Goal: Task Accomplishment & Management: Manage account settings

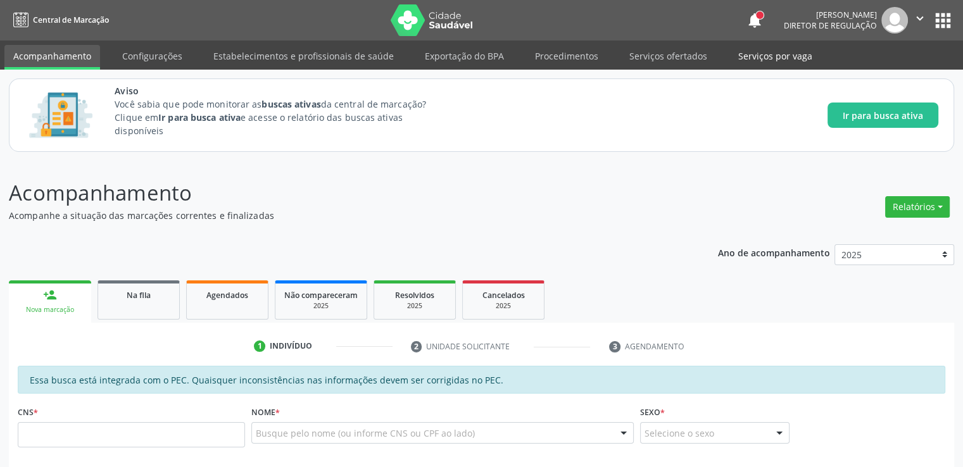
click at [761, 61] on link "Serviços por vaga" at bounding box center [776, 56] width 92 height 22
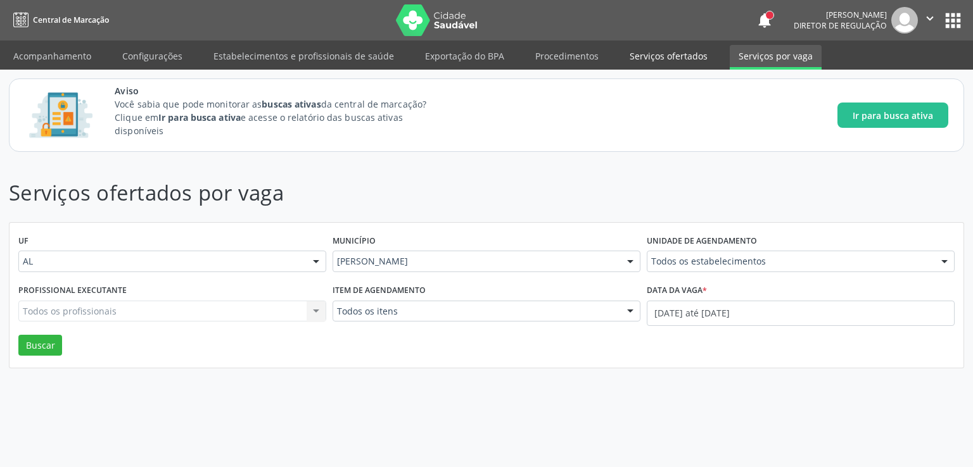
click at [676, 56] on link "Serviços ofertados" at bounding box center [669, 56] width 96 height 22
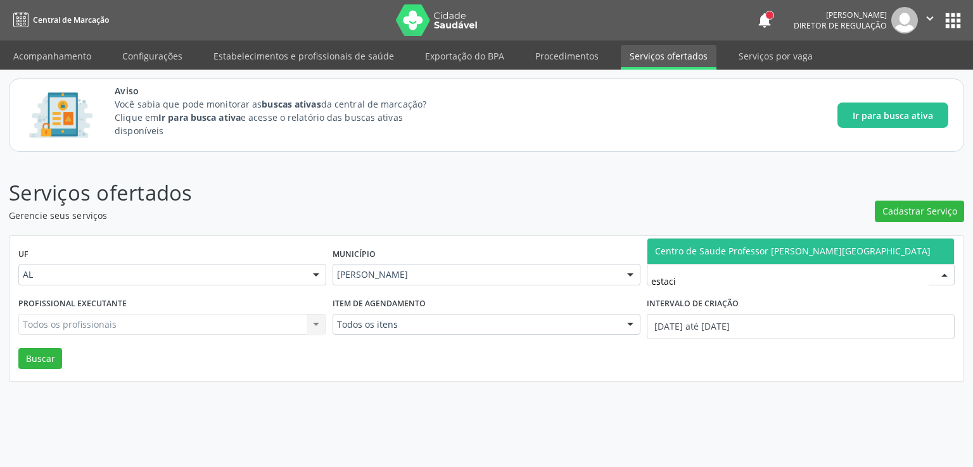
type input "estacio"
click at [707, 244] on span "Centro de Saude Professor [PERSON_NAME][GEOGRAPHIC_DATA]" at bounding box center [800, 251] width 307 height 25
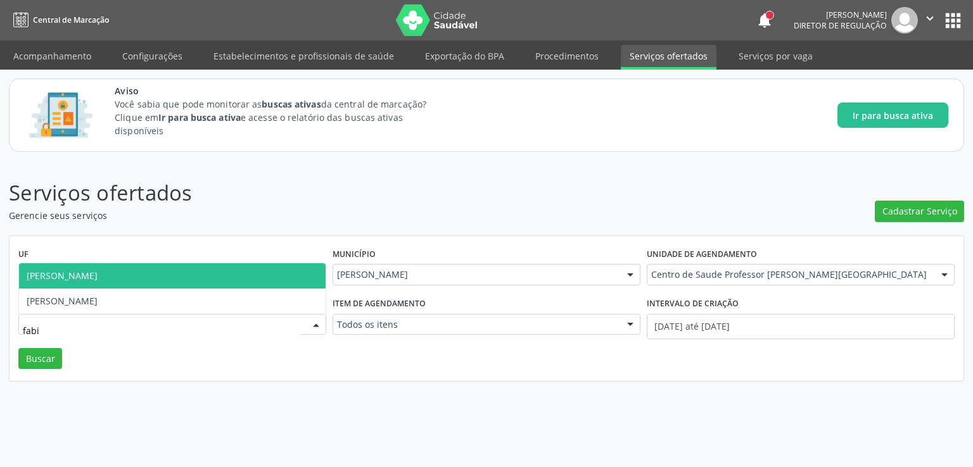
type input "[PERSON_NAME]"
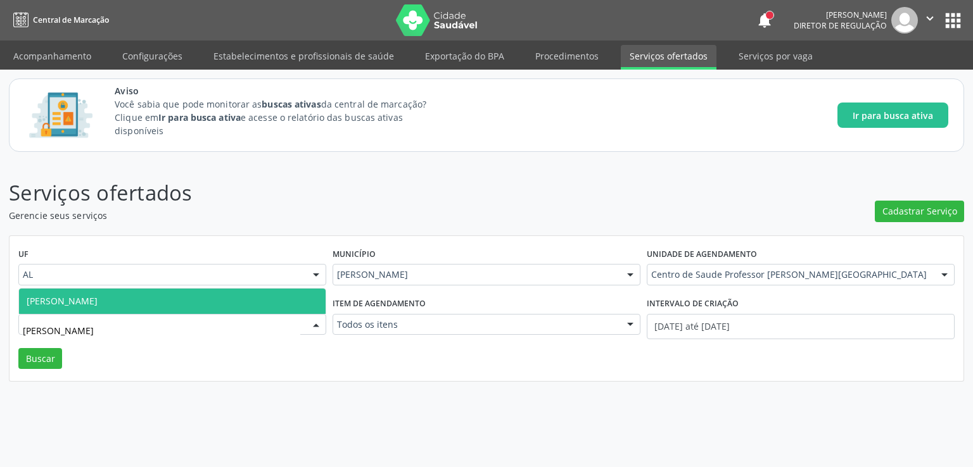
click at [75, 305] on span "[PERSON_NAME]" at bounding box center [62, 301] width 71 height 12
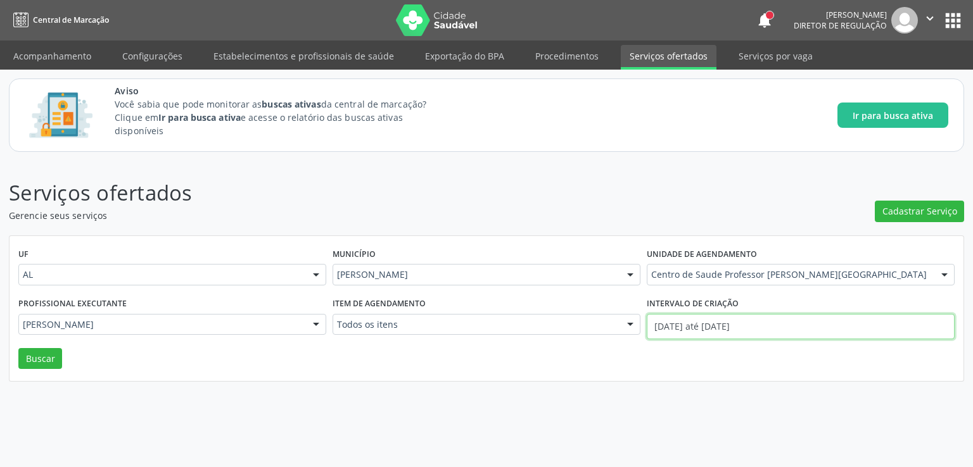
click at [702, 324] on input "[DATE] até [DATE]" at bounding box center [801, 326] width 308 height 25
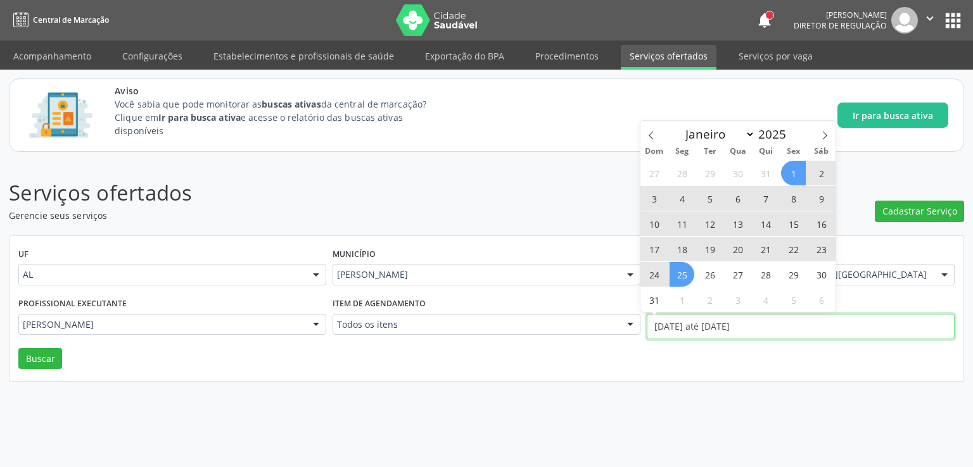
click at [702, 324] on input "[DATE] até [DATE]" at bounding box center [801, 326] width 308 height 25
click at [738, 274] on span "27" at bounding box center [737, 274] width 25 height 25
type input "[DATE]"
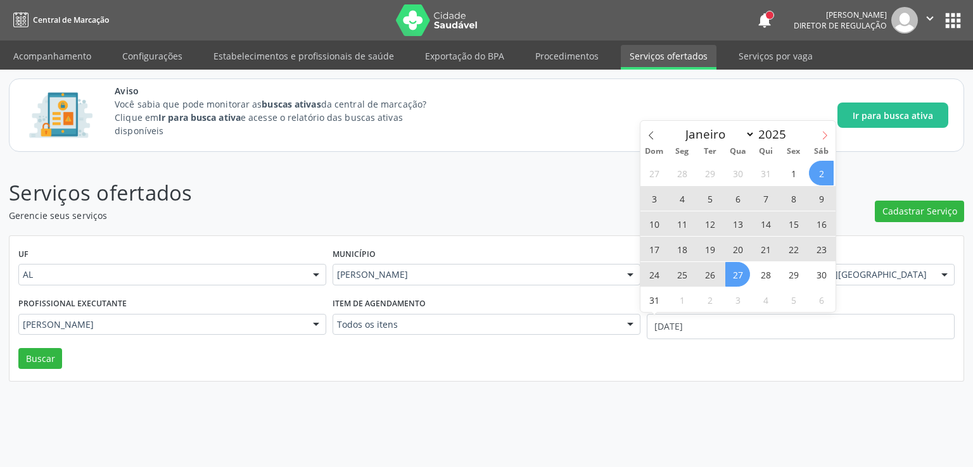
click at [827, 134] on icon at bounding box center [824, 135] width 9 height 9
select select "8"
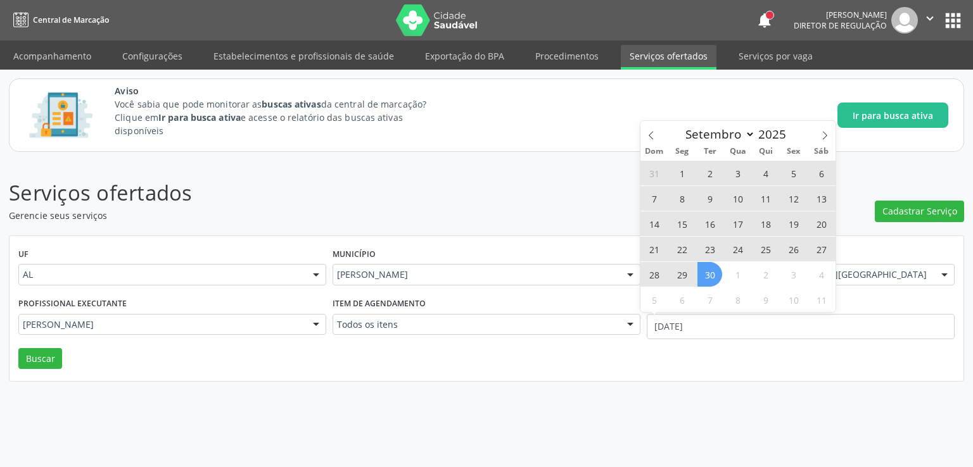
click at [714, 274] on span "30" at bounding box center [709, 274] width 25 height 25
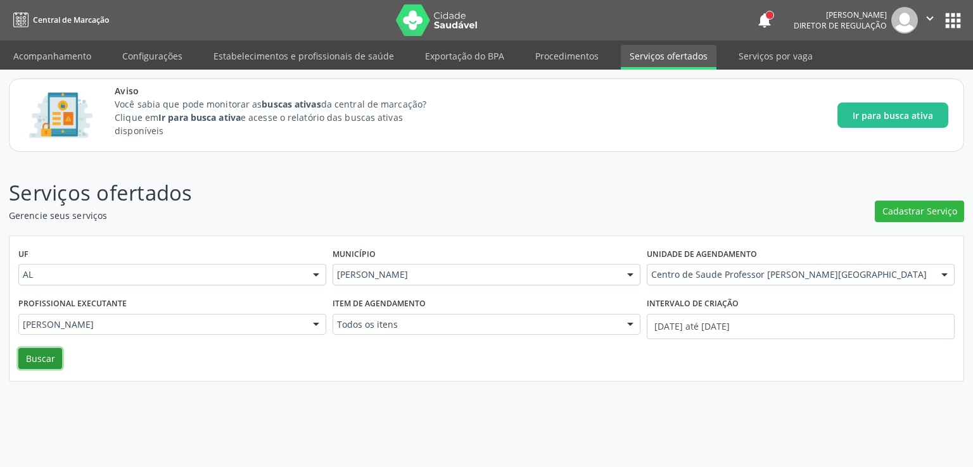
click at [42, 357] on button "Buscar" at bounding box center [40, 359] width 44 height 22
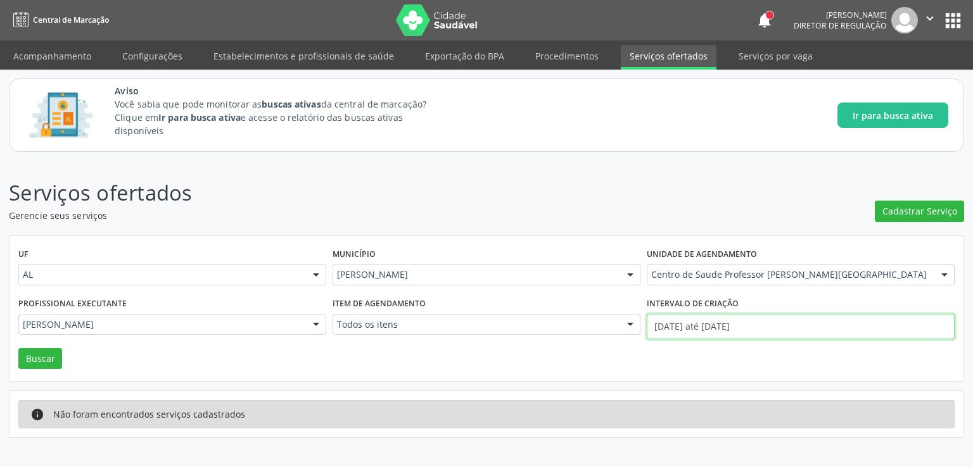
click at [696, 327] on input "27/08/2025 até 30/09/2025" at bounding box center [801, 326] width 308 height 25
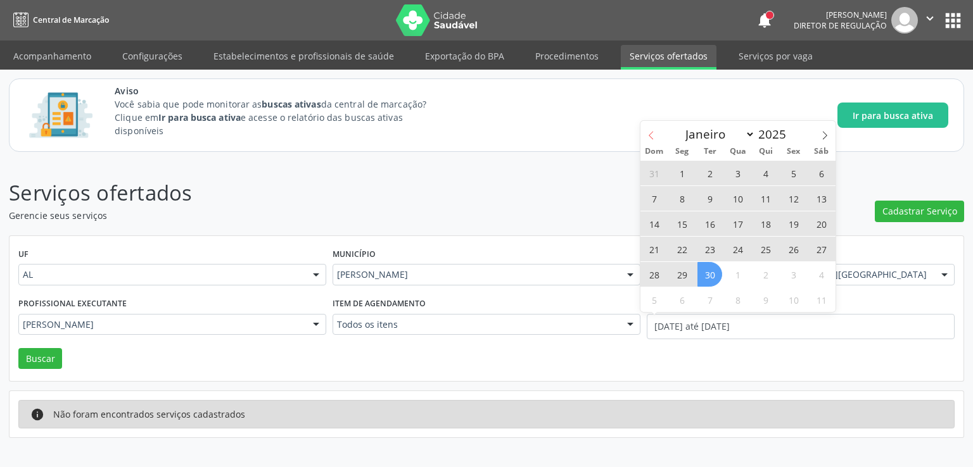
click at [654, 132] on icon at bounding box center [651, 135] width 9 height 9
select select "7"
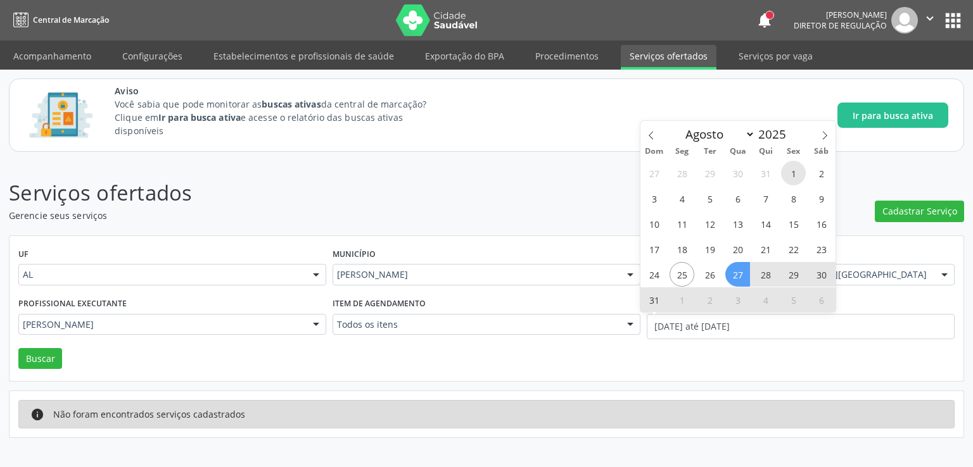
click at [799, 179] on span "1" at bounding box center [793, 173] width 25 height 25
type input "01/08/2025"
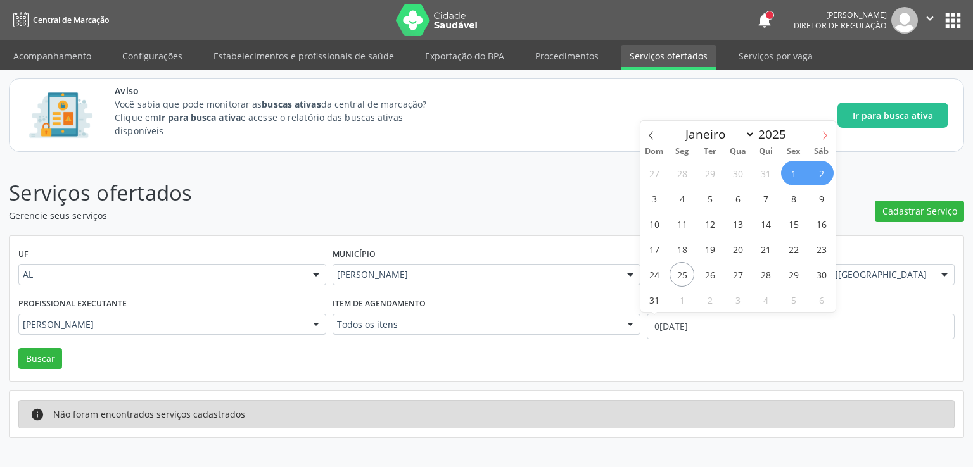
click at [828, 137] on span at bounding box center [825, 132] width 22 height 22
select select "8"
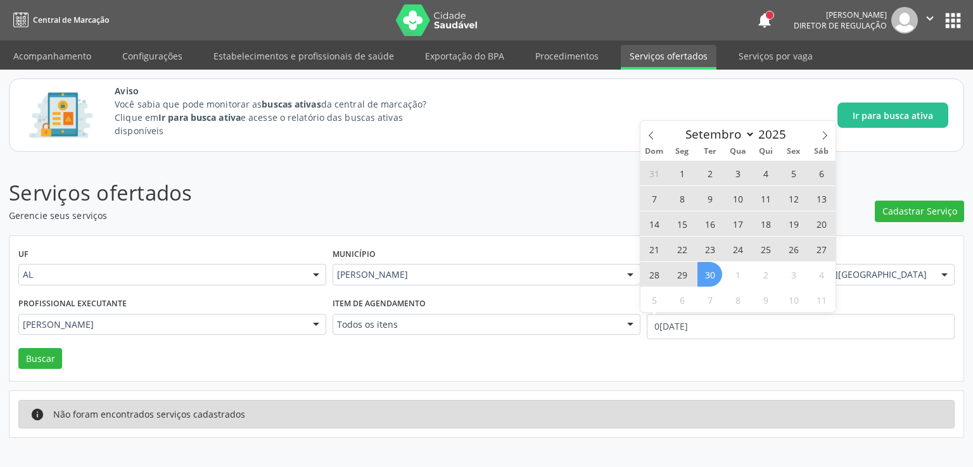
click at [717, 274] on span "30" at bounding box center [709, 274] width 25 height 25
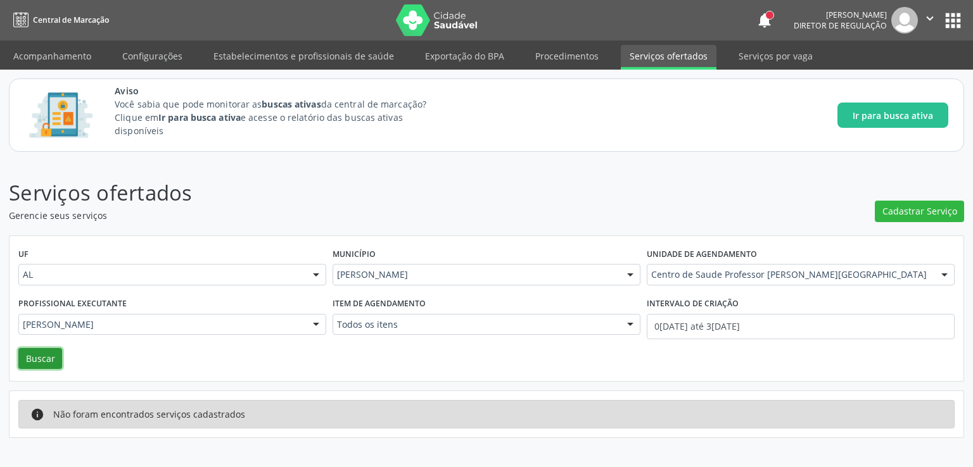
click at [44, 354] on button "Buscar" at bounding box center [40, 359] width 44 height 22
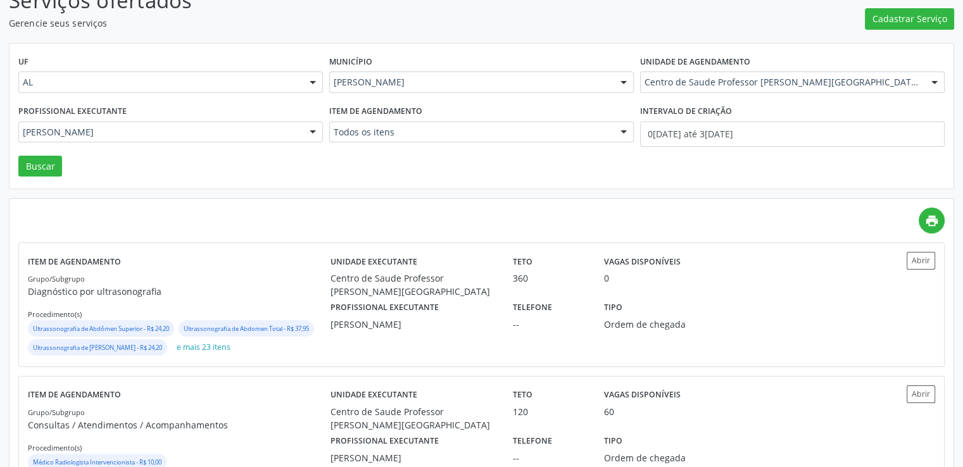
scroll to position [233, 0]
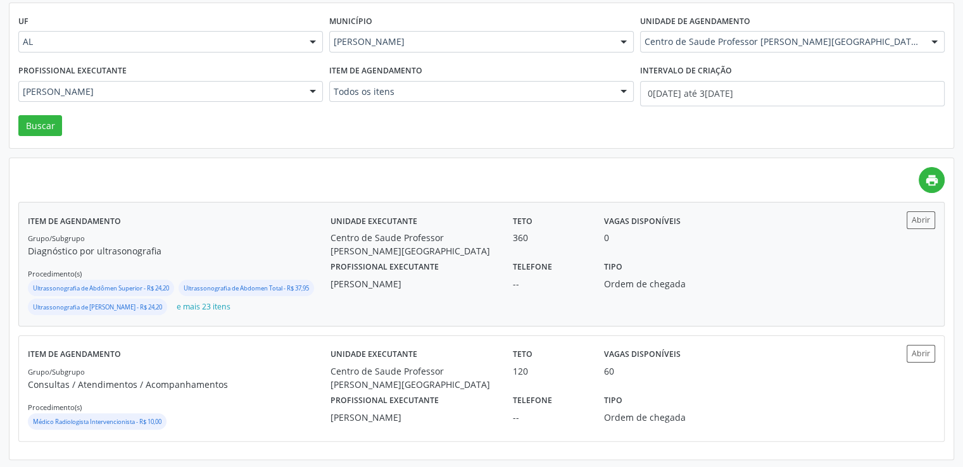
click at [430, 231] on div "Centro de Saude Professor [PERSON_NAME][GEOGRAPHIC_DATA]" at bounding box center [413, 244] width 165 height 27
click at [918, 216] on button "Abrir" at bounding box center [921, 220] width 29 height 17
click at [925, 217] on button "Abrir" at bounding box center [921, 220] width 29 height 17
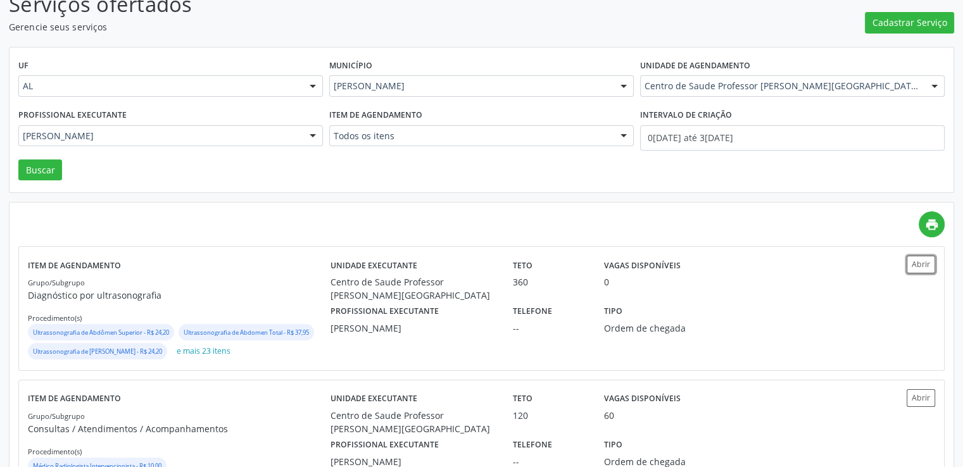
scroll to position [0, 0]
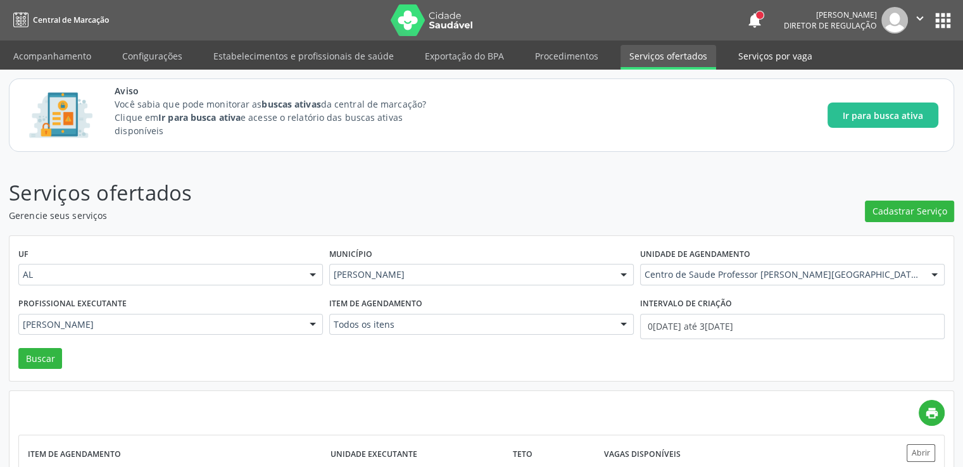
click at [779, 58] on link "Serviços por vaga" at bounding box center [776, 56] width 92 height 22
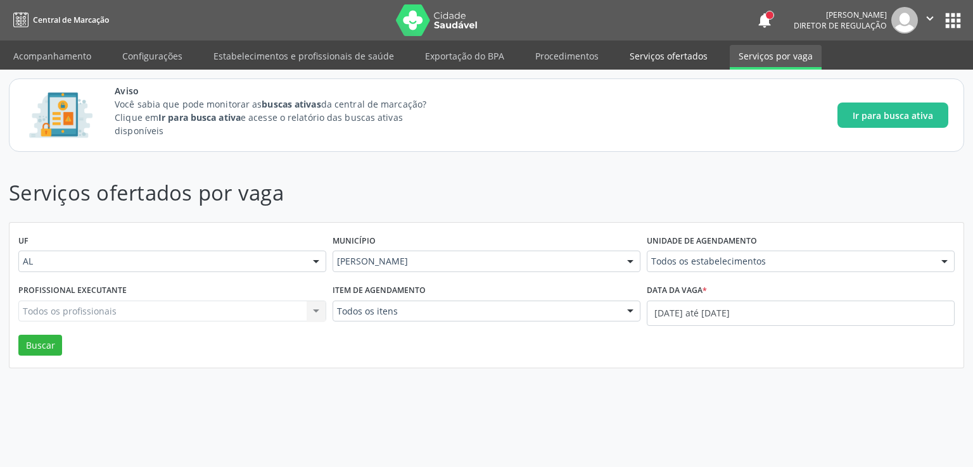
click at [656, 55] on link "Serviços ofertados" at bounding box center [669, 56] width 96 height 22
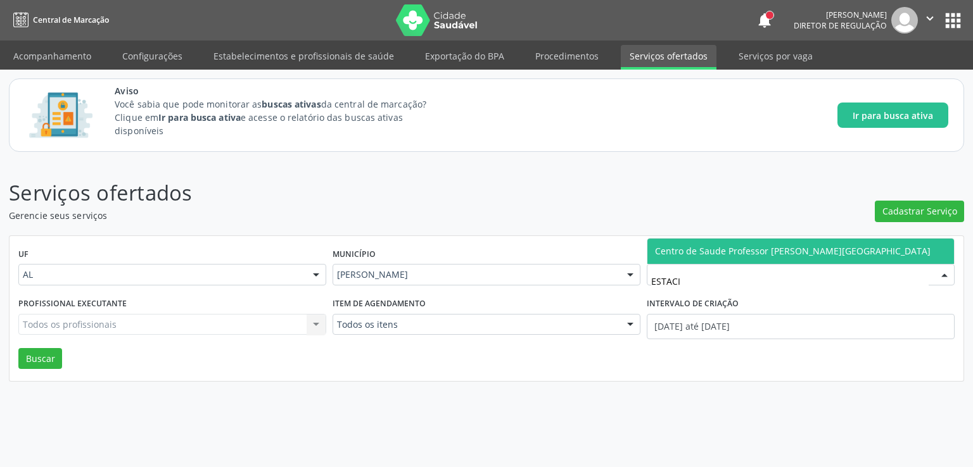
type input "ESTACIO"
click at [749, 241] on span "Centro de Saude Professor [PERSON_NAME][GEOGRAPHIC_DATA]" at bounding box center [800, 251] width 307 height 25
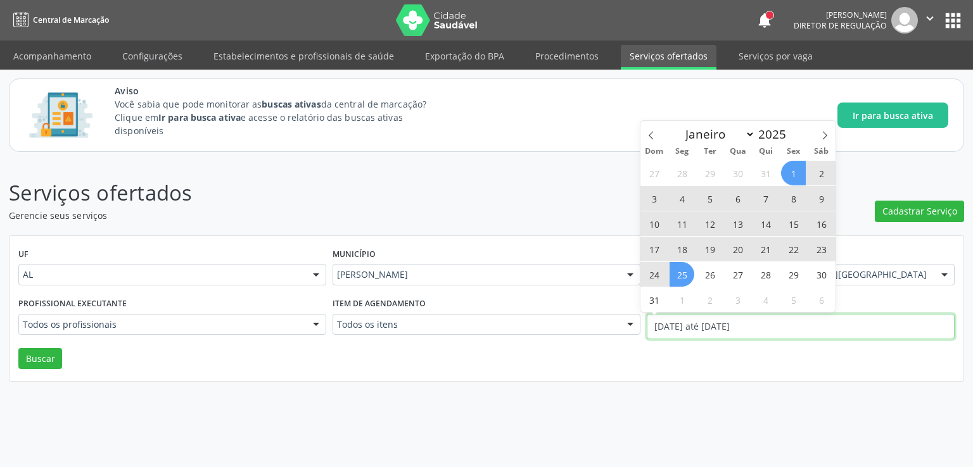
click at [714, 329] on input "01/08/2025 até 25/08/2025" at bounding box center [801, 326] width 308 height 25
click at [795, 167] on span "1" at bounding box center [793, 173] width 25 height 25
type input "01/08/2025"
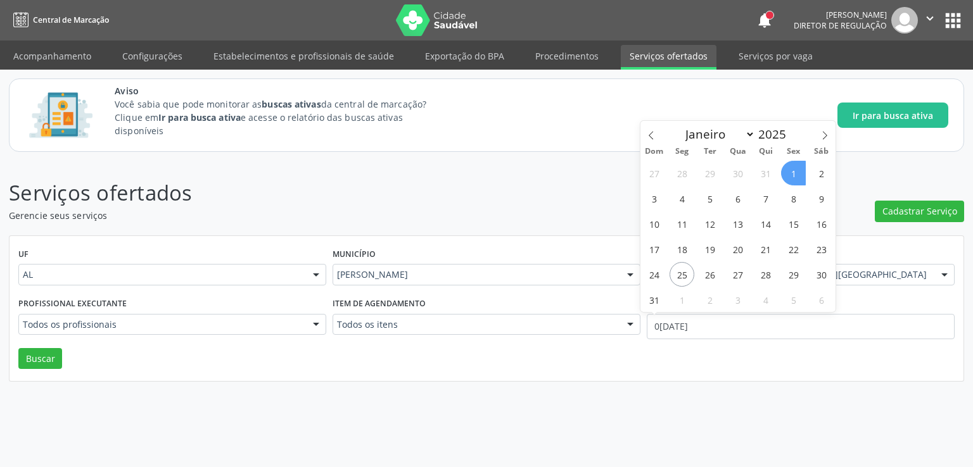
click at [795, 167] on span "1" at bounding box center [793, 173] width 25 height 25
select select "7"
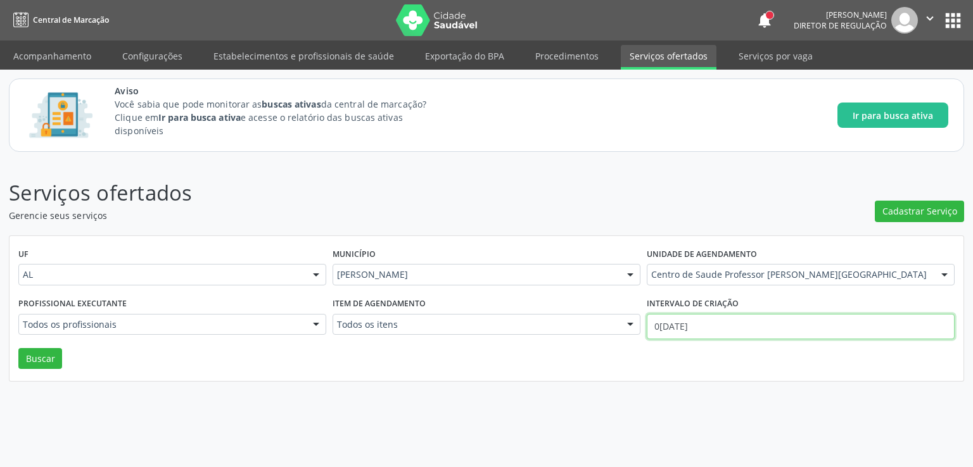
click at [681, 326] on input "01/08/2025" at bounding box center [801, 326] width 308 height 25
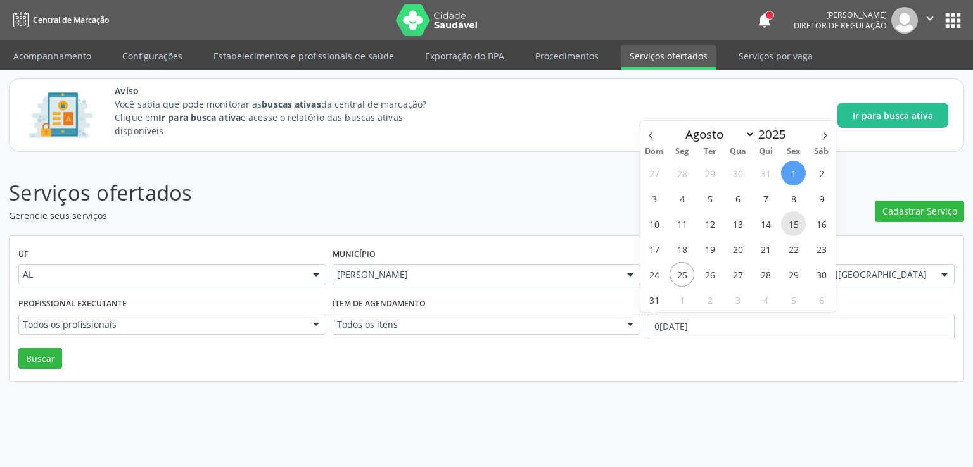
click at [797, 227] on span "15" at bounding box center [793, 224] width 25 height 25
type input "15/08/2025"
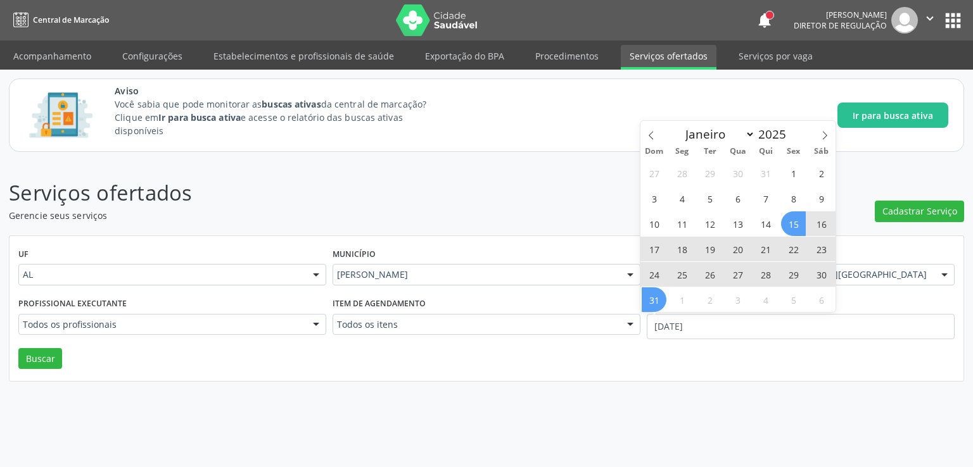
click at [651, 301] on span "31" at bounding box center [654, 300] width 25 height 25
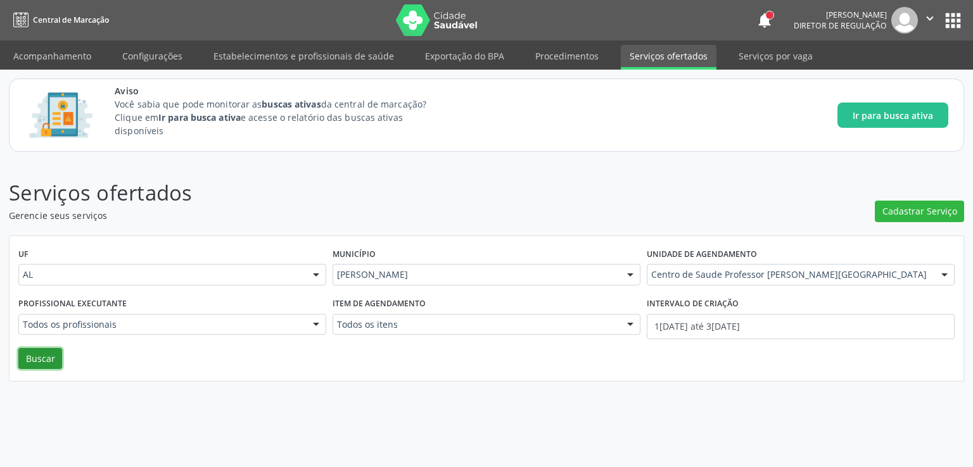
click at [37, 360] on button "Buscar" at bounding box center [40, 359] width 44 height 22
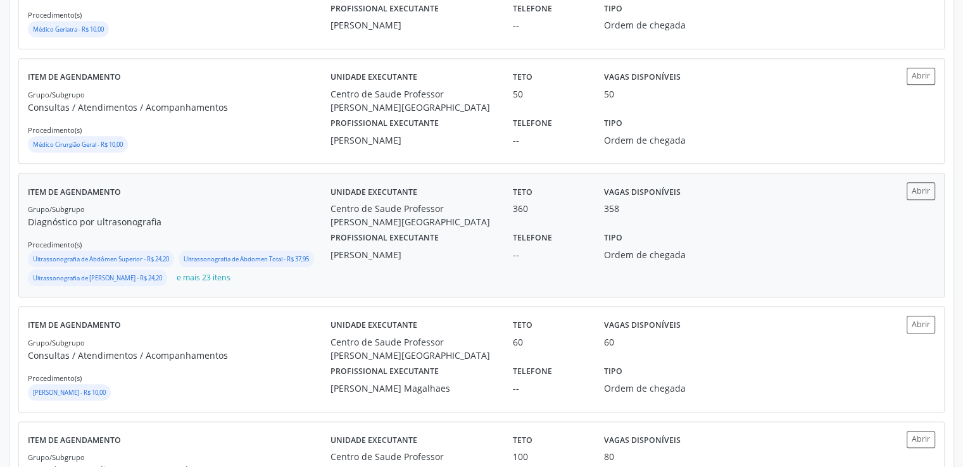
scroll to position [1267, 0]
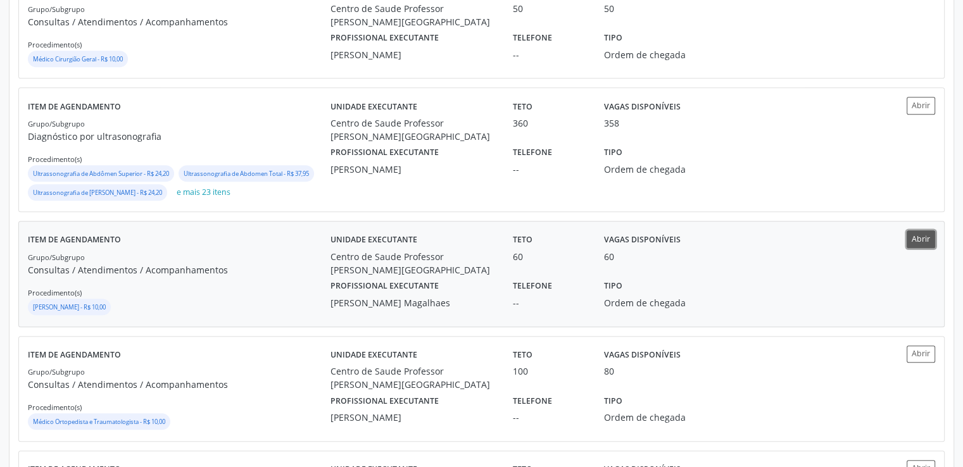
click at [916, 241] on button "Abrir" at bounding box center [921, 239] width 29 height 17
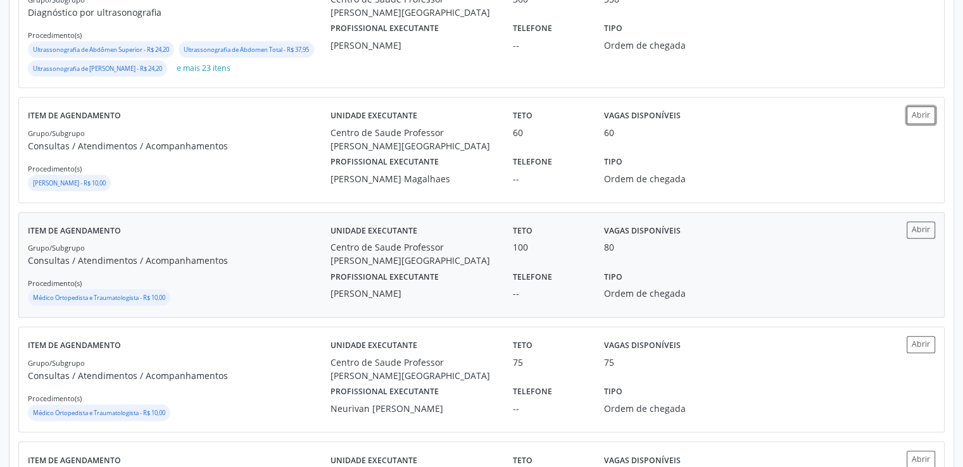
scroll to position [1393, 0]
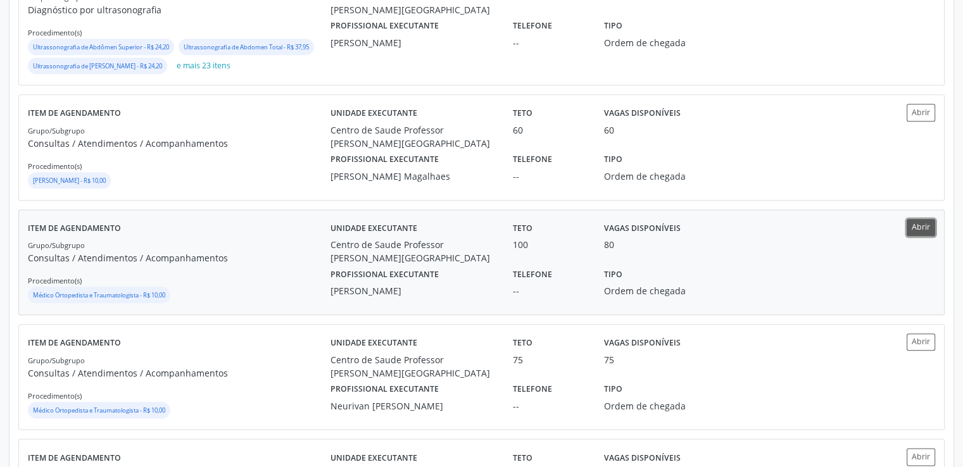
click at [920, 226] on button "Abrir" at bounding box center [921, 227] width 29 height 17
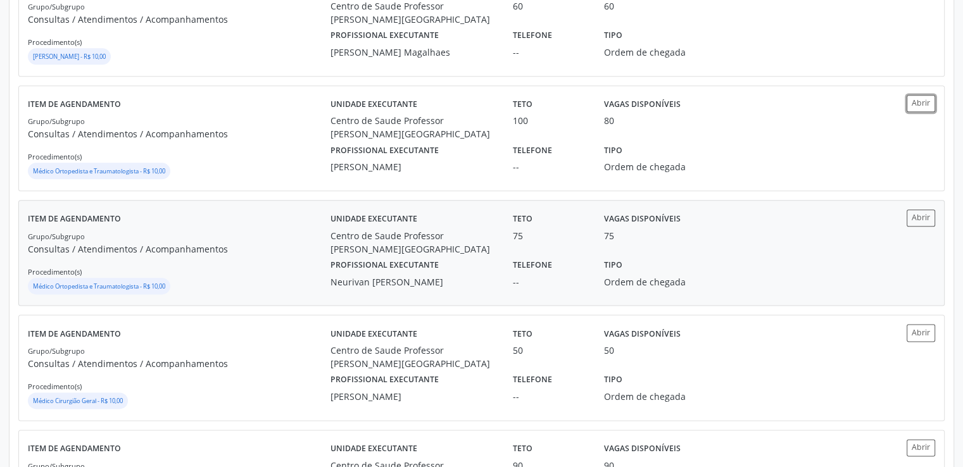
scroll to position [1520, 0]
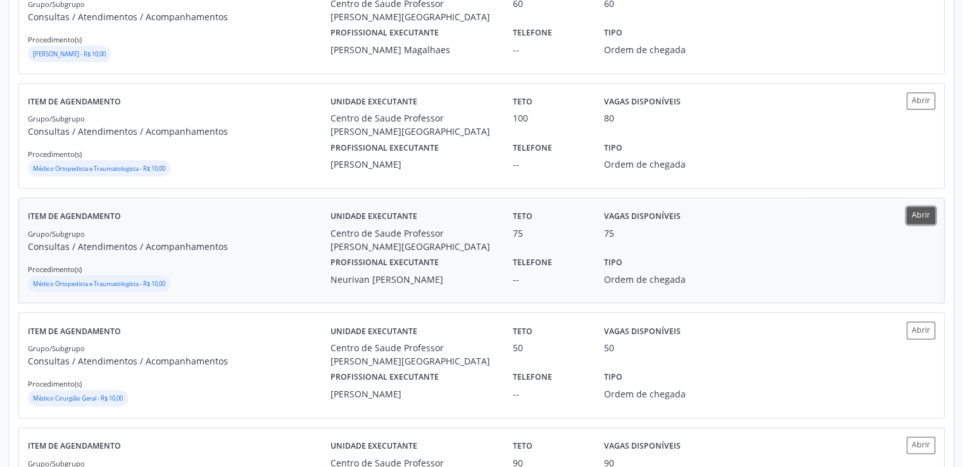
click at [913, 213] on button "Abrir" at bounding box center [921, 215] width 29 height 17
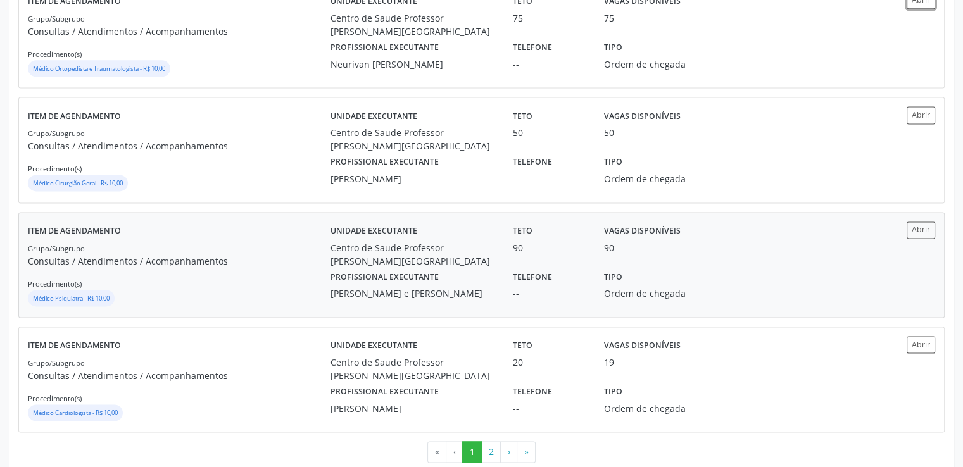
scroll to position [1753, 0]
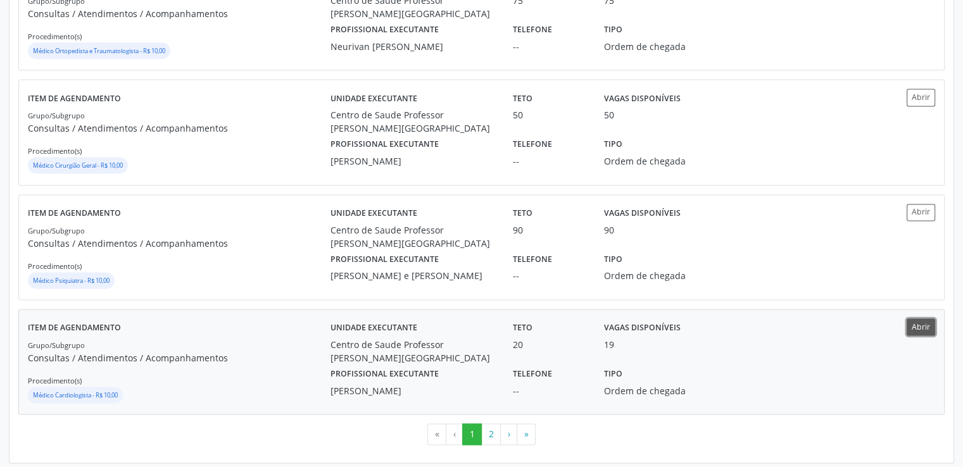
click at [927, 324] on button "Abrir" at bounding box center [921, 327] width 29 height 17
click at [489, 429] on button "2" at bounding box center [491, 435] width 20 height 22
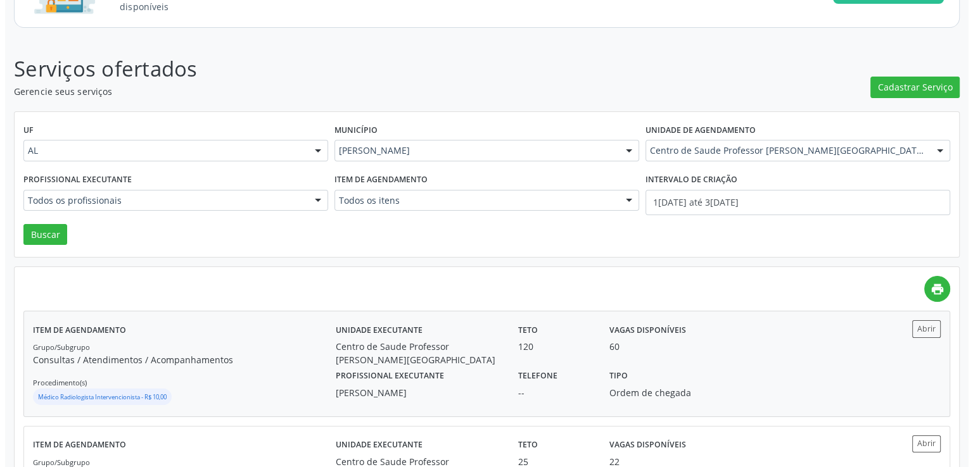
scroll to position [30, 0]
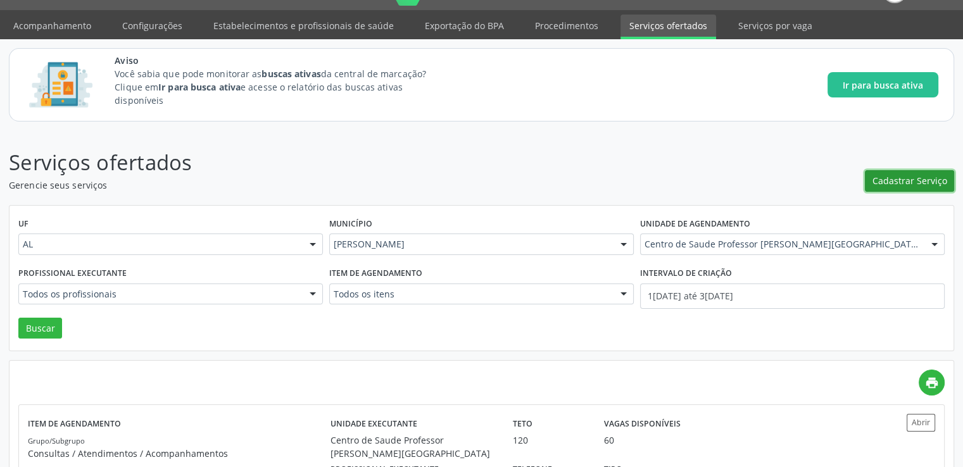
click at [914, 179] on span "Cadastrar Serviço" at bounding box center [910, 180] width 75 height 13
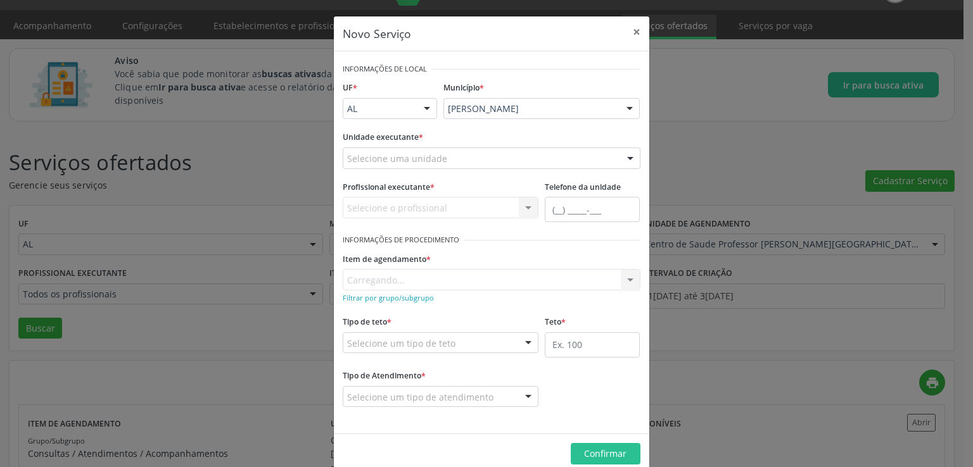
click at [443, 158] on div "Selecione uma unidade" at bounding box center [492, 159] width 298 height 22
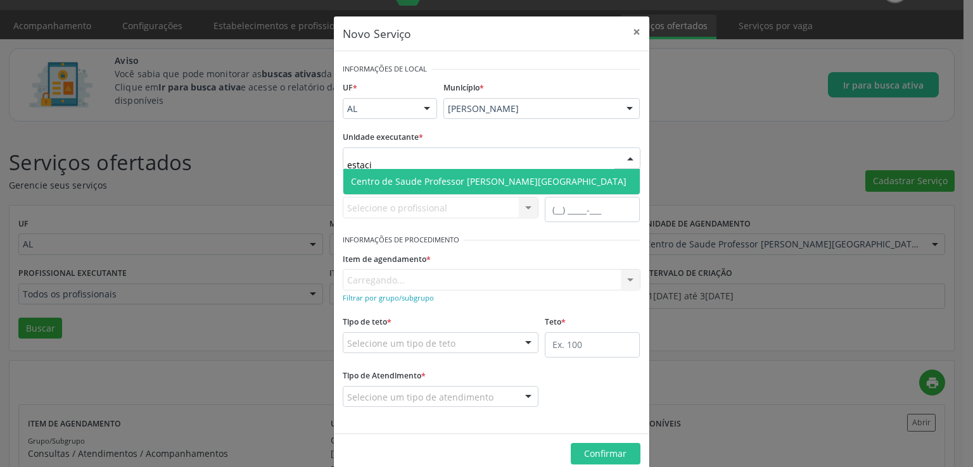
type input "estacio"
click at [453, 179] on span "Centro de Saude Professor [PERSON_NAME][GEOGRAPHIC_DATA]" at bounding box center [489, 181] width 276 height 12
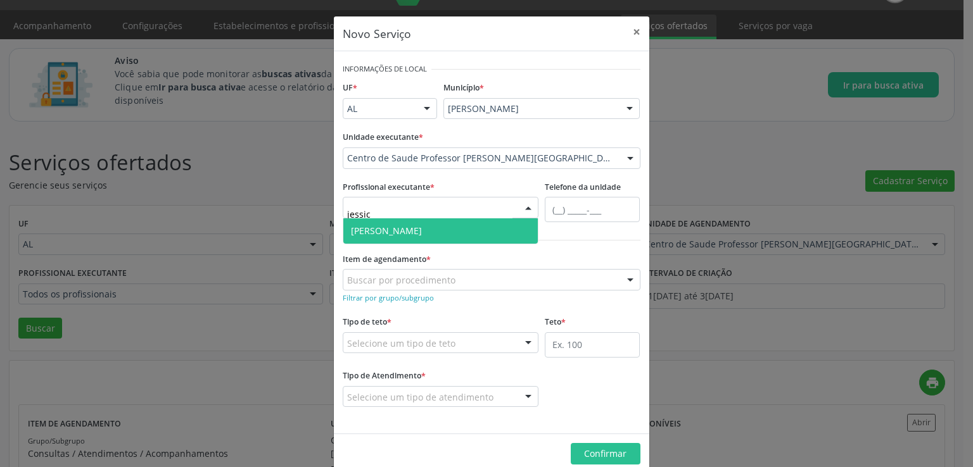
type input "jessica"
click at [412, 231] on span "Jessica Moreira Cavalcante" at bounding box center [386, 231] width 71 height 12
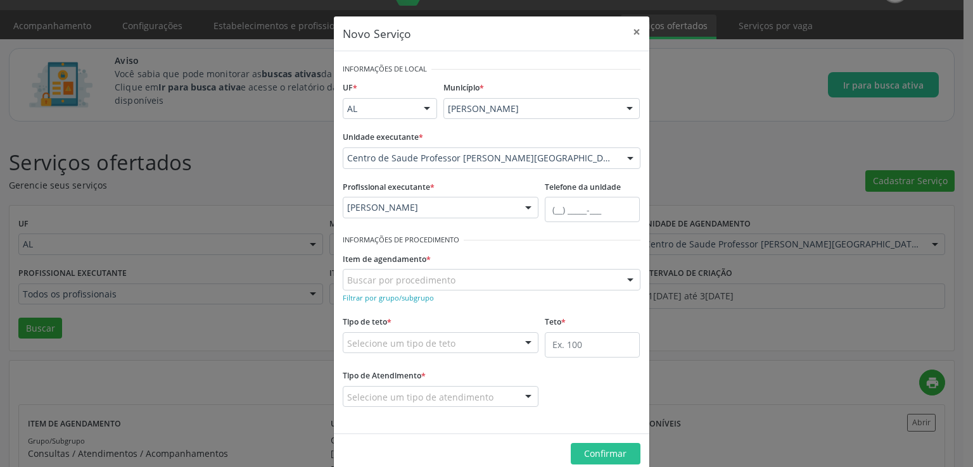
click at [347, 277] on input "text" at bounding box center [347, 286] width 0 height 25
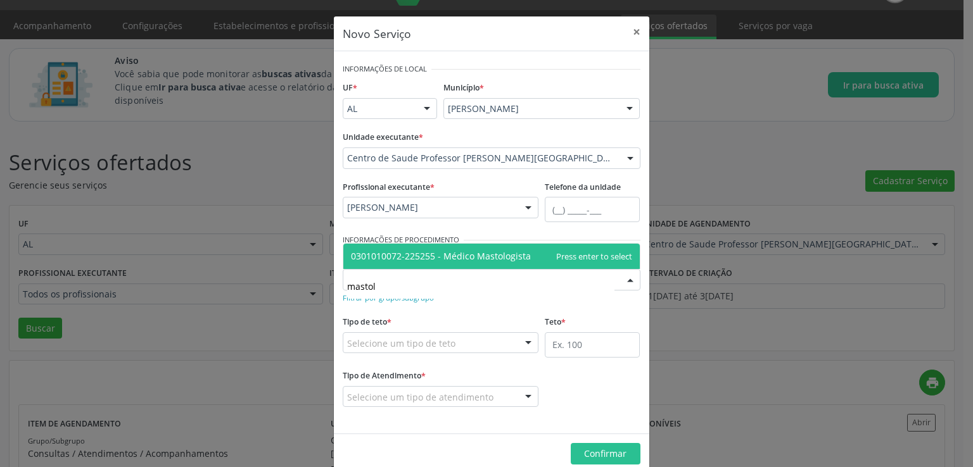
type input "mastolo"
click at [461, 258] on span "0301010072-225255 - Médico Mastologista" at bounding box center [441, 256] width 180 height 12
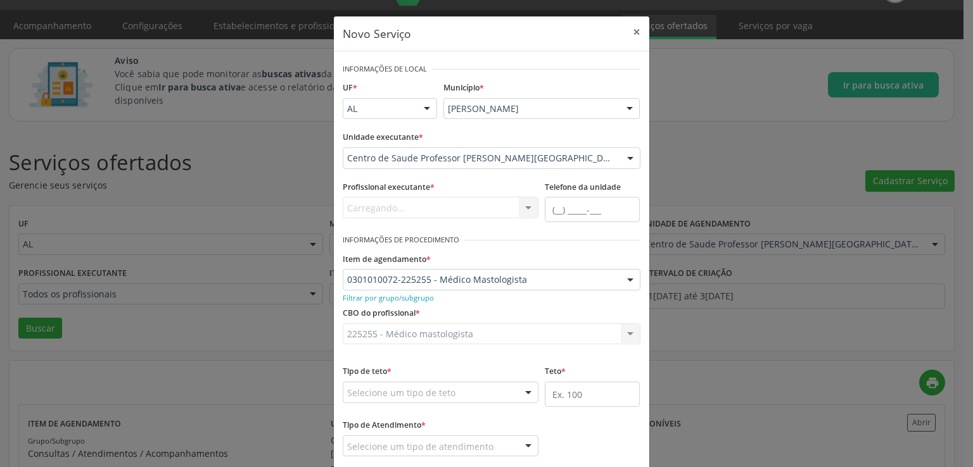
scroll to position [21, 0]
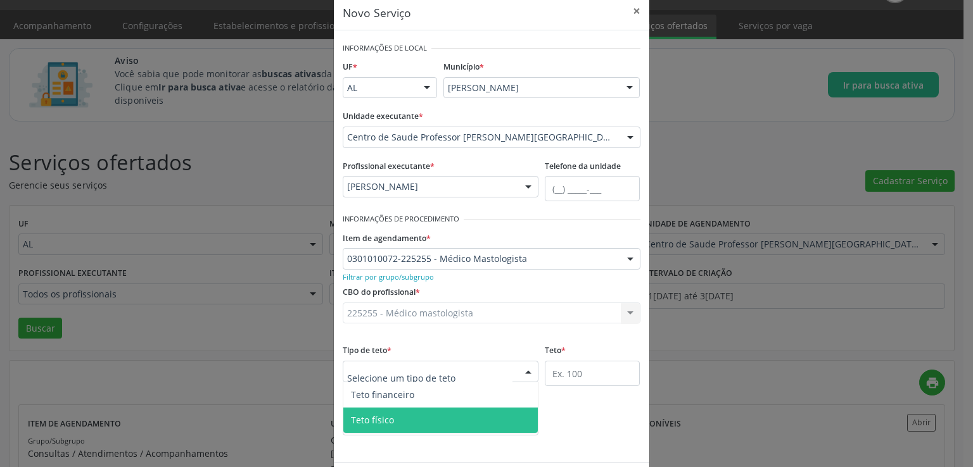
click at [396, 416] on span "Teto físico" at bounding box center [440, 420] width 195 height 25
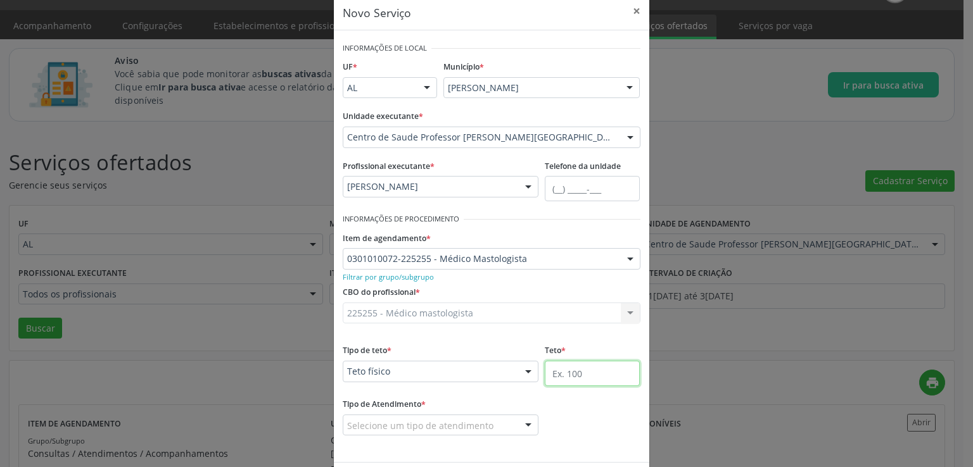
click at [573, 372] on input "text" at bounding box center [592, 373] width 95 height 25
type input "30"
click at [539, 417] on div "Tipo de Atendimento * Selecione um tipo de atendimento Ordem de chegada Horário…" at bounding box center [491, 424] width 304 height 58
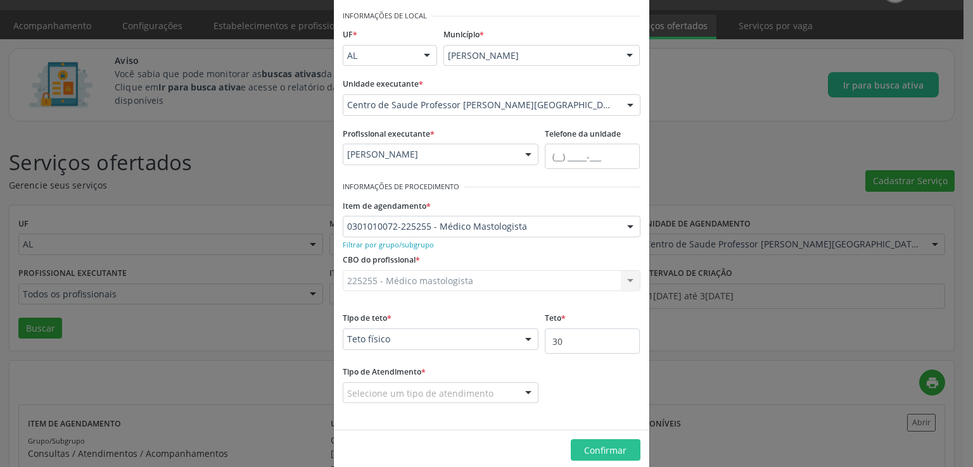
scroll to position [71, 0]
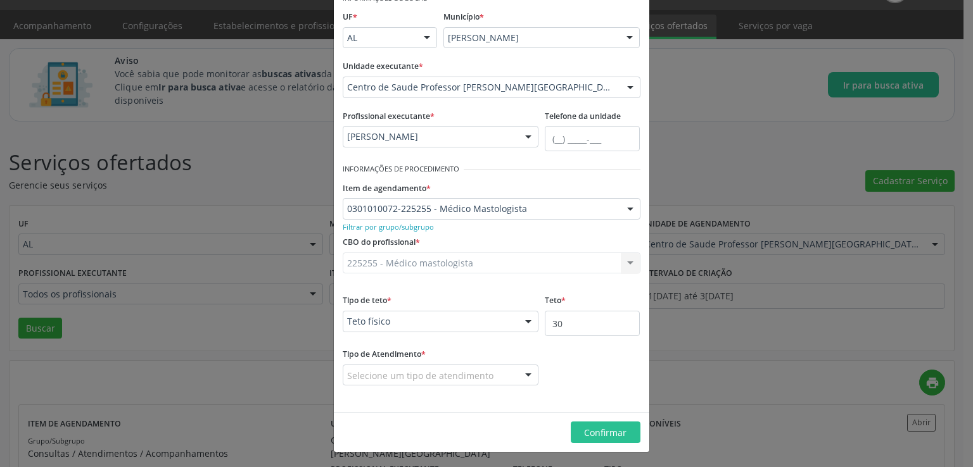
click at [521, 371] on div at bounding box center [528, 376] width 19 height 22
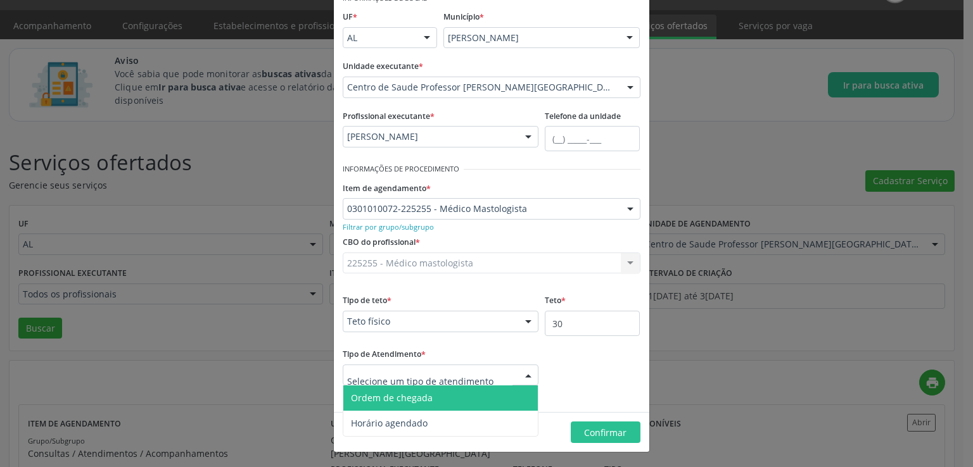
click at [400, 398] on span "Ordem de chegada" at bounding box center [392, 398] width 82 height 12
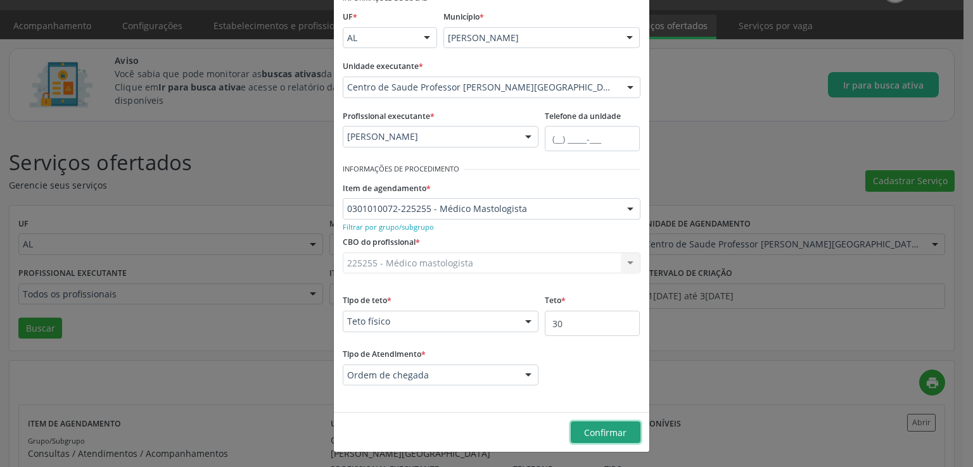
click at [604, 429] on span "Confirmar" at bounding box center [605, 433] width 42 height 12
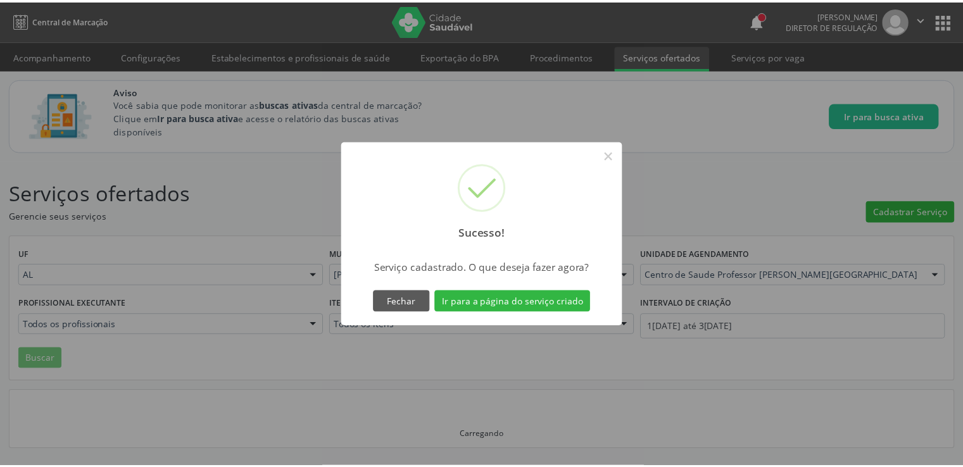
scroll to position [0, 0]
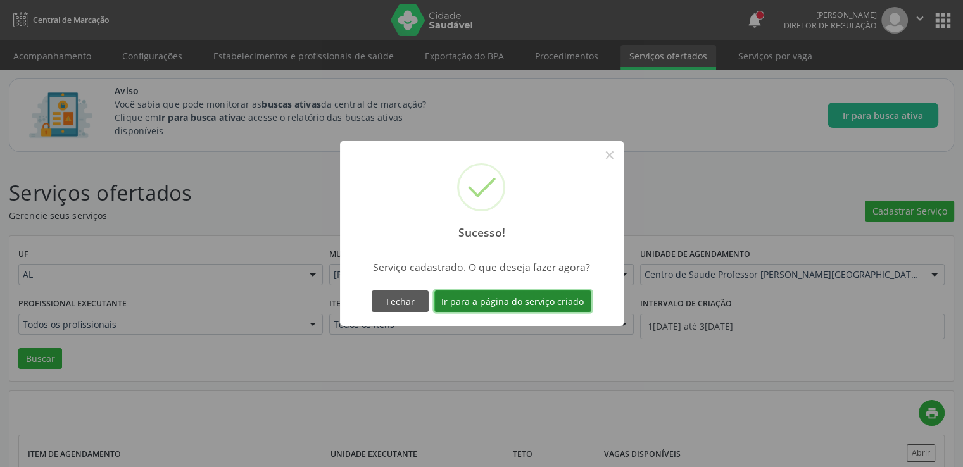
click at [499, 297] on button "Ir para a página do serviço criado" at bounding box center [512, 302] width 157 height 22
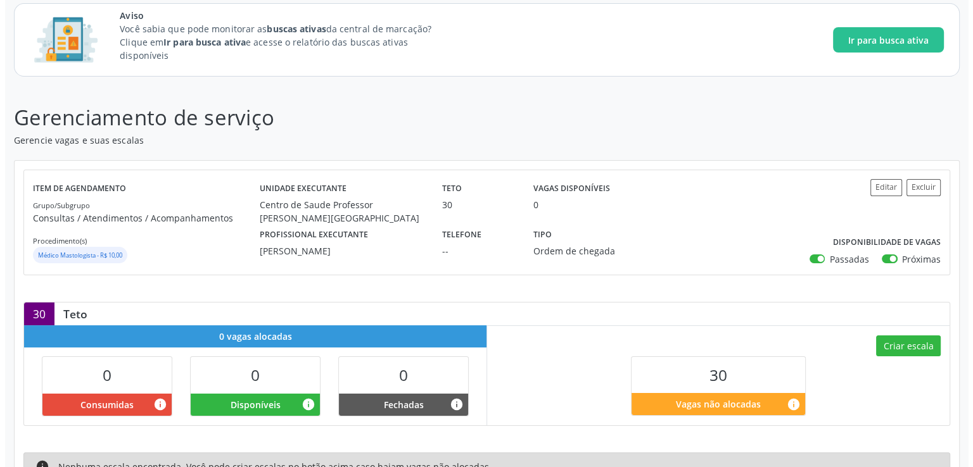
scroll to position [200, 0]
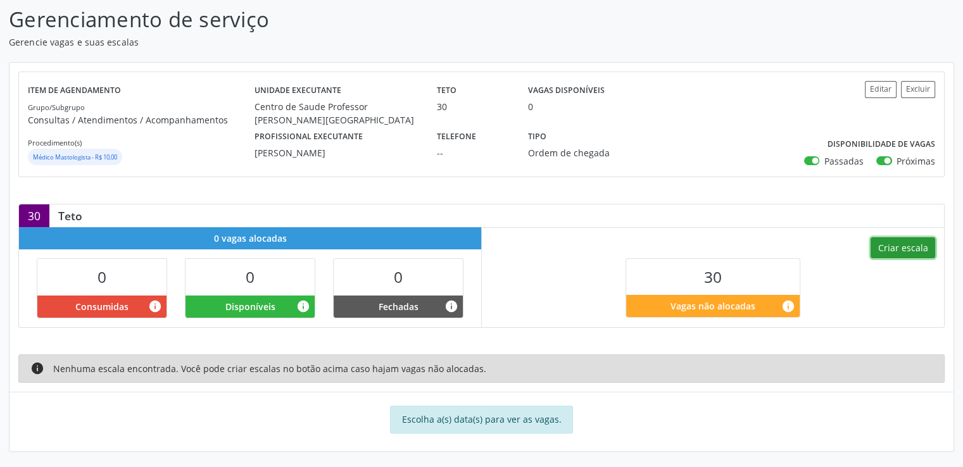
click at [908, 243] on button "Criar escala" at bounding box center [903, 249] width 65 height 22
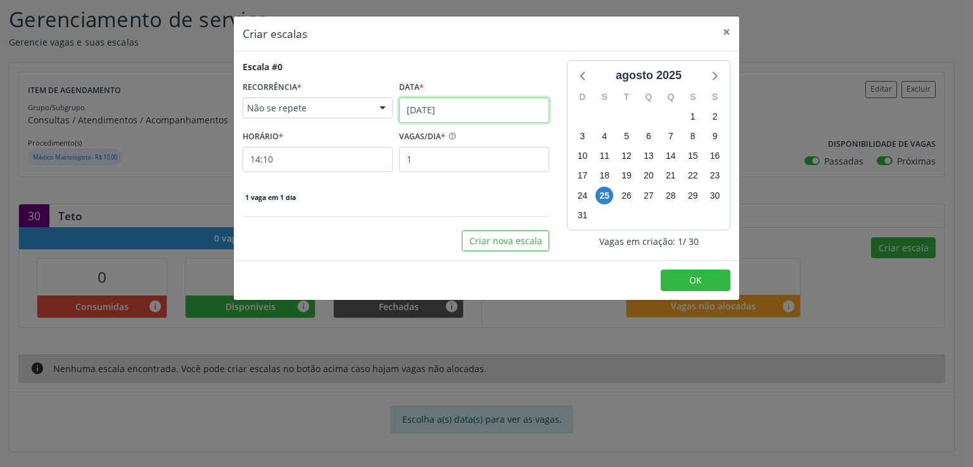
click at [456, 105] on input "25/08/2025" at bounding box center [474, 110] width 150 height 25
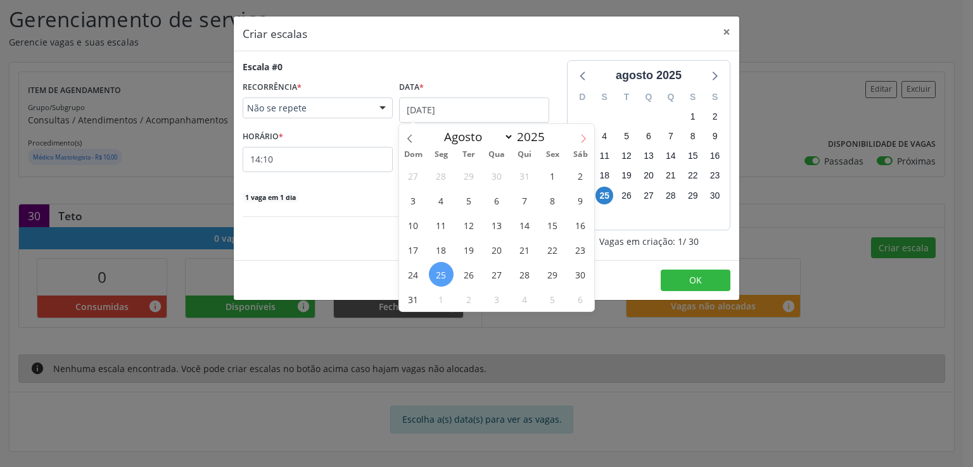
click at [580, 132] on span at bounding box center [584, 135] width 22 height 22
click at [411, 139] on icon at bounding box center [409, 138] width 9 height 9
select select "8"
click at [548, 179] on span "5" at bounding box center [552, 175] width 25 height 25
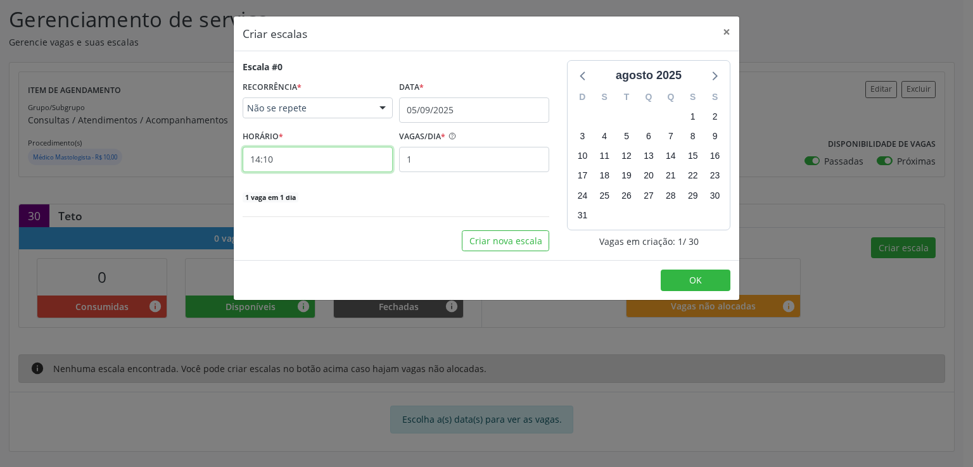
click at [293, 154] on input "14:10" at bounding box center [318, 159] width 150 height 25
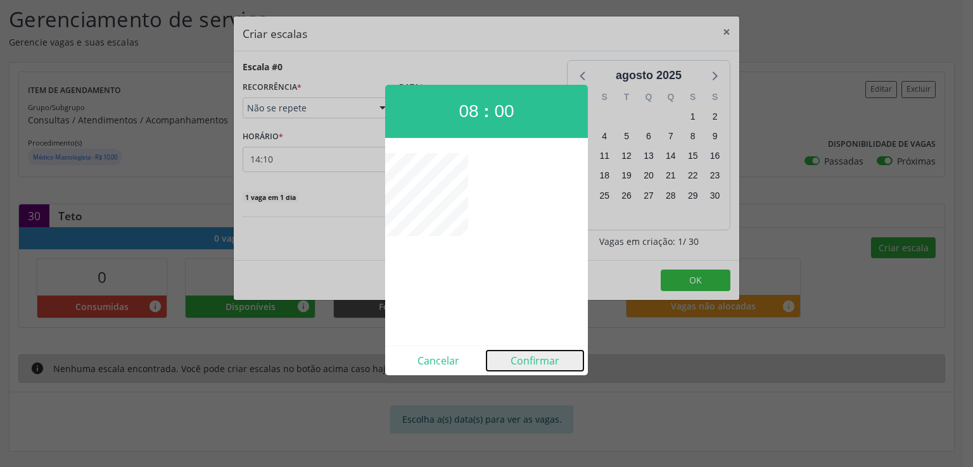
click at [535, 361] on button "Confirmar" at bounding box center [534, 361] width 97 height 20
type input "08:00"
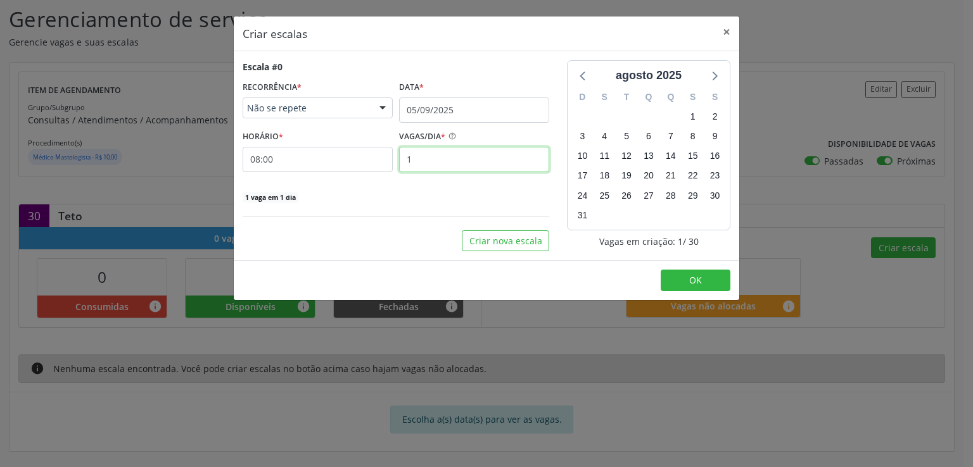
click at [427, 156] on input "1" at bounding box center [474, 159] width 150 height 25
type input "7"
click at [407, 206] on div "Escala #0 RECORRÊNCIA * Não se repete Não se repete Diário/Semanal Mensal Nenhu…" at bounding box center [396, 155] width 324 height 191
click at [478, 239] on button "Criar nova escala" at bounding box center [505, 242] width 87 height 22
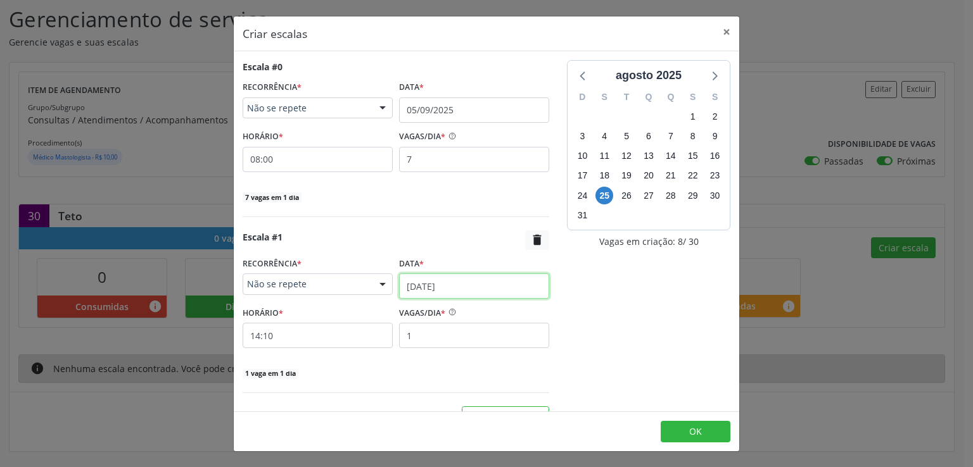
click at [407, 293] on input "25/08/2025" at bounding box center [474, 286] width 150 height 25
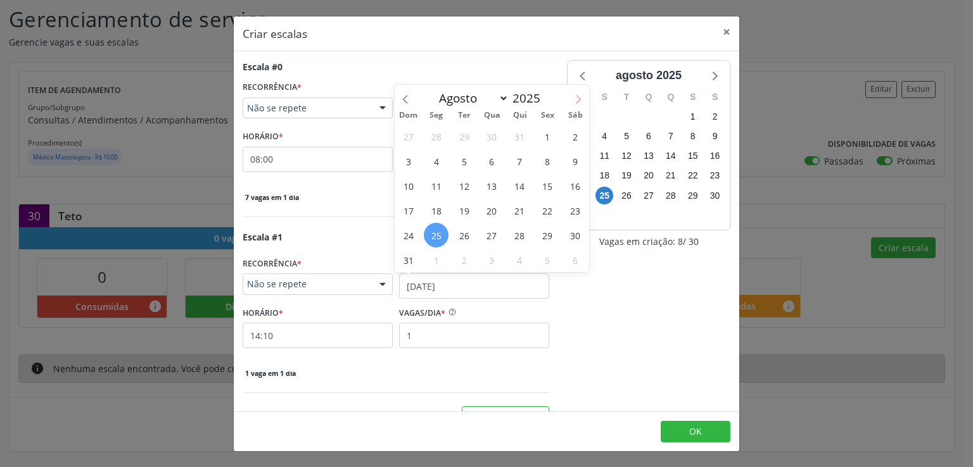
click at [571, 98] on span at bounding box center [578, 96] width 22 height 22
select select "8"
click at [547, 139] on span "5" at bounding box center [547, 136] width 25 height 25
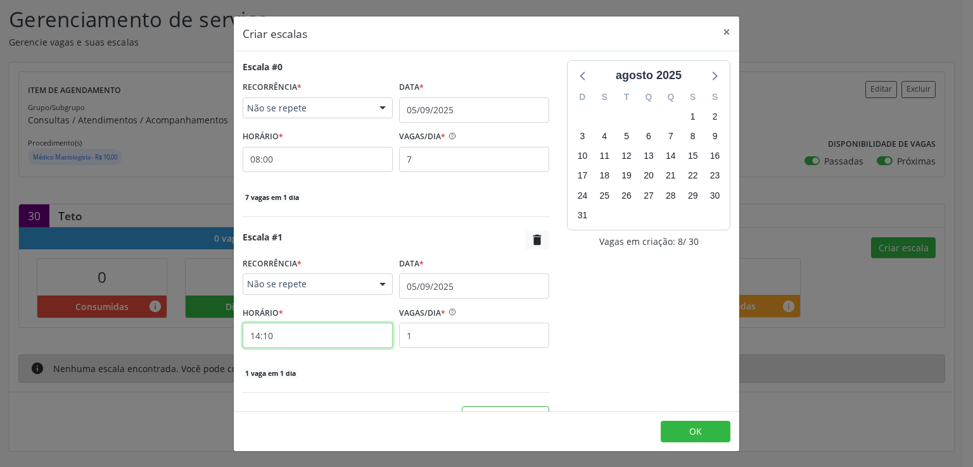
click at [295, 335] on input "14:10" at bounding box center [318, 335] width 150 height 25
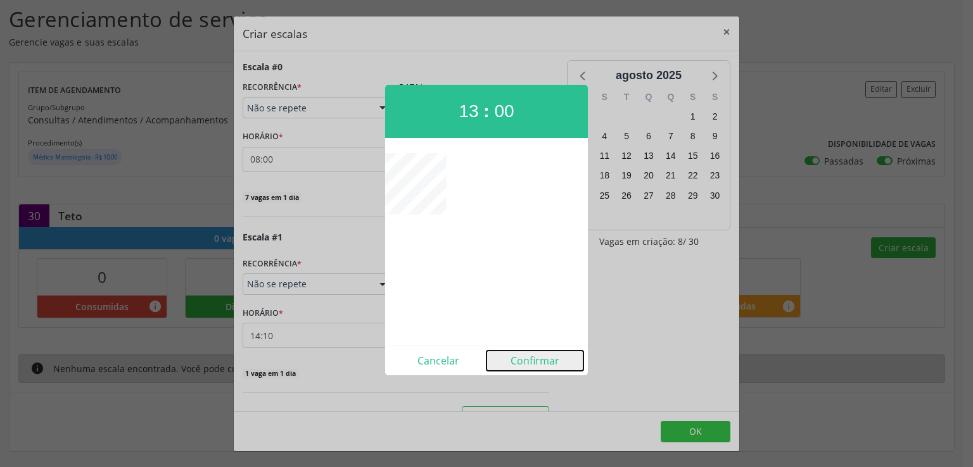
click at [530, 362] on button "Confirmar" at bounding box center [534, 361] width 97 height 20
type input "13:00"
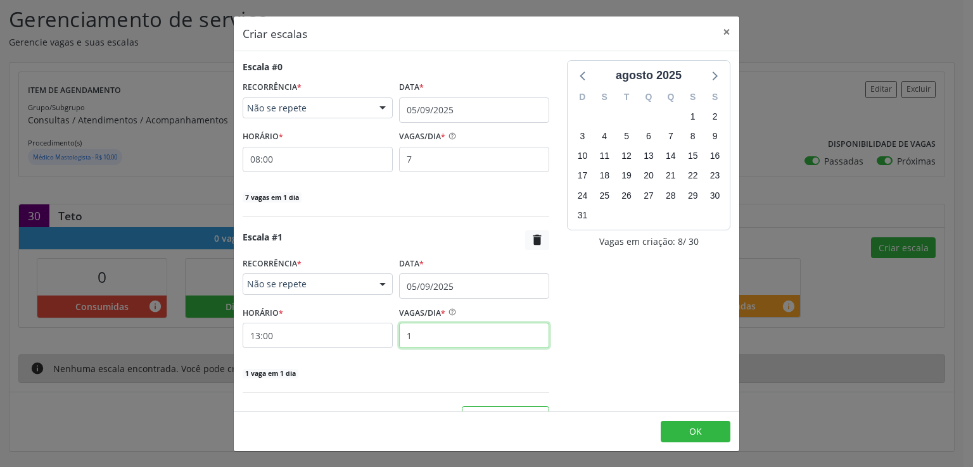
click at [427, 334] on input "1" at bounding box center [474, 335] width 150 height 25
type input "7"
click at [558, 359] on div "agosto 2025 D S T Q Q S S 27 28 29 30 31 1 2 3 4 5 6 7 8 9 10 11 12 13 14 15 16…" at bounding box center [648, 244] width 181 height 368
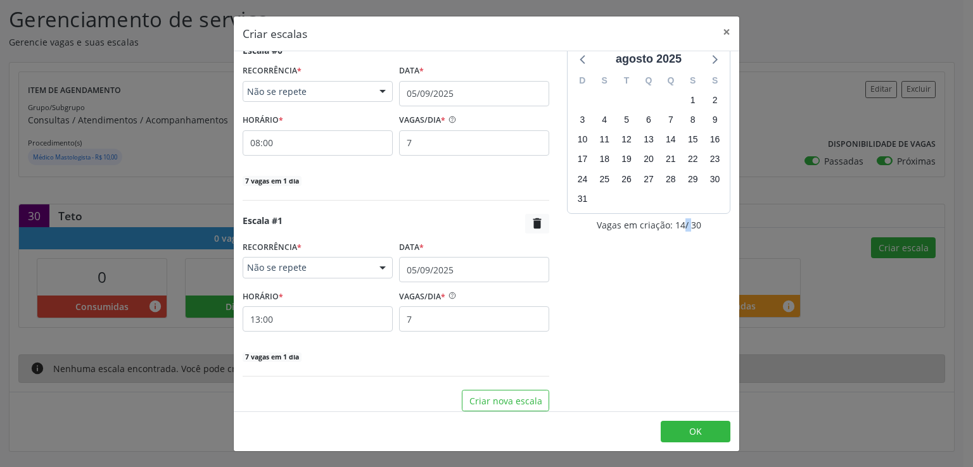
scroll to position [23, 0]
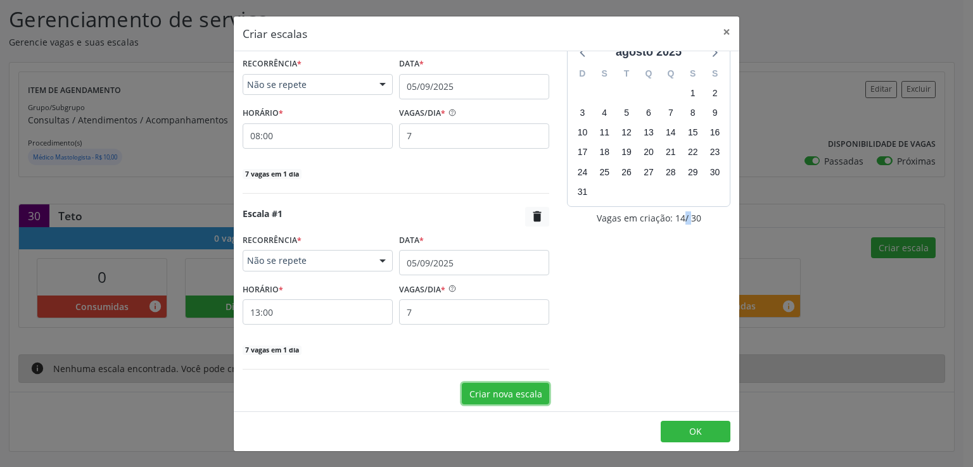
click at [498, 396] on button "Criar nova escala" at bounding box center [505, 394] width 87 height 22
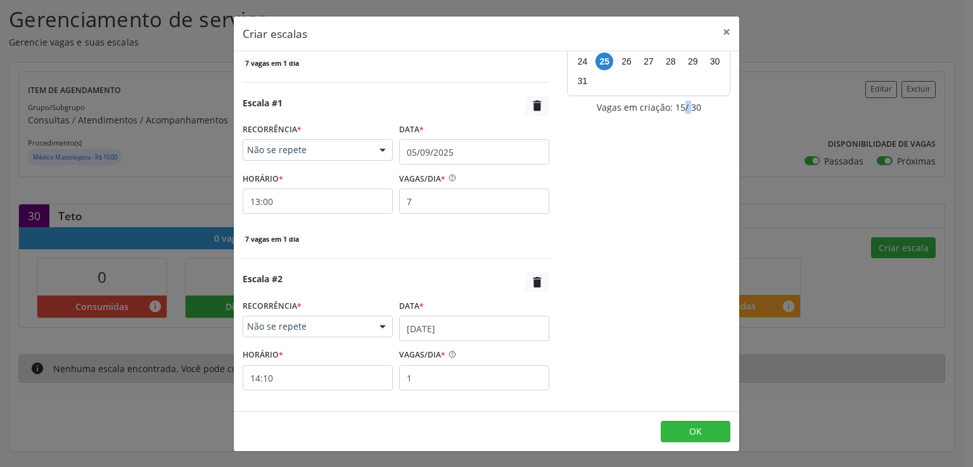
scroll to position [200, 0]
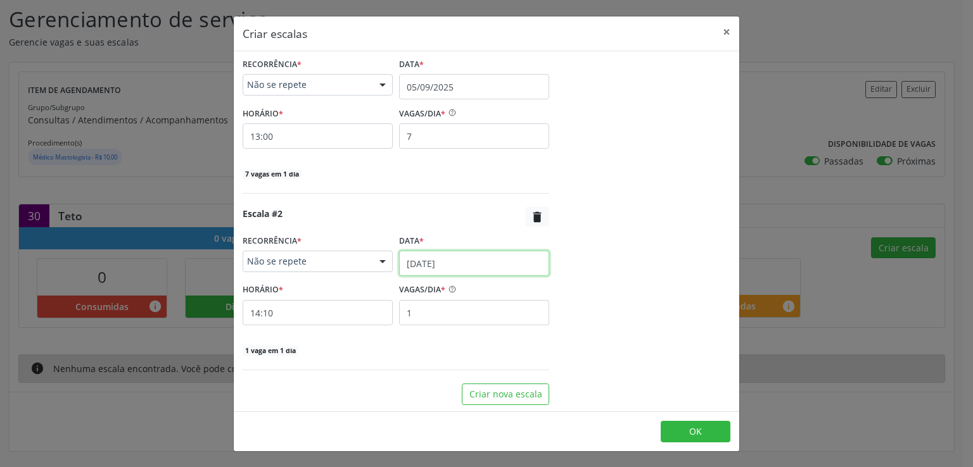
click at [441, 260] on input "25/08/2025" at bounding box center [474, 263] width 150 height 25
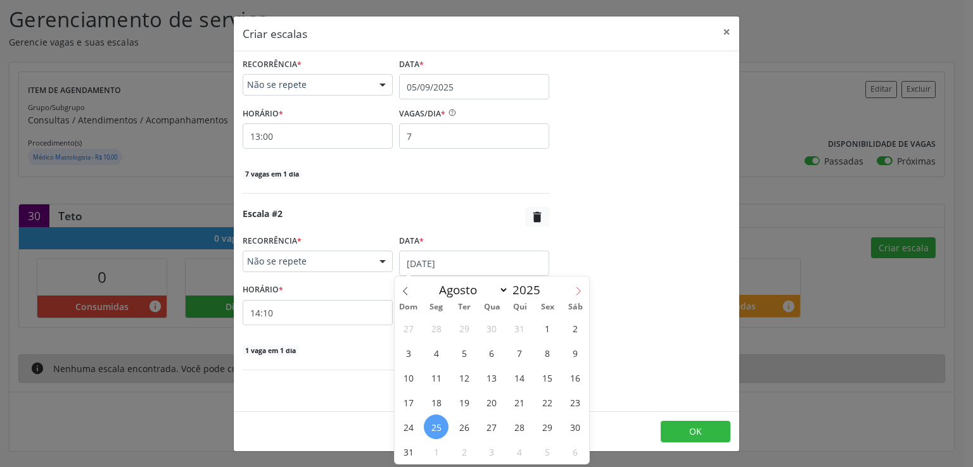
click at [580, 291] on icon at bounding box center [578, 291] width 9 height 9
select select "8"
click at [550, 377] on span "19" at bounding box center [547, 377] width 25 height 25
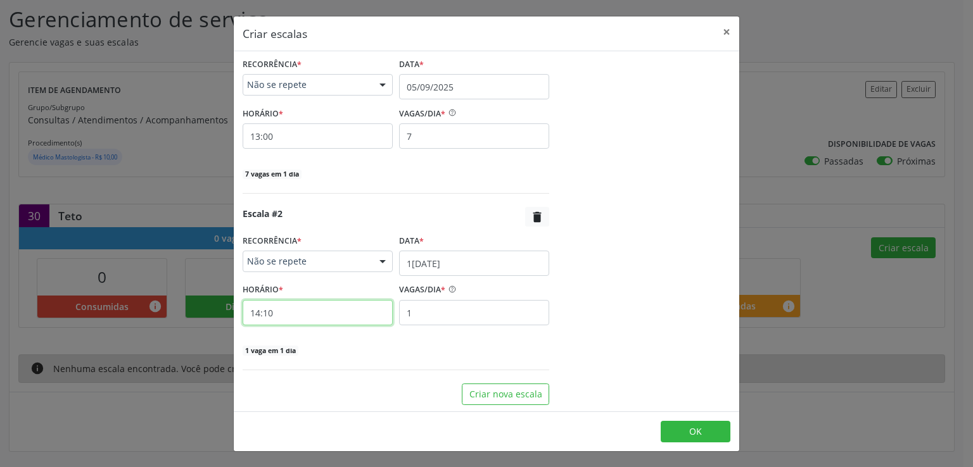
click at [339, 312] on input "14:10" at bounding box center [318, 312] width 150 height 25
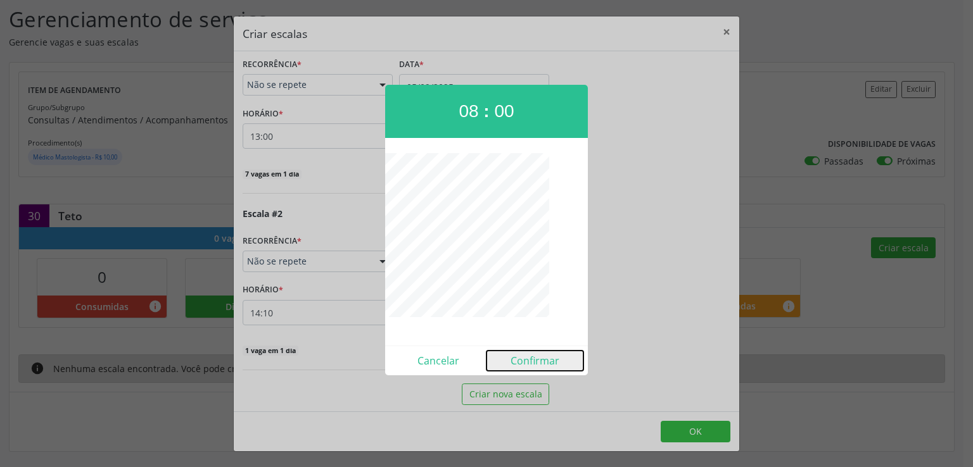
click at [531, 360] on button "Confirmar" at bounding box center [534, 361] width 97 height 20
type input "08:00"
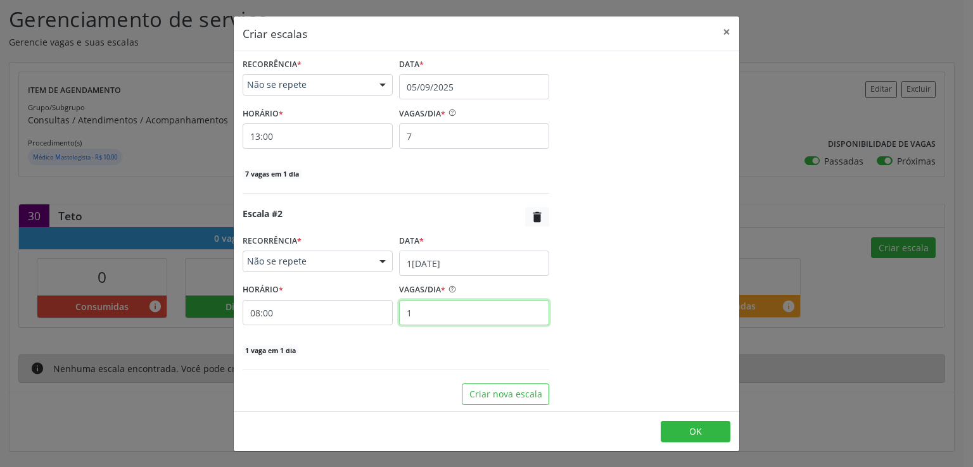
click at [421, 322] on input "1" at bounding box center [474, 312] width 150 height 25
type input "7"
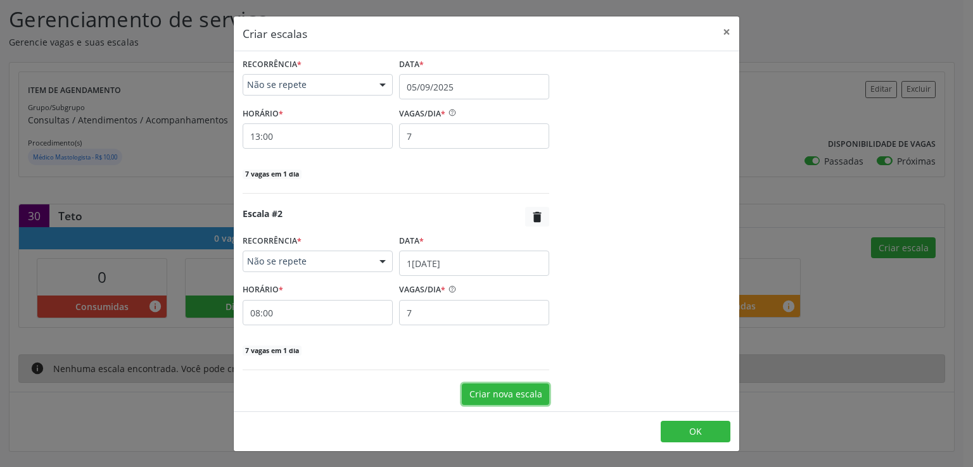
click at [502, 400] on button "Criar nova escala" at bounding box center [505, 395] width 87 height 22
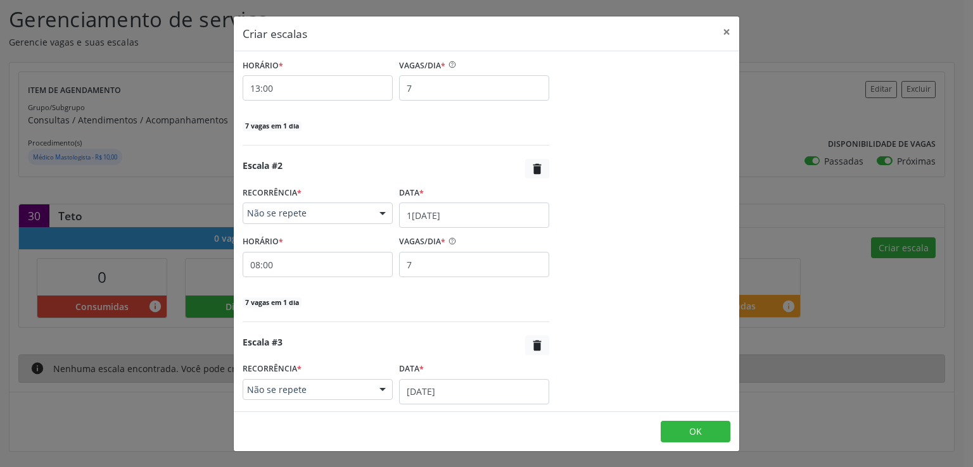
scroll to position [376, 0]
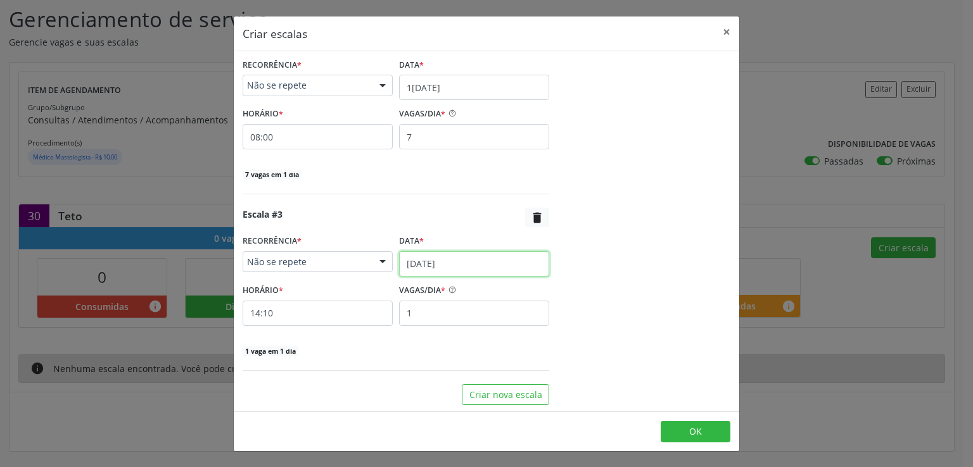
click at [433, 259] on input "25/08/2025" at bounding box center [474, 263] width 150 height 25
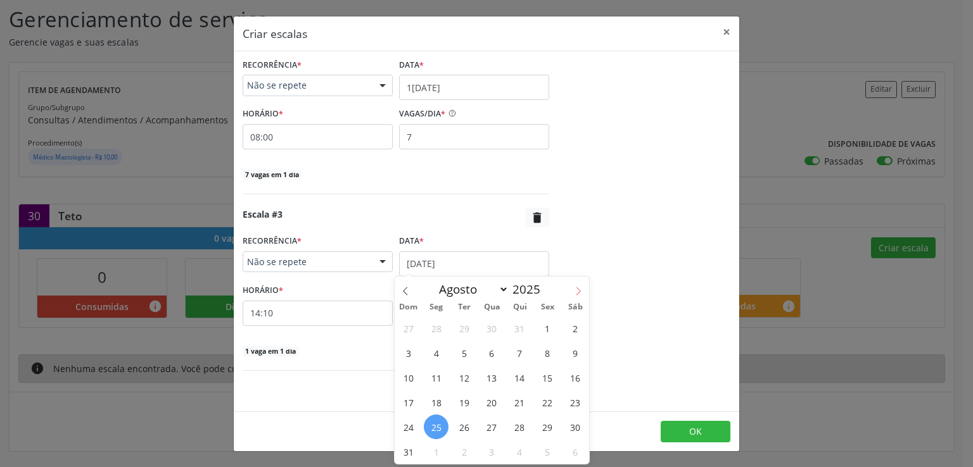
click at [576, 291] on icon at bounding box center [578, 291] width 9 height 9
select select "8"
click at [544, 380] on span "19" at bounding box center [547, 377] width 25 height 25
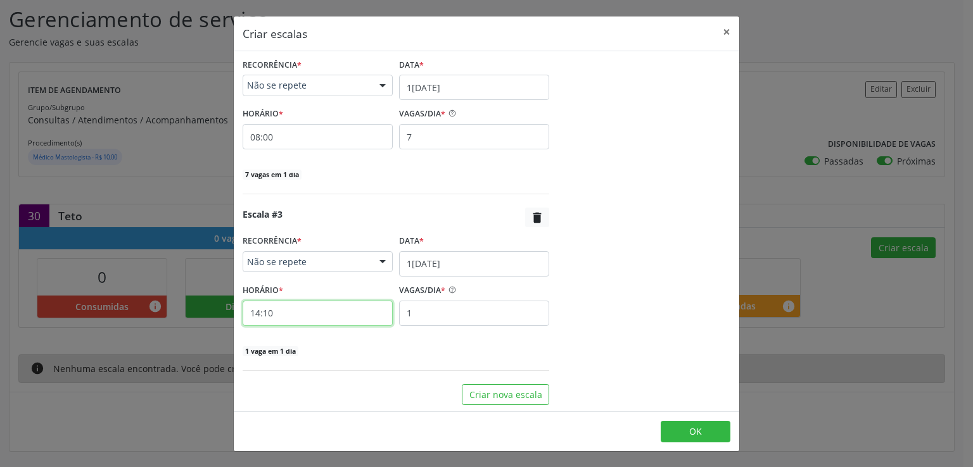
click at [298, 310] on input "14:10" at bounding box center [318, 313] width 150 height 25
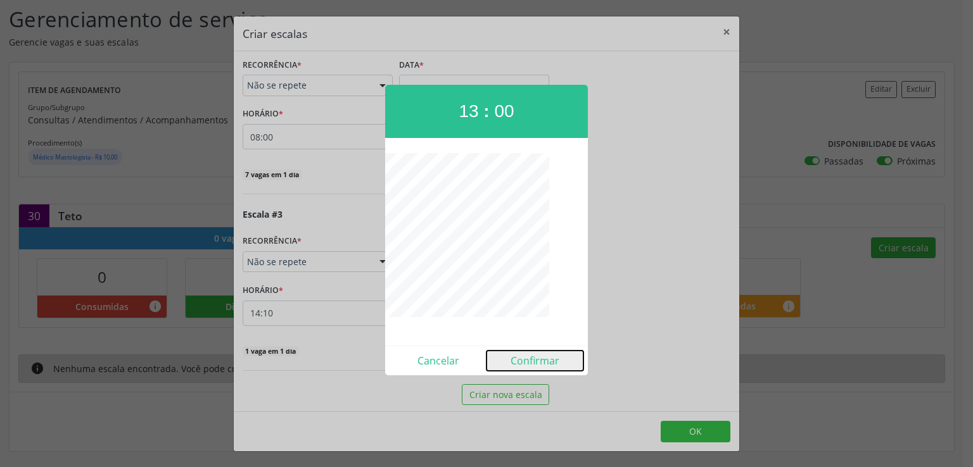
click at [555, 360] on button "Confirmar" at bounding box center [534, 361] width 97 height 20
type input "13:00"
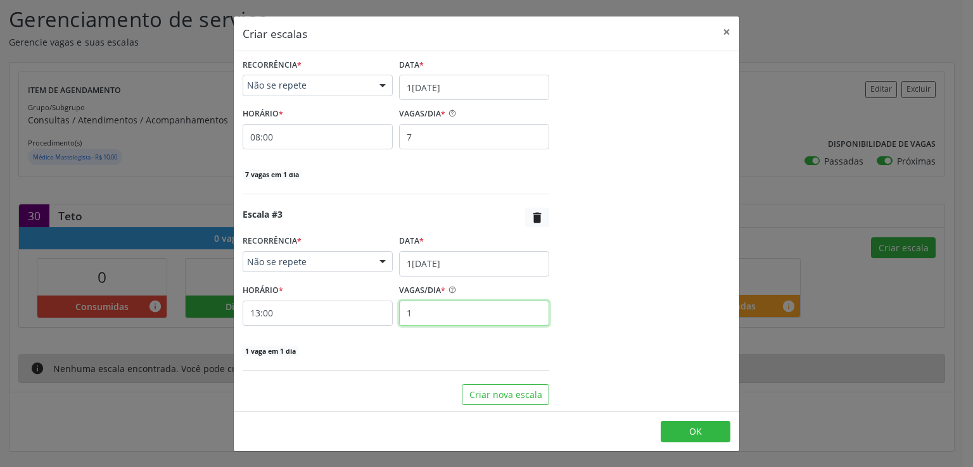
click at [428, 310] on input "1" at bounding box center [474, 313] width 150 height 25
type input "7"
click at [593, 309] on div "agosto 2025 D S T Q Q S S 27 28 29 30 31 1 2 3 4 5 6 7 8 9 10 11 12 13 14 15 16…" at bounding box center [648, 45] width 181 height 721
click at [710, 434] on button "OK" at bounding box center [696, 432] width 70 height 22
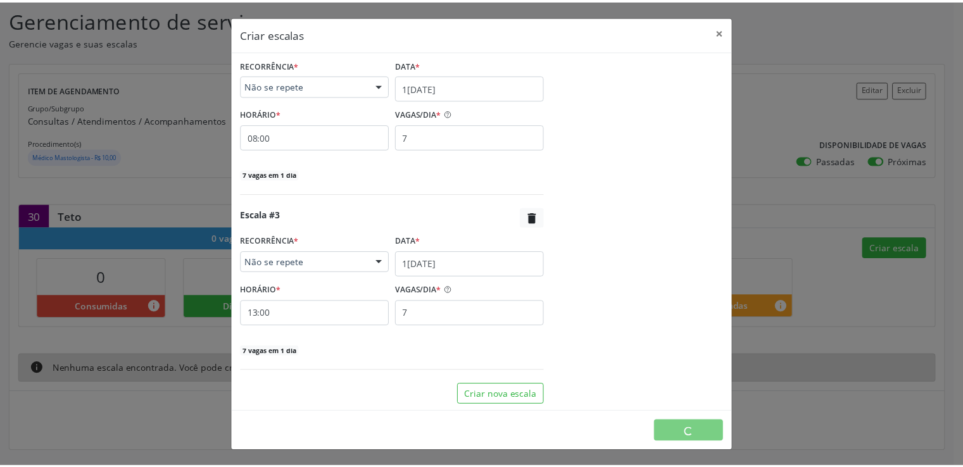
scroll to position [0, 0]
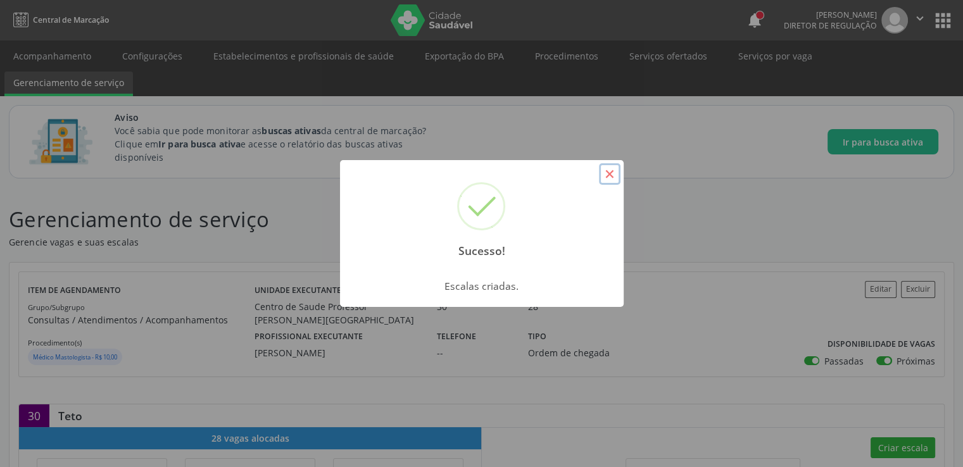
click at [612, 172] on button "×" at bounding box center [610, 174] width 22 height 22
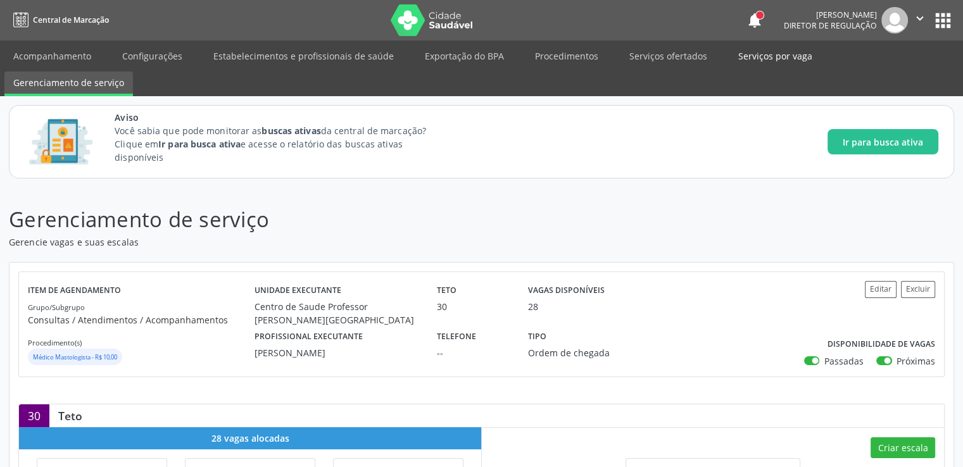
click at [750, 55] on link "Serviços por vaga" at bounding box center [776, 56] width 92 height 22
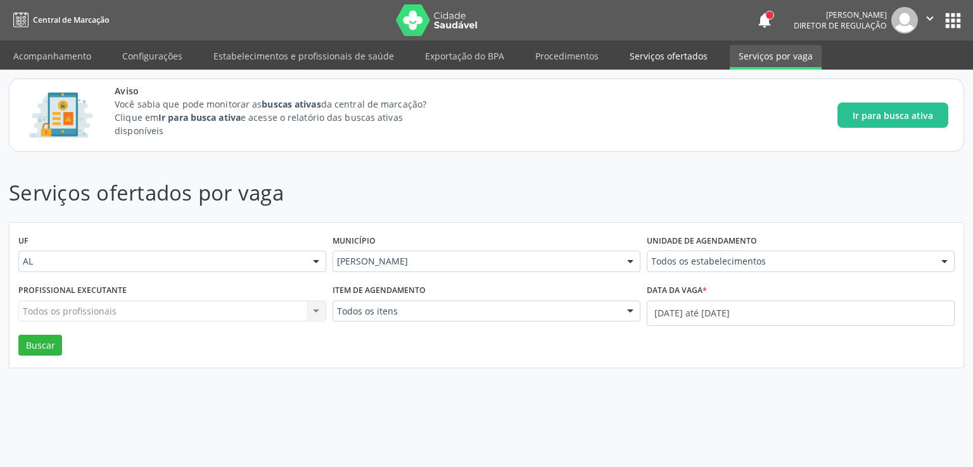
click at [668, 61] on link "Serviços ofertados" at bounding box center [669, 56] width 96 height 22
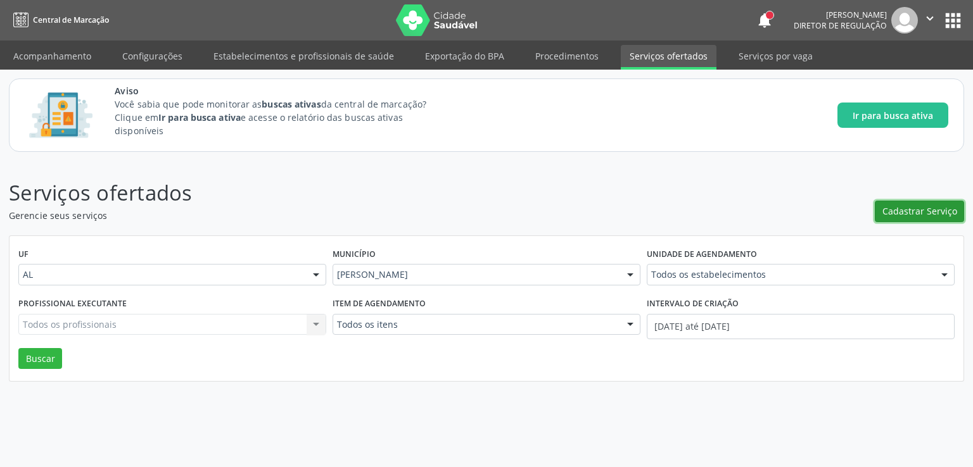
click at [901, 213] on span "Cadastrar Serviço" at bounding box center [919, 211] width 75 height 13
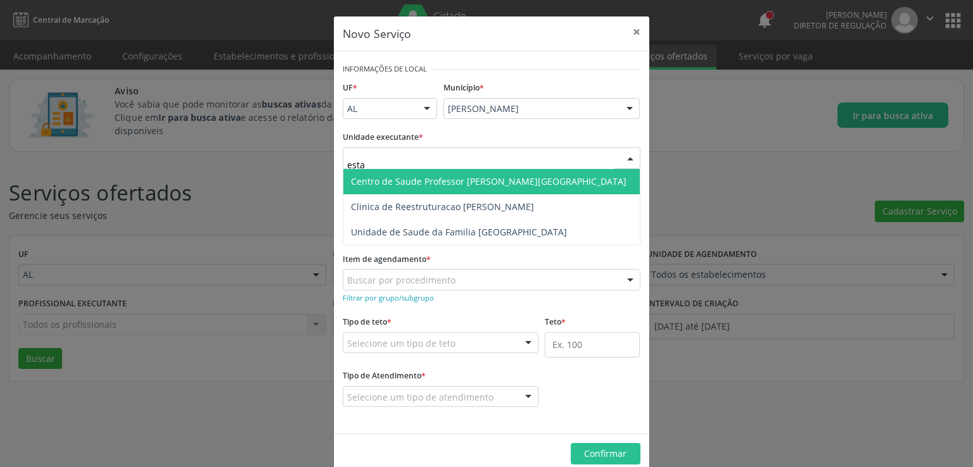
type input "estac"
click at [439, 180] on span "Centro de Saude Professor [PERSON_NAME][GEOGRAPHIC_DATA]" at bounding box center [489, 181] width 276 height 12
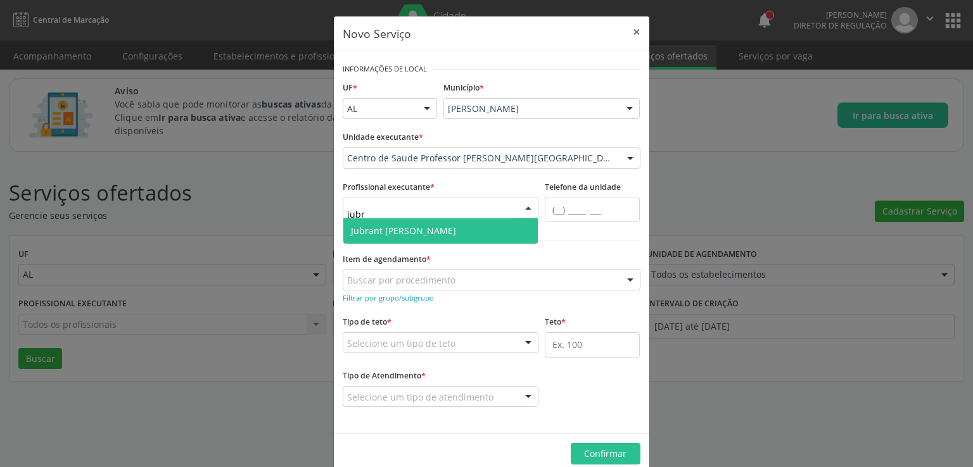
type input "jubra"
click at [400, 225] on span "Jubrant Petruceli" at bounding box center [403, 231] width 105 height 12
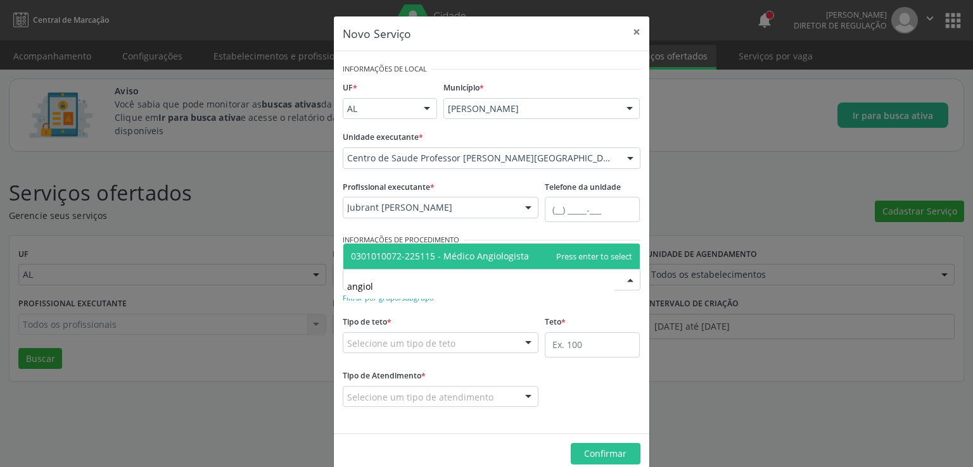
type input "angiolo"
click at [498, 254] on span "0301010072-225115 - Médico Angiologista" at bounding box center [440, 256] width 178 height 12
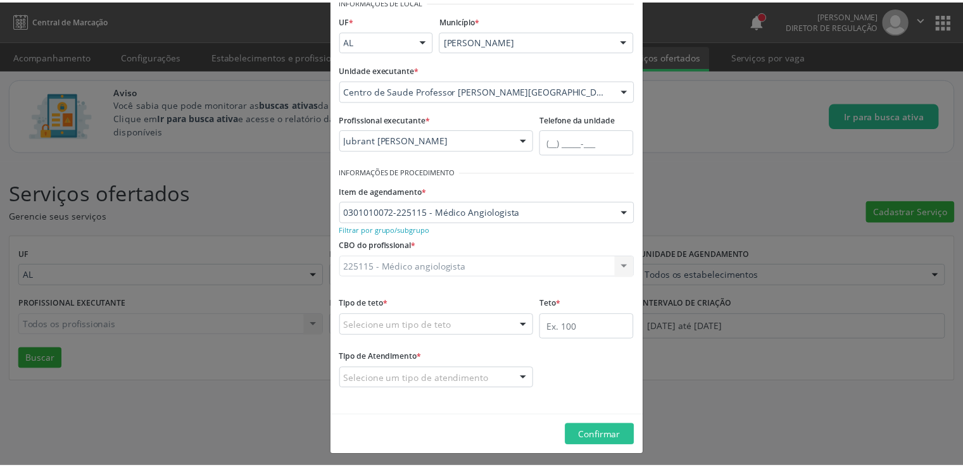
scroll to position [71, 0]
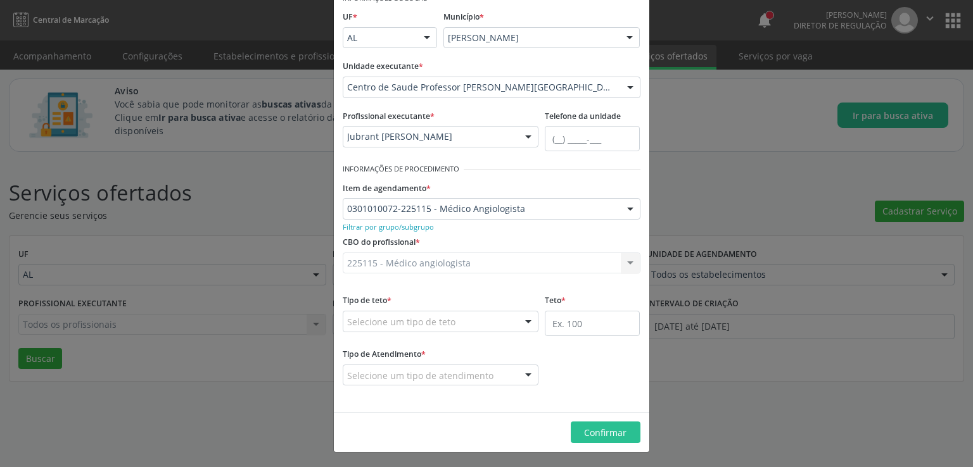
click at [486, 322] on div "Selecione um tipo de teto" at bounding box center [441, 322] width 196 height 22
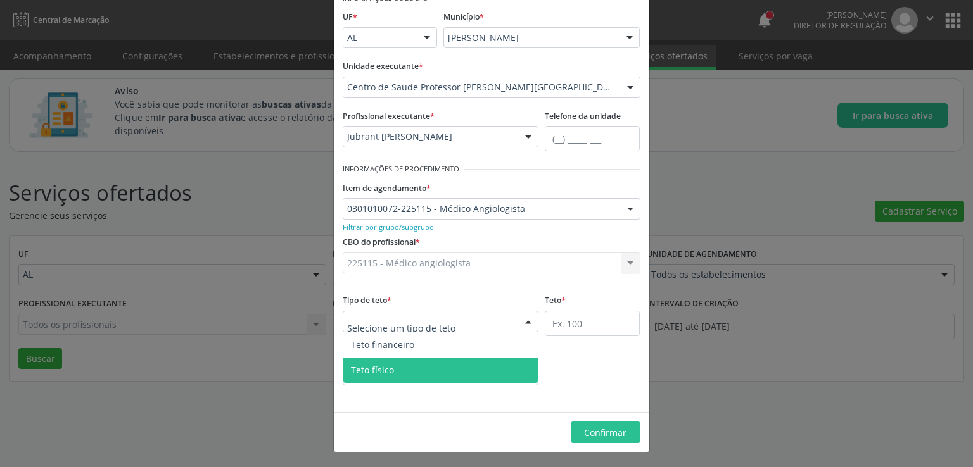
click at [379, 368] on span "Teto físico" at bounding box center [372, 370] width 43 height 12
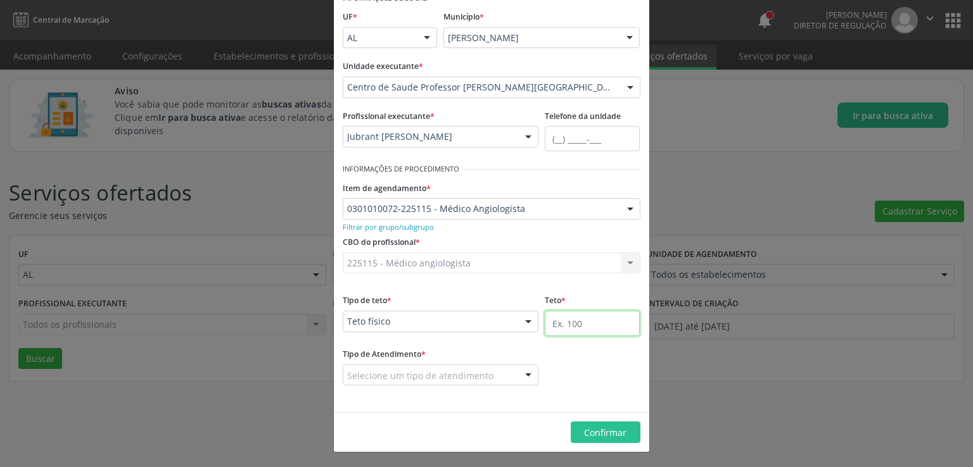
click at [586, 325] on input "text" at bounding box center [592, 323] width 95 height 25
click at [586, 325] on input "60" at bounding box center [592, 323] width 95 height 25
type input "60"
click at [497, 370] on div "Selecione um tipo de atendimento" at bounding box center [441, 376] width 196 height 22
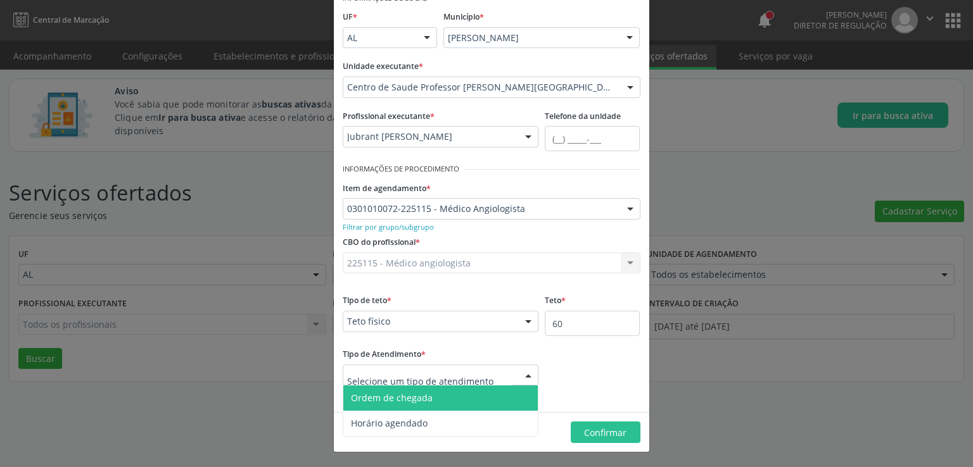
drag, startPoint x: 464, startPoint y: 396, endPoint x: 547, endPoint y: 430, distance: 90.3
click at [464, 396] on span "Ordem de chegada" at bounding box center [440, 398] width 195 height 25
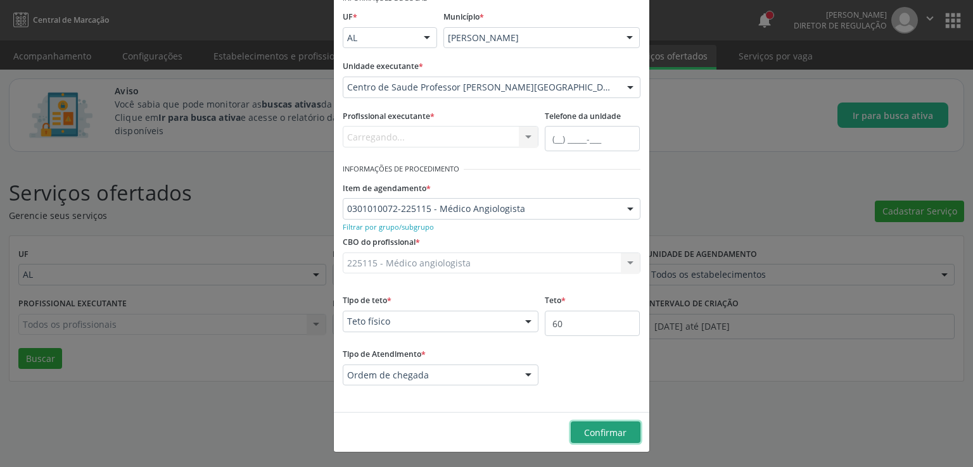
click at [589, 433] on span "Confirmar" at bounding box center [605, 433] width 42 height 12
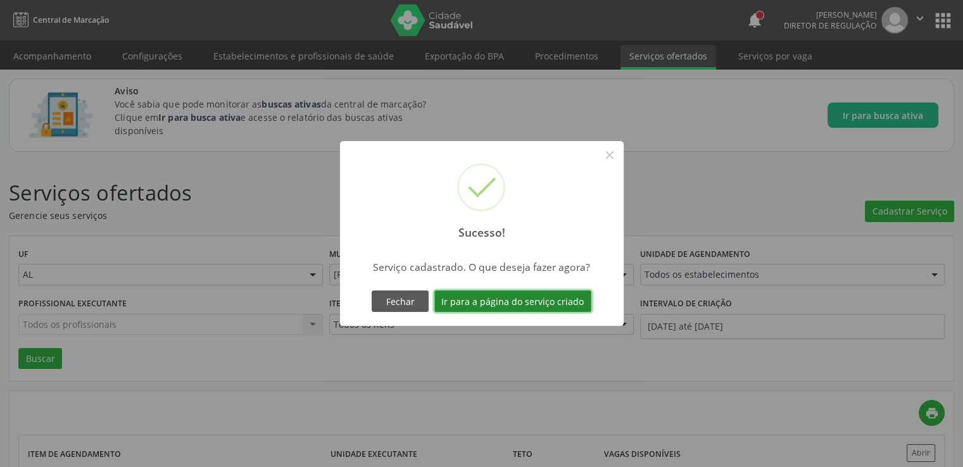
click at [492, 300] on button "Ir para a página do serviço criado" at bounding box center [512, 302] width 157 height 22
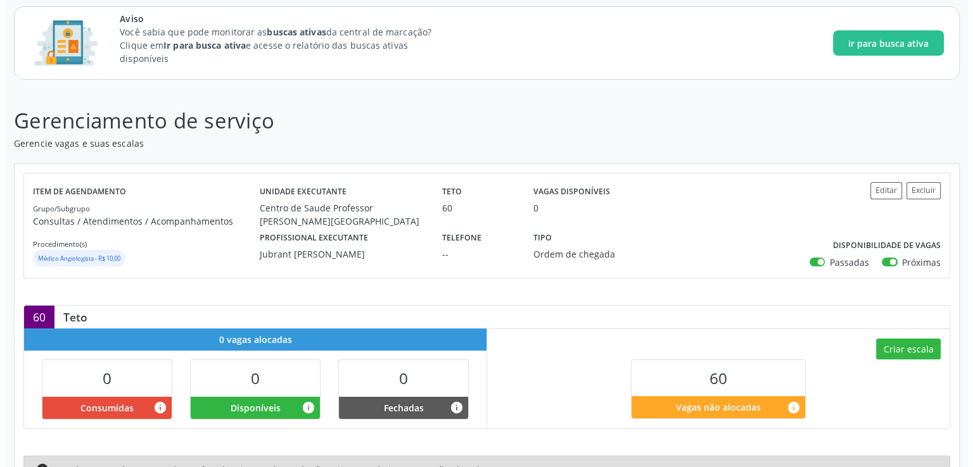
scroll to position [200, 0]
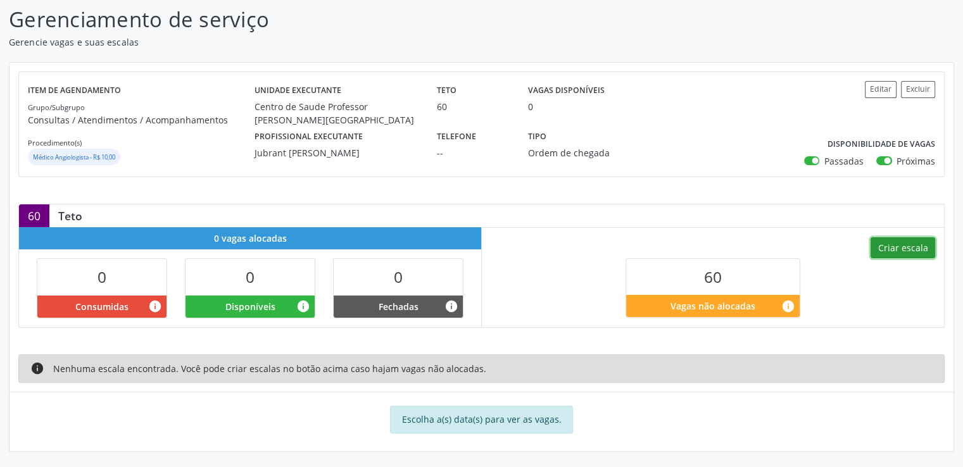
click at [899, 253] on button "Criar escala" at bounding box center [903, 249] width 65 height 22
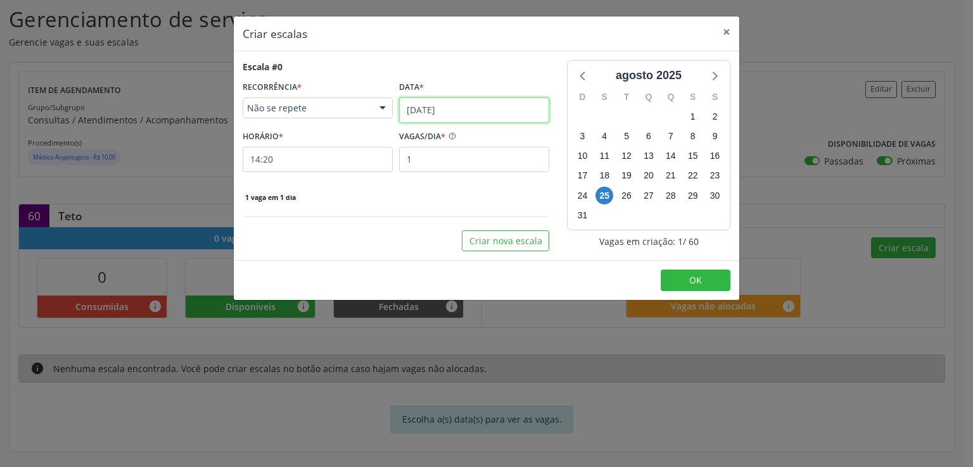
click at [433, 109] on input "25/08/2025" at bounding box center [474, 110] width 150 height 25
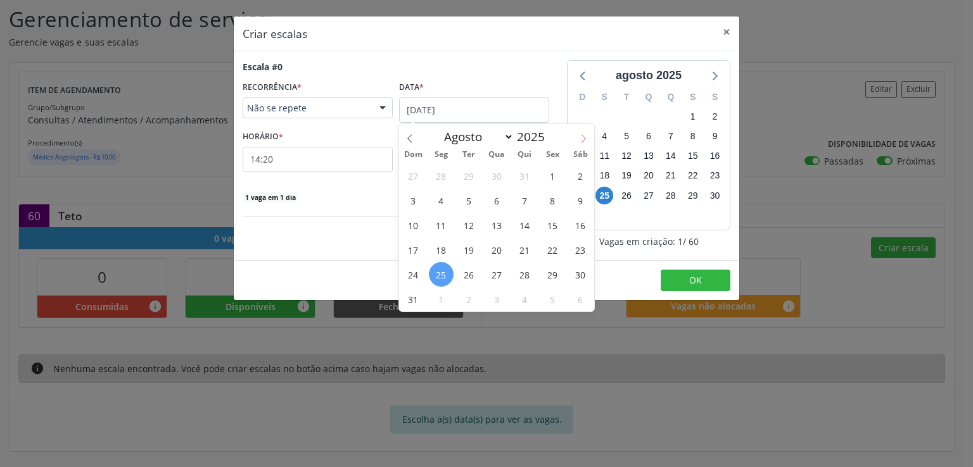
click at [581, 139] on icon at bounding box center [583, 138] width 9 height 9
select select "8"
click at [545, 198] on span "12" at bounding box center [552, 200] width 25 height 25
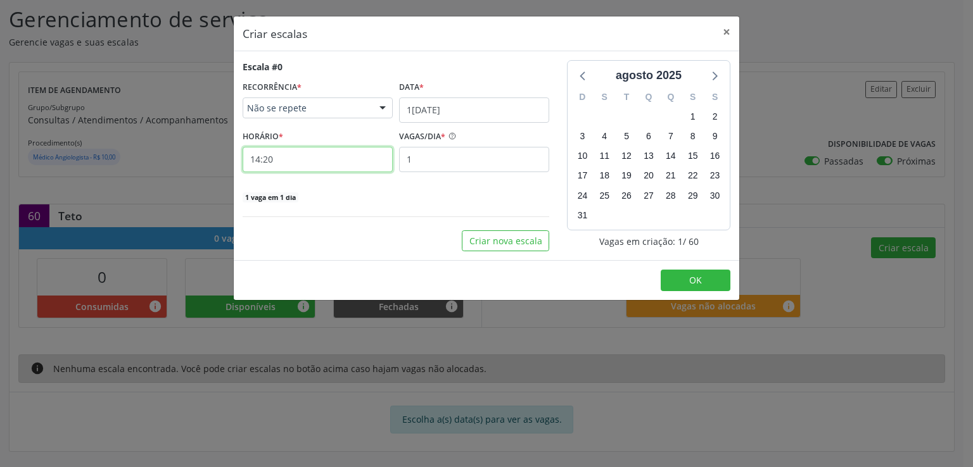
click at [320, 158] on input "14:20" at bounding box center [318, 159] width 150 height 25
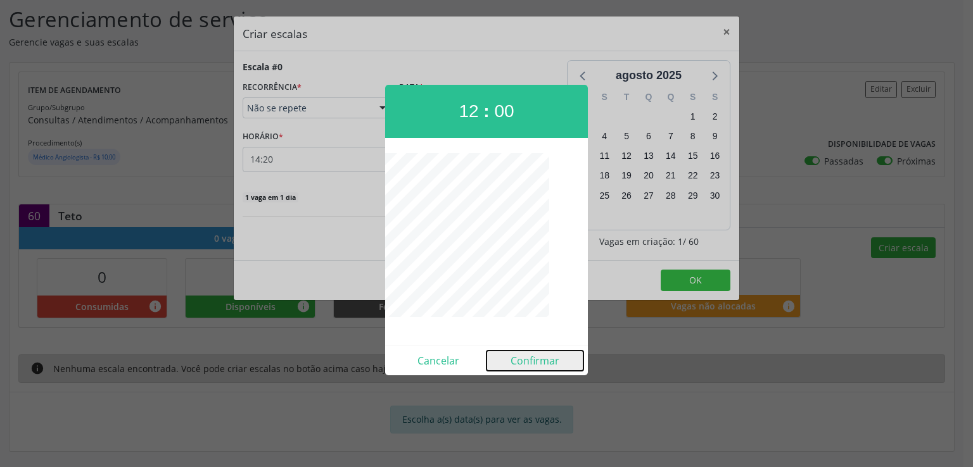
click at [544, 358] on button "Confirmar" at bounding box center [534, 361] width 97 height 20
type input "12:00"
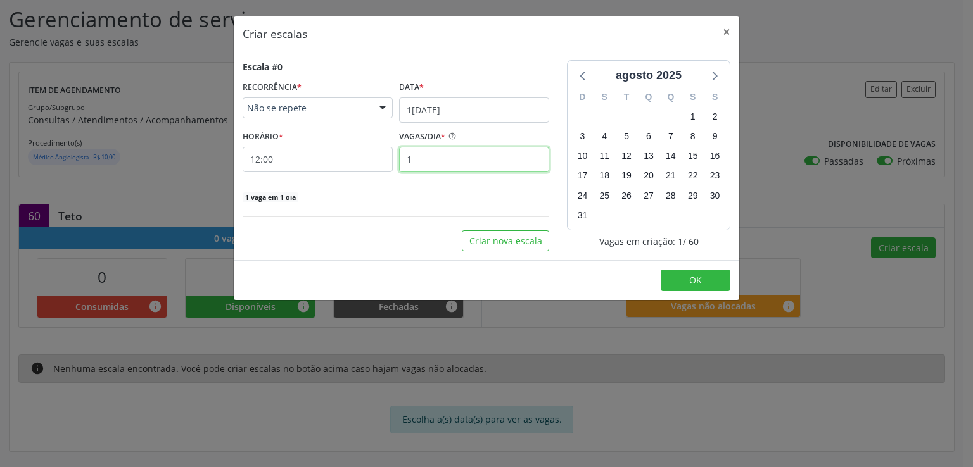
click at [414, 158] on input "1" at bounding box center [474, 159] width 150 height 25
type input "20"
click at [379, 188] on div "Escala #0 RECORRÊNCIA * Não se repete Não se repete Diário/Semanal Mensal Nenhu…" at bounding box center [396, 131] width 307 height 143
click at [539, 241] on button "Criar nova escala" at bounding box center [505, 242] width 87 height 22
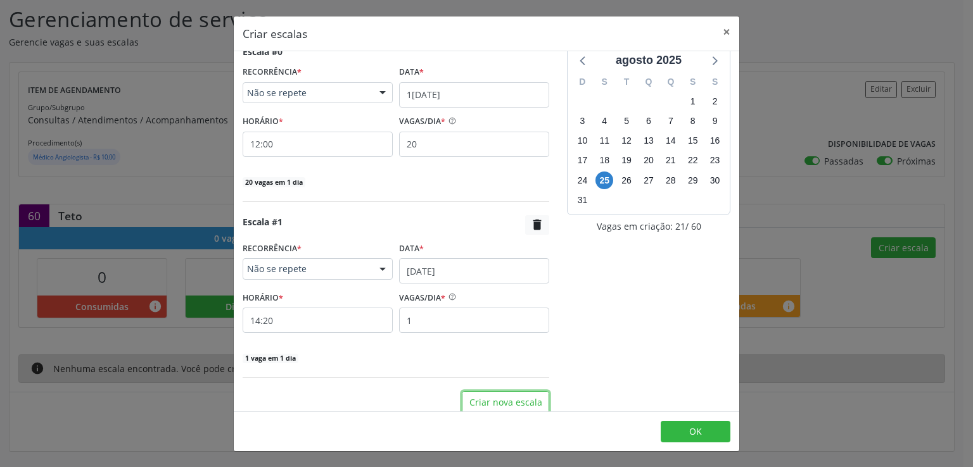
scroll to position [23, 0]
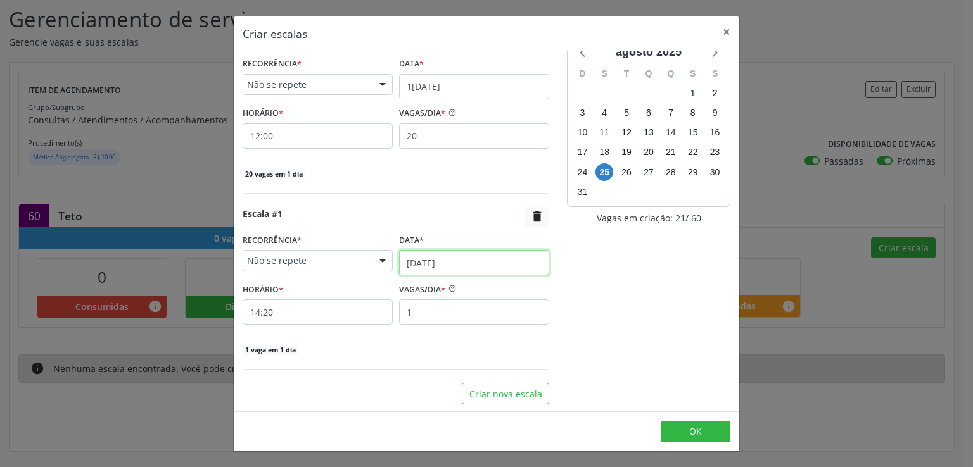
click at [428, 260] on input "25/08/2025" at bounding box center [474, 262] width 150 height 25
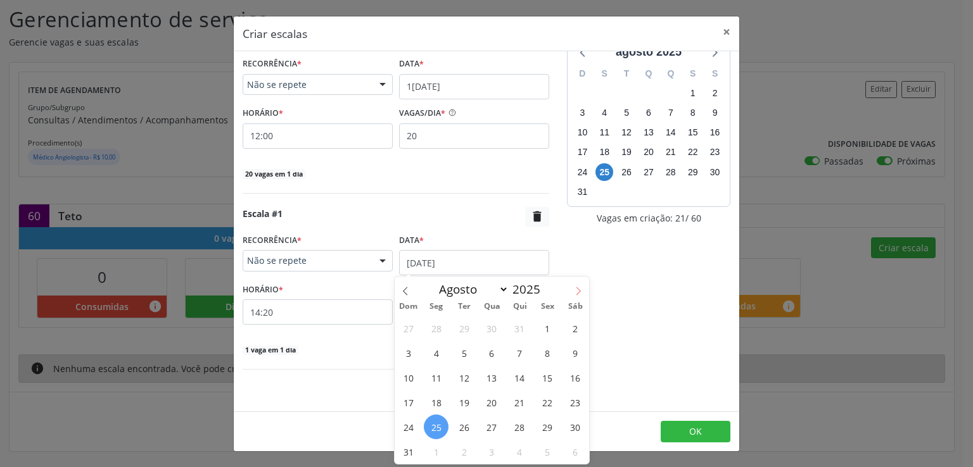
click at [576, 291] on icon at bounding box center [578, 291] width 9 height 9
select select "8"
click at [548, 376] on span "19" at bounding box center [547, 377] width 25 height 25
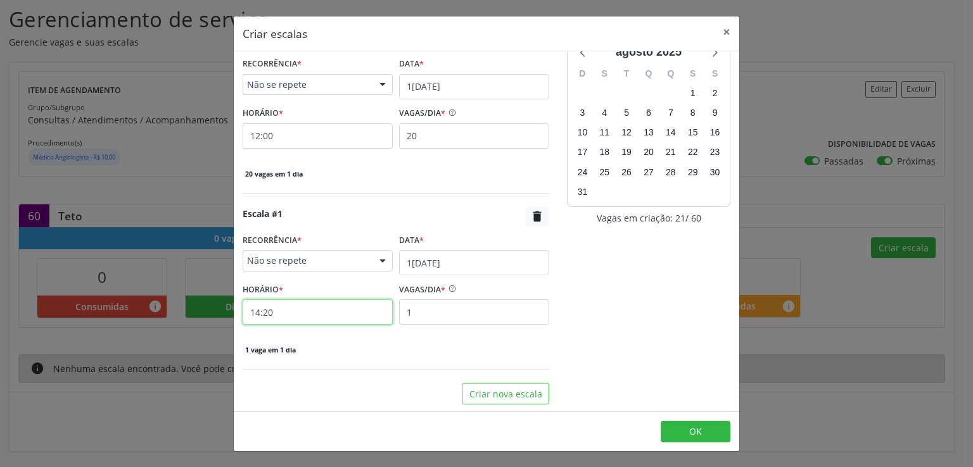
click at [336, 313] on input "14:20" at bounding box center [318, 312] width 150 height 25
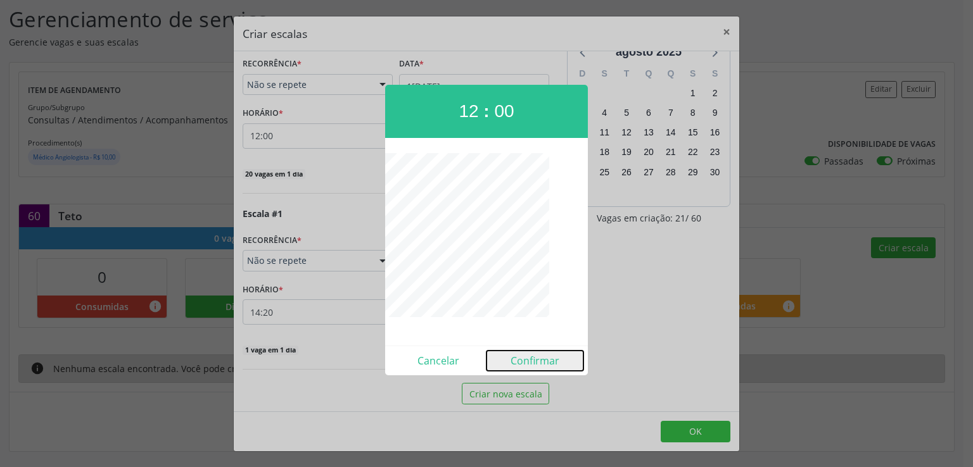
click at [531, 363] on button "Confirmar" at bounding box center [534, 361] width 97 height 20
type input "12:00"
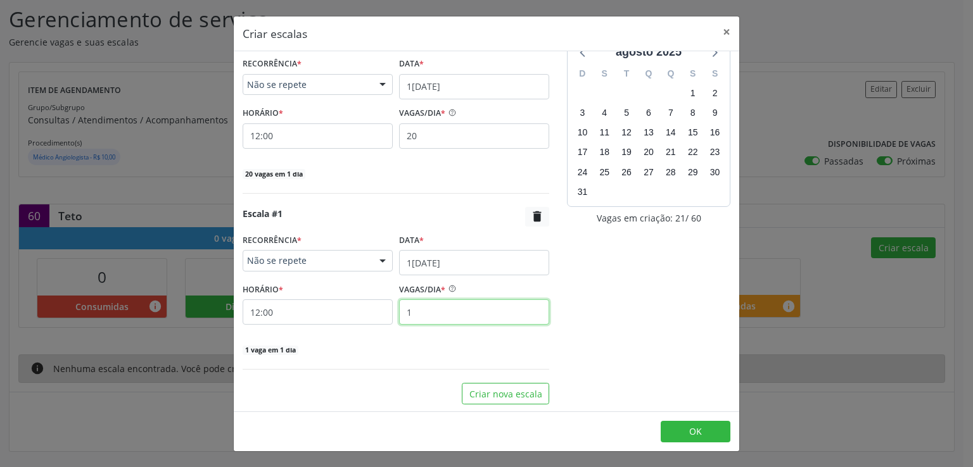
click at [436, 308] on input "1" at bounding box center [474, 312] width 150 height 25
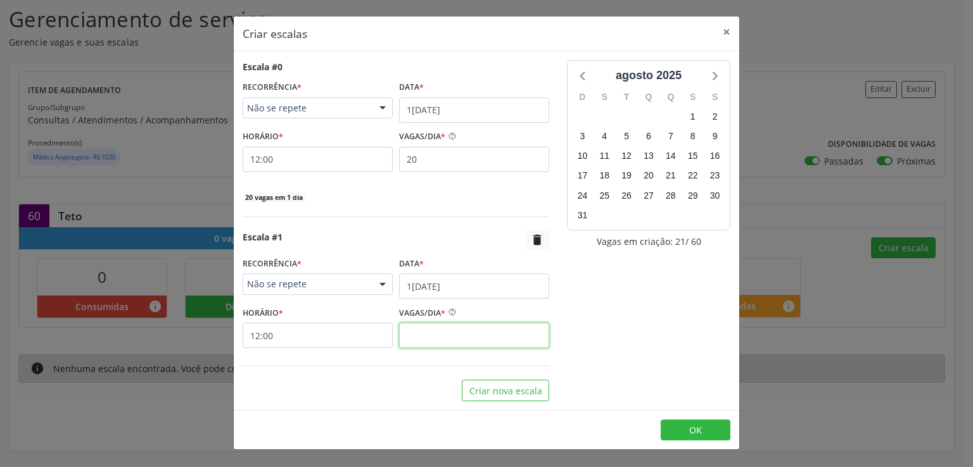
scroll to position [0, 0]
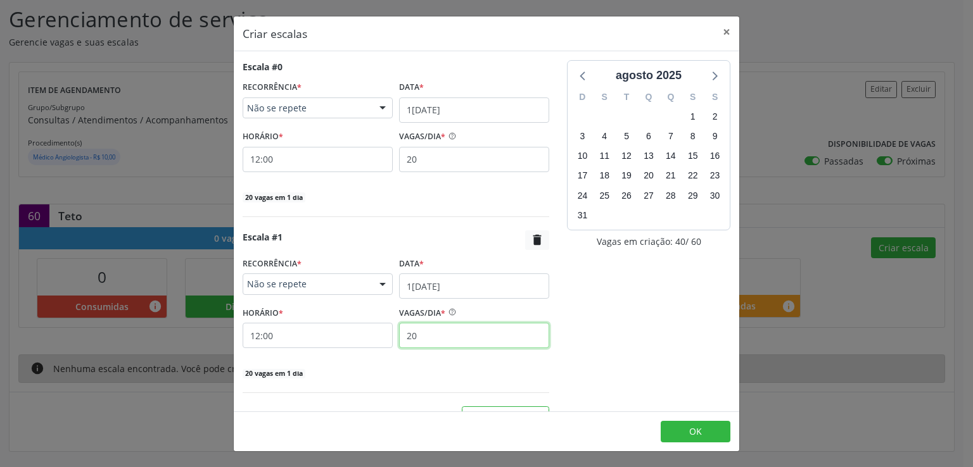
type input "20"
click at [384, 314] on div "HORÁRIO * 12:00" at bounding box center [318, 325] width 150 height 45
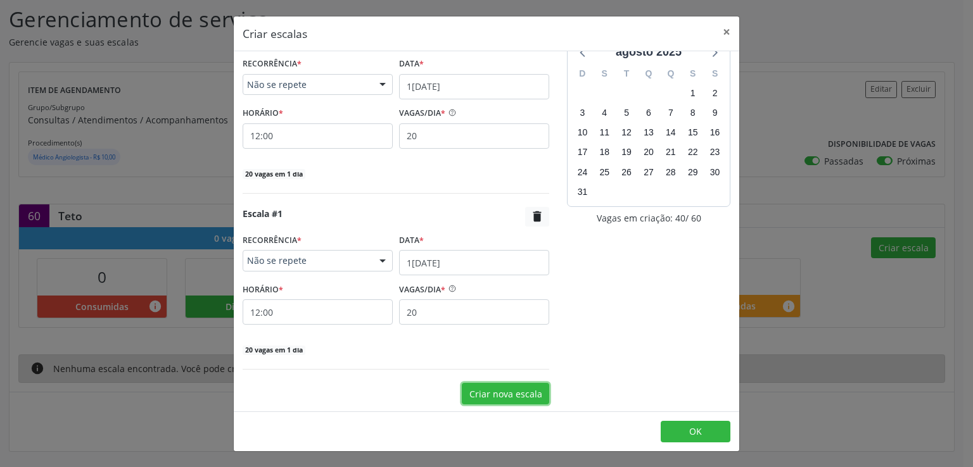
click at [484, 385] on button "Criar nova escala" at bounding box center [505, 394] width 87 height 22
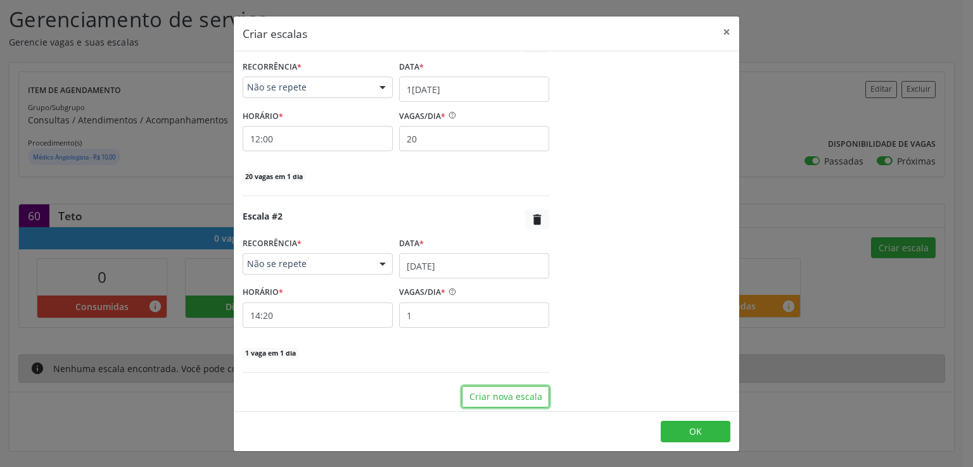
scroll to position [200, 0]
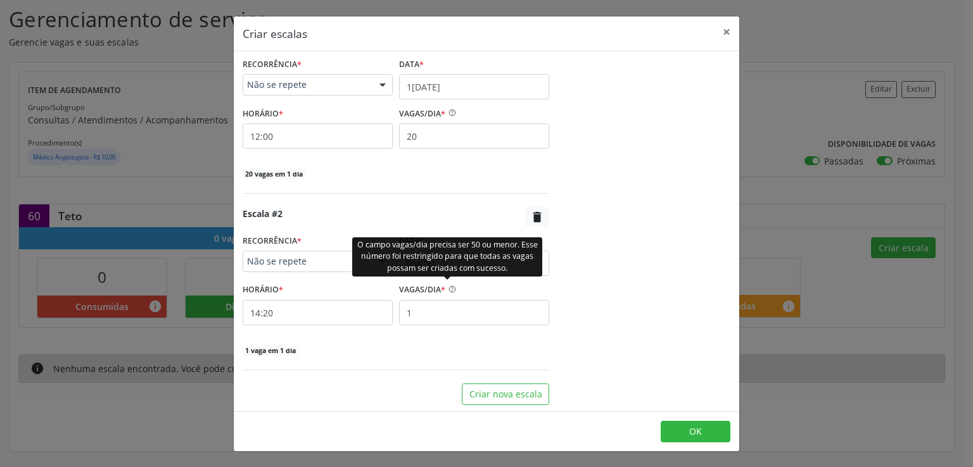
click at [433, 260] on div "O campo vagas/dia precisa ser 50 ou menor. Esse número foi restringido para que…" at bounding box center [447, 256] width 190 height 39
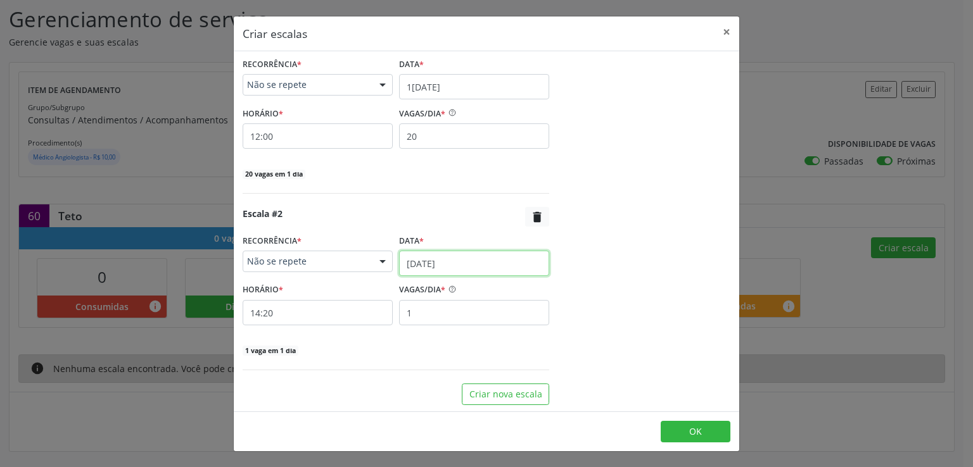
click at [457, 262] on input "25/08/2025" at bounding box center [474, 263] width 150 height 25
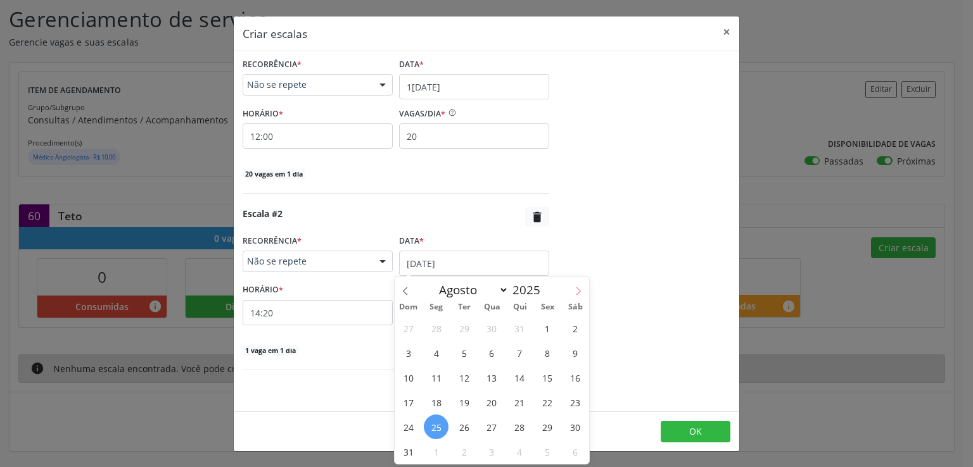
click at [572, 289] on span at bounding box center [578, 288] width 22 height 22
select select "8"
click at [550, 400] on span "26" at bounding box center [547, 402] width 25 height 25
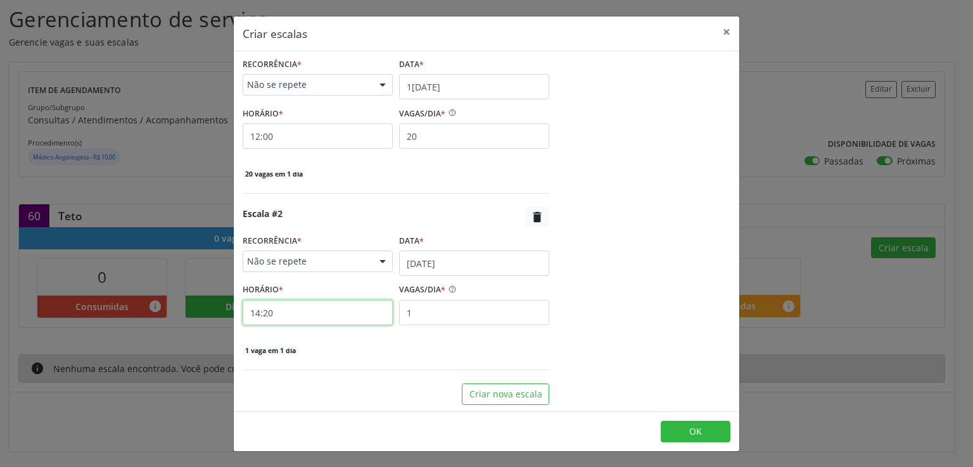
click at [320, 308] on input "14:20" at bounding box center [318, 312] width 150 height 25
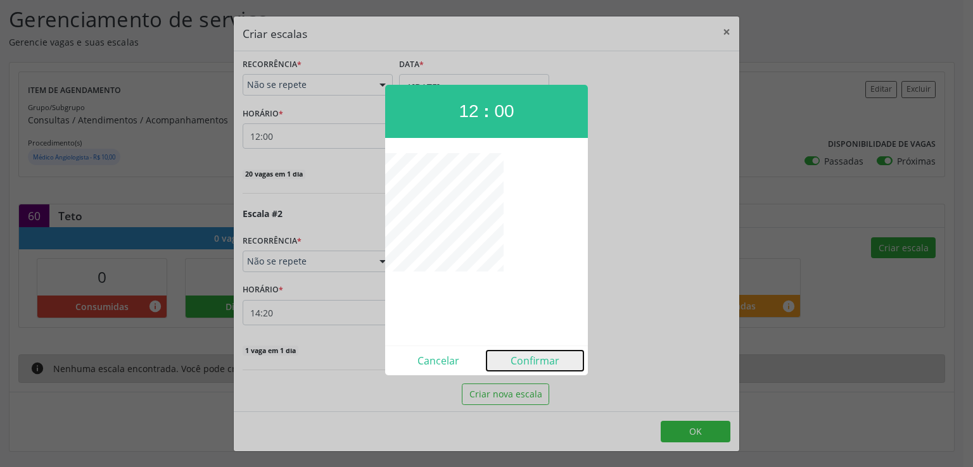
click at [533, 358] on button "Confirmar" at bounding box center [534, 361] width 97 height 20
type input "12:00"
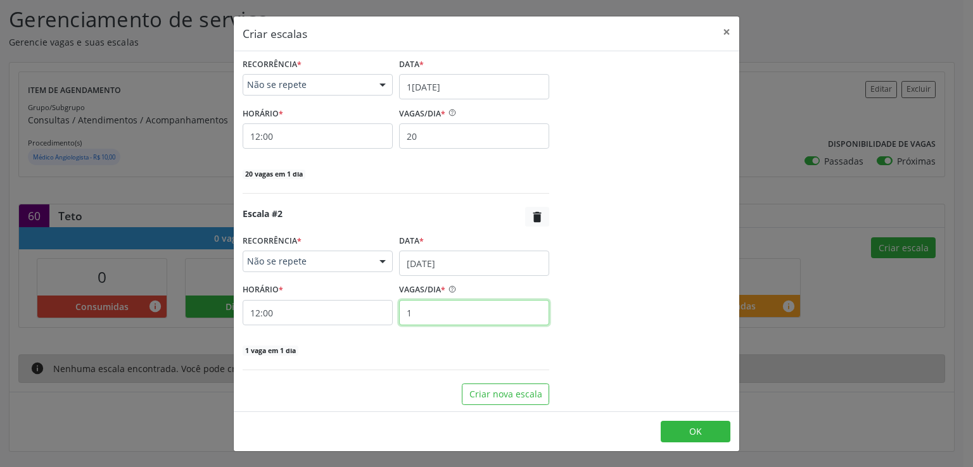
click at [442, 307] on input "1" at bounding box center [474, 312] width 150 height 25
type input "20"
click at [695, 424] on button "OK" at bounding box center [696, 432] width 70 height 22
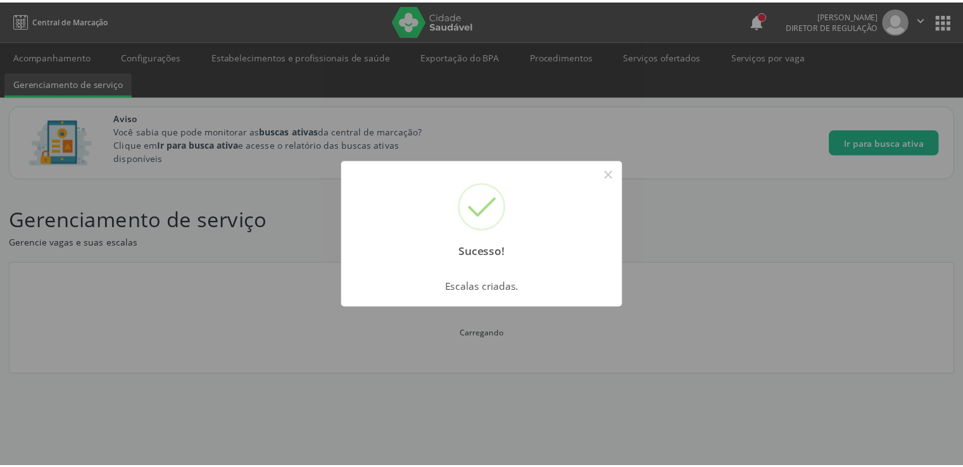
scroll to position [0, 0]
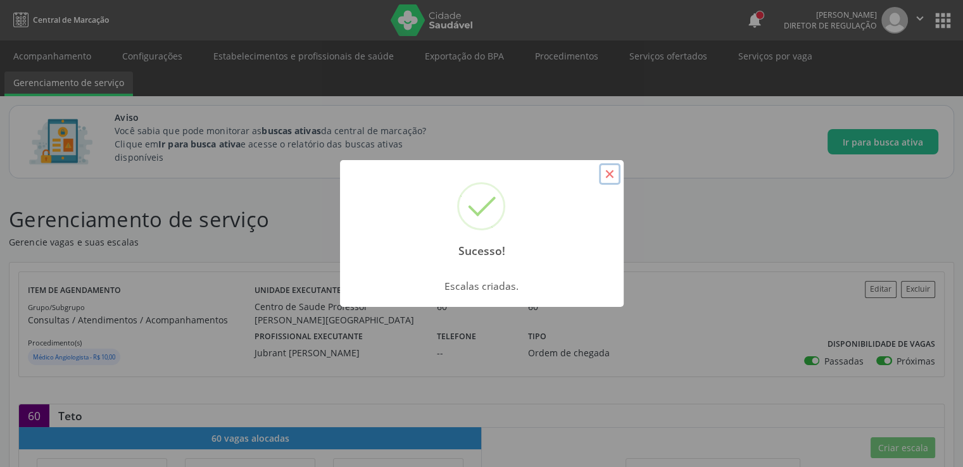
click at [605, 173] on button "×" at bounding box center [610, 174] width 22 height 22
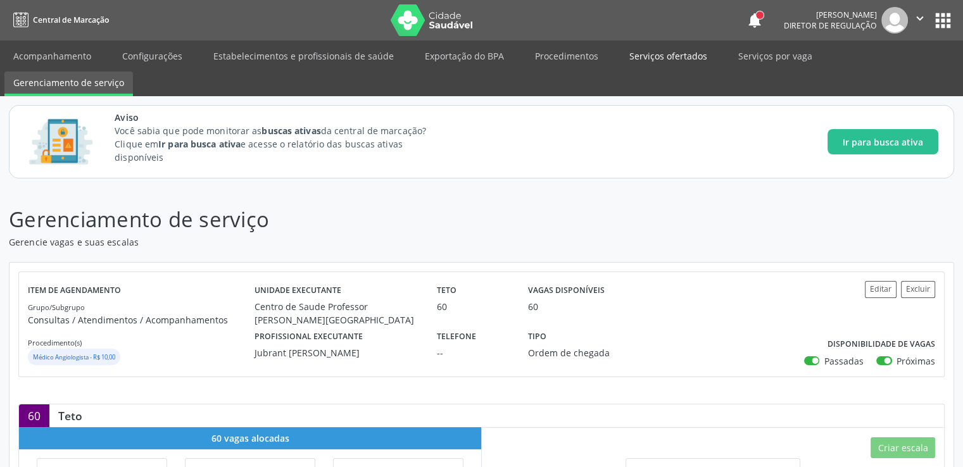
click at [679, 50] on link "Serviços ofertados" at bounding box center [669, 56] width 96 height 22
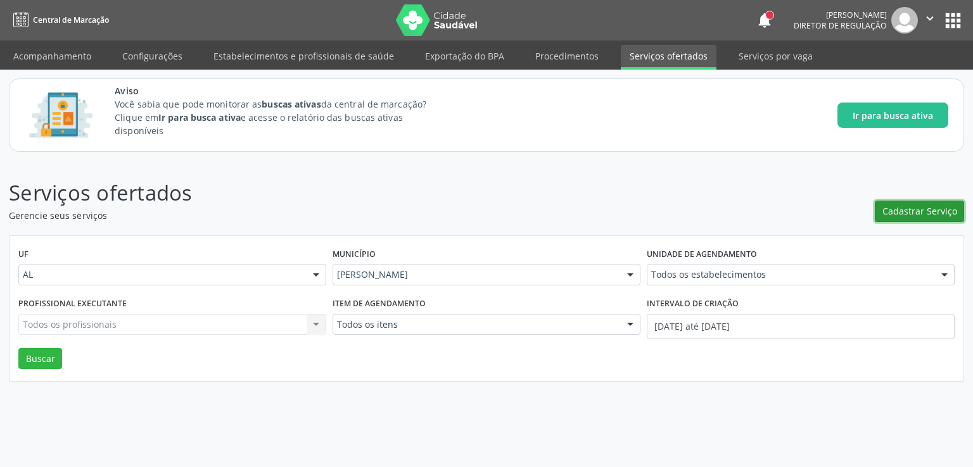
click at [904, 208] on span "Cadastrar Serviço" at bounding box center [919, 211] width 75 height 13
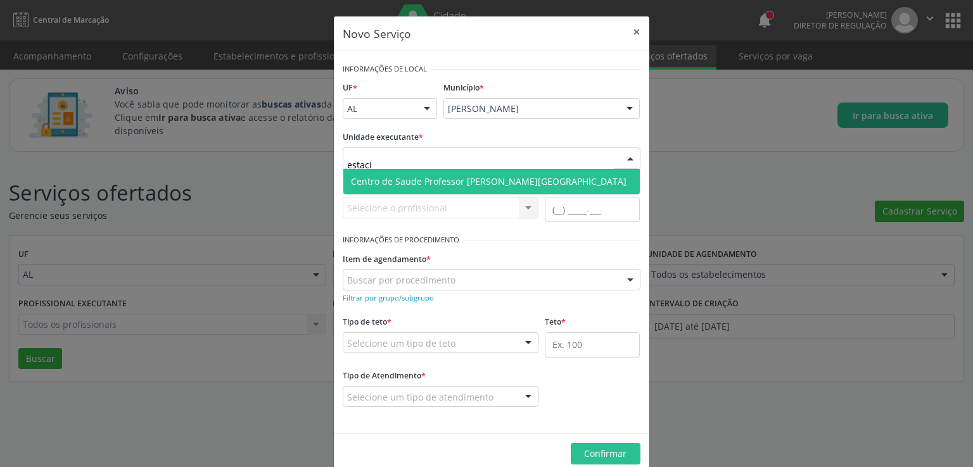
type input "estacio"
click at [417, 176] on span "Centro de Saude Professor [PERSON_NAME][GEOGRAPHIC_DATA]" at bounding box center [489, 181] width 276 height 12
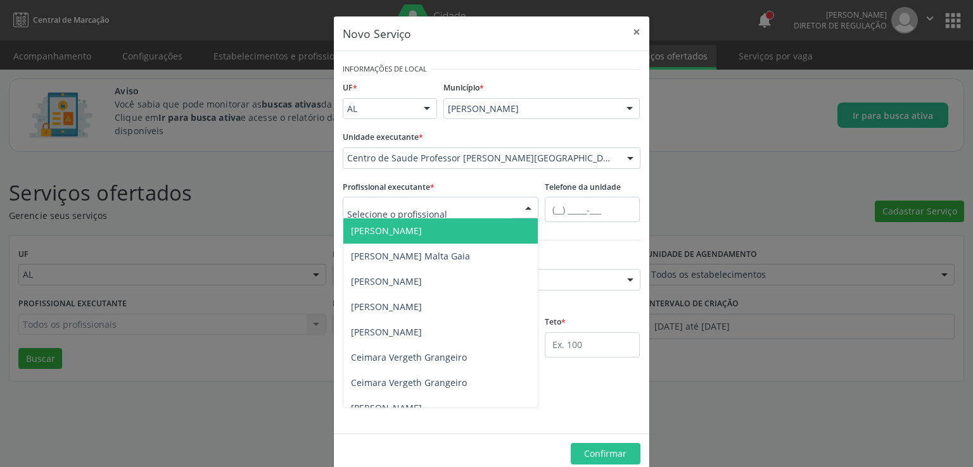
click at [406, 200] on div at bounding box center [441, 208] width 196 height 22
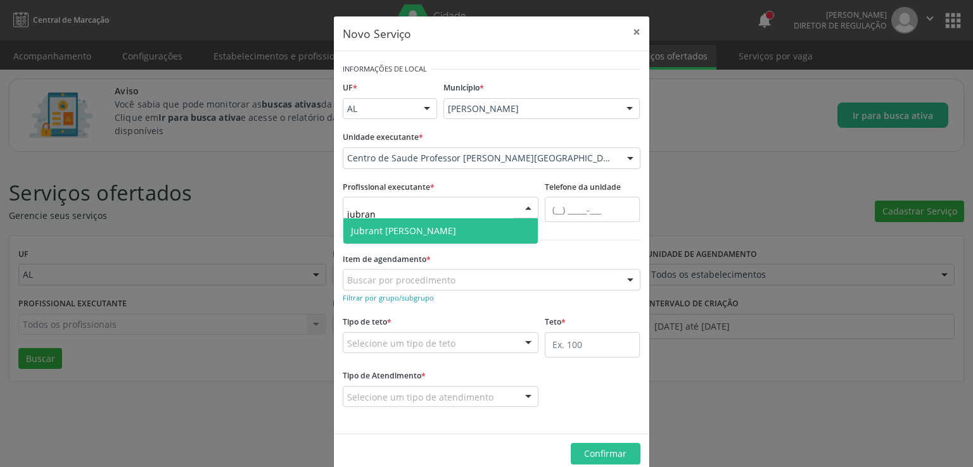
type input "jubrant"
click at [414, 226] on span "Jubrant Petruceli" at bounding box center [403, 231] width 105 height 12
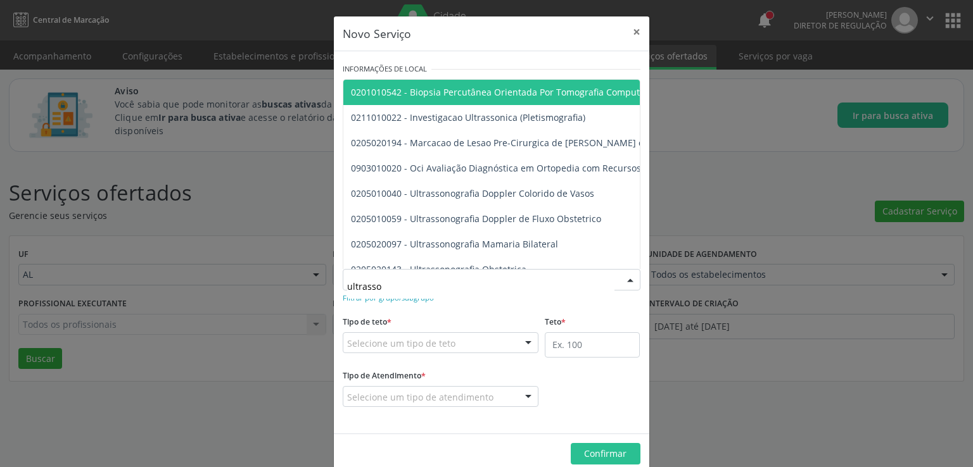
type input "ultrasson"
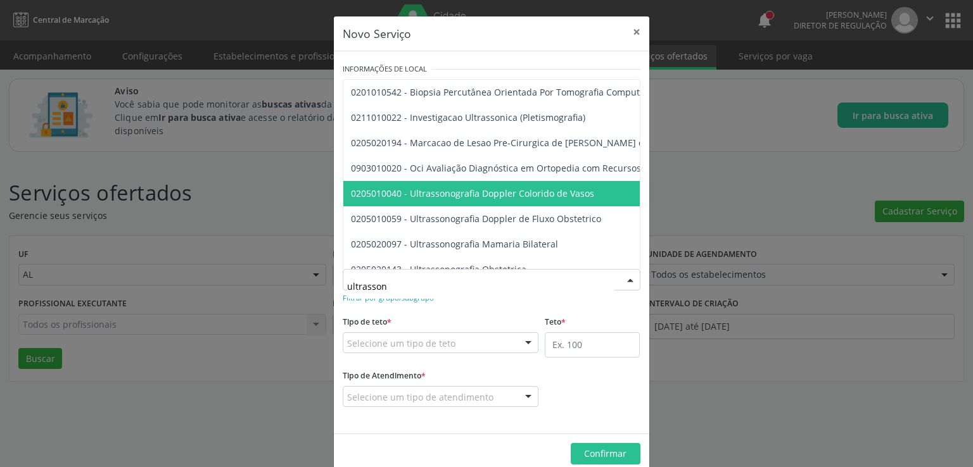
click at [531, 193] on span "0205010040 - Ultrassonografia Doppler Colorido de Vasos" at bounding box center [472, 193] width 243 height 12
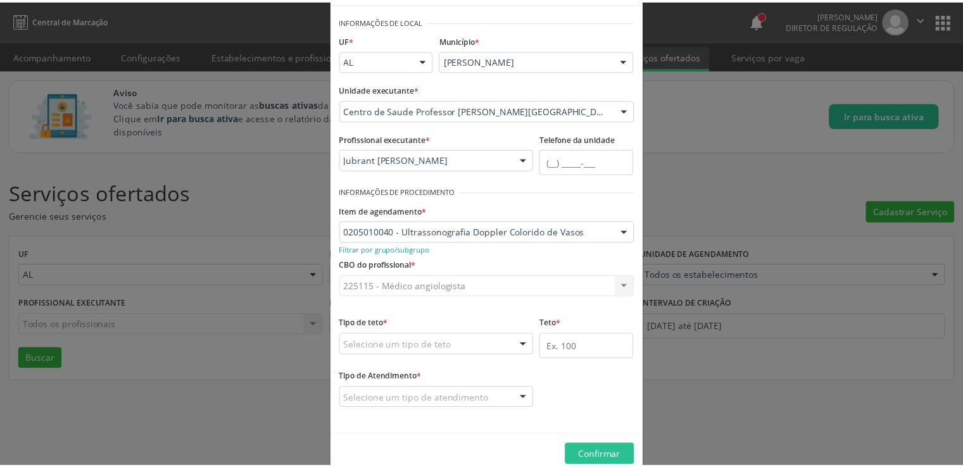
scroll to position [71, 0]
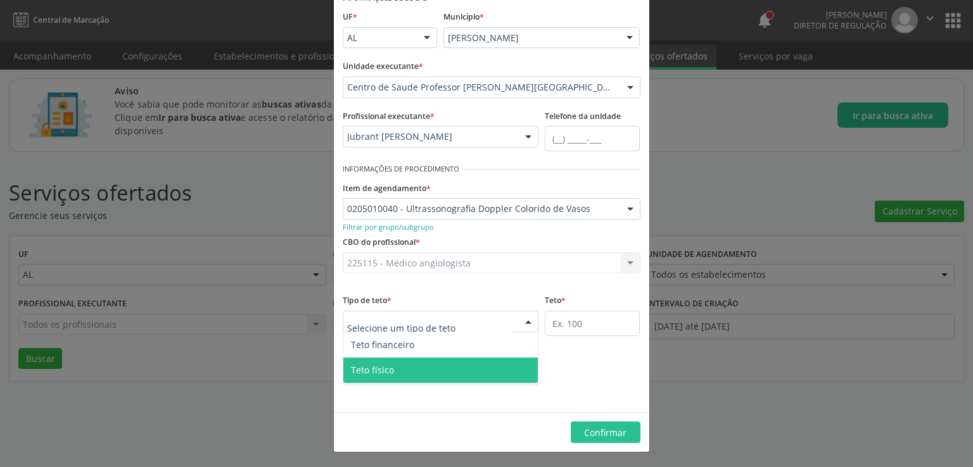
click at [395, 372] on span "Teto físico" at bounding box center [440, 370] width 195 height 25
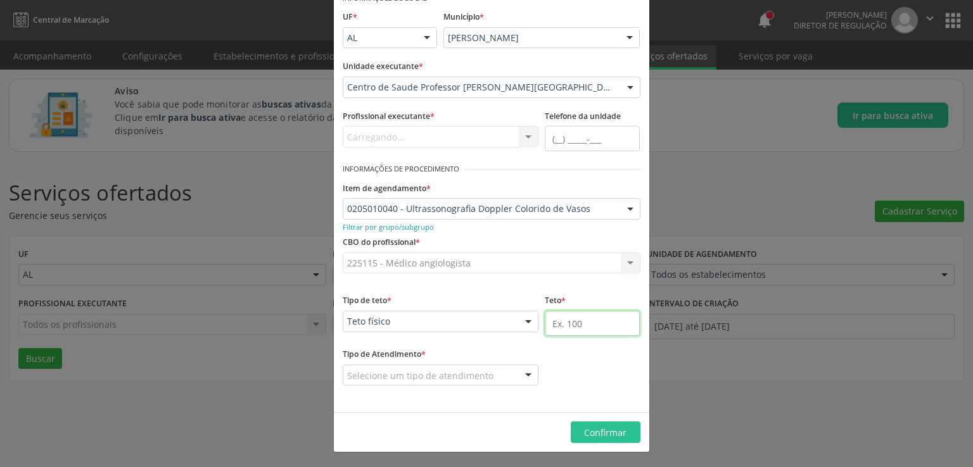
click at [585, 327] on input "text" at bounding box center [592, 323] width 95 height 25
type input "30"
click at [561, 381] on div "Tipo de Atendimento * Selecione um tipo de atendimento Ordem de chegada Horário…" at bounding box center [491, 374] width 304 height 58
click at [496, 378] on div "Selecione um tipo de atendimento" at bounding box center [441, 376] width 196 height 22
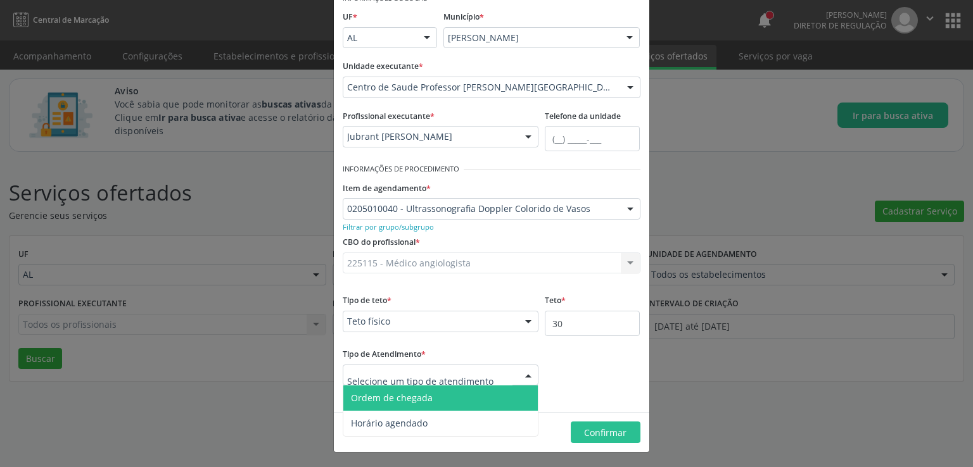
click at [408, 398] on span "Ordem de chegada" at bounding box center [392, 398] width 82 height 12
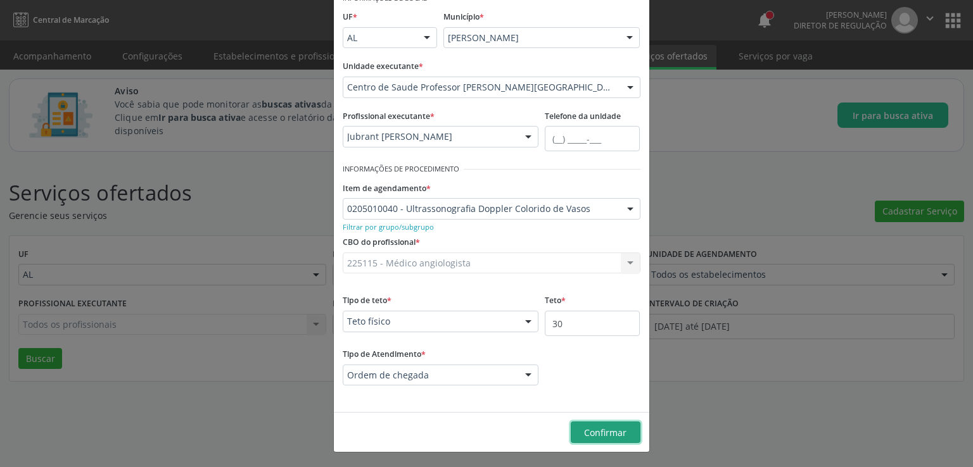
click at [600, 429] on span "Confirmar" at bounding box center [605, 433] width 42 height 12
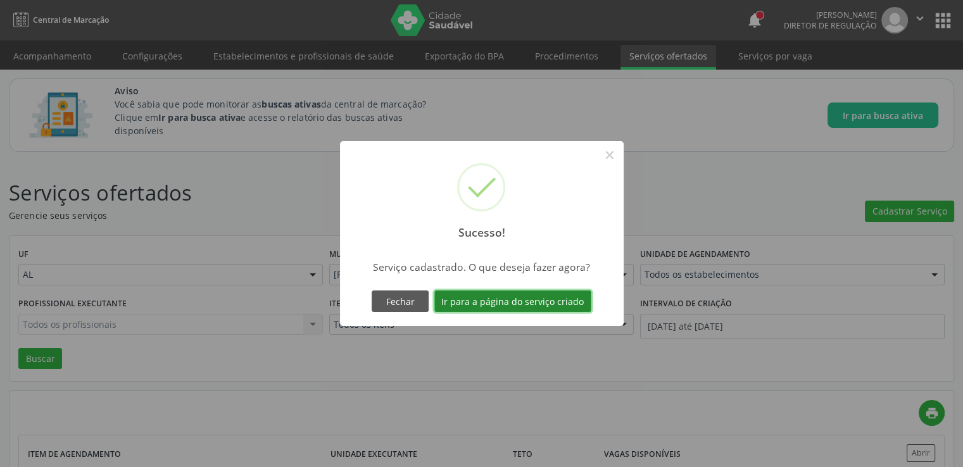
click at [519, 296] on button "Ir para a página do serviço criado" at bounding box center [512, 302] width 157 height 22
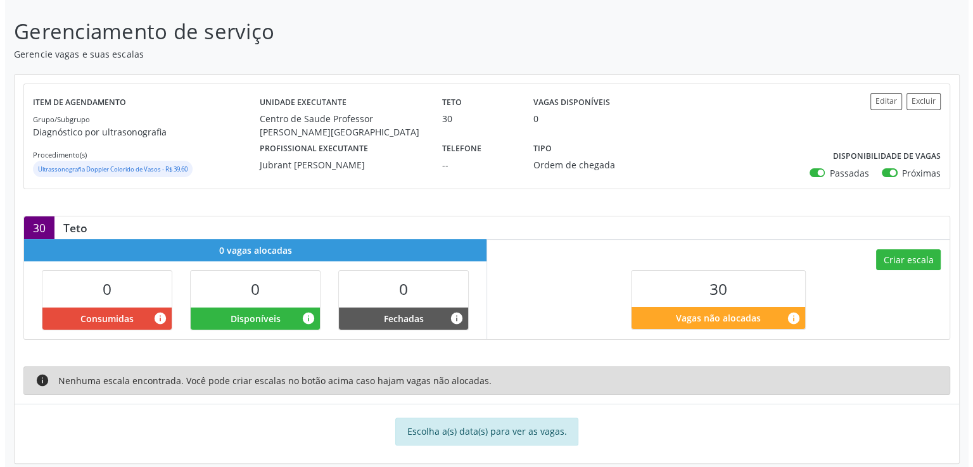
scroll to position [200, 0]
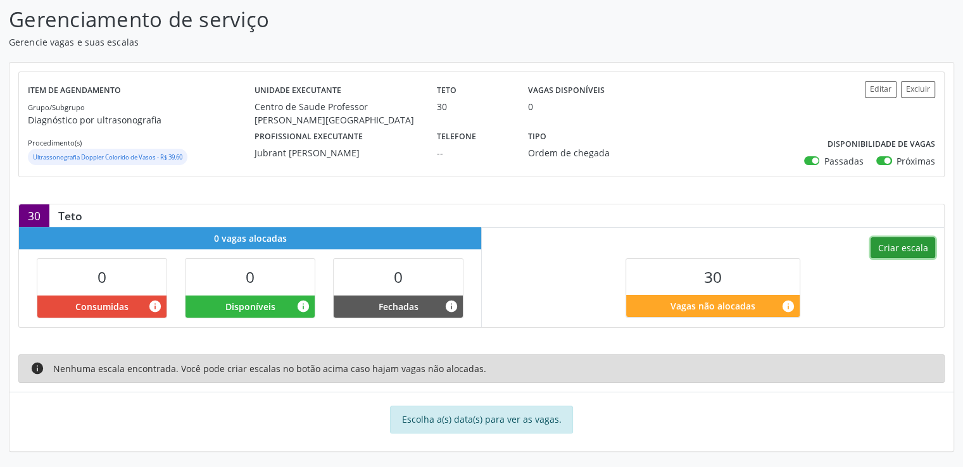
click at [917, 241] on button "Criar escala" at bounding box center [903, 249] width 65 height 22
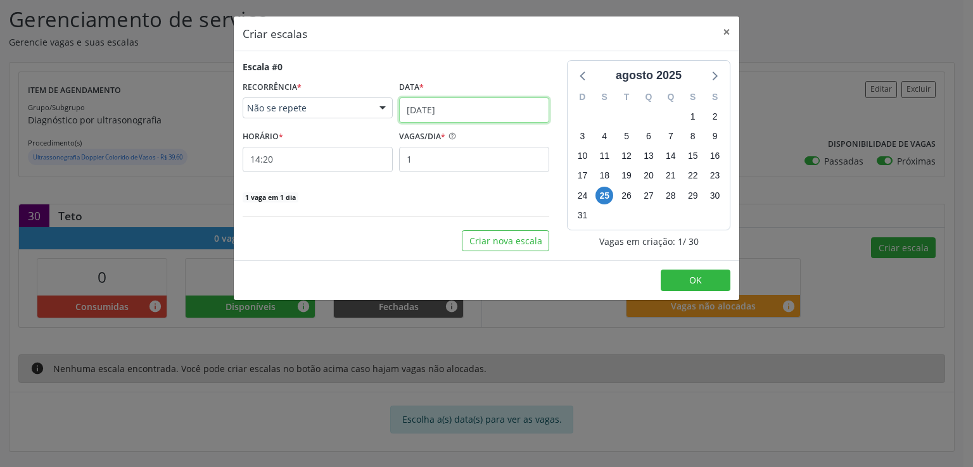
click at [432, 110] on input "25/08/2025" at bounding box center [474, 110] width 150 height 25
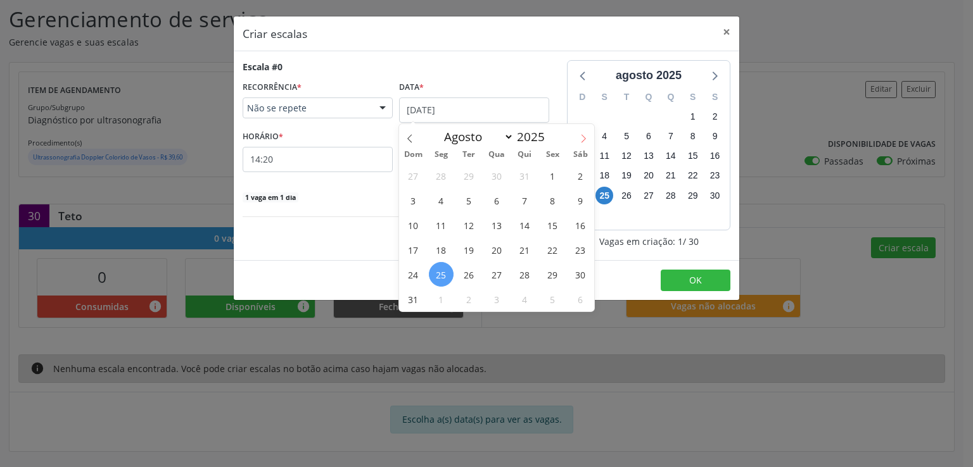
click at [580, 134] on icon at bounding box center [583, 138] width 9 height 9
select select "8"
click at [557, 198] on span "12" at bounding box center [552, 200] width 25 height 25
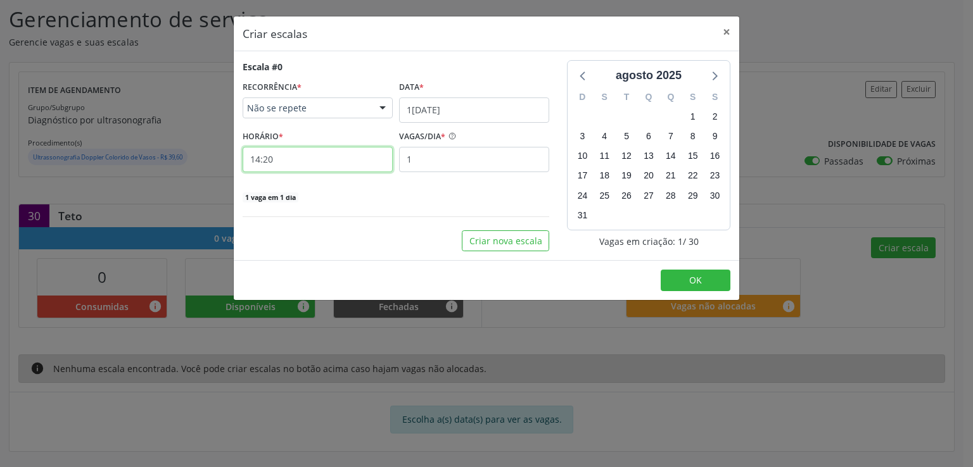
click at [325, 158] on input "14:20" at bounding box center [318, 159] width 150 height 25
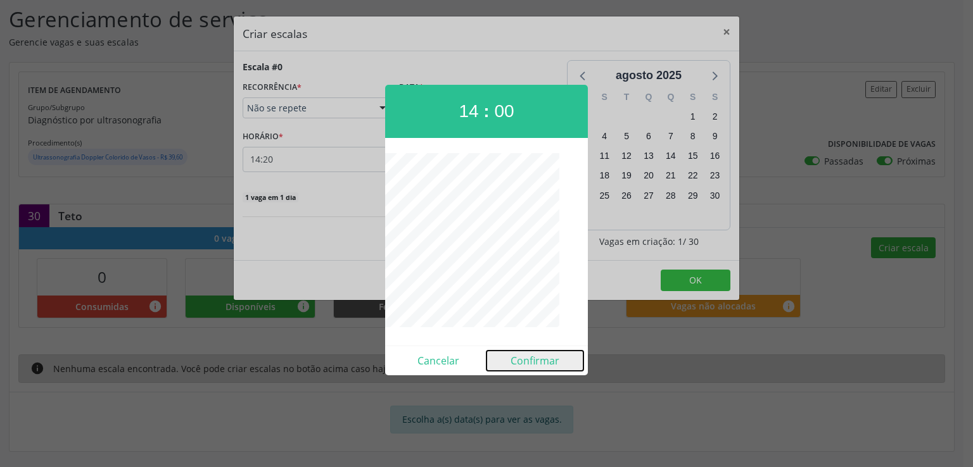
click at [537, 358] on button "Confirmar" at bounding box center [534, 361] width 97 height 20
type input "14:00"
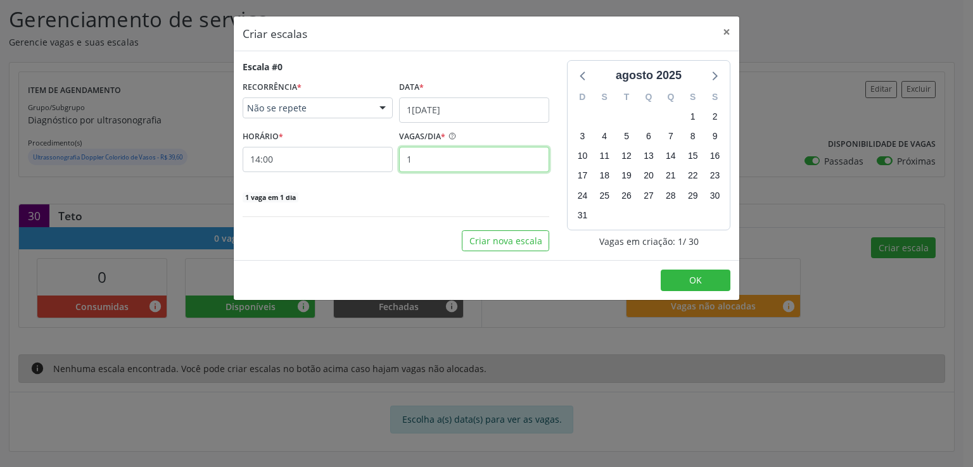
click at [441, 156] on input "1" at bounding box center [474, 159] width 150 height 25
type input "10"
click at [426, 191] on div "10 vagas em 1 dia" at bounding box center [396, 196] width 307 height 13
click at [516, 241] on button "Criar nova escala" at bounding box center [505, 242] width 87 height 22
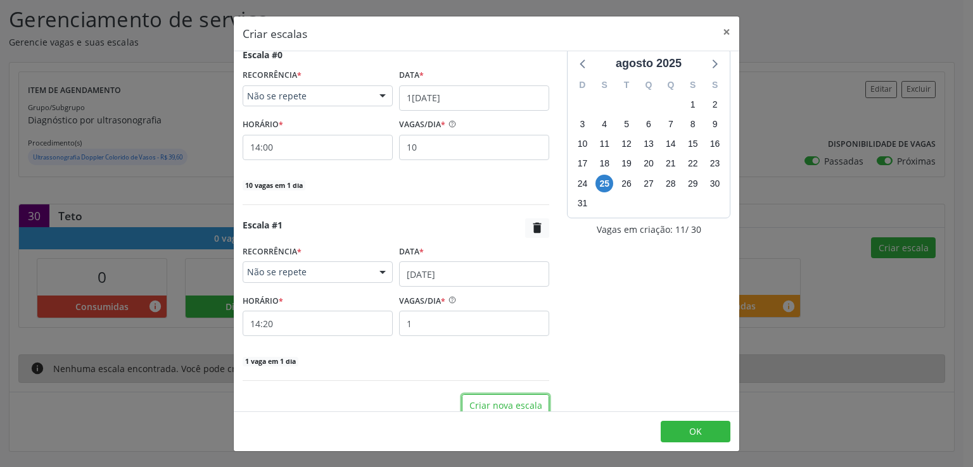
scroll to position [23, 0]
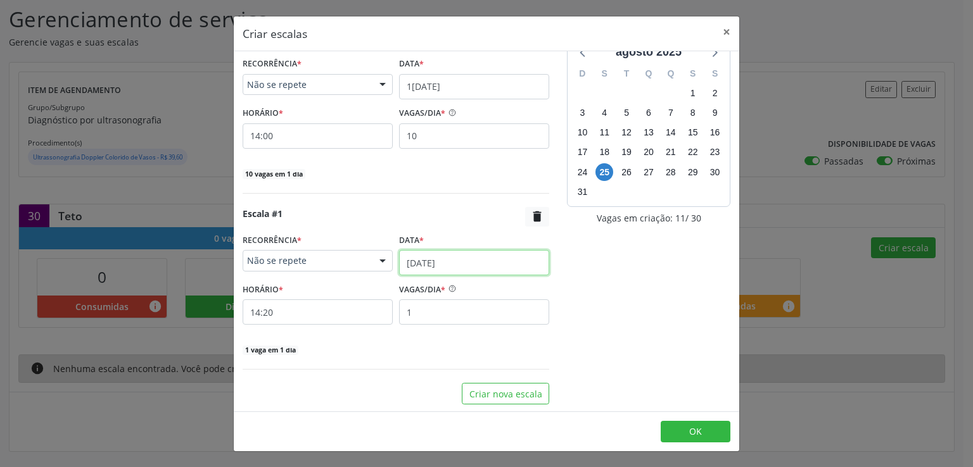
click at [418, 260] on input "25/08/2025" at bounding box center [474, 262] width 150 height 25
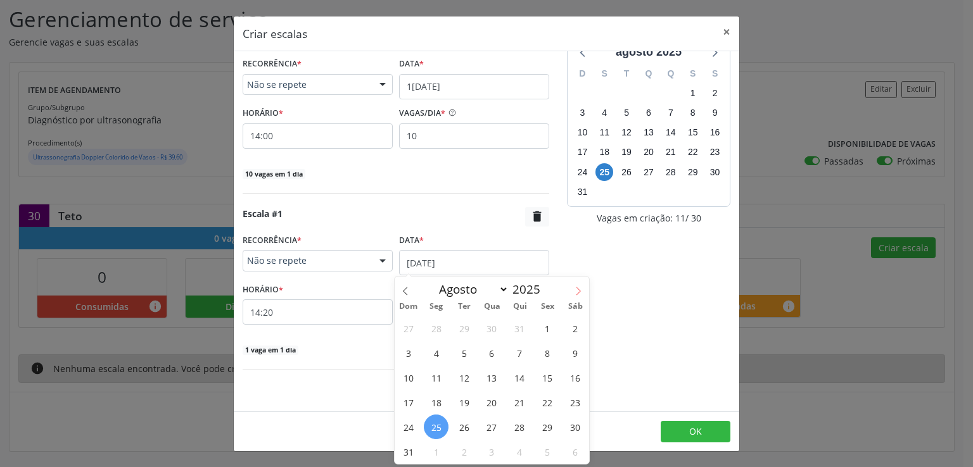
click at [582, 289] on icon at bounding box center [578, 291] width 9 height 9
select select "8"
click at [545, 374] on span "19" at bounding box center [547, 377] width 25 height 25
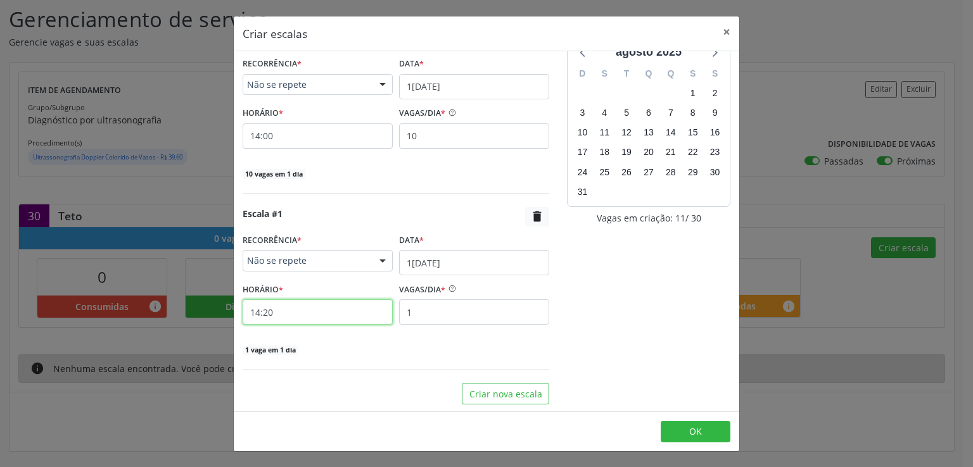
click at [339, 310] on input "14:20" at bounding box center [318, 312] width 150 height 25
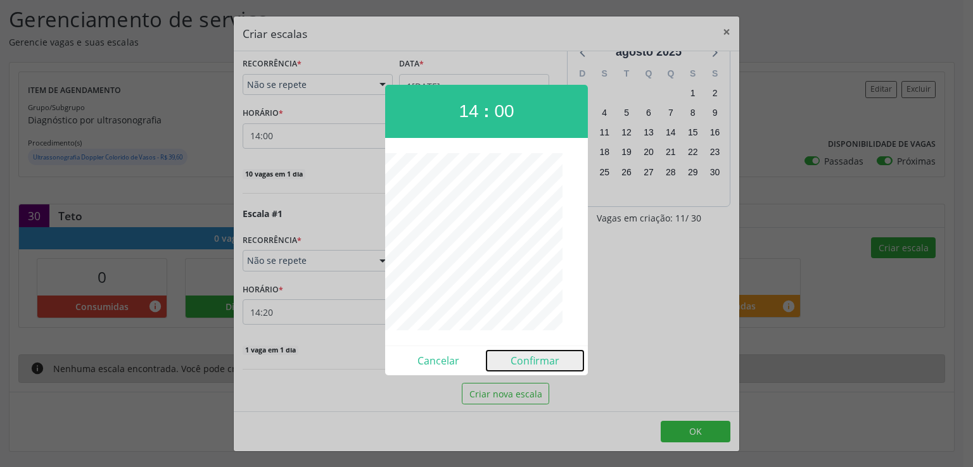
click at [545, 355] on button "Confirmar" at bounding box center [534, 361] width 97 height 20
type input "14:00"
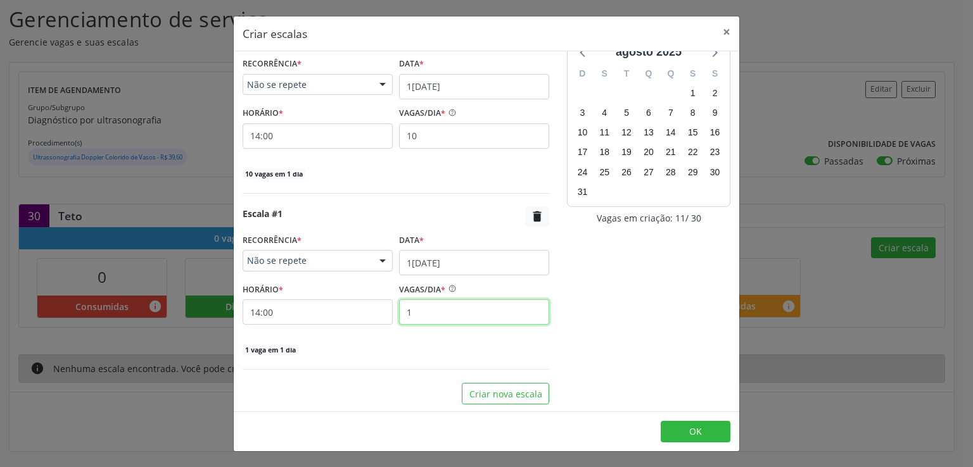
click at [422, 310] on input "1" at bounding box center [474, 312] width 150 height 25
type input "10"
click at [405, 357] on div "Escala #1  RECORRÊNCIA * Não se repete Não se repete Diário/Semanal Mensal Nen…" at bounding box center [396, 288] width 307 height 163
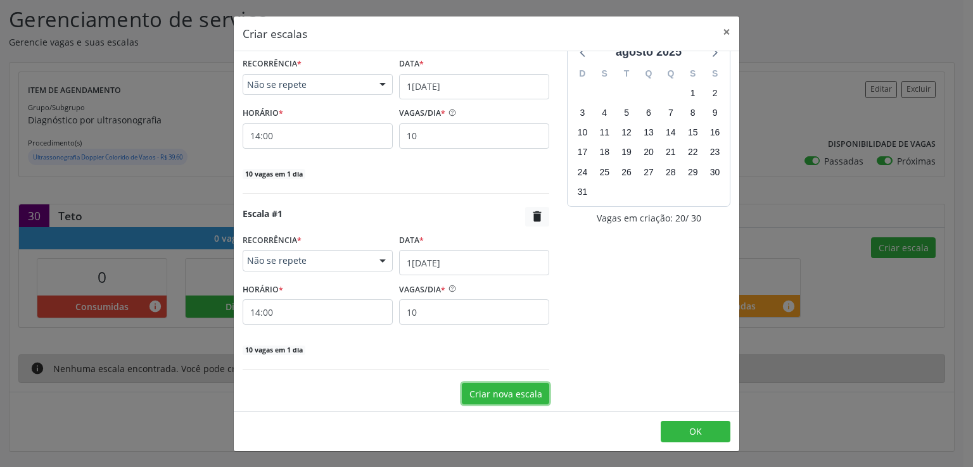
click at [500, 391] on button "Criar nova escala" at bounding box center [505, 394] width 87 height 22
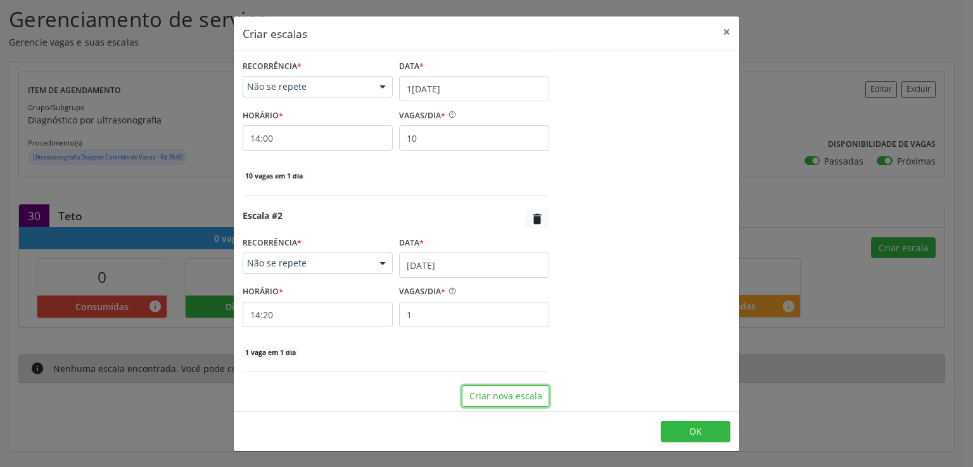
scroll to position [200, 0]
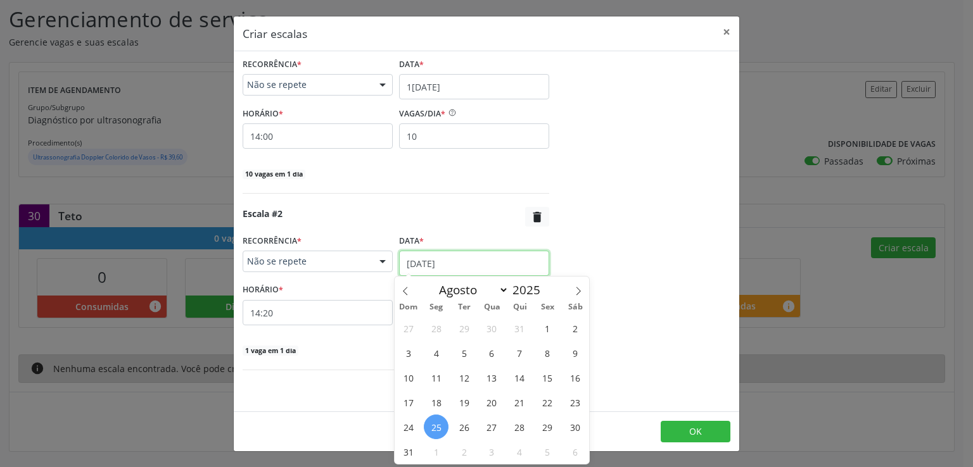
click at [412, 261] on input "25/08/2025" at bounding box center [474, 263] width 150 height 25
click at [578, 287] on icon at bounding box center [578, 291] width 9 height 9
select select "8"
click at [547, 403] on span "26" at bounding box center [547, 402] width 25 height 25
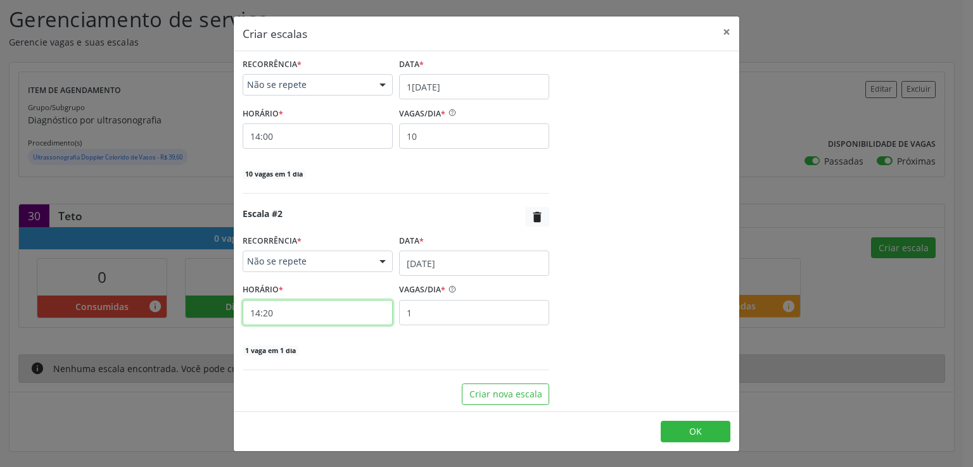
click at [282, 316] on input "14:20" at bounding box center [318, 312] width 150 height 25
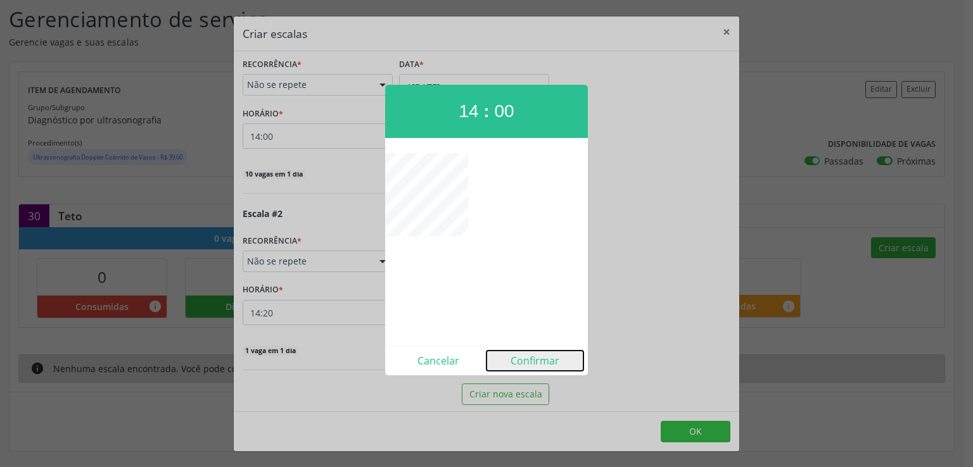
click at [527, 365] on button "Confirmar" at bounding box center [534, 361] width 97 height 20
type input "14:00"
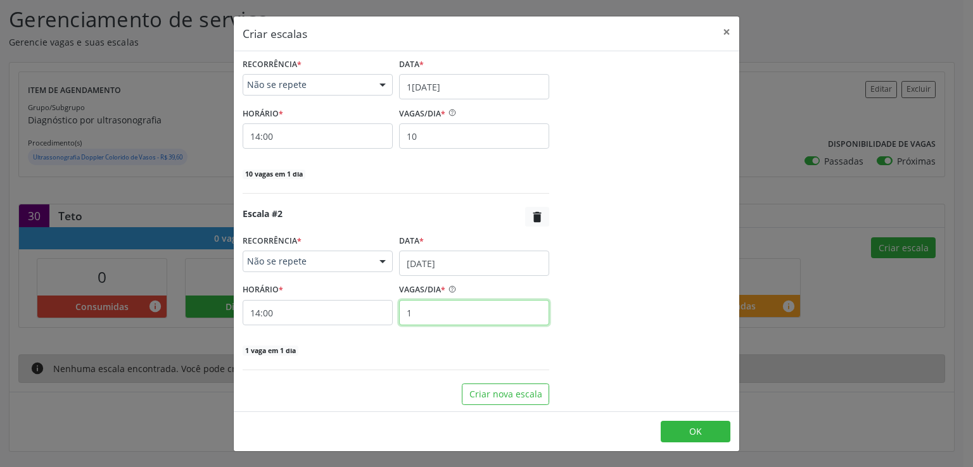
click at [438, 310] on input "1" at bounding box center [474, 312] width 150 height 25
type input "10"
click at [692, 428] on span "OK" at bounding box center [695, 432] width 13 height 12
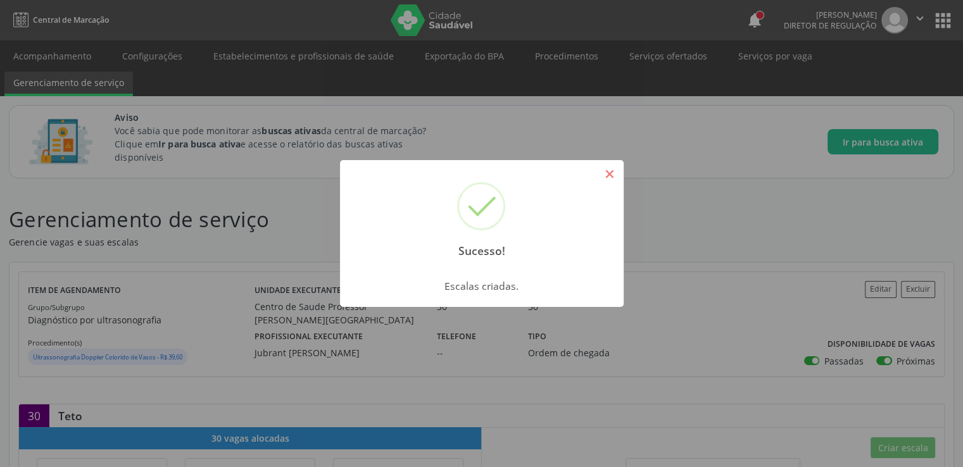
click at [611, 173] on button "×" at bounding box center [610, 174] width 22 height 22
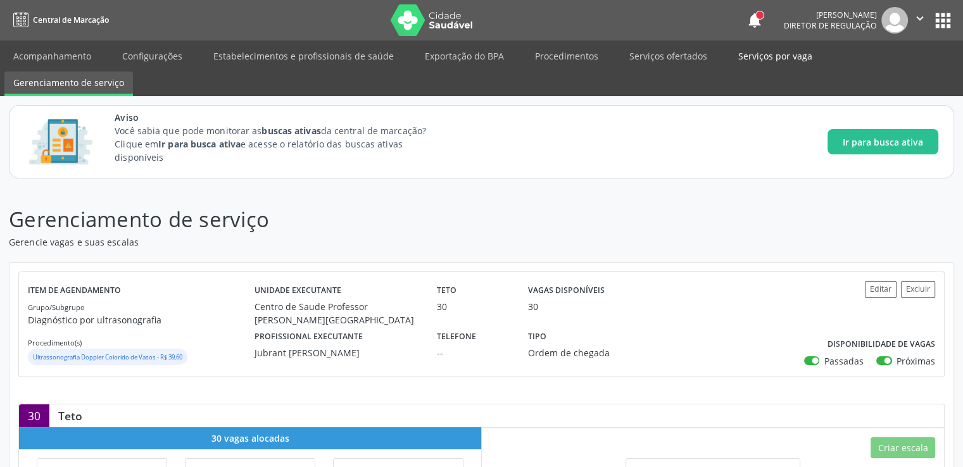
click at [775, 59] on link "Serviços por vaga" at bounding box center [776, 56] width 92 height 22
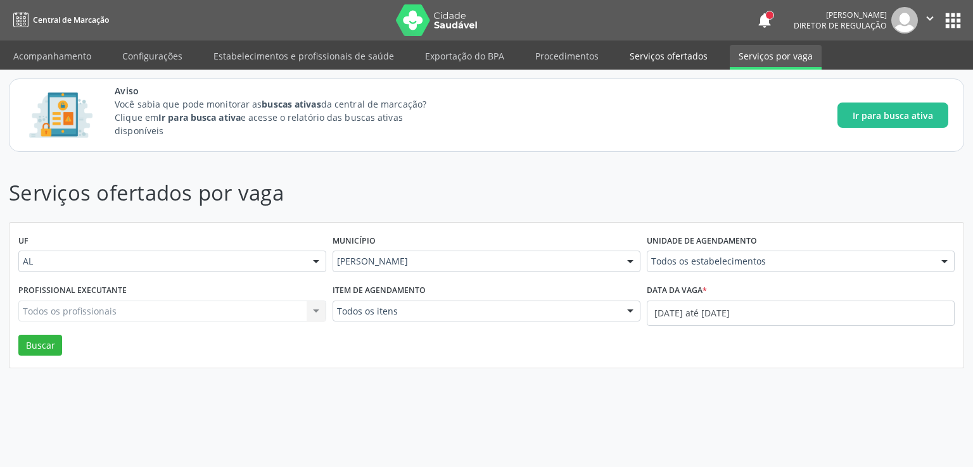
click at [659, 61] on link "Serviços ofertados" at bounding box center [669, 56] width 96 height 22
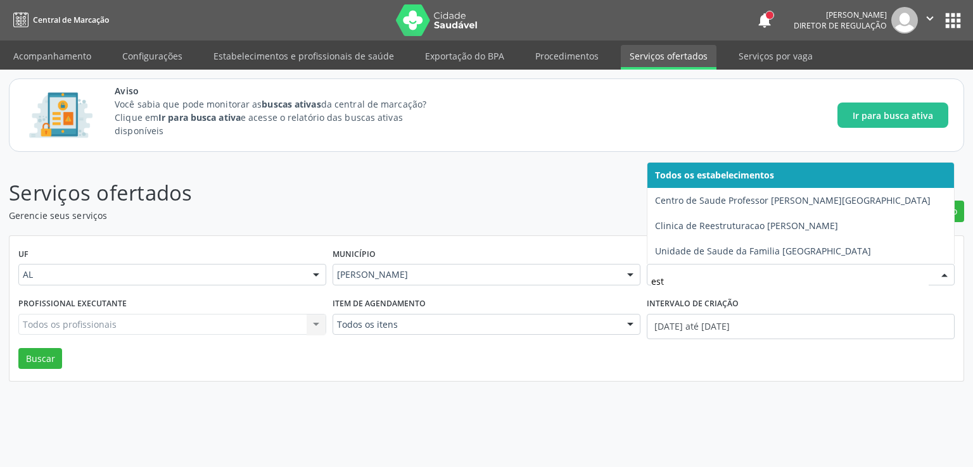
type input "esta"
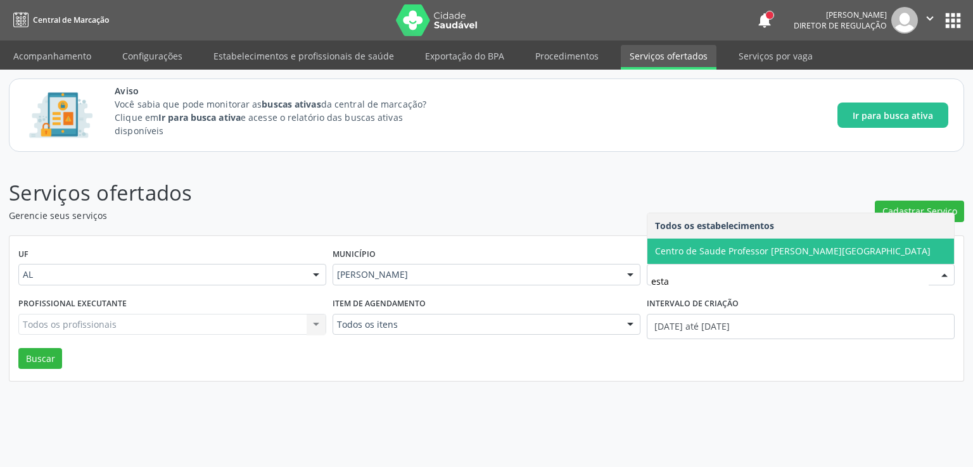
click at [699, 245] on span "Centro de Saude Professor [PERSON_NAME][GEOGRAPHIC_DATA]" at bounding box center [793, 251] width 276 height 12
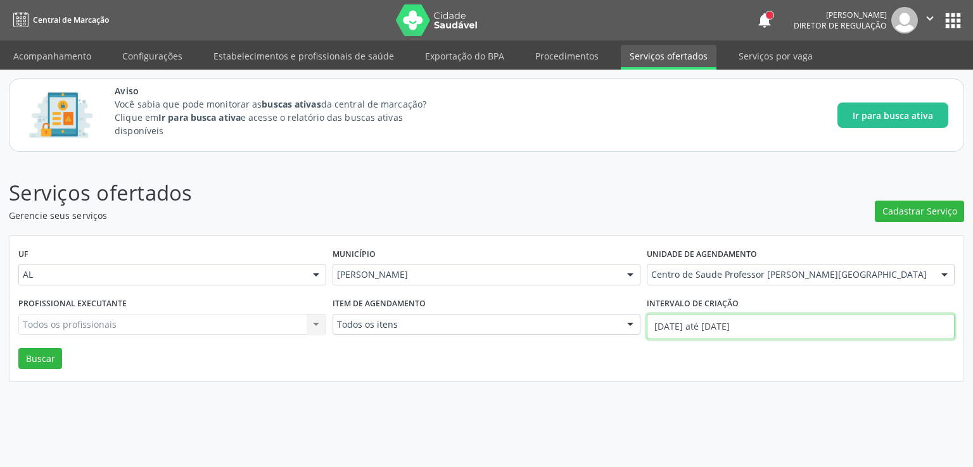
click at [683, 330] on input "01/08/2025 até 25/08/2025" at bounding box center [801, 326] width 308 height 25
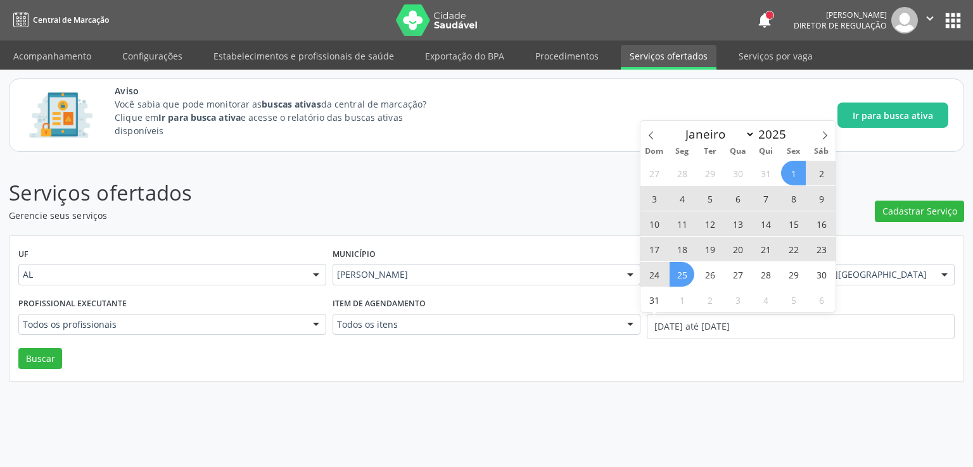
click at [799, 170] on span "1" at bounding box center [793, 173] width 25 height 25
type input "01/08/2025"
click at [683, 279] on span "25" at bounding box center [681, 274] width 25 height 25
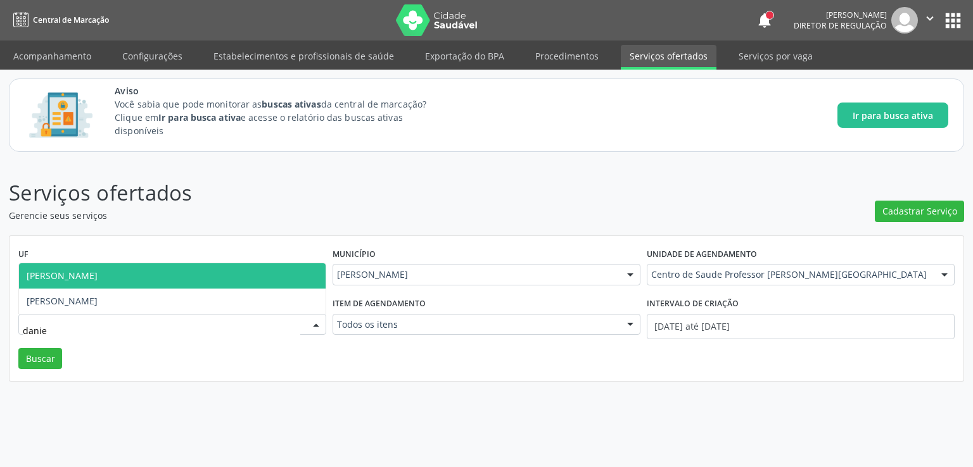
type input "daniel"
click at [94, 282] on span "Daniel Torres Carvalho" at bounding box center [172, 275] width 307 height 25
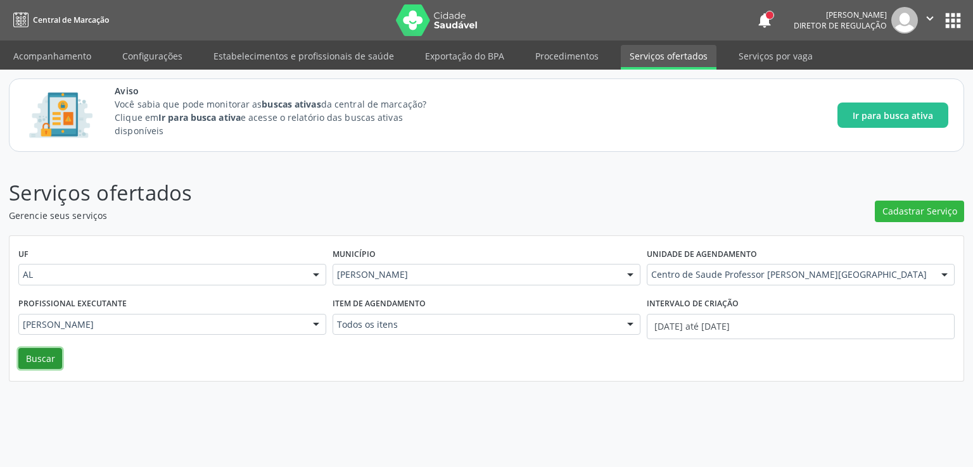
click at [47, 361] on button "Buscar" at bounding box center [40, 359] width 44 height 22
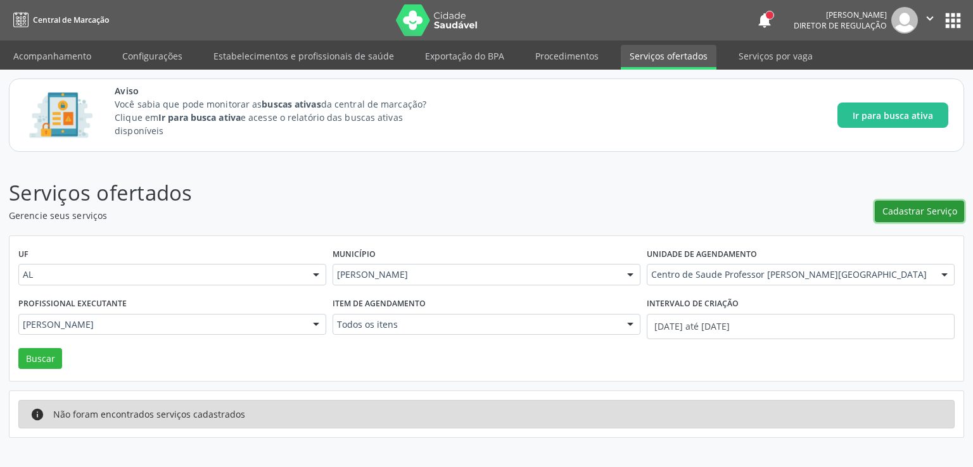
click at [934, 206] on span "Cadastrar Serviço" at bounding box center [919, 211] width 75 height 13
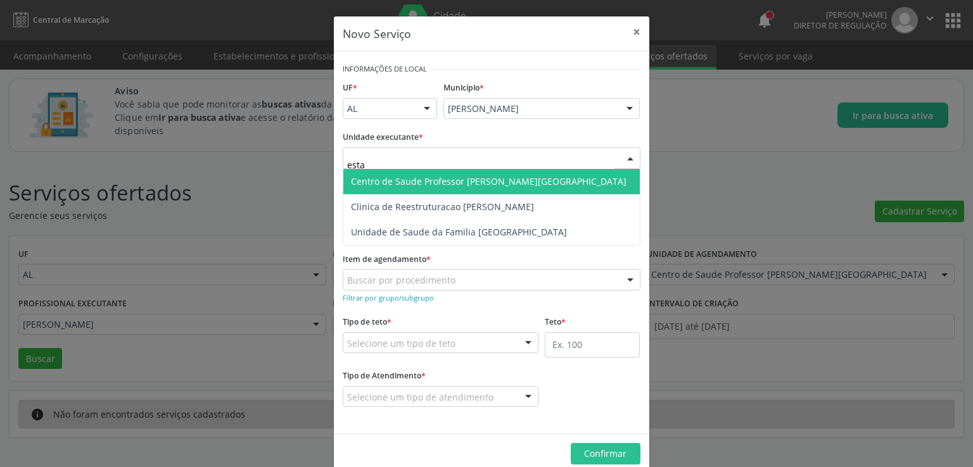
type input "estac"
click at [471, 185] on span "Centro de Saude Professor [PERSON_NAME][GEOGRAPHIC_DATA]" at bounding box center [489, 181] width 276 height 12
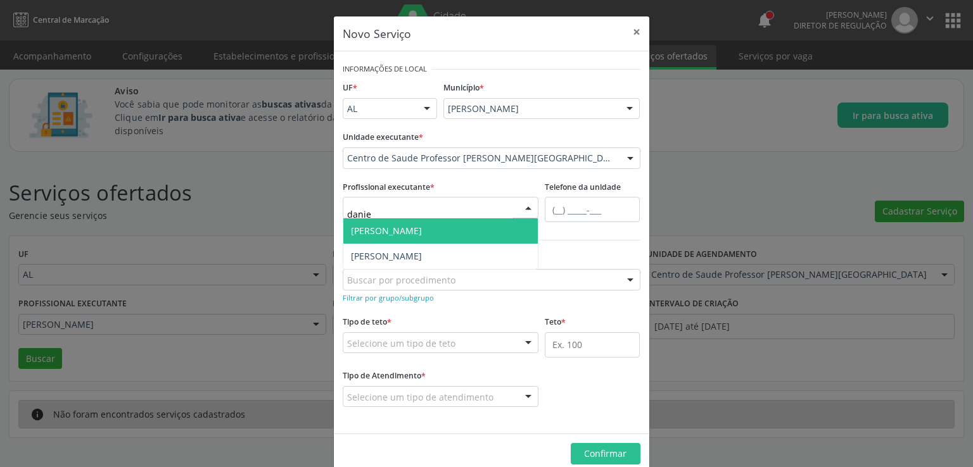
type input "daniel"
click at [410, 229] on span "Daniel Torres Carvalho" at bounding box center [386, 231] width 71 height 12
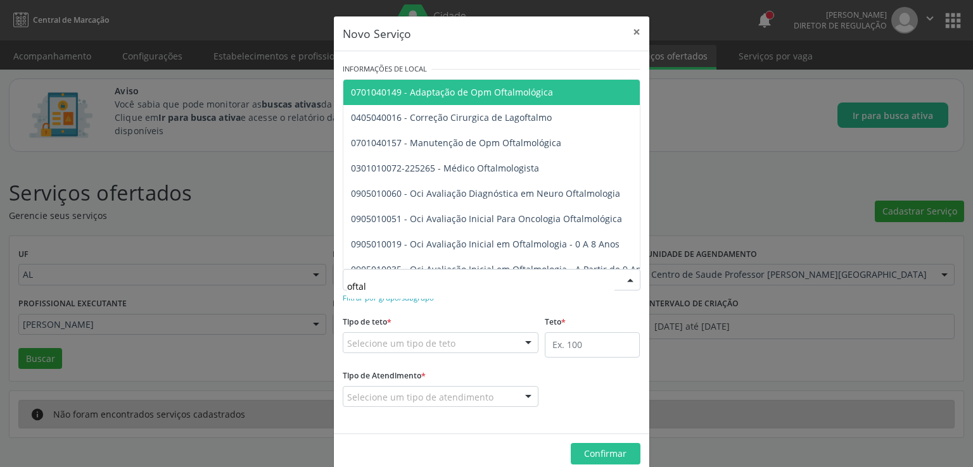
type input "oftalm"
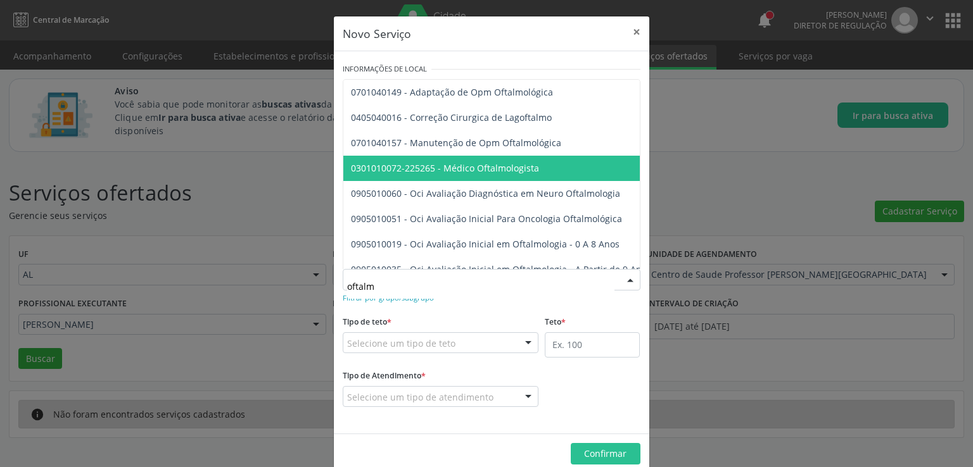
click at [461, 164] on span "0301010072-225265 - Médico Oftalmologista" at bounding box center [445, 168] width 188 height 12
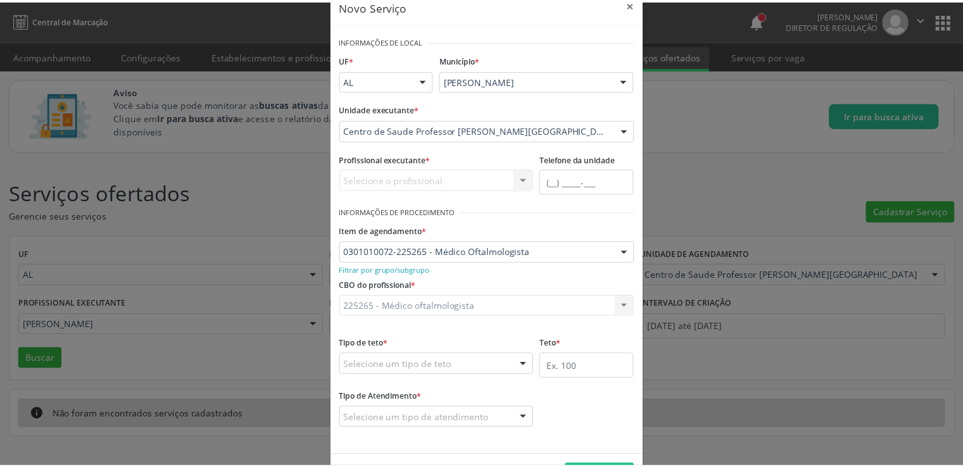
scroll to position [71, 0]
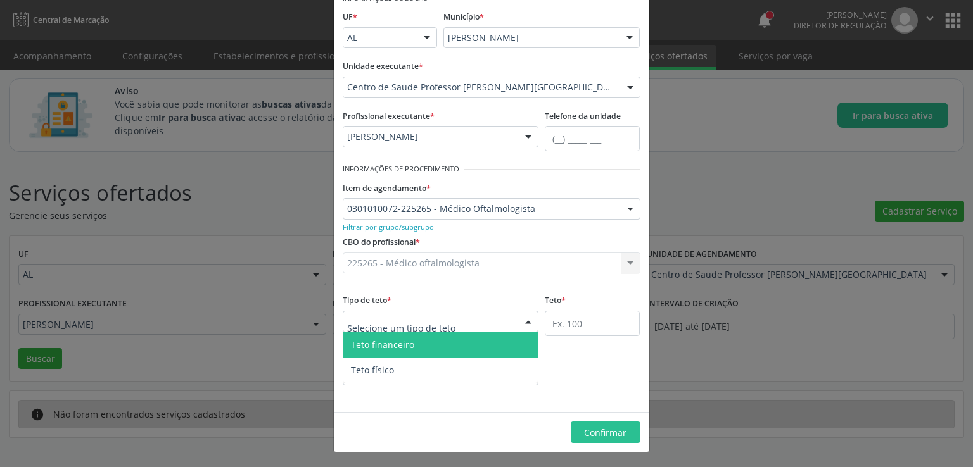
click at [462, 322] on div at bounding box center [441, 322] width 196 height 22
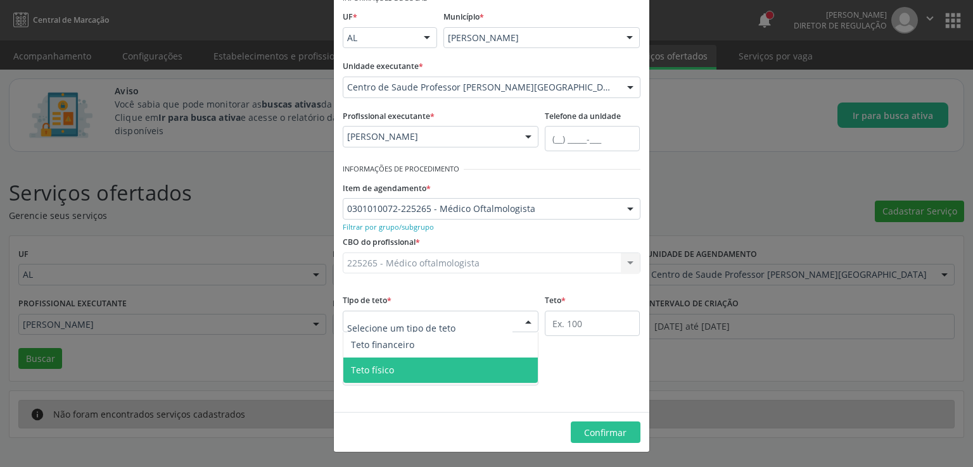
click at [381, 367] on span "Teto físico" at bounding box center [372, 370] width 43 height 12
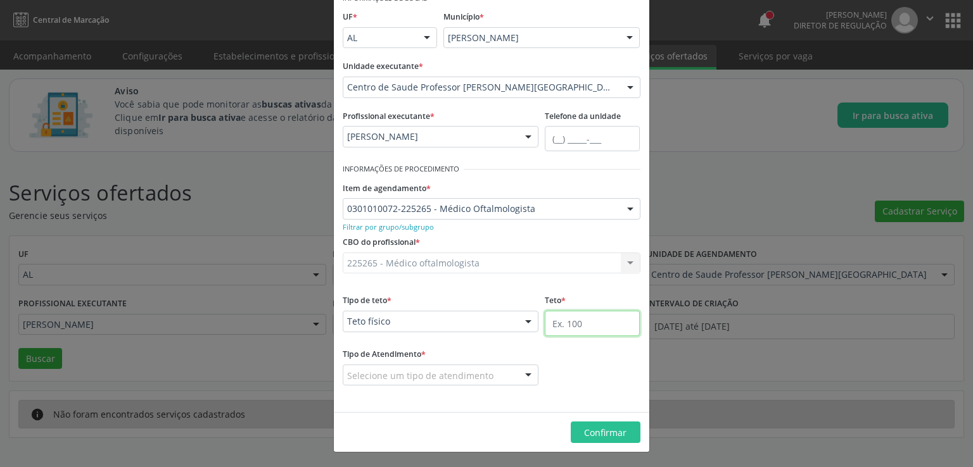
click at [566, 321] on input "text" at bounding box center [592, 323] width 95 height 25
type input "80"
click at [567, 355] on div "Tipo de Atendimento * Selecione um tipo de atendimento Ordem de chegada Horário…" at bounding box center [491, 374] width 304 height 58
click at [509, 370] on div at bounding box center [441, 376] width 196 height 22
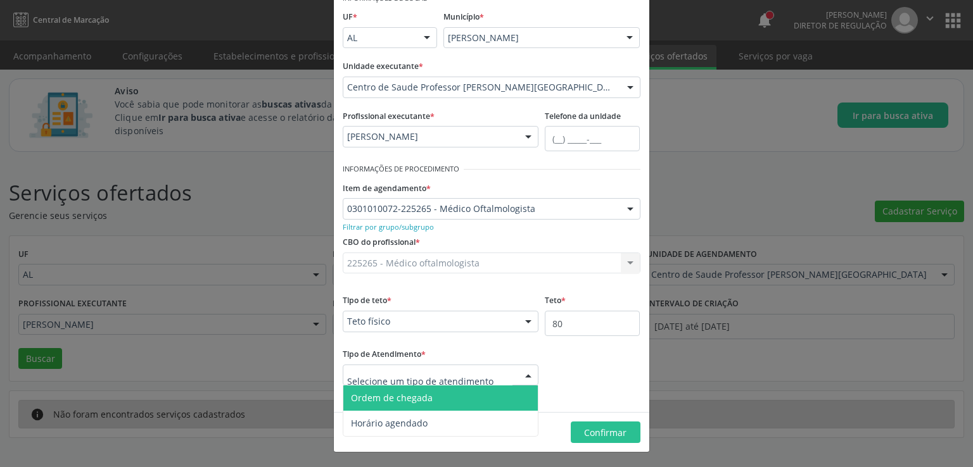
click at [422, 403] on span "Ordem de chegada" at bounding box center [392, 398] width 82 height 12
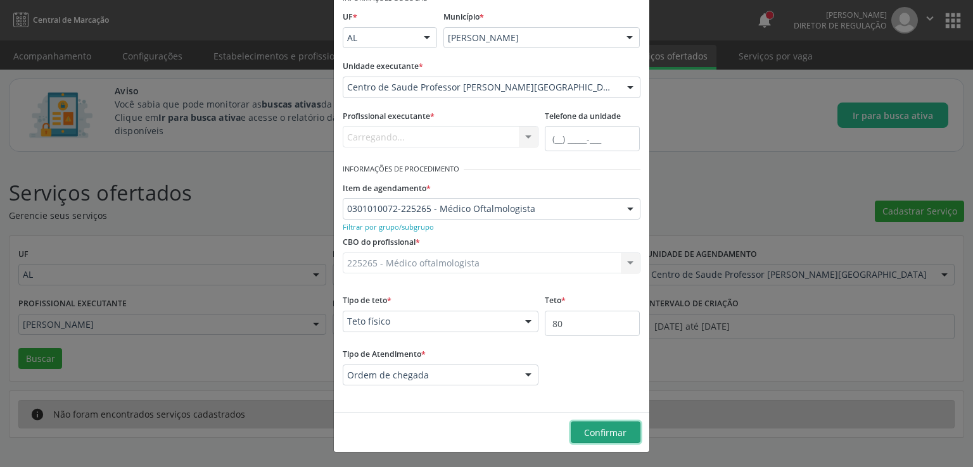
click at [612, 436] on span "Confirmar" at bounding box center [605, 433] width 42 height 12
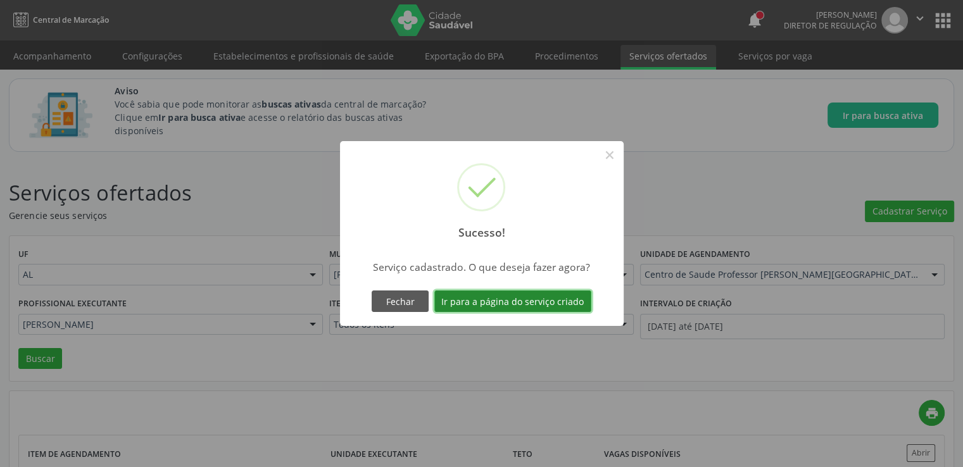
click at [474, 301] on button "Ir para a página do serviço criado" at bounding box center [512, 302] width 157 height 22
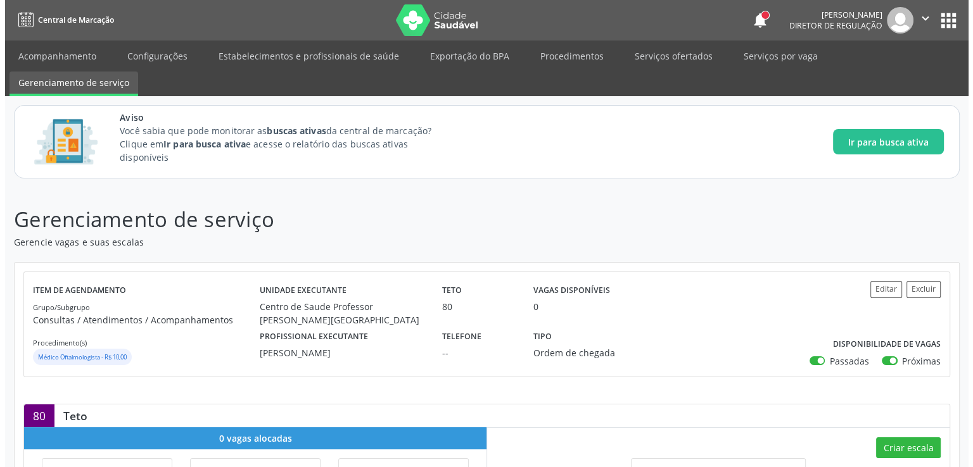
scroll to position [200, 0]
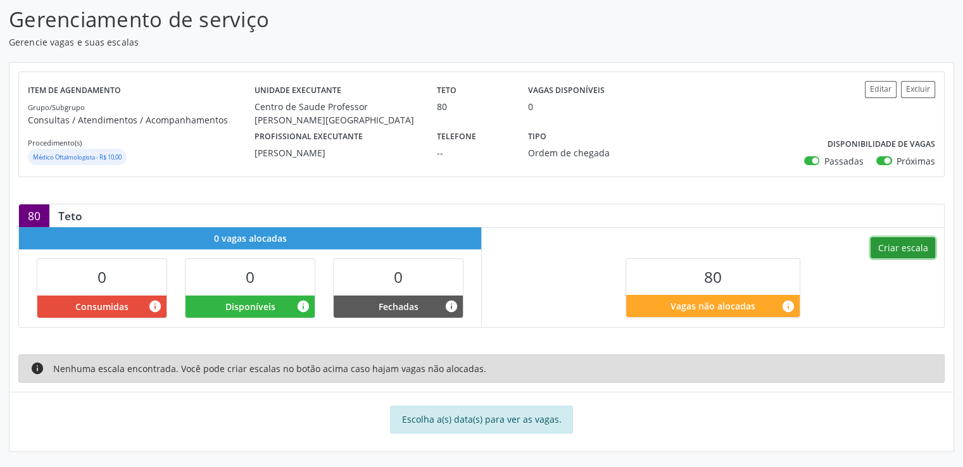
click at [913, 256] on button "Criar escala" at bounding box center [903, 249] width 65 height 22
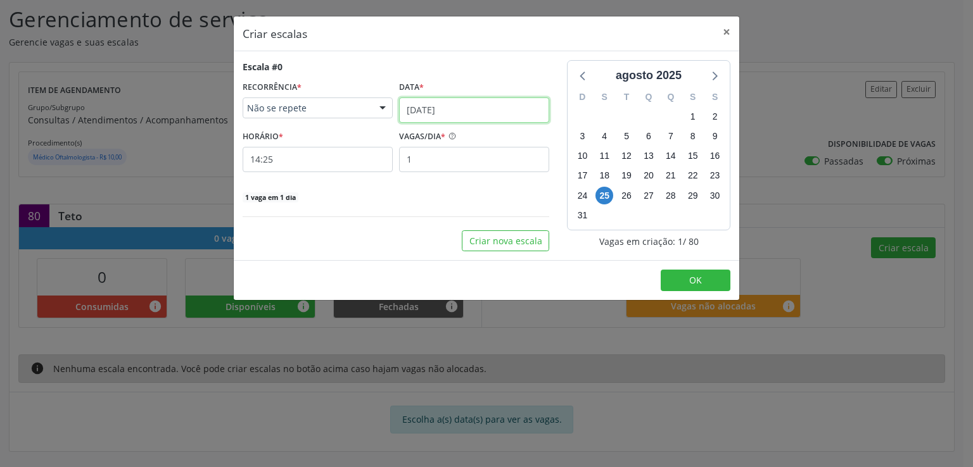
click at [443, 116] on input "25/08/2025" at bounding box center [474, 110] width 150 height 25
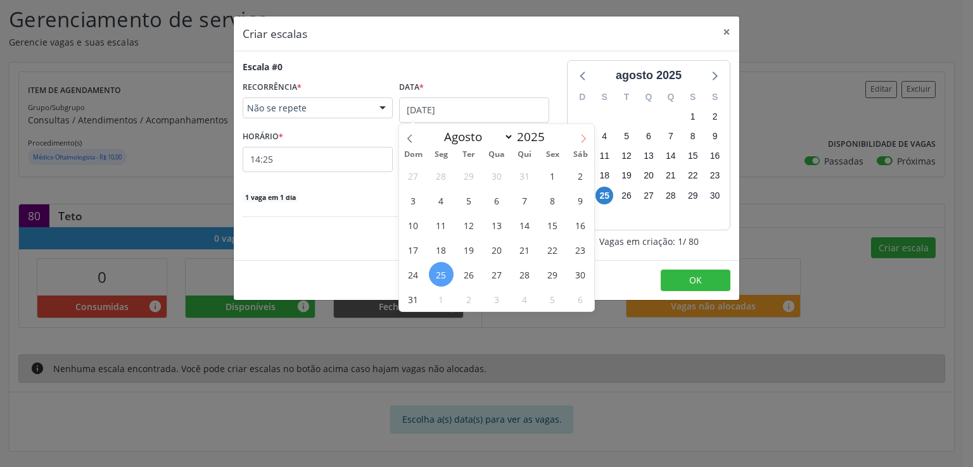
click at [584, 136] on icon at bounding box center [583, 138] width 9 height 9
select select "8"
click at [552, 181] on span "5" at bounding box center [552, 175] width 25 height 25
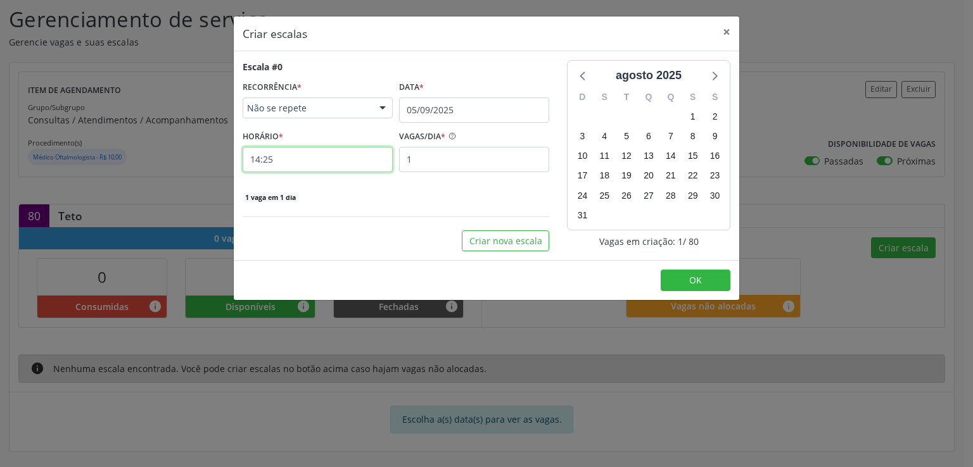
click at [294, 163] on input "14:25" at bounding box center [318, 159] width 150 height 25
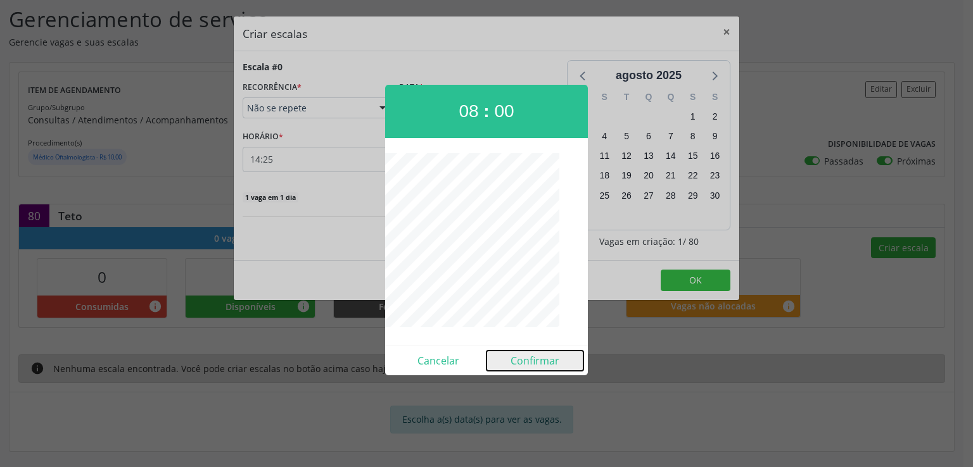
click at [545, 359] on button "Confirmar" at bounding box center [534, 361] width 97 height 20
type input "08:00"
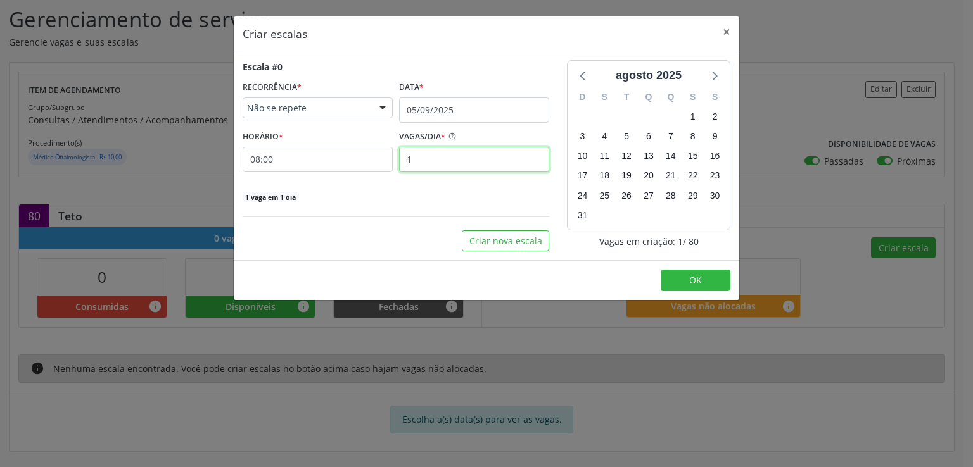
click at [446, 159] on input "1" at bounding box center [474, 159] width 150 height 25
type input "40"
click at [429, 191] on div "40 vagas em 1 dia" at bounding box center [396, 196] width 307 height 13
click at [496, 241] on button "Criar nova escala" at bounding box center [505, 242] width 87 height 22
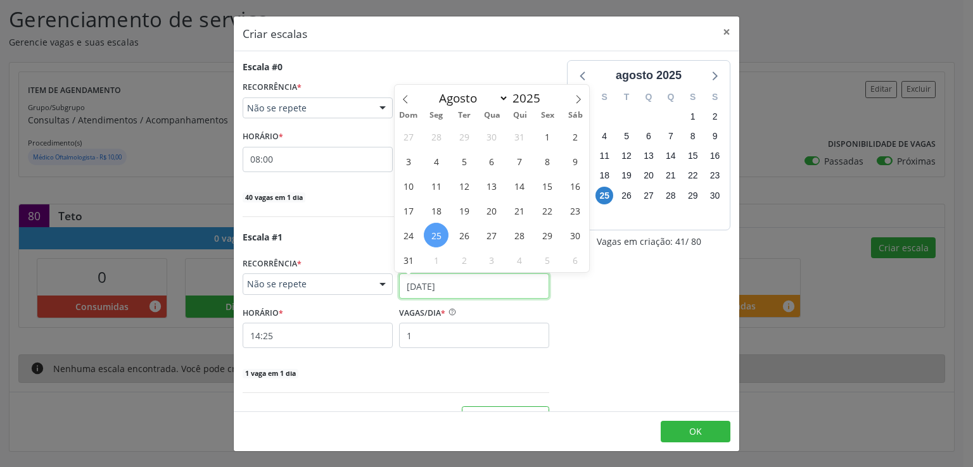
click at [424, 282] on input "25/08/2025" at bounding box center [474, 286] width 150 height 25
click at [577, 95] on icon at bounding box center [578, 99] width 9 height 9
select select "8"
click at [553, 180] on span "19" at bounding box center [547, 186] width 25 height 25
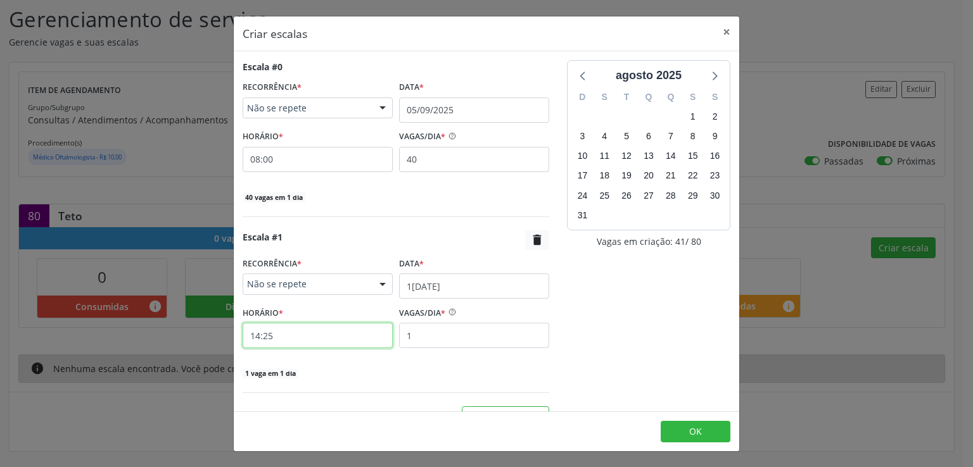
click at [315, 335] on input "14:25" at bounding box center [318, 335] width 150 height 25
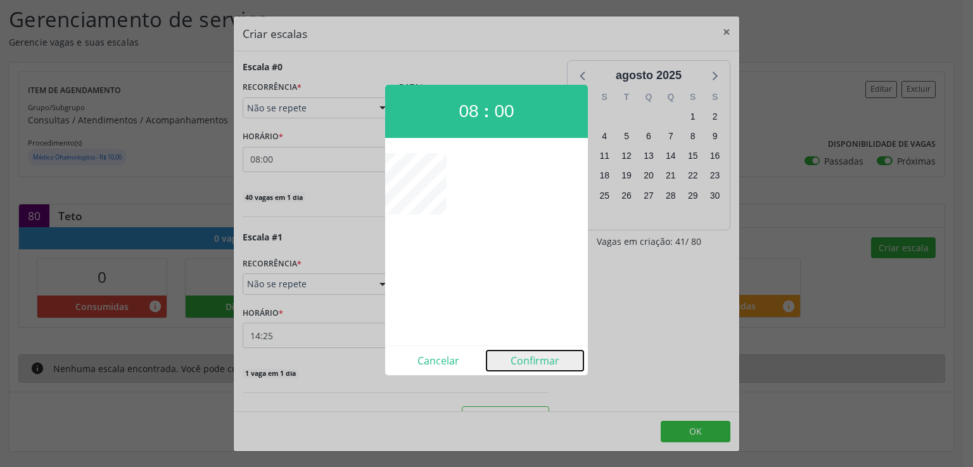
click at [520, 363] on button "Confirmar" at bounding box center [534, 361] width 97 height 20
type input "08:00"
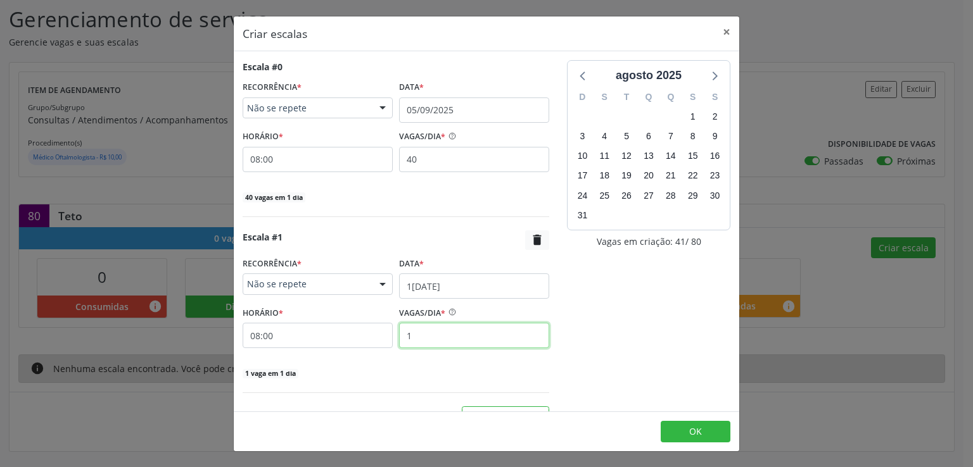
click at [453, 341] on input "1" at bounding box center [474, 335] width 150 height 25
type input "40"
click at [576, 353] on div "agosto 2025 D S T Q Q S S 27 28 29 30 31 1 2 3 4 5 6 7 8 9 10 11 12 13 14 15 16…" at bounding box center [648, 244] width 181 height 368
click at [683, 429] on button "OK" at bounding box center [696, 432] width 70 height 22
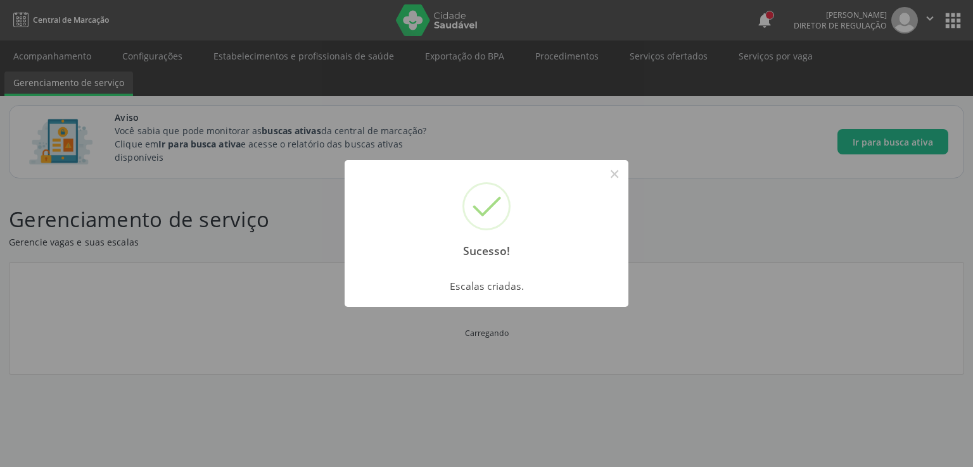
scroll to position [0, 0]
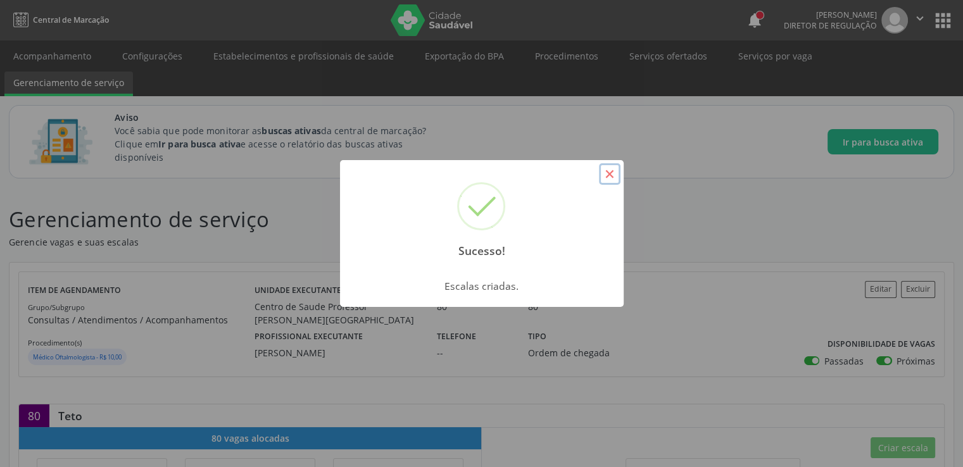
click at [607, 174] on button "×" at bounding box center [610, 174] width 22 height 22
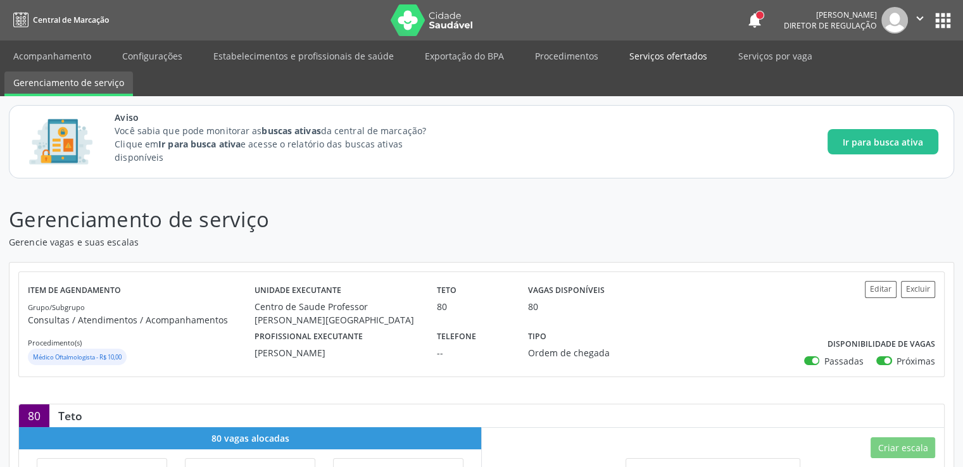
click at [656, 56] on link "Serviços ofertados" at bounding box center [669, 56] width 96 height 22
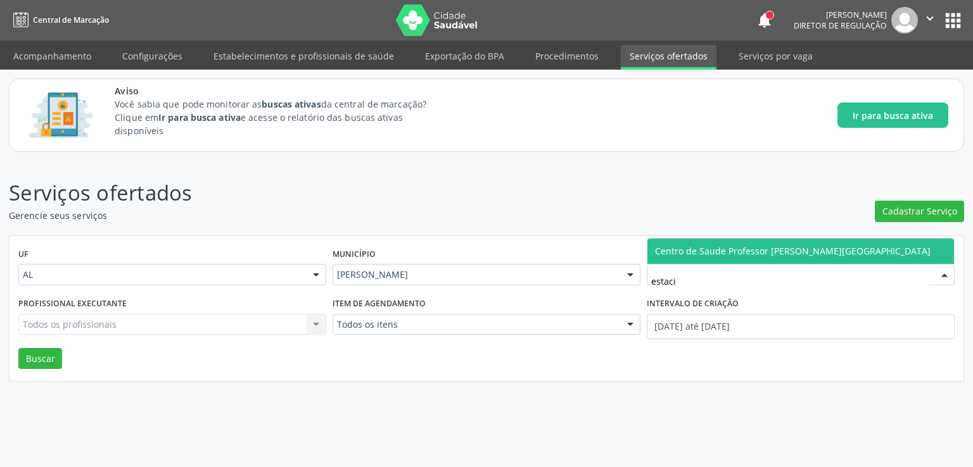
type input "estacio"
click at [743, 241] on span "Centro de Saude Professor [PERSON_NAME][GEOGRAPHIC_DATA]" at bounding box center [800, 251] width 307 height 25
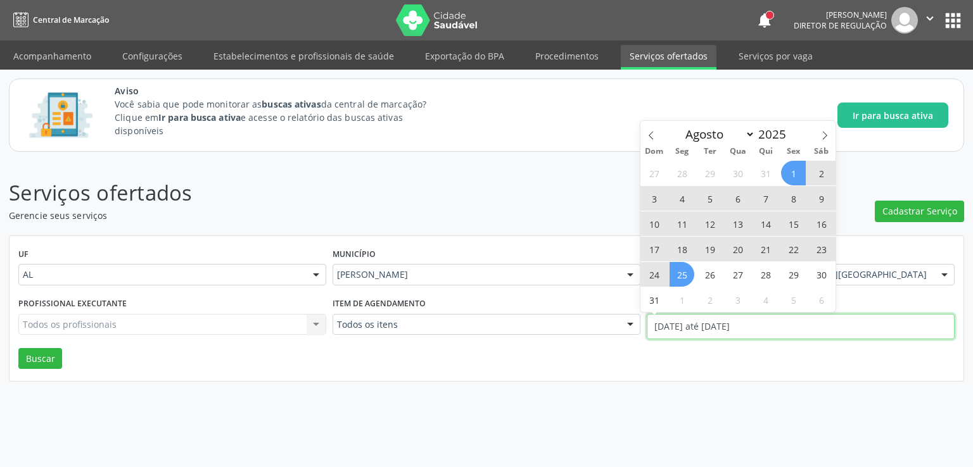
click at [719, 331] on input "01/08/2025 até 25/08/2025" at bounding box center [801, 326] width 308 height 25
click at [797, 169] on span "1" at bounding box center [793, 173] width 25 height 25
type input "01/08/2025"
click at [684, 276] on span "25" at bounding box center [681, 274] width 25 height 25
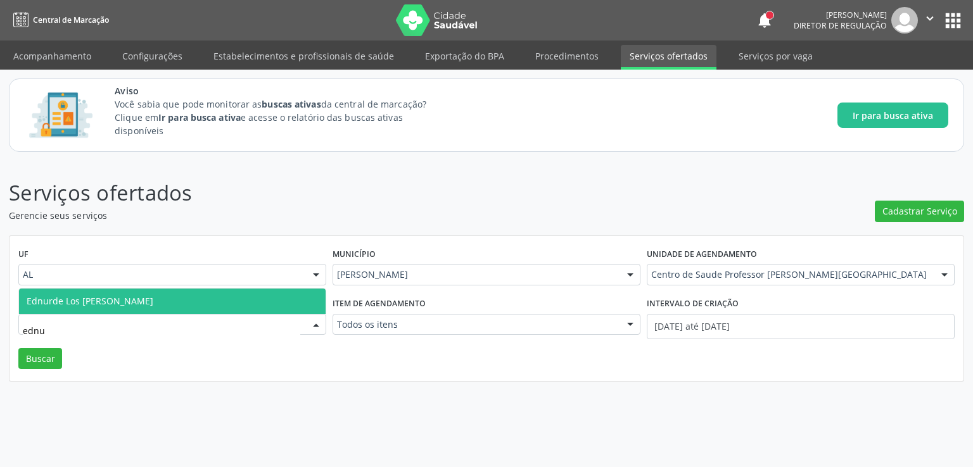
type input "ednur"
click at [108, 305] on span "Ednurde Los Menezes Lopes" at bounding box center [90, 301] width 127 height 12
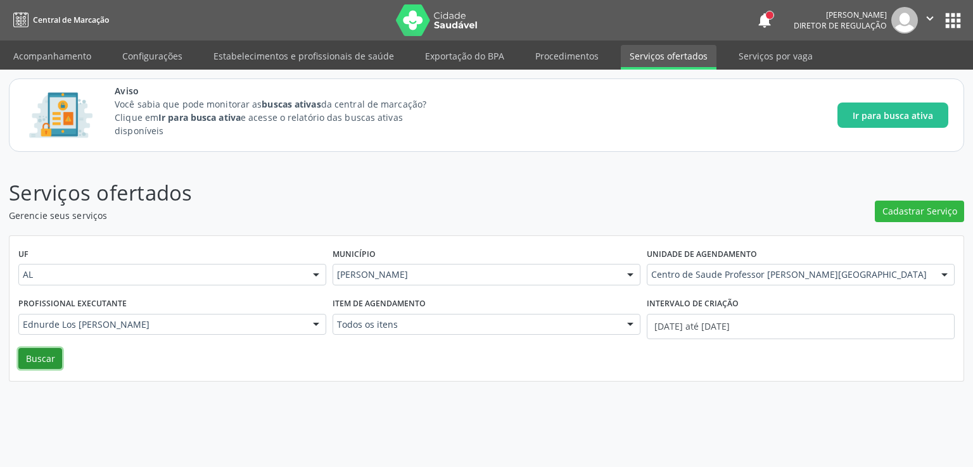
click at [39, 364] on button "Buscar" at bounding box center [40, 359] width 44 height 22
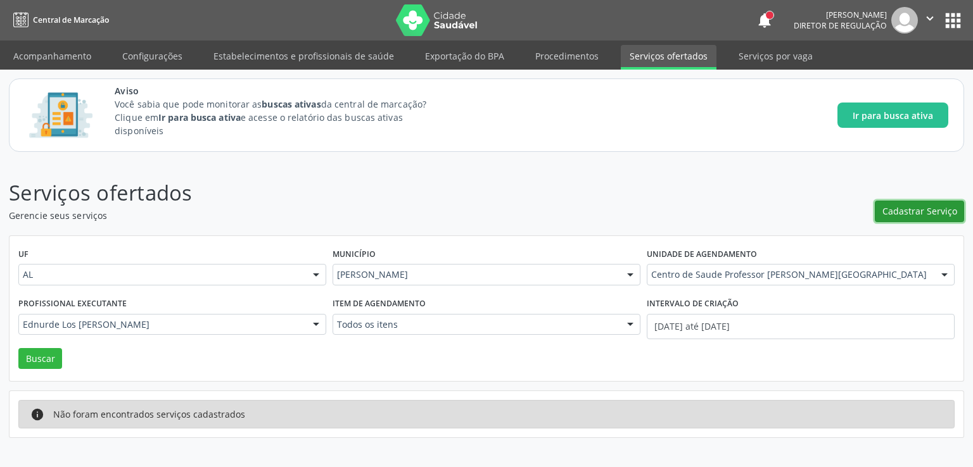
click at [904, 209] on span "Cadastrar Serviço" at bounding box center [919, 211] width 75 height 13
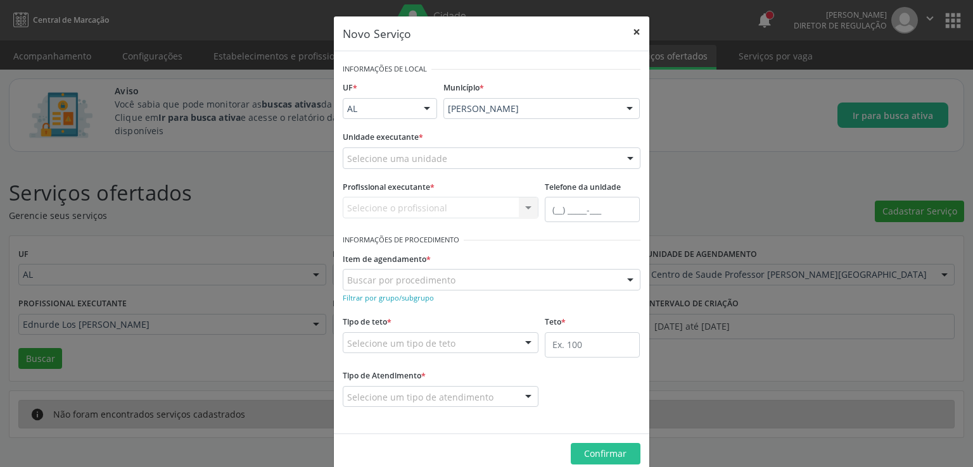
click at [633, 34] on button "×" at bounding box center [636, 31] width 25 height 31
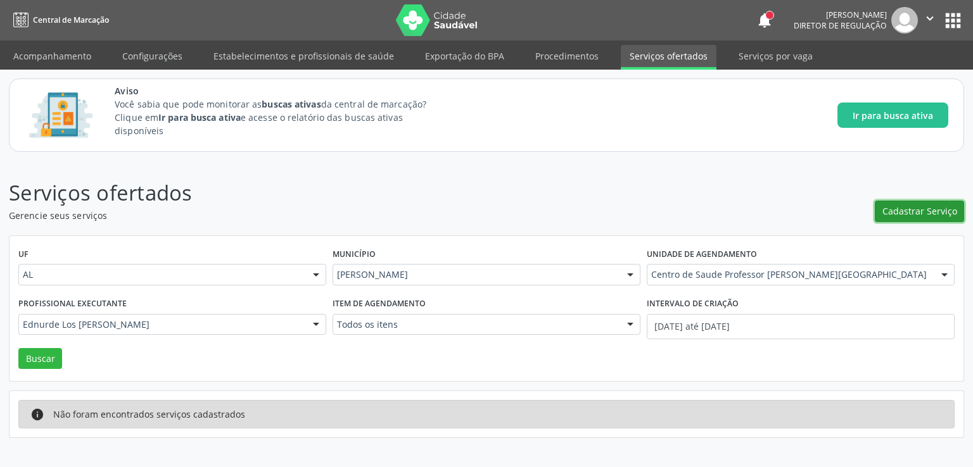
click at [910, 215] on span "Cadastrar Serviço" at bounding box center [919, 211] width 75 height 13
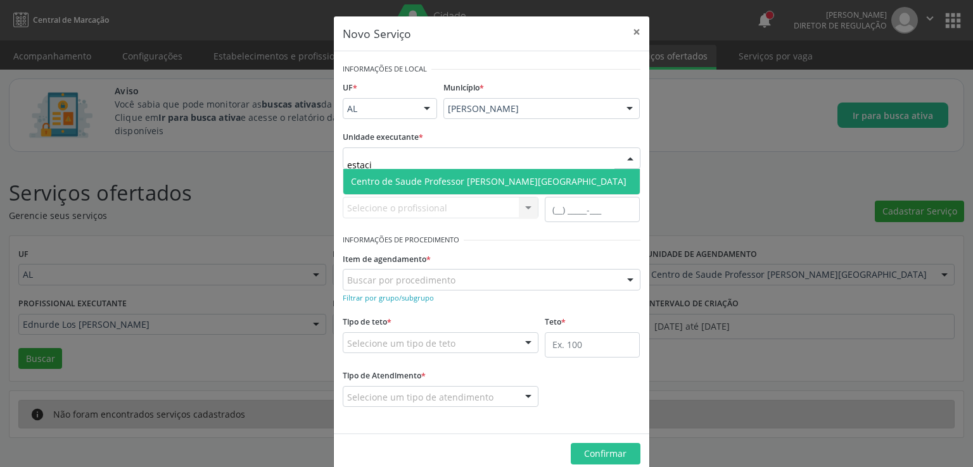
type input "estacio"
click at [421, 186] on span "Centro de Saude Professor [PERSON_NAME][GEOGRAPHIC_DATA]" at bounding box center [489, 181] width 276 height 12
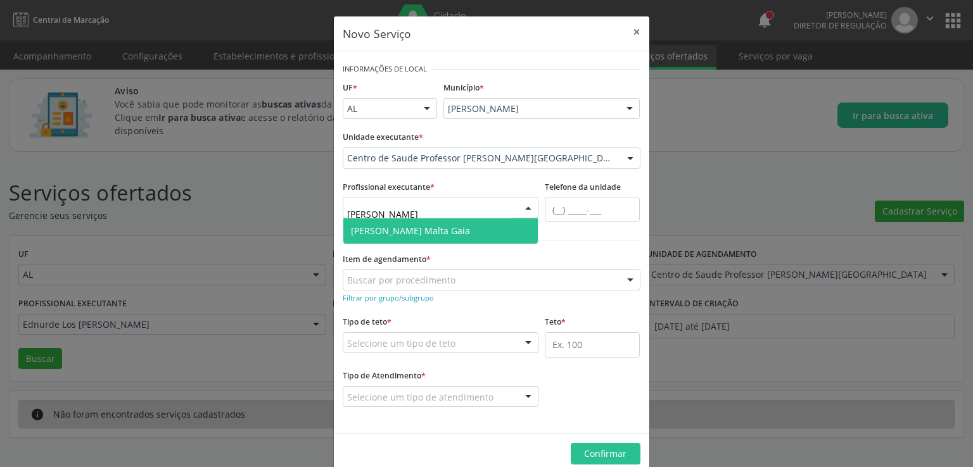
type input "alexandre"
click at [422, 231] on span "Alexandre Lima Malta Gaia" at bounding box center [410, 231] width 119 height 12
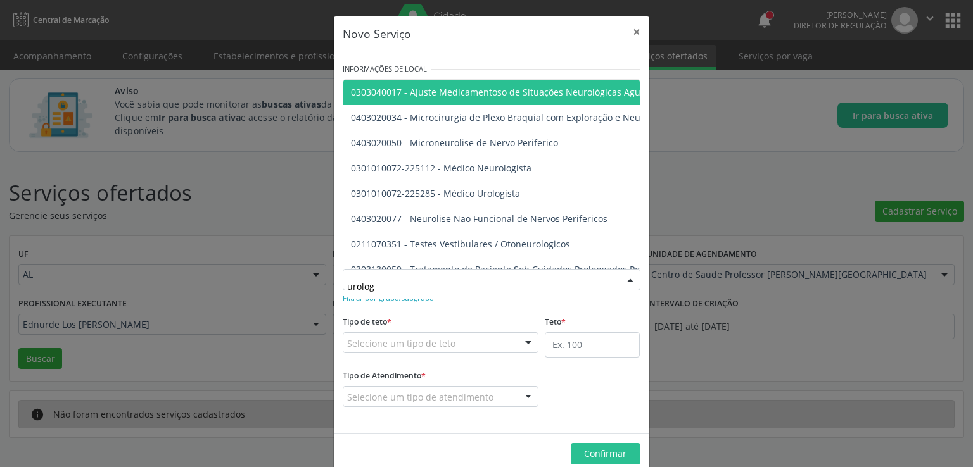
type input "urologi"
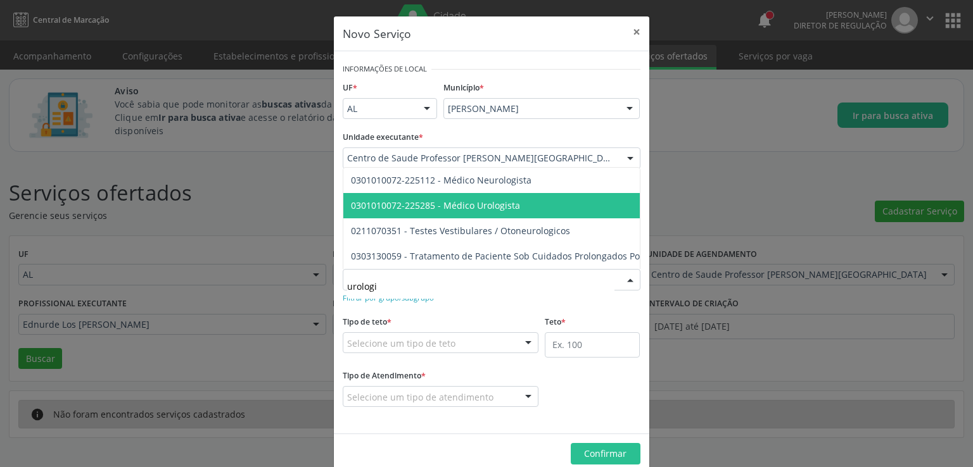
click at [463, 206] on span "0301010072-225285 - Médico Urologista" at bounding box center [557, 205] width 428 height 25
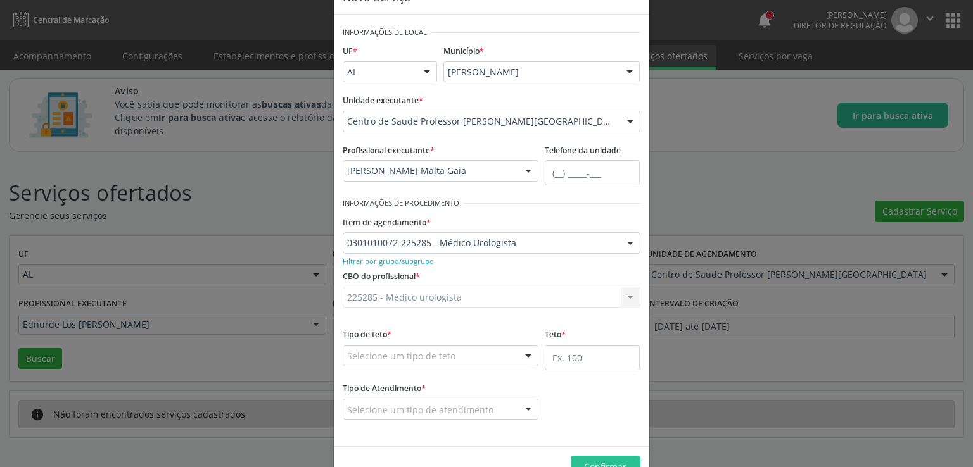
scroll to position [8, 0]
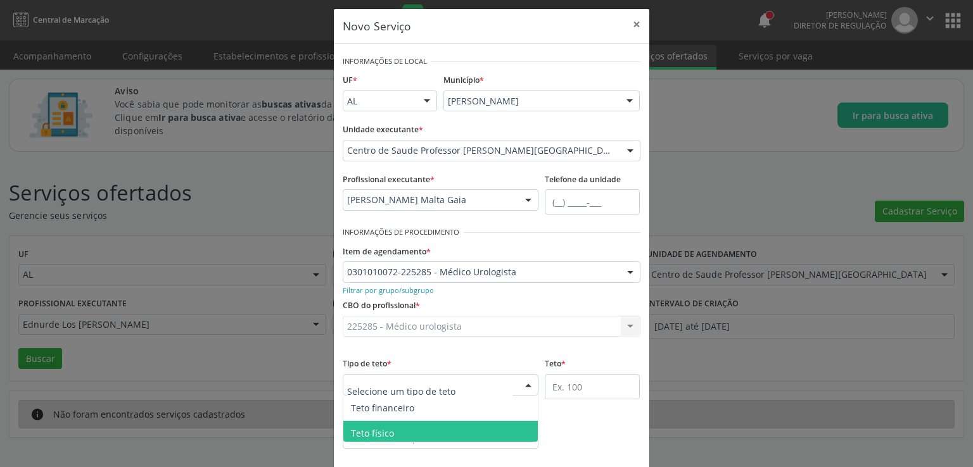
click at [393, 431] on span "Teto físico" at bounding box center [440, 433] width 195 height 25
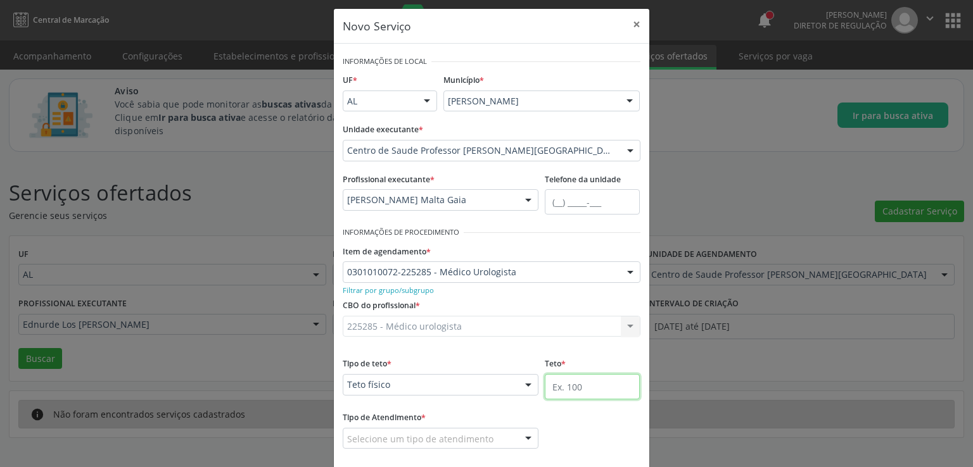
click at [592, 391] on input "text" at bounding box center [592, 386] width 95 height 25
type input "60"
click at [581, 419] on div "Tipo de Atendimento * Selecione um tipo de atendimento Ordem de chegada Horário…" at bounding box center [491, 438] width 304 height 58
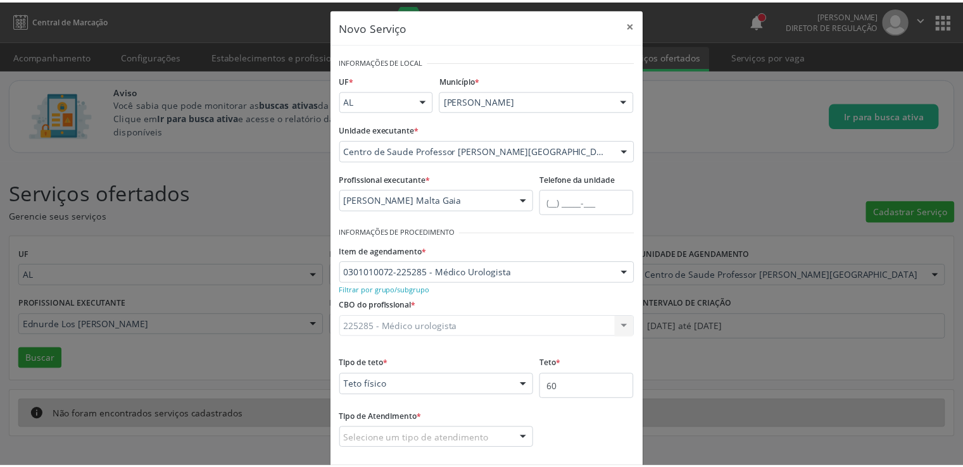
scroll to position [71, 0]
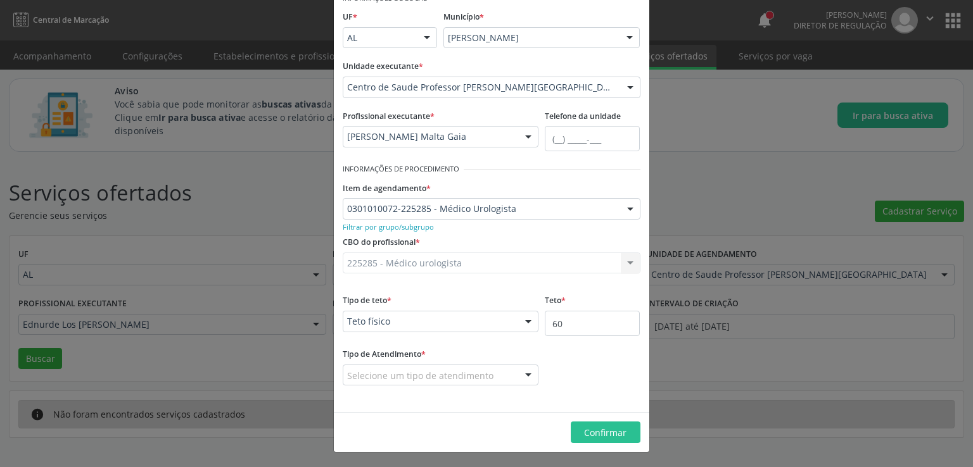
click at [512, 370] on div "Selecione um tipo de atendimento Ordem de chegada Horário agendado Nenhum resul…" at bounding box center [441, 376] width 196 height 22
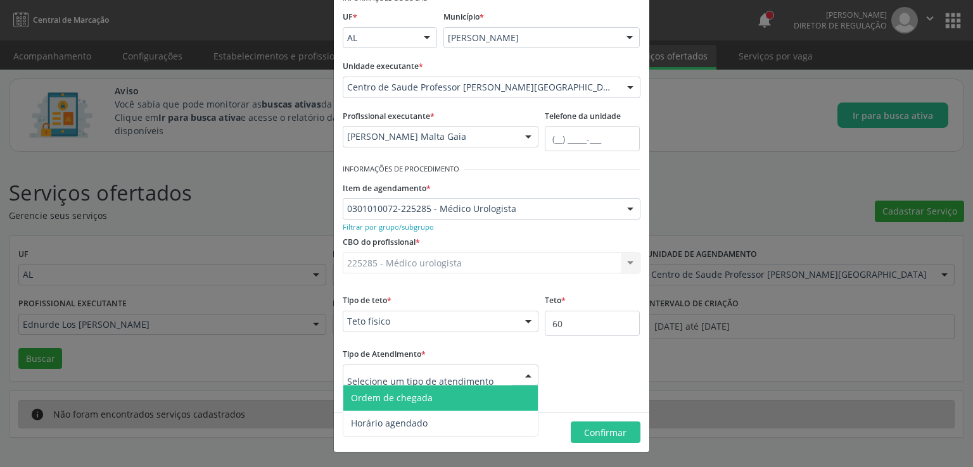
click at [440, 398] on span "Ordem de chegada" at bounding box center [440, 398] width 195 height 25
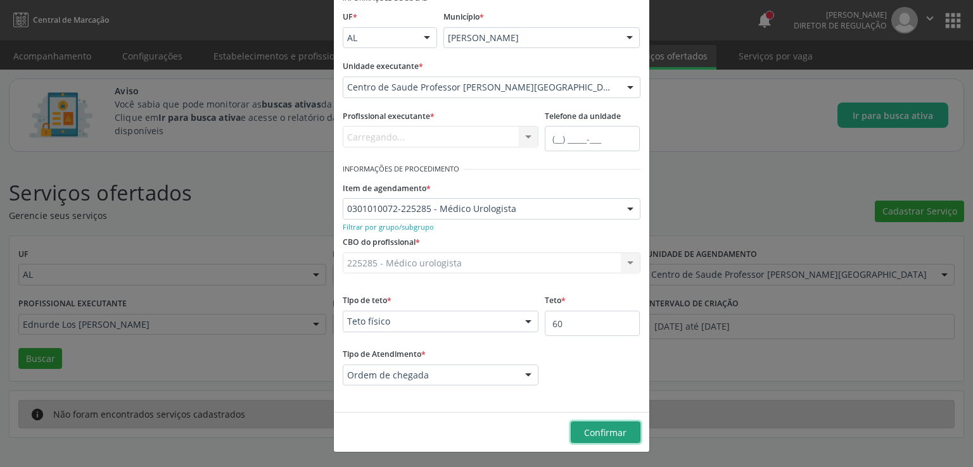
click at [600, 427] on span "Confirmar" at bounding box center [605, 433] width 42 height 12
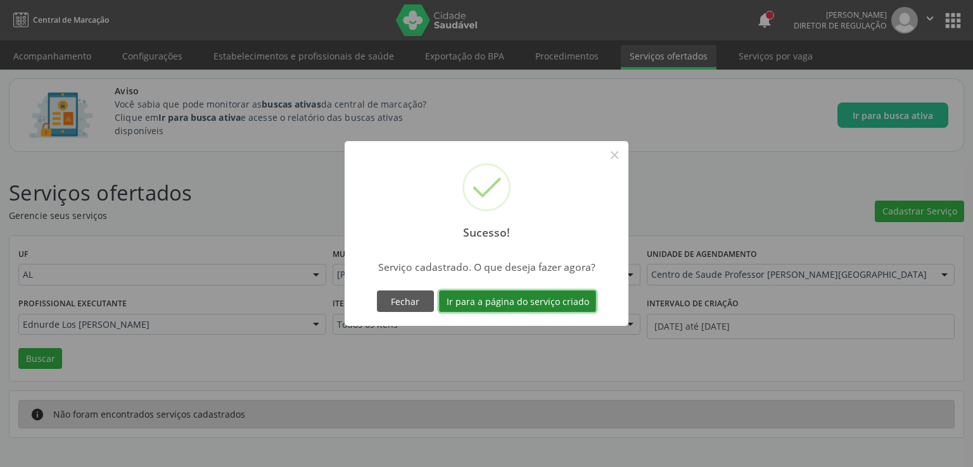
click at [497, 296] on button "Ir para a página do serviço criado" at bounding box center [517, 302] width 157 height 22
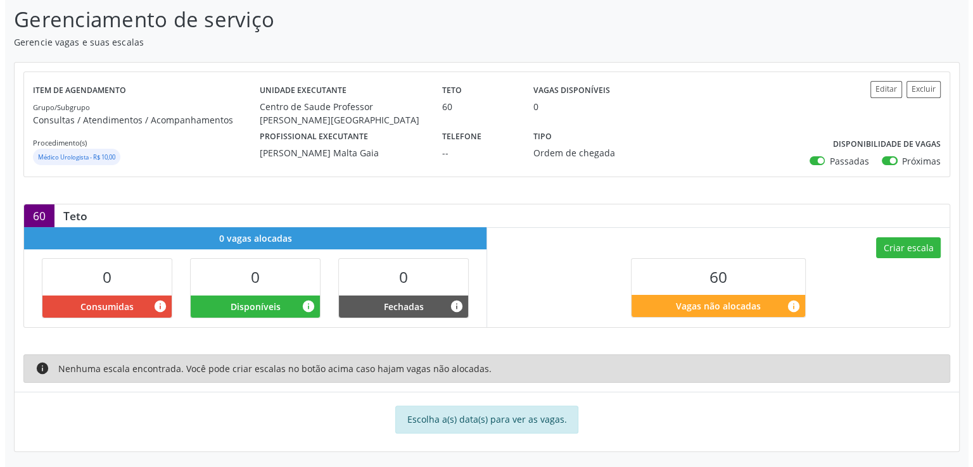
scroll to position [200, 0]
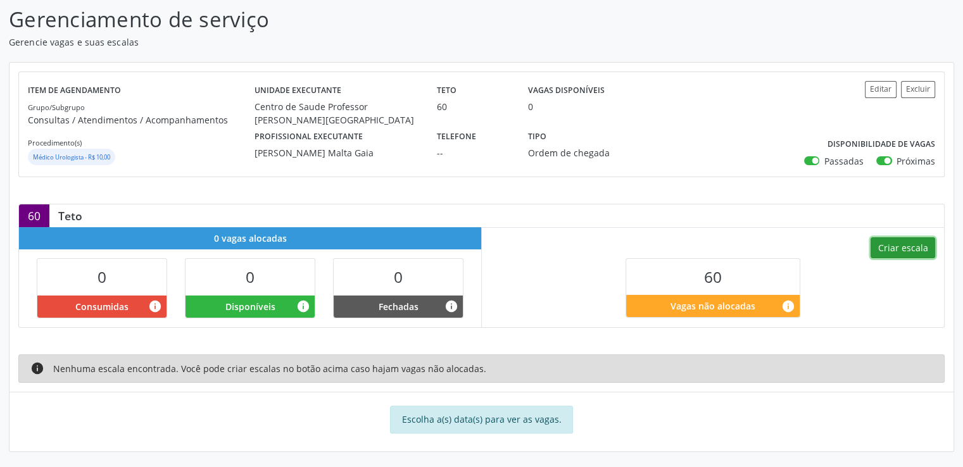
click at [915, 251] on button "Criar escala" at bounding box center [903, 249] width 65 height 22
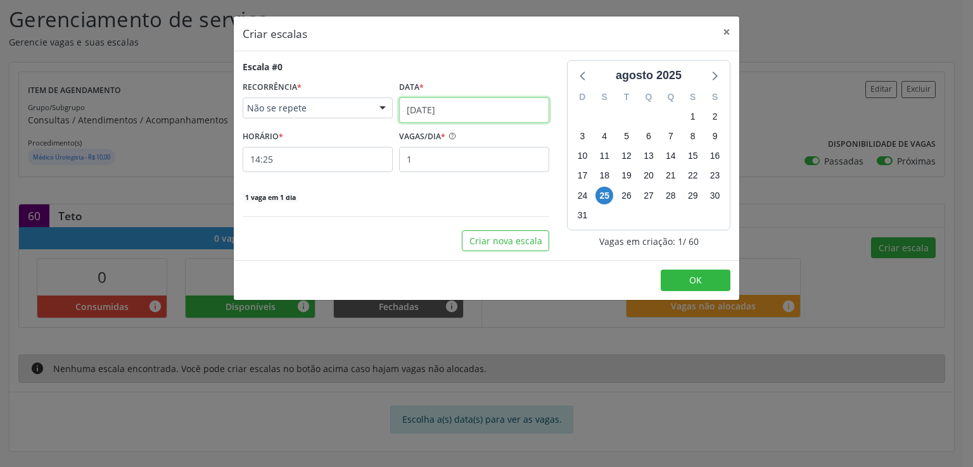
click at [440, 113] on input "25/08/2025" at bounding box center [474, 110] width 150 height 25
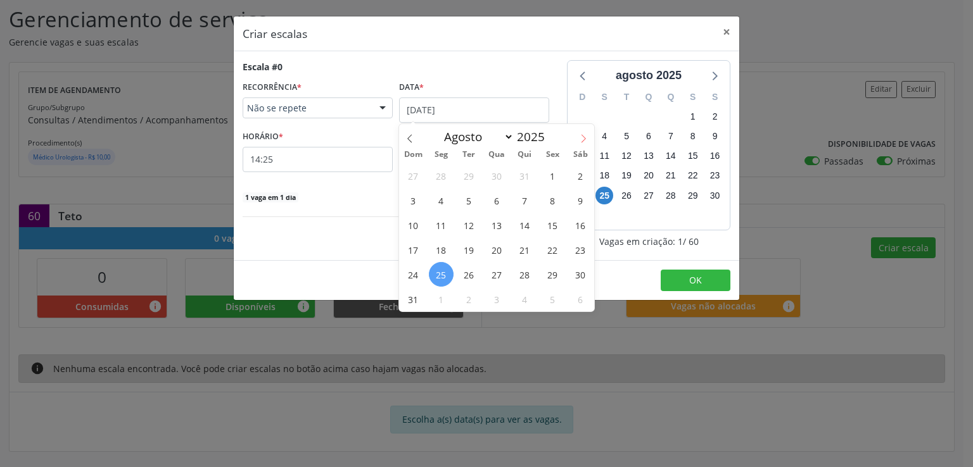
click at [583, 134] on icon at bounding box center [583, 138] width 9 height 9
select select "8"
click at [467, 178] on span "2" at bounding box center [469, 175] width 25 height 25
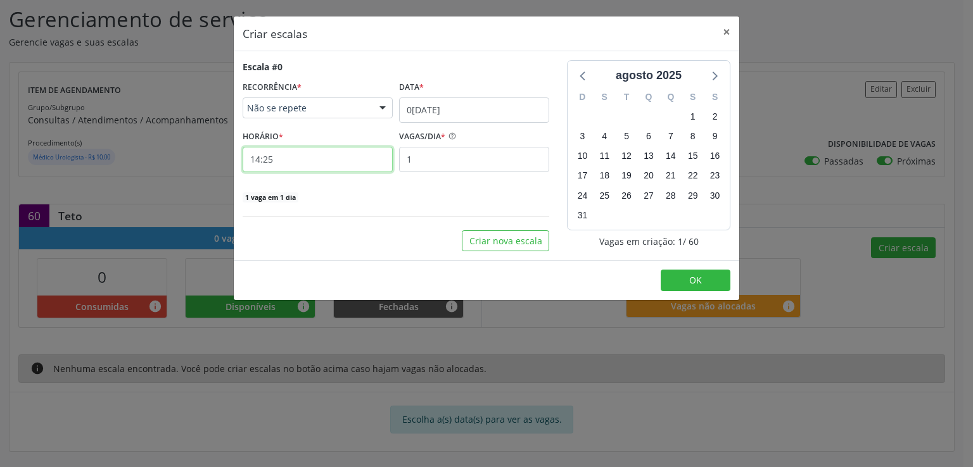
click at [332, 160] on input "14:25" at bounding box center [318, 159] width 150 height 25
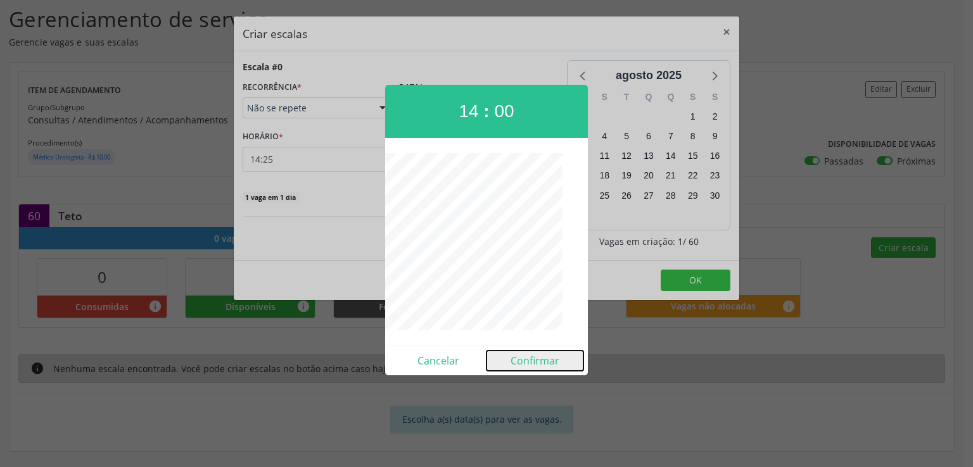
click at [533, 362] on button "Confirmar" at bounding box center [534, 361] width 97 height 20
type input "14:00"
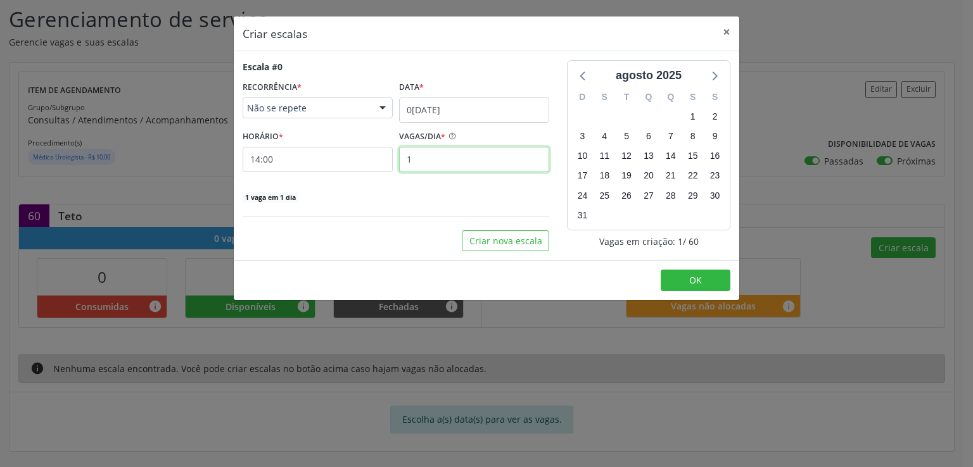
click at [443, 163] on input "1" at bounding box center [474, 159] width 150 height 25
type input "15"
click at [438, 185] on div "Escala #0 RECORRÊNCIA * Não se repete Não se repete Diário/Semanal Mensal Nenhu…" at bounding box center [396, 131] width 307 height 143
click at [499, 237] on button "Criar nova escala" at bounding box center [505, 242] width 87 height 22
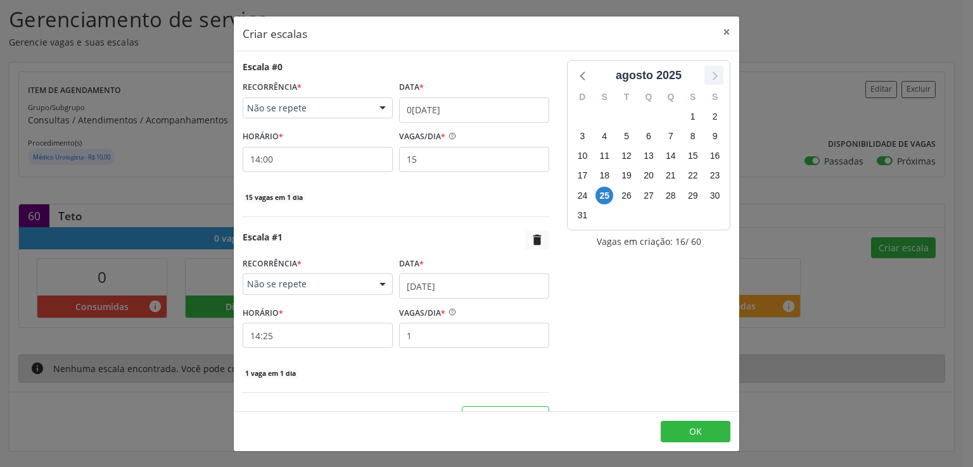
click at [709, 70] on icon at bounding box center [714, 75] width 16 height 16
click at [618, 130] on span "9" at bounding box center [627, 137] width 18 height 18
click at [618, 137] on span "9" at bounding box center [627, 137] width 18 height 18
click at [421, 280] on input "25/08/2025" at bounding box center [474, 286] width 150 height 25
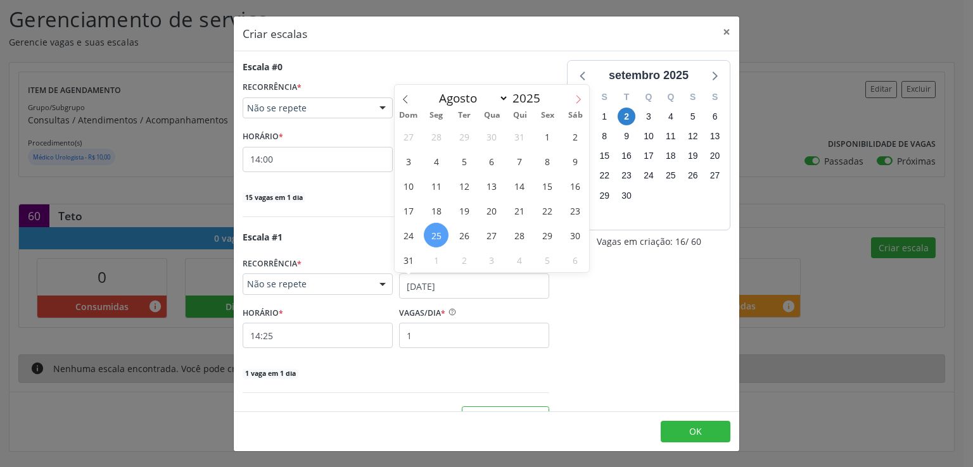
click at [576, 101] on icon at bounding box center [578, 99] width 9 height 9
select select "8"
click at [466, 164] on span "9" at bounding box center [464, 161] width 25 height 25
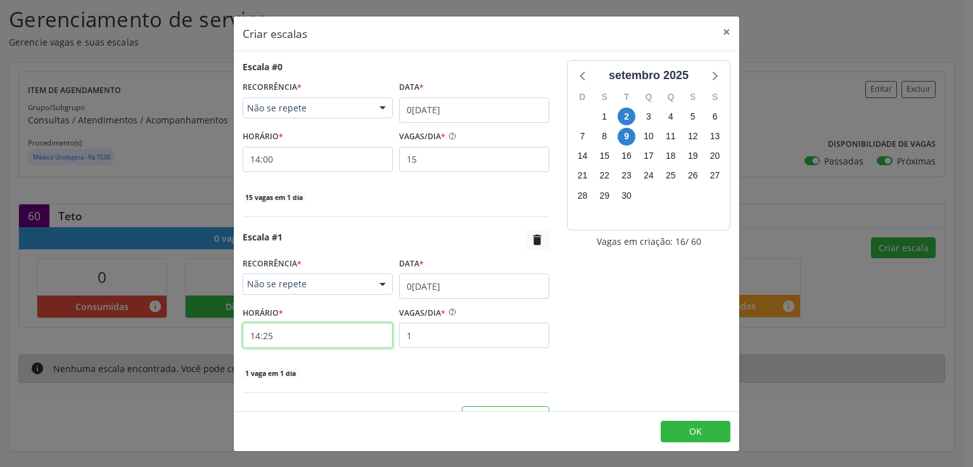
click at [327, 331] on input "14:25" at bounding box center [318, 335] width 150 height 25
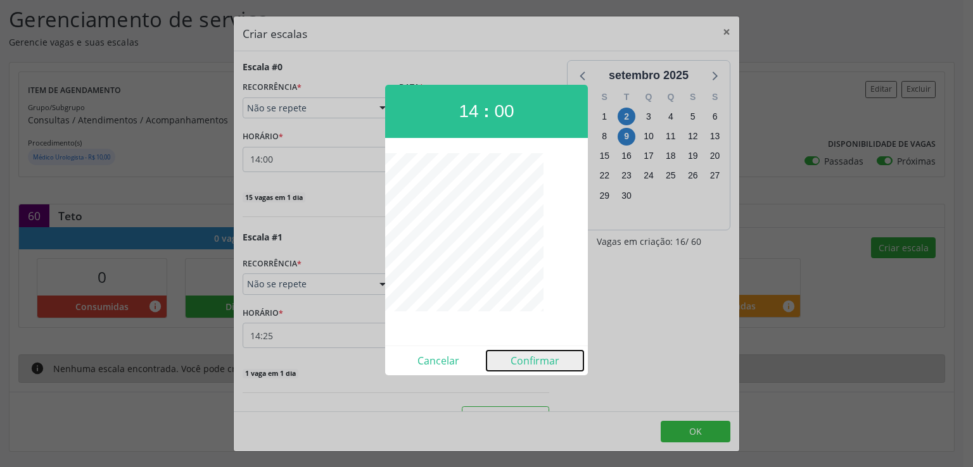
click at [543, 360] on button "Confirmar" at bounding box center [534, 361] width 97 height 20
type input "14:00"
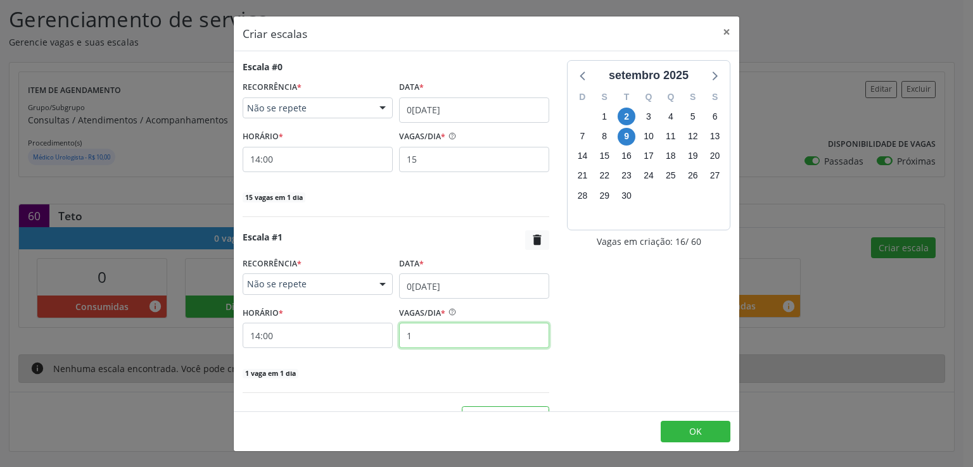
click at [434, 331] on input "1" at bounding box center [474, 335] width 150 height 25
type input "15"
click at [441, 369] on div "15 vagas em 1 dia" at bounding box center [396, 372] width 307 height 13
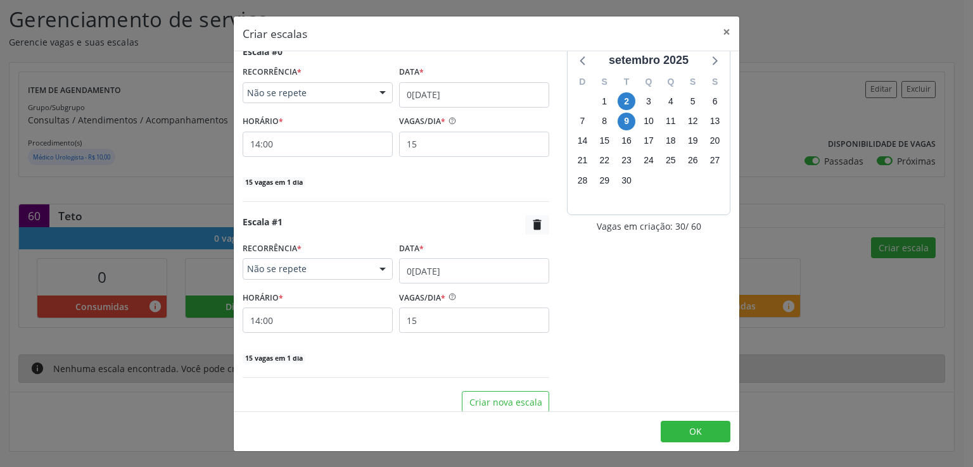
scroll to position [23, 0]
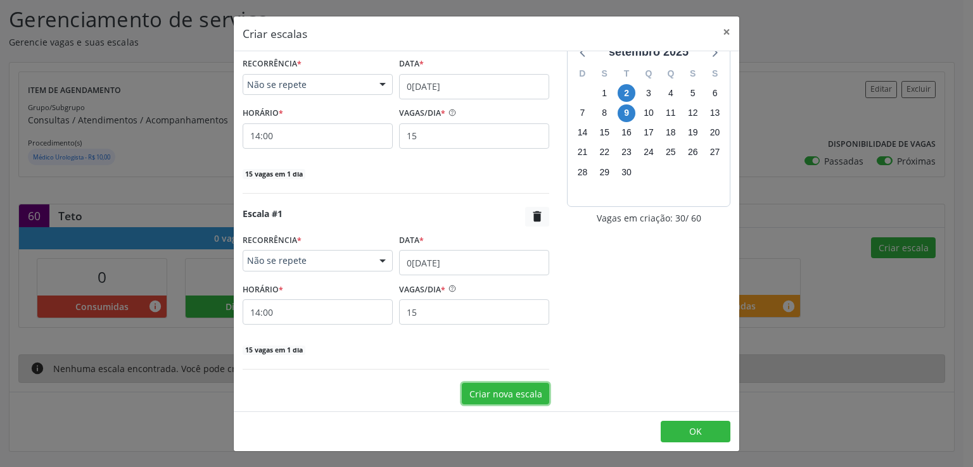
click at [478, 397] on button "Criar nova escala" at bounding box center [505, 394] width 87 height 22
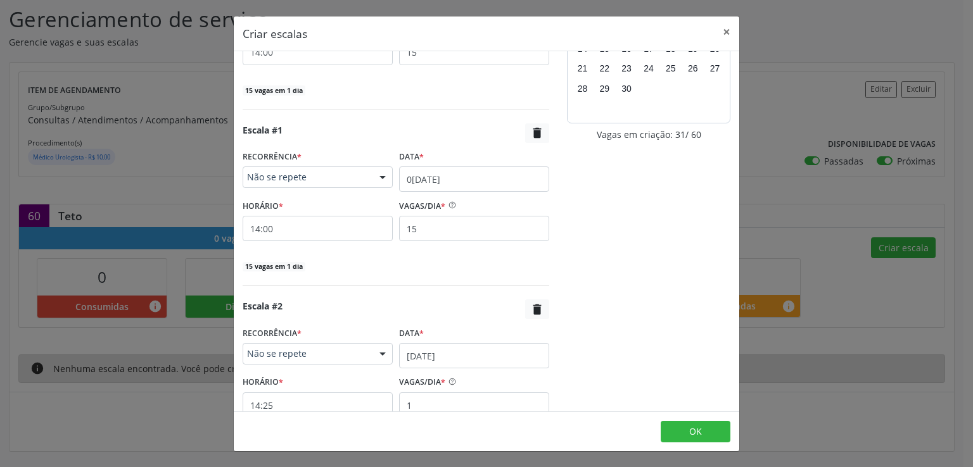
scroll to position [200, 0]
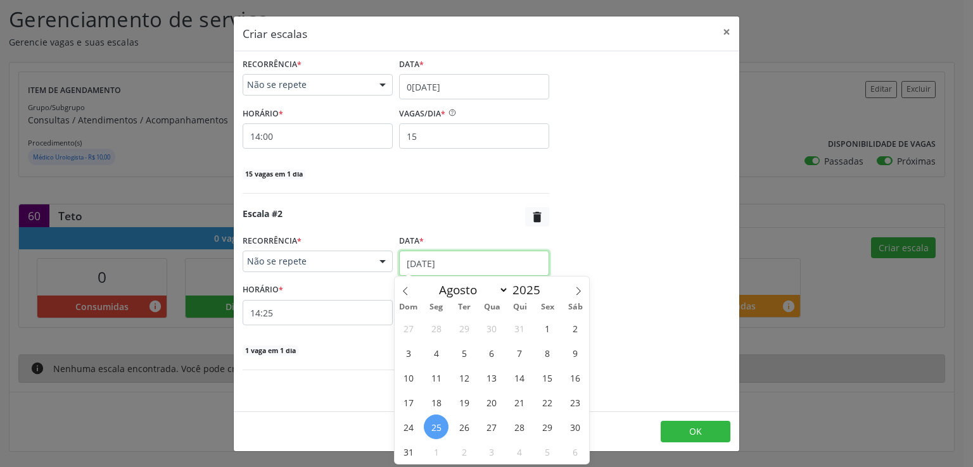
click at [405, 260] on input "25/08/2025" at bounding box center [474, 263] width 150 height 25
click at [575, 292] on icon at bounding box center [578, 291] width 9 height 9
select select "8"
click at [466, 403] on span "23" at bounding box center [464, 402] width 25 height 25
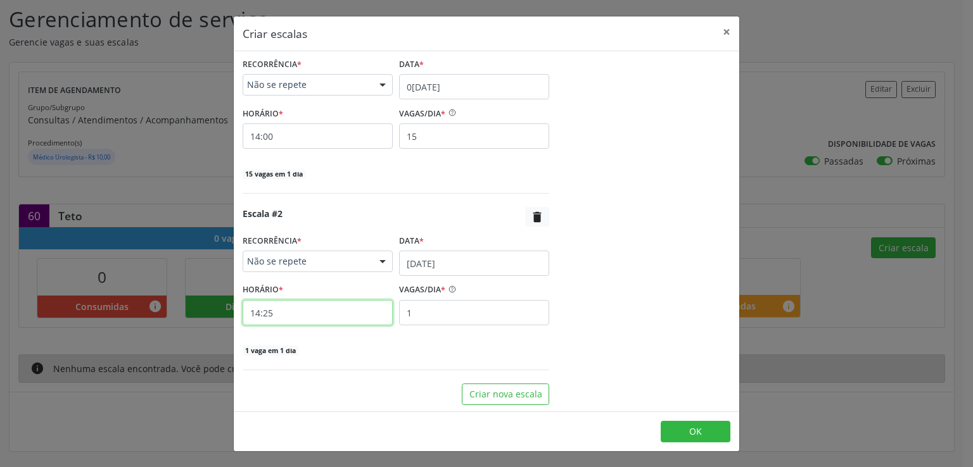
click at [304, 315] on input "14:25" at bounding box center [318, 312] width 150 height 25
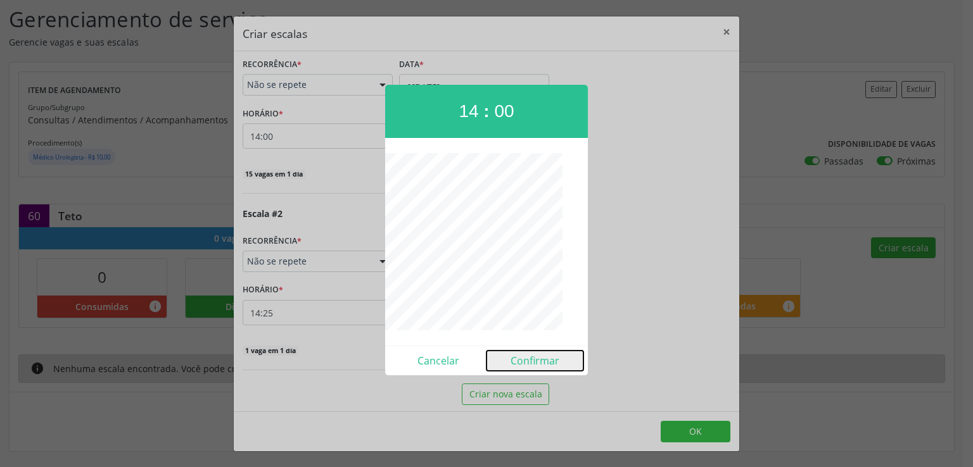
click at [521, 365] on button "Confirmar" at bounding box center [534, 361] width 97 height 20
type input "14:00"
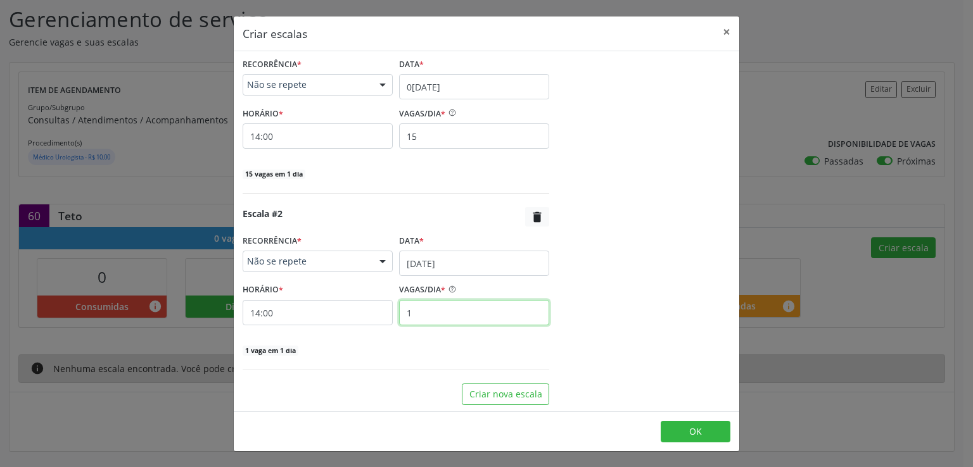
click at [449, 306] on input "1" at bounding box center [474, 312] width 150 height 25
type input "15"
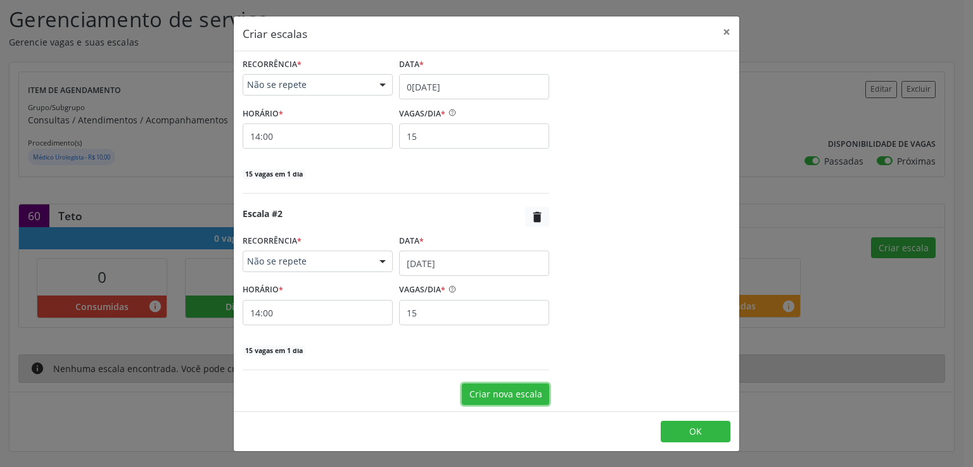
click at [485, 398] on button "Criar nova escala" at bounding box center [505, 395] width 87 height 22
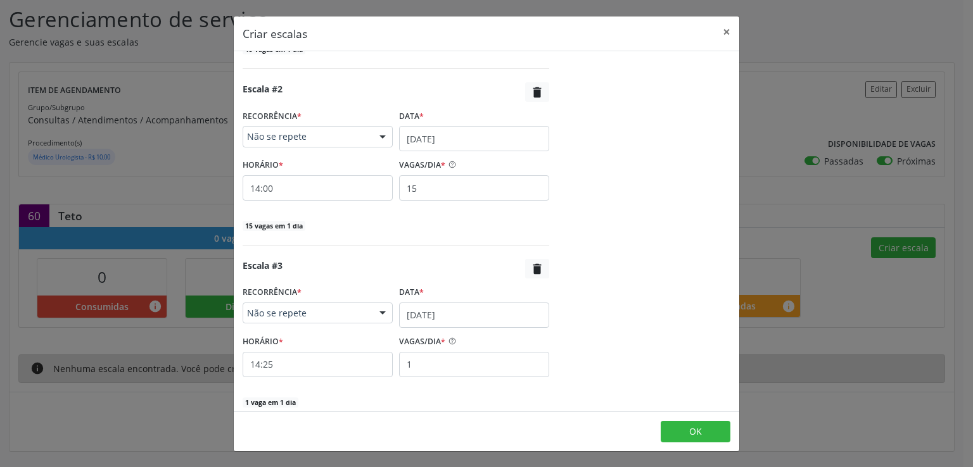
scroll to position [376, 0]
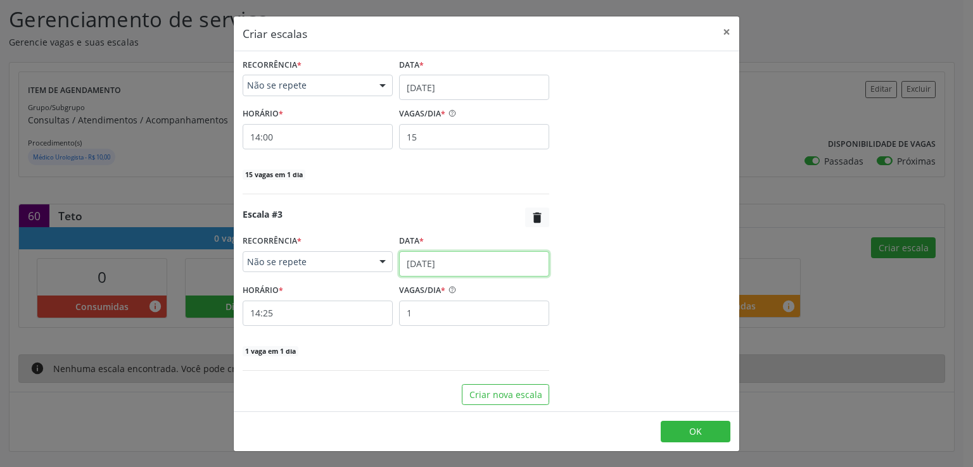
click at [409, 260] on input "25/08/2025" at bounding box center [474, 263] width 150 height 25
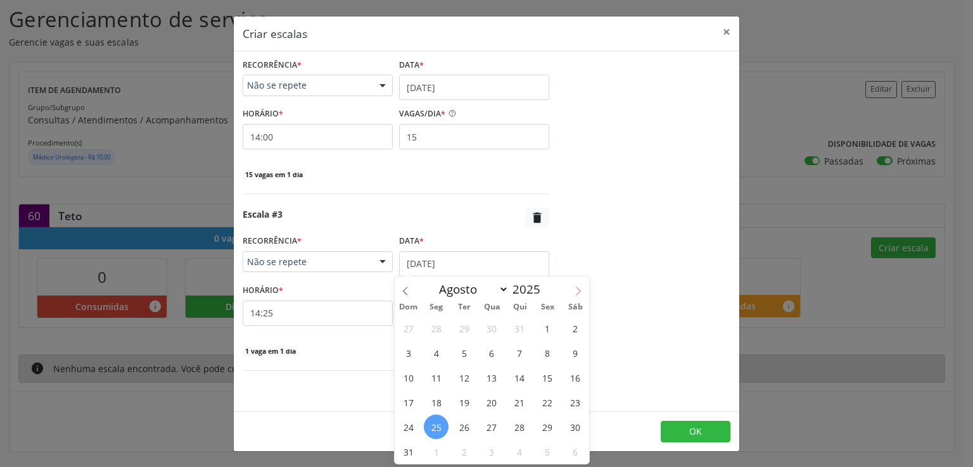
click at [573, 294] on span at bounding box center [578, 288] width 22 height 22
select select "8"
click at [465, 426] on span "30" at bounding box center [464, 427] width 25 height 25
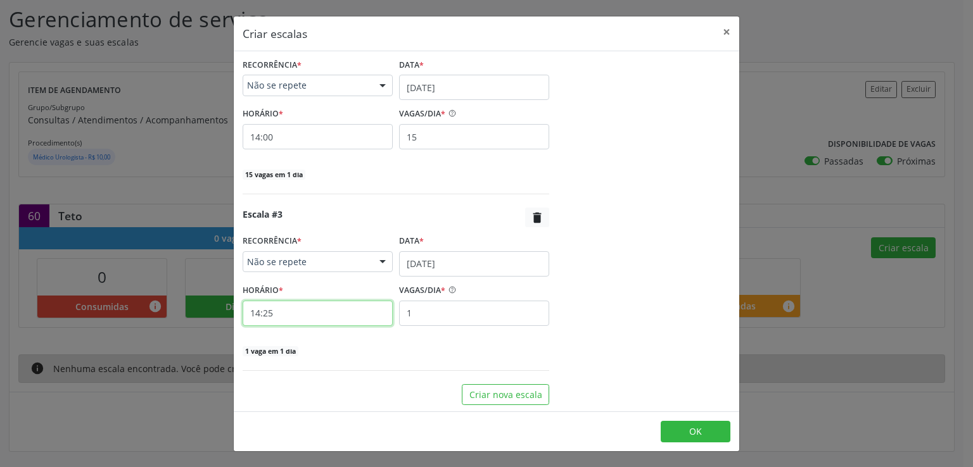
click at [336, 312] on input "14:25" at bounding box center [318, 313] width 150 height 25
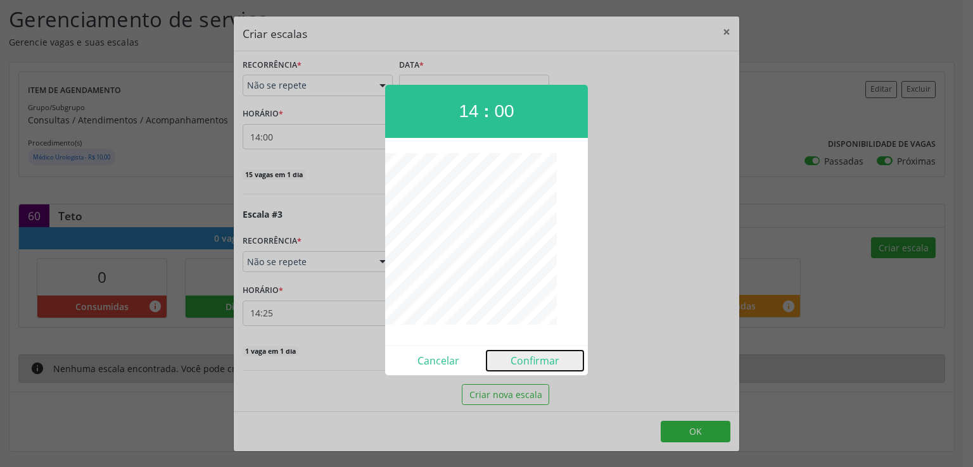
click at [548, 363] on button "Confirmar" at bounding box center [534, 361] width 97 height 20
type input "14:00"
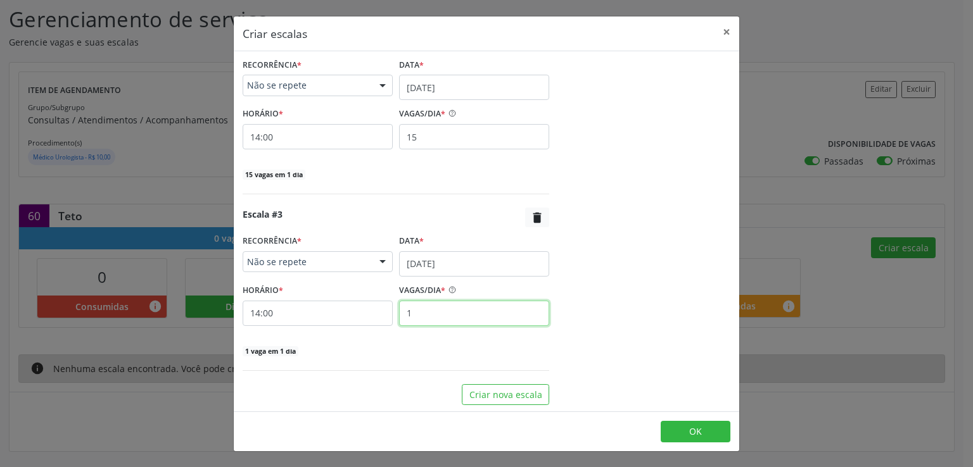
click at [428, 314] on input "1" at bounding box center [474, 313] width 150 height 25
type input "15"
click at [705, 429] on button "OK" at bounding box center [696, 432] width 70 height 22
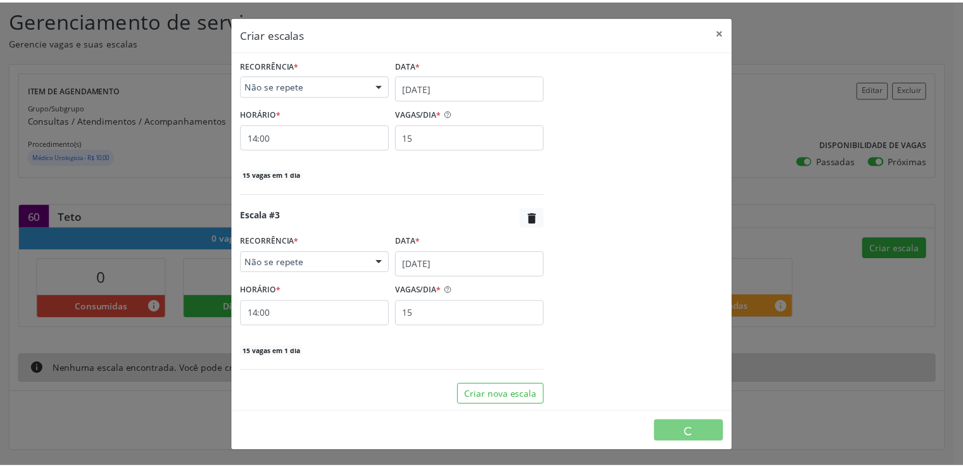
scroll to position [0, 0]
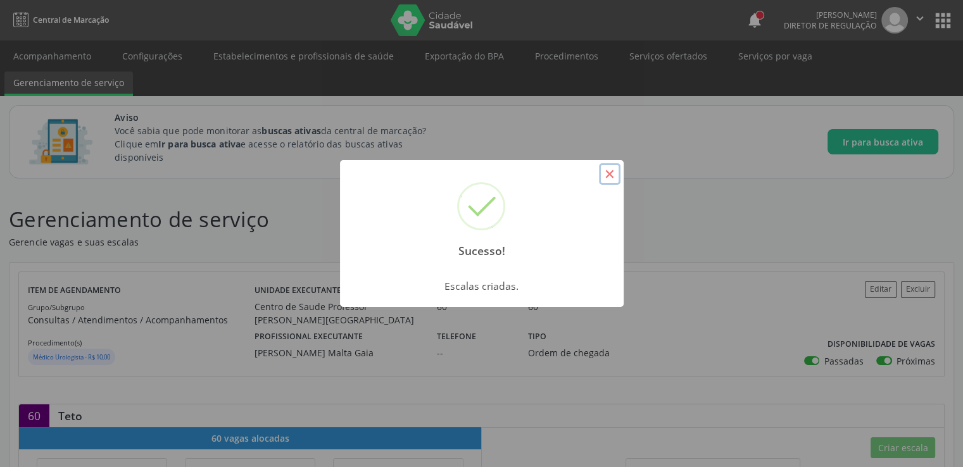
click at [613, 168] on button "×" at bounding box center [610, 174] width 22 height 22
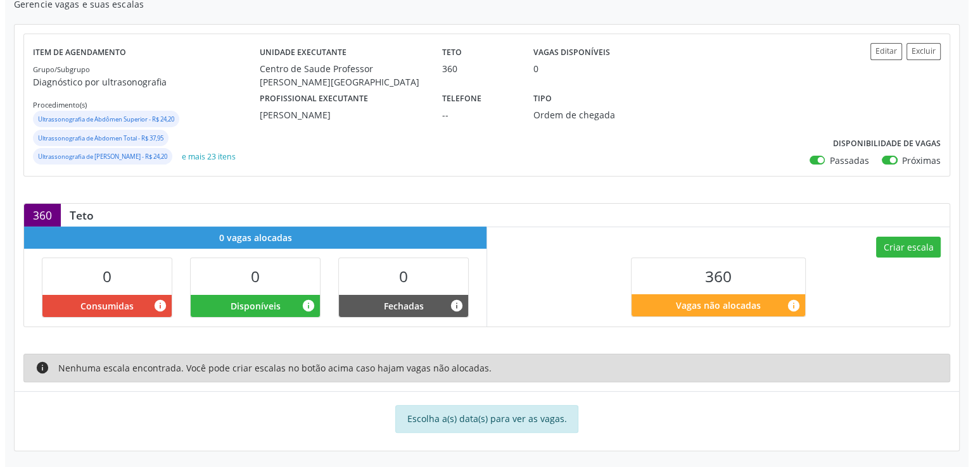
scroll to position [175, 0]
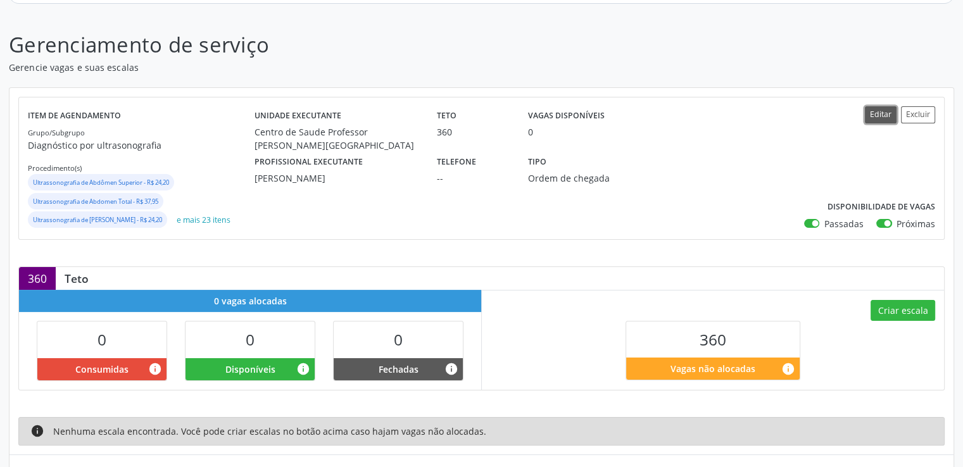
click at [873, 117] on button "Editar" at bounding box center [881, 114] width 32 height 17
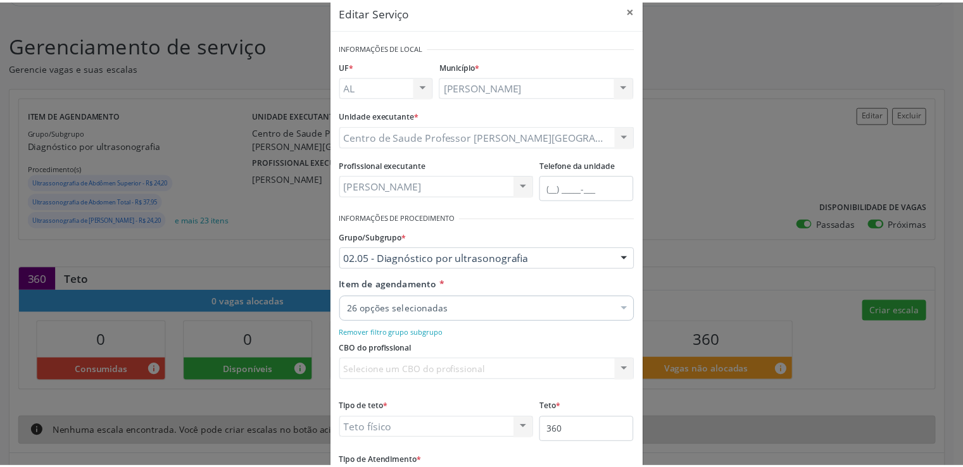
scroll to position [1, 0]
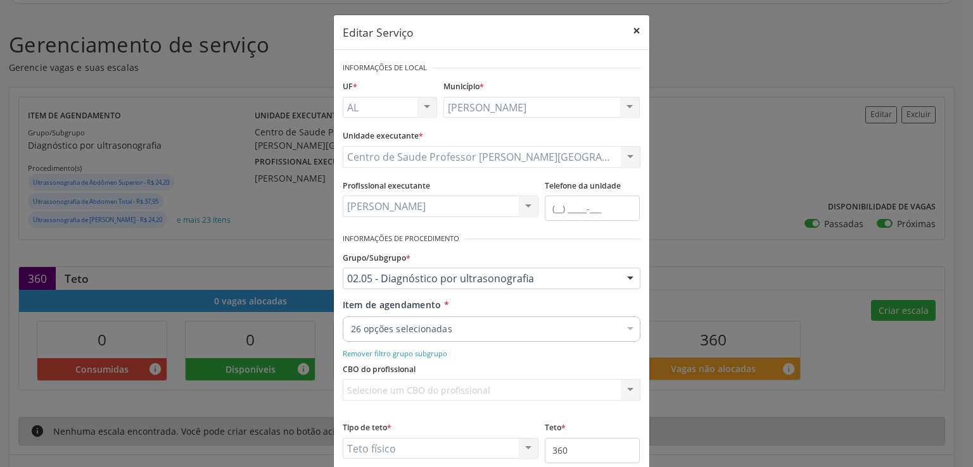
click at [633, 25] on button "×" at bounding box center [636, 30] width 25 height 31
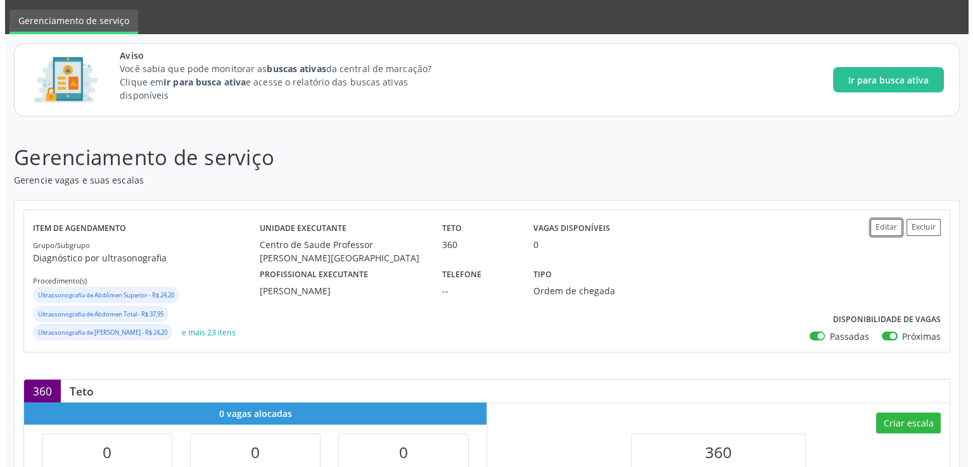
scroll to position [0, 0]
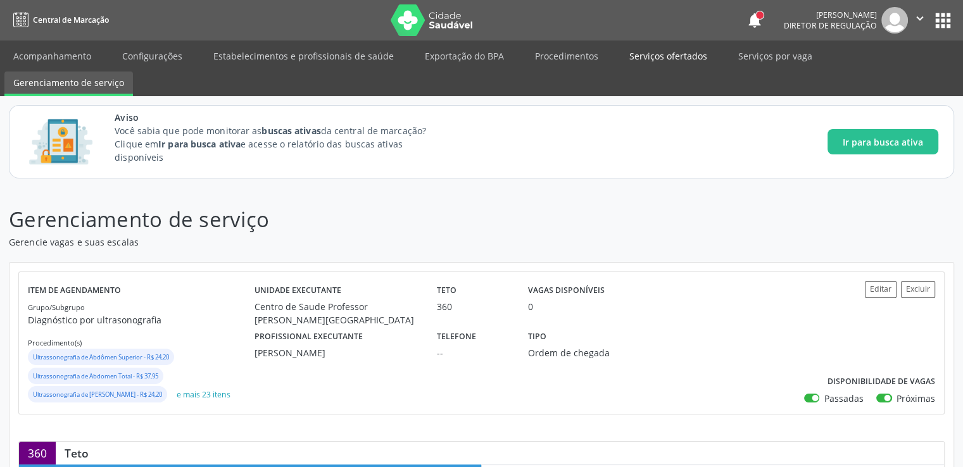
click at [694, 54] on link "Serviços ofertados" at bounding box center [669, 56] width 96 height 22
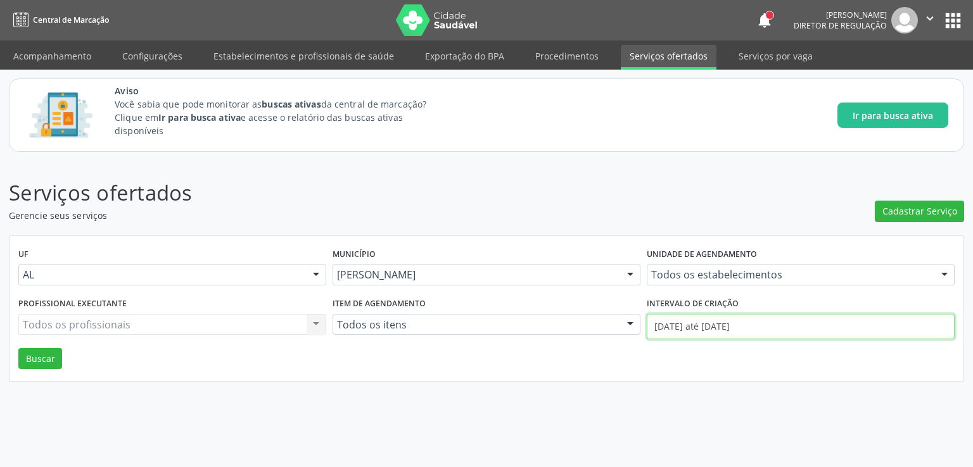
click at [698, 330] on input "[DATE] até [DATE]" at bounding box center [801, 326] width 308 height 25
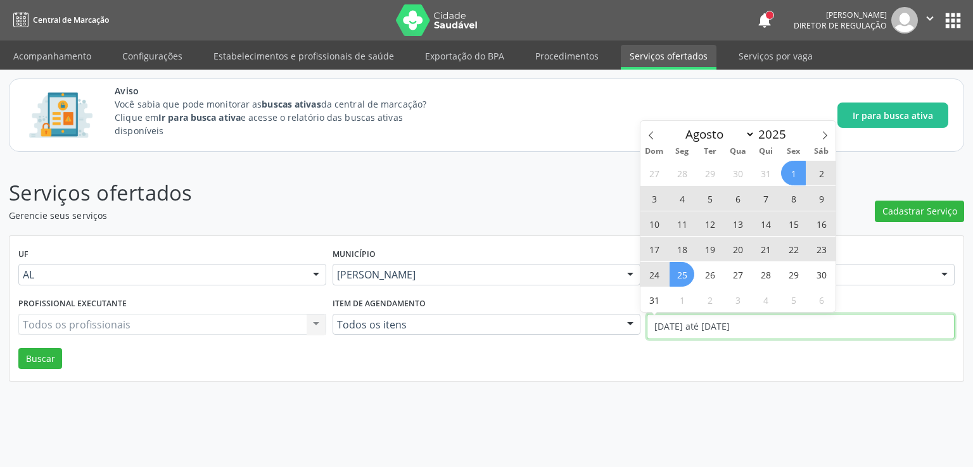
click at [698, 330] on input "[DATE] até [DATE]" at bounding box center [801, 326] width 308 height 25
click at [737, 391] on div "Serviços ofertados Gerencie seus serviços Cadastrar Serviço UF AL AL Nenhum res…" at bounding box center [486, 314] width 973 height 307
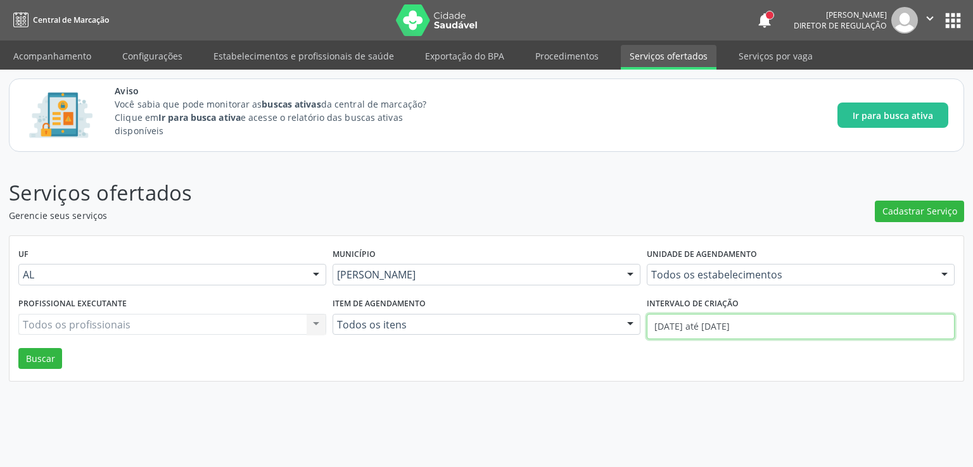
click at [678, 325] on input "[DATE] até [DATE]" at bounding box center [801, 326] width 308 height 25
click at [929, 184] on div "Cadastrar Serviço" at bounding box center [919, 199] width 89 height 45
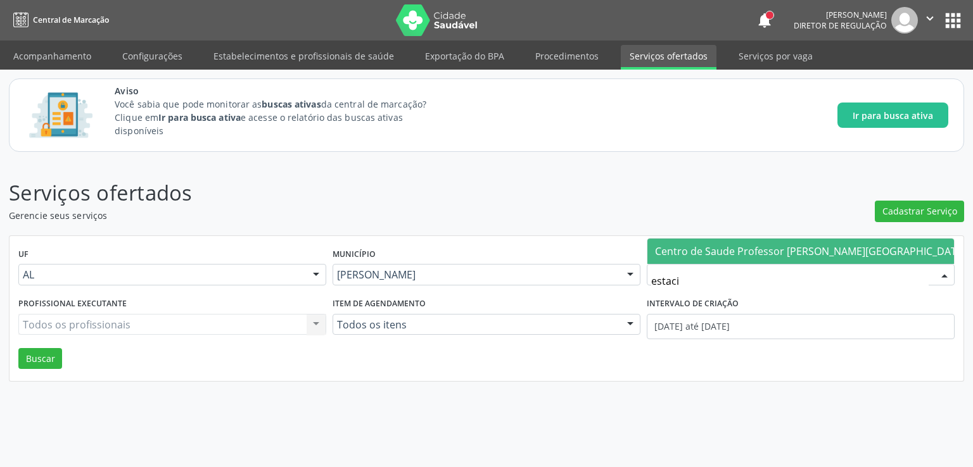
type input "estacio"
click at [760, 247] on span "Centro de Saude Professor [PERSON_NAME][GEOGRAPHIC_DATA]" at bounding box center [810, 251] width 311 height 14
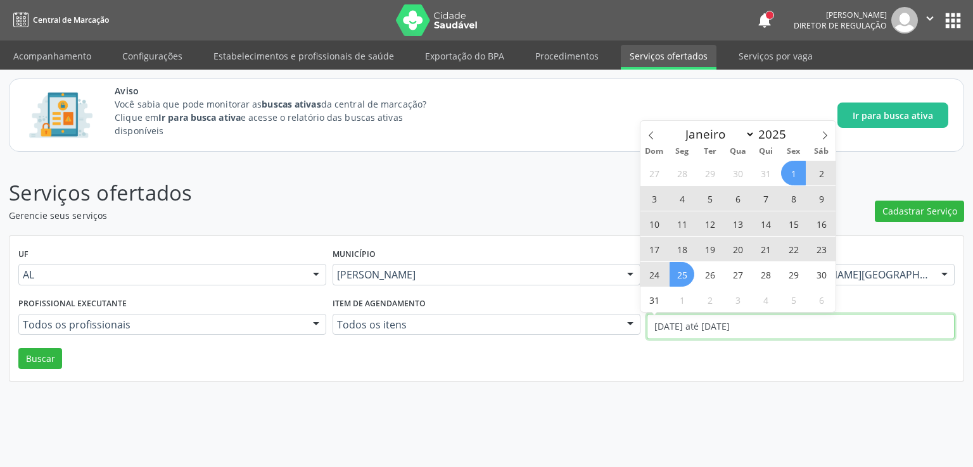
click at [687, 321] on input "[DATE] até [DATE]" at bounding box center [801, 326] width 308 height 25
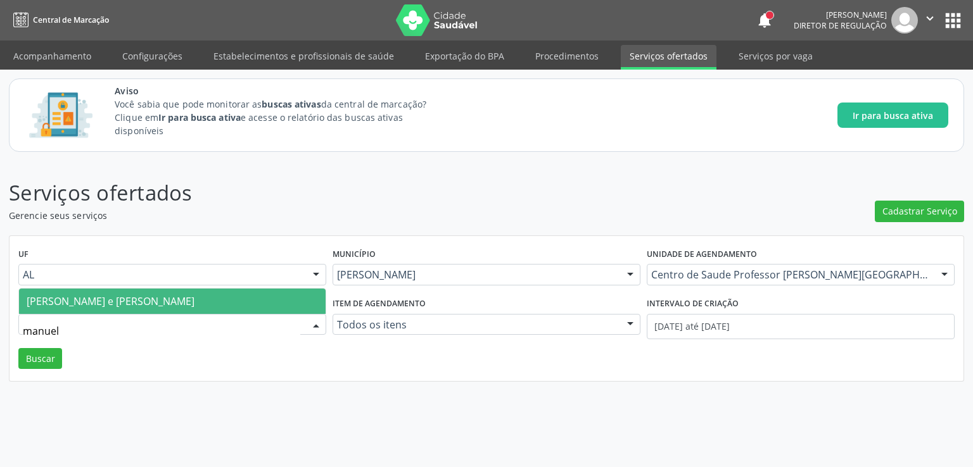
type input "manuela"
click at [79, 302] on span "[PERSON_NAME] e [PERSON_NAME]" at bounding box center [111, 302] width 168 height 14
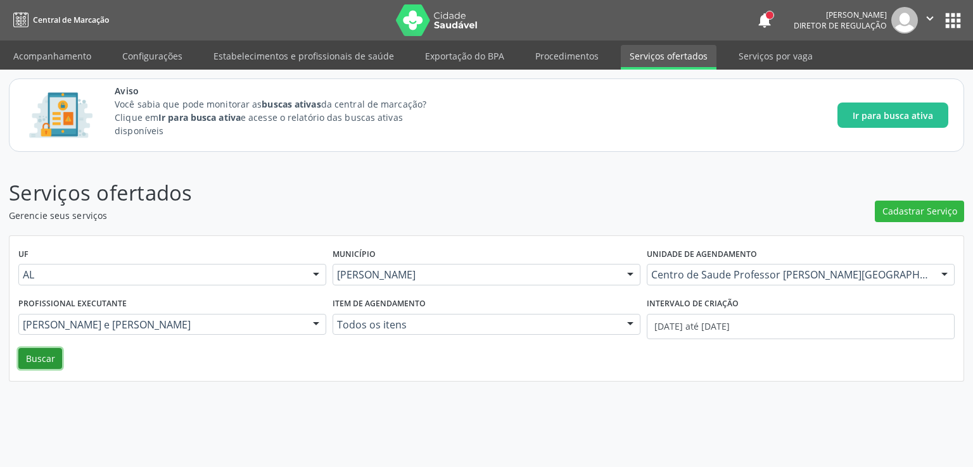
click at [46, 360] on button "Buscar" at bounding box center [40, 359] width 44 height 22
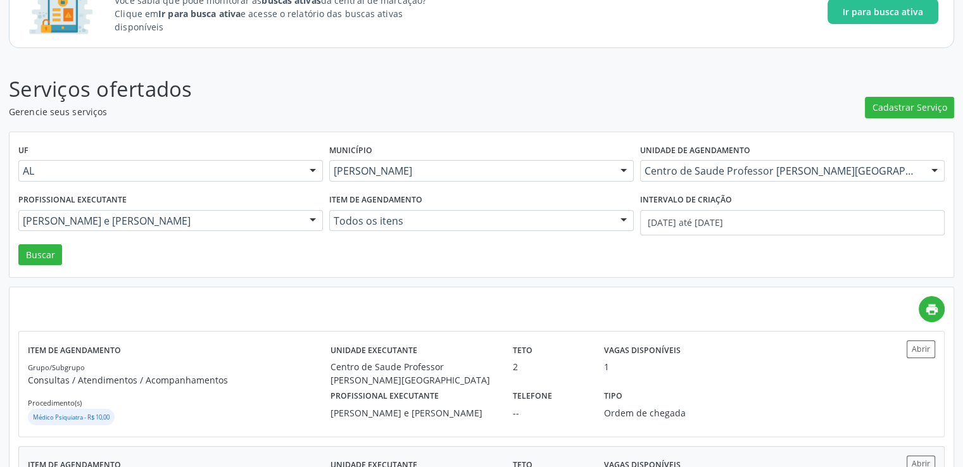
scroll to position [215, 0]
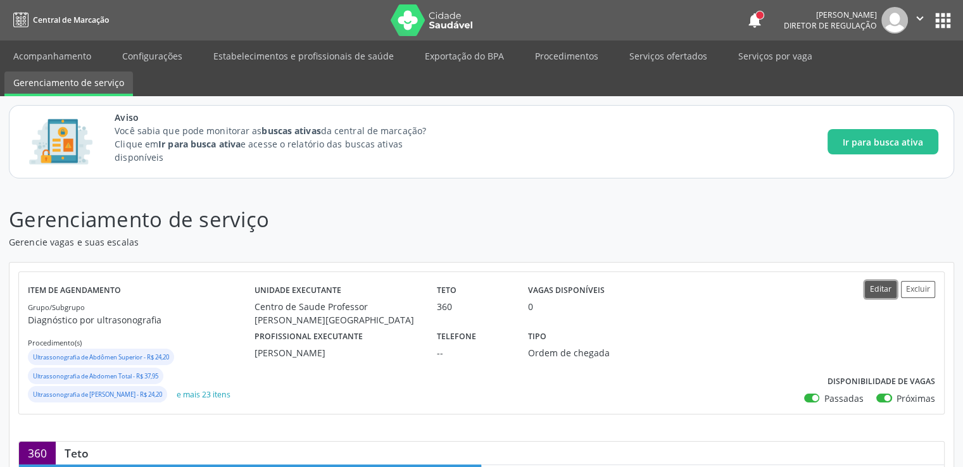
click at [873, 292] on button "Editar" at bounding box center [881, 289] width 32 height 17
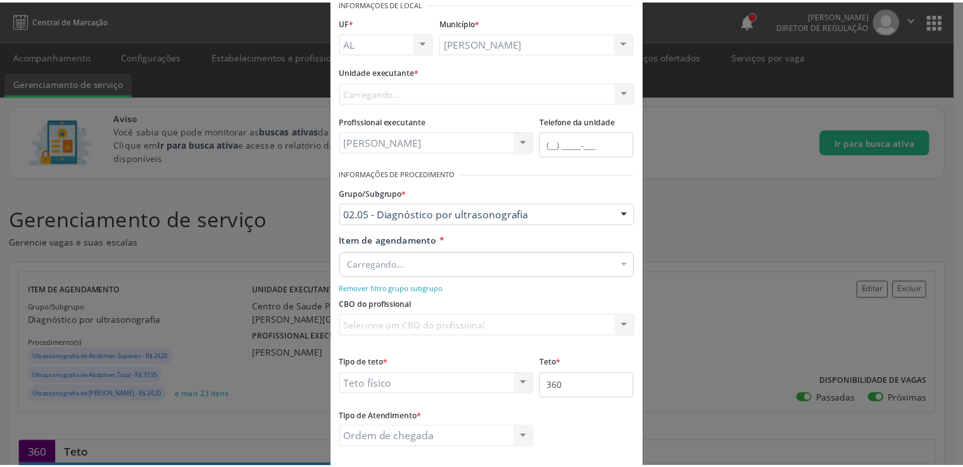
scroll to position [128, 0]
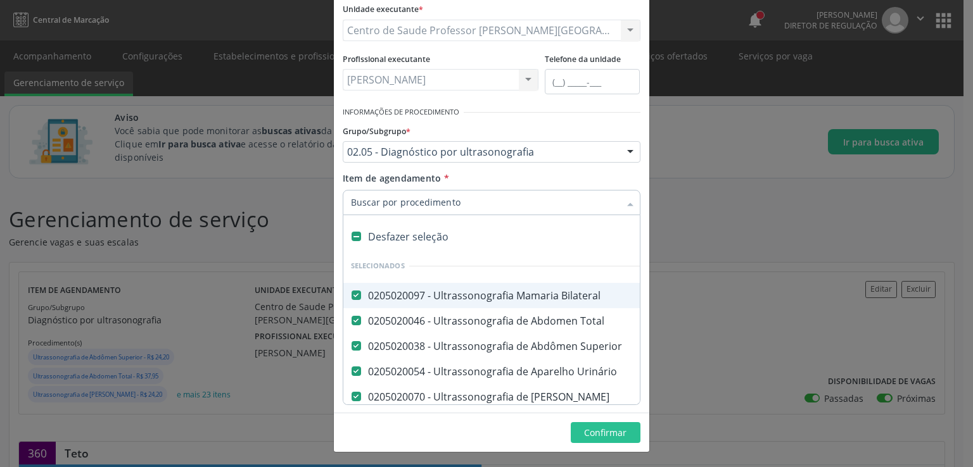
type input "i"
checkbox Cotovelo "false"
checkbox Coxa "false"
checkbox Joelho "false"
checkbox Mão "false"
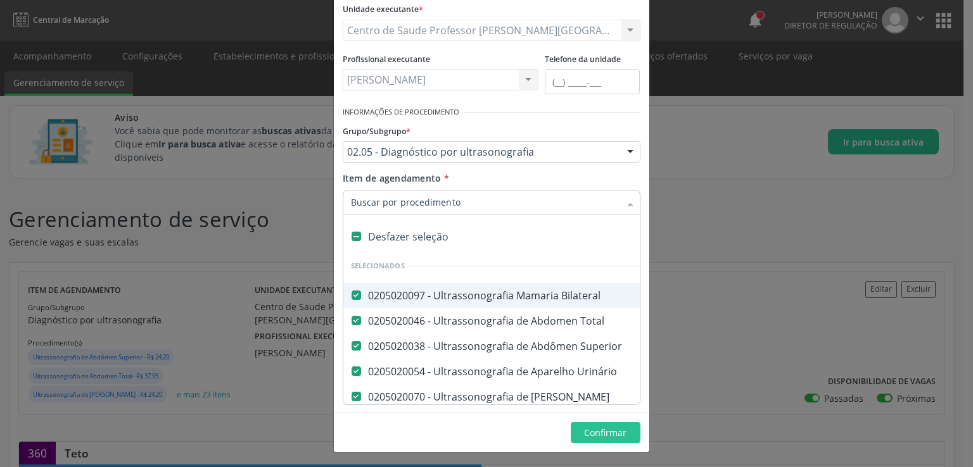
checkbox Ombro "false"
checkbox Moles "false"
checkbox Perna "false"
checkbox Pescoço "false"
checkbox Punho "false"
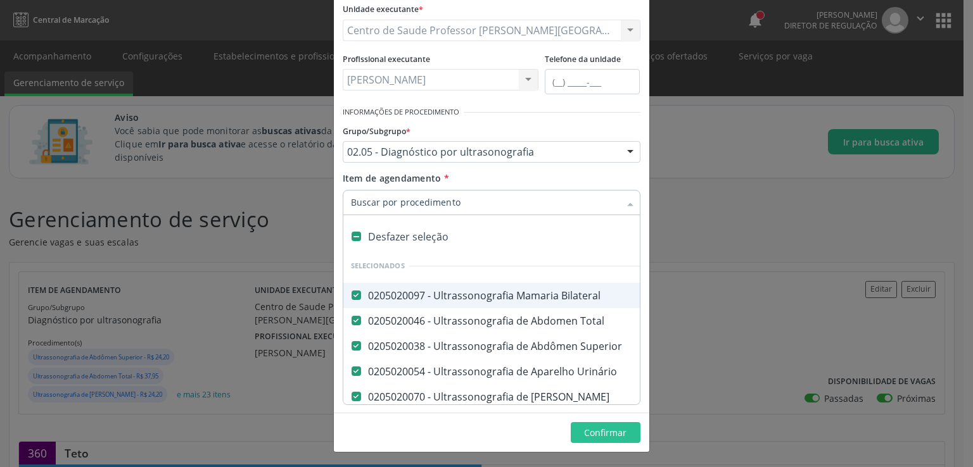
checkbox Pé "false"
checkbox Quadril "false"
checkbox Inguinal "false"
checkbox Tornozelo "false"
checkbox Carpo "false"
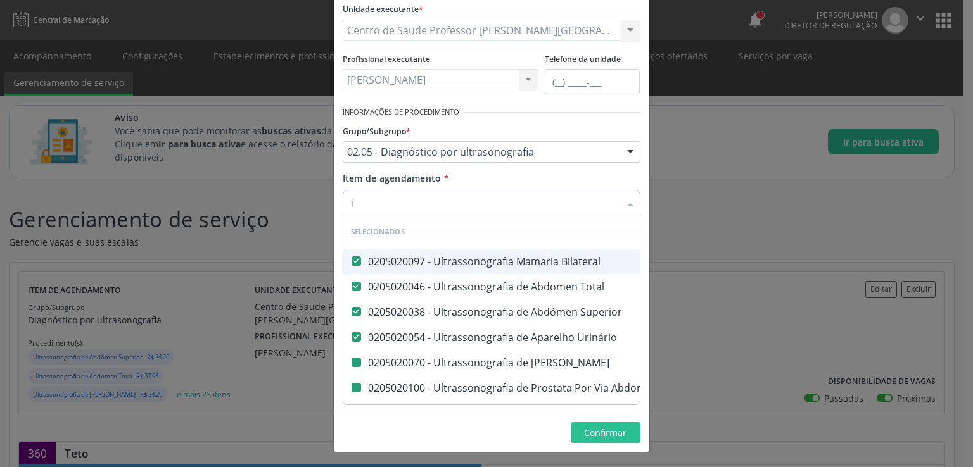
type input "in"
checkbox Escrotal "false"
checkbox Abdominal "false"
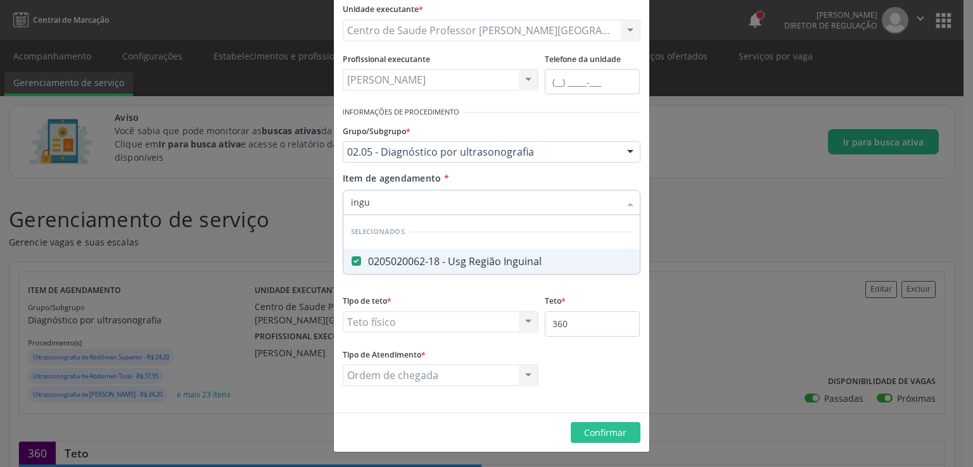
type input "ingui"
click at [504, 263] on div "0205020062-18 - Usg Região Inguinal" at bounding box center [491, 262] width 281 height 10
click at [352, 258] on Inguinal at bounding box center [357, 262] width 10 height 10
click at [349, 258] on Inguinal "checkbox" at bounding box center [347, 261] width 8 height 8
checkbox Inguinal "true"
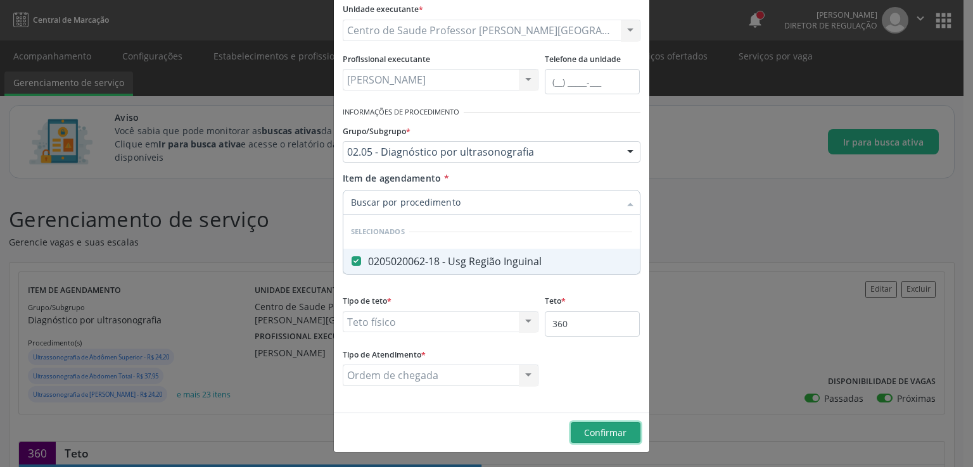
click at [584, 433] on span "Confirmar" at bounding box center [605, 433] width 42 height 12
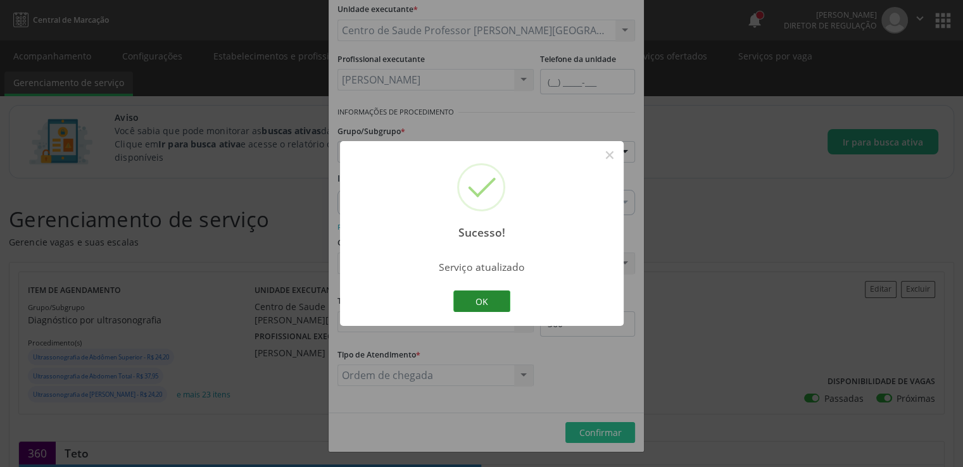
click at [488, 299] on button "OK" at bounding box center [481, 302] width 57 height 22
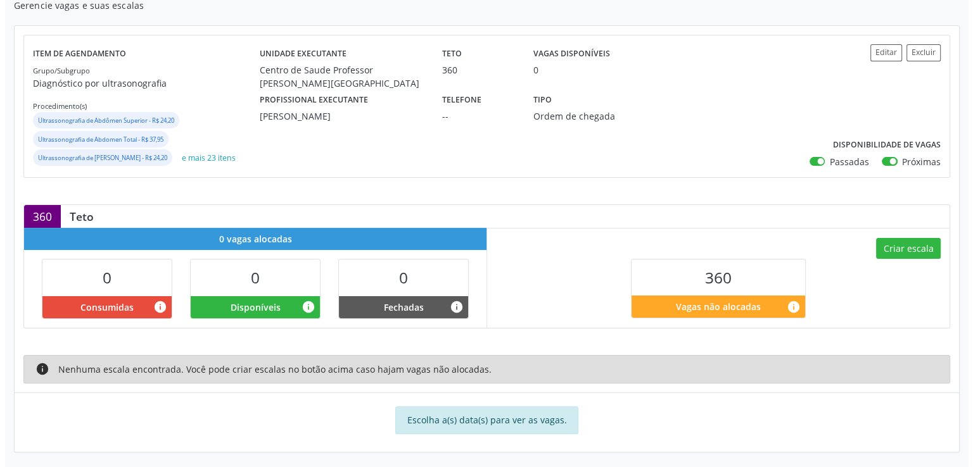
scroll to position [238, 0]
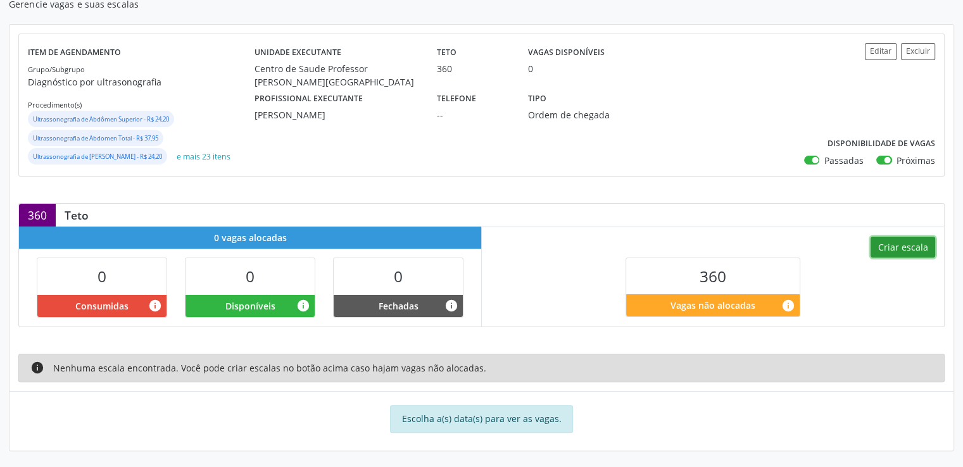
click at [917, 243] on button "Criar escala" at bounding box center [903, 248] width 65 height 22
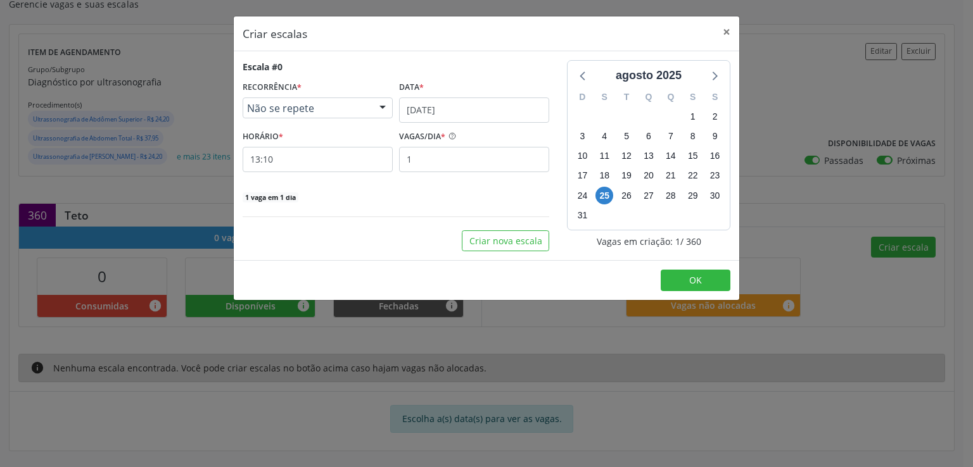
click at [314, 108] on span "Não se repete" at bounding box center [307, 108] width 120 height 13
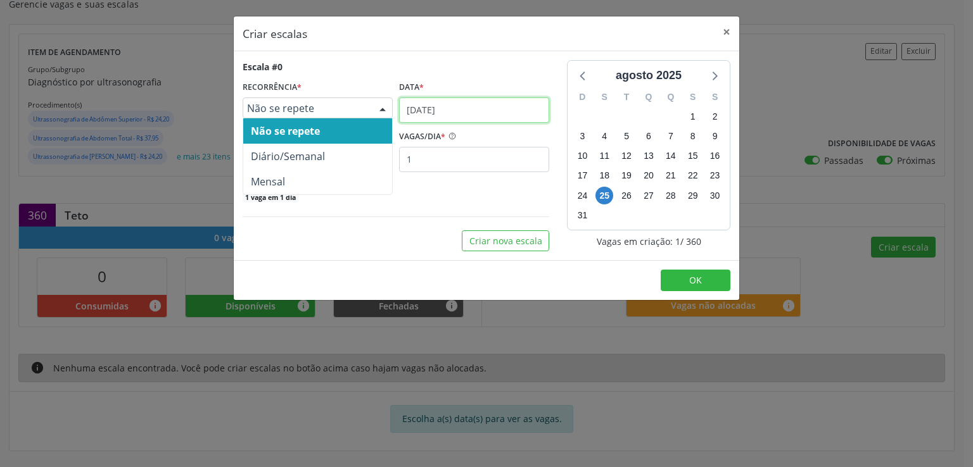
click at [427, 109] on input "[DATE]" at bounding box center [474, 110] width 150 height 25
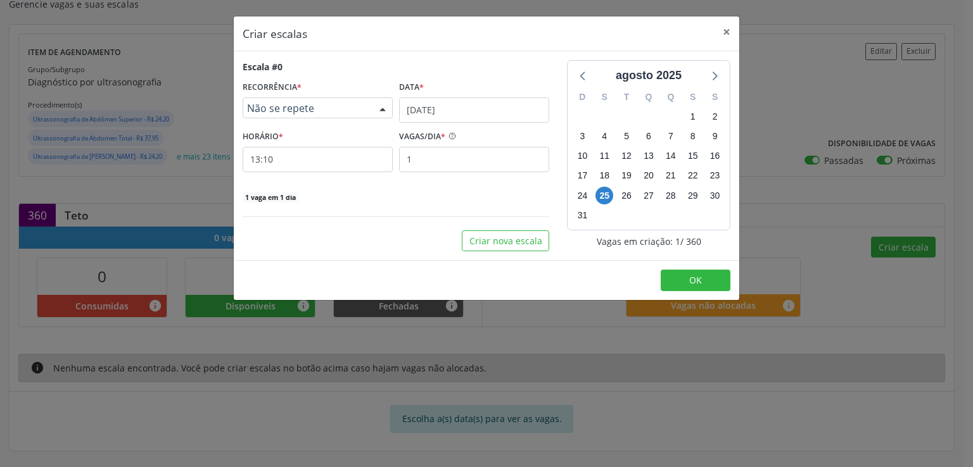
click at [355, 110] on span "Não se repete" at bounding box center [307, 108] width 120 height 13
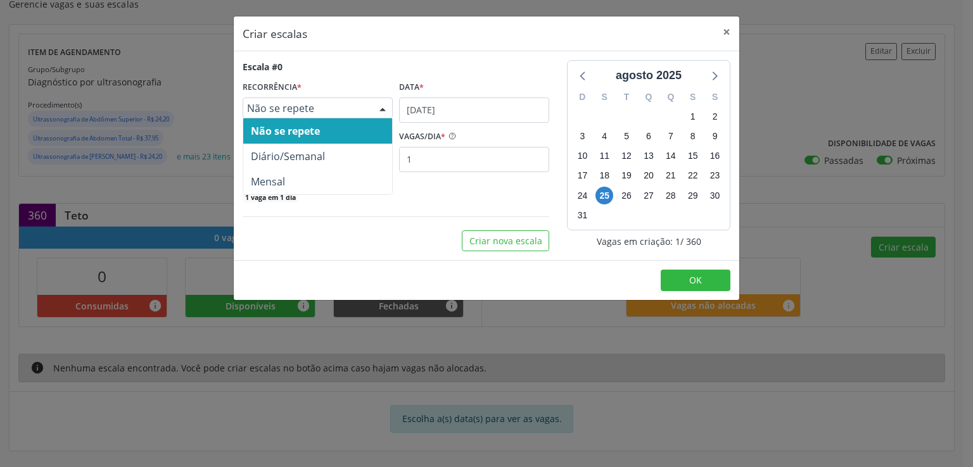
click at [360, 105] on span "Não se repete" at bounding box center [307, 108] width 120 height 13
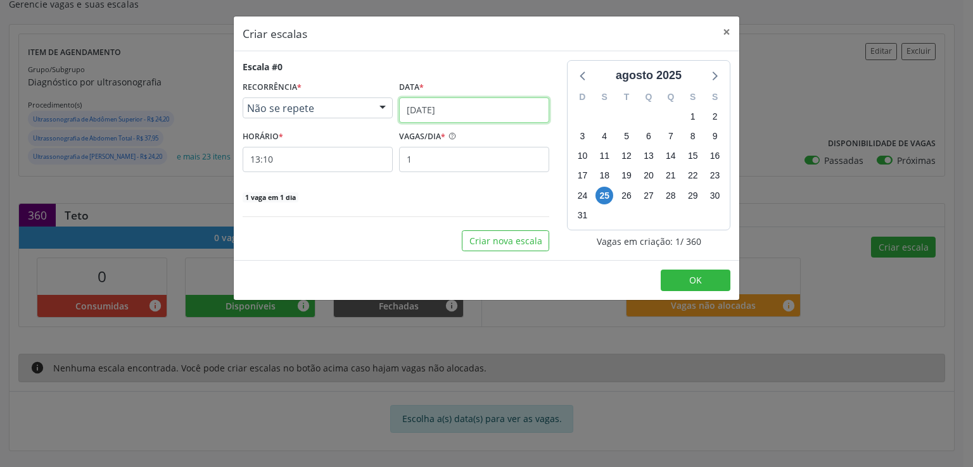
click at [497, 105] on input "25/08/2025" at bounding box center [474, 110] width 150 height 25
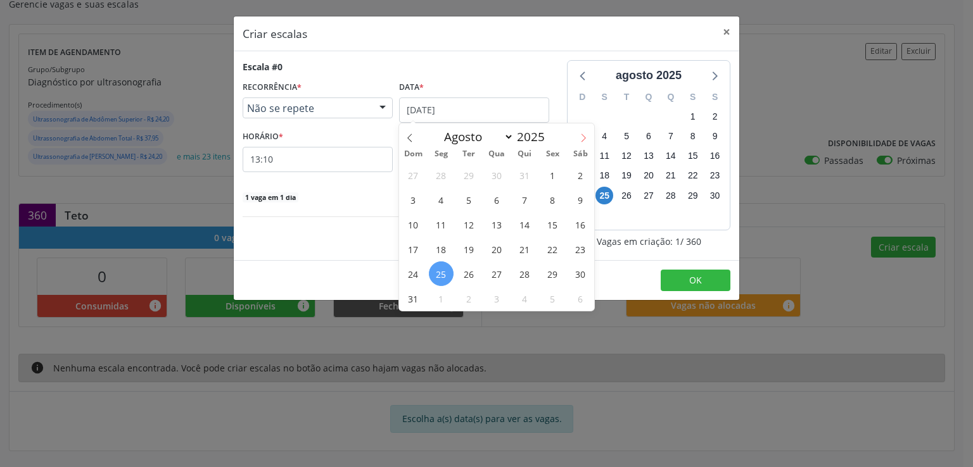
click at [582, 136] on icon at bounding box center [583, 138] width 9 height 9
select select "8"
click at [497, 176] on span "3" at bounding box center [497, 175] width 25 height 25
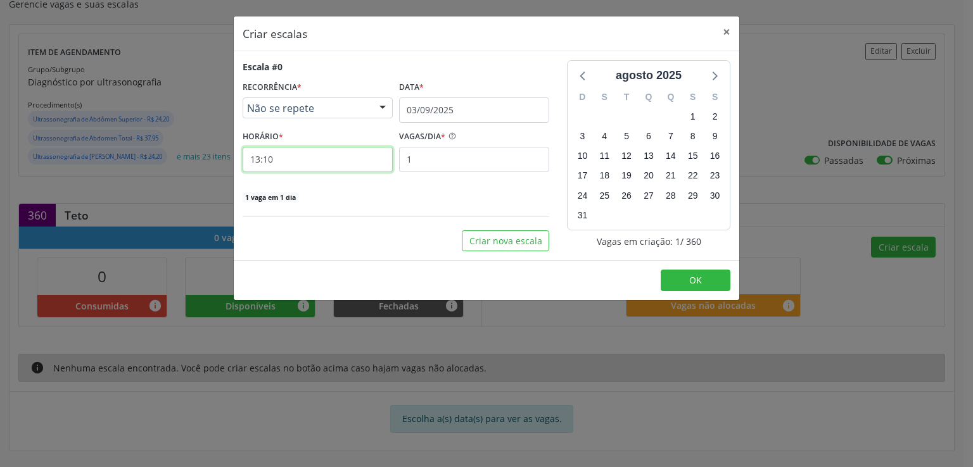
click at [306, 156] on input "13:10" at bounding box center [318, 159] width 150 height 25
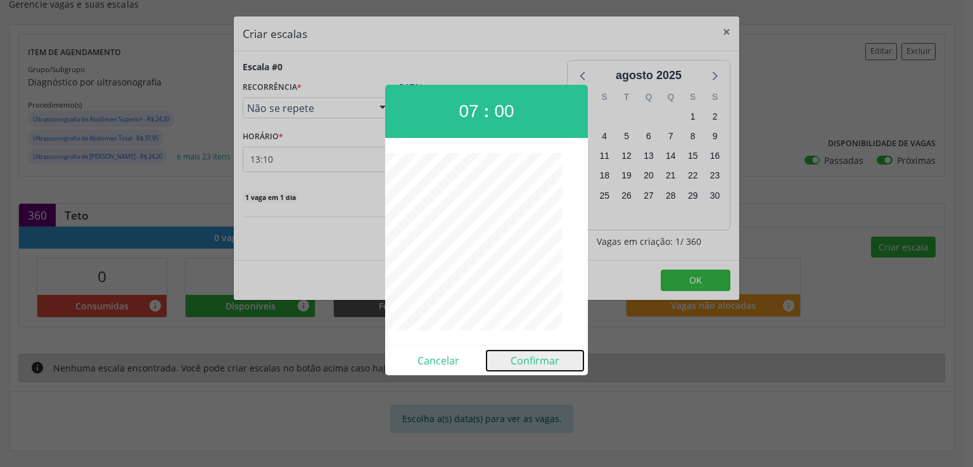
click at [543, 363] on button "Confirmar" at bounding box center [534, 361] width 97 height 20
type input "07:00"
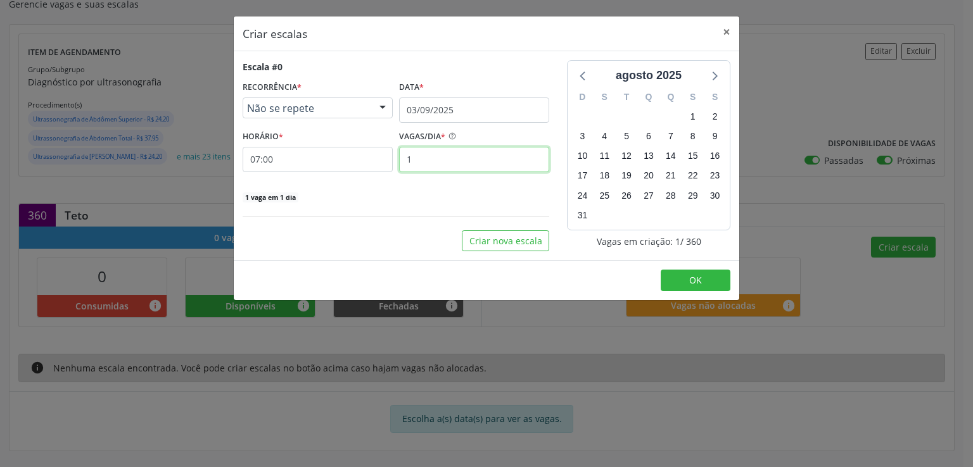
click at [443, 163] on input "1" at bounding box center [474, 159] width 150 height 25
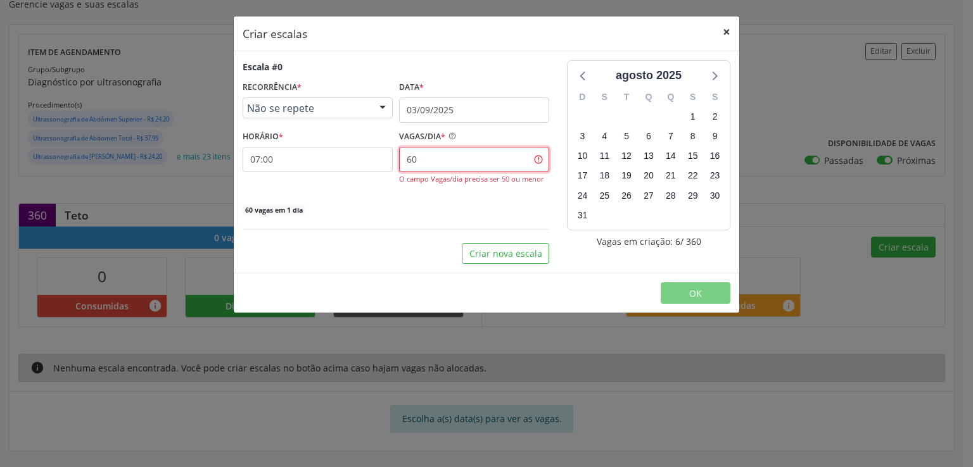
type input "60"
click at [726, 30] on button "×" at bounding box center [726, 31] width 25 height 31
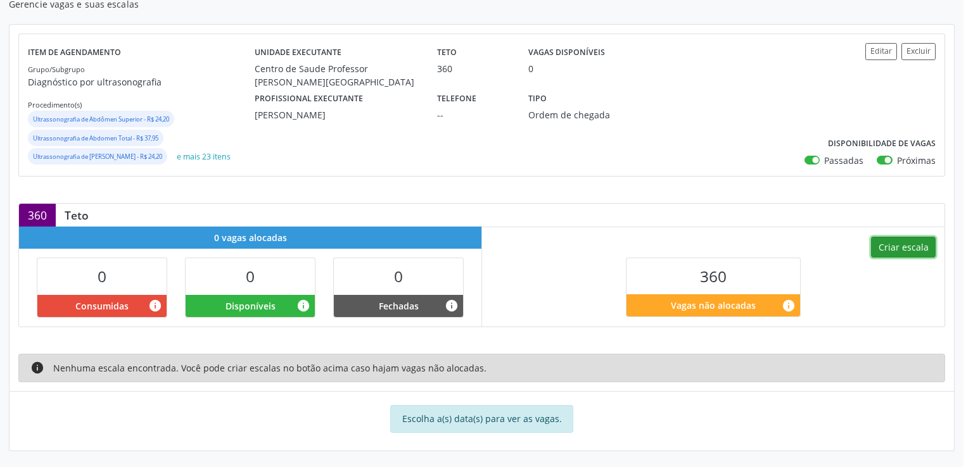
scroll to position [212, 0]
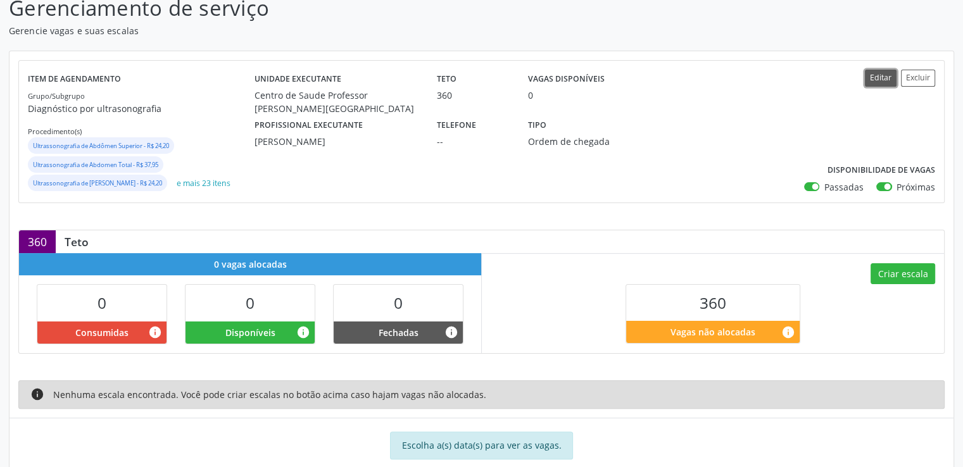
click at [891, 77] on button "Editar" at bounding box center [881, 78] width 32 height 17
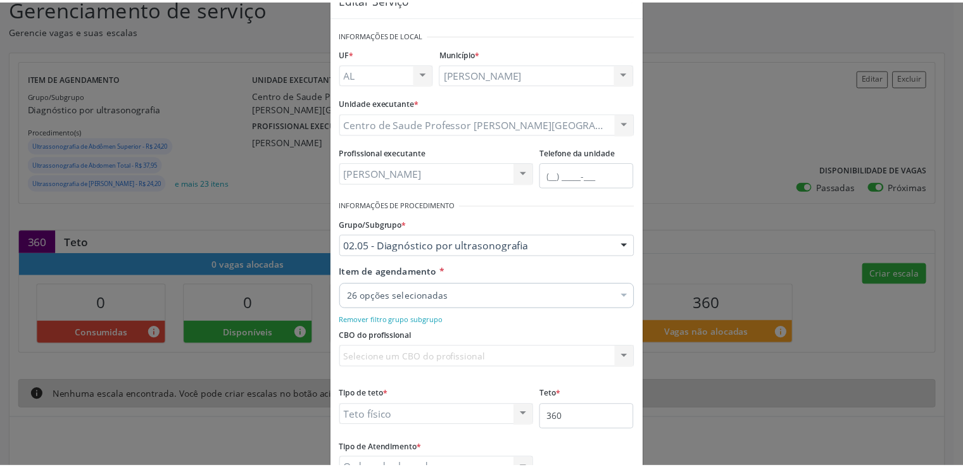
scroll to position [128, 0]
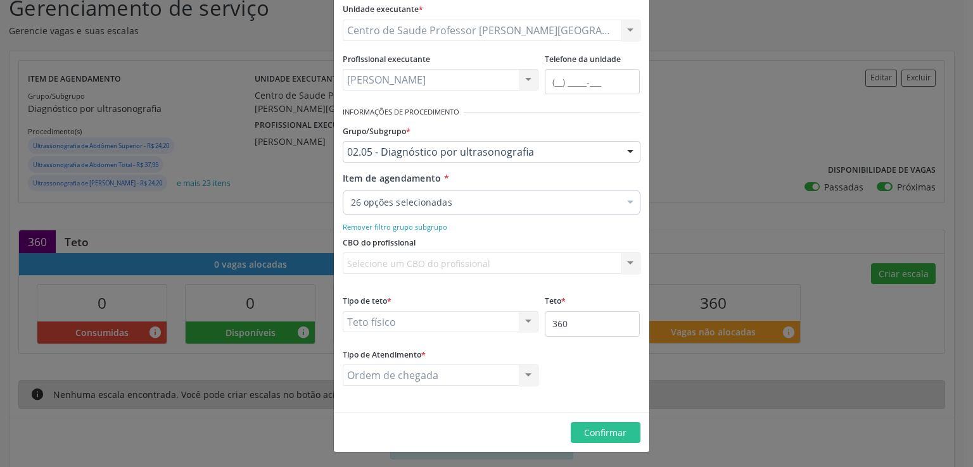
click at [486, 325] on div "Teto físico Teto financeiro Teto físico Nenhum resultado encontrado para: " " N…" at bounding box center [441, 323] width 196 height 22
click at [474, 325] on div "Teto físico Teto financeiro Teto físico Nenhum resultado encontrado para: " " N…" at bounding box center [441, 323] width 196 height 22
click at [475, 319] on div "Teto físico Teto financeiro Teto físico Nenhum resultado encontrado para: " " N…" at bounding box center [441, 323] width 196 height 22
click at [432, 260] on div "Selecione um CBO do profissional Nenhum resultado encontrado para: " " Não há n…" at bounding box center [492, 264] width 298 height 22
click at [624, 263] on div "Selecione um CBO do profissional Nenhum resultado encontrado para: " " Não há n…" at bounding box center [492, 264] width 298 height 22
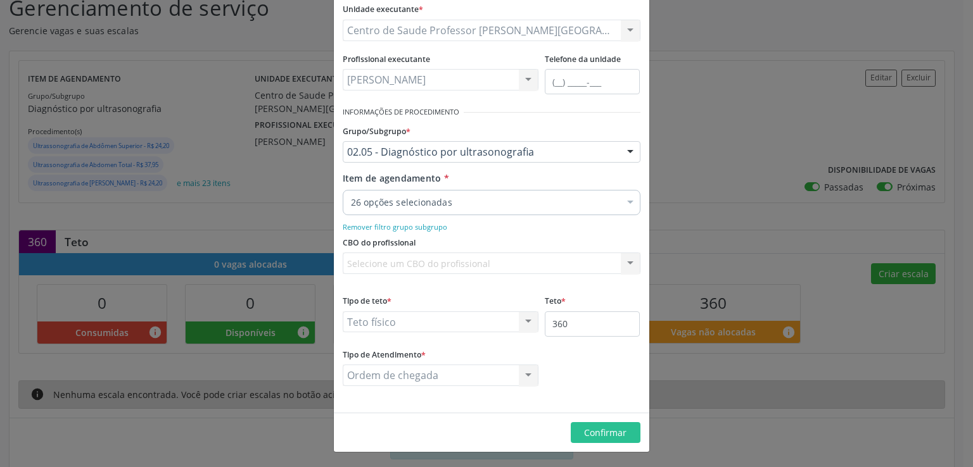
click at [576, 258] on div "Selecione um CBO do profissional Nenhum resultado encontrado para: " " Não há n…" at bounding box center [492, 264] width 298 height 22
click at [469, 319] on div "Teto físico Teto financeiro Teto físico Nenhum resultado encontrado para: " " N…" at bounding box center [441, 323] width 196 height 22
click at [478, 371] on div "Ordem de chegada Ordem de chegada Horário agendado Nenhum resultado encontrado …" at bounding box center [441, 376] width 196 height 22
click at [603, 435] on span "Confirmar" at bounding box center [605, 433] width 42 height 12
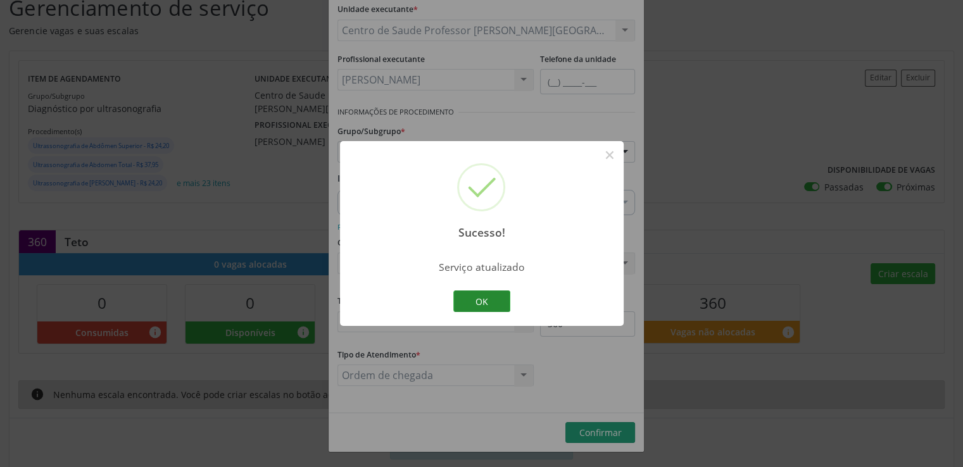
click at [489, 298] on button "OK" at bounding box center [481, 302] width 57 height 22
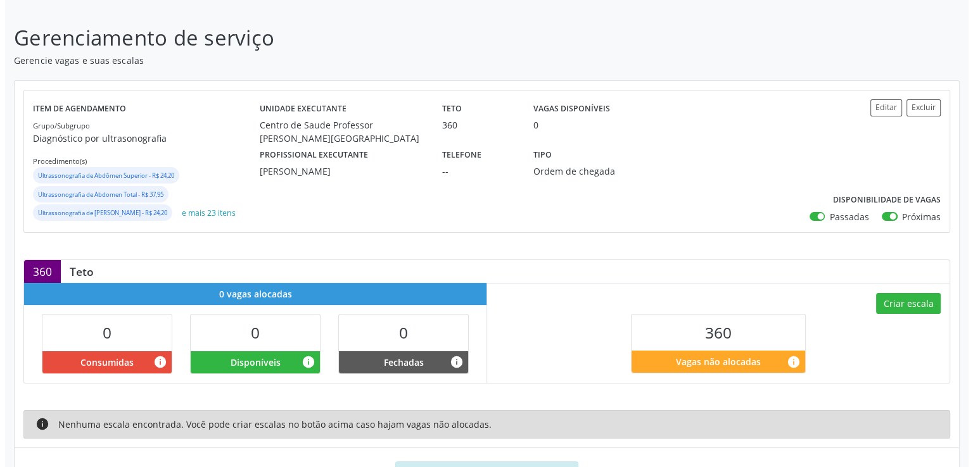
scroll to position [238, 0]
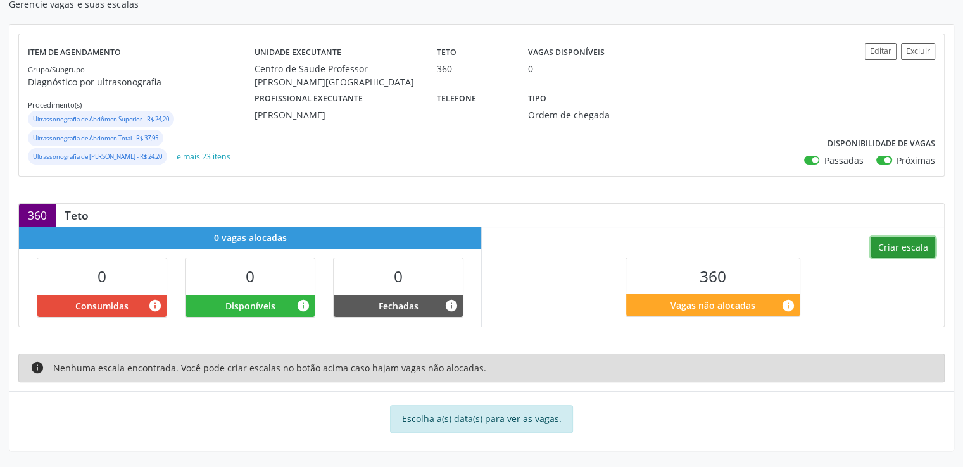
click at [881, 243] on button "Criar escala" at bounding box center [903, 248] width 65 height 22
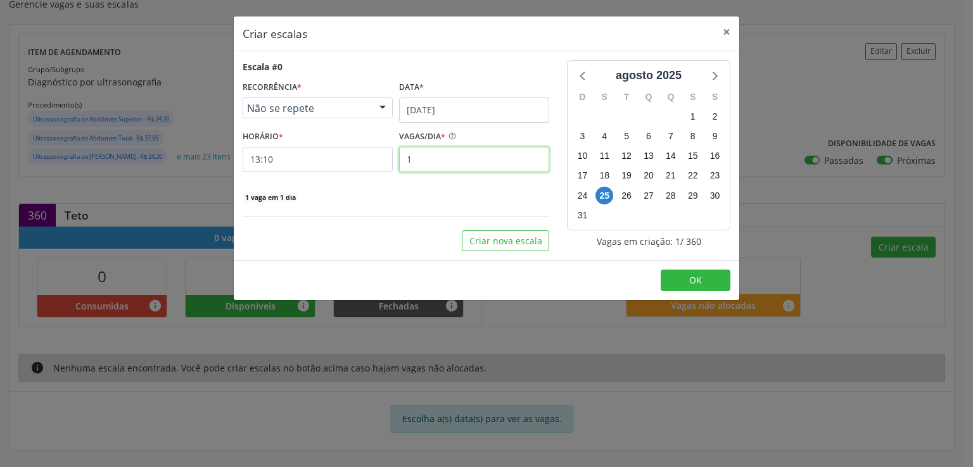
click at [427, 161] on input "1" at bounding box center [474, 159] width 150 height 25
click at [385, 201] on div "1 vaga em 1 dia" at bounding box center [396, 196] width 307 height 13
click at [725, 34] on button "×" at bounding box center [726, 31] width 25 height 31
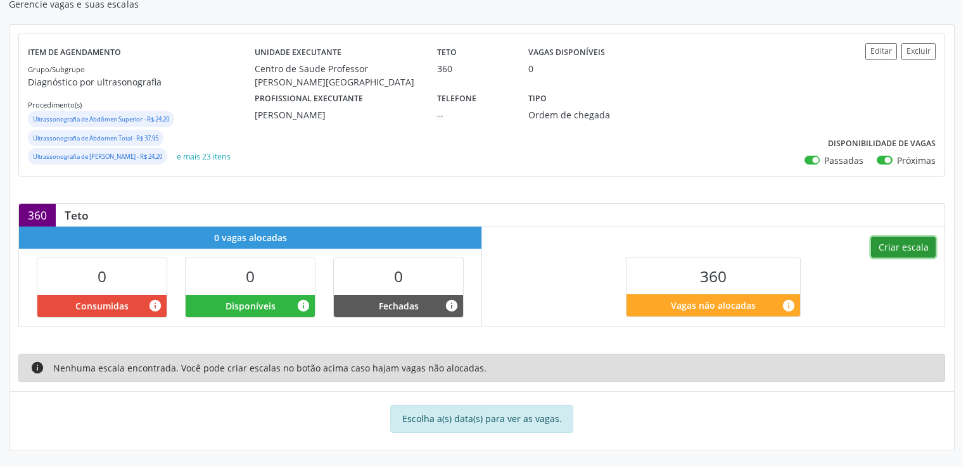
scroll to position [212, 0]
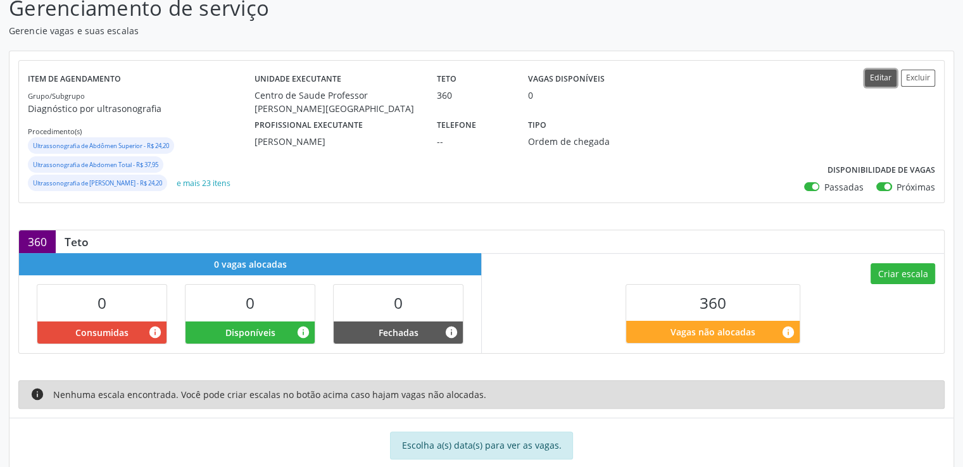
click at [885, 76] on button "Editar" at bounding box center [881, 78] width 32 height 17
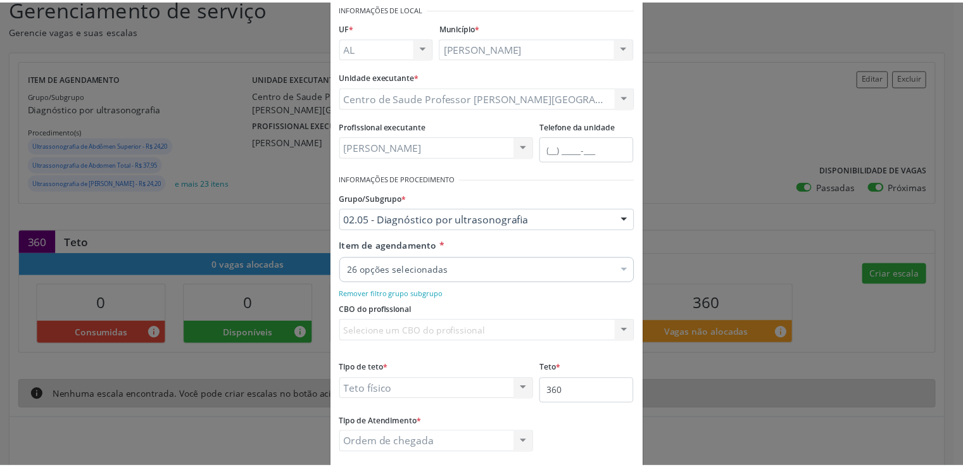
scroll to position [128, 0]
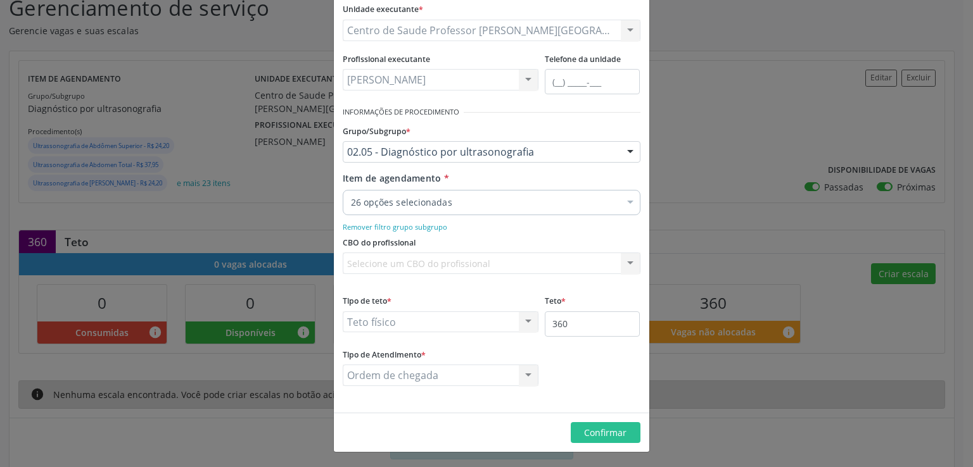
click at [440, 312] on div "Teto físico Teto financeiro Teto físico Nenhum resultado encontrado para: " " N…" at bounding box center [441, 323] width 196 height 22
click at [441, 321] on div "Teto físico Teto financeiro Teto físico Nenhum resultado encontrado para: " " N…" at bounding box center [441, 323] width 196 height 22
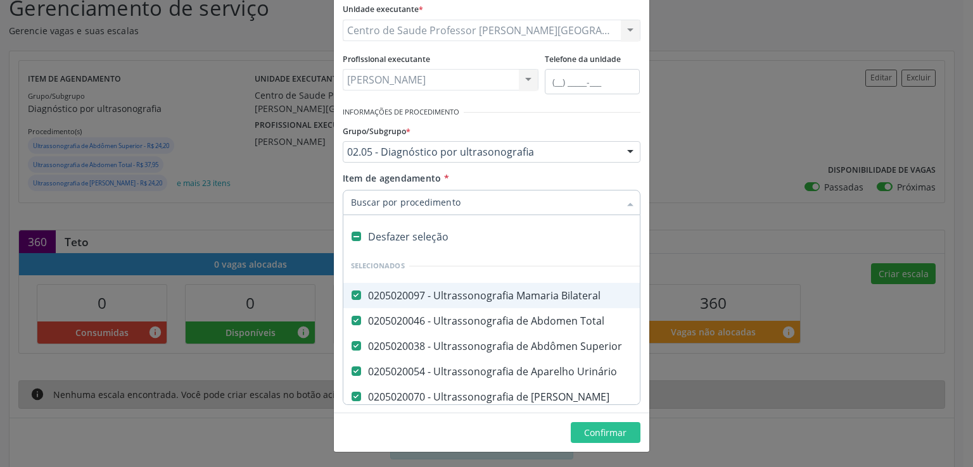
click at [461, 203] on input "Item de agendamento *" at bounding box center [485, 202] width 269 height 25
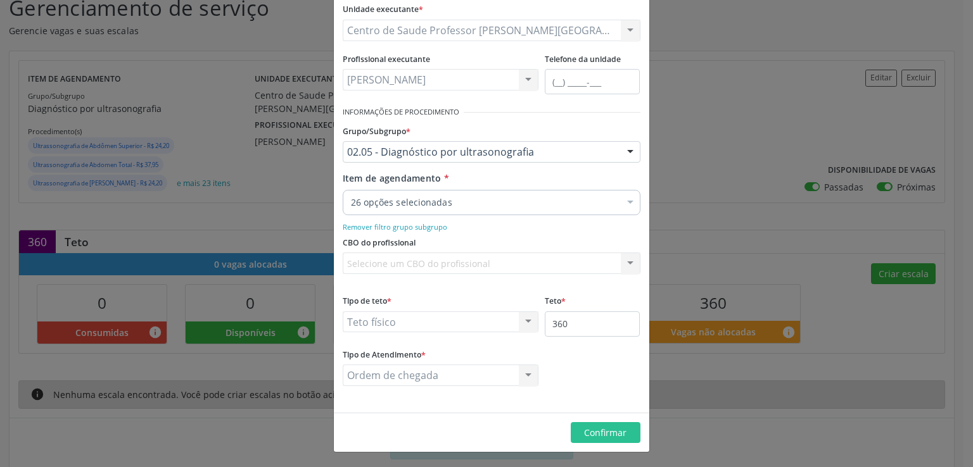
click at [633, 174] on div "Item de agendamento * 26 opções selecionadas Desfazer seleção Selecionados 0205…" at bounding box center [492, 192] width 298 height 40
click at [577, 323] on input "360" at bounding box center [592, 324] width 95 height 25
click at [454, 333] on fieldset "Tipo de teto * Teto físico Teto financeiro Teto físico Nenhum resultado encontr…" at bounding box center [441, 316] width 196 height 49
click at [455, 323] on div "Teto físico Teto financeiro Teto físico Nenhum resultado encontrado para: " " N…" at bounding box center [441, 323] width 196 height 22
click at [597, 429] on span "Confirmar" at bounding box center [605, 433] width 42 height 12
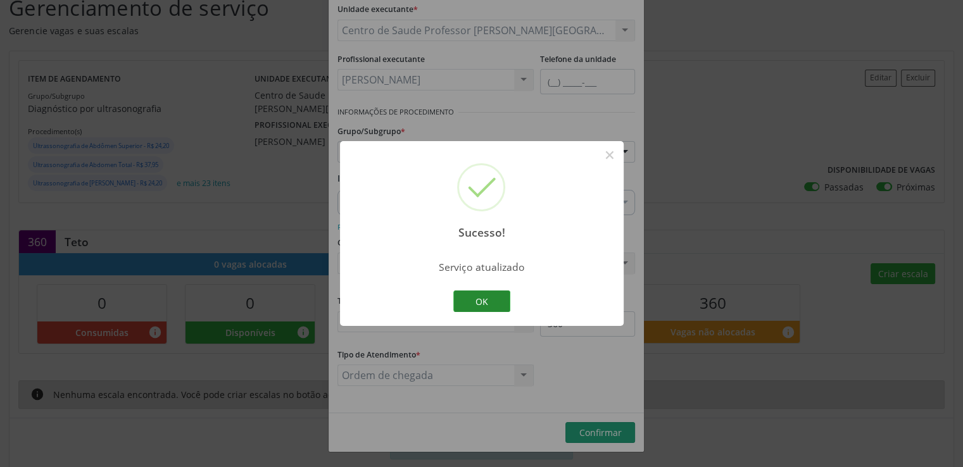
click at [481, 292] on button "OK" at bounding box center [481, 302] width 57 height 22
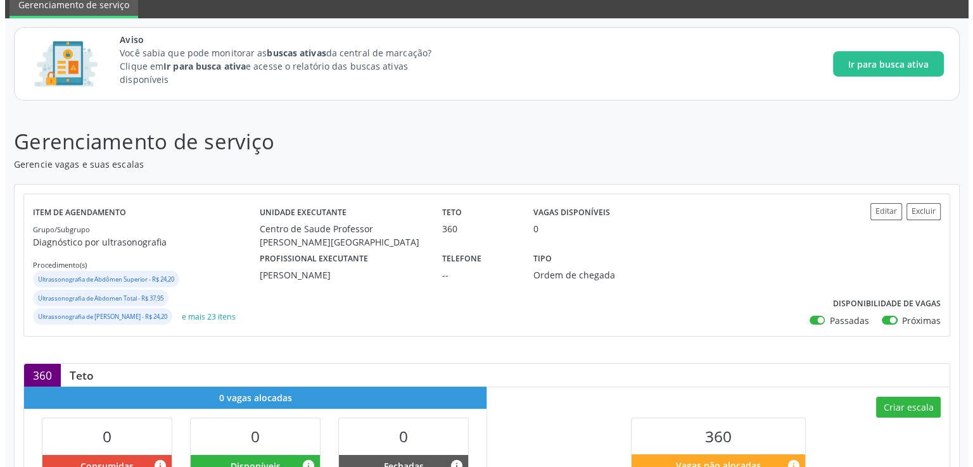
scroll to position [0, 0]
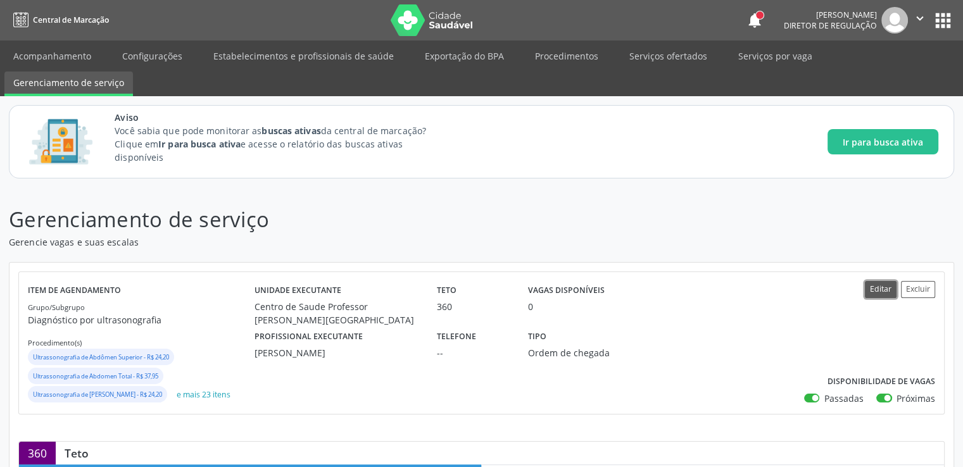
click at [877, 289] on button "Editar" at bounding box center [881, 289] width 32 height 17
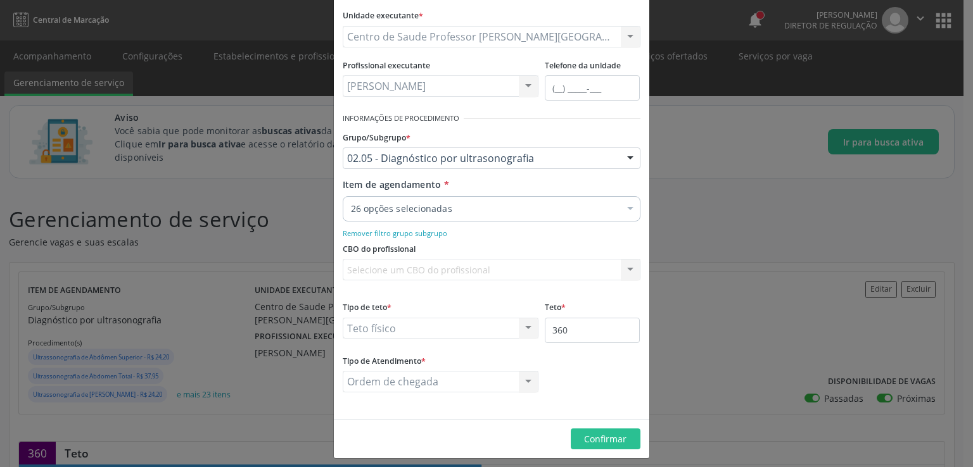
scroll to position [128, 0]
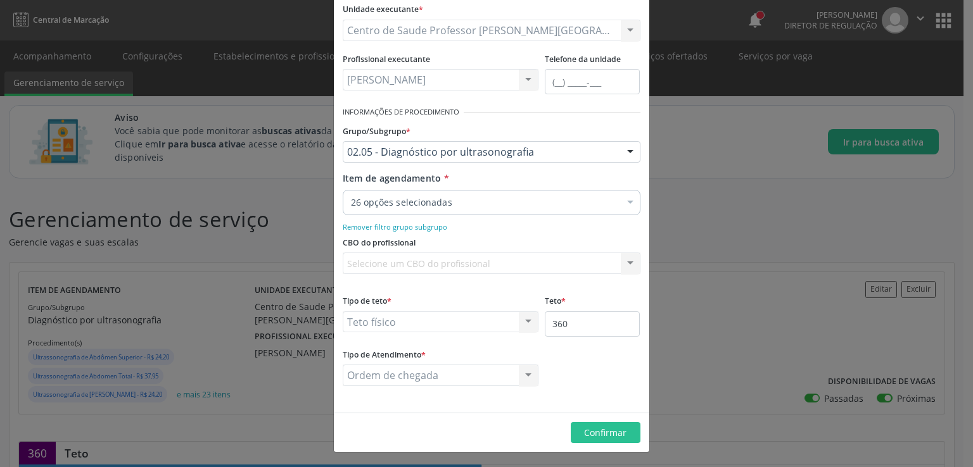
click at [443, 319] on div "Teto físico Teto financeiro Teto físico Nenhum resultado encontrado para: " " N…" at bounding box center [441, 323] width 196 height 22
click at [450, 320] on div "Teto físico Teto financeiro Teto físico Nenhum resultado encontrado para: " " N…" at bounding box center [441, 323] width 196 height 22
click at [510, 324] on div "Teto físico Teto financeiro Teto físico Nenhum resultado encontrado para: " " N…" at bounding box center [441, 323] width 196 height 22
click at [520, 321] on div "Teto físico Teto financeiro Teto físico Nenhum resultado encontrado para: " " N…" at bounding box center [441, 323] width 196 height 22
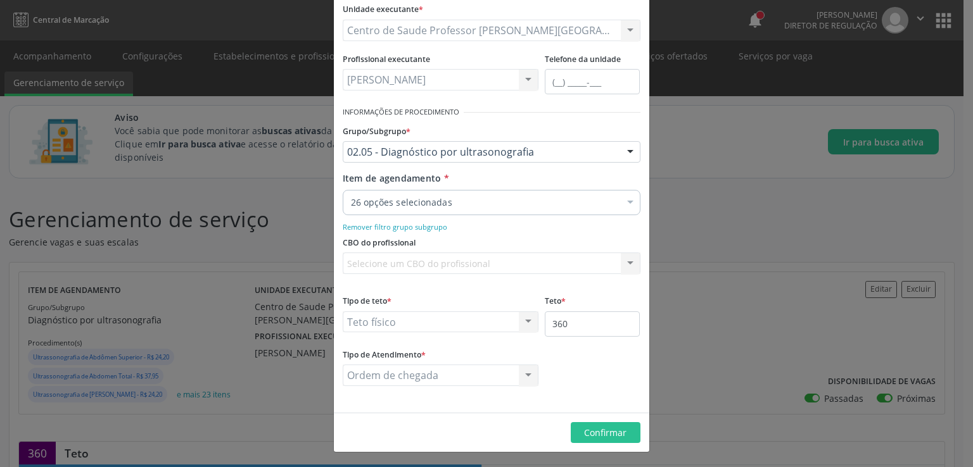
click at [521, 321] on div "Teto físico Teto financeiro Teto físico Nenhum resultado encontrado para: " " N…" at bounding box center [441, 323] width 196 height 22
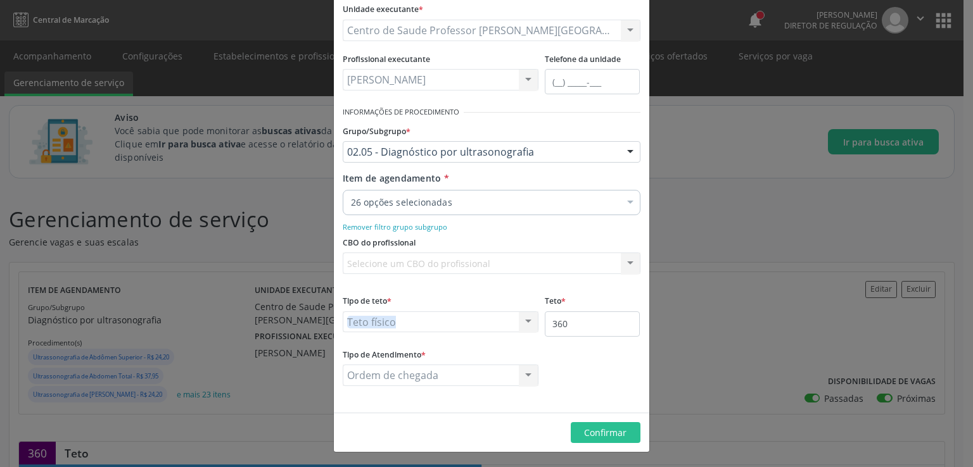
click at [521, 321] on div "Teto físico Teto financeiro Teto físico Nenhum resultado encontrado para: " " N…" at bounding box center [441, 323] width 196 height 22
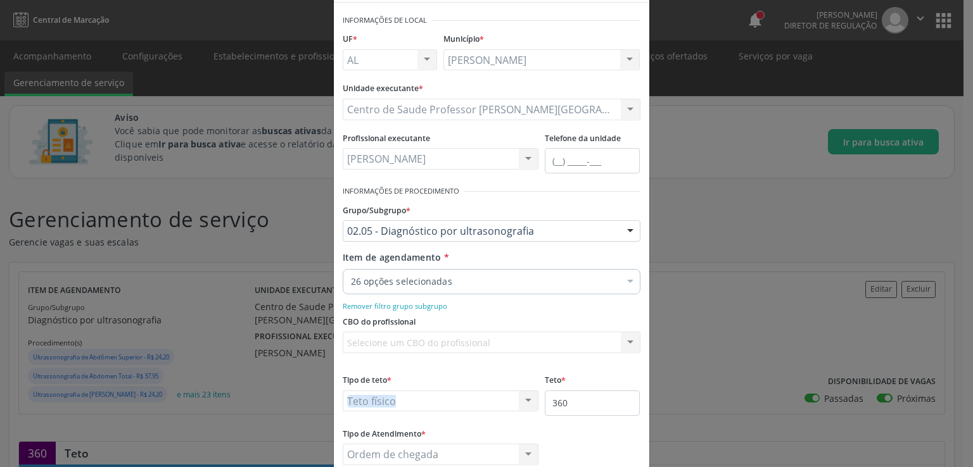
scroll to position [0, 0]
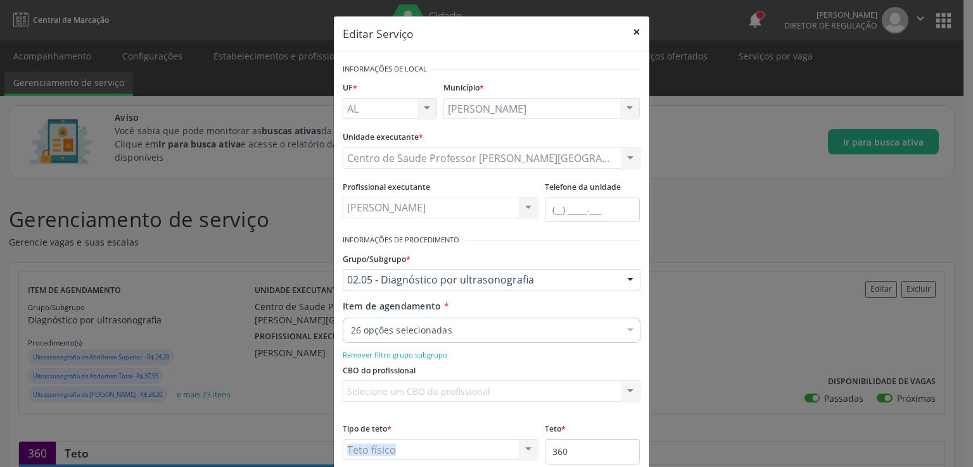
click at [638, 30] on button "×" at bounding box center [636, 31] width 25 height 31
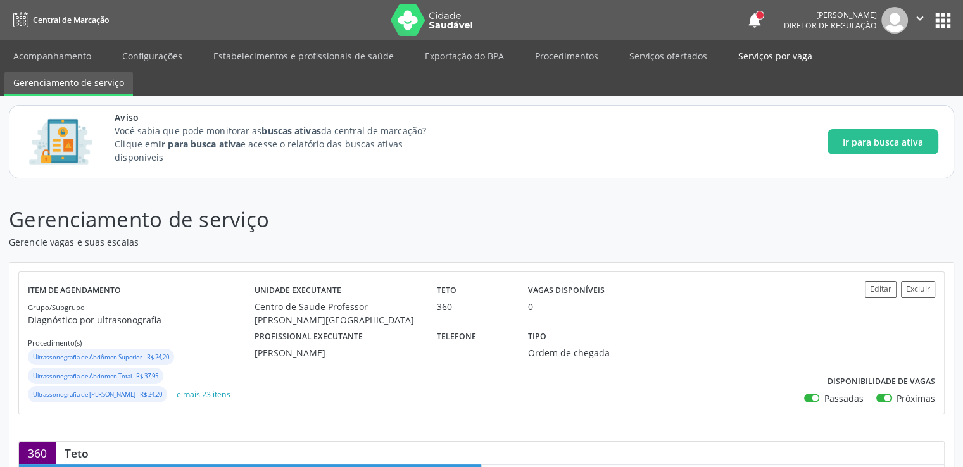
click at [747, 53] on link "Serviços por vaga" at bounding box center [776, 56] width 92 height 22
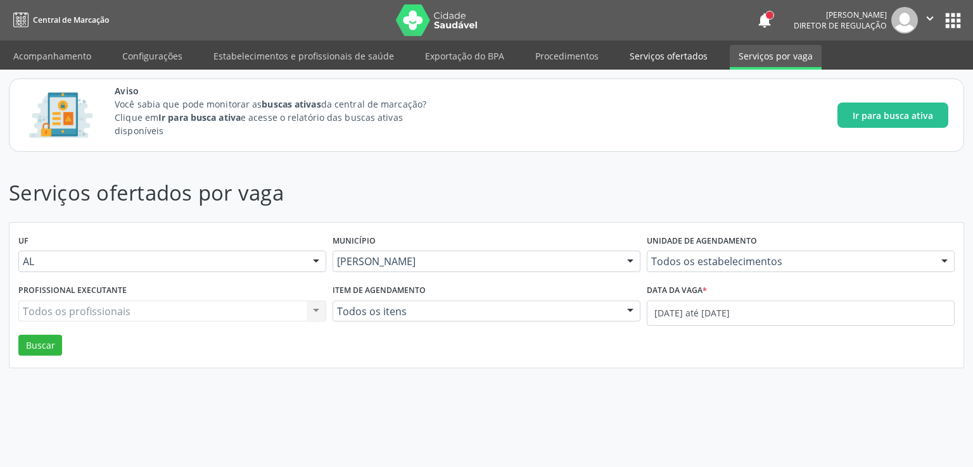
click at [648, 54] on link "Serviços ofertados" at bounding box center [669, 56] width 96 height 22
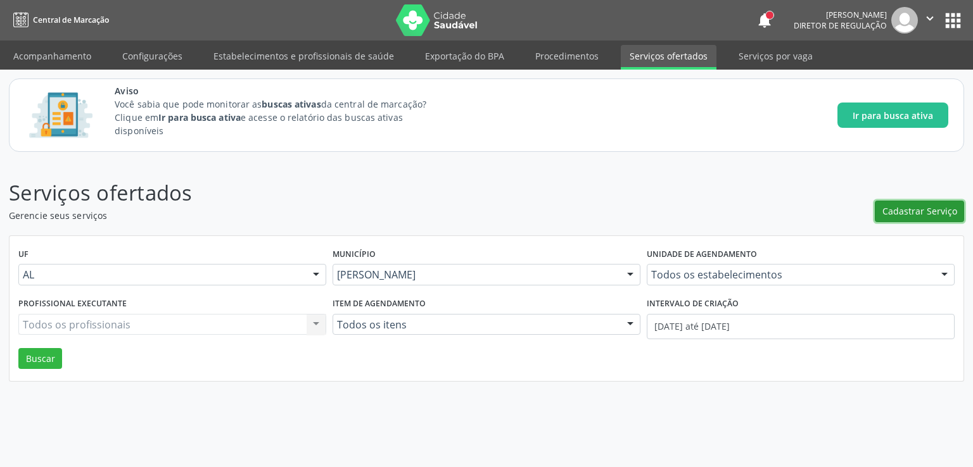
click at [916, 212] on span "Cadastrar Serviço" at bounding box center [919, 211] width 75 height 13
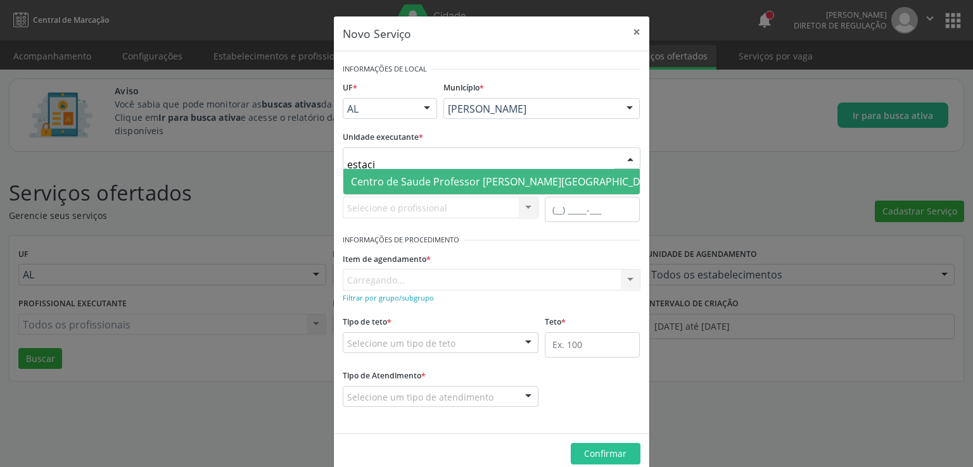
type input "estacio"
click at [414, 178] on span "Centro de Saude Professor [PERSON_NAME][GEOGRAPHIC_DATA]" at bounding box center [506, 182] width 311 height 14
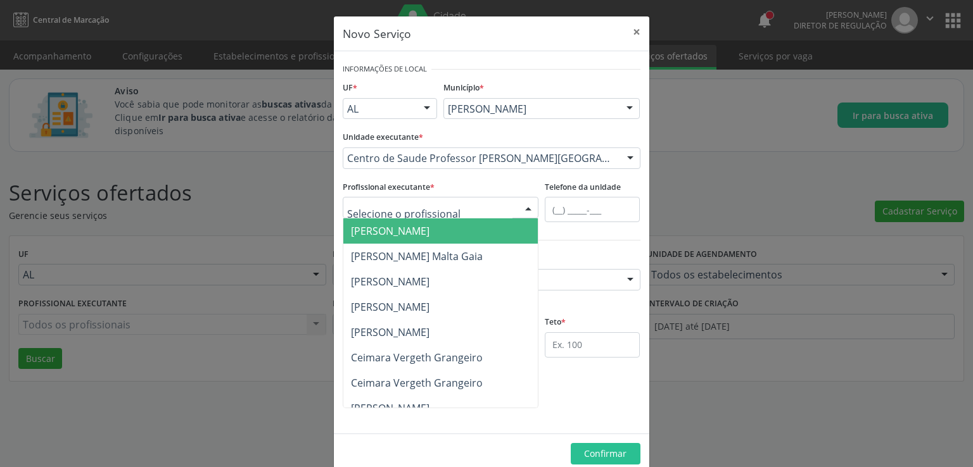
click at [448, 204] on div at bounding box center [441, 208] width 196 height 22
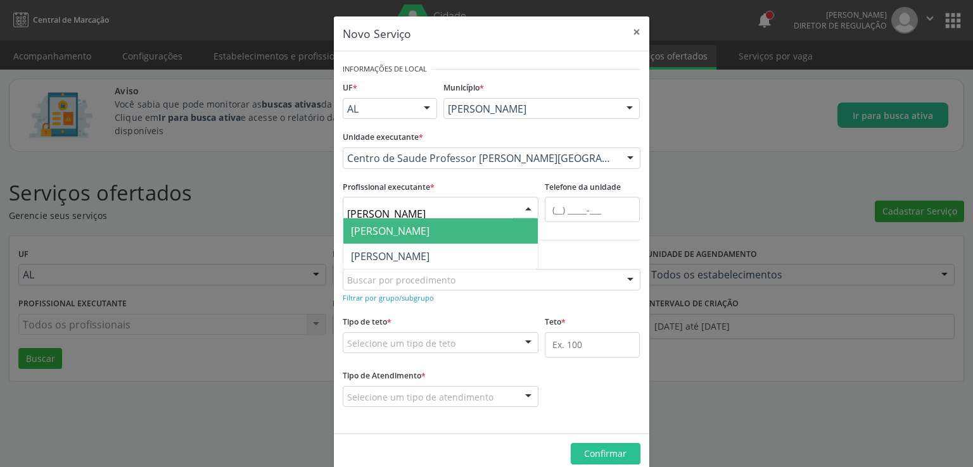
type input "roberta"
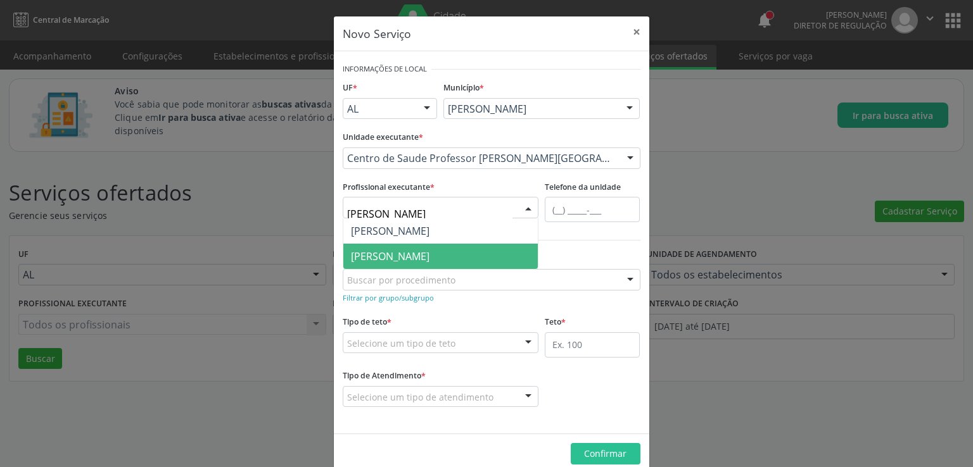
click at [455, 248] on span "Roberta Figueiredo Torres Ferraz" at bounding box center [440, 256] width 195 height 25
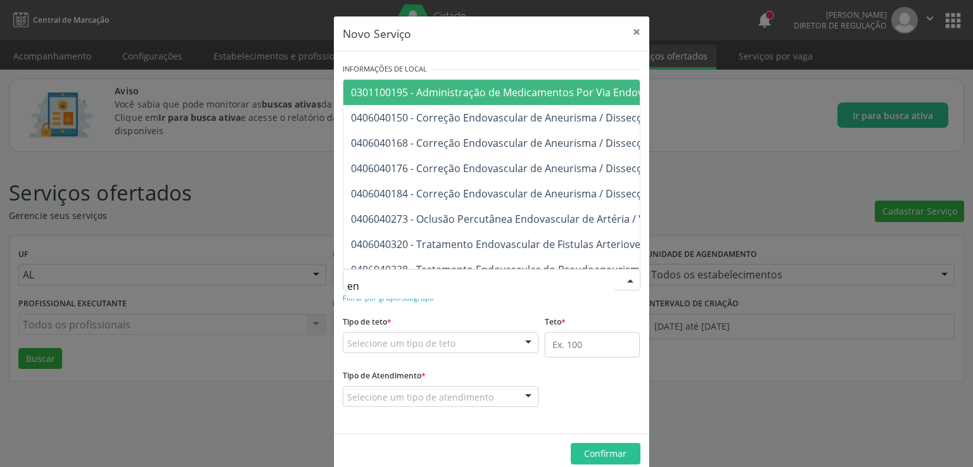
type input "e"
type input "r"
type input "ultrassonog"
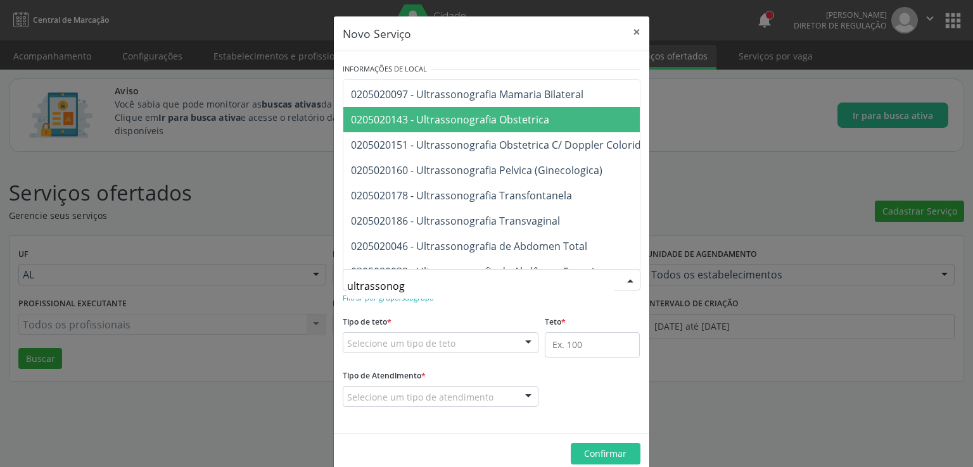
scroll to position [127, 0]
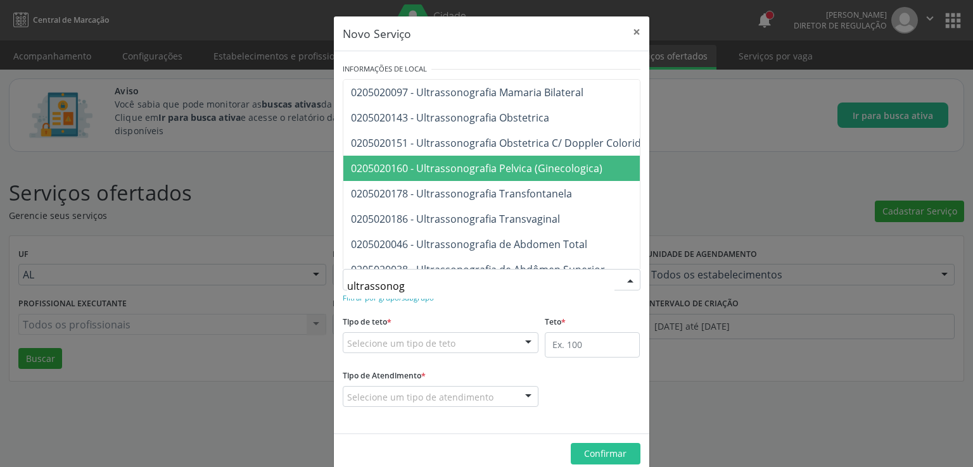
click at [550, 166] on span "0205020160 - Ultrassonografia Pelvica (Ginecologica)" at bounding box center [476, 169] width 251 height 14
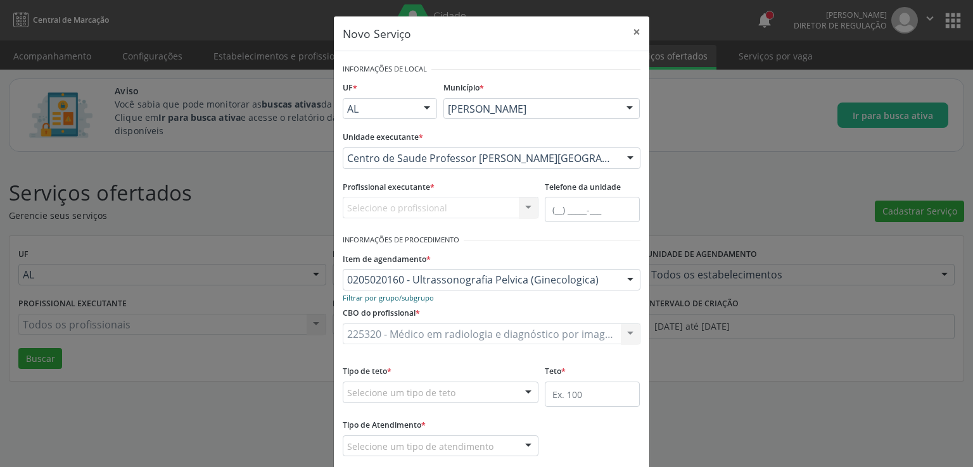
click at [387, 297] on small "Filtrar por grupo/subgrupo" at bounding box center [388, 298] width 91 height 10
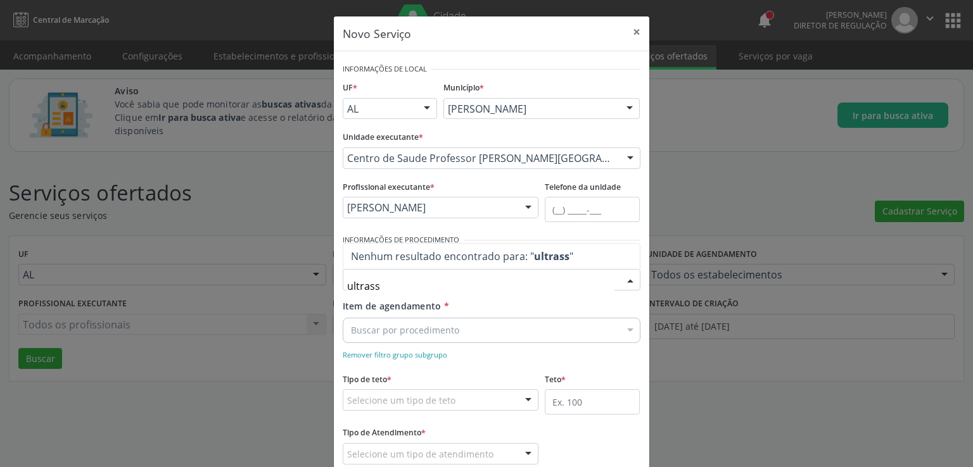
type input "ultras"
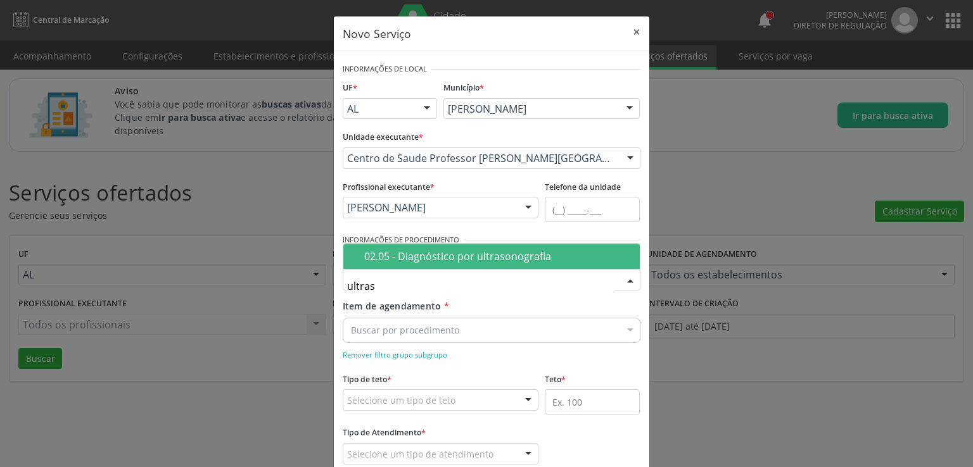
click at [460, 259] on div "02.05 - Diagnóstico por ultrasonografia" at bounding box center [498, 256] width 268 height 10
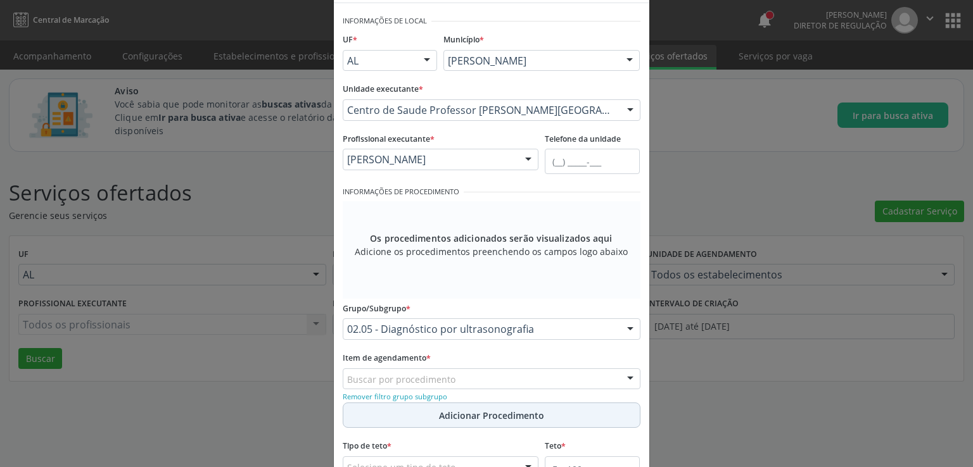
scroll to position [190, 0]
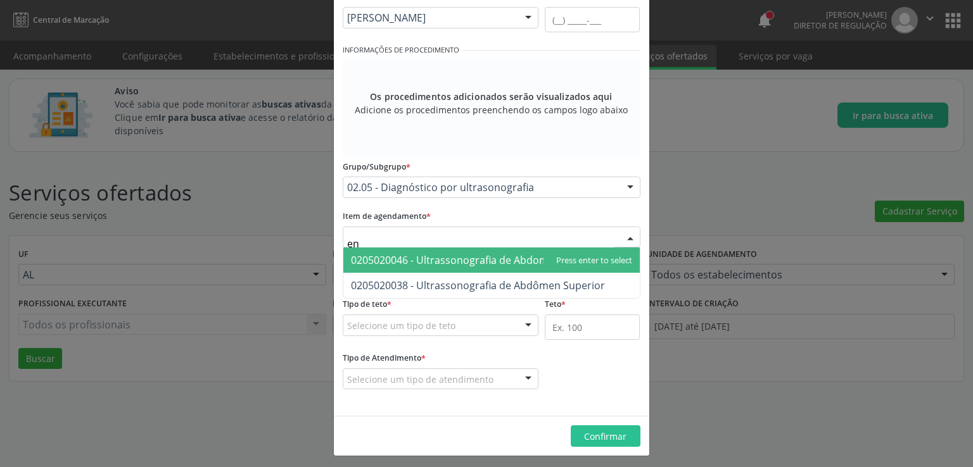
type input "e"
type input "pelvi"
click at [426, 260] on span "0205020160 - Ultrassonografia Pelvica (Ginecologica)" at bounding box center [476, 260] width 251 height 14
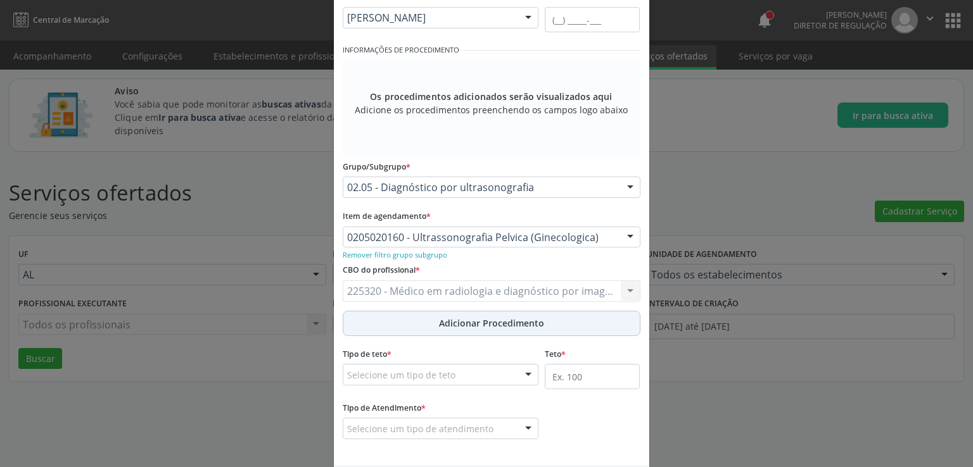
click at [467, 317] on span "Adicionar Procedimento" at bounding box center [491, 323] width 105 height 13
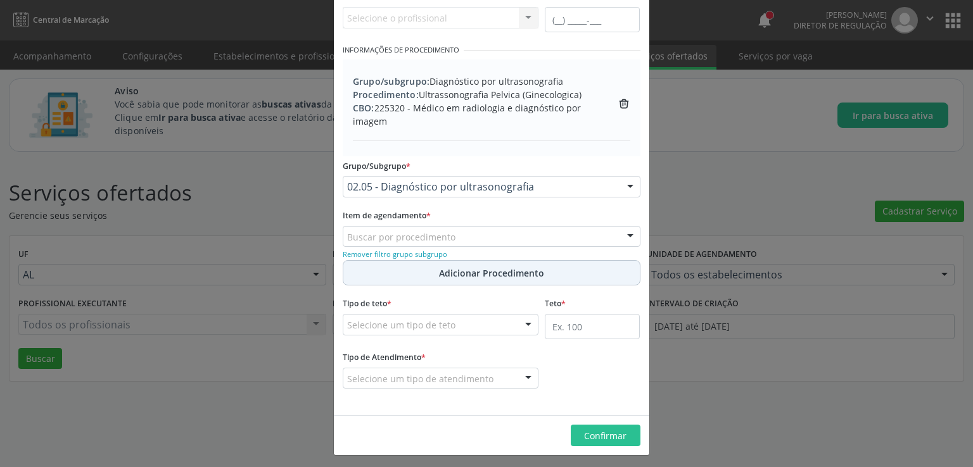
click at [448, 272] on span "Adicionar Procedimento" at bounding box center [491, 273] width 105 height 13
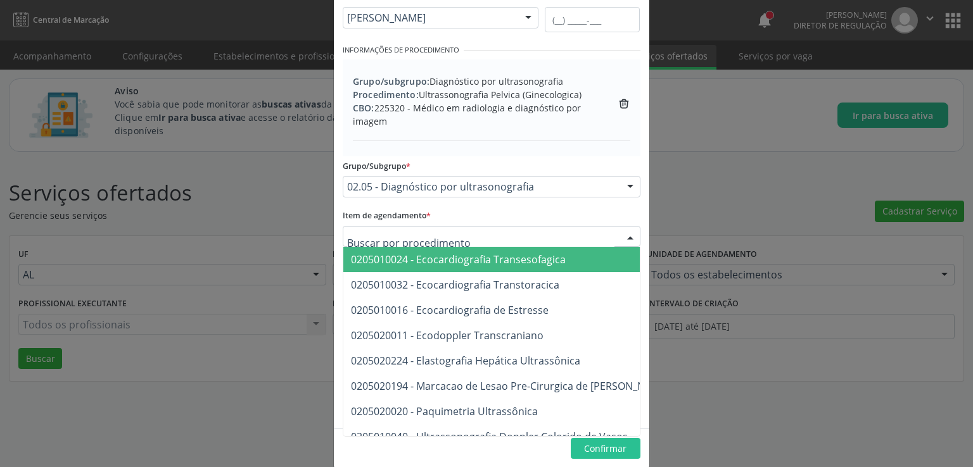
click at [447, 241] on div at bounding box center [492, 237] width 298 height 22
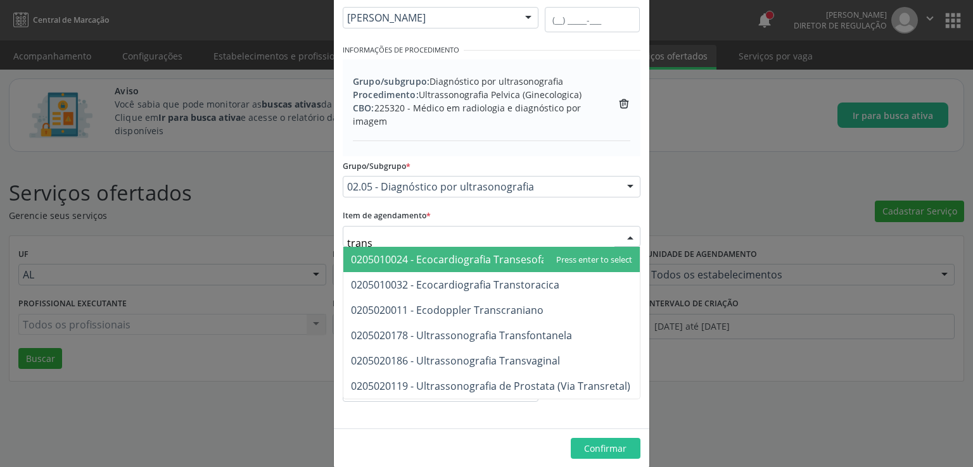
type input "transv"
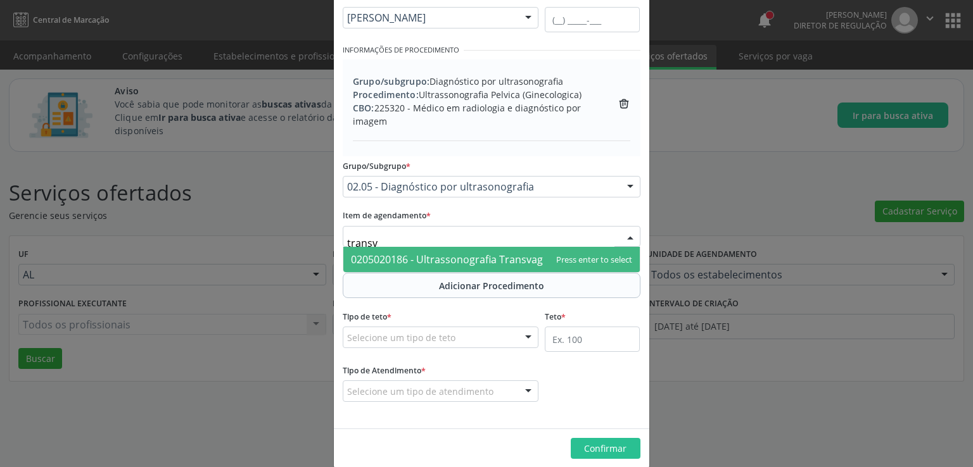
click at [450, 264] on span "0205020186 - Ultrassonografia Transvaginal" at bounding box center [455, 260] width 209 height 14
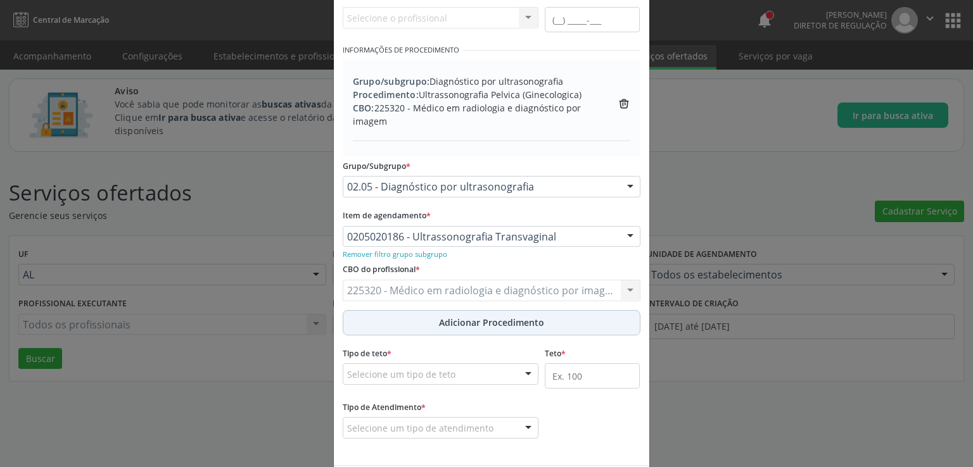
click at [445, 323] on span "Adicionar Procedimento" at bounding box center [491, 322] width 105 height 13
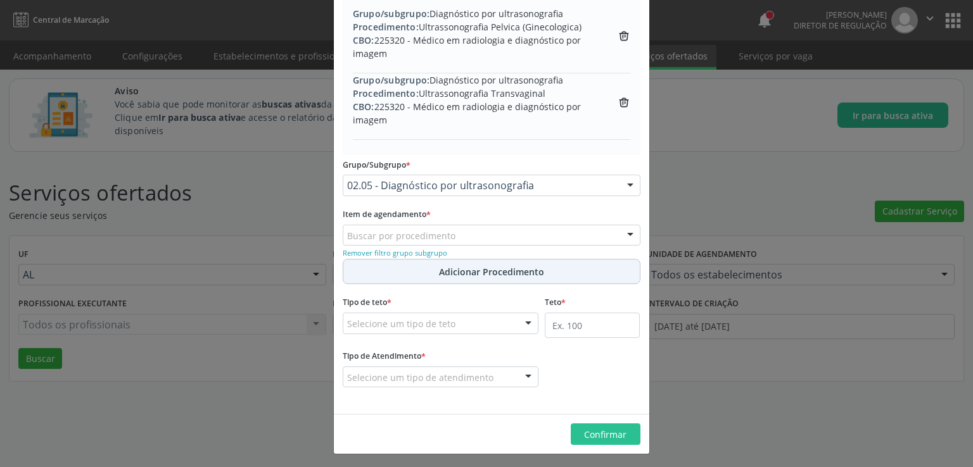
scroll to position [259, 0]
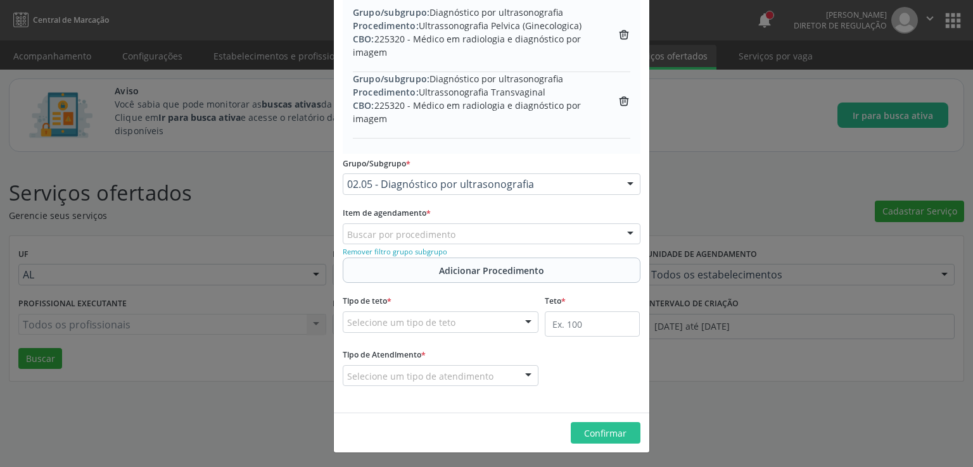
click at [502, 320] on div "Selecione um tipo de teto" at bounding box center [441, 323] width 196 height 22
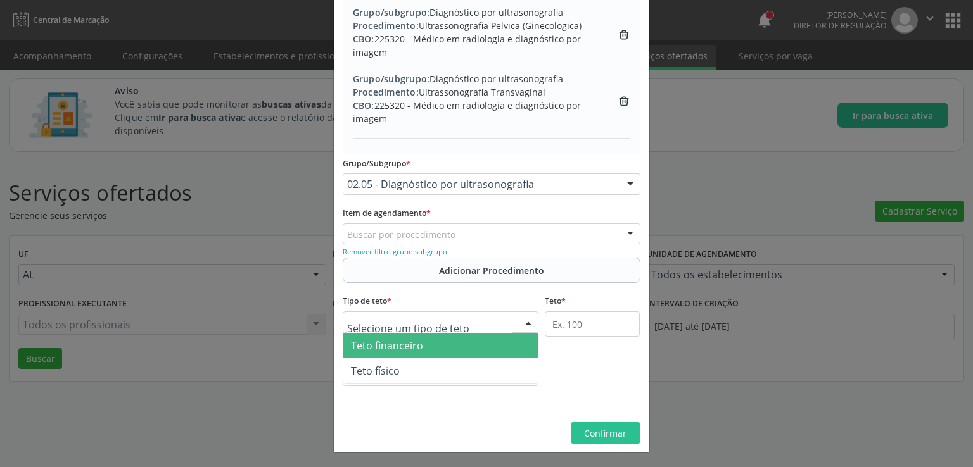
click at [510, 340] on span "Teto financeiro" at bounding box center [440, 345] width 195 height 25
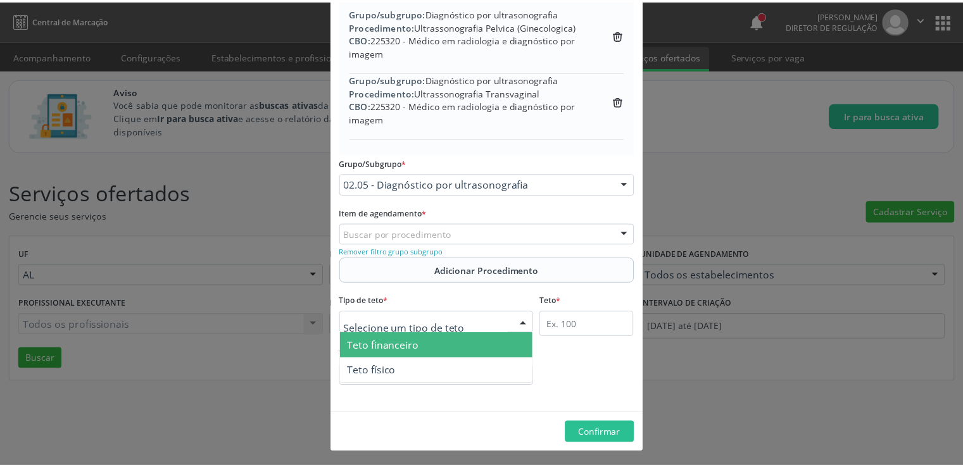
scroll to position [255, 0]
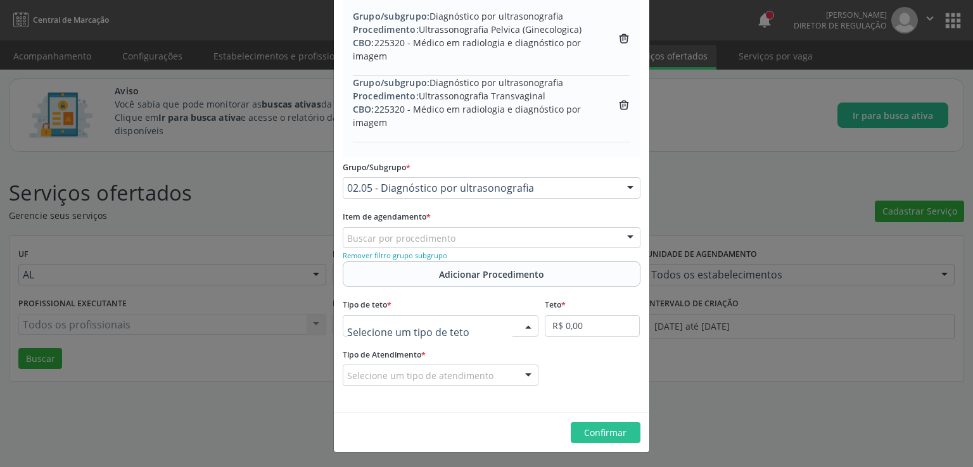
click at [519, 321] on div at bounding box center [528, 327] width 19 height 22
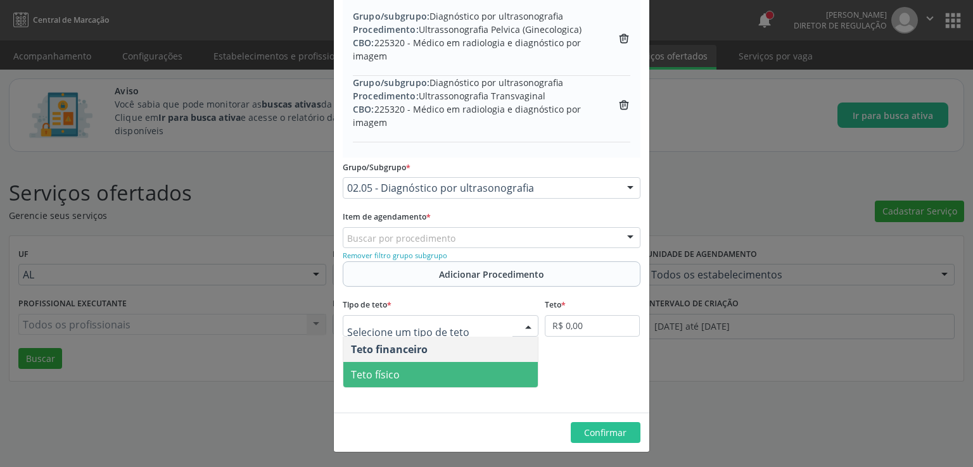
click at [407, 365] on span "Teto físico" at bounding box center [440, 374] width 195 height 25
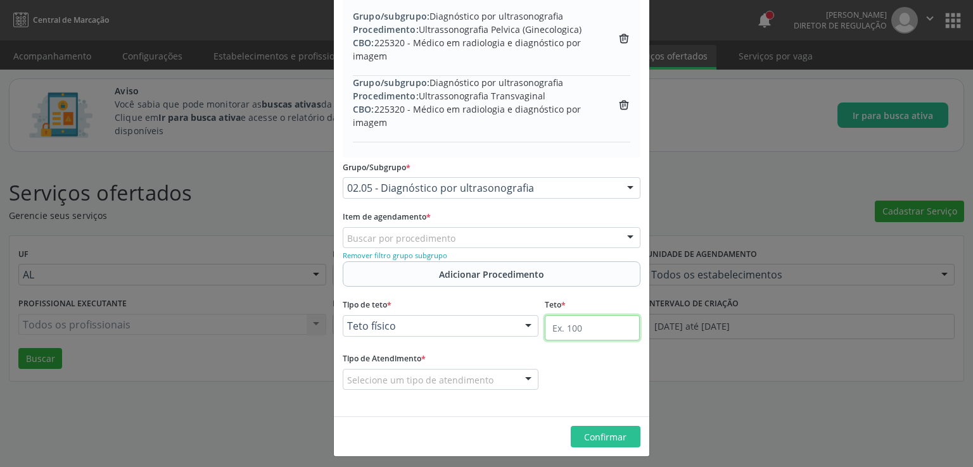
click at [591, 335] on input "text" at bounding box center [592, 327] width 95 height 25
type input "204"
click at [510, 374] on div "Selecione um tipo de atendimento" at bounding box center [441, 380] width 196 height 22
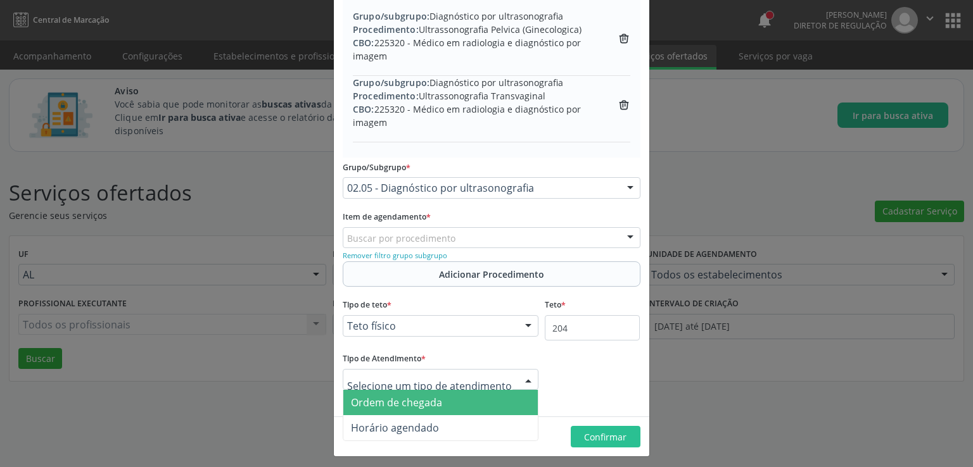
click at [476, 397] on span "Ordem de chegada" at bounding box center [440, 402] width 195 height 25
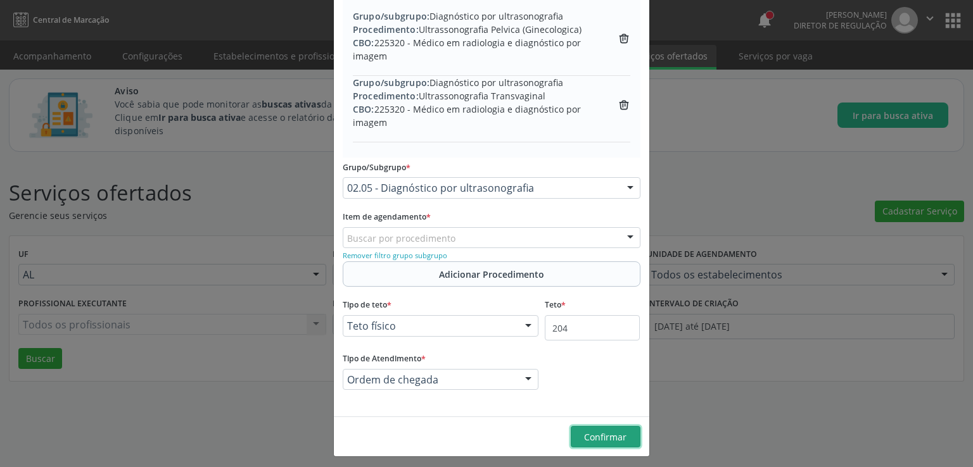
click at [590, 434] on span "Confirmar" at bounding box center [605, 437] width 42 height 12
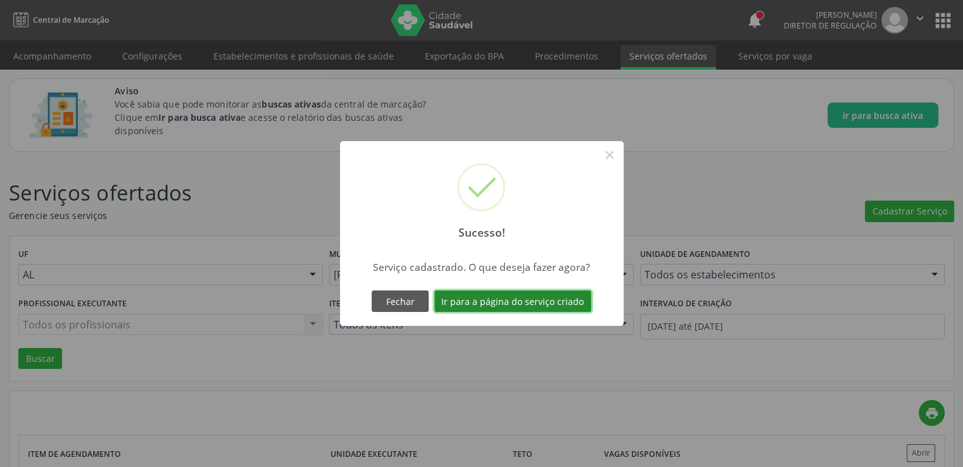
click at [520, 301] on button "Ir para a página do serviço criado" at bounding box center [512, 302] width 157 height 22
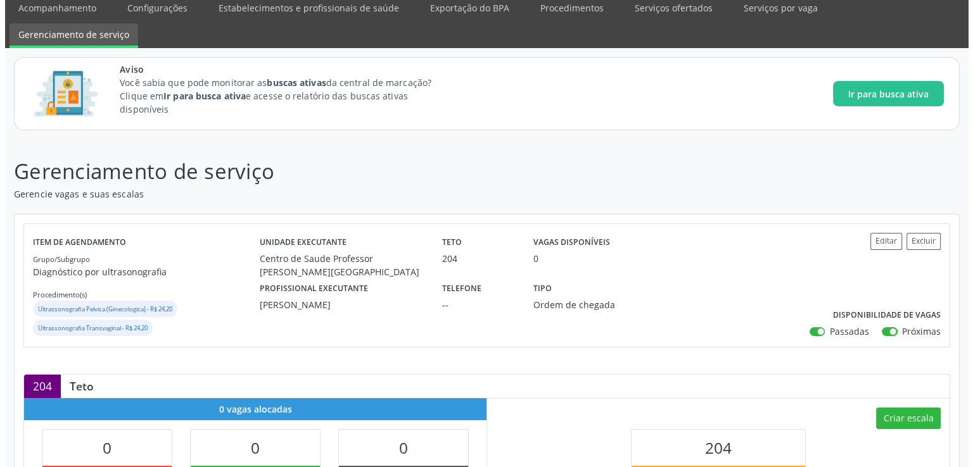
scroll to position [219, 0]
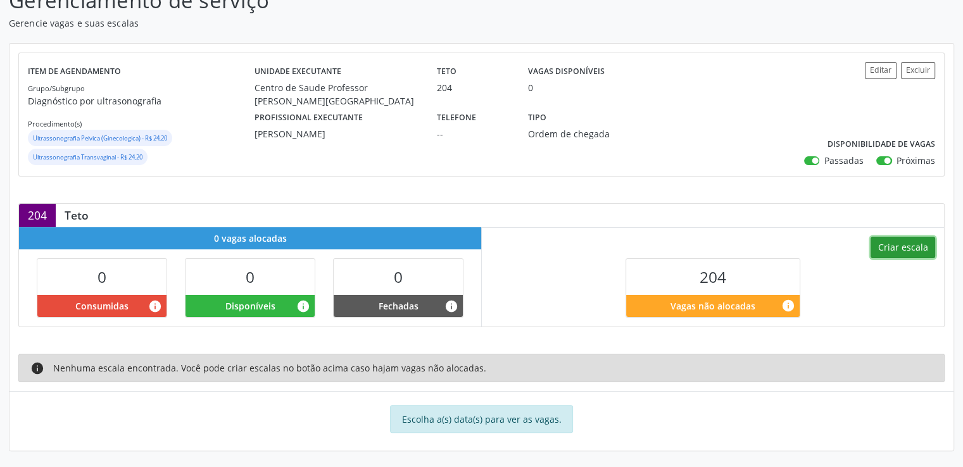
click at [908, 250] on button "Criar escala" at bounding box center [903, 248] width 65 height 22
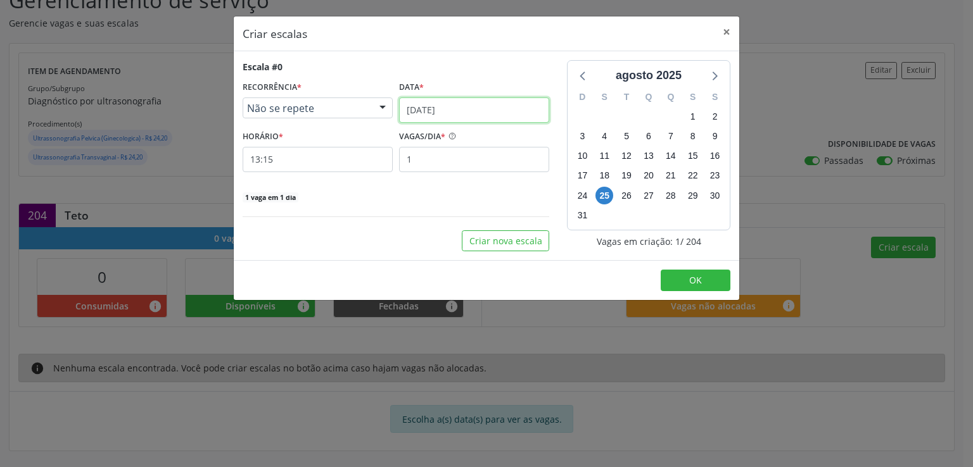
click at [418, 108] on input "25/08/2025" at bounding box center [474, 110] width 150 height 25
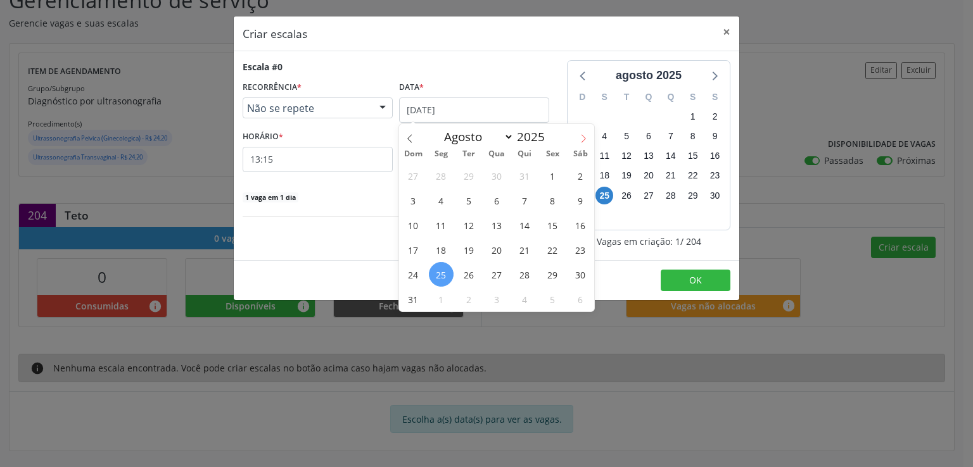
click at [580, 140] on icon at bounding box center [583, 138] width 9 height 9
select select "8"
click at [553, 168] on span "5" at bounding box center [552, 175] width 25 height 25
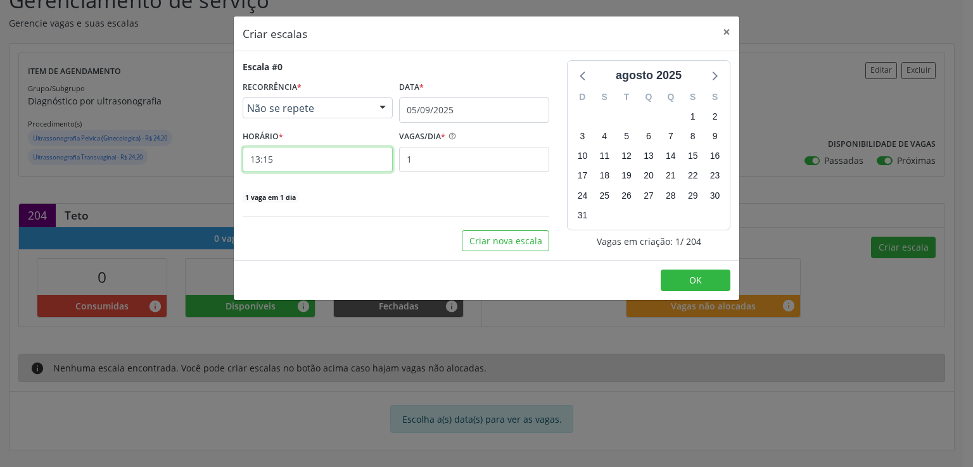
click at [302, 161] on input "13:15" at bounding box center [318, 159] width 150 height 25
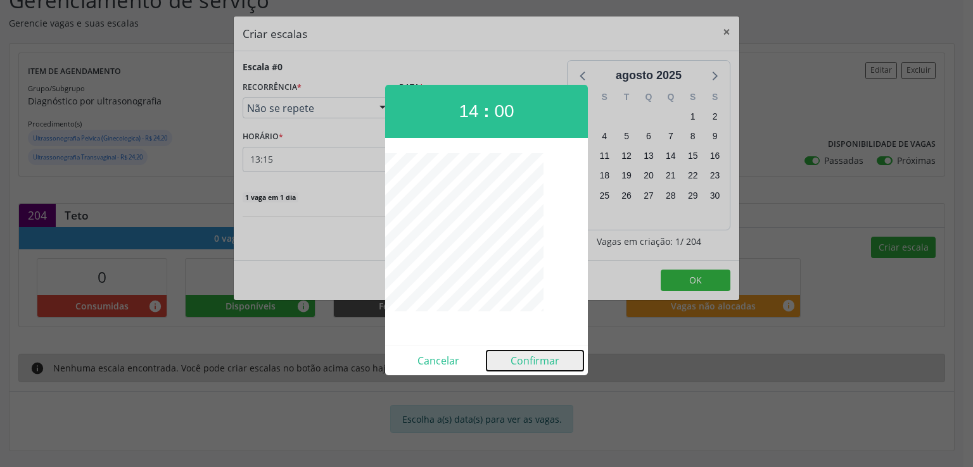
click at [532, 354] on button "Confirmar" at bounding box center [534, 361] width 97 height 20
type input "14:00"
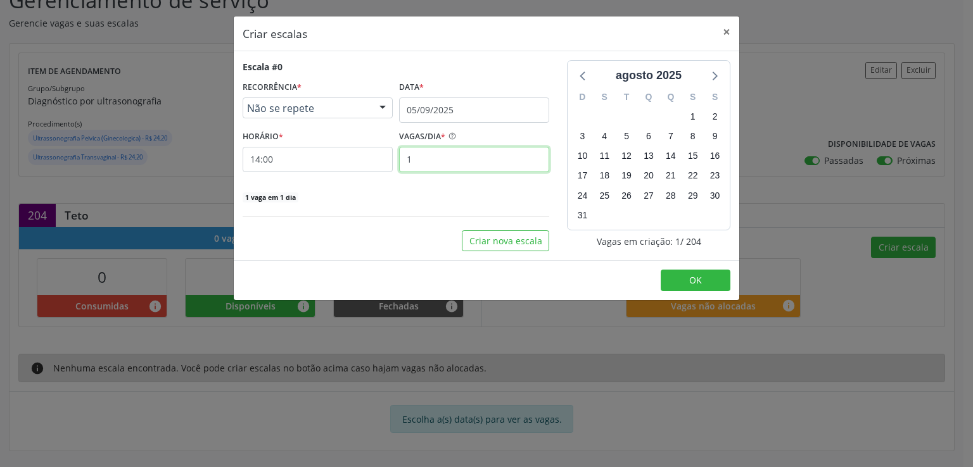
click at [436, 156] on input "1" at bounding box center [474, 159] width 150 height 25
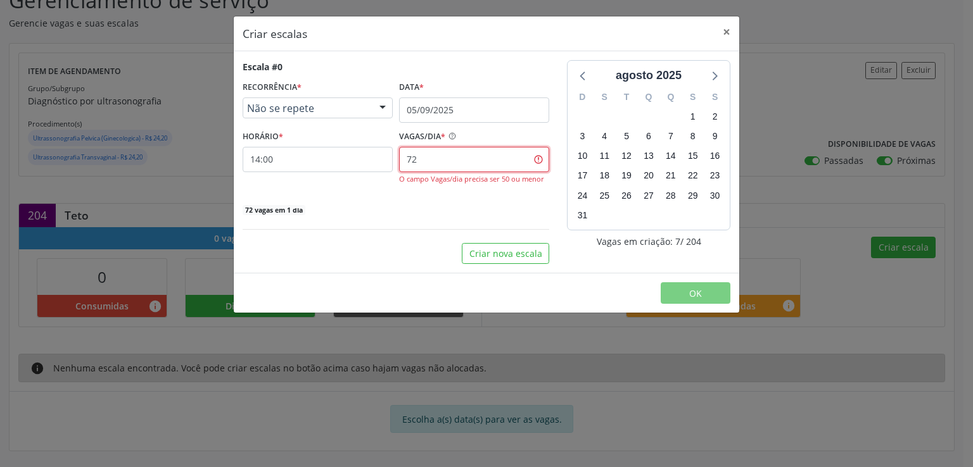
type input "72"
click at [433, 210] on div "72 vagas em 1 dia" at bounding box center [396, 209] width 307 height 13
click at [539, 160] on input "72" at bounding box center [474, 159] width 150 height 25
click at [727, 26] on button "×" at bounding box center [726, 31] width 25 height 31
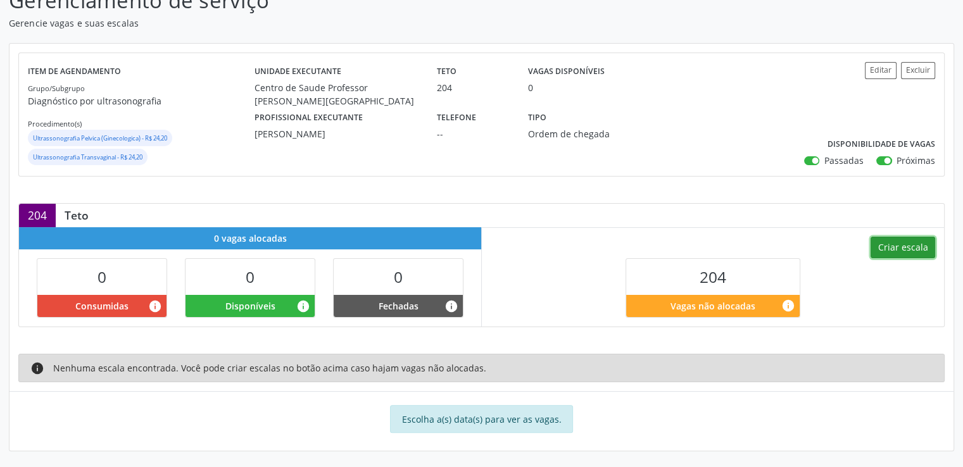
click at [897, 250] on button "Criar escala" at bounding box center [903, 248] width 65 height 22
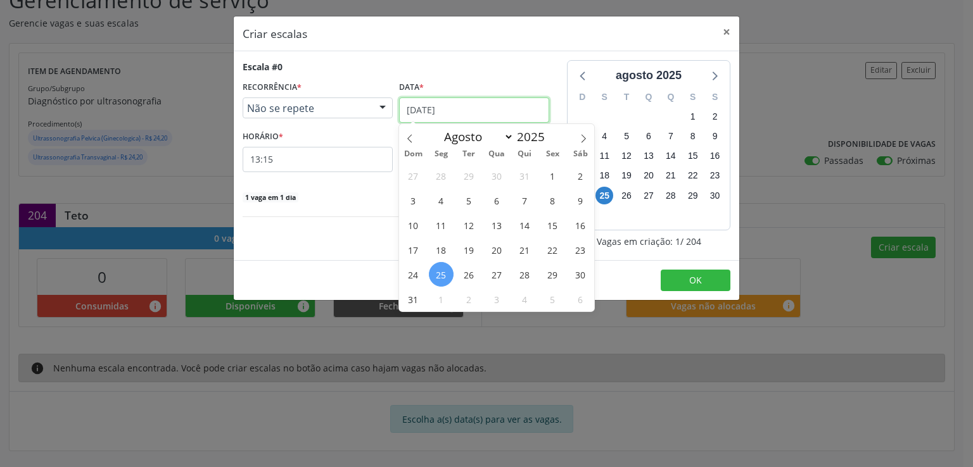
click at [429, 105] on input "25/08/2025" at bounding box center [474, 110] width 150 height 25
click at [586, 138] on icon at bounding box center [583, 138] width 9 height 9
select select "8"
click at [498, 178] on span "3" at bounding box center [497, 175] width 25 height 25
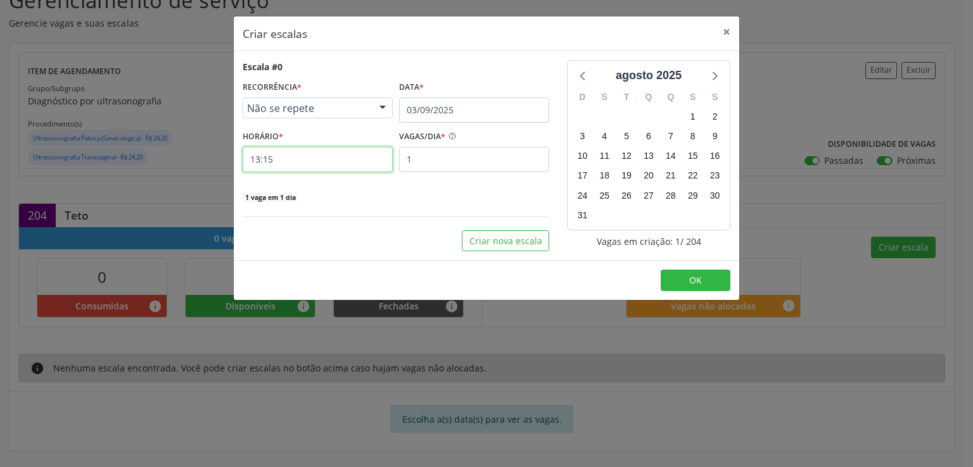
click at [340, 163] on input "13:15" at bounding box center [318, 159] width 150 height 25
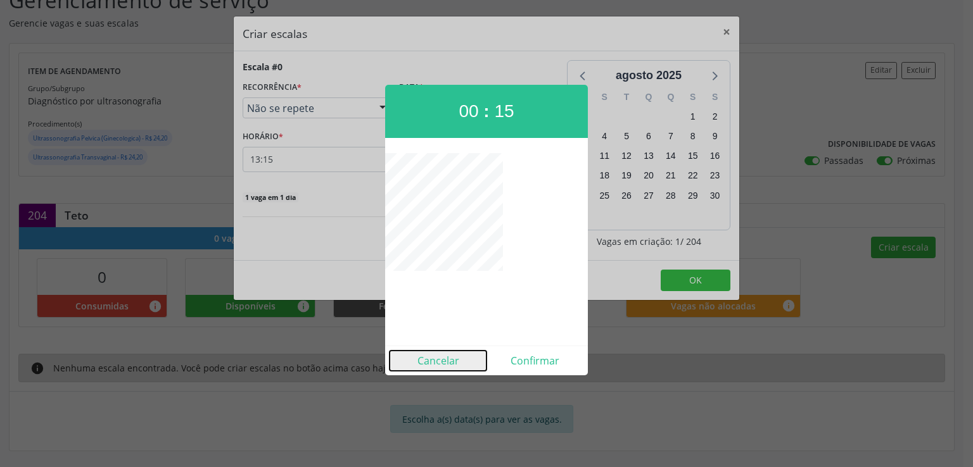
click at [435, 357] on button "Cancelar" at bounding box center [438, 361] width 97 height 20
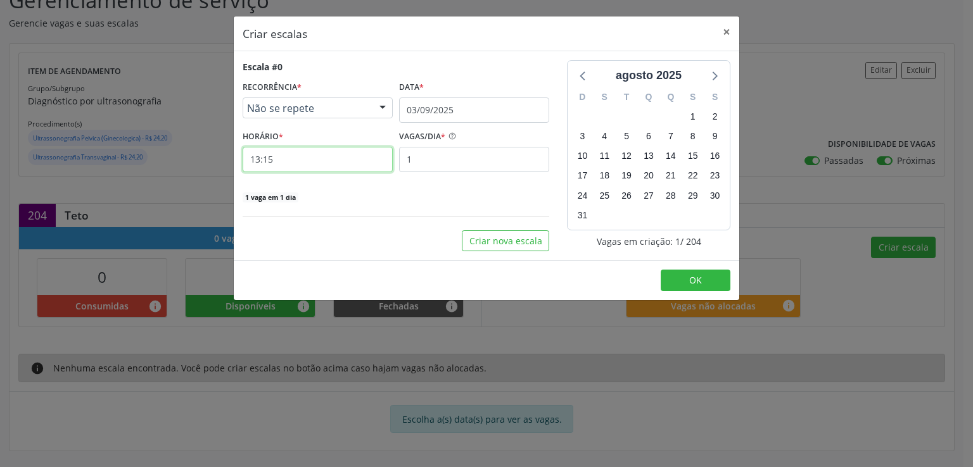
click at [331, 152] on input "13:15" at bounding box center [318, 159] width 150 height 25
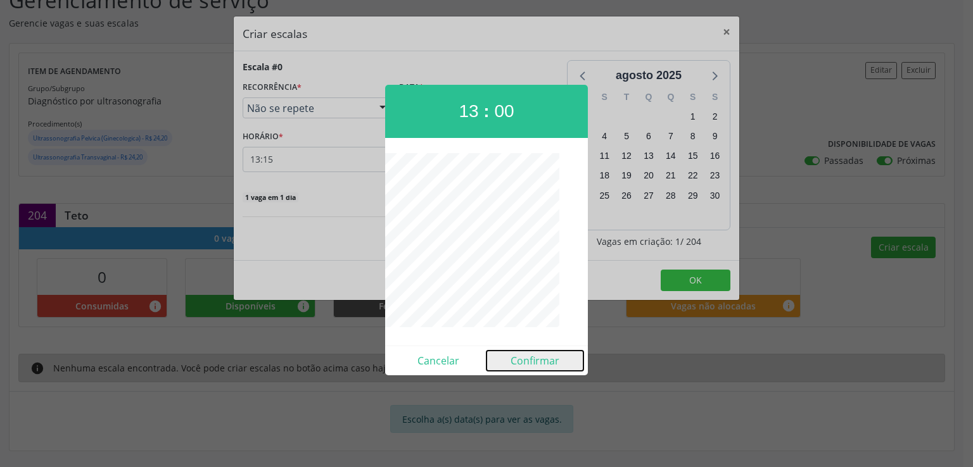
click at [542, 358] on button "Confirmar" at bounding box center [534, 361] width 97 height 20
type input "13:00"
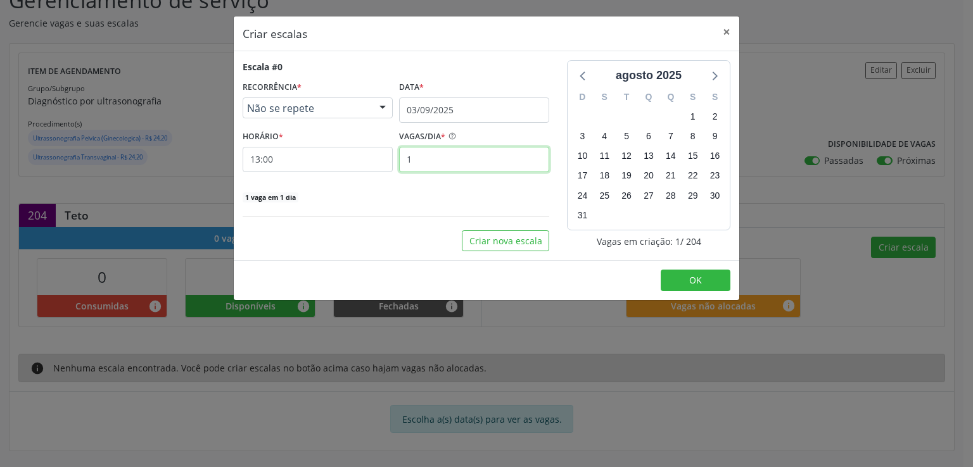
click at [422, 159] on input "1" at bounding box center [474, 159] width 150 height 25
type input "36"
click at [556, 165] on div "Escala #0 RECORRÊNCIA * Não se repete Não se repete Diário/Semanal Mensal Nenhu…" at bounding box center [396, 155] width 324 height 191
click at [481, 239] on button "Criar nova escala" at bounding box center [505, 242] width 87 height 22
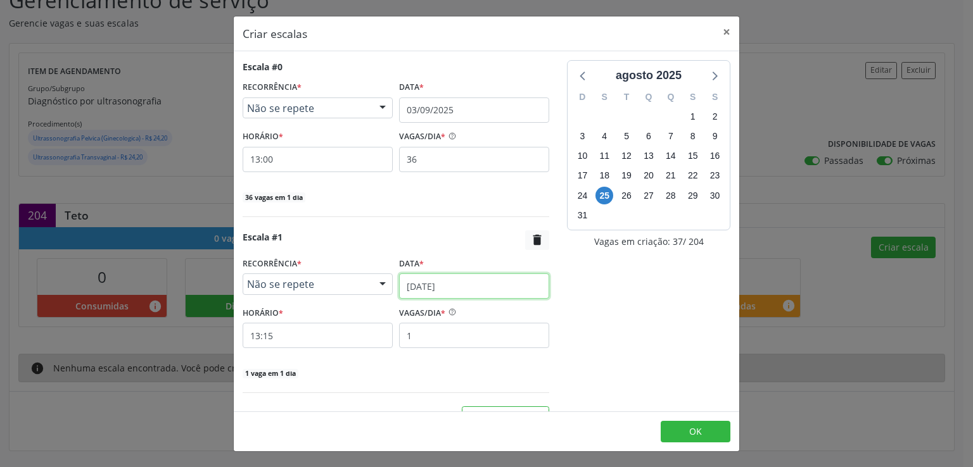
click at [413, 288] on input "25/08/2025" at bounding box center [474, 286] width 150 height 25
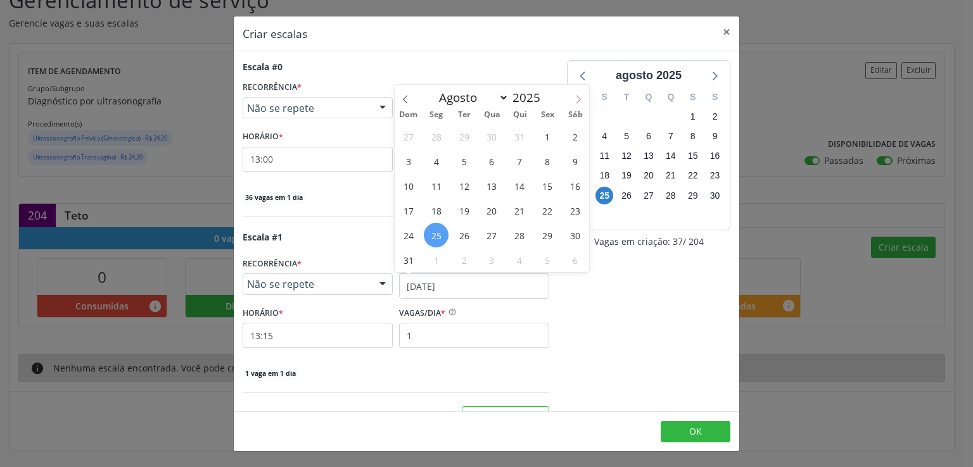
click at [578, 98] on icon at bounding box center [578, 99] width 9 height 9
select select "8"
click at [493, 139] on span "3" at bounding box center [491, 136] width 25 height 25
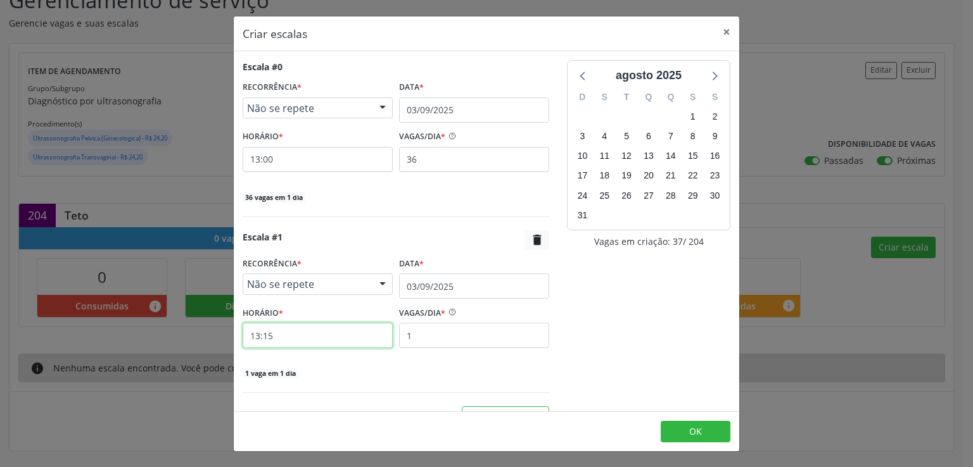
click at [334, 331] on input "13:15" at bounding box center [318, 335] width 150 height 25
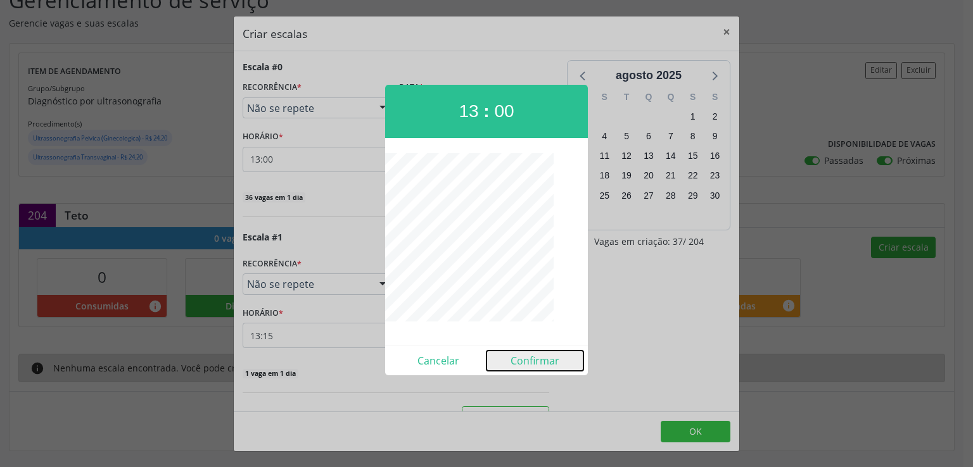
click at [538, 356] on button "Confirmar" at bounding box center [534, 361] width 97 height 20
type input "13:00"
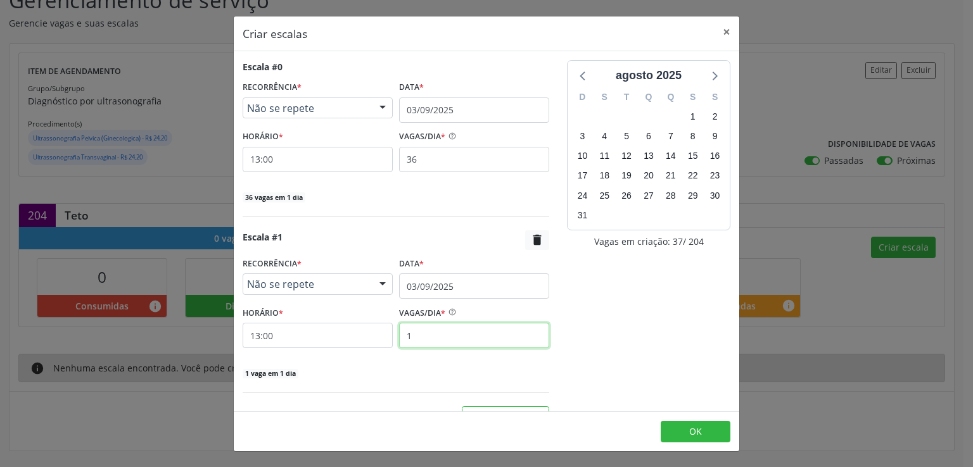
click at [425, 331] on input "1" at bounding box center [474, 335] width 150 height 25
type input "36"
click at [542, 364] on div "Escala #0 RECORRÊNCIA * Não se repete Não se repete Diário/Semanal Mensal Nenhu…" at bounding box center [396, 244] width 324 height 368
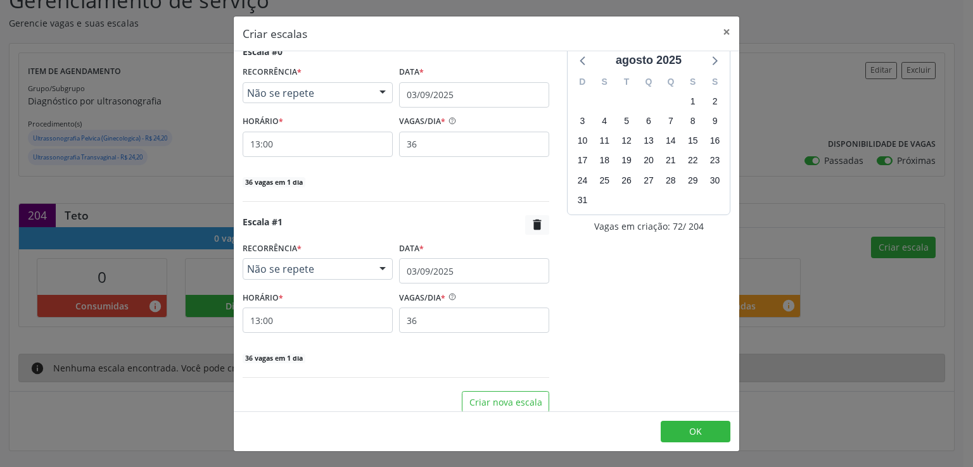
scroll to position [23, 0]
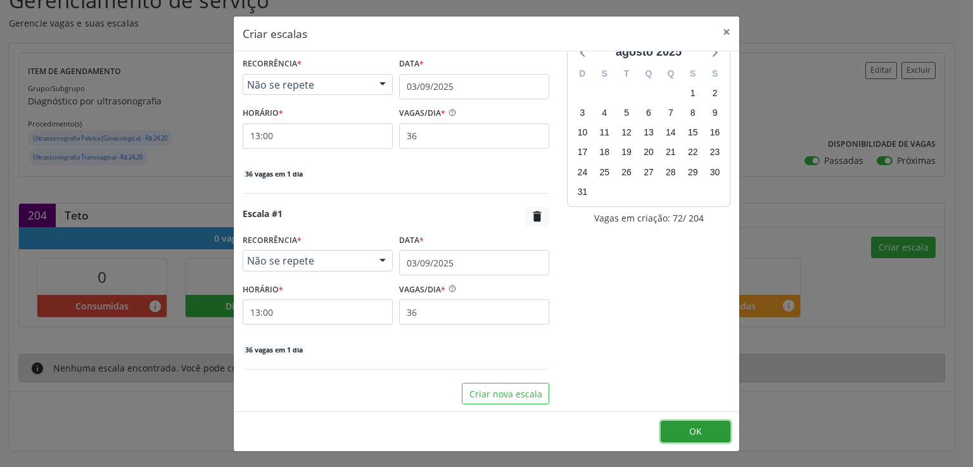
click at [681, 424] on button "OK" at bounding box center [696, 432] width 70 height 22
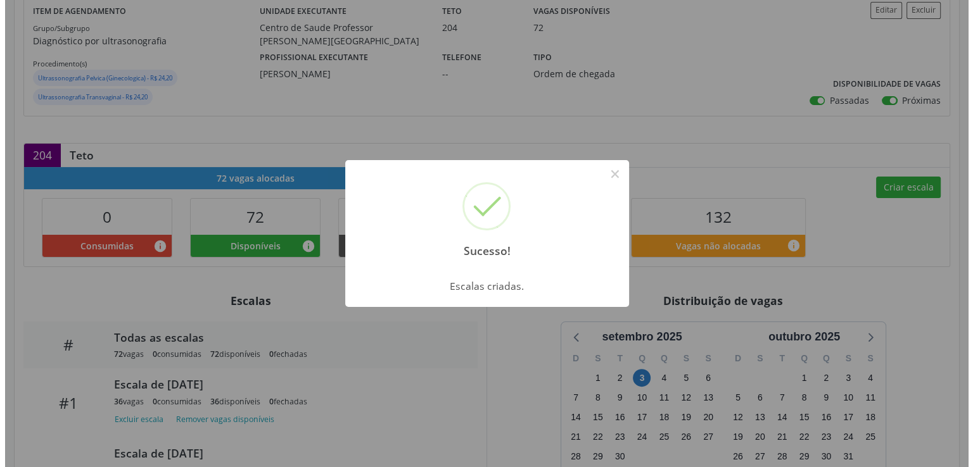
scroll to position [317, 0]
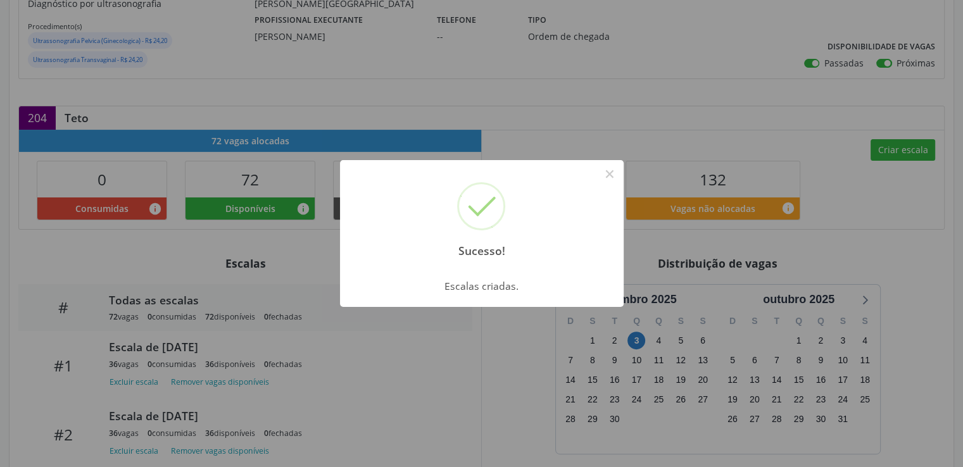
click at [894, 151] on div "Sucesso! × Escalas criadas. OK Cancel" at bounding box center [481, 233] width 963 height 467
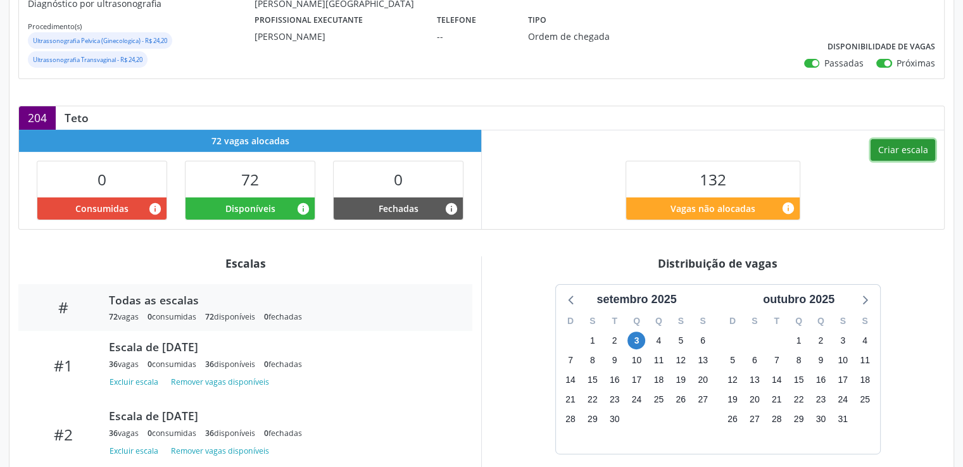
click at [894, 151] on button "Criar escala" at bounding box center [903, 150] width 65 height 22
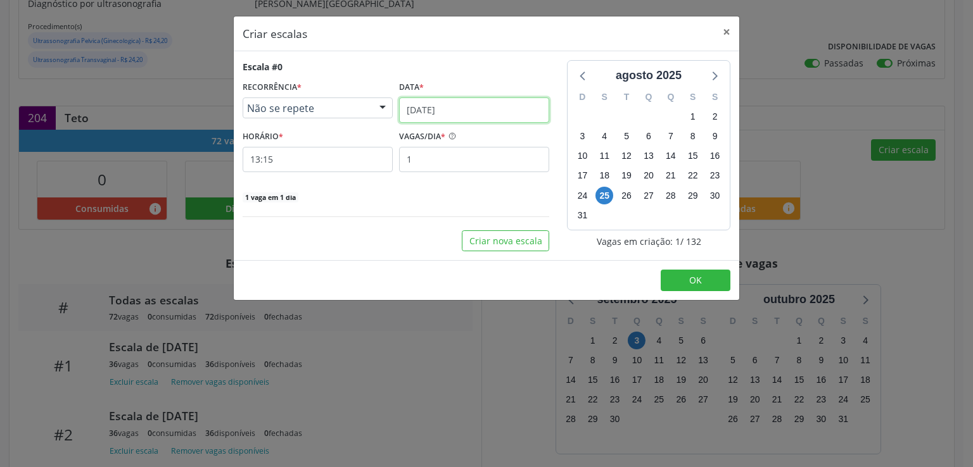
click at [419, 108] on input "25/08/2025" at bounding box center [474, 110] width 150 height 25
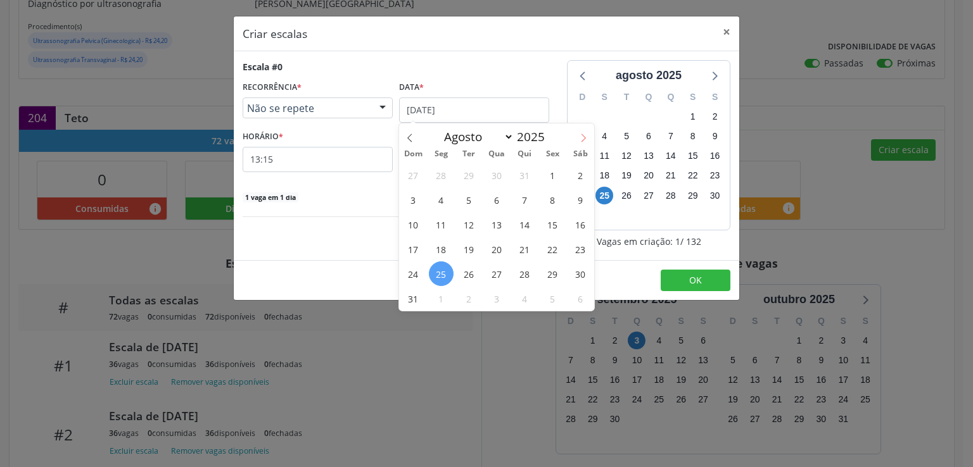
click at [585, 137] on icon at bounding box center [583, 138] width 9 height 9
select select "8"
click at [517, 175] on span "4" at bounding box center [524, 175] width 25 height 25
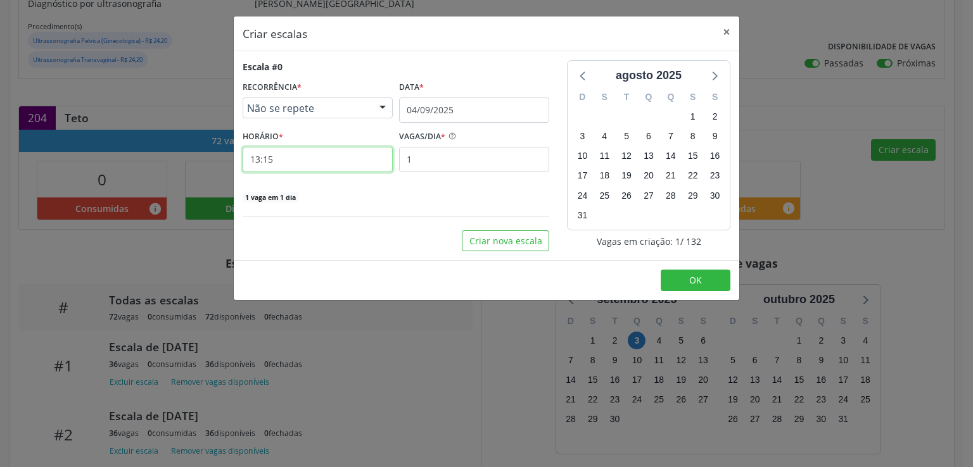
click at [301, 161] on input "13:15" at bounding box center [318, 159] width 150 height 25
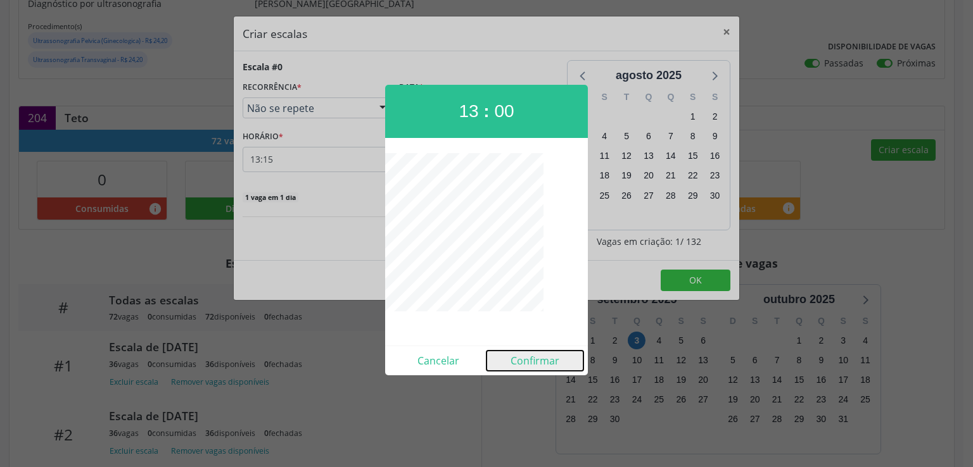
click at [523, 362] on button "Confirmar" at bounding box center [534, 361] width 97 height 20
type input "13:00"
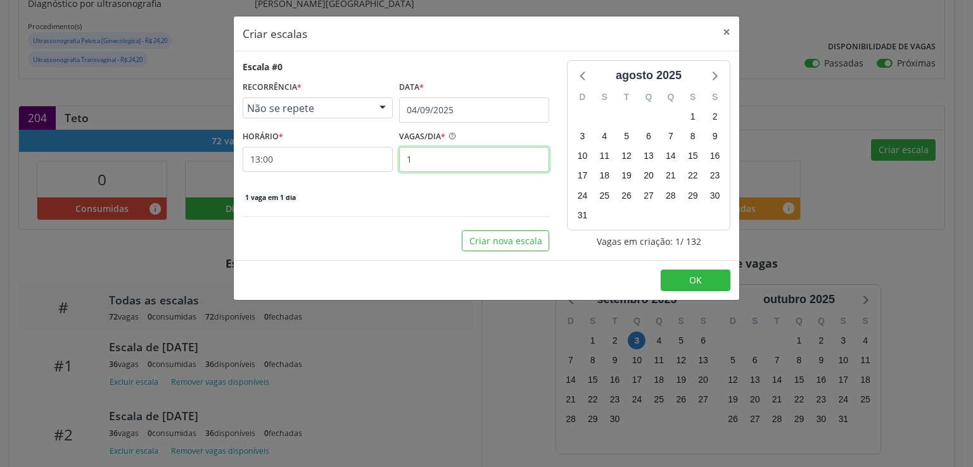
click at [431, 160] on input "1" at bounding box center [474, 159] width 150 height 25
type input "36"
click at [381, 203] on div "Escala #0 RECORRÊNCIA * Não se repete Não se repete Diário/Semanal Mensal Nenhu…" at bounding box center [396, 155] width 324 height 191
click at [507, 238] on button "Criar nova escala" at bounding box center [505, 242] width 87 height 22
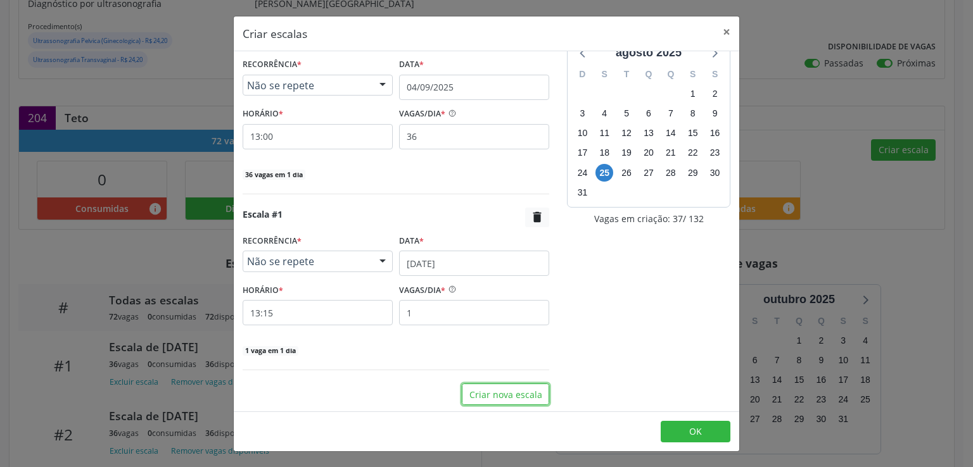
scroll to position [23, 0]
click at [420, 258] on input "25/08/2025" at bounding box center [474, 262] width 150 height 25
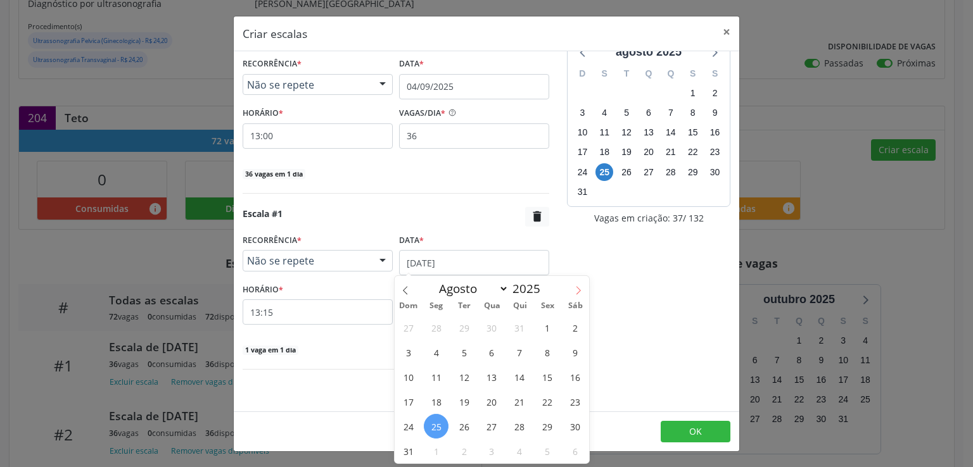
click at [578, 291] on icon at bounding box center [578, 290] width 9 height 9
select select "8"
click at [519, 330] on span "4" at bounding box center [519, 327] width 25 height 25
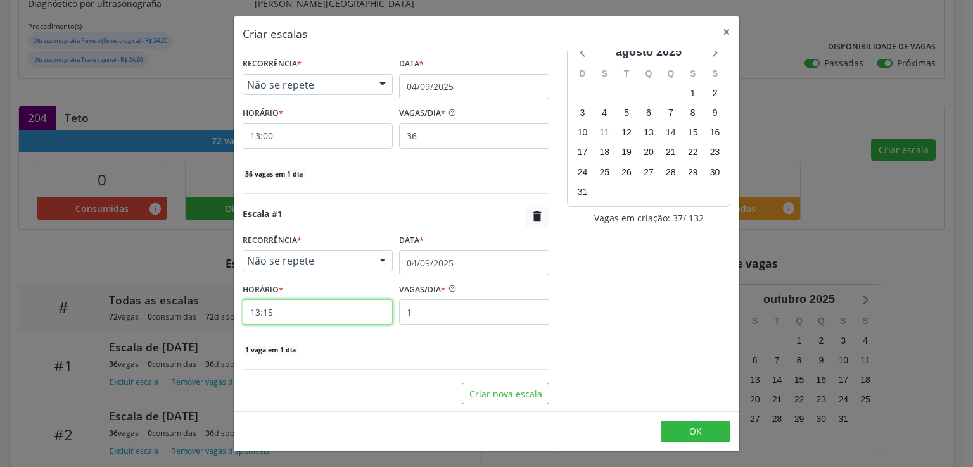
click at [317, 312] on input "13:15" at bounding box center [318, 312] width 150 height 25
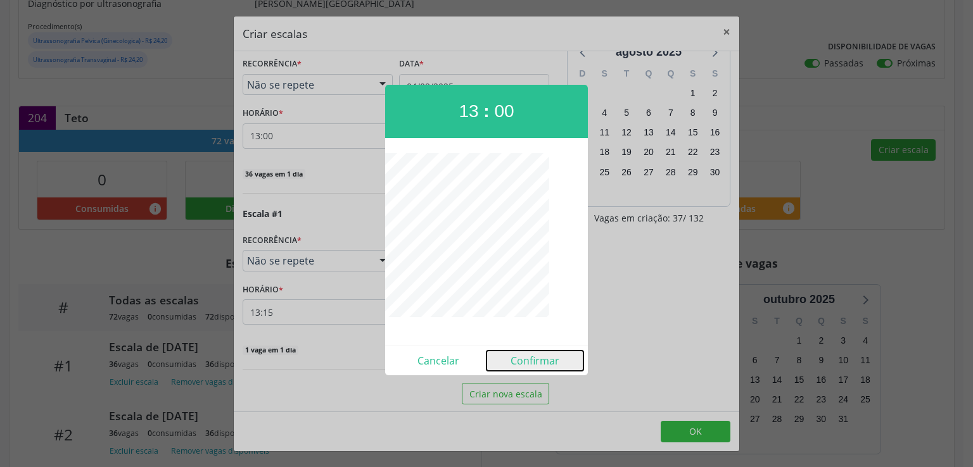
click at [547, 360] on button "Confirmar" at bounding box center [534, 361] width 97 height 20
type input "13:00"
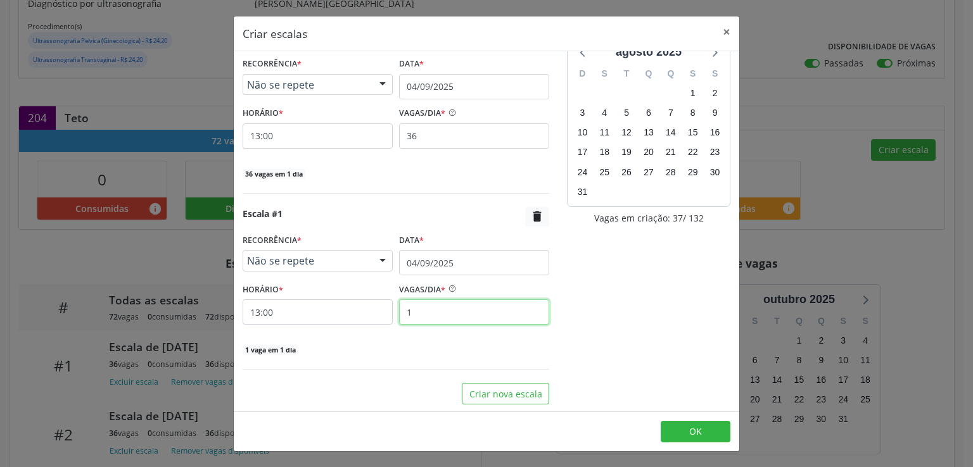
click at [462, 309] on input "1" at bounding box center [474, 312] width 150 height 25
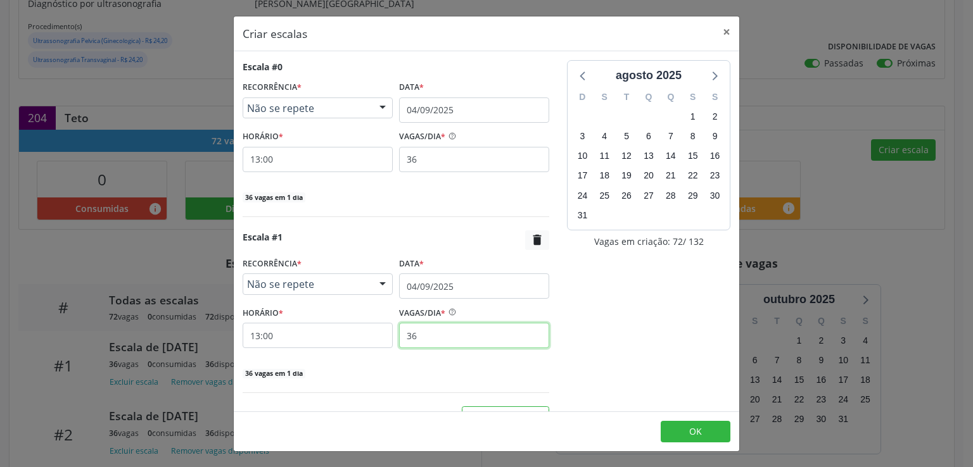
type input "36"
click at [575, 295] on div "agosto 2025 D S T Q Q S S 27 28 29 30 31 1 2 3 4 5 6 7 8 9 10 11 12 13 14 15 16…" at bounding box center [648, 244] width 181 height 368
click at [687, 429] on button "OK" at bounding box center [696, 432] width 70 height 22
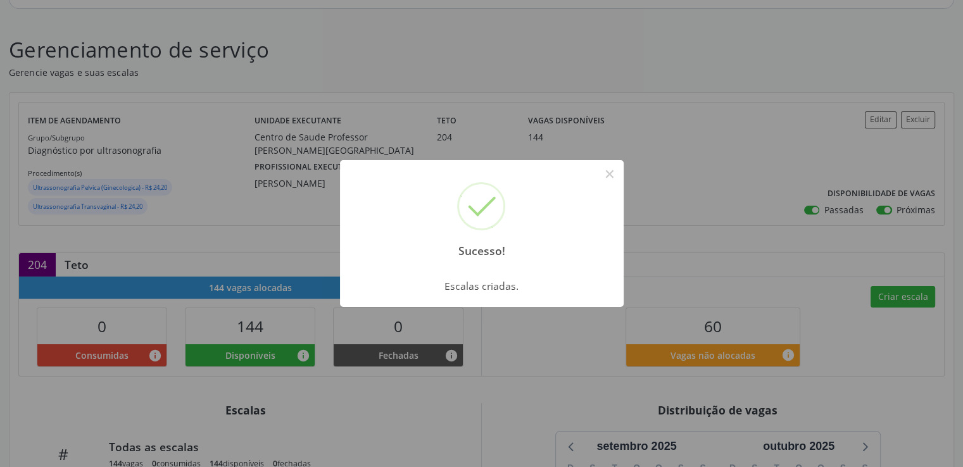
scroll to position [404, 0]
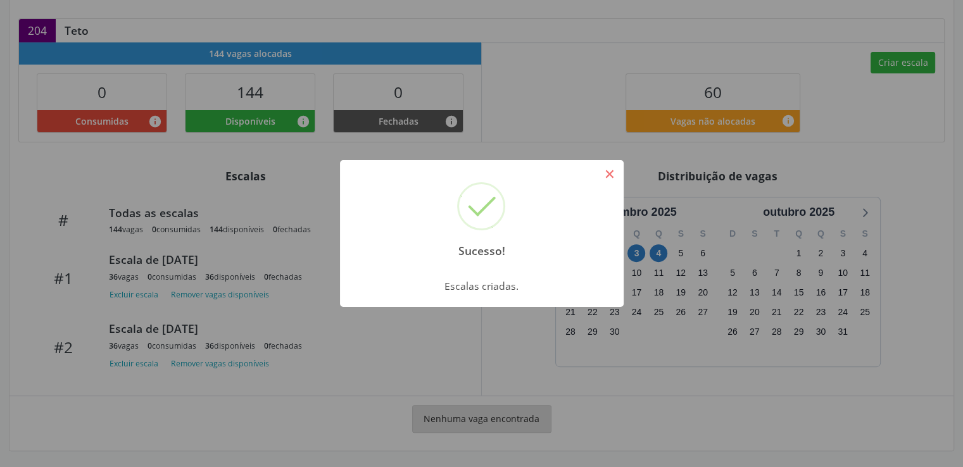
click at [612, 170] on button "×" at bounding box center [610, 174] width 22 height 22
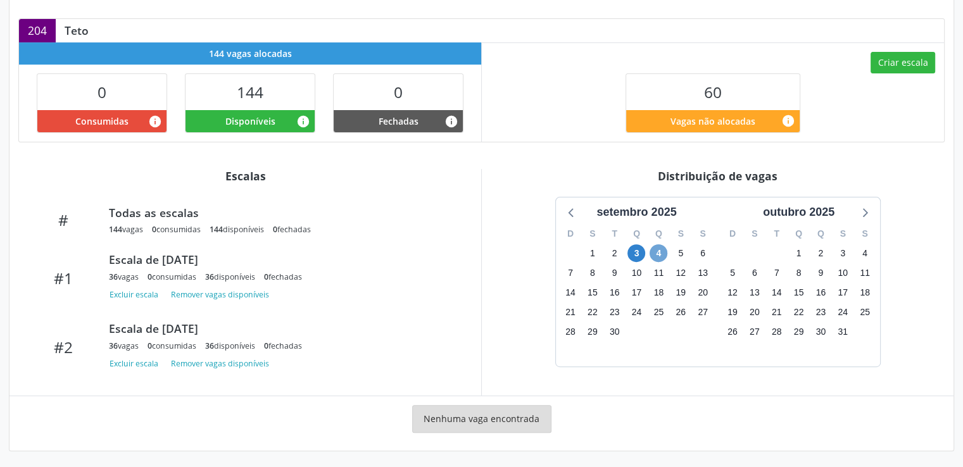
click at [662, 250] on span "4" at bounding box center [659, 253] width 18 height 18
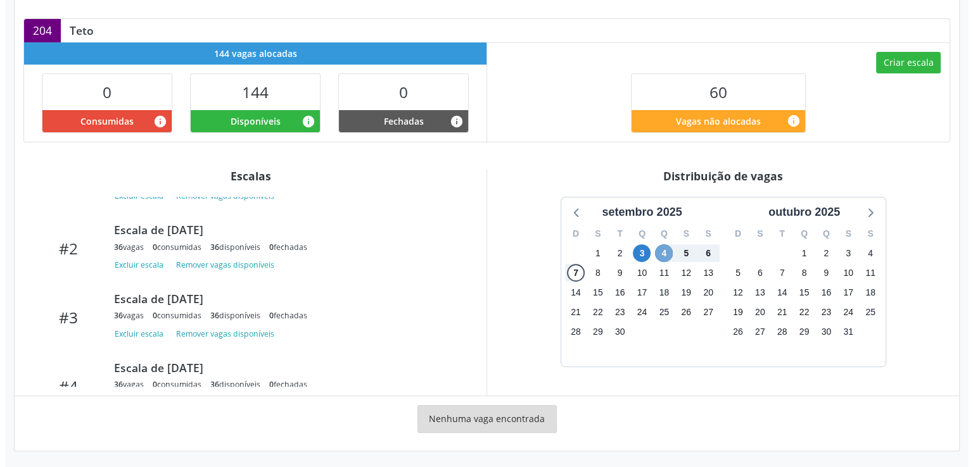
scroll to position [132, 0]
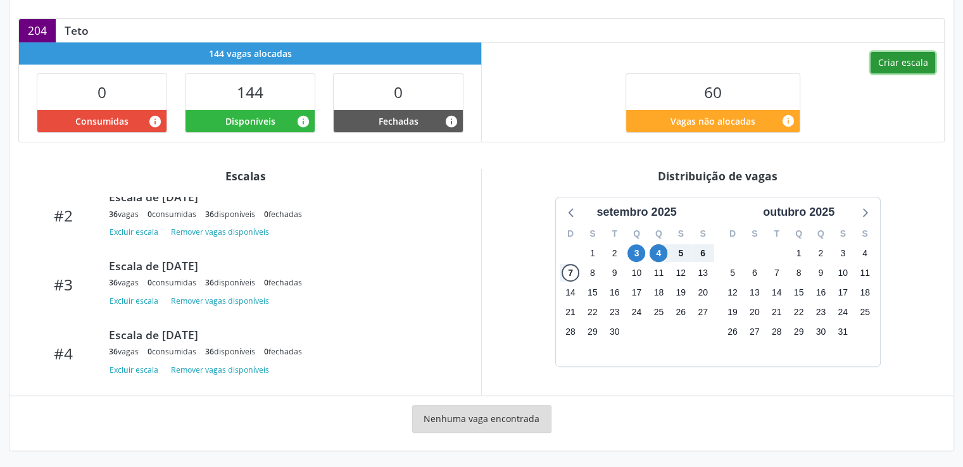
click at [907, 66] on button "Criar escala" at bounding box center [903, 63] width 65 height 22
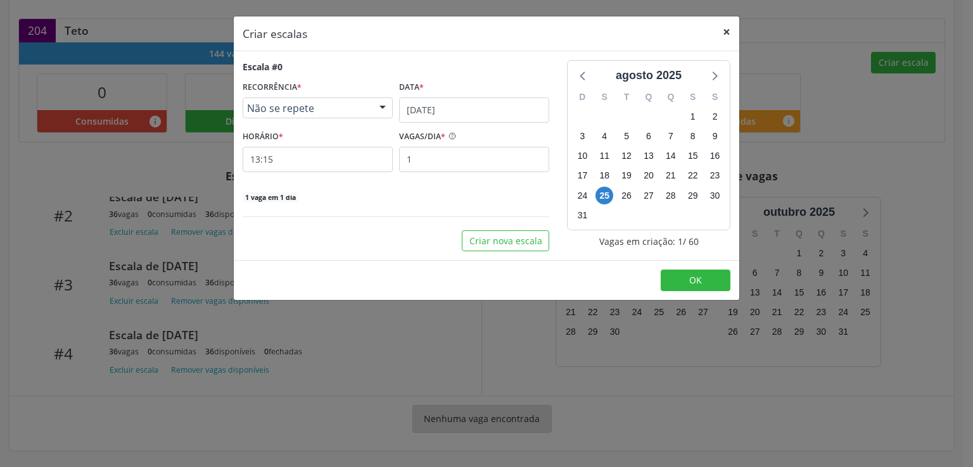
click at [724, 29] on button "×" at bounding box center [726, 31] width 25 height 31
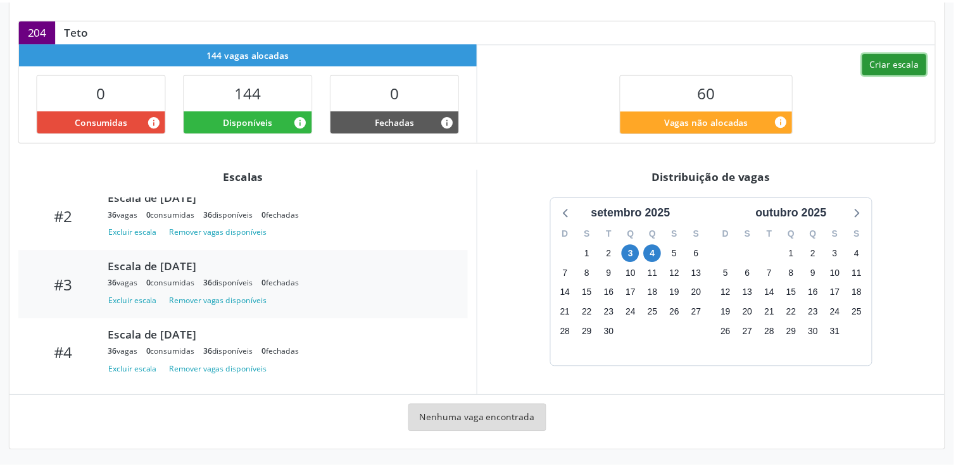
scroll to position [377, 0]
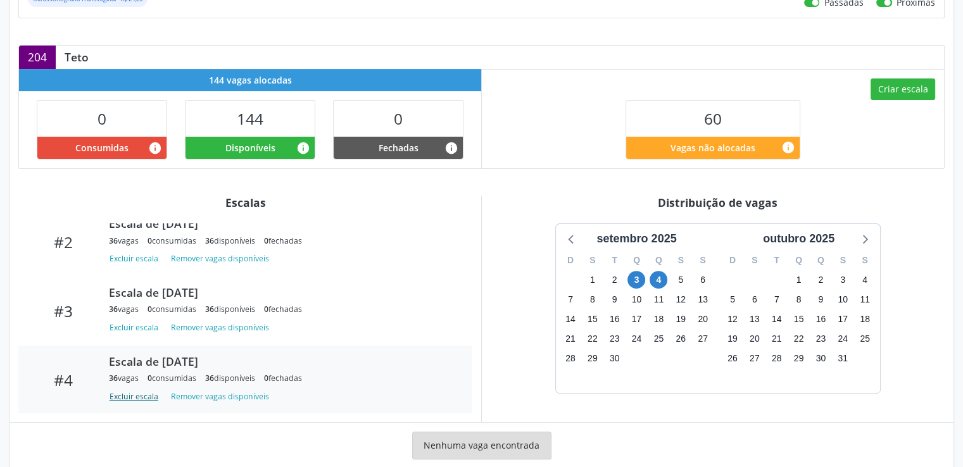
click at [120, 395] on button "Excluir escala" at bounding box center [136, 397] width 54 height 17
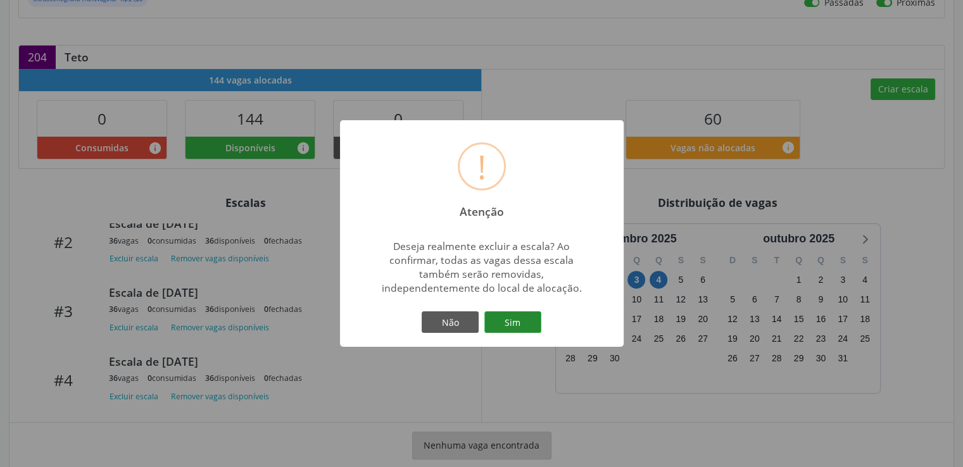
click at [507, 330] on button "Sim" at bounding box center [513, 323] width 57 height 22
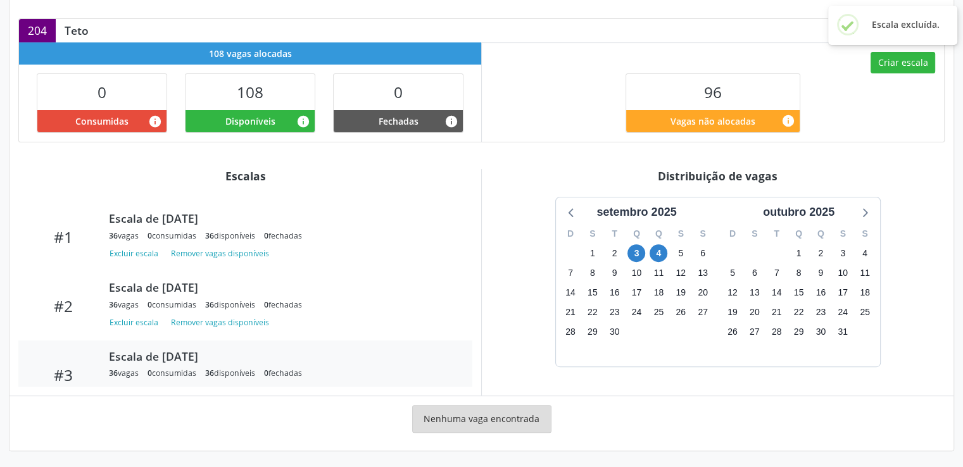
scroll to position [63, 0]
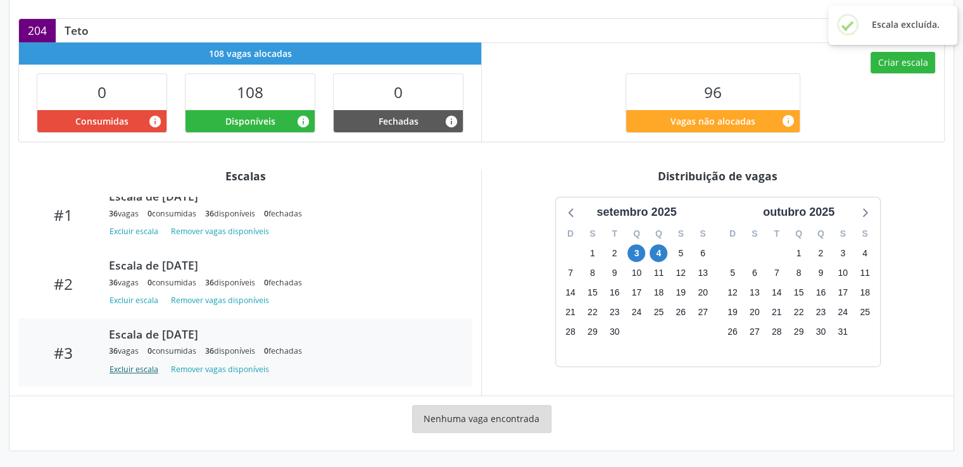
click at [142, 365] on button "Excluir escala" at bounding box center [136, 370] width 54 height 17
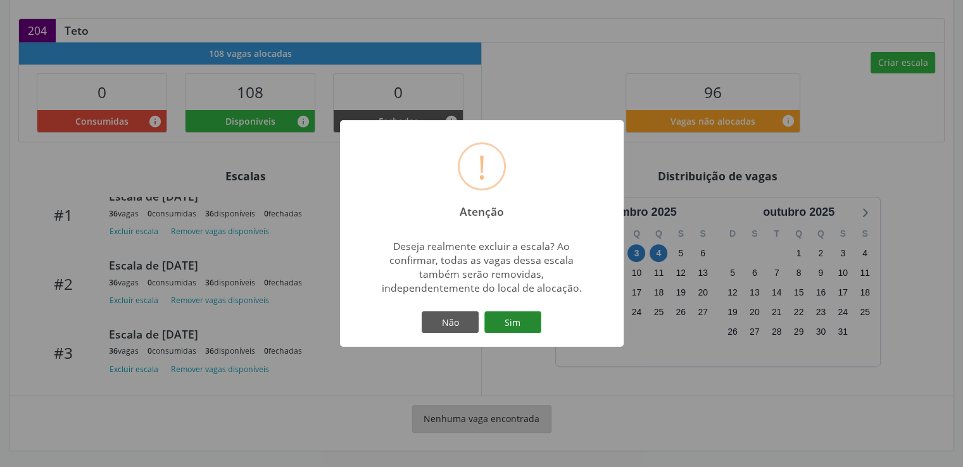
click at [505, 317] on button "Sim" at bounding box center [513, 323] width 57 height 22
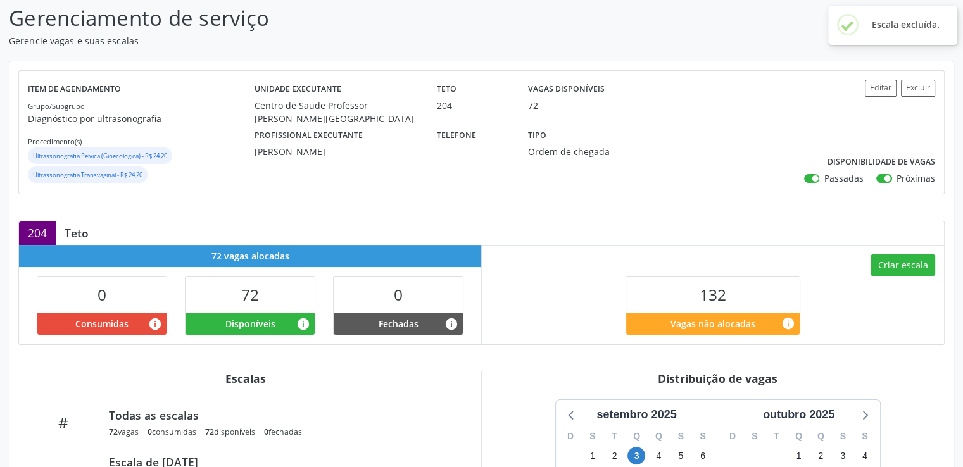
scroll to position [380, 0]
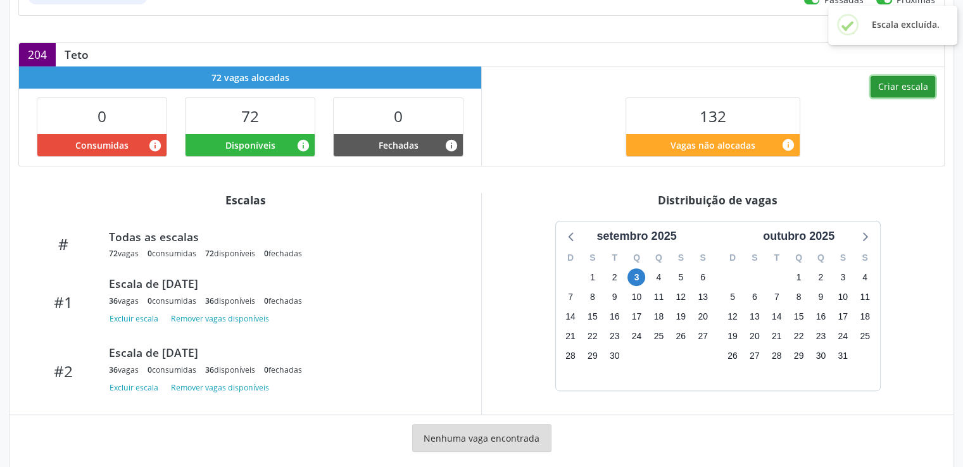
click at [905, 80] on button "Criar escala" at bounding box center [903, 87] width 65 height 22
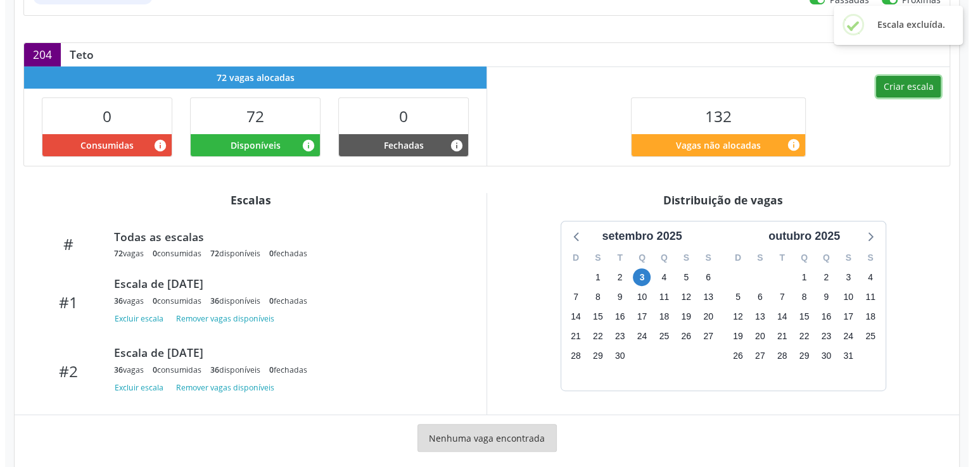
scroll to position [353, 0]
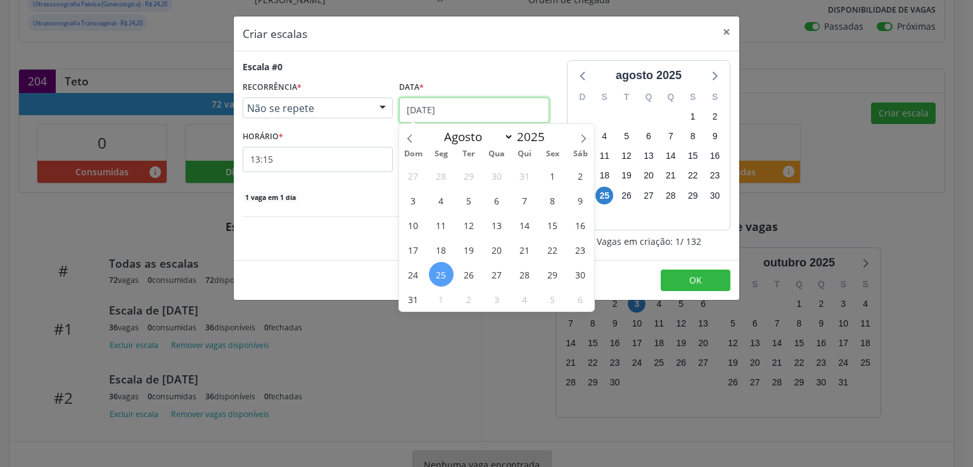
click at [464, 106] on input "25/08/2025" at bounding box center [474, 110] width 150 height 25
click at [579, 139] on icon at bounding box center [583, 138] width 9 height 9
select select "8"
click at [555, 201] on span "12" at bounding box center [552, 200] width 25 height 25
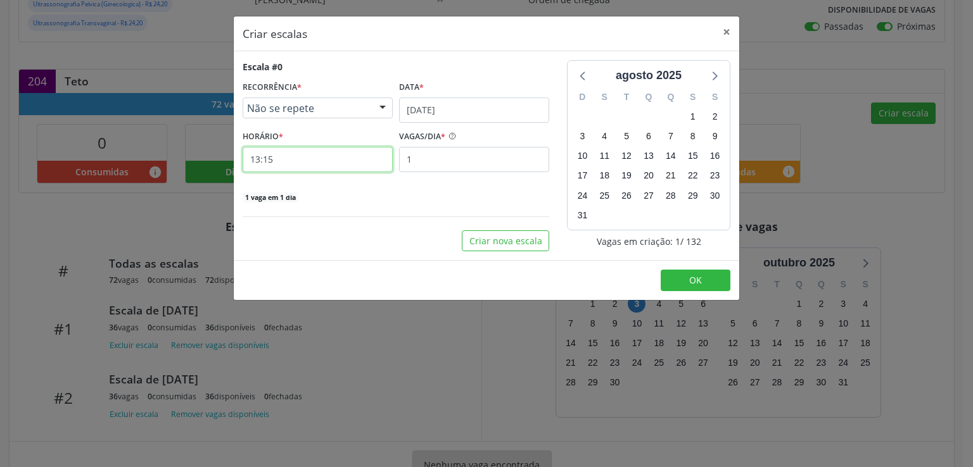
click at [360, 165] on input "13:15" at bounding box center [318, 159] width 150 height 25
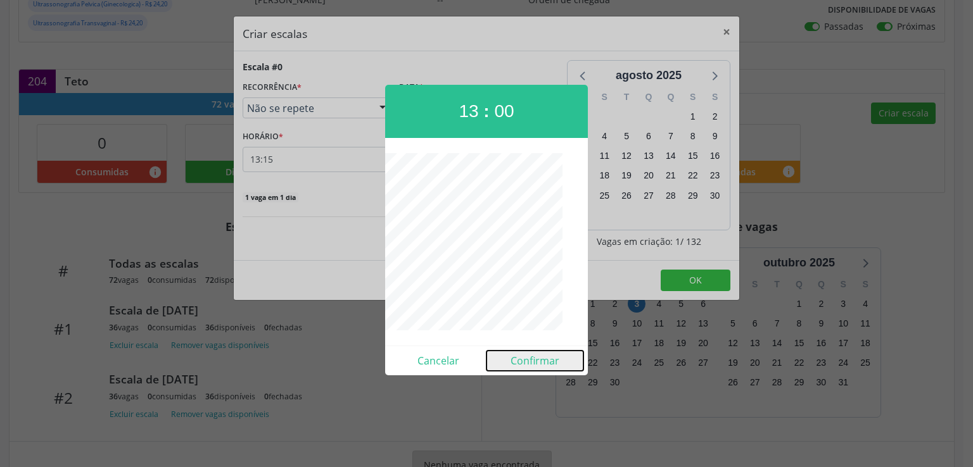
click at [538, 364] on button "Confirmar" at bounding box center [534, 361] width 97 height 20
type input "13:00"
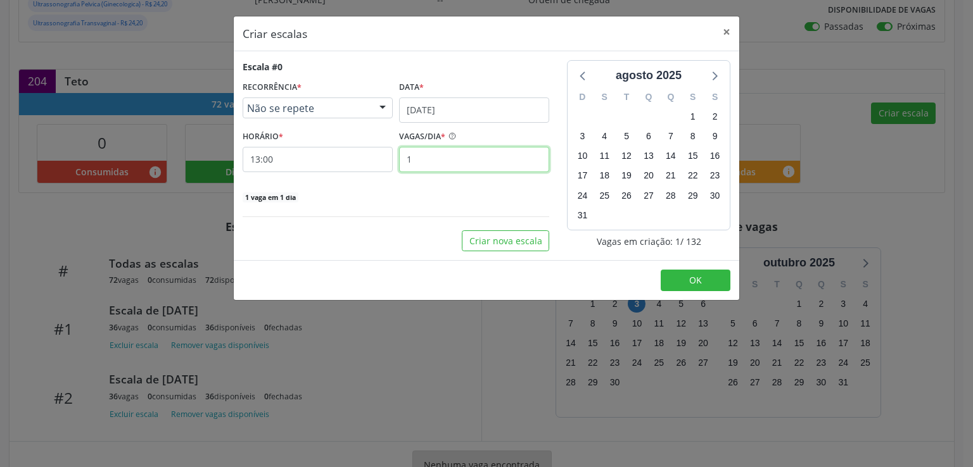
click at [444, 158] on input "1" at bounding box center [474, 159] width 150 height 25
type input "36"
click at [418, 198] on div "36 vagas em 1 dia" at bounding box center [396, 196] width 307 height 13
click at [485, 239] on button "Criar nova escala" at bounding box center [505, 242] width 87 height 22
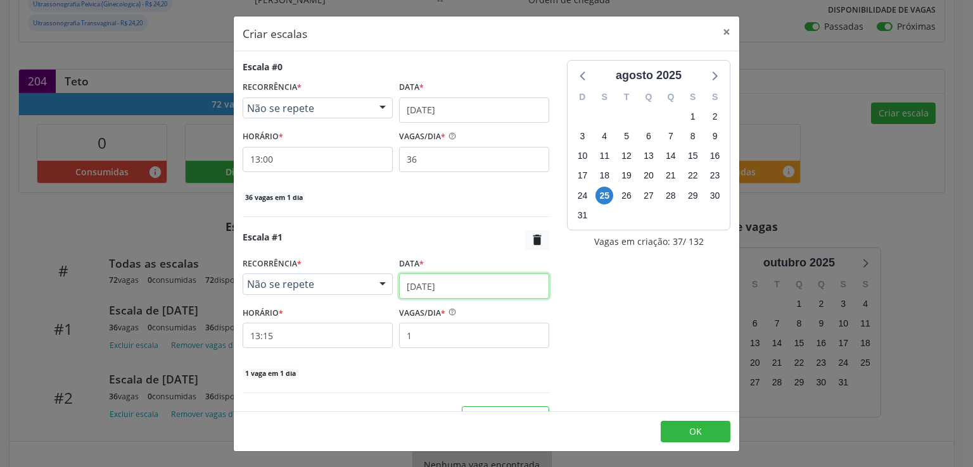
click at [401, 284] on input "25/08/2025" at bounding box center [474, 286] width 150 height 25
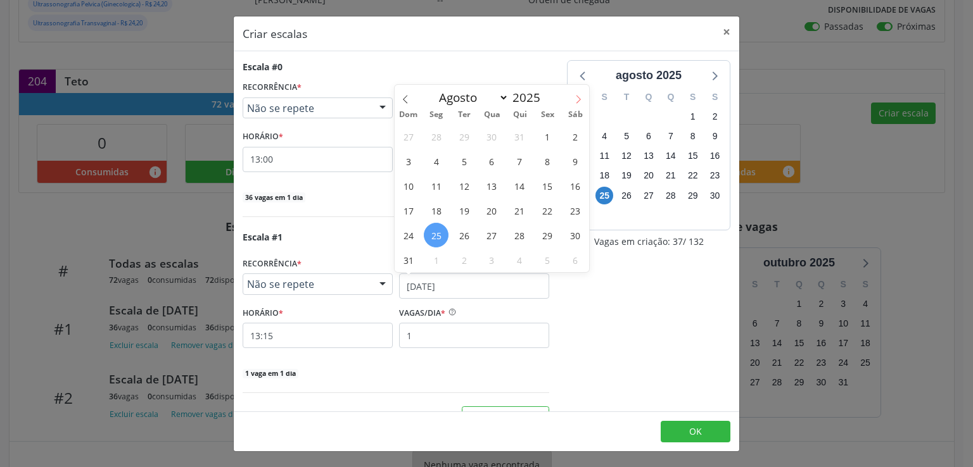
click at [578, 99] on icon at bounding box center [578, 99] width 9 height 9
select select "8"
click at [552, 158] on span "12" at bounding box center [547, 161] width 25 height 25
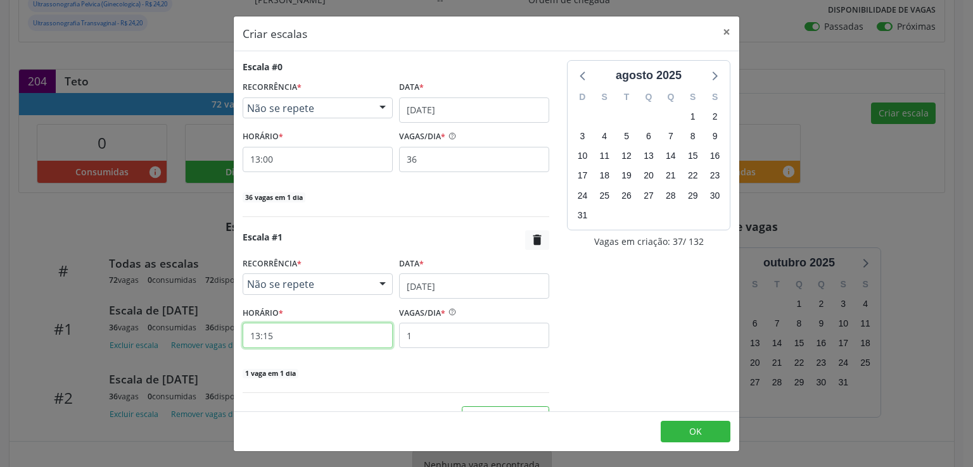
click at [307, 335] on input "13:15" at bounding box center [318, 335] width 150 height 25
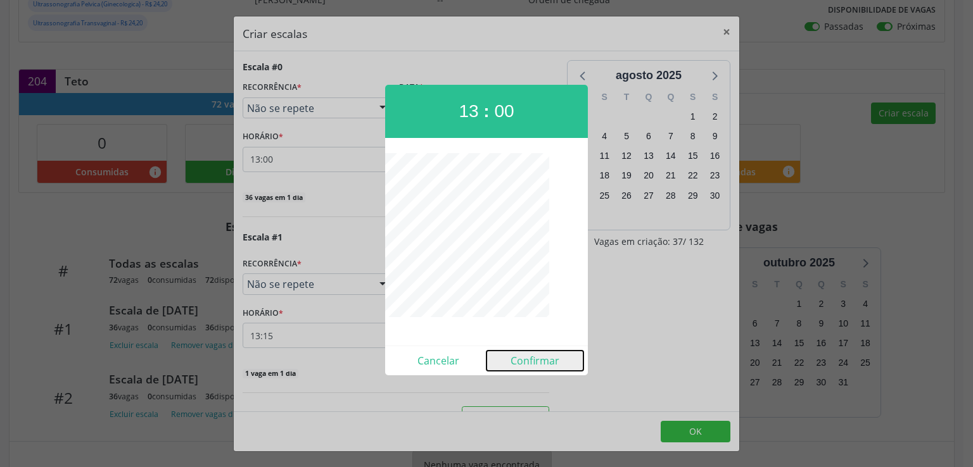
click at [532, 360] on button "Confirmar" at bounding box center [534, 361] width 97 height 20
type input "13:00"
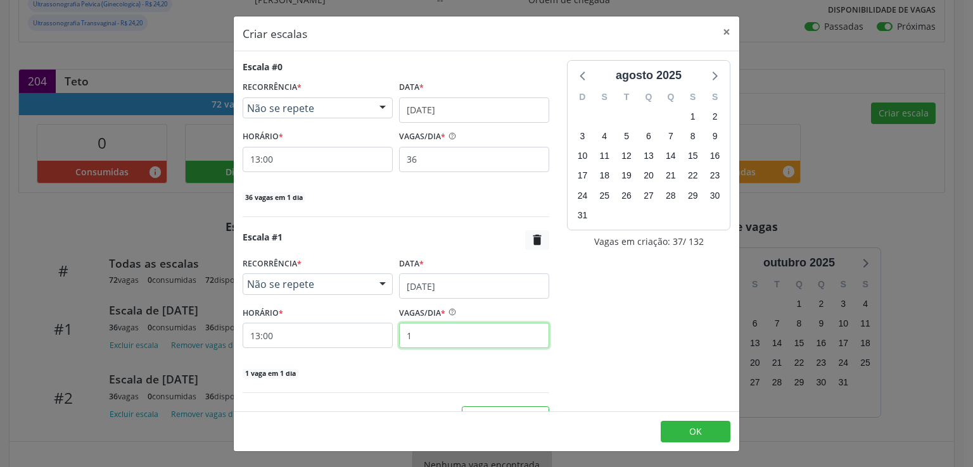
click at [428, 336] on input "1" at bounding box center [474, 335] width 150 height 25
type input "36"
click at [510, 360] on div "Escala #1  RECORRÊNCIA * Não se repete Não se repete Diário/Semanal Mensal Nen…" at bounding box center [396, 305] width 307 height 149
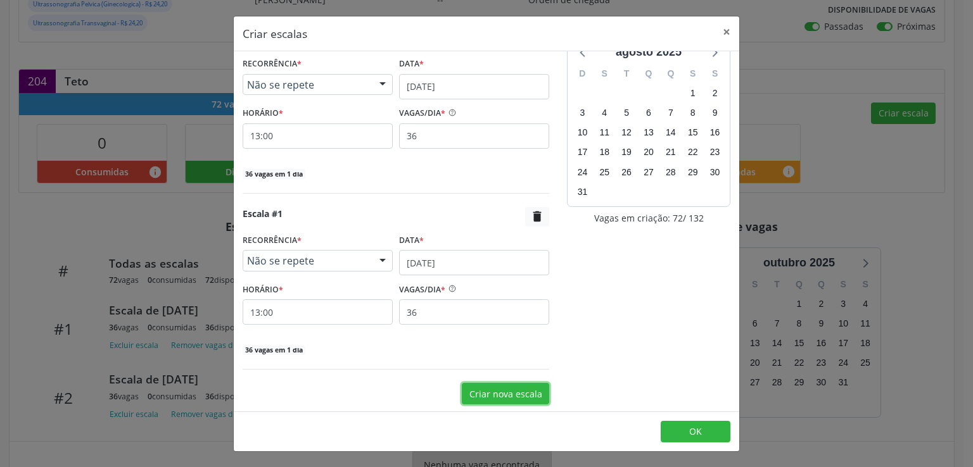
click at [490, 388] on button "Criar nova escala" at bounding box center [505, 394] width 87 height 22
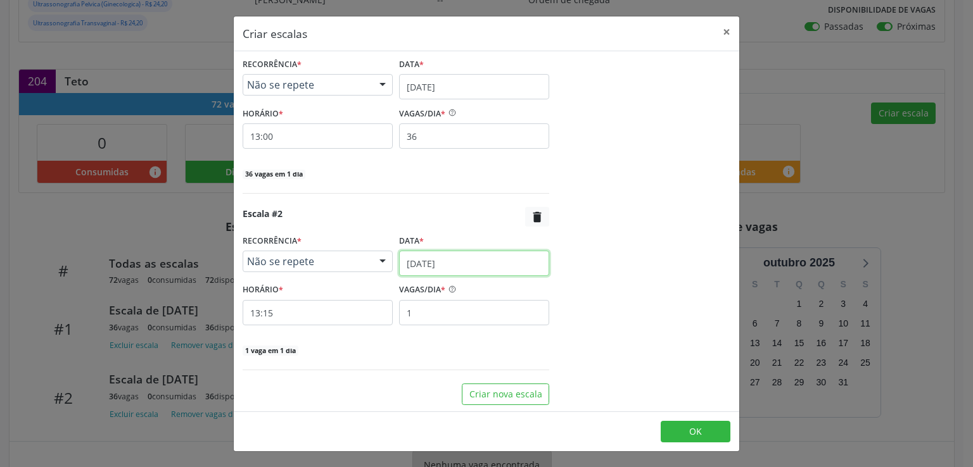
click at [428, 260] on input "25/08/2025" at bounding box center [474, 263] width 150 height 25
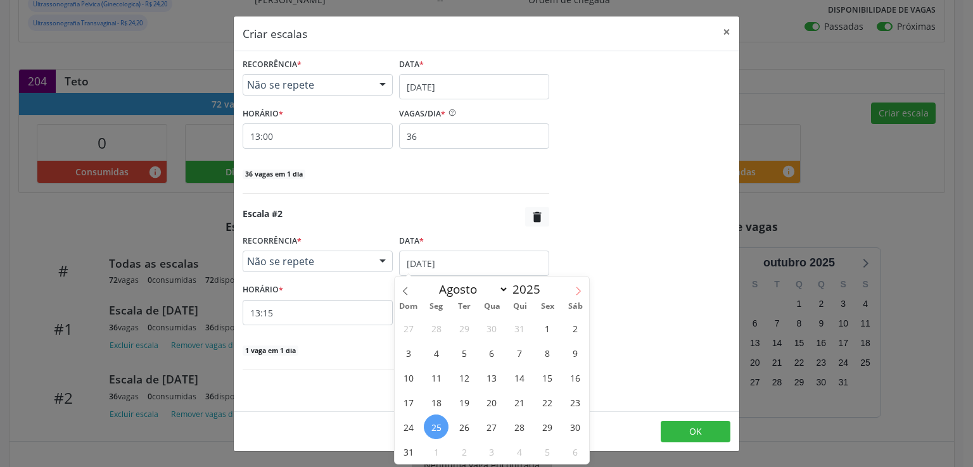
click at [575, 291] on icon at bounding box center [578, 291] width 9 height 9
select select "8"
click at [548, 377] on span "19" at bounding box center [547, 377] width 25 height 25
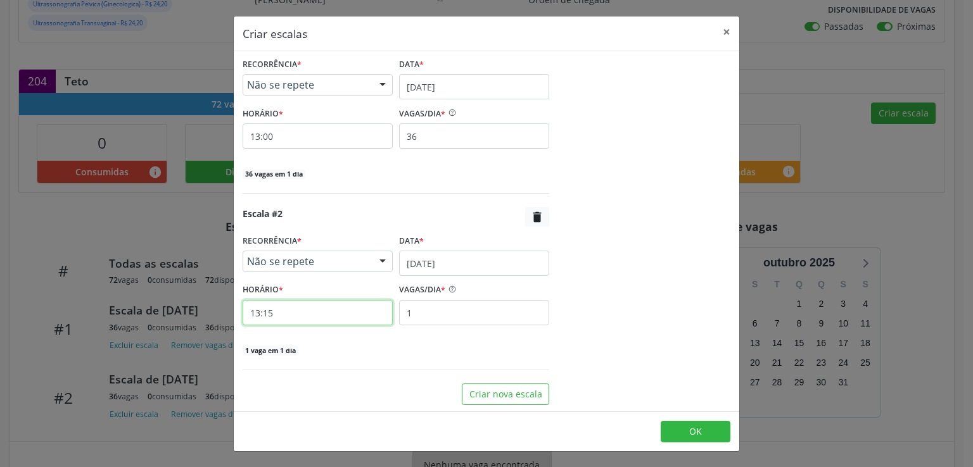
click at [314, 307] on input "13:15" at bounding box center [318, 312] width 150 height 25
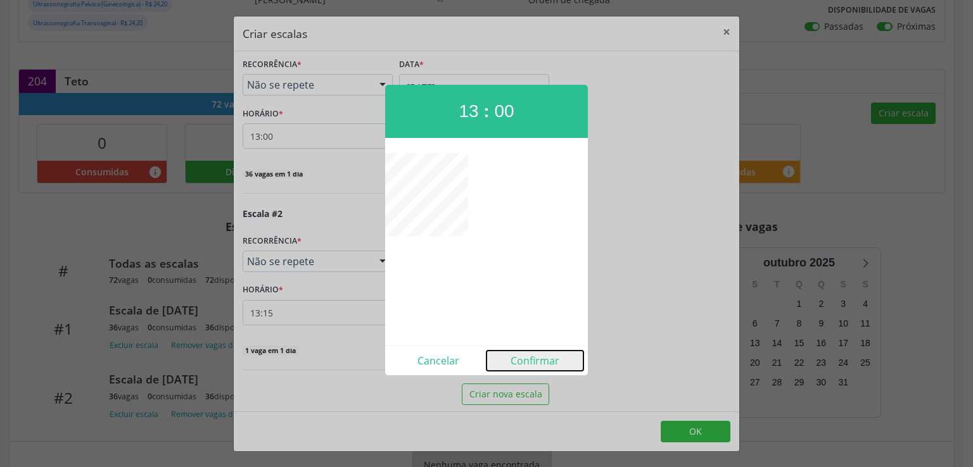
click at [526, 364] on button "Confirmar" at bounding box center [534, 361] width 97 height 20
type input "13:00"
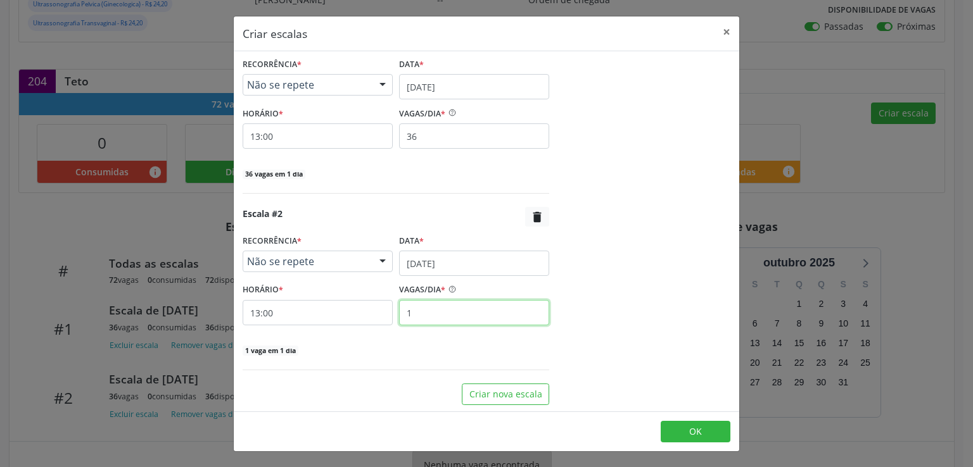
click at [428, 314] on input "1" at bounding box center [474, 312] width 150 height 25
type input "30"
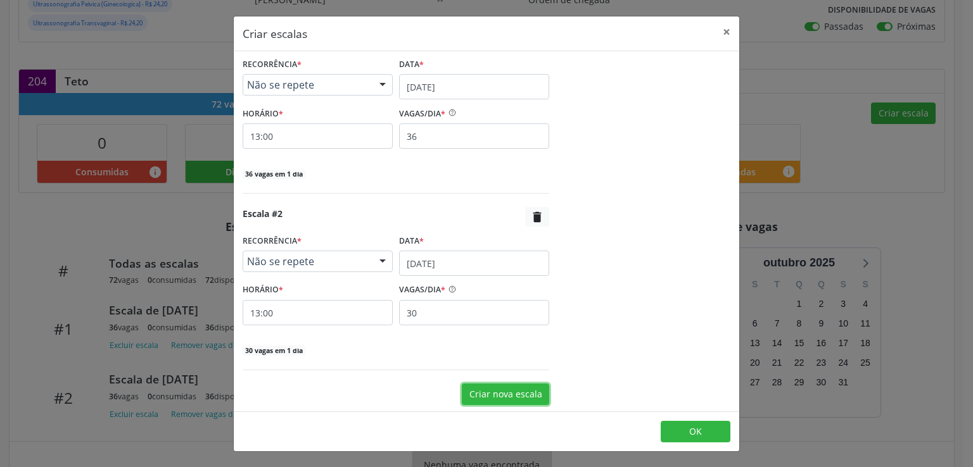
click at [492, 386] on button "Criar nova escala" at bounding box center [505, 395] width 87 height 22
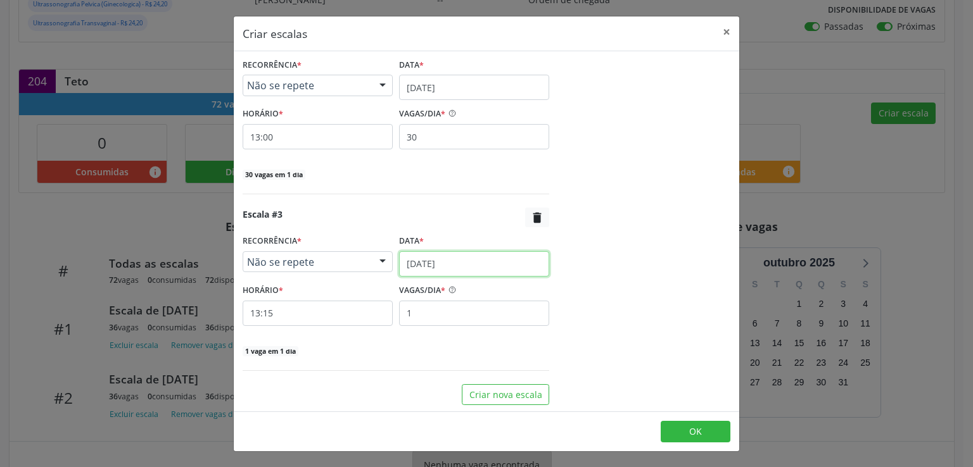
click at [429, 265] on input "25/08/2025" at bounding box center [474, 263] width 150 height 25
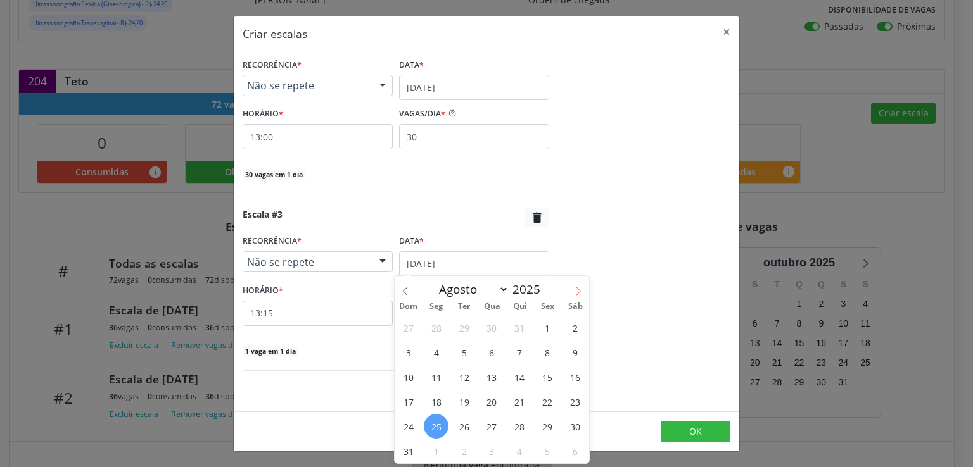
click at [575, 297] on span at bounding box center [578, 287] width 22 height 22
select select "8"
click at [546, 379] on span "19" at bounding box center [547, 377] width 25 height 25
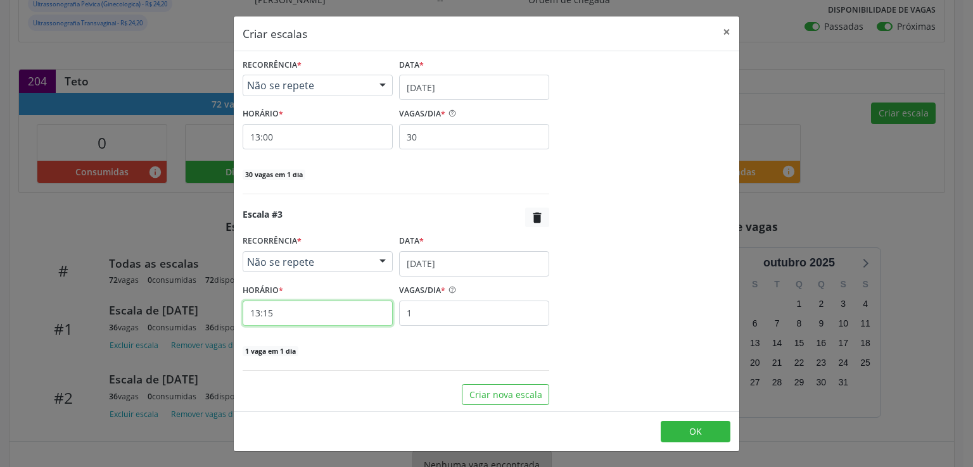
click at [286, 320] on input "13:15" at bounding box center [318, 313] width 150 height 25
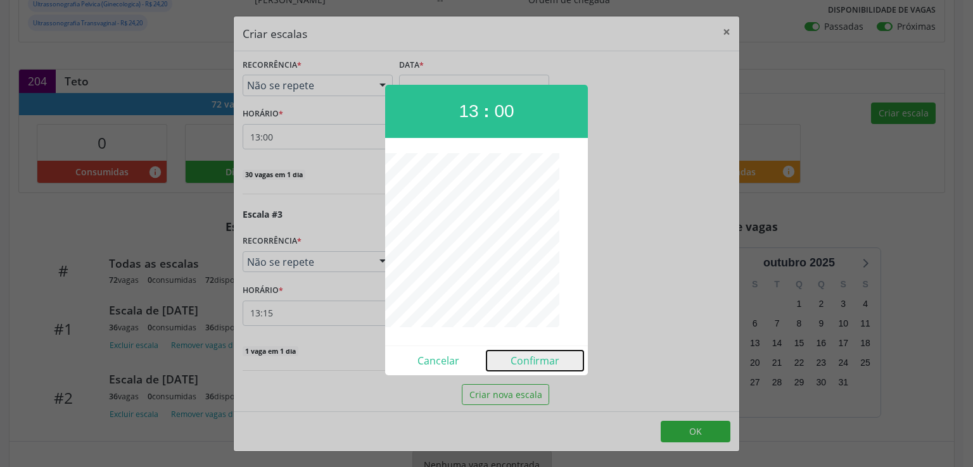
click at [521, 359] on button "Confirmar" at bounding box center [534, 361] width 97 height 20
type input "13:00"
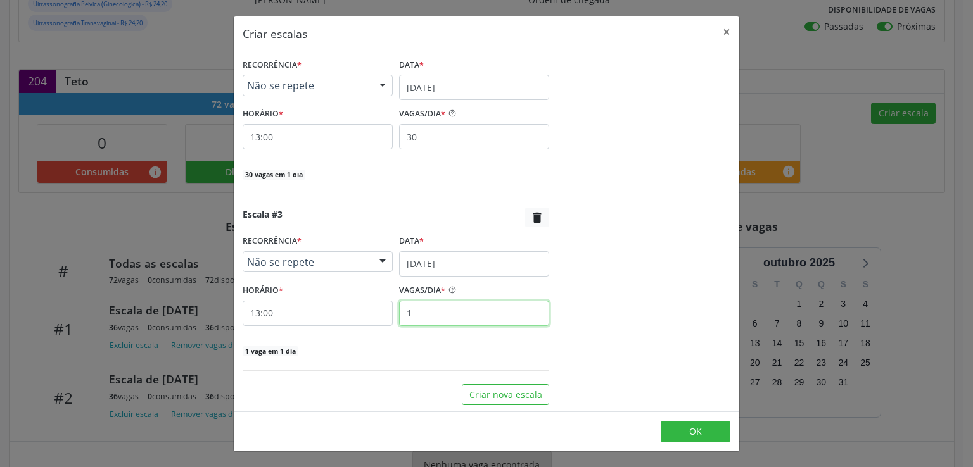
click at [444, 310] on input "1" at bounding box center [474, 313] width 150 height 25
type input "30"
click at [533, 354] on div "30 vagas em 1 dia" at bounding box center [396, 350] width 307 height 13
click at [706, 428] on button "OK" at bounding box center [696, 432] width 70 height 22
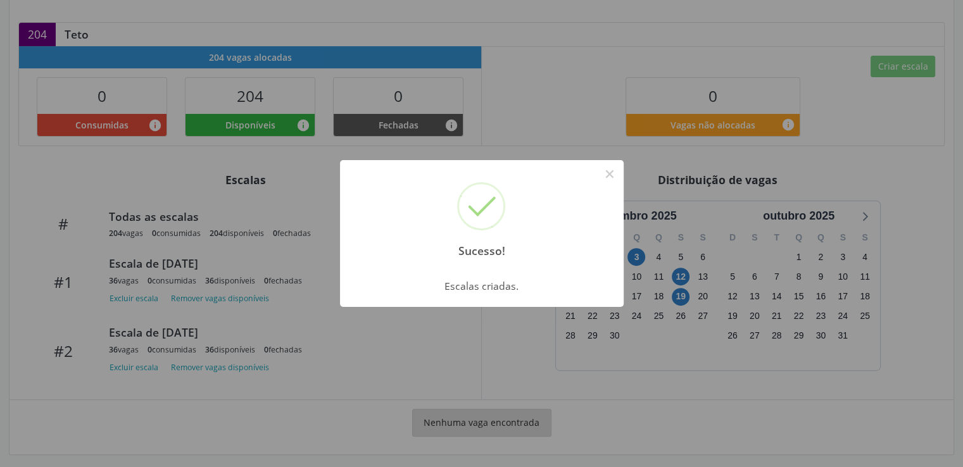
scroll to position [404, 0]
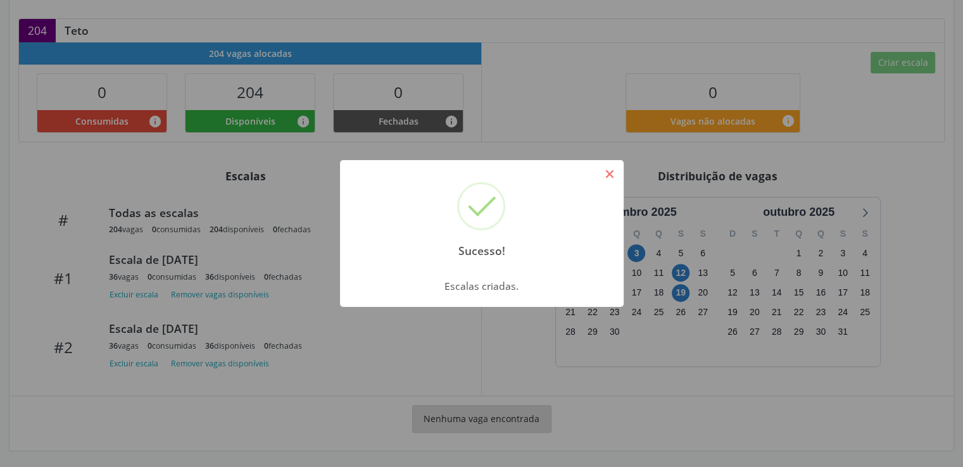
click at [605, 178] on button "×" at bounding box center [610, 174] width 22 height 22
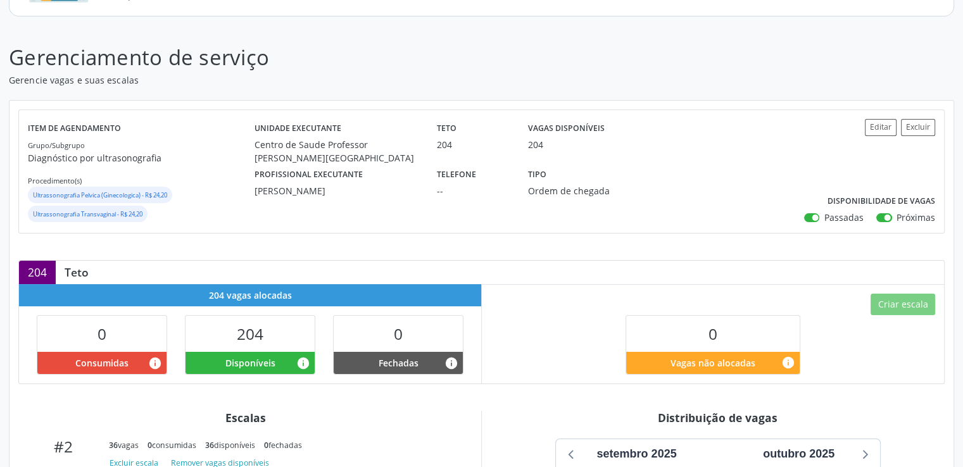
scroll to position [0, 0]
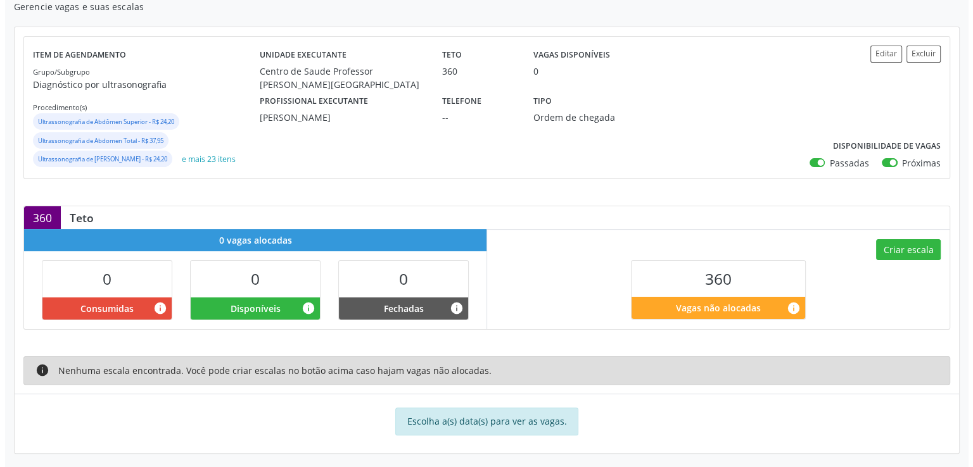
scroll to position [238, 0]
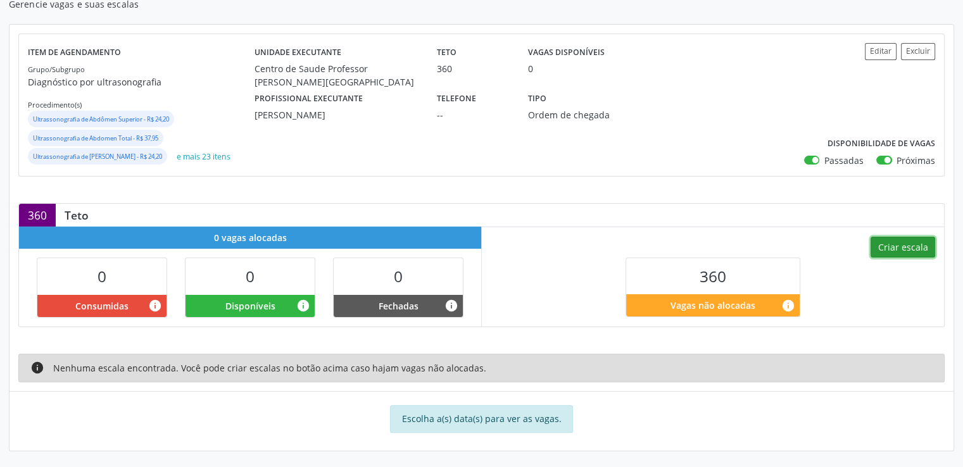
click at [899, 240] on button "Criar escala" at bounding box center [903, 248] width 65 height 22
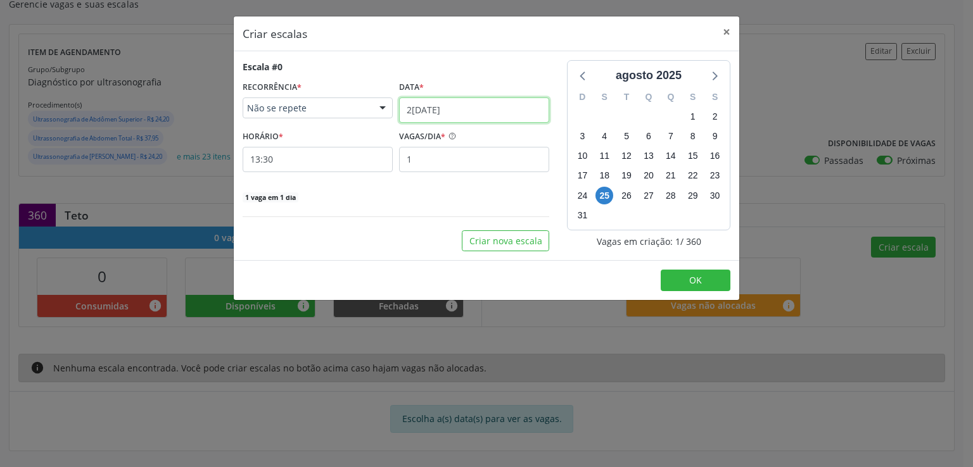
click at [407, 109] on input "[DATE]" at bounding box center [474, 110] width 150 height 25
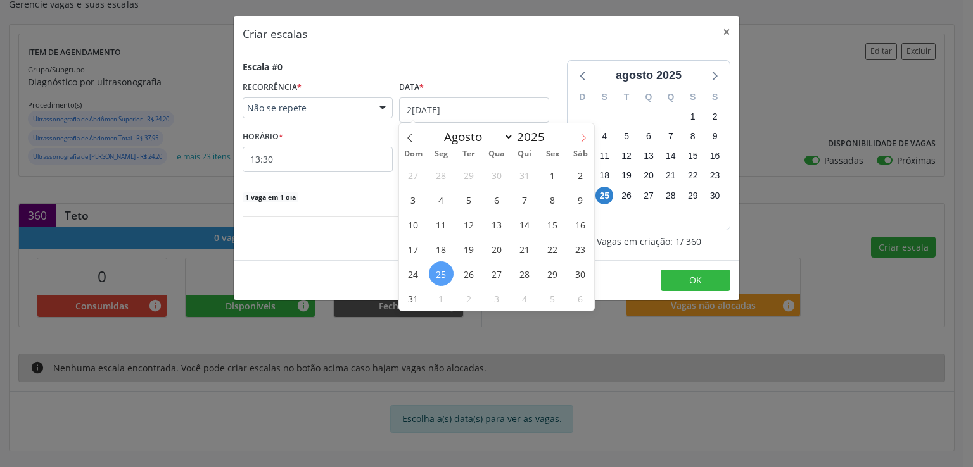
click at [583, 136] on icon at bounding box center [583, 138] width 9 height 9
select select "8"
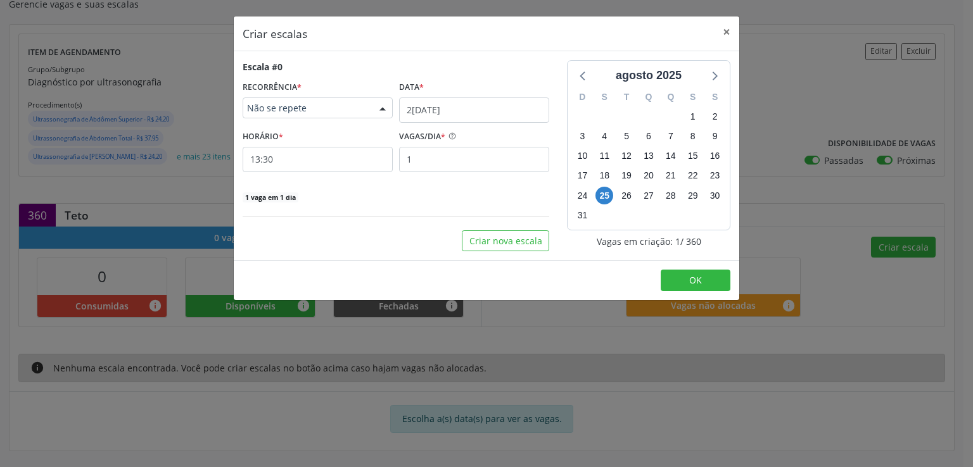
click at [332, 108] on span "Não se repete" at bounding box center [307, 108] width 120 height 13
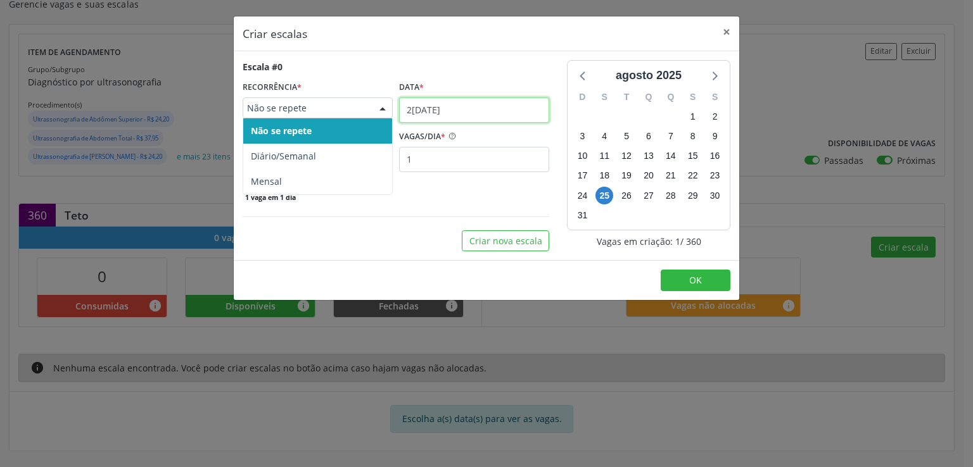
click at [411, 115] on input "[DATE]" at bounding box center [474, 110] width 150 height 25
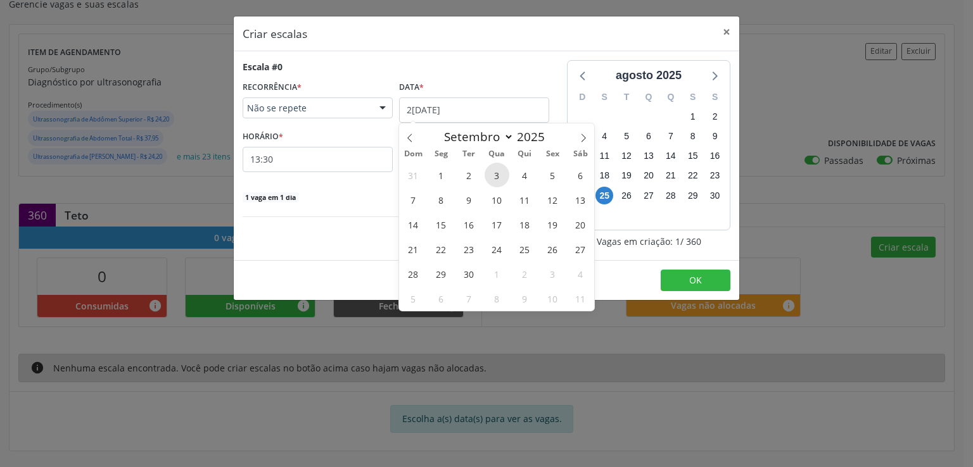
click at [494, 170] on span "3" at bounding box center [497, 175] width 25 height 25
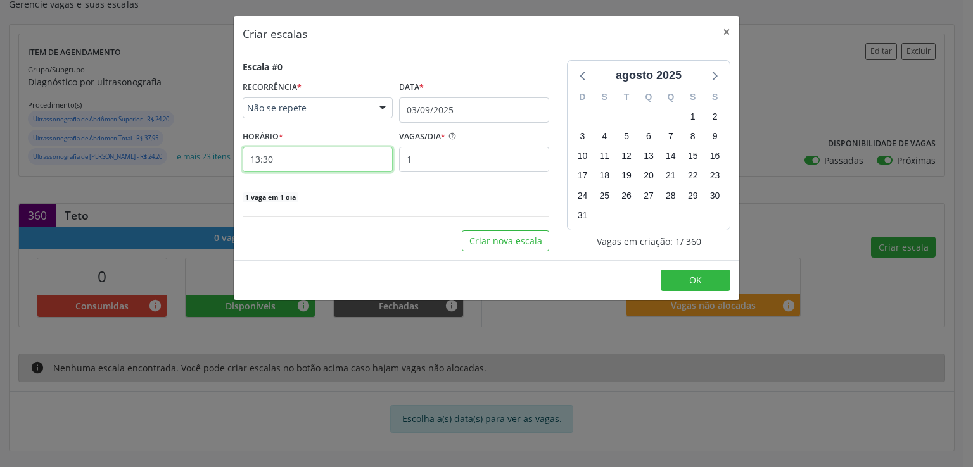
click at [369, 160] on input "13:30" at bounding box center [318, 159] width 150 height 25
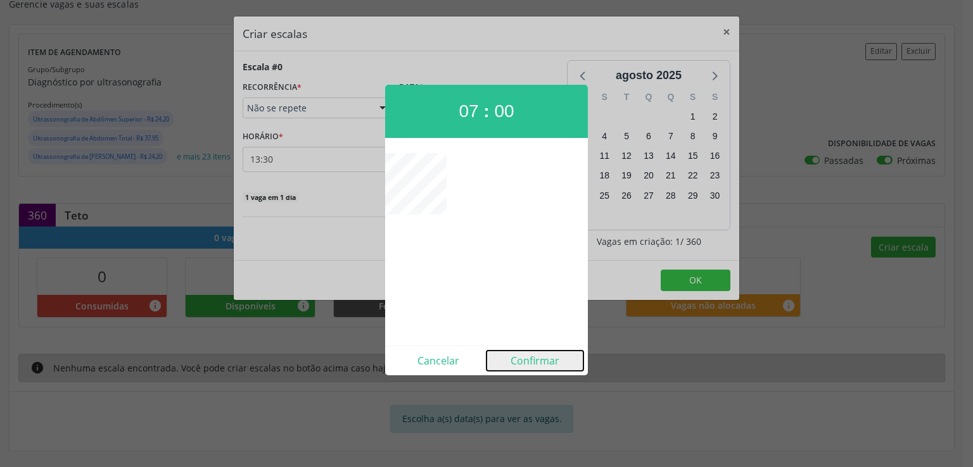
click at [526, 363] on button "Confirmar" at bounding box center [534, 361] width 97 height 20
type input "07:00"
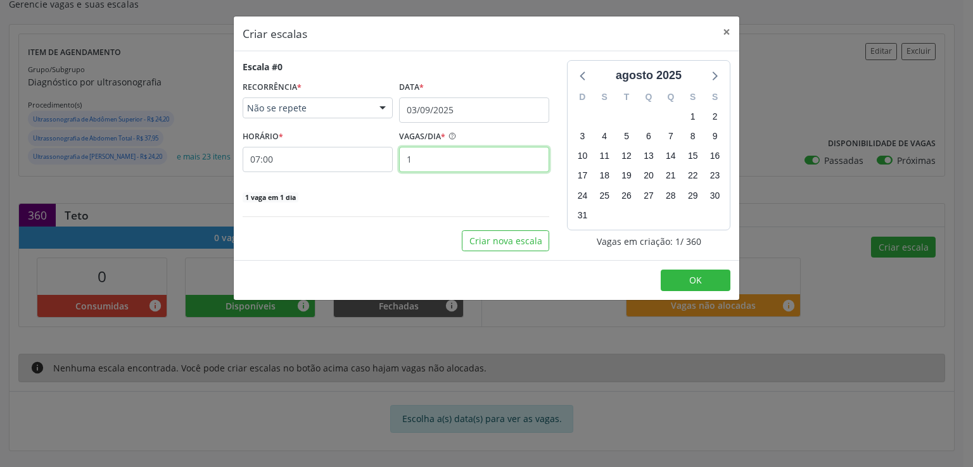
click at [440, 160] on input "1" at bounding box center [474, 159] width 150 height 25
type input "30"
click at [431, 178] on div "Escala #0 RECORRÊNCIA * Não se repete Não se repete Diário/Semanal Mensal Nenhu…" at bounding box center [396, 131] width 307 height 143
click at [497, 241] on button "Criar nova escala" at bounding box center [505, 242] width 87 height 22
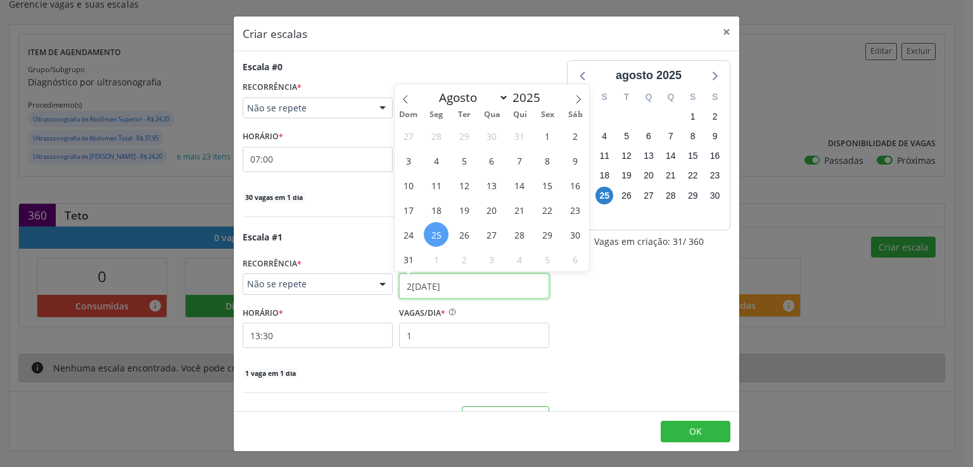
click at [407, 284] on input "[DATE]" at bounding box center [474, 286] width 150 height 25
click at [578, 99] on icon at bounding box center [578, 99] width 9 height 9
select select "8"
click at [490, 137] on span "3" at bounding box center [491, 136] width 25 height 25
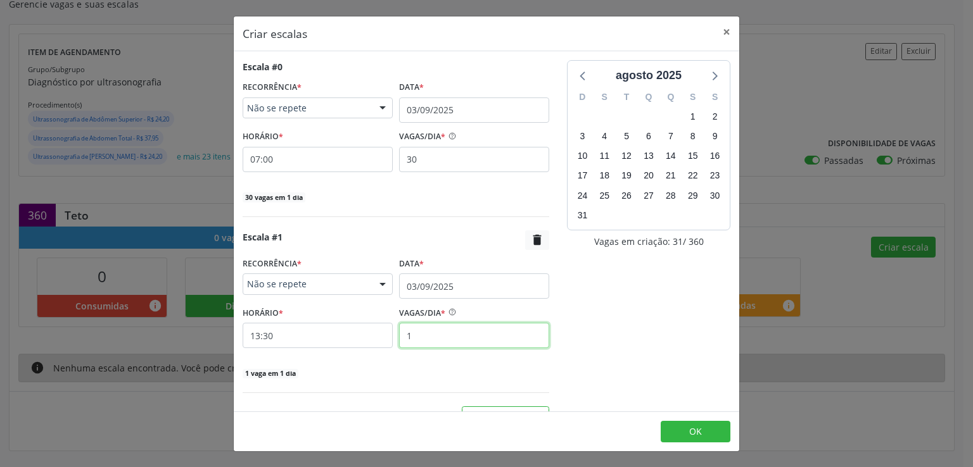
click at [412, 337] on input "1" at bounding box center [474, 335] width 150 height 25
type input "30"
click at [360, 331] on input "13:30" at bounding box center [318, 335] width 150 height 25
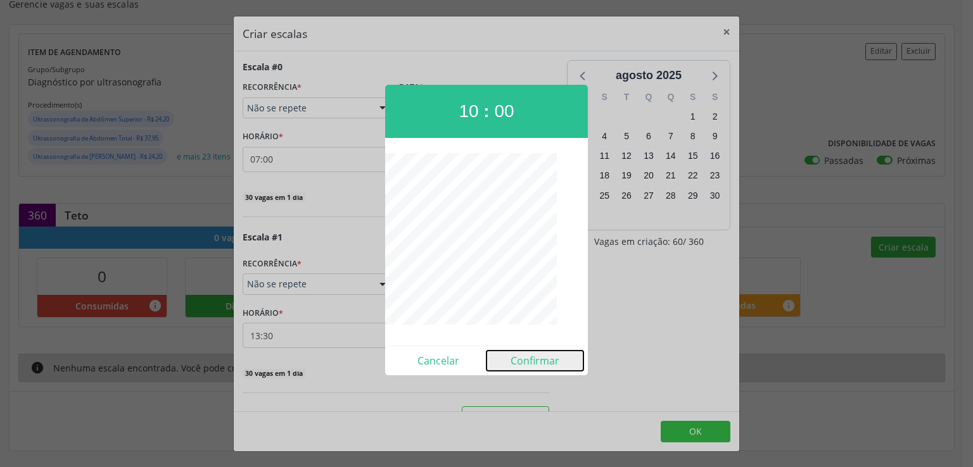
click at [535, 363] on button "Confirmar" at bounding box center [534, 361] width 97 height 20
type input "10:00"
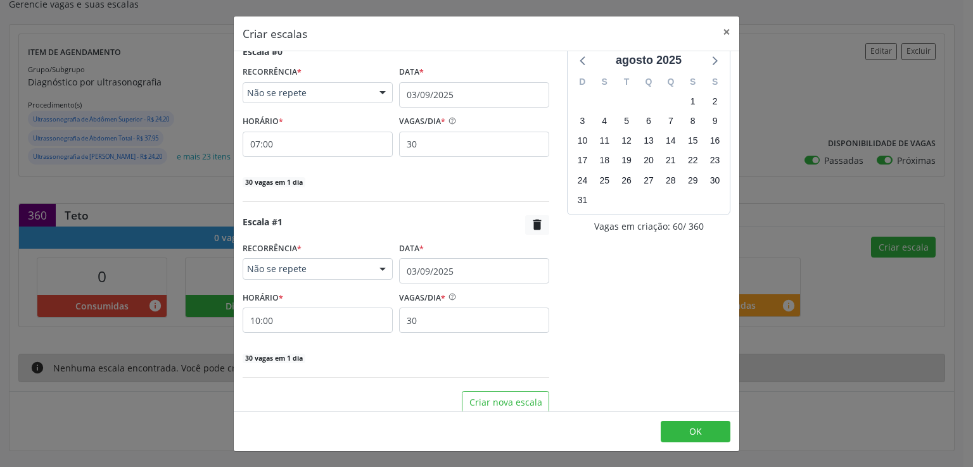
scroll to position [23, 0]
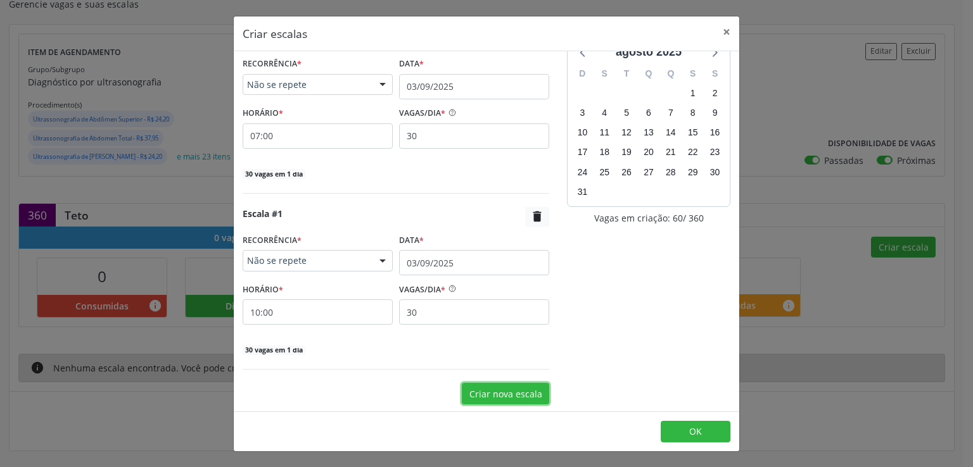
click at [479, 393] on button "Criar nova escala" at bounding box center [505, 394] width 87 height 22
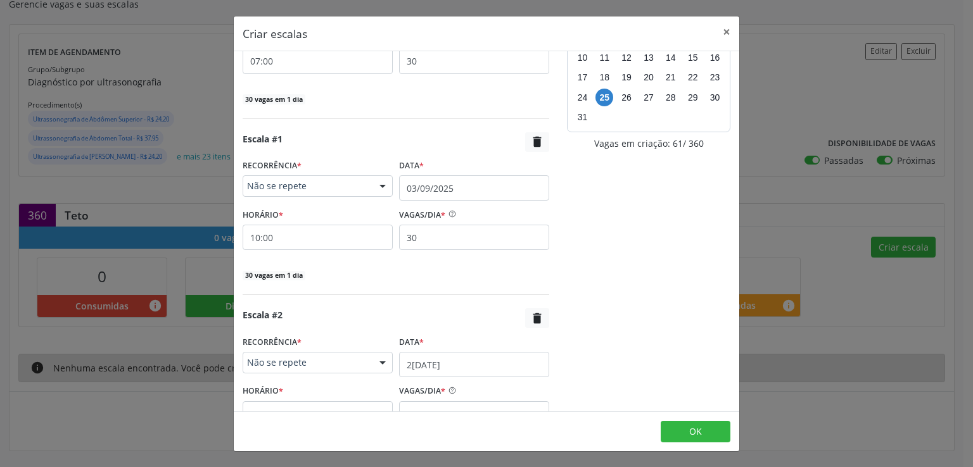
scroll to position [200, 0]
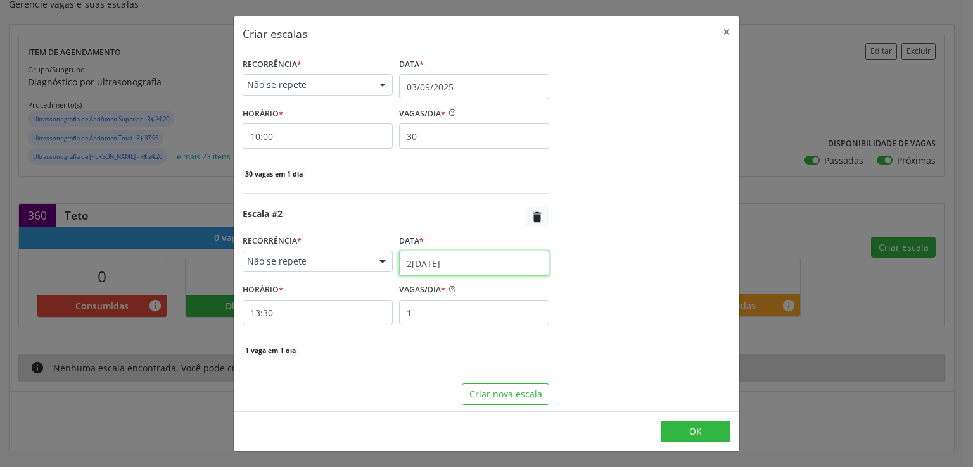
click at [448, 264] on input "25/08/2025" at bounding box center [474, 263] width 150 height 25
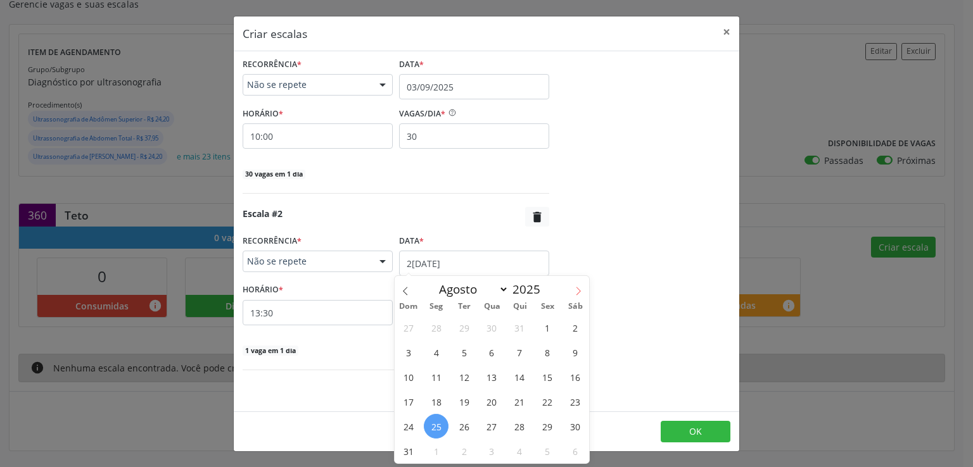
click at [579, 284] on span at bounding box center [578, 287] width 22 height 22
select select "8"
click at [519, 326] on span "4" at bounding box center [519, 327] width 25 height 25
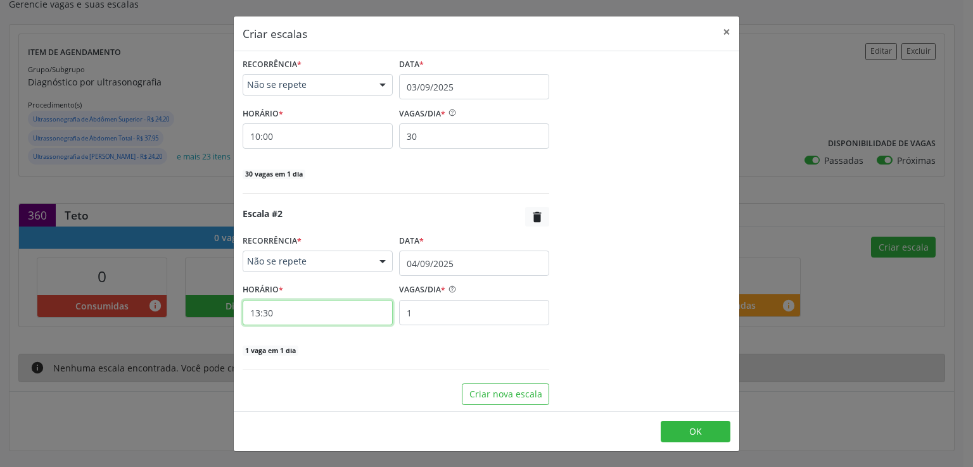
click at [347, 315] on input "13:30" at bounding box center [318, 312] width 150 height 25
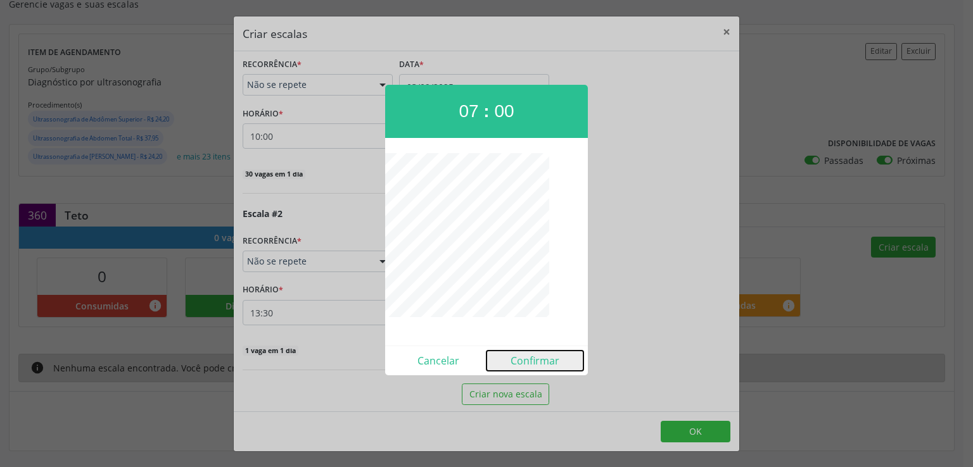
click at [541, 357] on button "Confirmar" at bounding box center [534, 361] width 97 height 20
type input "07:00"
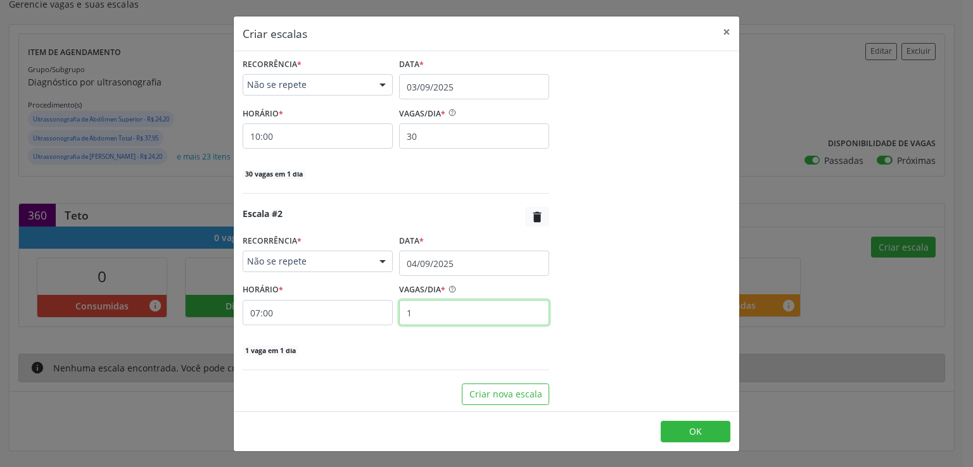
click at [467, 307] on input "1" at bounding box center [474, 312] width 150 height 25
type input "30"
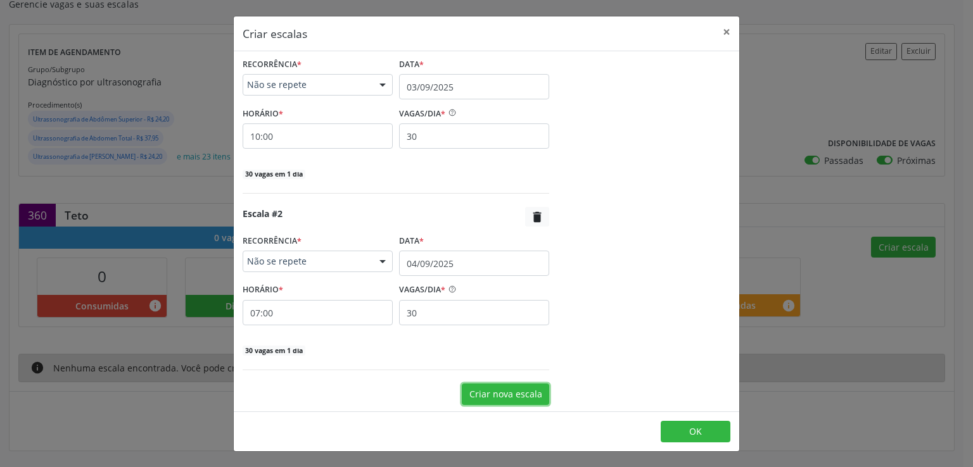
click at [500, 391] on button "Criar nova escala" at bounding box center [505, 395] width 87 height 22
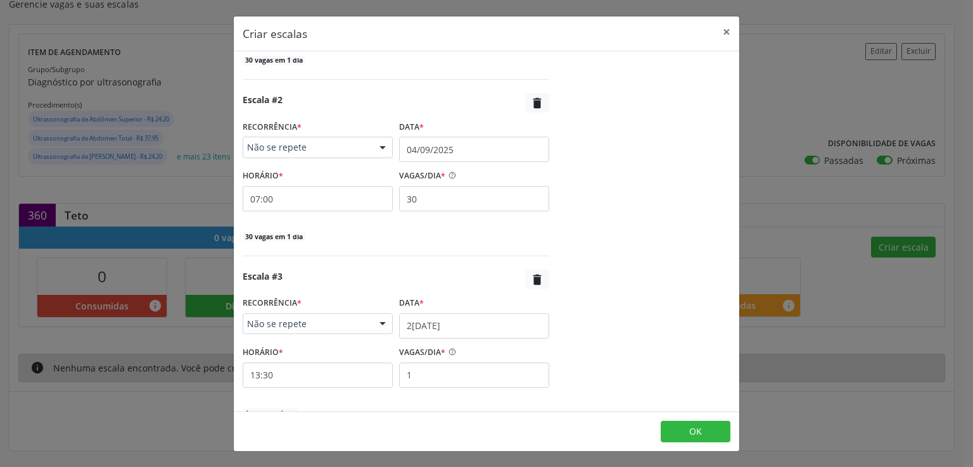
scroll to position [376, 0]
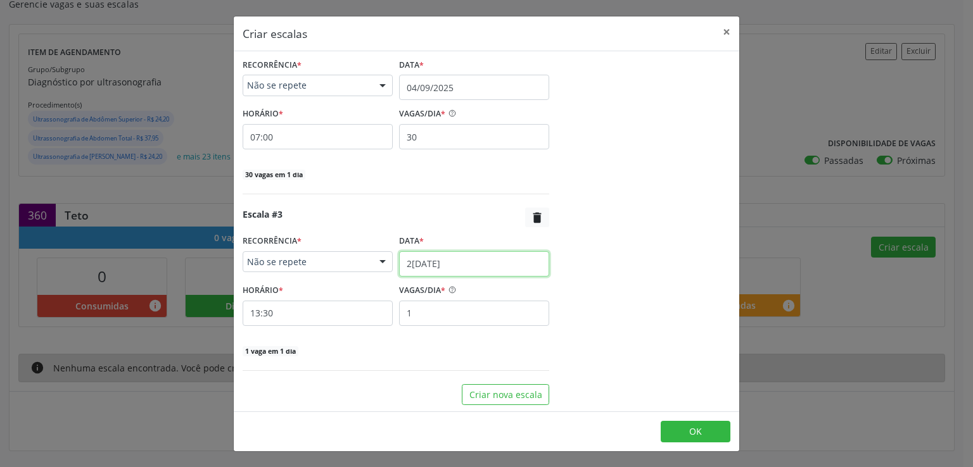
click at [425, 264] on input "25/08/2025" at bounding box center [474, 263] width 150 height 25
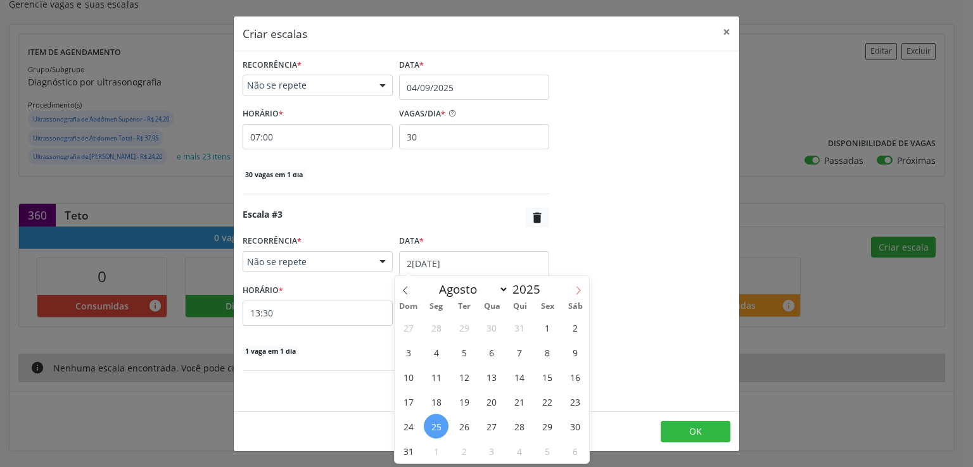
click at [578, 291] on icon at bounding box center [578, 290] width 9 height 9
select select "8"
click at [524, 324] on span "4" at bounding box center [519, 327] width 25 height 25
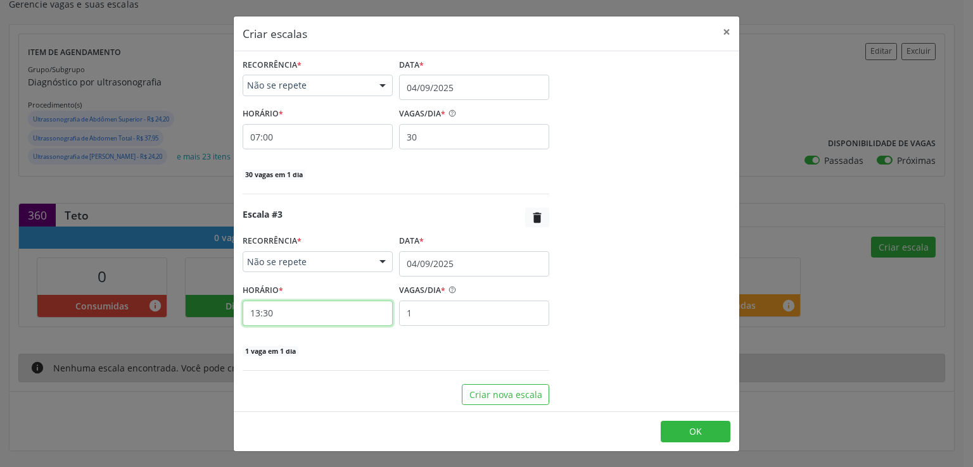
click at [296, 316] on input "13:30" at bounding box center [318, 313] width 150 height 25
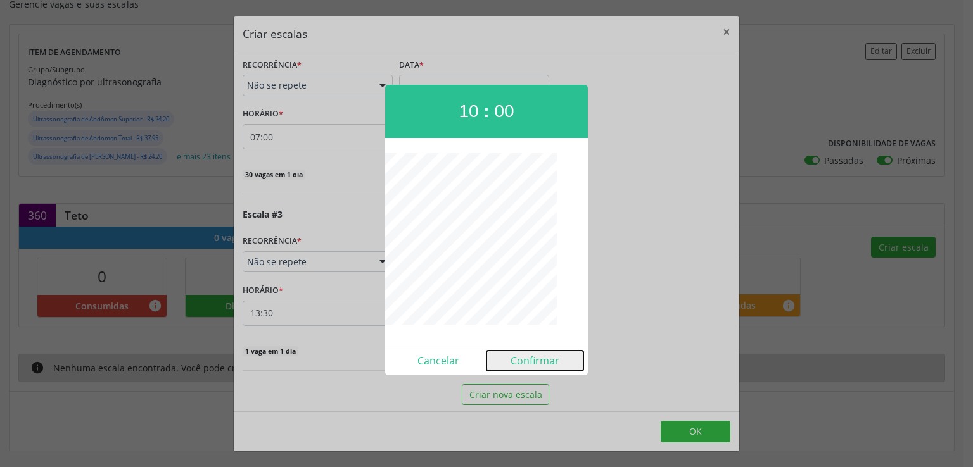
click at [542, 353] on button "Confirmar" at bounding box center [534, 361] width 97 height 20
type input "10:00"
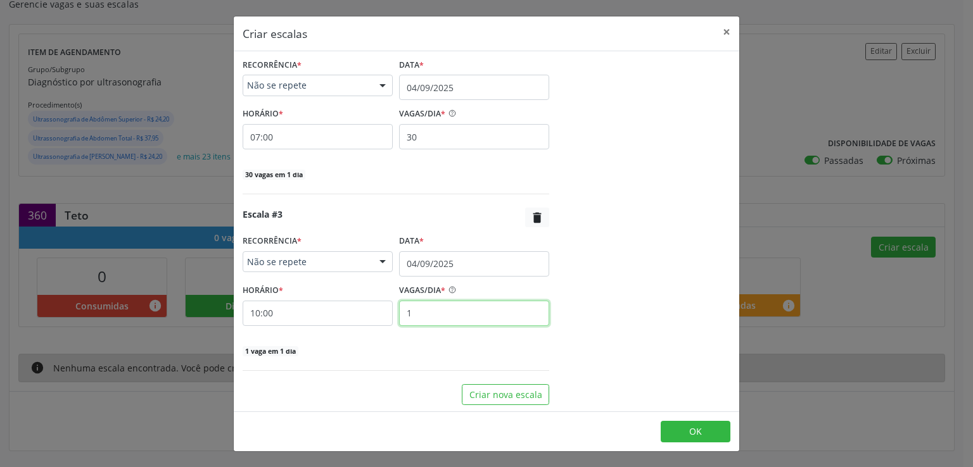
click at [415, 314] on input "1" at bounding box center [474, 313] width 150 height 25
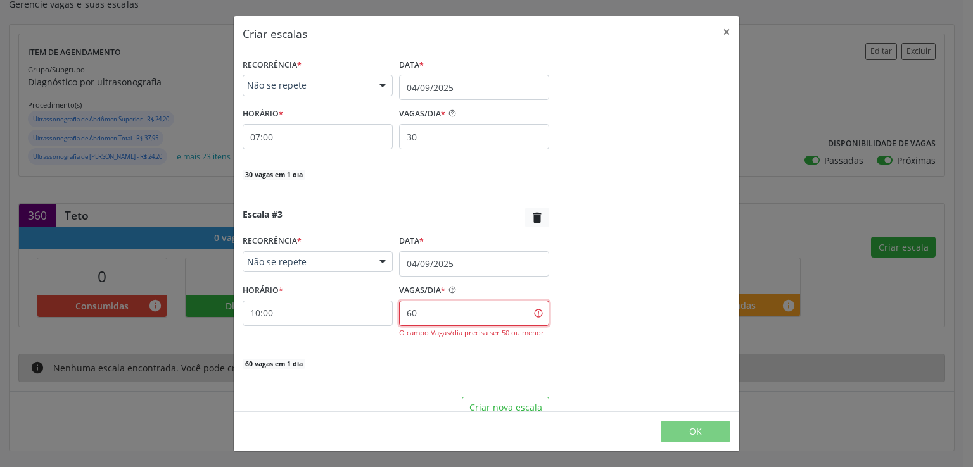
type input "6"
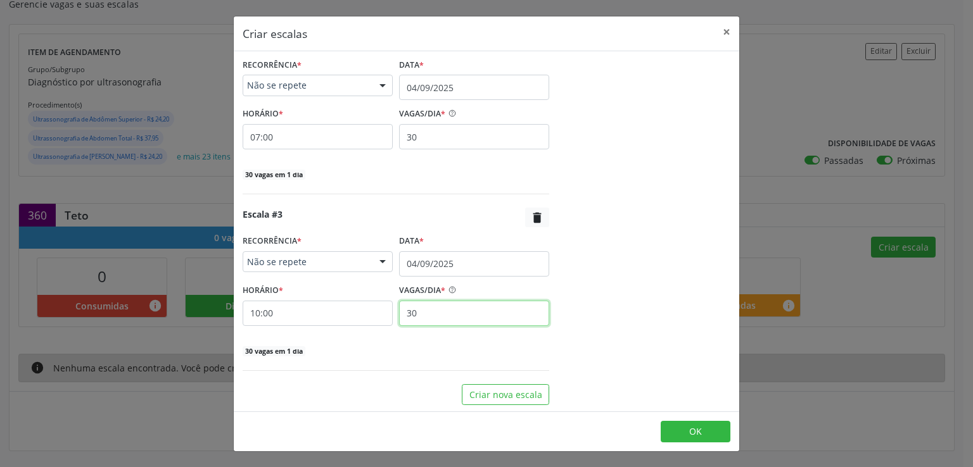
type input "30"
click at [425, 355] on div "Escala #3  RECORRÊNCIA * Não se repete Não se repete Diário/Semanal Mensal Nen…" at bounding box center [396, 289] width 307 height 163
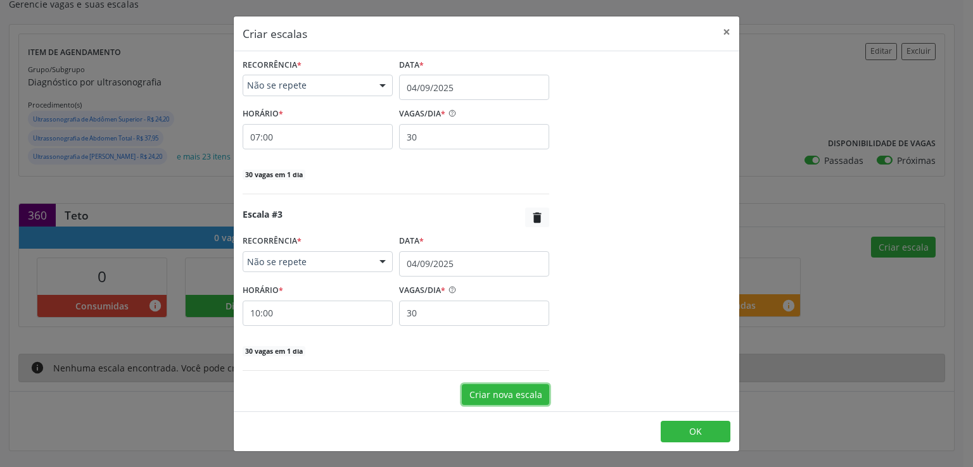
click at [496, 393] on button "Criar nova escala" at bounding box center [505, 395] width 87 height 22
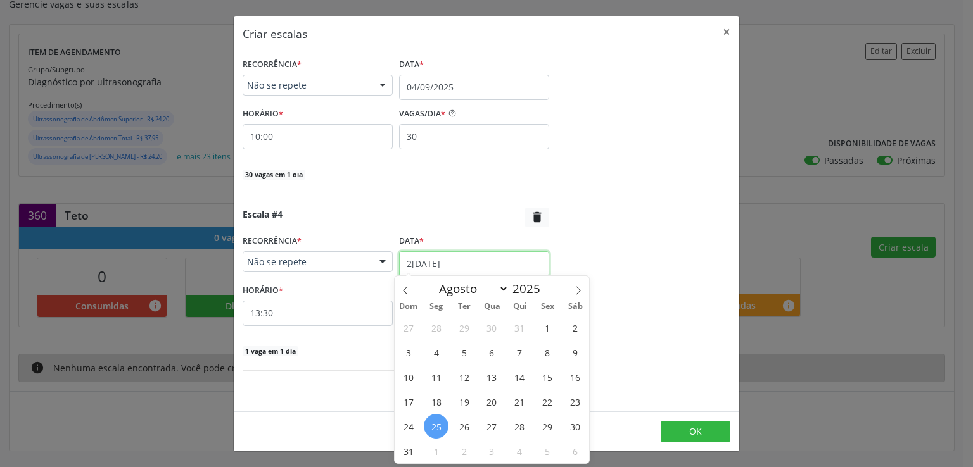
click at [419, 262] on input "25/08/2025" at bounding box center [474, 263] width 150 height 25
click at [577, 286] on icon at bounding box center [578, 290] width 9 height 9
select select "8"
click at [494, 376] on span "17" at bounding box center [491, 377] width 25 height 25
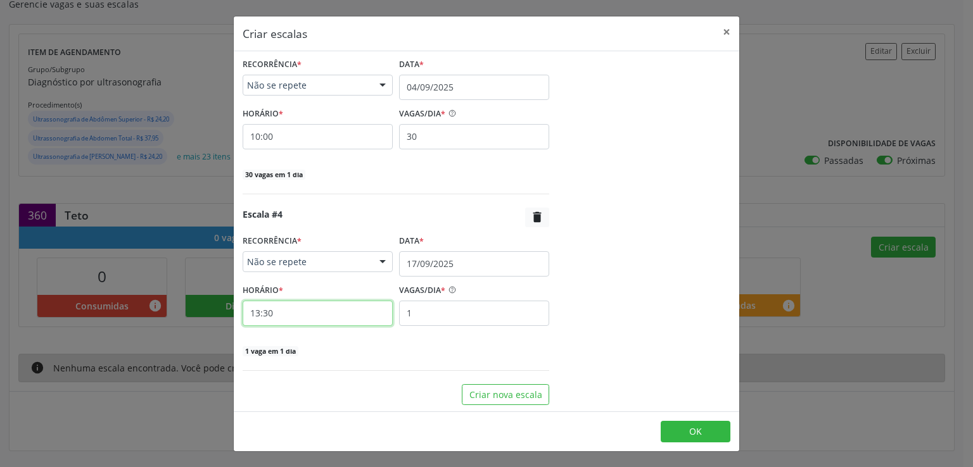
click at [319, 318] on input "13:30" at bounding box center [318, 313] width 150 height 25
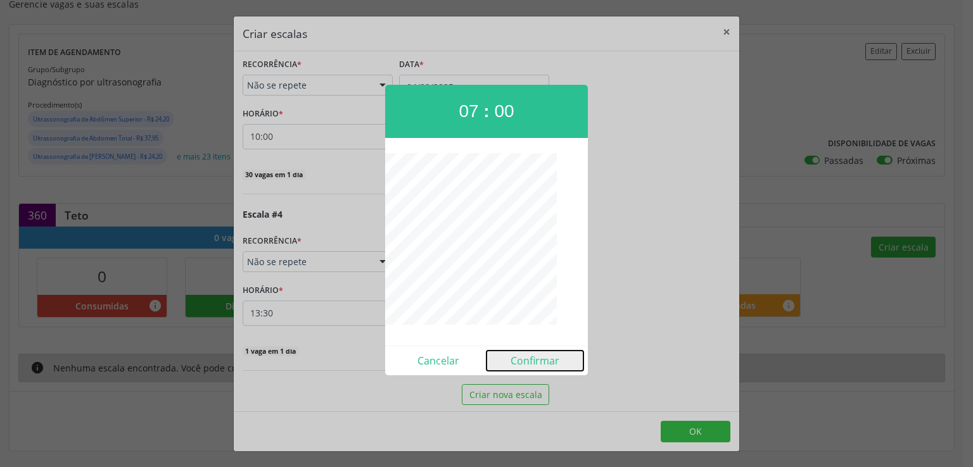
click at [537, 358] on button "Confirmar" at bounding box center [534, 361] width 97 height 20
type input "07:00"
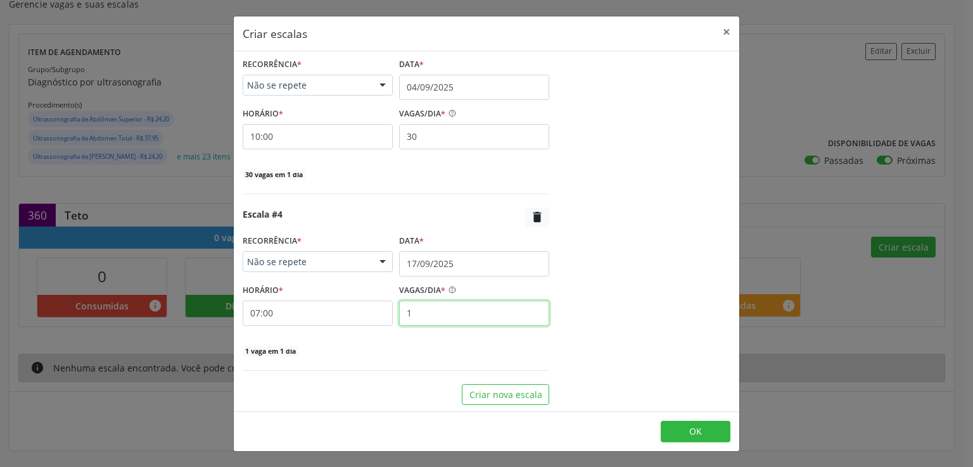
click at [421, 317] on input "1" at bounding box center [474, 313] width 150 height 25
type input "30"
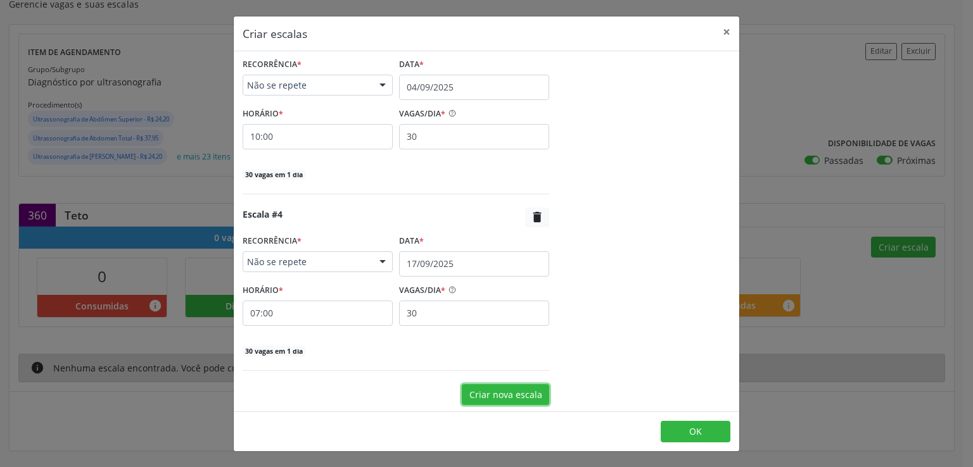
click at [493, 398] on button "Criar nova escala" at bounding box center [505, 395] width 87 height 22
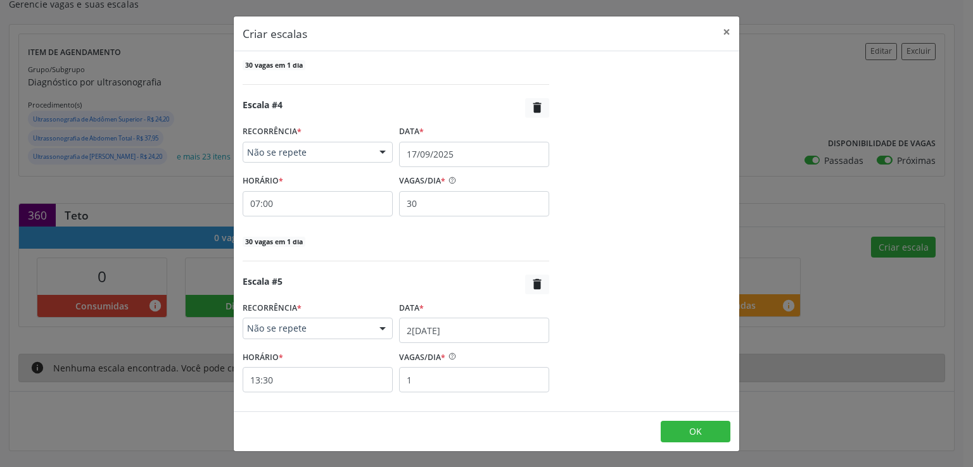
scroll to position [728, 0]
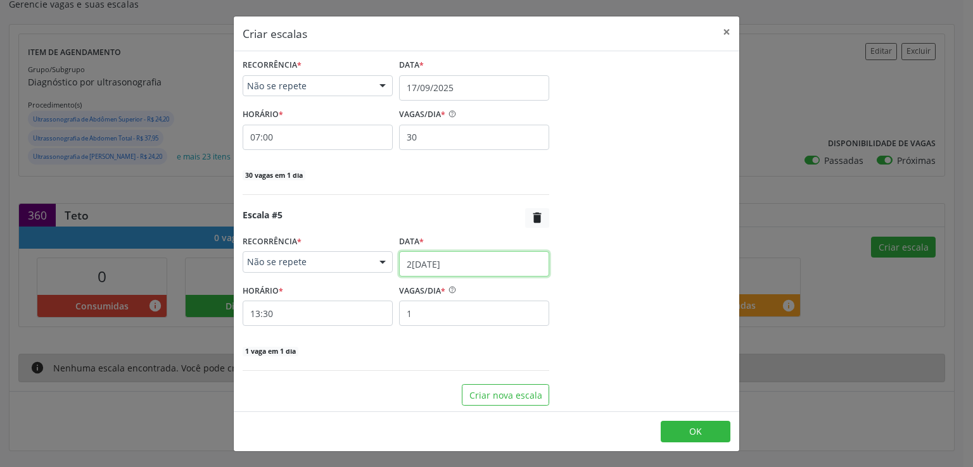
click at [415, 263] on input "25/08/2025" at bounding box center [474, 263] width 150 height 25
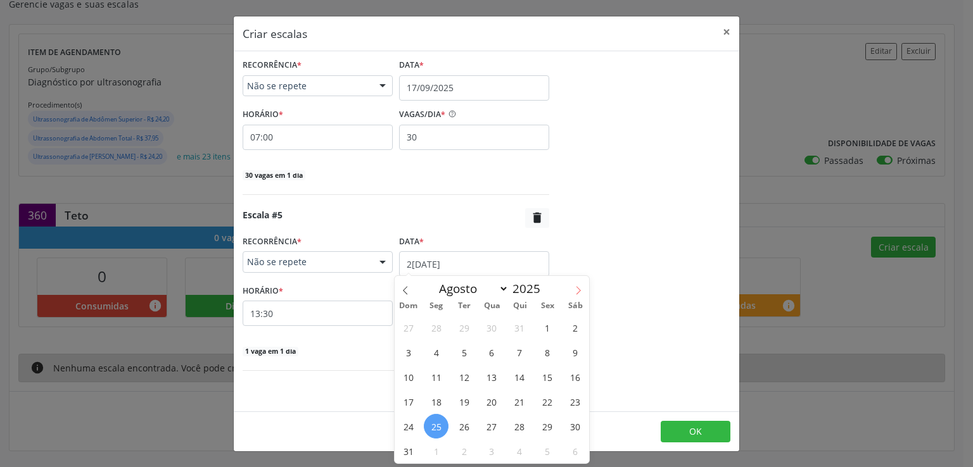
click at [575, 295] on span at bounding box center [578, 287] width 22 height 22
select select "8"
click at [494, 376] on span "17" at bounding box center [491, 377] width 25 height 25
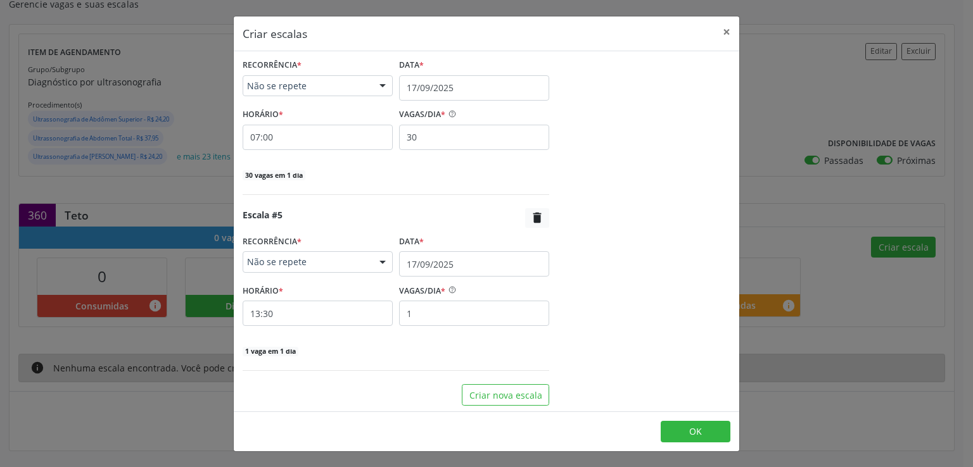
click at [320, 324] on div "13:30" at bounding box center [318, 313] width 150 height 25
click at [320, 321] on input "13:30" at bounding box center [318, 313] width 150 height 25
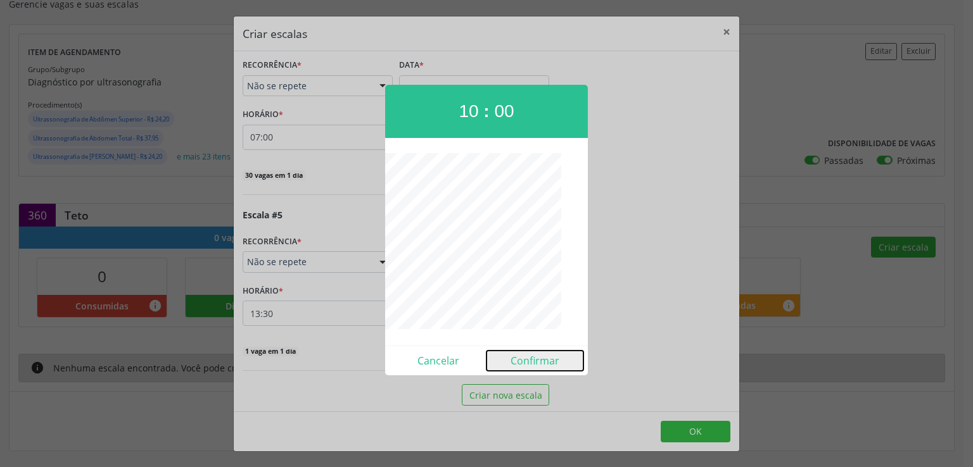
click at [535, 358] on button "Confirmar" at bounding box center [534, 361] width 97 height 20
type input "10:00"
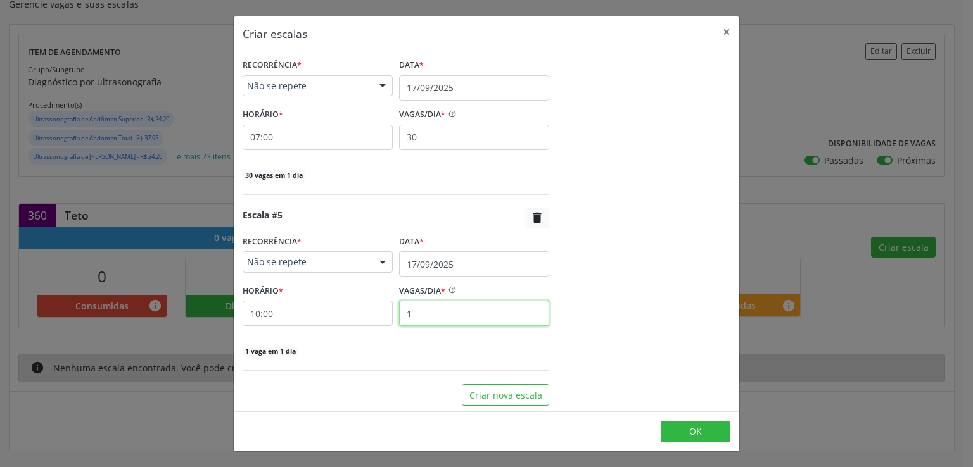
click at [431, 321] on input "1" at bounding box center [474, 313] width 150 height 25
type input "30"
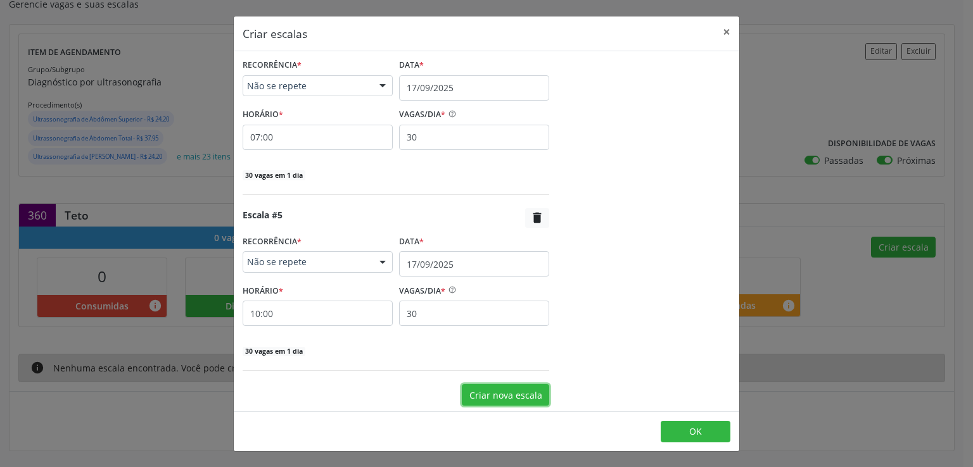
click at [507, 384] on button "Criar nova escala" at bounding box center [505, 395] width 87 height 22
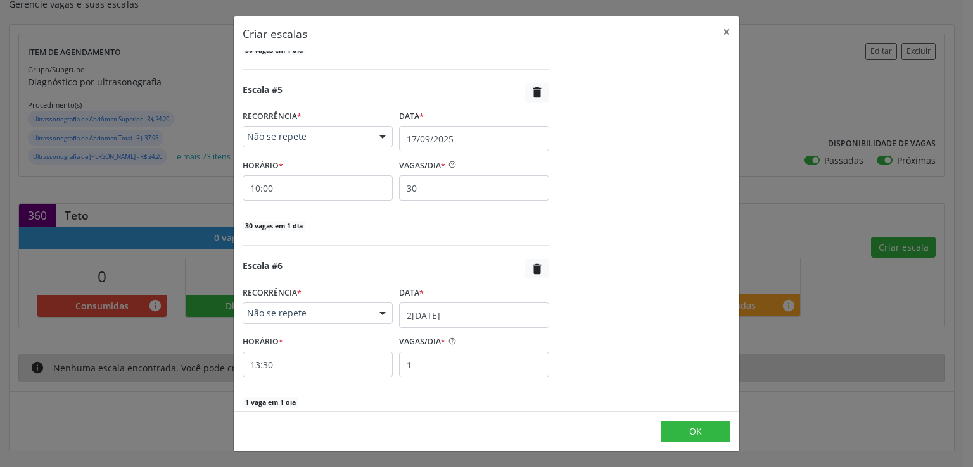
scroll to position [904, 0]
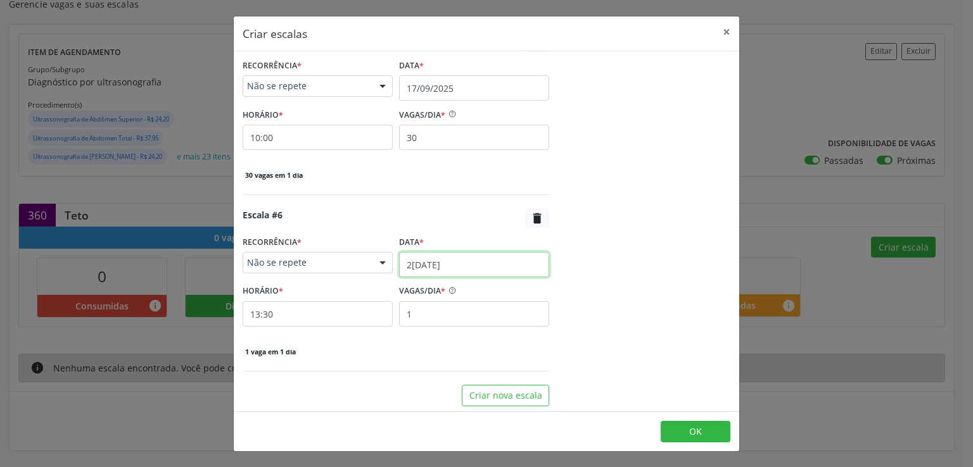
click at [415, 260] on input "25/08/2025" at bounding box center [474, 264] width 150 height 25
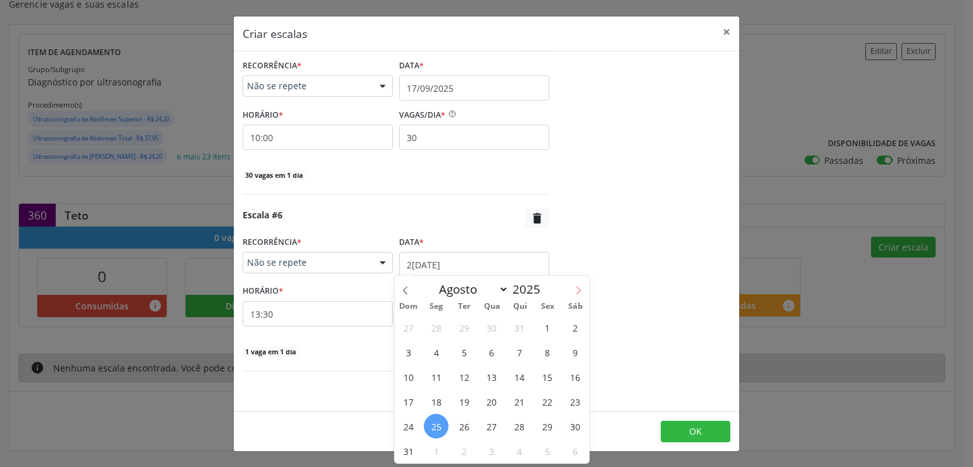
click at [576, 289] on icon at bounding box center [578, 290] width 9 height 9
select select "8"
click at [523, 376] on span "18" at bounding box center [519, 377] width 25 height 25
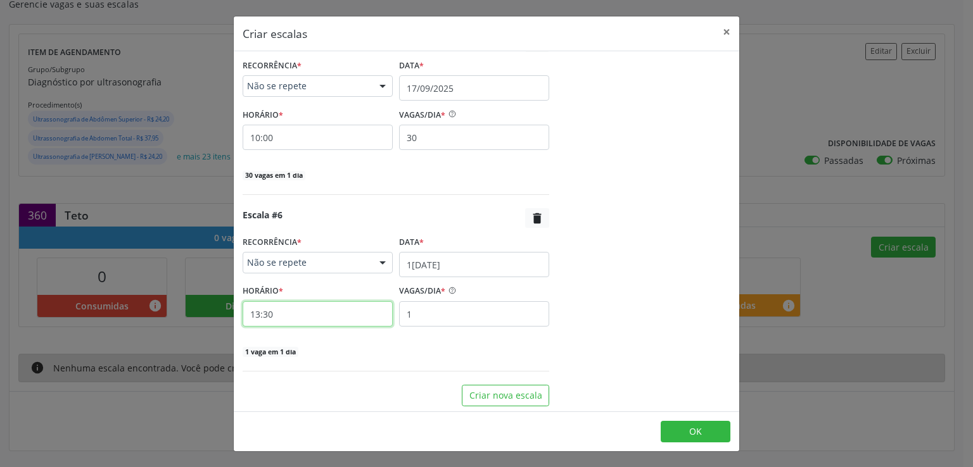
click at [348, 317] on input "13:30" at bounding box center [318, 313] width 150 height 25
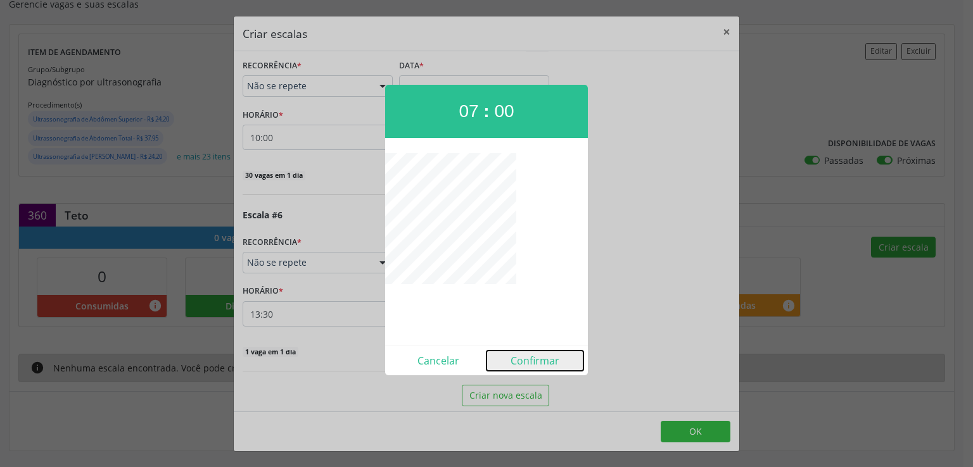
click at [559, 360] on button "Confirmar" at bounding box center [534, 361] width 97 height 20
type input "07:00"
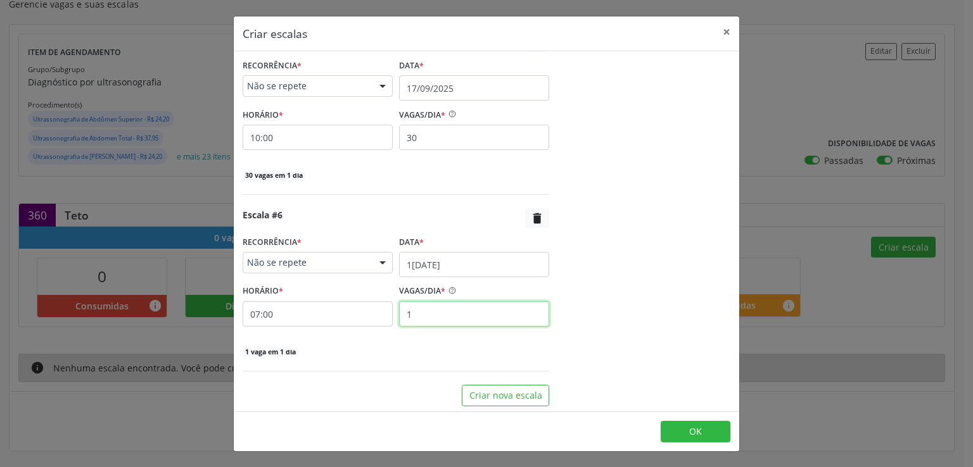
click at [429, 305] on input "1" at bounding box center [474, 313] width 150 height 25
type input "30"
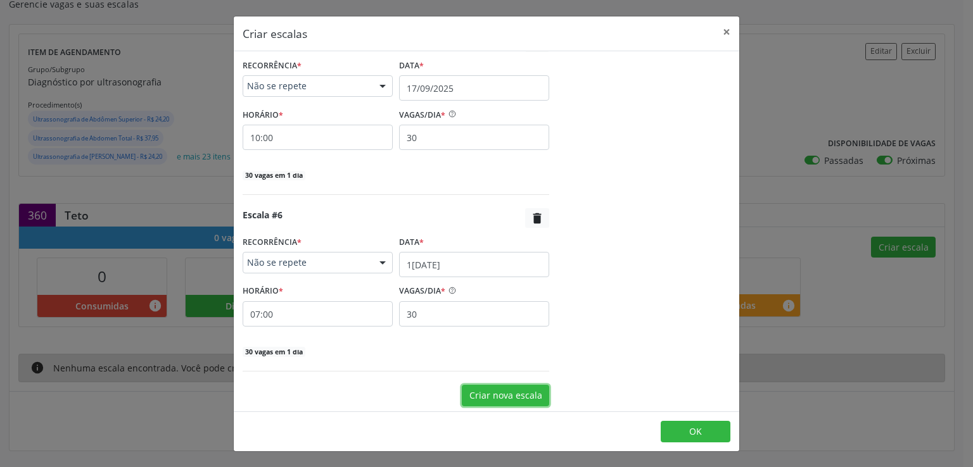
click at [479, 391] on button "Criar nova escala" at bounding box center [505, 396] width 87 height 22
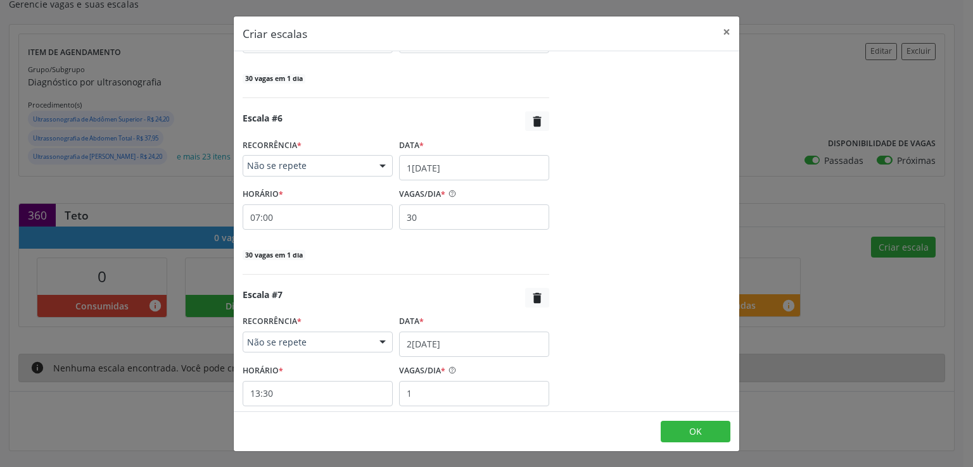
scroll to position [1081, 0]
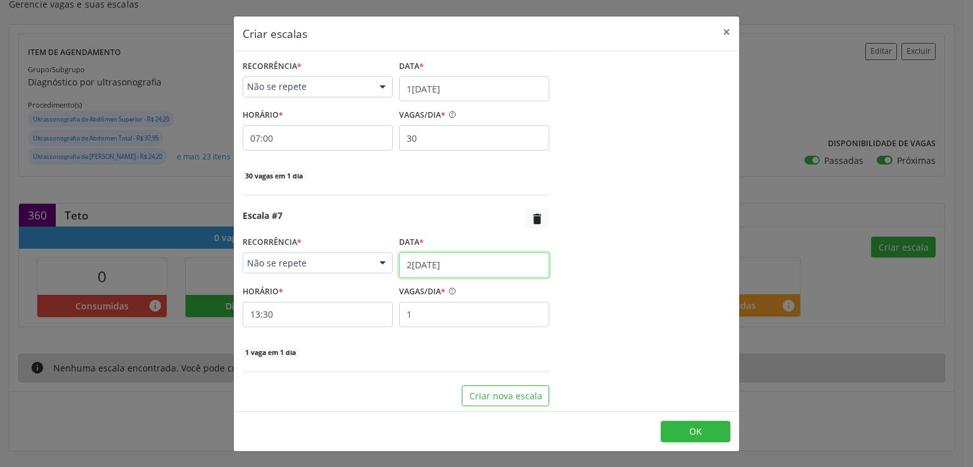
click at [452, 258] on input "25/08/2025" at bounding box center [474, 265] width 150 height 25
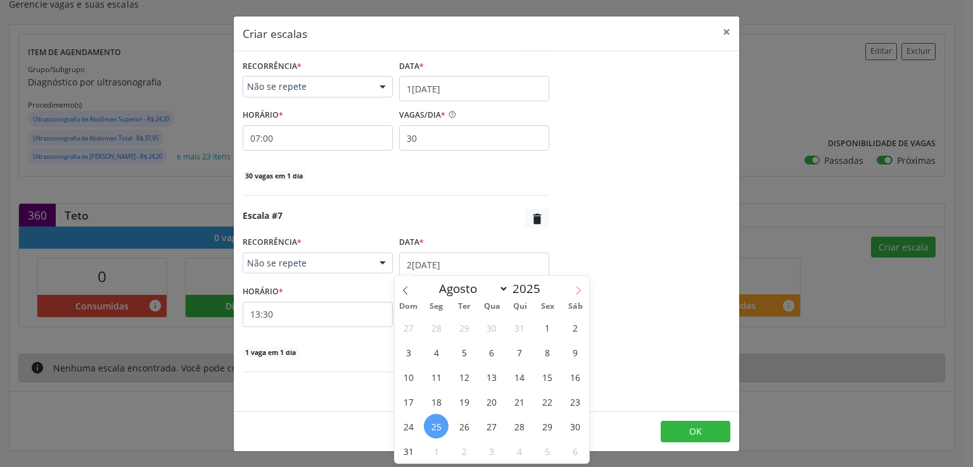
click at [576, 287] on icon at bounding box center [578, 290] width 9 height 9
select select "8"
click at [517, 377] on span "18" at bounding box center [519, 377] width 25 height 25
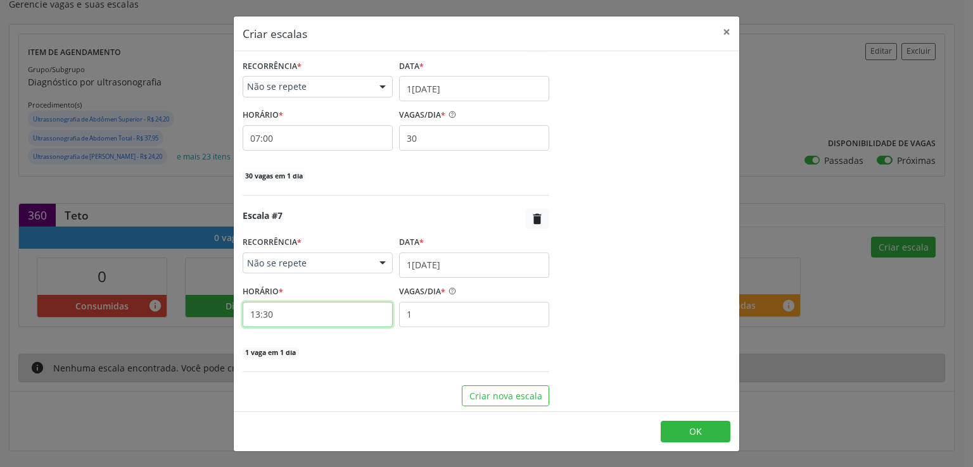
click at [324, 316] on input "13:30" at bounding box center [318, 314] width 150 height 25
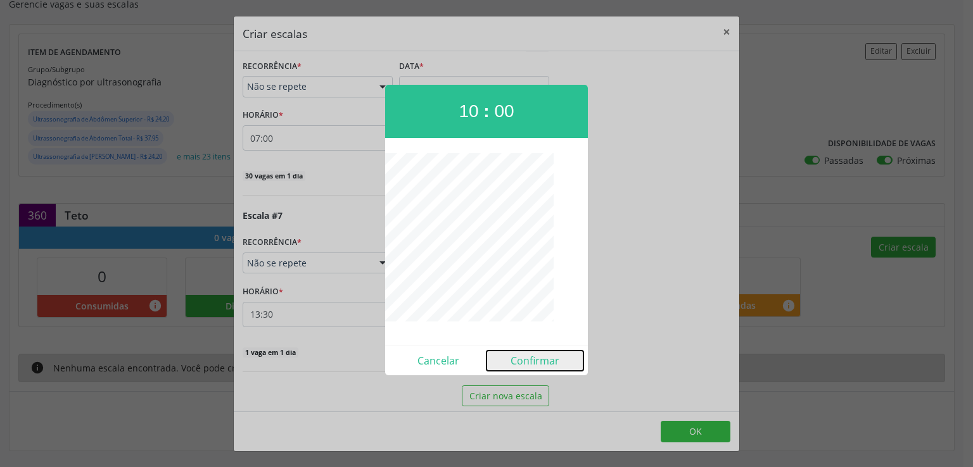
click at [542, 364] on button "Confirmar" at bounding box center [534, 361] width 97 height 20
type input "10:00"
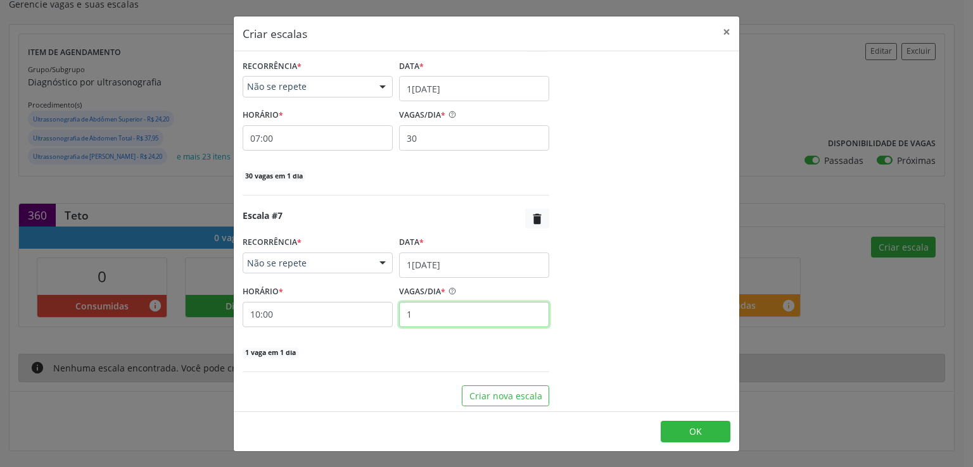
click at [436, 314] on input "1" at bounding box center [474, 314] width 150 height 25
type input "30"
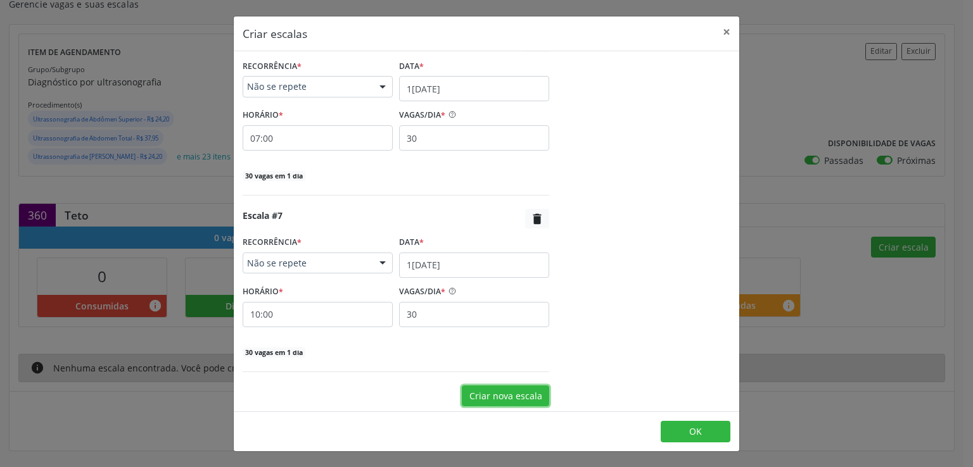
click at [504, 394] on button "Criar nova escala" at bounding box center [505, 397] width 87 height 22
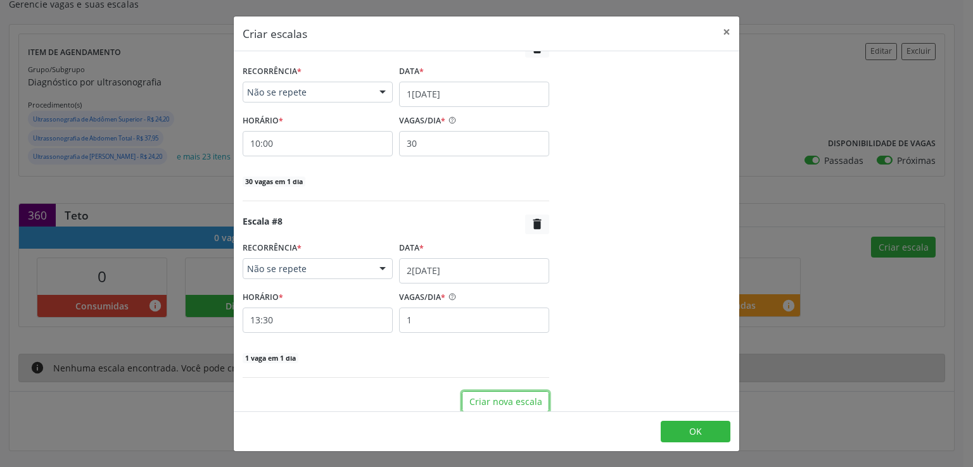
scroll to position [1257, 0]
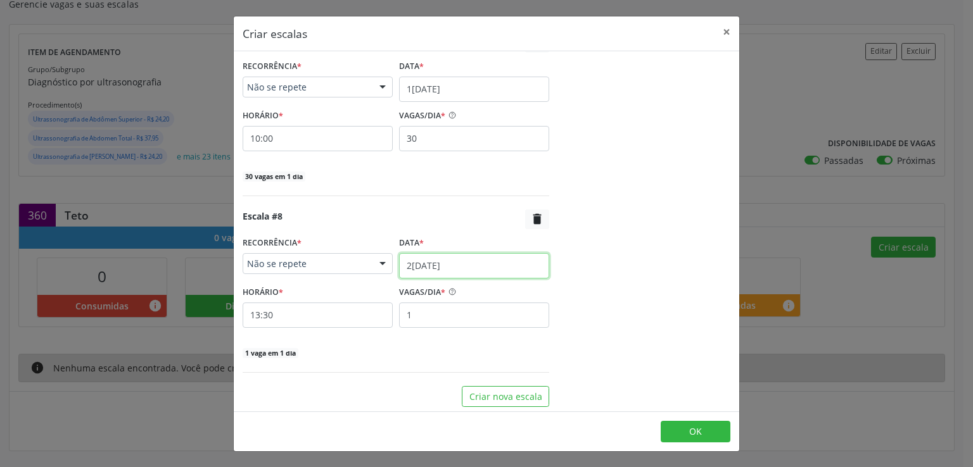
click at [446, 262] on input "25/08/2025" at bounding box center [474, 265] width 150 height 25
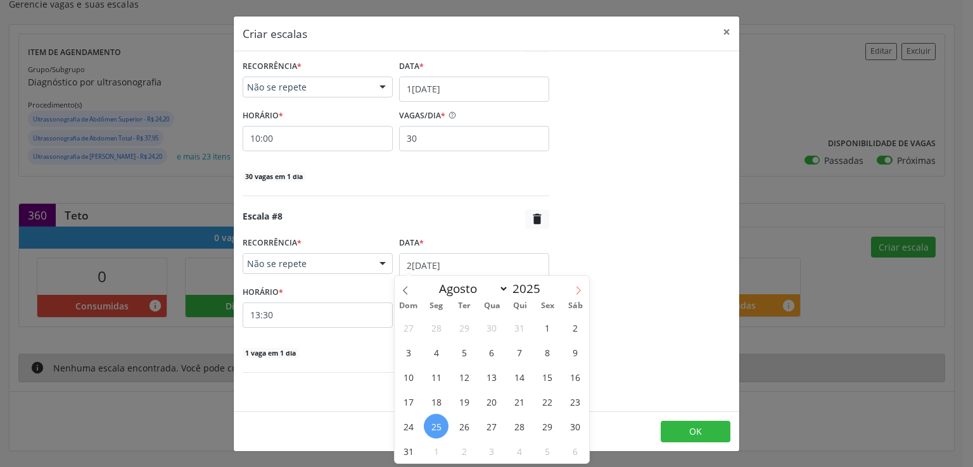
click at [578, 289] on icon at bounding box center [578, 290] width 9 height 9
select select "8"
click at [491, 402] on span "24" at bounding box center [491, 402] width 25 height 25
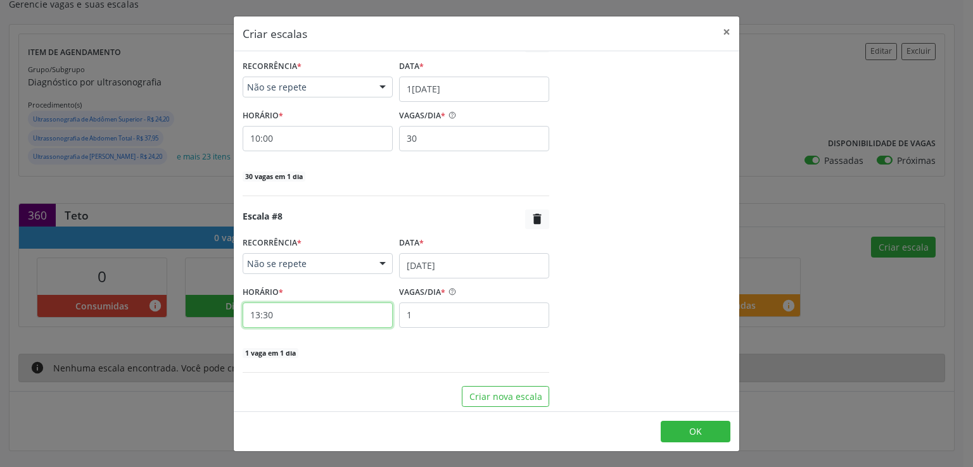
click at [317, 315] on input "13:30" at bounding box center [318, 315] width 150 height 25
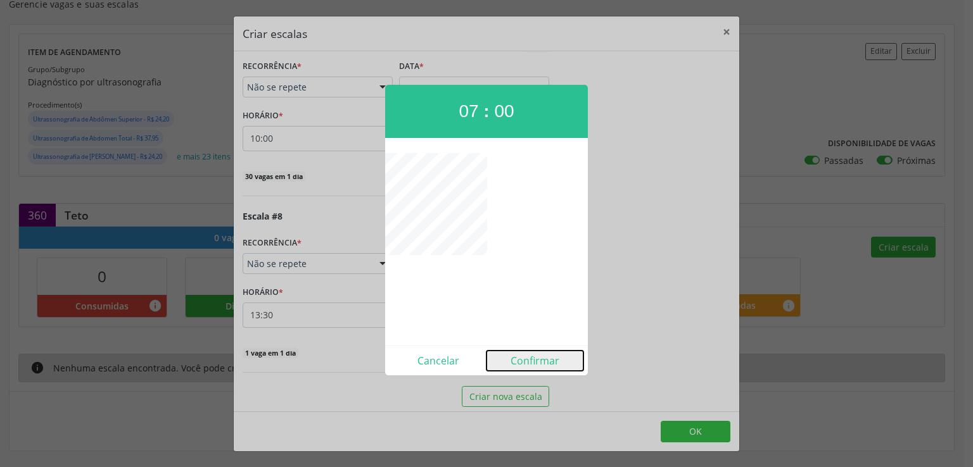
click at [530, 357] on button "Confirmar" at bounding box center [534, 361] width 97 height 20
type input "07:00"
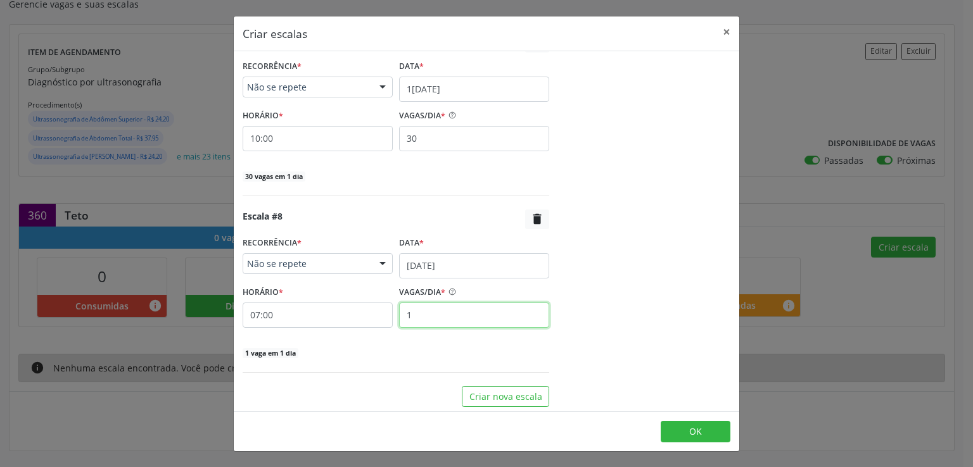
click at [426, 312] on input "1" at bounding box center [474, 315] width 150 height 25
type input "30"
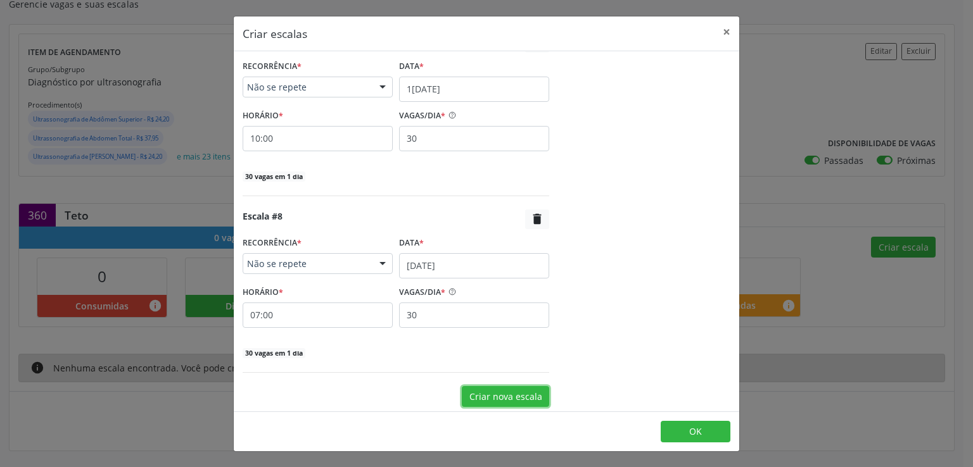
click at [474, 397] on button "Criar nova escala" at bounding box center [505, 397] width 87 height 22
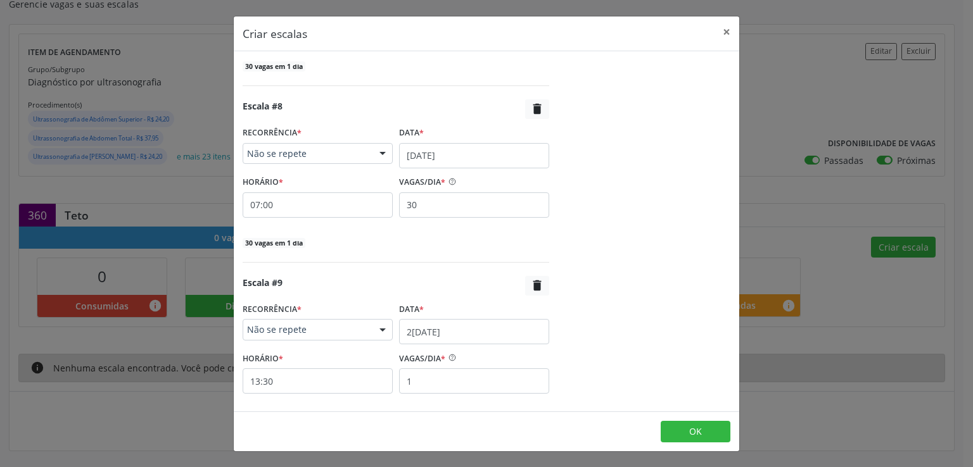
scroll to position [1383, 0]
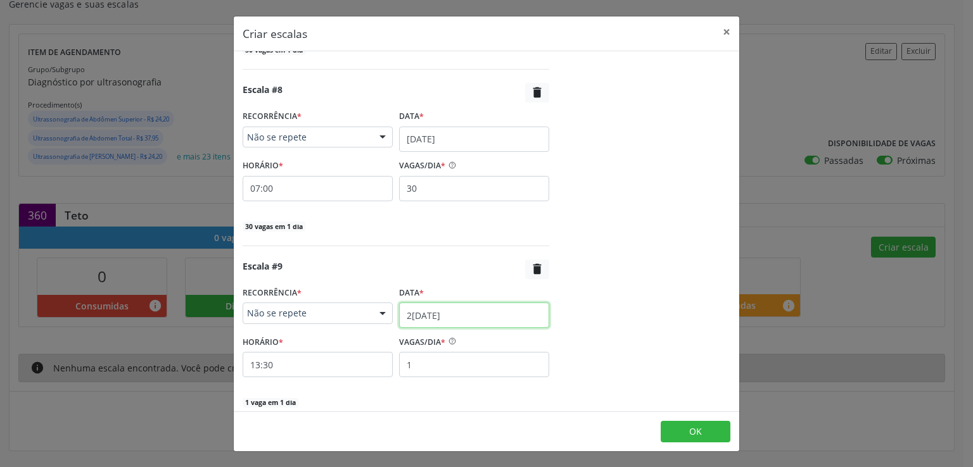
click at [438, 310] on input "25/08/2025" at bounding box center [474, 315] width 150 height 25
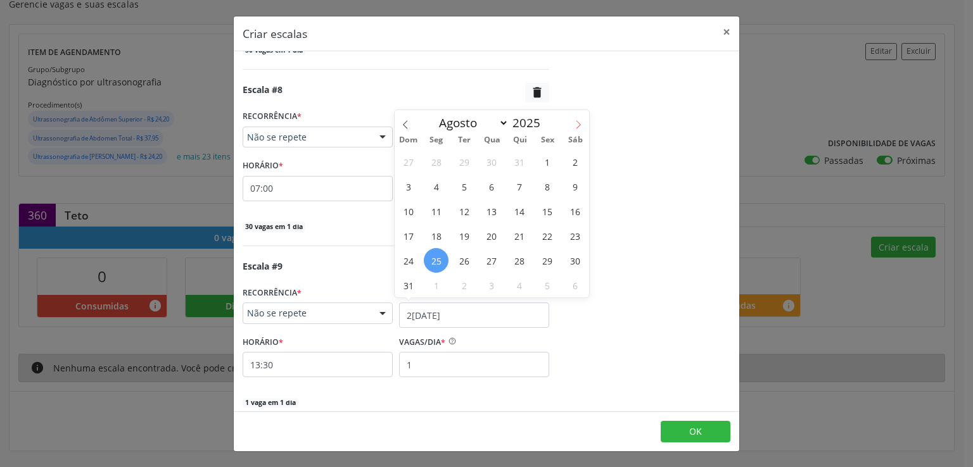
click at [575, 122] on icon at bounding box center [578, 124] width 9 height 9
select select "8"
click at [497, 239] on span "24" at bounding box center [491, 236] width 25 height 25
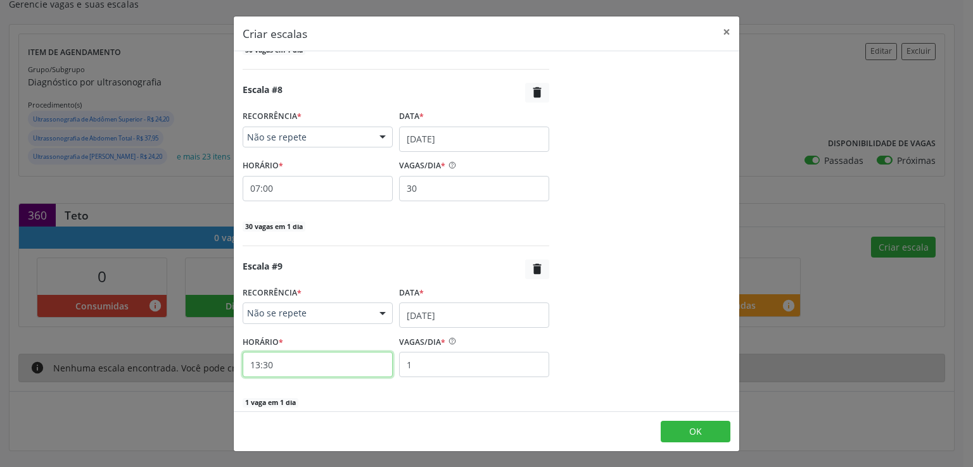
click at [289, 362] on input "13:30" at bounding box center [318, 364] width 150 height 25
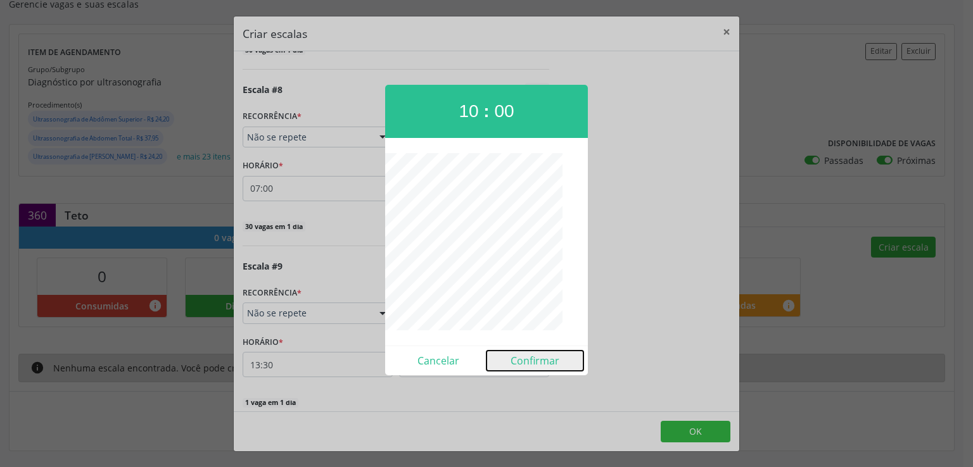
click at [542, 362] on button "Confirmar" at bounding box center [534, 361] width 97 height 20
type input "10:00"
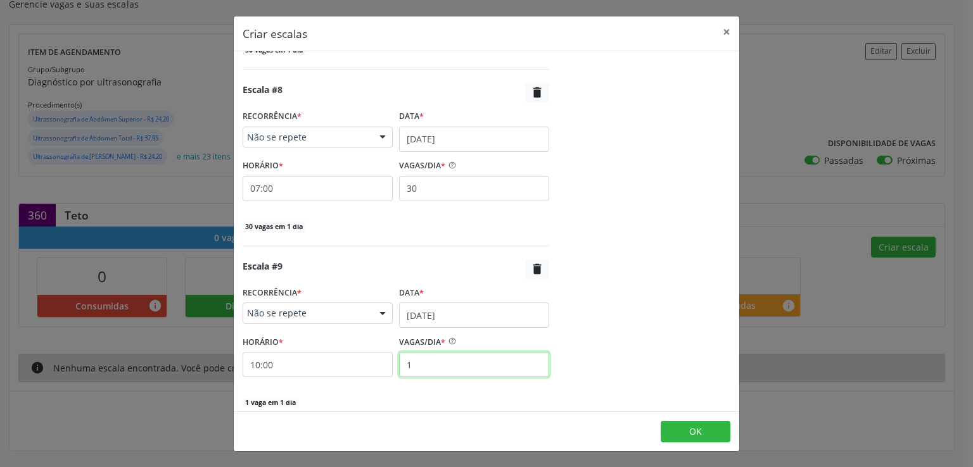
click at [464, 367] on input "1" at bounding box center [474, 364] width 150 height 25
type input "30"
click at [476, 387] on div "Escala #9  RECORRÊNCIA * Não se repete Não se repete Diário/Semanal Mensal Nen…" at bounding box center [396, 334] width 307 height 149
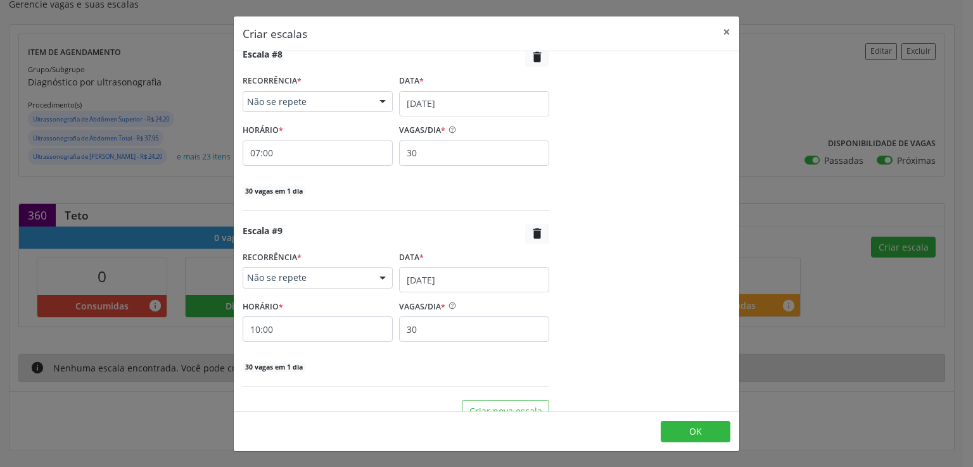
scroll to position [1433, 0]
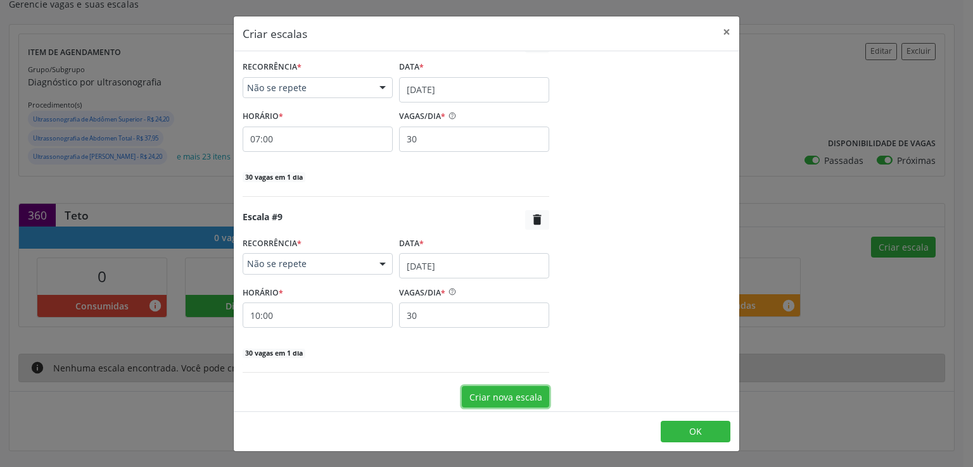
click at [486, 395] on button "Criar nova escala" at bounding box center [505, 397] width 87 height 22
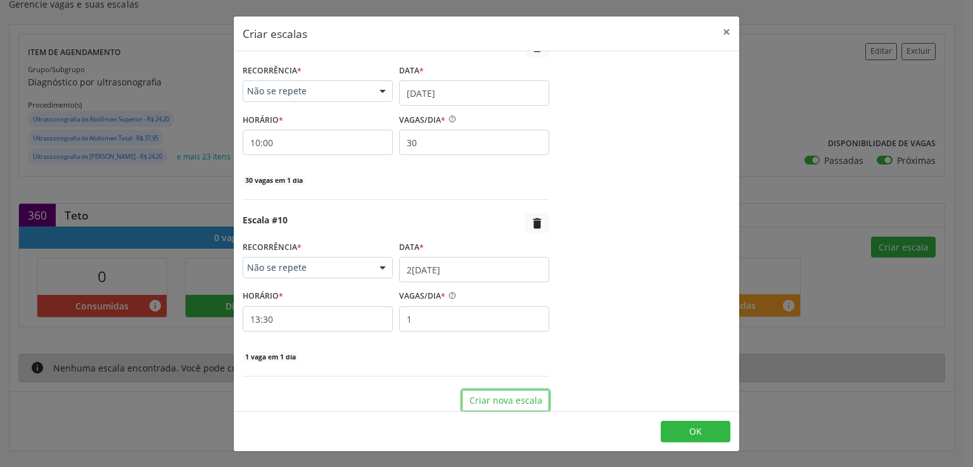
scroll to position [1609, 0]
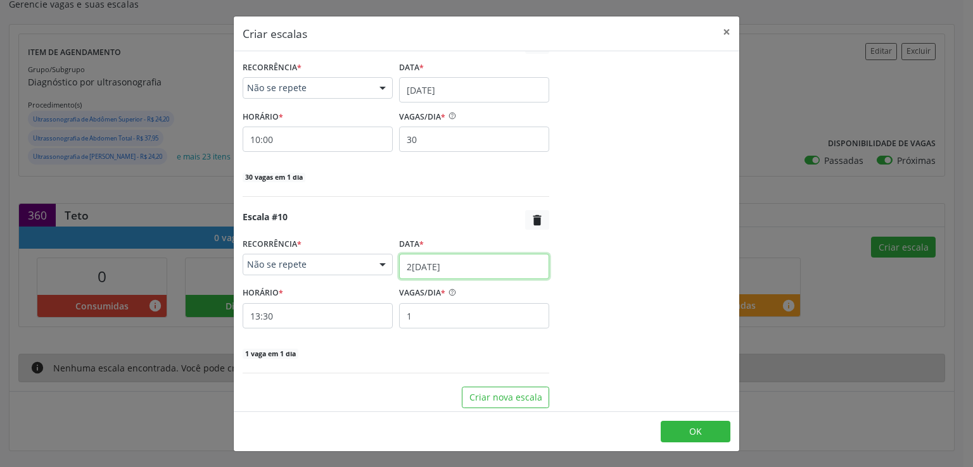
click at [410, 257] on input "25/08/2025" at bounding box center [474, 266] width 150 height 25
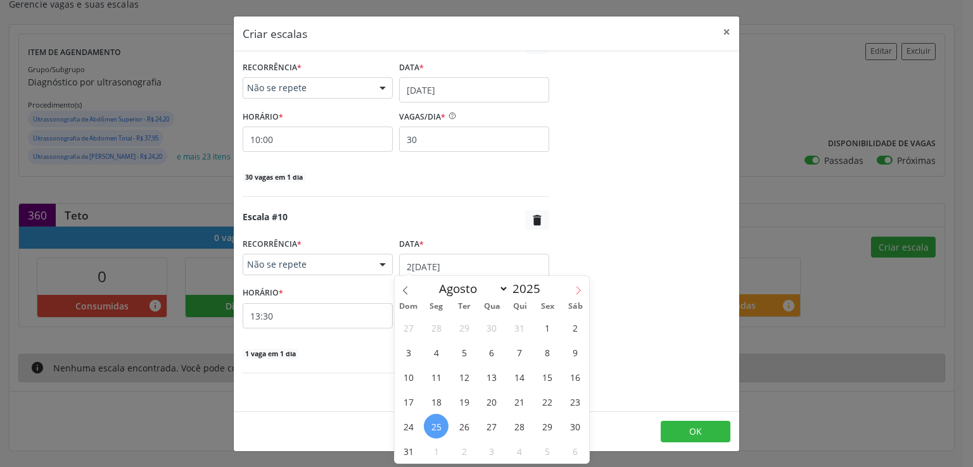
click at [573, 289] on span at bounding box center [578, 287] width 22 height 22
select select "8"
click at [518, 403] on span "25" at bounding box center [519, 402] width 25 height 25
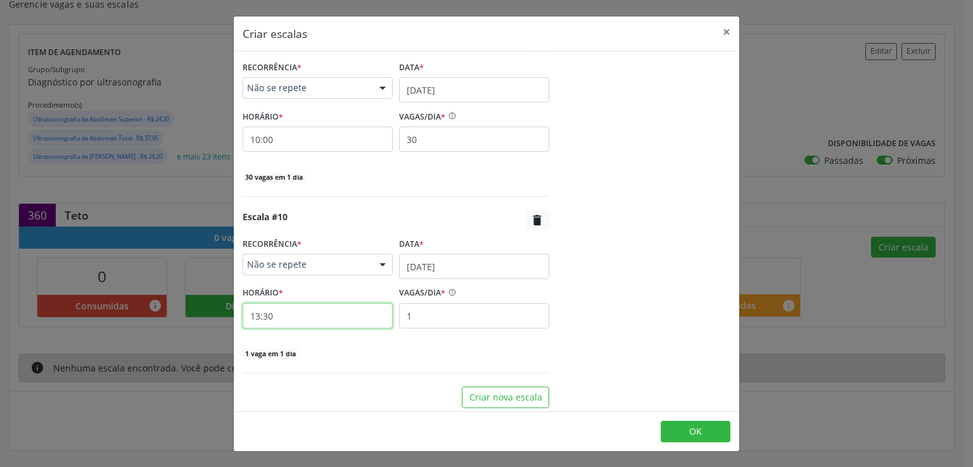
click at [294, 314] on input "13:30" at bounding box center [318, 315] width 150 height 25
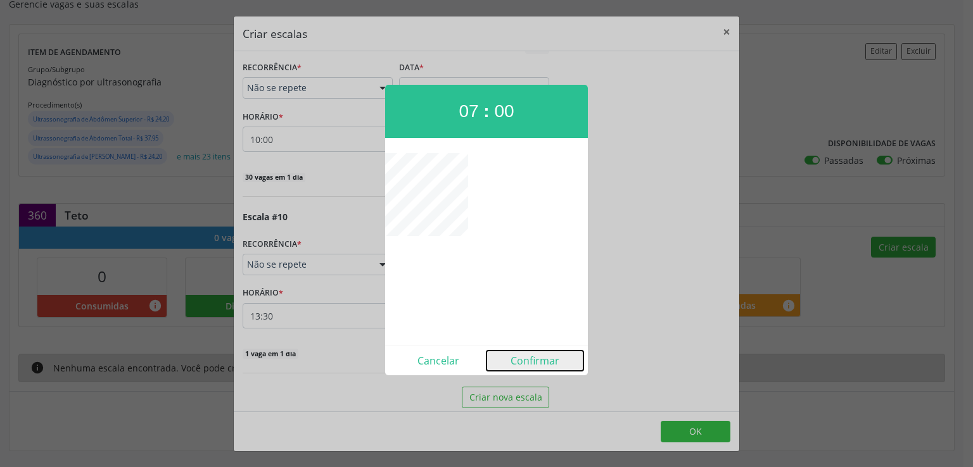
click at [550, 360] on button "Confirmar" at bounding box center [534, 361] width 97 height 20
type input "07:00"
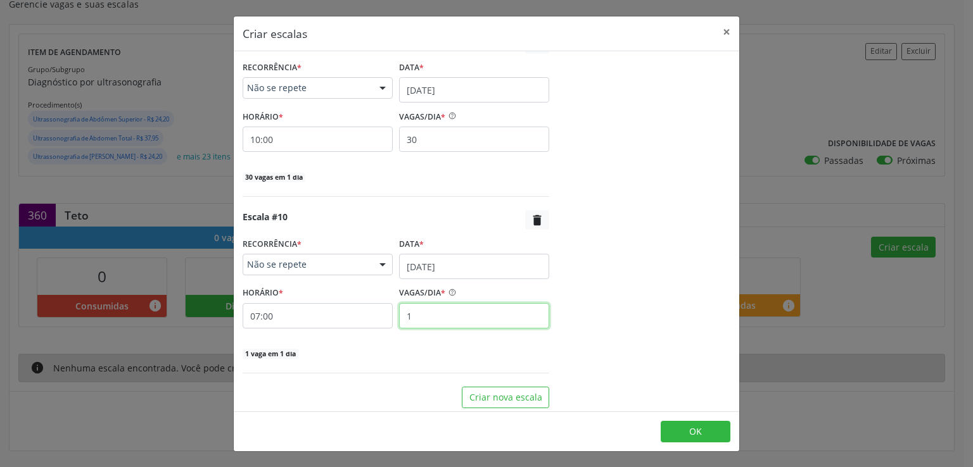
click at [412, 308] on input "1" at bounding box center [474, 315] width 150 height 25
type input "30"
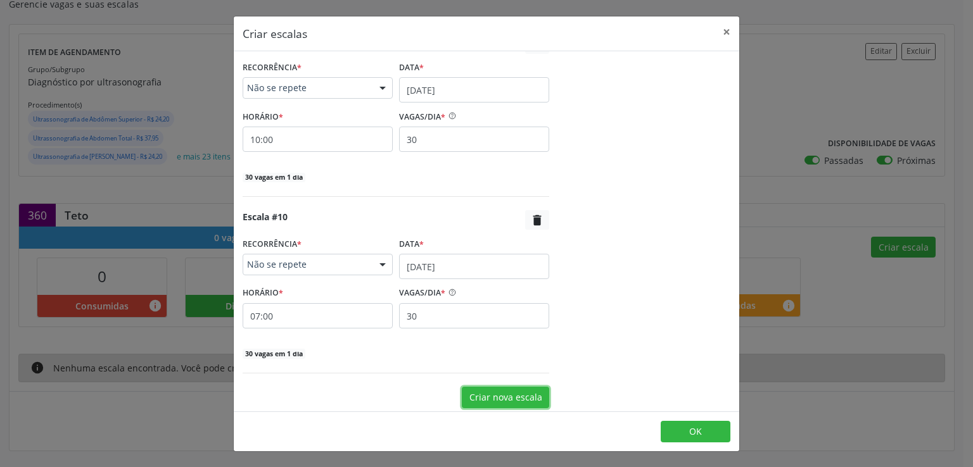
click at [479, 387] on button "Criar nova escala" at bounding box center [505, 398] width 87 height 22
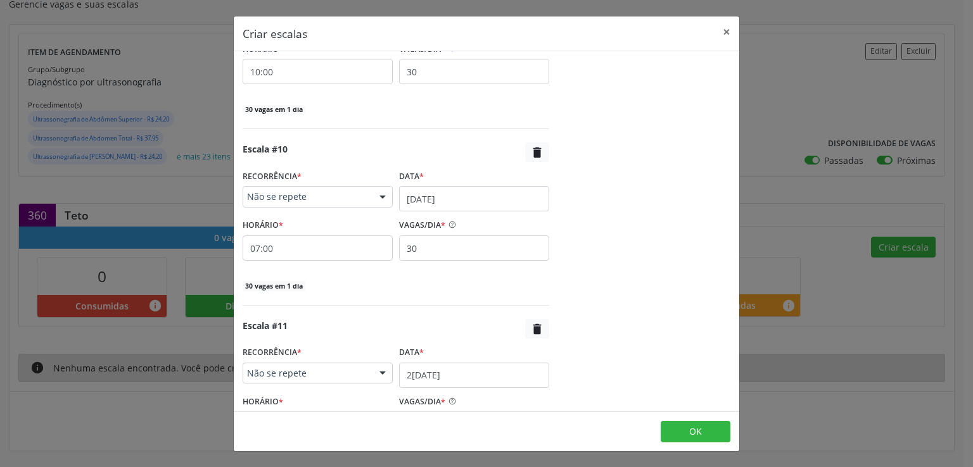
scroll to position [1785, 0]
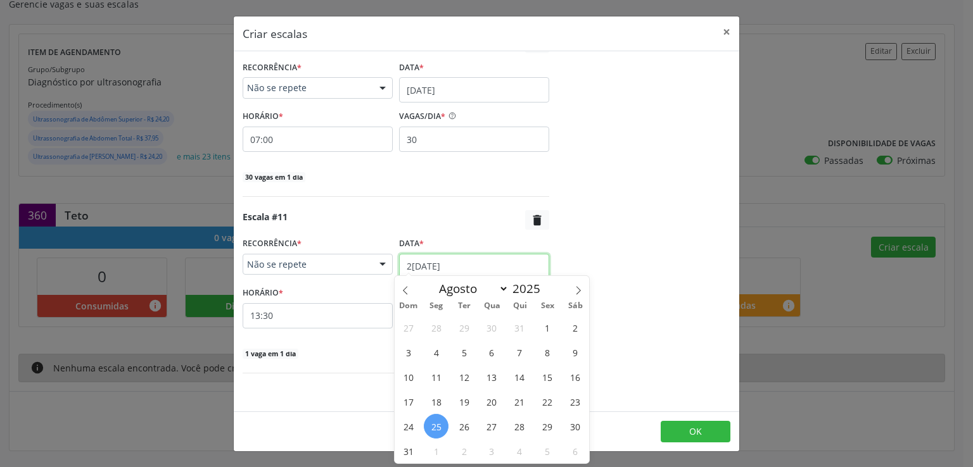
click at [415, 257] on input "25/08/2025" at bounding box center [474, 266] width 150 height 25
click at [578, 293] on icon at bounding box center [578, 290] width 9 height 9
select select "8"
click at [520, 402] on span "25" at bounding box center [519, 402] width 25 height 25
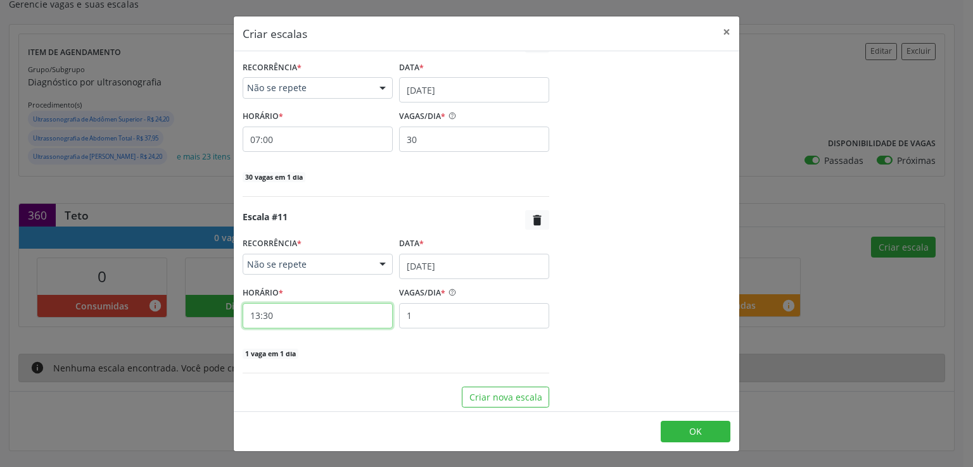
click at [296, 315] on input "13:30" at bounding box center [318, 315] width 150 height 25
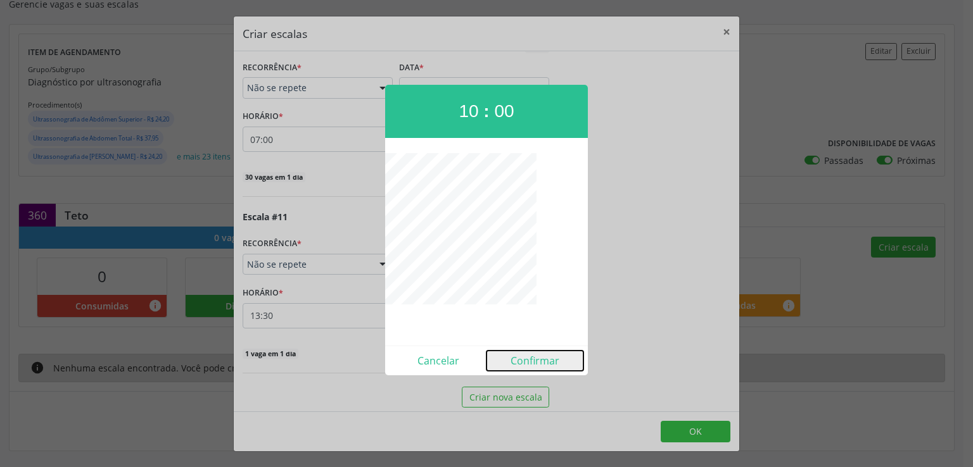
click at [533, 362] on button "Confirmar" at bounding box center [534, 361] width 97 height 20
type input "10:00"
click at [533, 362] on div "Escala #11  RECORRÊNCIA * Não se repete Não se repete Diário/Semanal Mensal Ne…" at bounding box center [396, 291] width 307 height 163
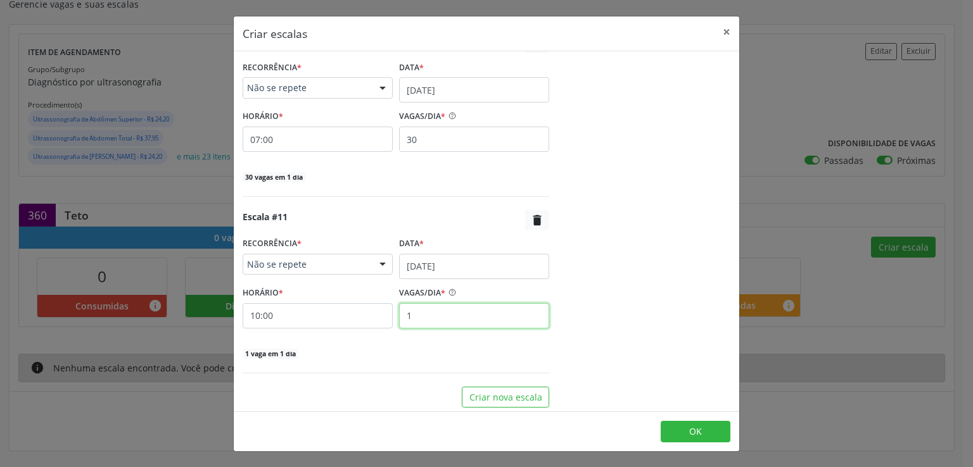
click at [438, 303] on input "1" at bounding box center [474, 315] width 150 height 25
type input "30"
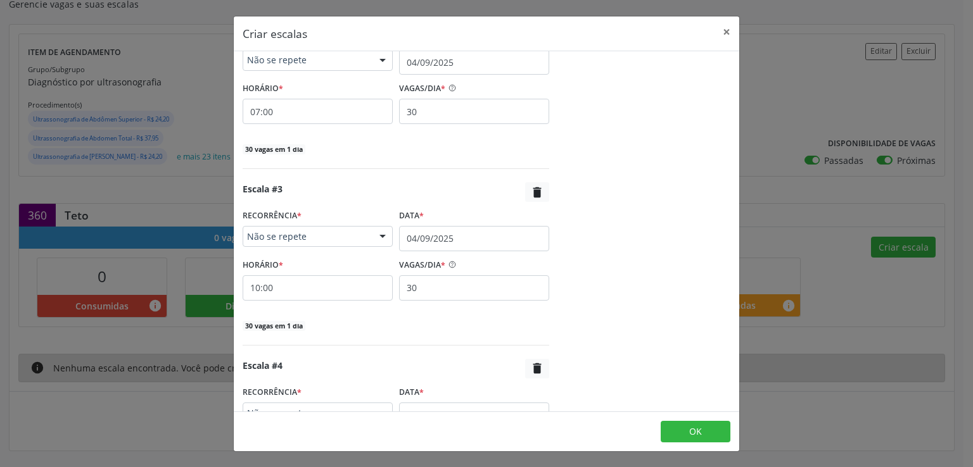
scroll to position [0, 0]
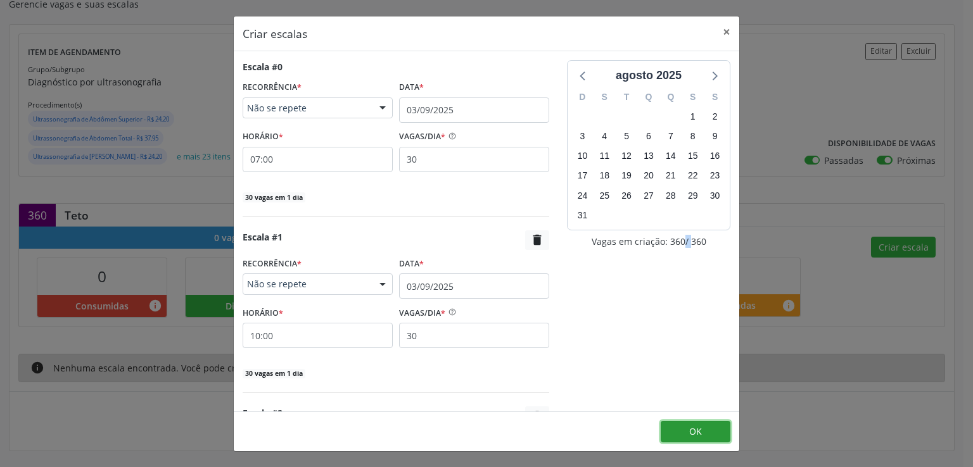
click at [685, 435] on button "OK" at bounding box center [696, 432] width 70 height 22
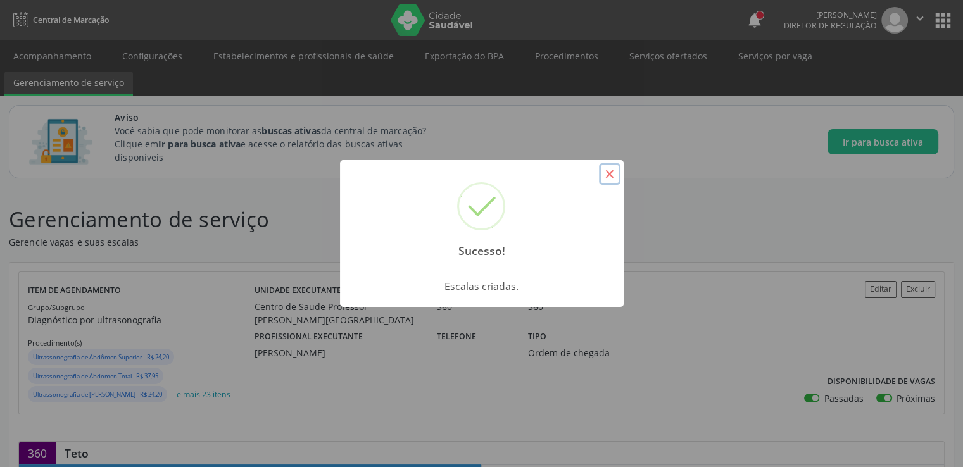
click at [609, 173] on button "×" at bounding box center [610, 174] width 22 height 22
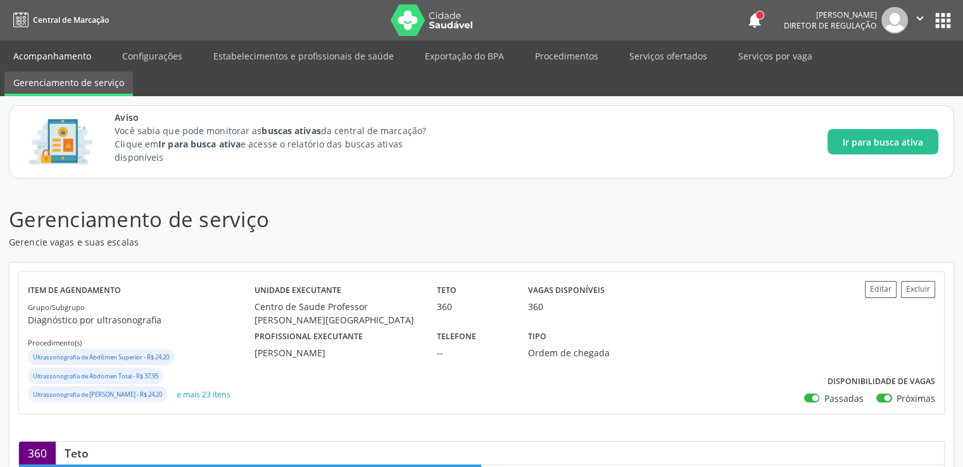
click at [74, 57] on link "Acompanhamento" at bounding box center [52, 56] width 96 height 22
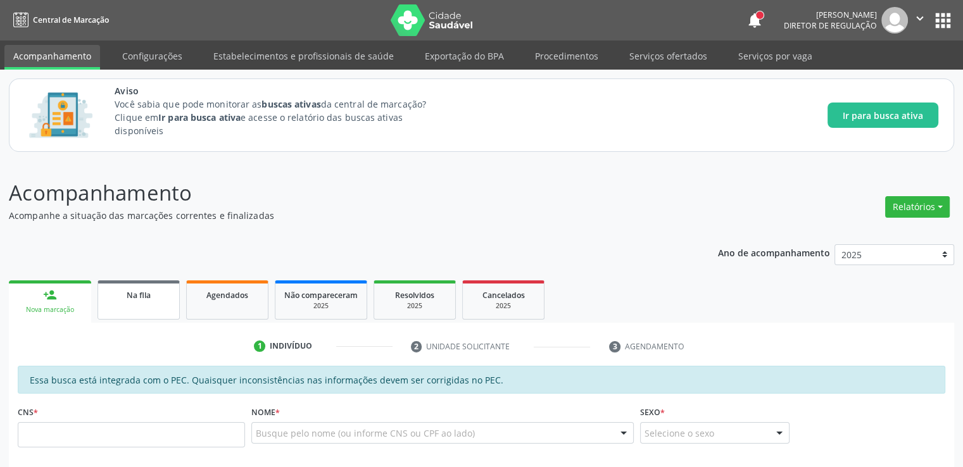
click at [136, 299] on span "Na fila" at bounding box center [139, 295] width 24 height 11
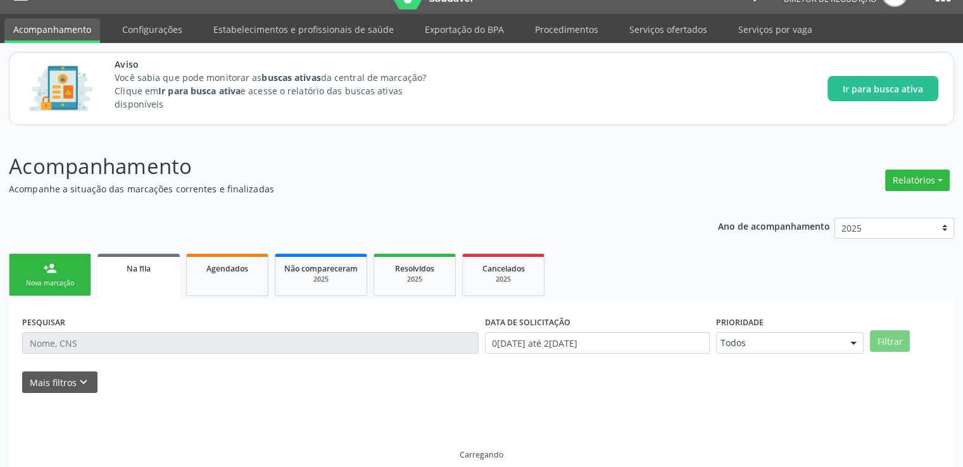
scroll to position [41, 0]
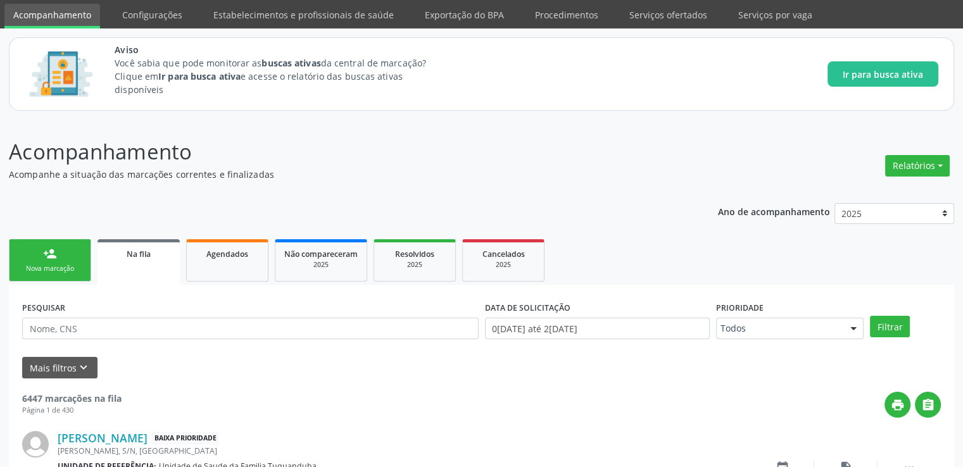
click at [73, 324] on input "text" at bounding box center [250, 329] width 457 height 22
click at [74, 323] on input "text" at bounding box center [250, 329] width 457 height 22
type input "704509381115810"
click at [870, 316] on button "Filtrar" at bounding box center [890, 327] width 40 height 22
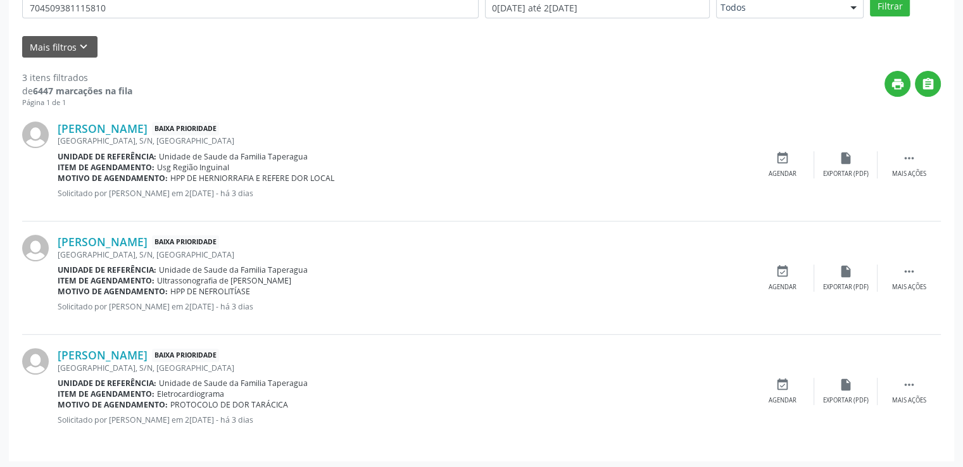
scroll to position [364, 0]
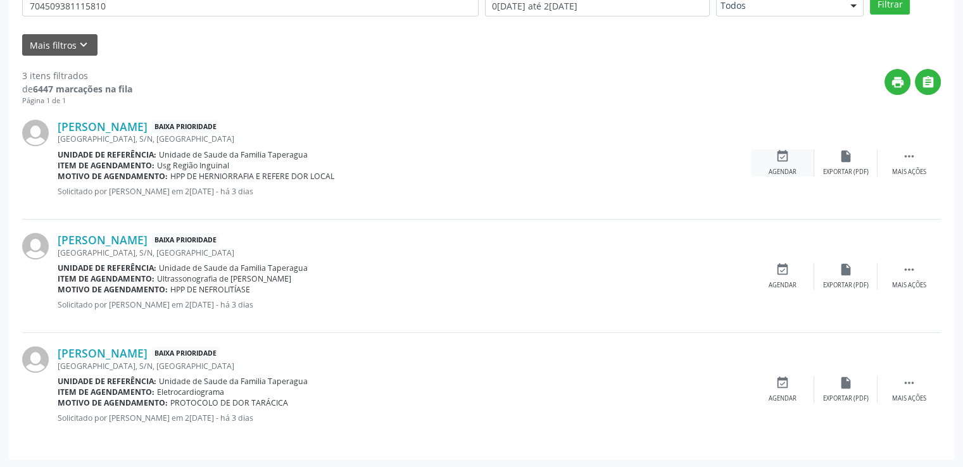
click at [782, 154] on icon "event_available" at bounding box center [783, 156] width 14 height 14
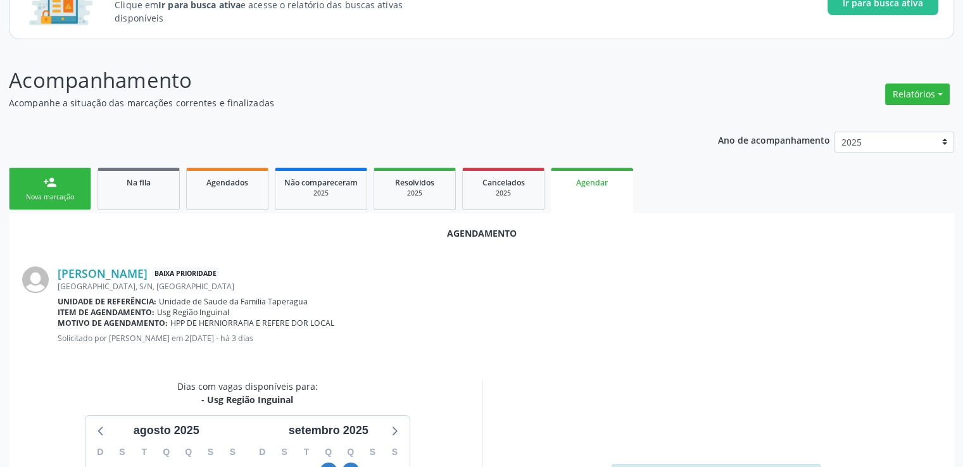
scroll to position [92, 0]
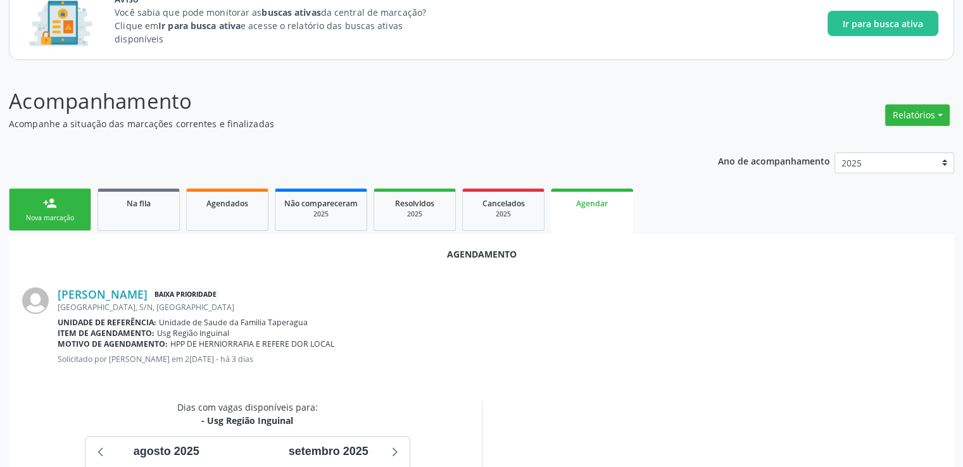
click at [231, 317] on span "Unidade de Saude da Familia Taperagua" at bounding box center [233, 322] width 149 height 11
click at [119, 297] on link "Jose Luiz Santos de Oliveira" at bounding box center [103, 295] width 90 height 14
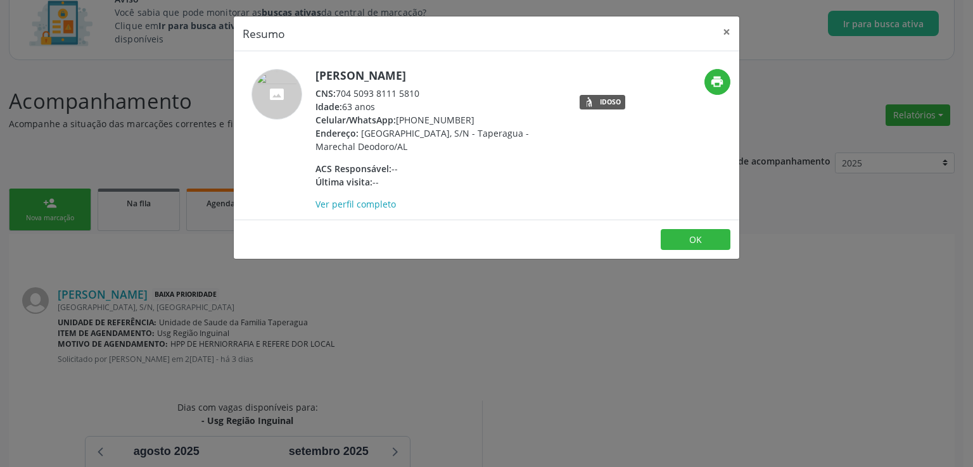
drag, startPoint x: 339, startPoint y: 92, endPoint x: 428, endPoint y: 96, distance: 88.1
click at [428, 96] on div "CNS: 704 5093 8111 5810" at bounding box center [438, 93] width 246 height 13
copy div "704 5093 8111 5810"
click at [694, 244] on button "OK" at bounding box center [696, 240] width 70 height 22
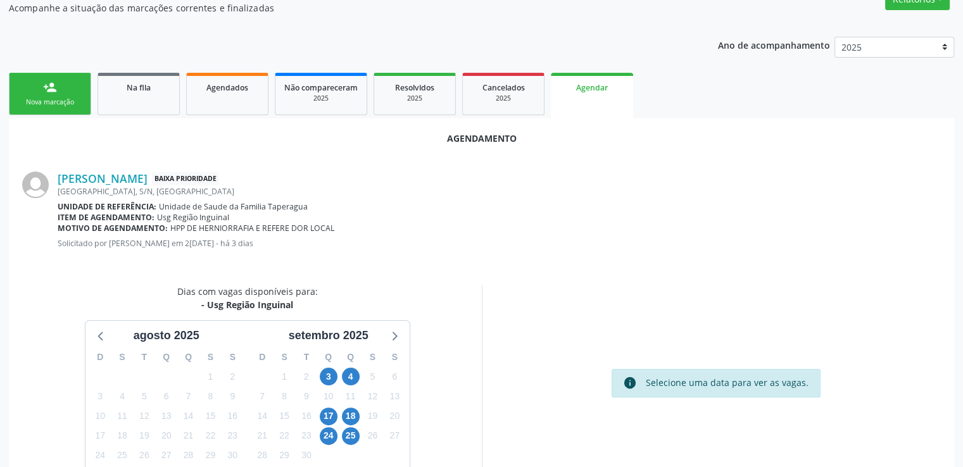
scroll to position [282, 0]
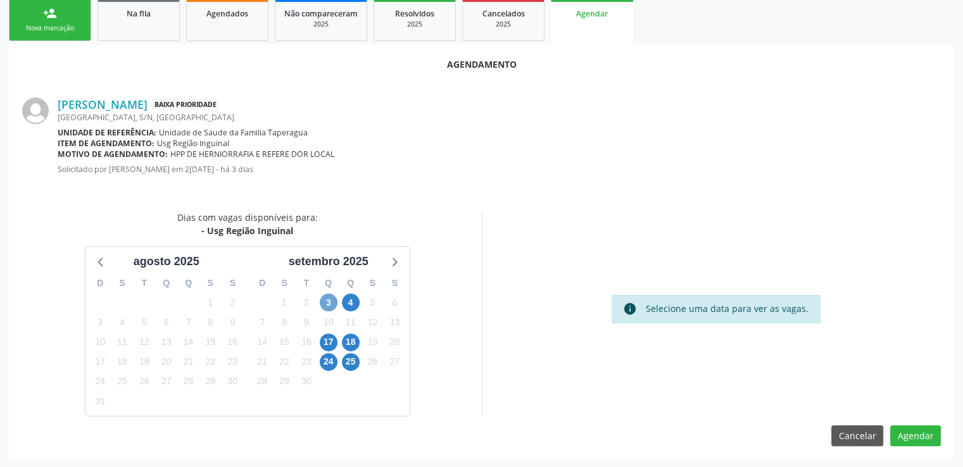
click at [331, 302] on span "3" at bounding box center [329, 303] width 18 height 18
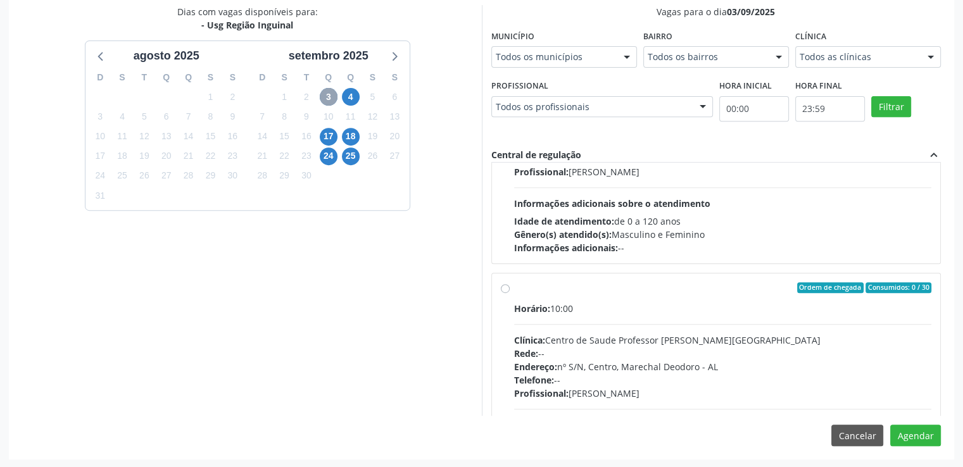
scroll to position [198, 0]
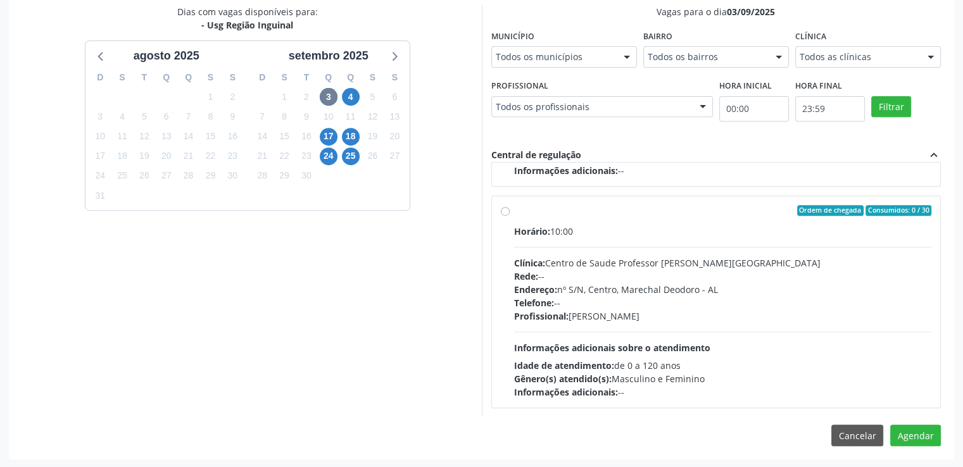
click at [514, 211] on label "Ordem de chegada Consumidos: 0 / 30 Horário: 10:00 Clínica: Centro de Saude Pro…" at bounding box center [723, 302] width 418 height 194
click at [507, 211] on input "Ordem de chegada Consumidos: 0 / 30 Horário: 10:00 Clínica: Centro de Saude Pro…" at bounding box center [505, 210] width 9 height 11
radio input "true"
click at [514, 211] on label "Ordem de chegada Consumidos: 0 / 30 Horário: 10:00 Clínica: Centro de Saude Pro…" at bounding box center [723, 302] width 418 height 194
click at [507, 211] on input "Ordem de chegada Consumidos: 0 / 30 Horário: 10:00 Clínica: Centro de Saude Pro…" at bounding box center [505, 210] width 9 height 11
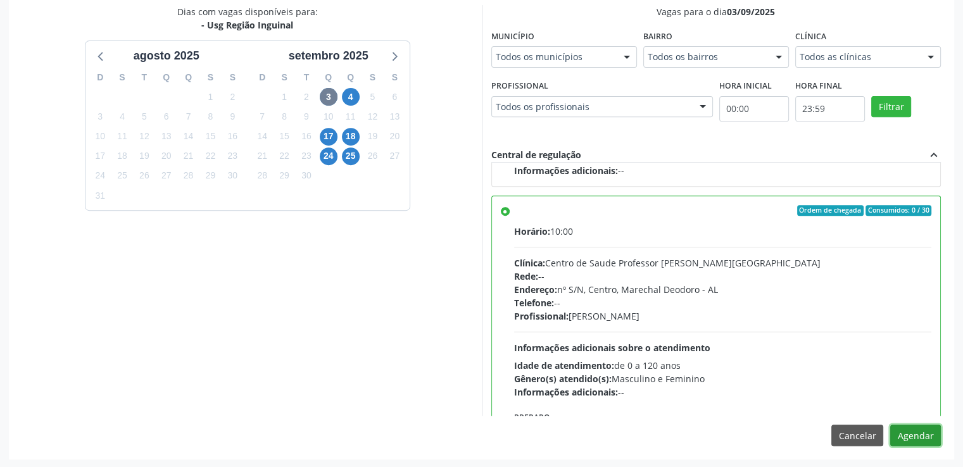
click at [932, 431] on button "Agendar" at bounding box center [916, 436] width 51 height 22
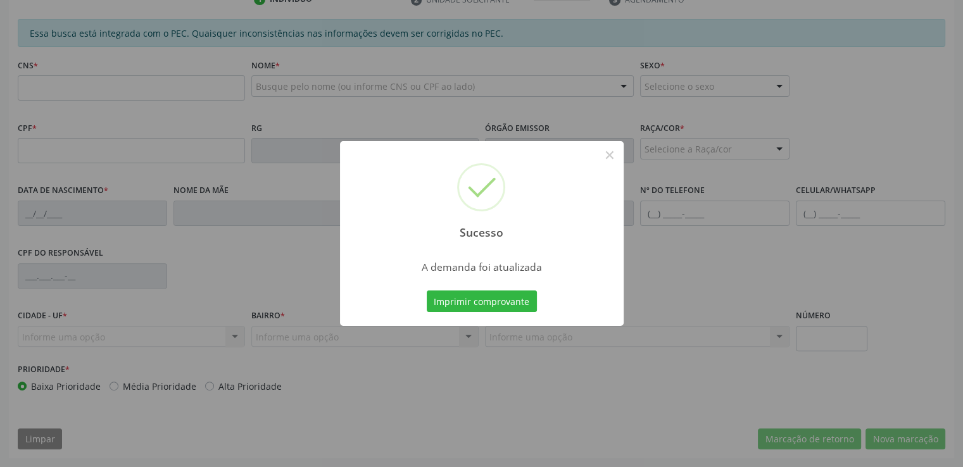
scroll to position [346, 0]
click at [612, 154] on button "×" at bounding box center [610, 155] width 22 height 22
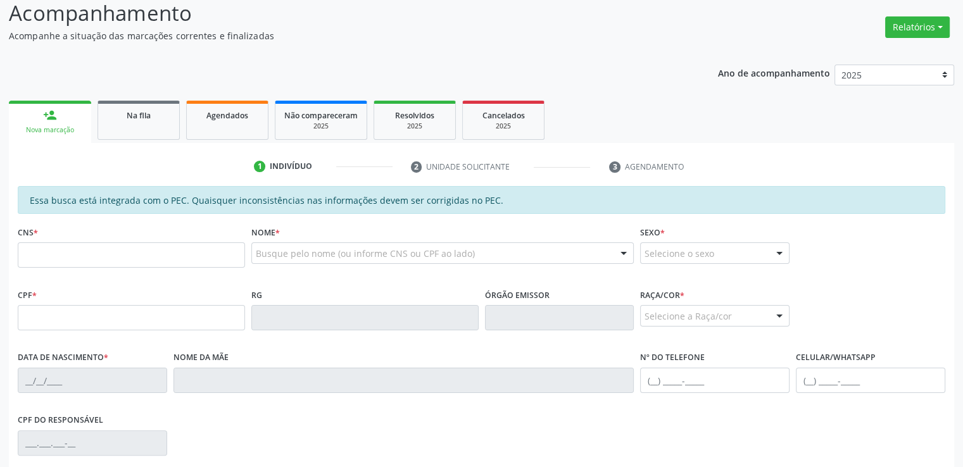
scroll to position [156, 0]
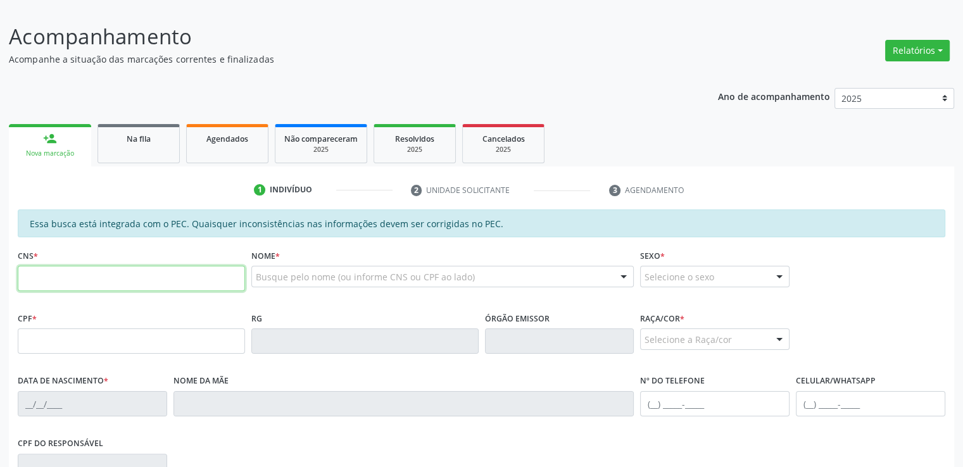
click at [86, 277] on input "text" at bounding box center [131, 278] width 227 height 25
paste input "704 5093 8111 5810"
type input "704 5093 8111 5810"
type input "662.100.704-34"
type input "23/11/1961"
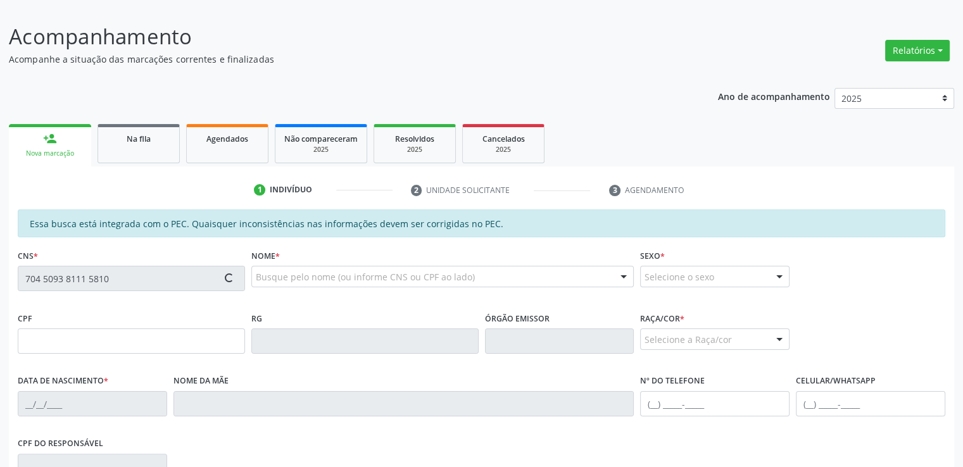
type input "Maria das Dores dos Santos"
type input "(82) 99409-5048"
type input "S/N"
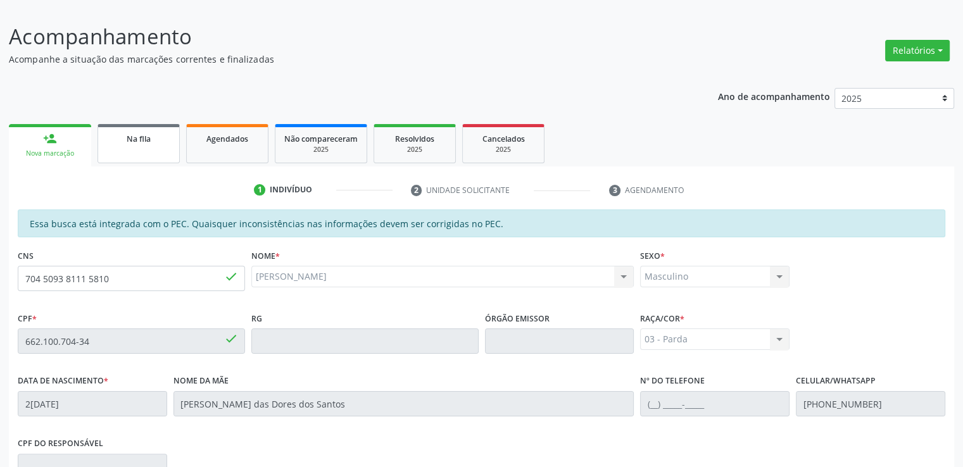
click at [131, 156] on link "Na fila" at bounding box center [139, 143] width 82 height 39
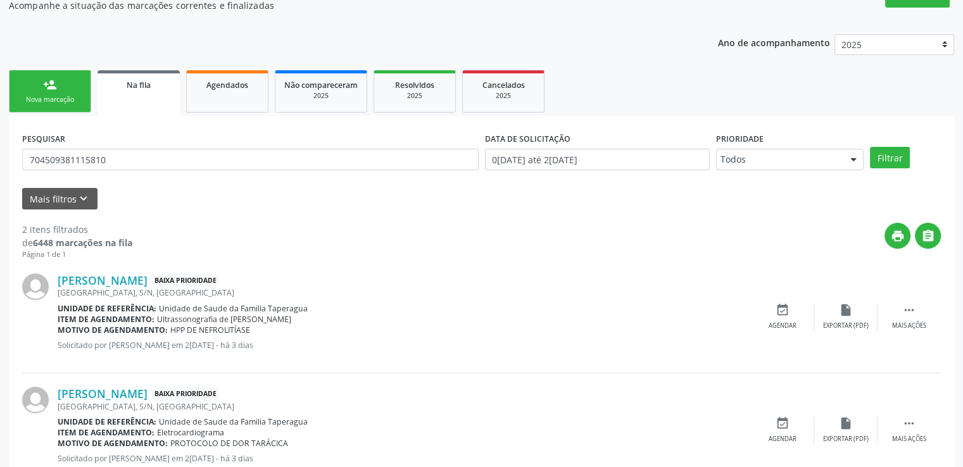
scroll to position [251, 0]
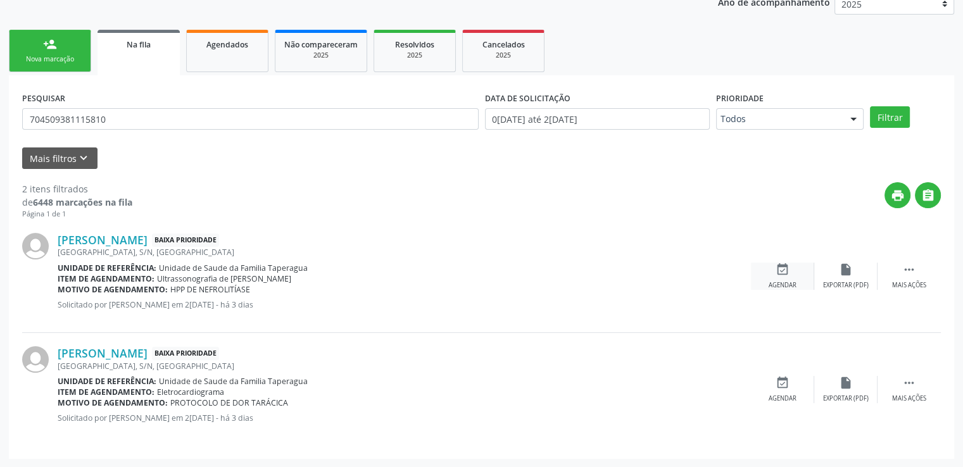
click at [780, 272] on icon "event_available" at bounding box center [783, 270] width 14 height 14
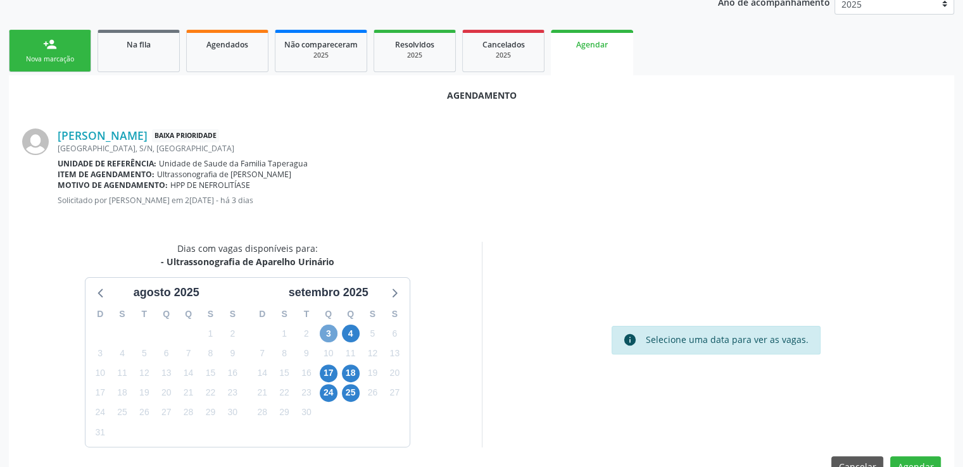
click at [326, 334] on span "3" at bounding box center [329, 334] width 18 height 18
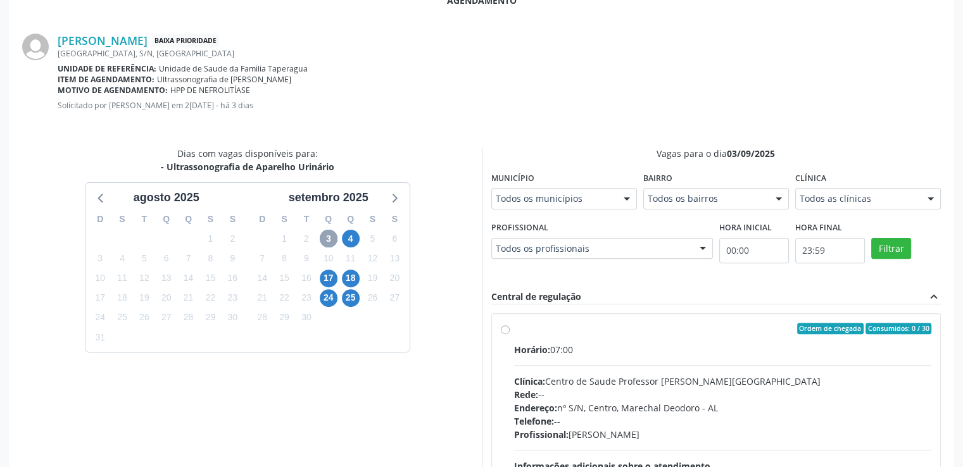
scroll to position [441, 0]
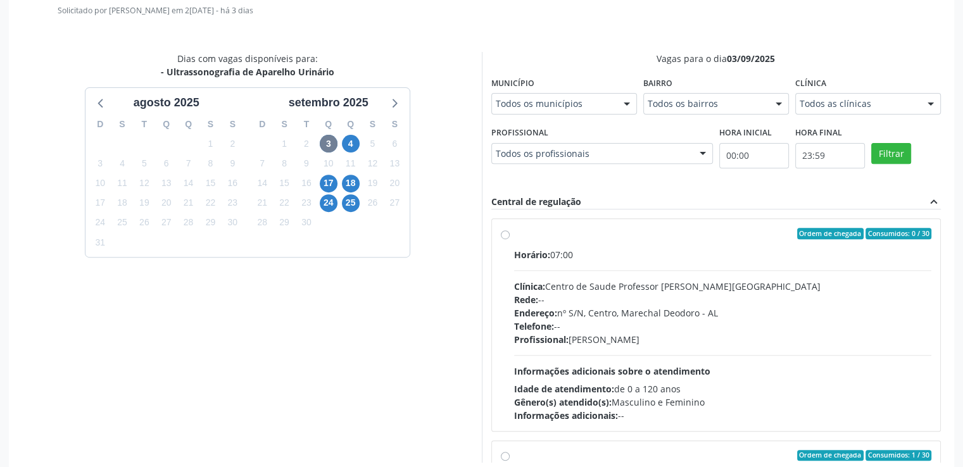
click at [514, 231] on label "Ordem de chegada Consumidos: 0 / 30 Horário: 07:00 Clínica: Centro de Saude Pro…" at bounding box center [723, 325] width 418 height 194
click at [502, 231] on input "Ordem de chegada Consumidos: 0 / 30 Horário: 07:00 Clínica: Centro de Saude Pro…" at bounding box center [505, 233] width 9 height 11
radio input "true"
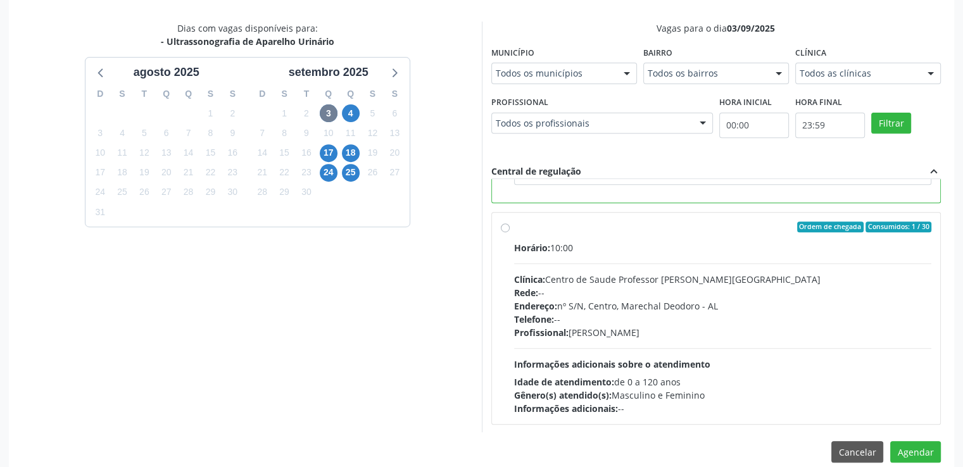
scroll to position [488, 0]
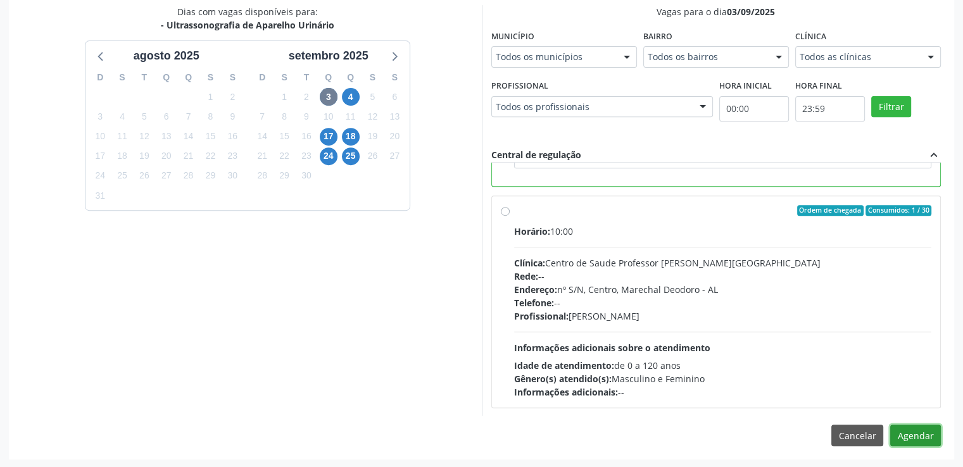
click at [915, 432] on button "Agendar" at bounding box center [916, 436] width 51 height 22
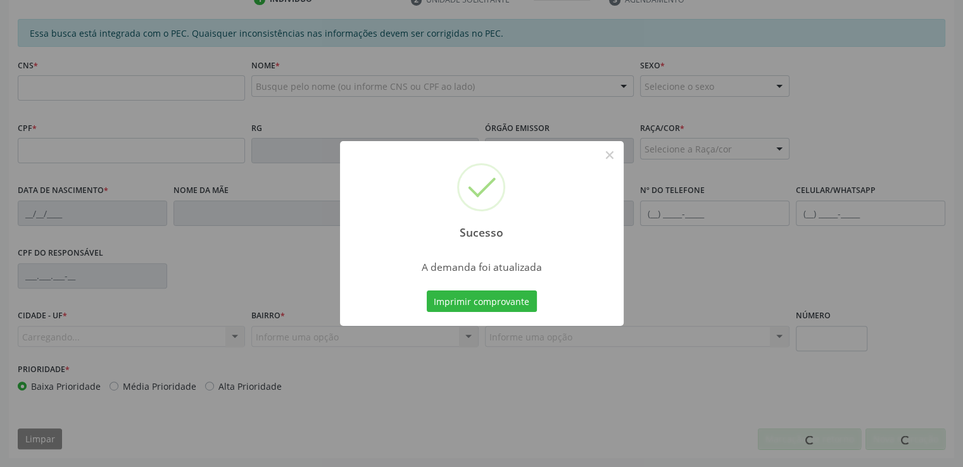
scroll to position [346, 0]
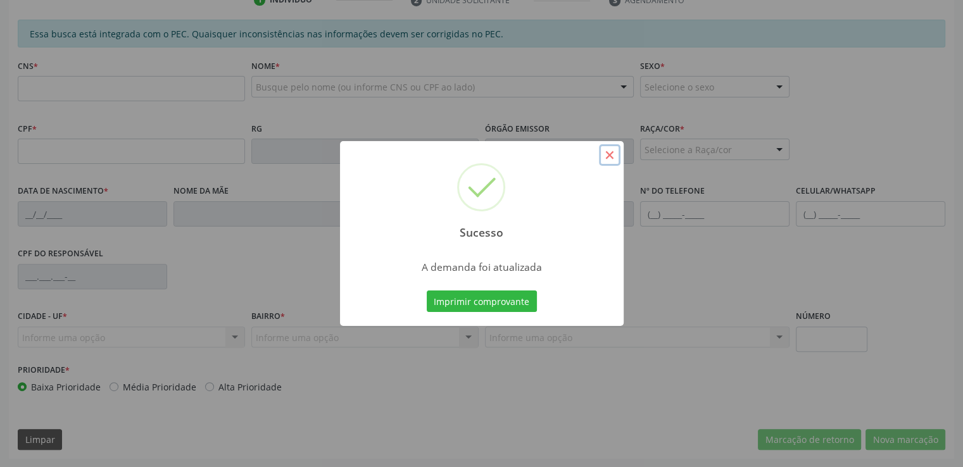
click at [615, 155] on button "×" at bounding box center [610, 155] width 22 height 22
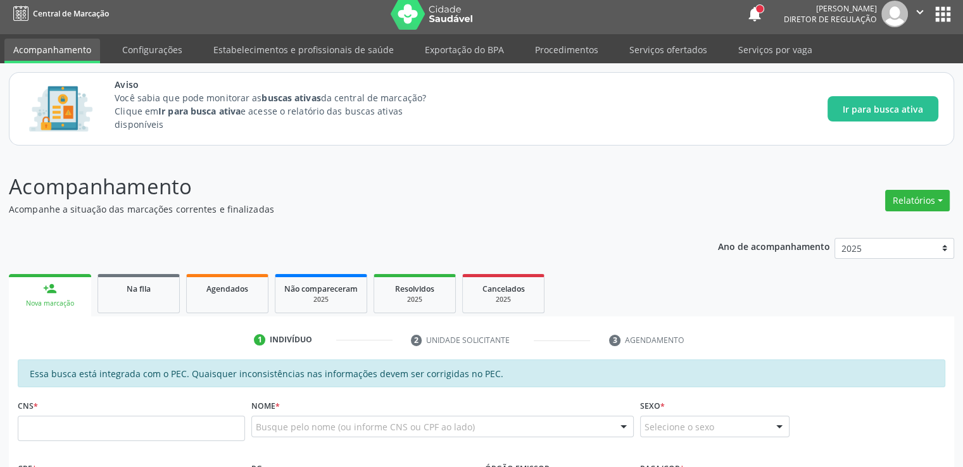
scroll to position [0, 0]
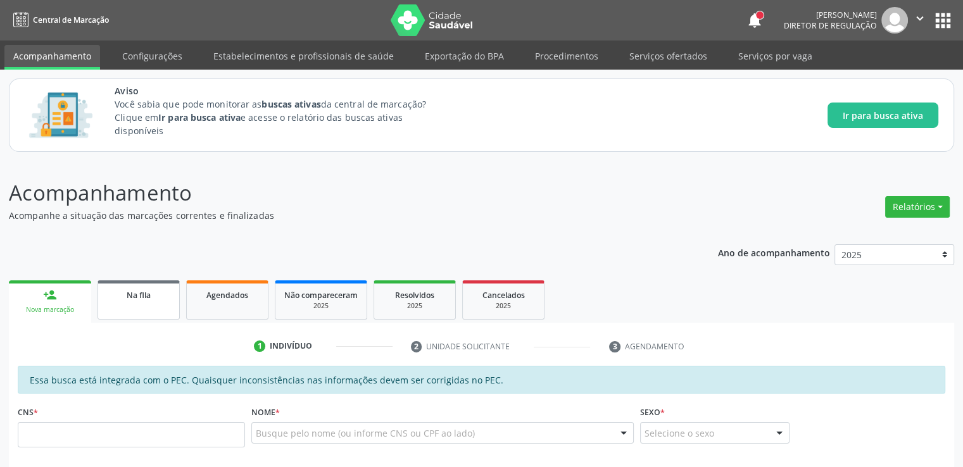
click at [124, 300] on div "Na fila" at bounding box center [138, 294] width 63 height 13
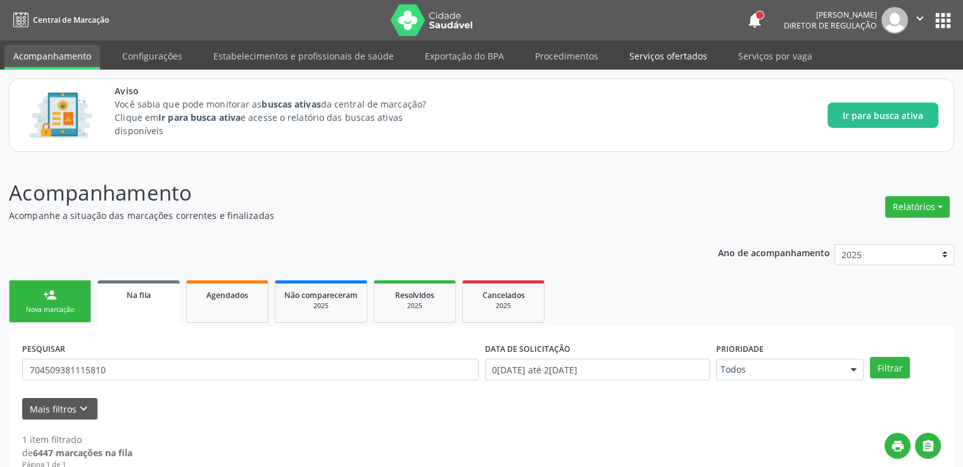
click at [666, 58] on link "Serviços ofertados" at bounding box center [669, 56] width 96 height 22
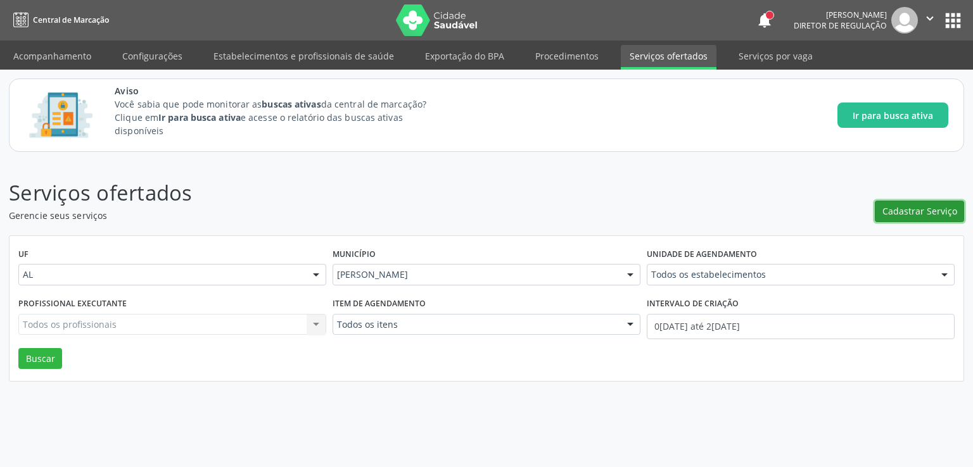
click at [931, 212] on span "Cadastrar Serviço" at bounding box center [919, 211] width 75 height 13
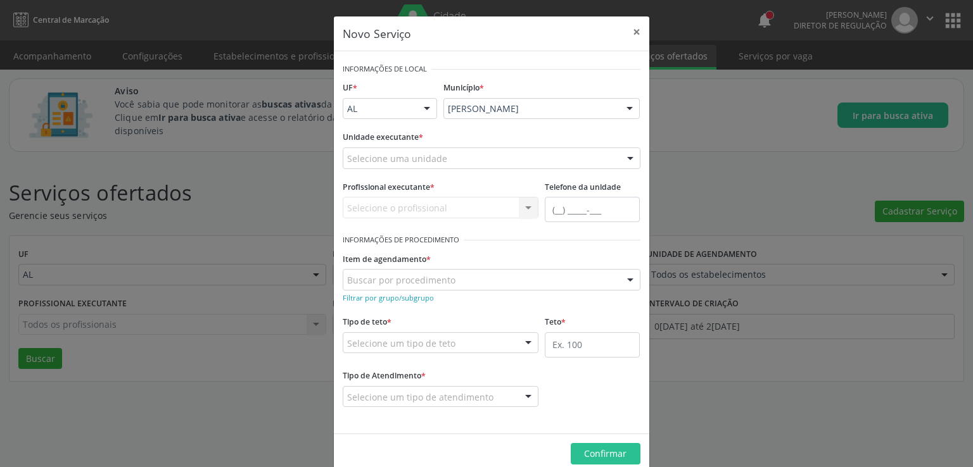
click at [443, 153] on div "Selecione uma unidade" at bounding box center [492, 159] width 298 height 22
click at [347, 153] on input "text" at bounding box center [347, 164] width 0 height 25
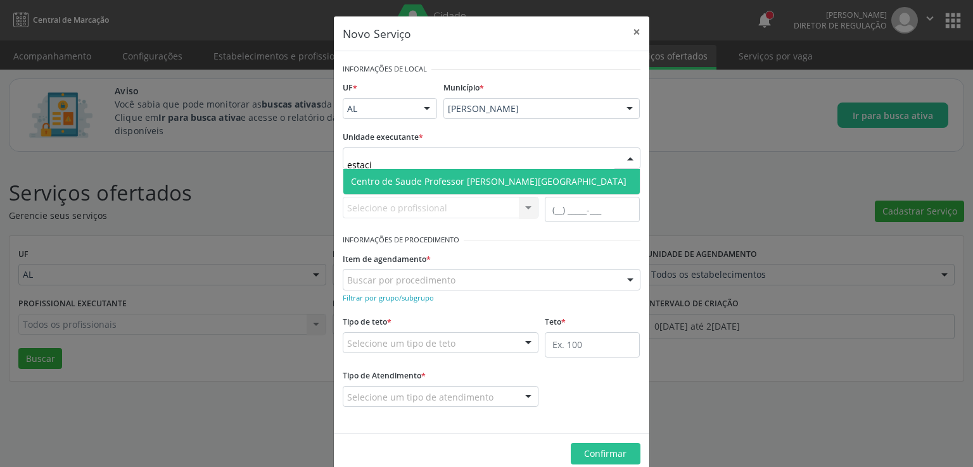
type input "estacio"
click at [448, 179] on span "Centro de Saude Professor [PERSON_NAME][GEOGRAPHIC_DATA]" at bounding box center [489, 181] width 276 height 12
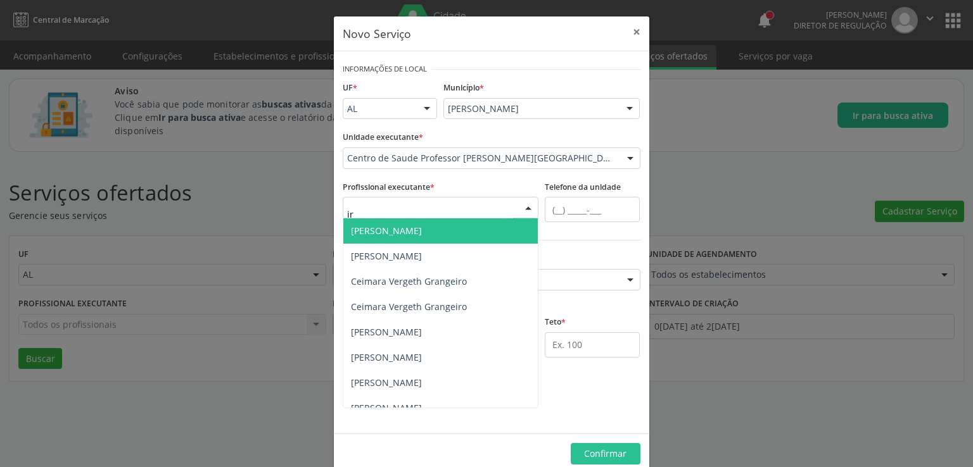
type input "i"
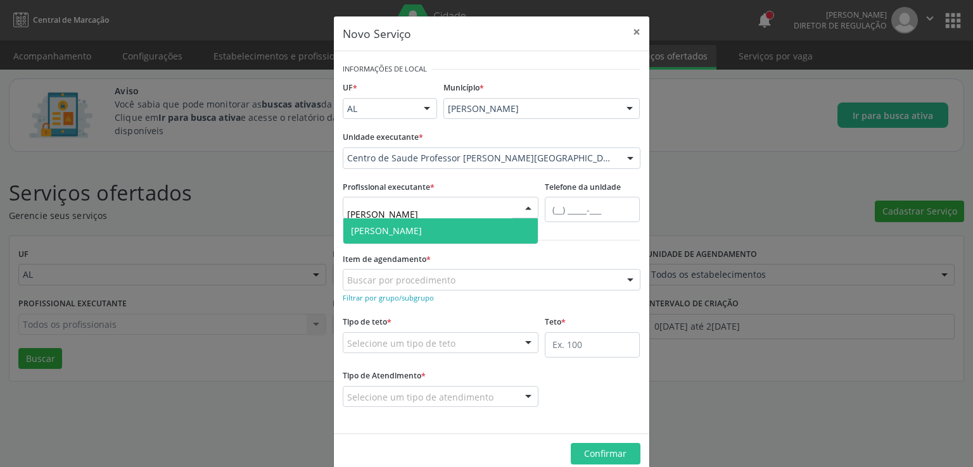
type input "denise"
click at [422, 231] on span "Denise Maia Lemos" at bounding box center [386, 231] width 71 height 12
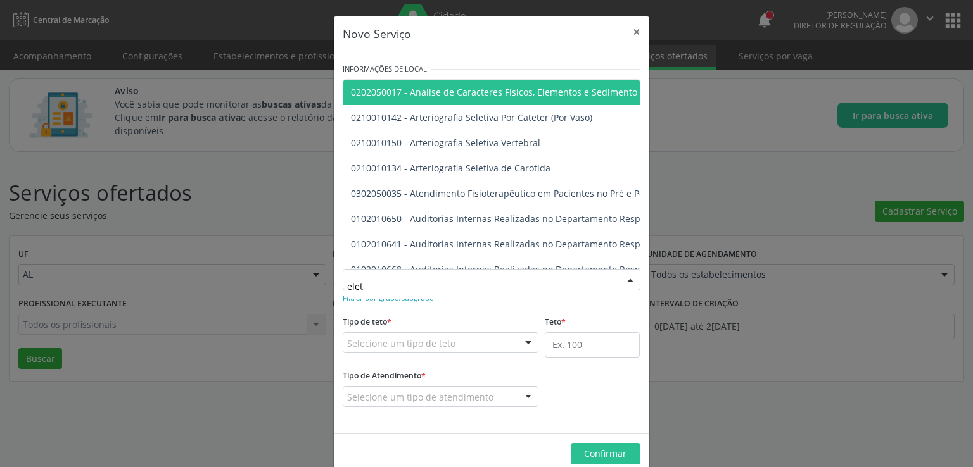
type input "eletr"
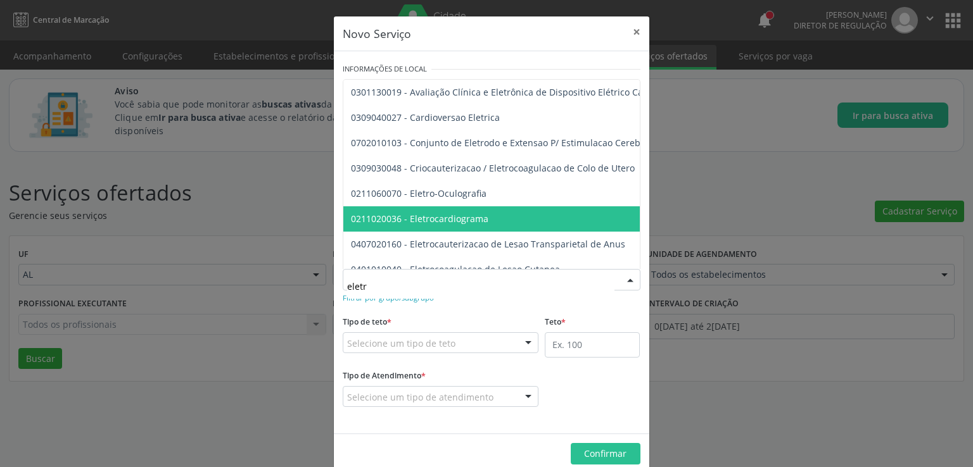
click at [464, 227] on span "0211020036 - Eletrocardiograma" at bounding box center [745, 218] width 804 height 25
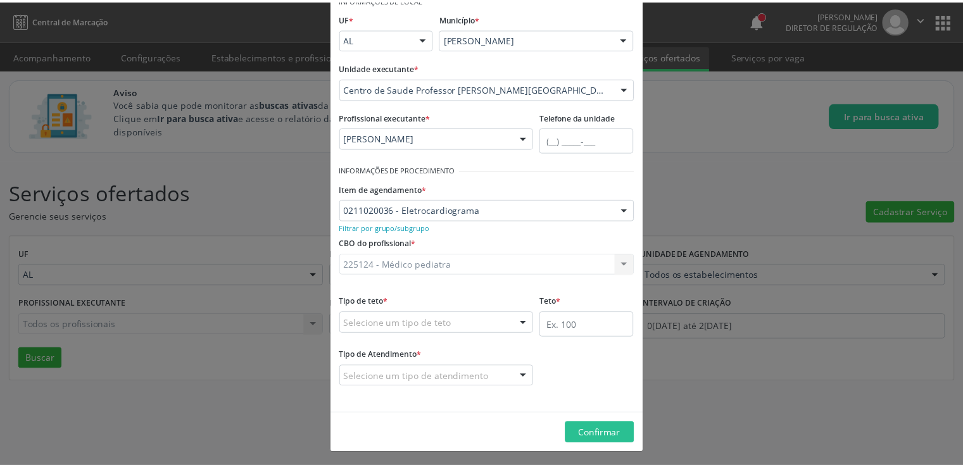
scroll to position [71, 0]
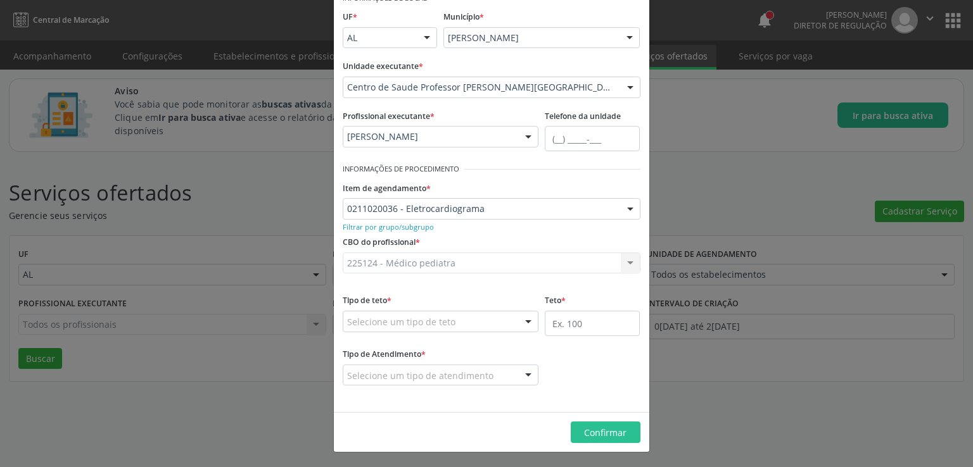
click at [465, 316] on div "Selecione um tipo de teto" at bounding box center [441, 322] width 196 height 22
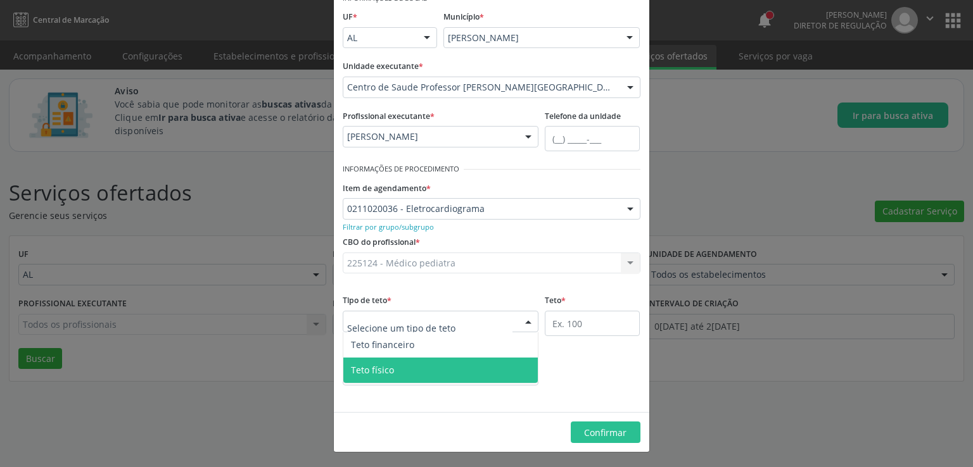
click at [418, 364] on span "Teto físico" at bounding box center [440, 370] width 195 height 25
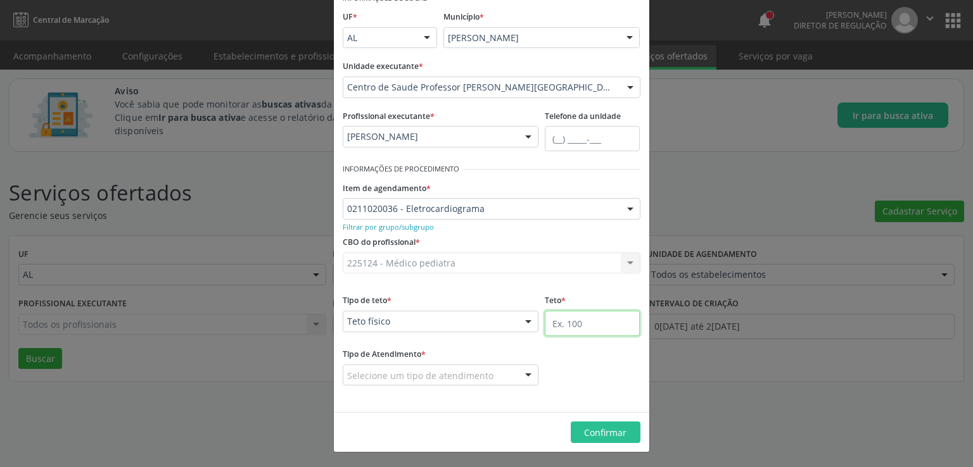
click at [570, 322] on input "text" at bounding box center [592, 323] width 95 height 25
type input "380"
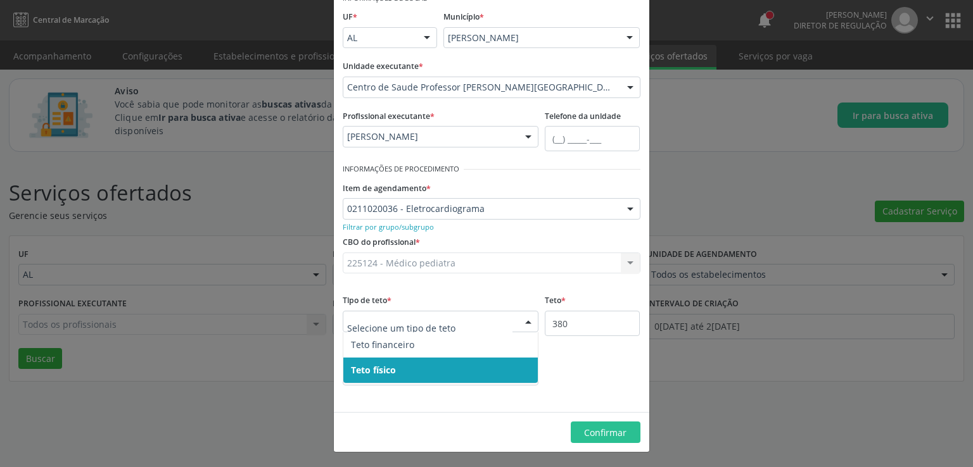
click at [423, 364] on span "Teto físico" at bounding box center [440, 370] width 195 height 25
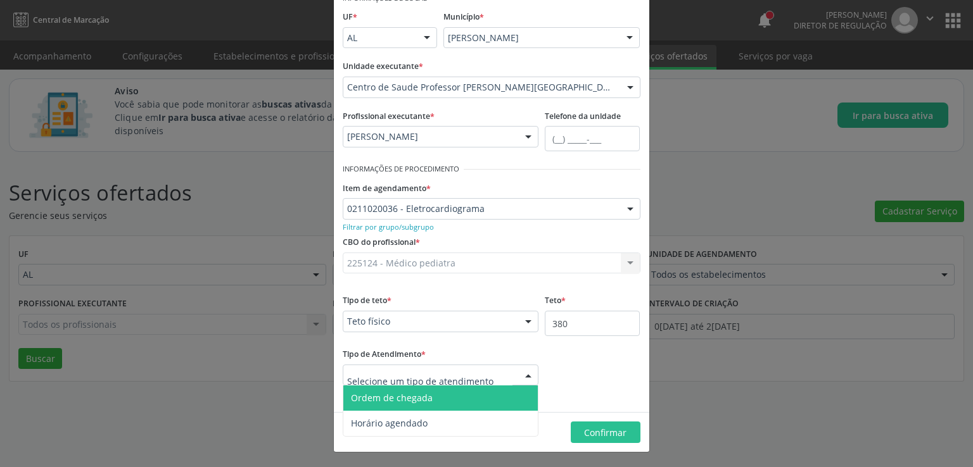
drag, startPoint x: 391, startPoint y: 399, endPoint x: 595, endPoint y: 412, distance: 204.3
click at [390, 400] on span "Ordem de chegada" at bounding box center [392, 398] width 82 height 12
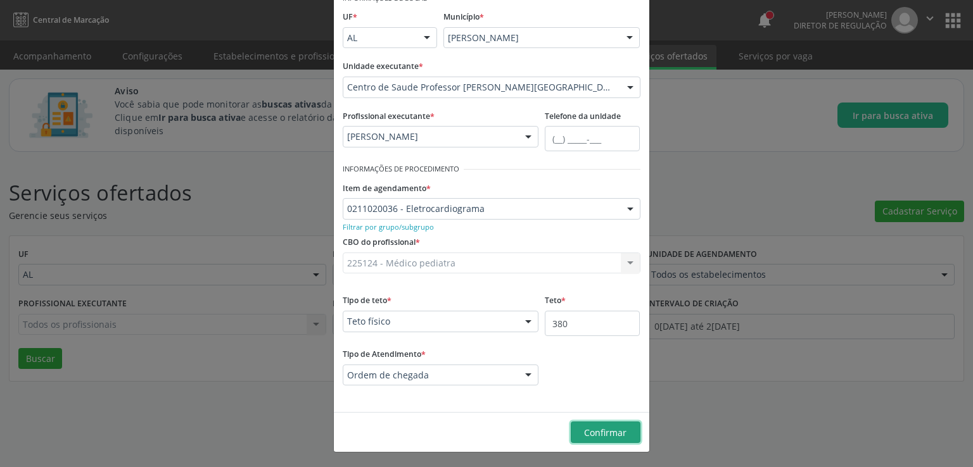
click at [588, 436] on span "Confirmar" at bounding box center [605, 433] width 42 height 12
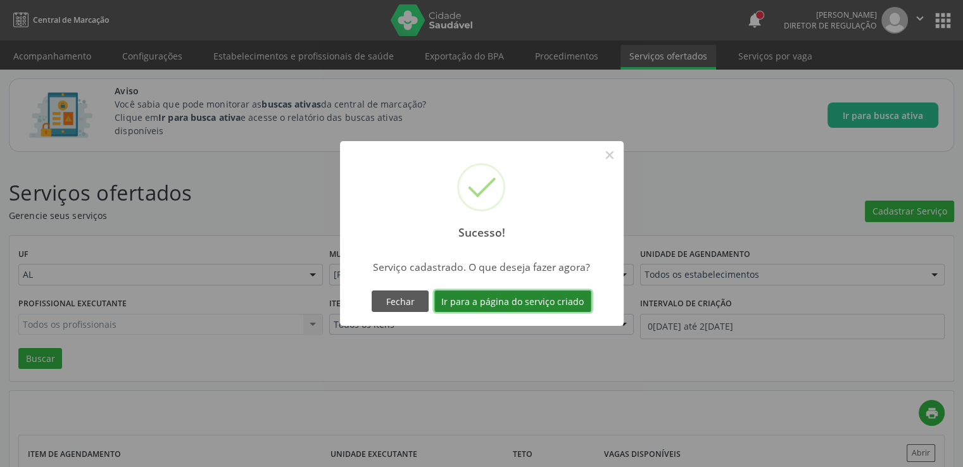
click at [502, 303] on button "Ir para a página do serviço criado" at bounding box center [512, 302] width 157 height 22
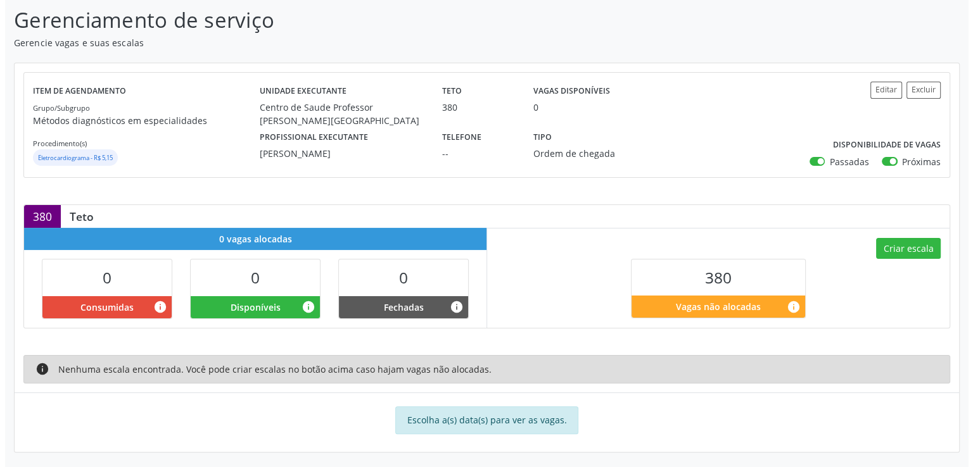
scroll to position [200, 0]
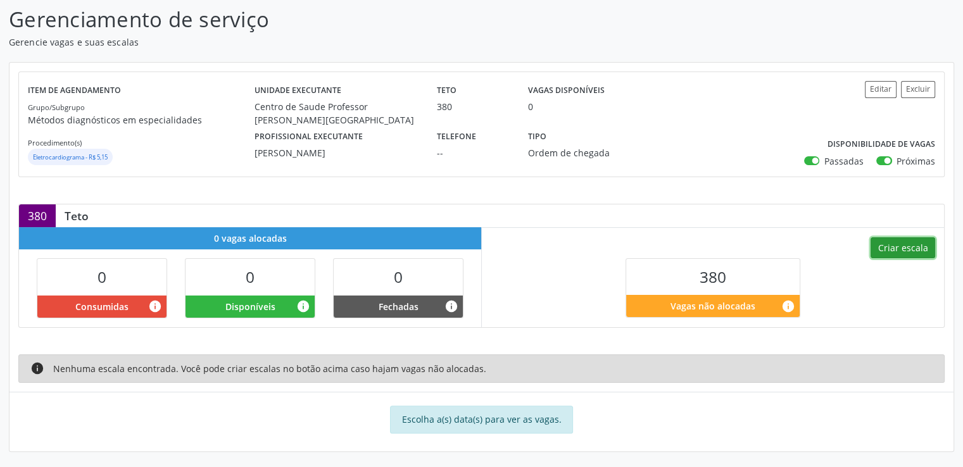
click at [891, 251] on button "Criar escala" at bounding box center [903, 249] width 65 height 22
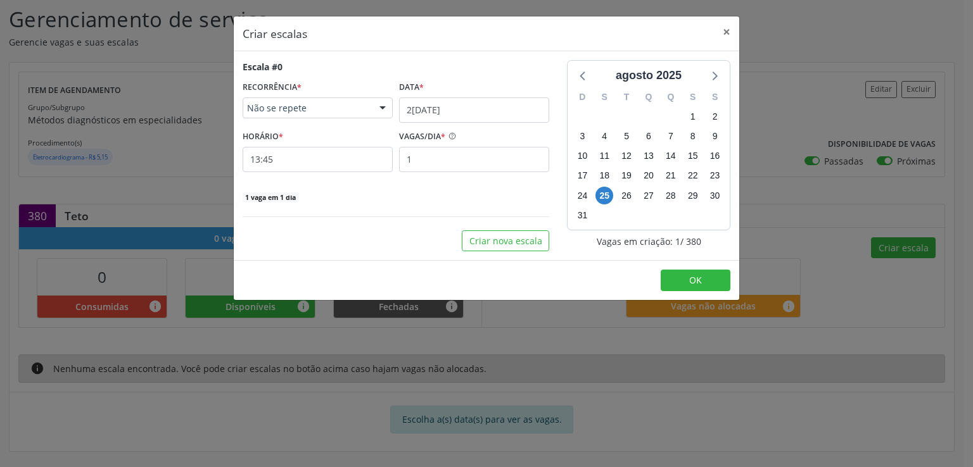
click at [345, 109] on span "Não se repete" at bounding box center [307, 108] width 120 height 13
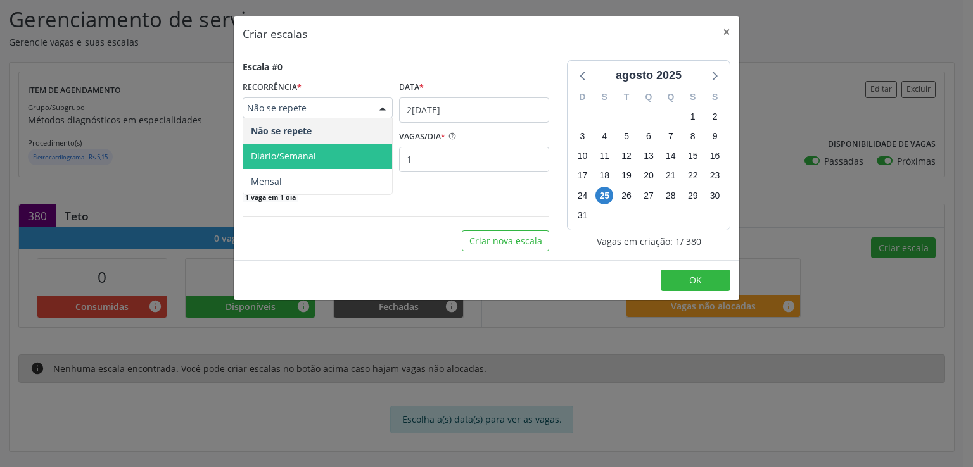
click at [314, 148] on span "Diário/Semanal" at bounding box center [317, 156] width 149 height 25
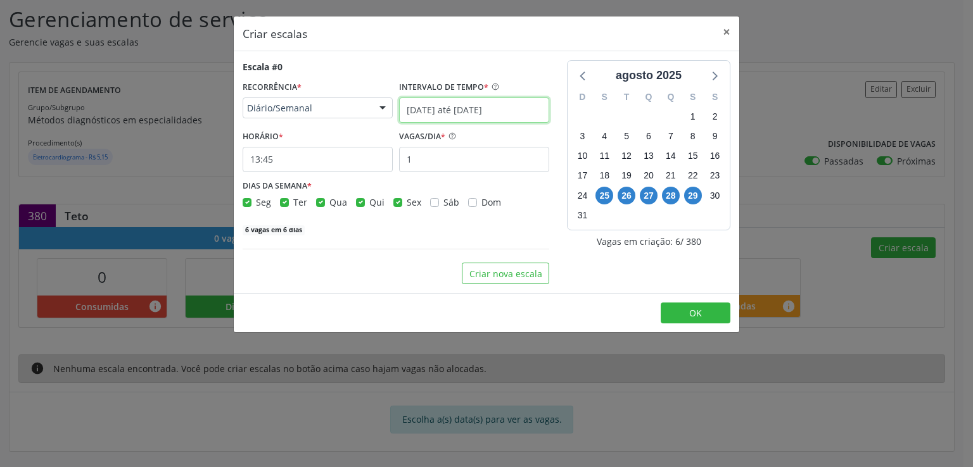
click at [422, 115] on input "25/08/2025 até 01/09/2025" at bounding box center [474, 110] width 150 height 25
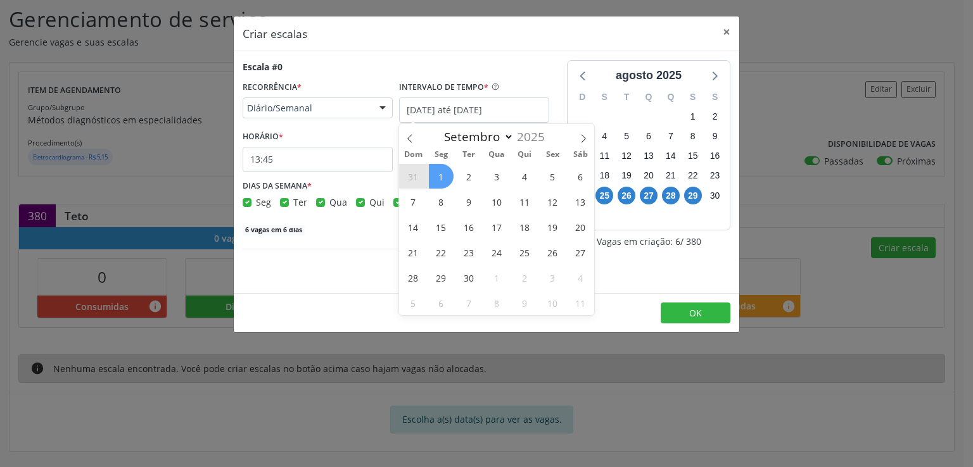
click at [442, 175] on span "1" at bounding box center [441, 176] width 25 height 25
type input "01/09/2025"
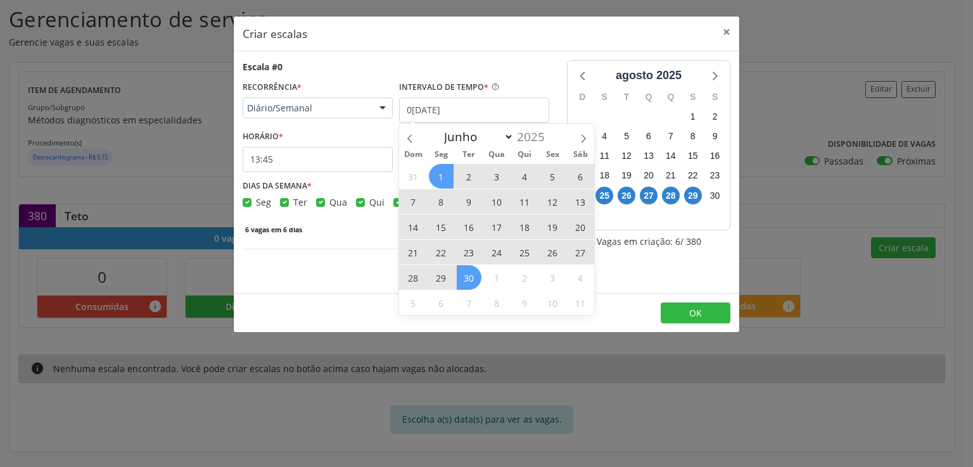
click at [465, 279] on span "30" at bounding box center [469, 277] width 25 height 25
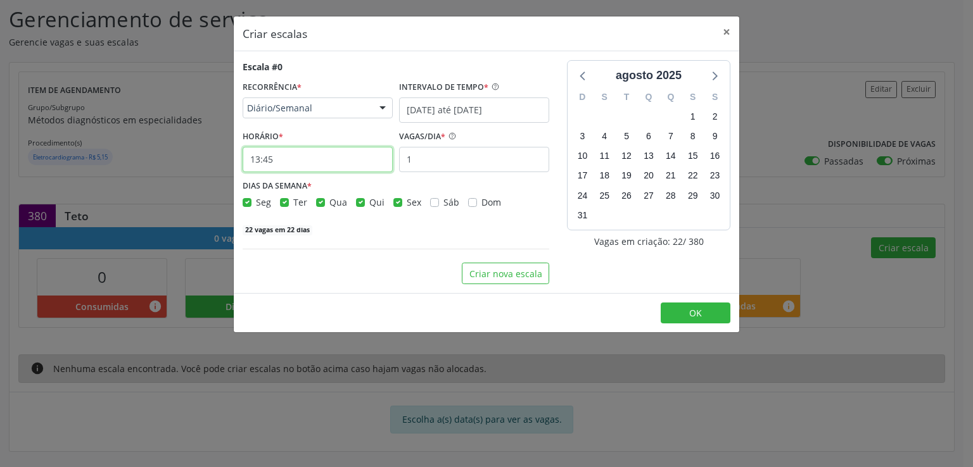
click at [286, 158] on input "13:45" at bounding box center [318, 159] width 150 height 25
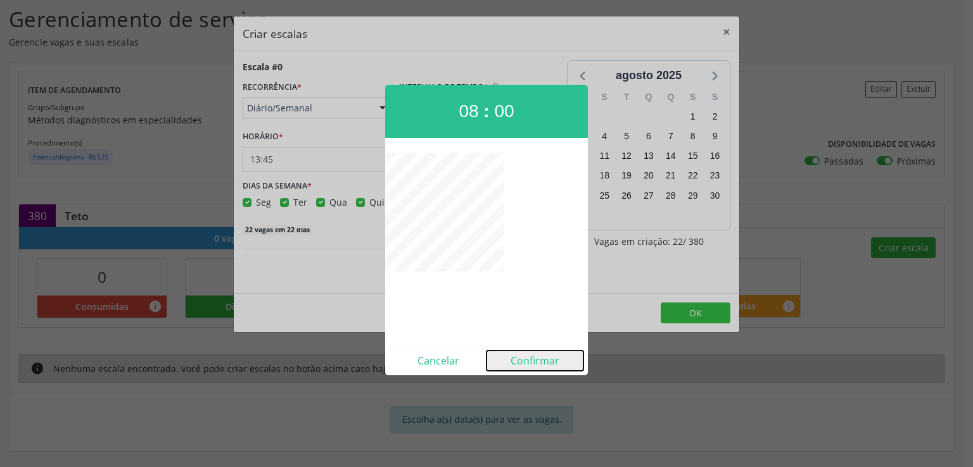
click at [552, 360] on button "Confirmar" at bounding box center [534, 361] width 97 height 20
type input "08:00"
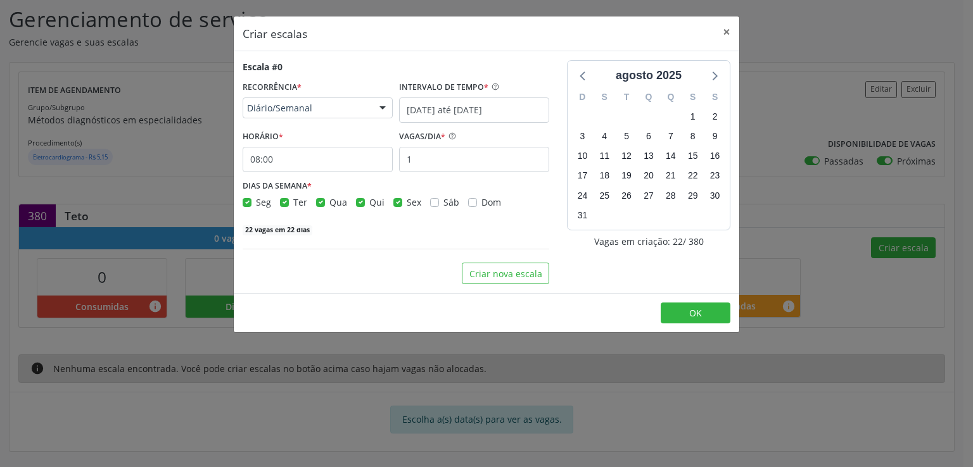
click at [293, 200] on label "Ter" at bounding box center [300, 202] width 14 height 13
click at [282, 200] on input "Ter" at bounding box center [284, 201] width 9 height 11
checkbox input "false"
click at [256, 201] on label "Seg" at bounding box center [263, 202] width 15 height 13
click at [247, 201] on input "Seg" at bounding box center [247, 201] width 9 height 11
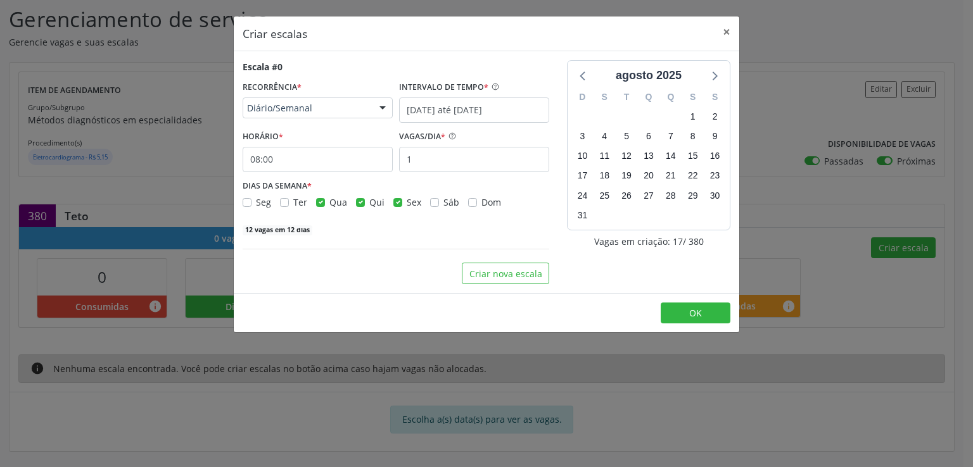
click at [256, 201] on label "Seg" at bounding box center [263, 202] width 15 height 13
click at [247, 201] on input "Seg" at bounding box center [247, 201] width 9 height 11
click at [256, 200] on label "Seg" at bounding box center [263, 202] width 15 height 13
click at [248, 200] on input "Seg" at bounding box center [247, 201] width 9 height 11
checkbox input "false"
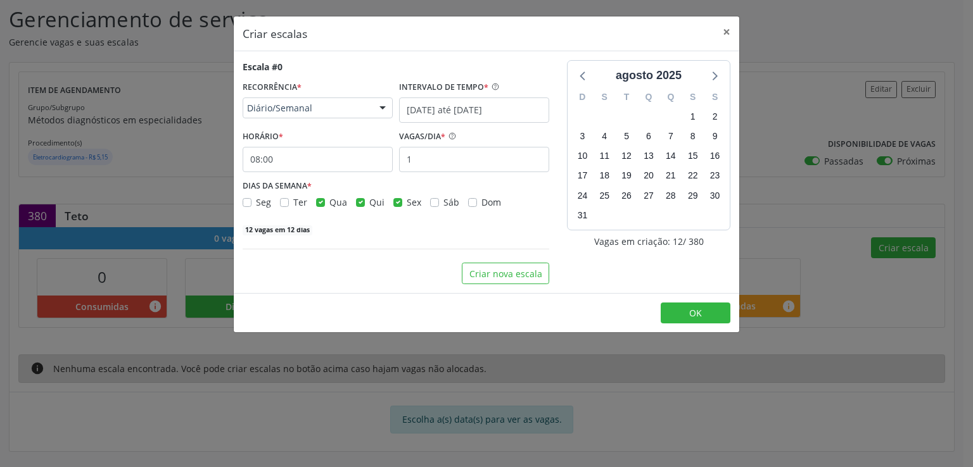
click at [407, 206] on label "Sex" at bounding box center [414, 202] width 15 height 13
click at [395, 206] on input "Sex" at bounding box center [397, 201] width 9 height 11
checkbox input "false"
click at [413, 165] on input "1" at bounding box center [474, 159] width 150 height 25
type input "25"
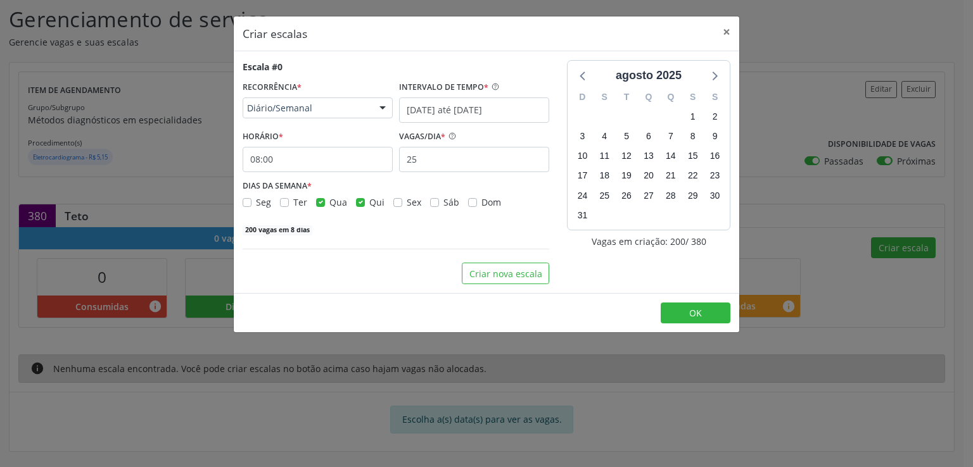
click at [413, 187] on div "DIAS DA SEMANA * Seg Ter Qua Qui Sex Sáb Dom" at bounding box center [396, 193] width 307 height 33
click at [497, 272] on button "Criar nova escala" at bounding box center [505, 274] width 87 height 22
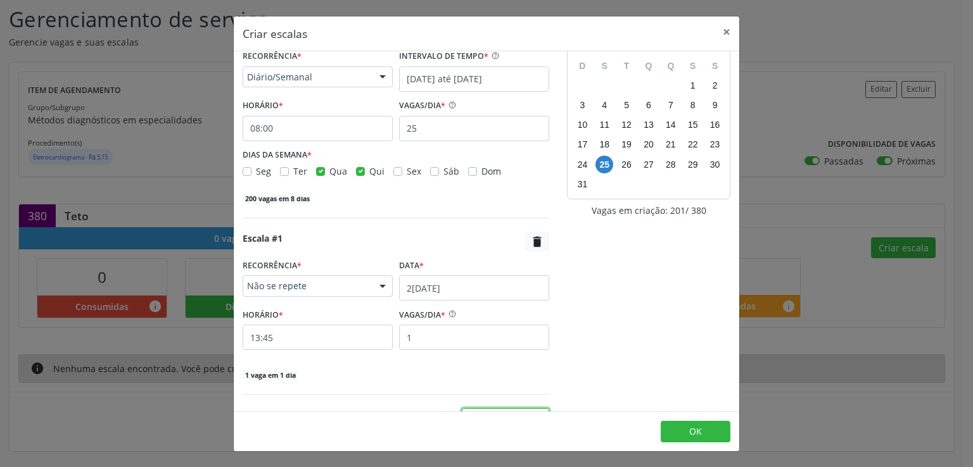
scroll to position [56, 0]
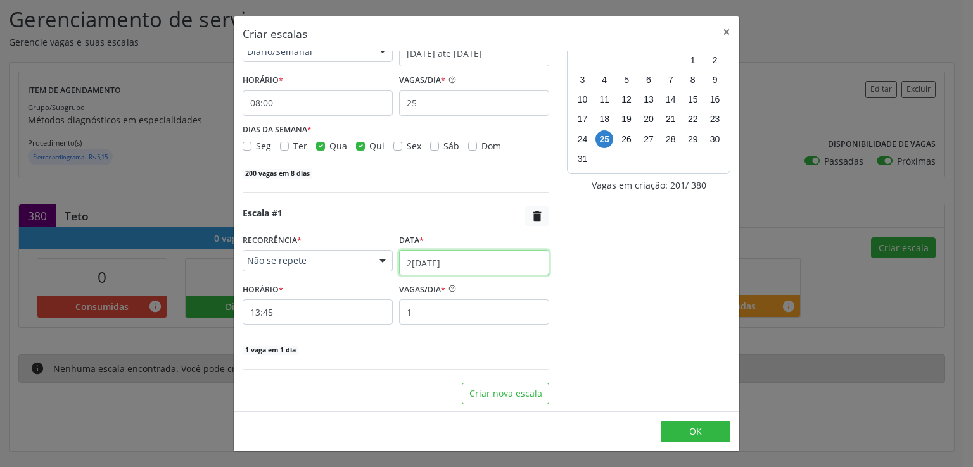
click at [422, 262] on input "25/08/2025" at bounding box center [474, 262] width 150 height 25
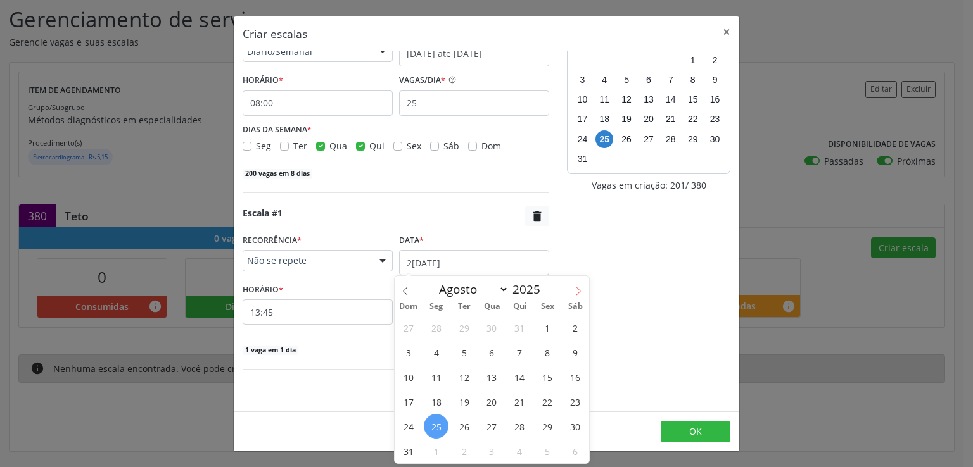
click at [579, 292] on icon at bounding box center [578, 291] width 9 height 9
select select "8"
click at [431, 320] on span "1" at bounding box center [436, 327] width 25 height 25
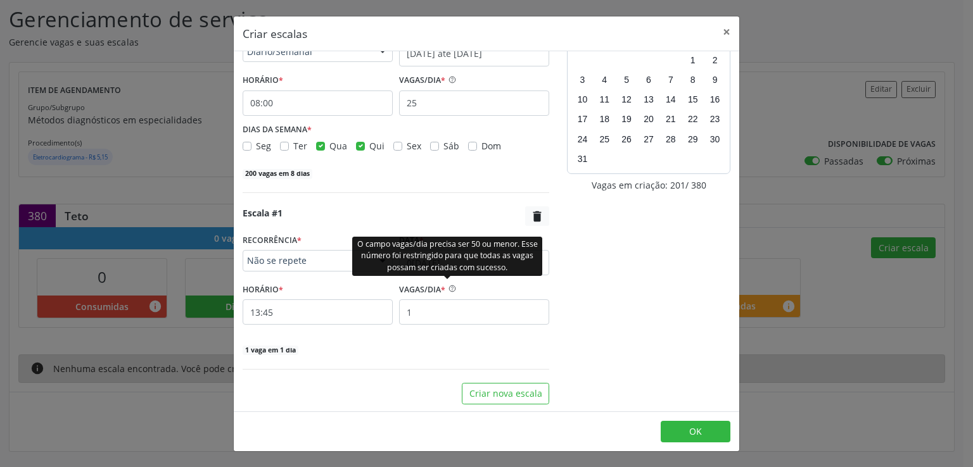
click at [442, 265] on div "O campo vagas/dia precisa ser 50 ou menor. Esse número foi restringido para que…" at bounding box center [447, 255] width 190 height 39
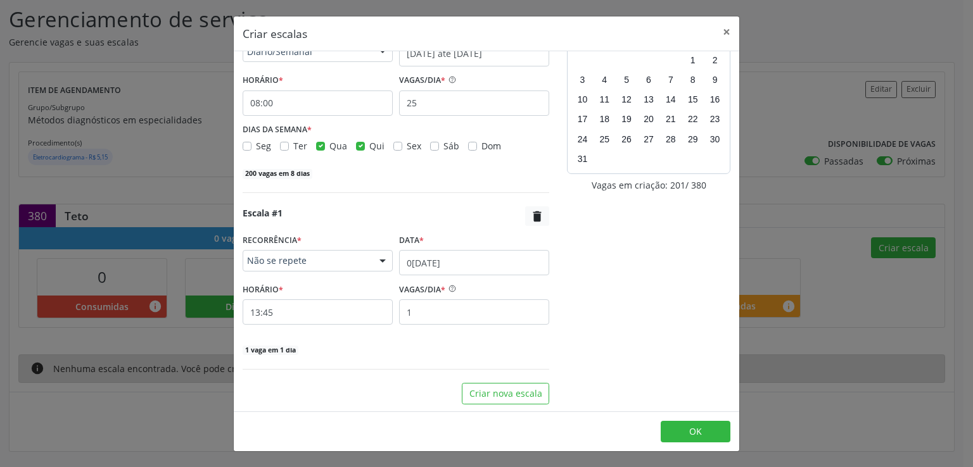
click at [650, 260] on div "agosto 2025 D S T Q Q S S 27 28 29 30 31 1 2 3 4 5 6 7 8 9 10 11 12 13 14 15 16…" at bounding box center [648, 204] width 181 height 401
click at [430, 255] on input "01/09/2025" at bounding box center [474, 262] width 150 height 25
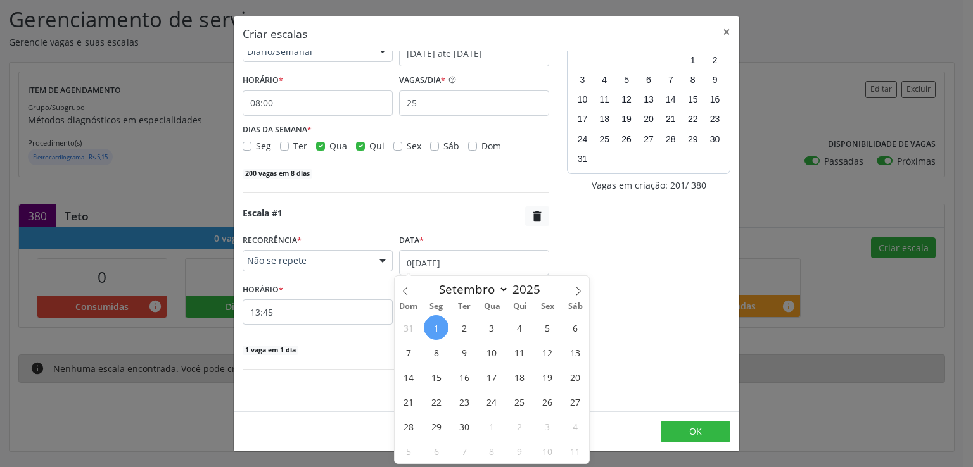
click at [436, 325] on span "1" at bounding box center [436, 327] width 25 height 25
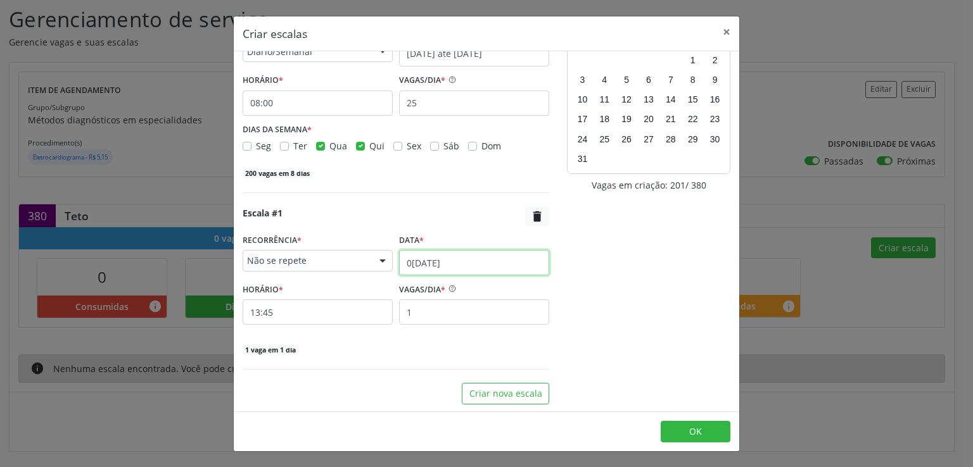
click at [419, 254] on input "01/09/2025" at bounding box center [474, 262] width 150 height 25
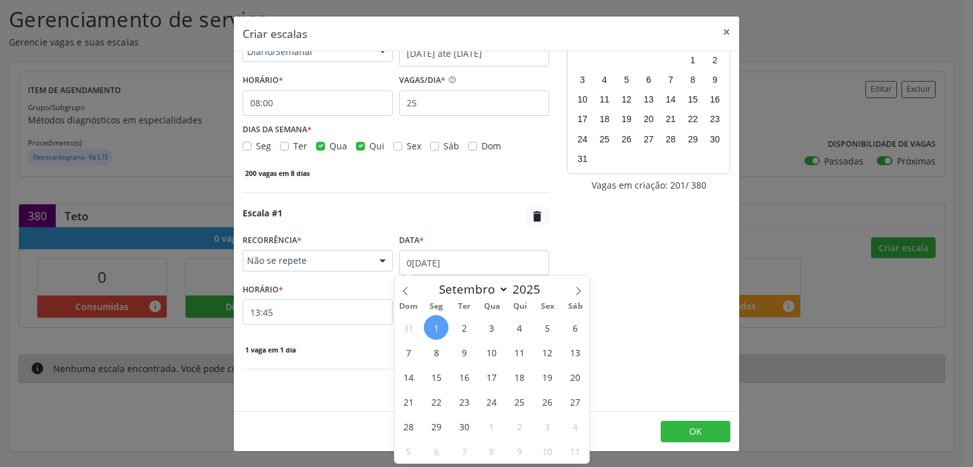
click at [433, 324] on span "1" at bounding box center [436, 327] width 25 height 25
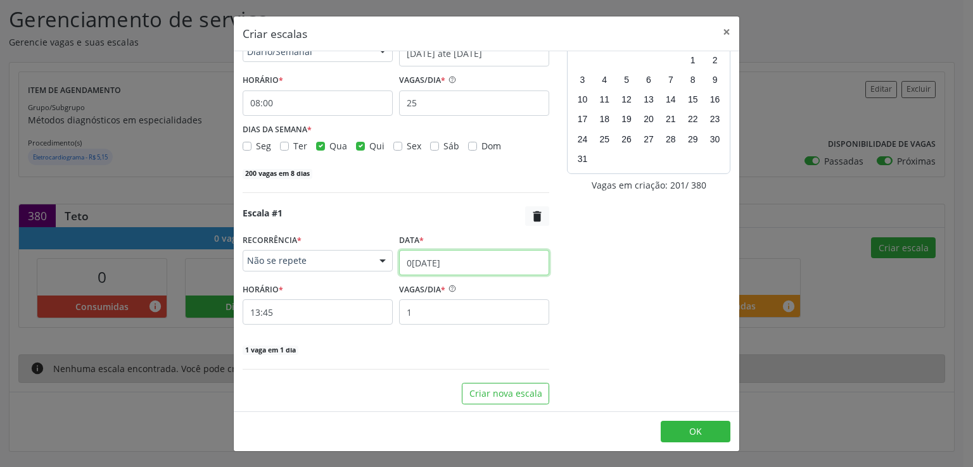
click at [399, 257] on input "01/09/2025" at bounding box center [474, 262] width 150 height 25
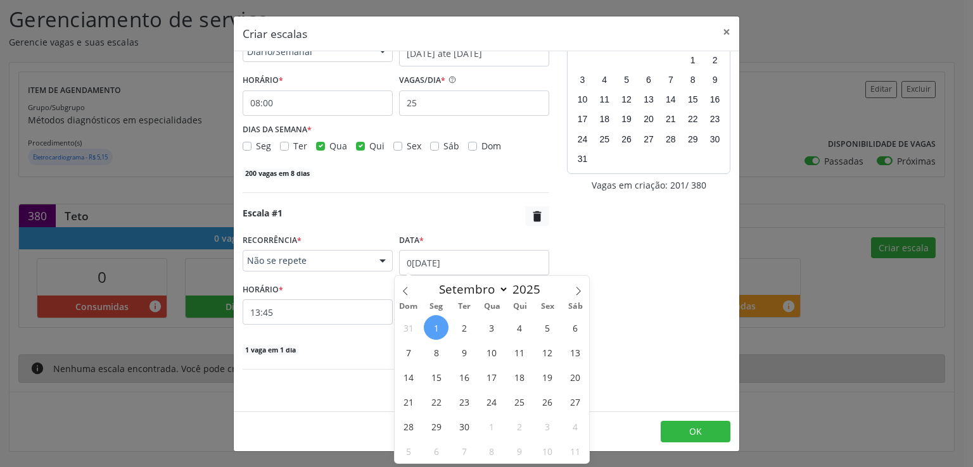
click at [437, 320] on span "1" at bounding box center [436, 327] width 25 height 25
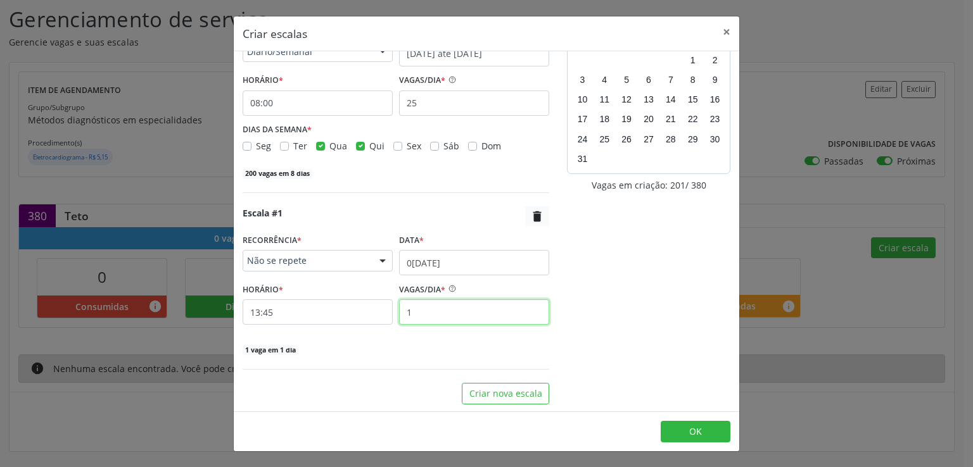
click at [437, 320] on input "1" at bounding box center [474, 312] width 150 height 25
click at [416, 262] on input "01/09/2025" at bounding box center [474, 262] width 150 height 25
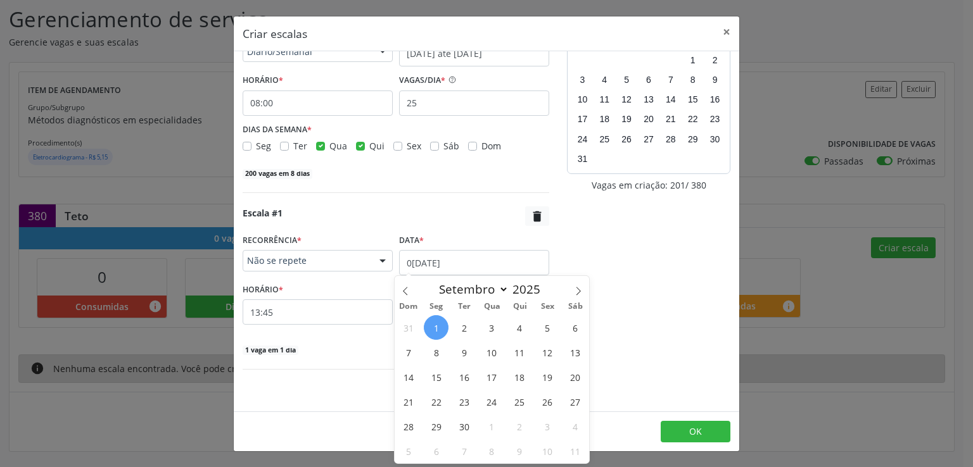
click at [445, 322] on span "1" at bounding box center [436, 327] width 25 height 25
click at [445, 322] on input "1" at bounding box center [474, 312] width 150 height 25
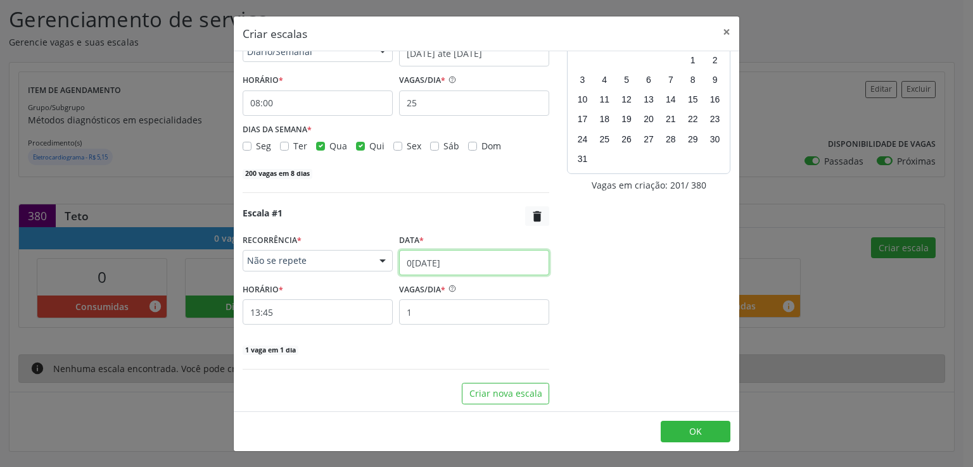
click at [423, 257] on input "01/09/2025" at bounding box center [474, 262] width 150 height 25
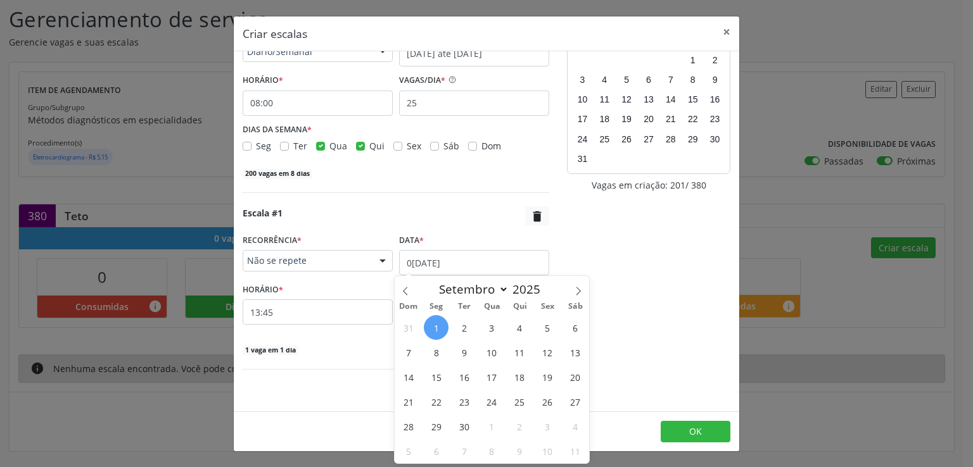
click at [433, 320] on span "1" at bounding box center [436, 327] width 25 height 25
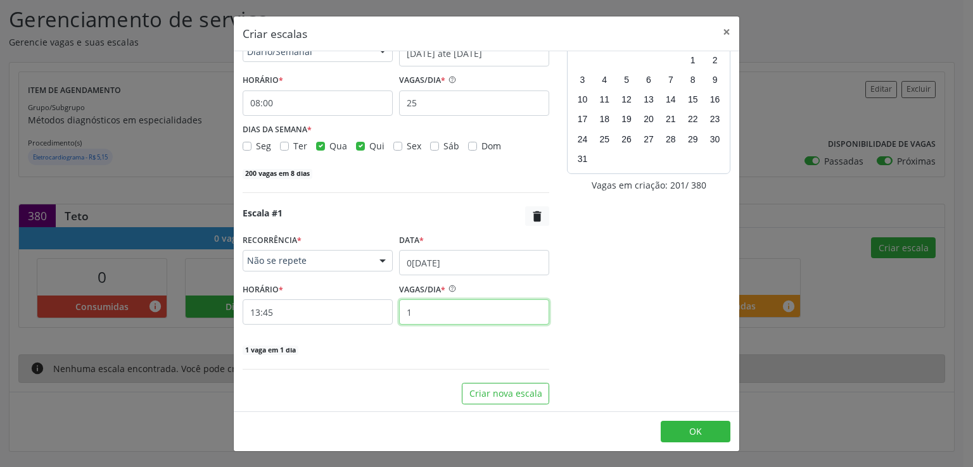
click at [433, 320] on input "1" at bounding box center [474, 312] width 150 height 25
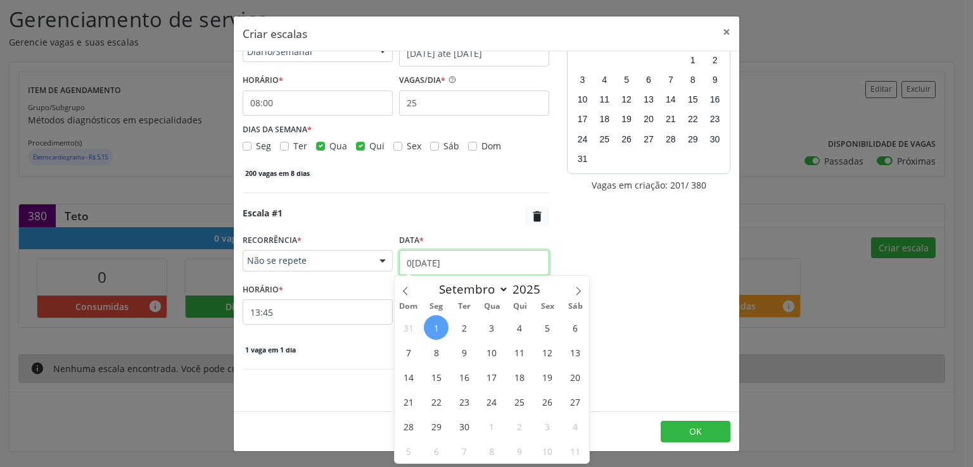
click at [416, 264] on input "01/09/2025" at bounding box center [474, 262] width 150 height 25
click at [461, 427] on span "30" at bounding box center [464, 426] width 25 height 25
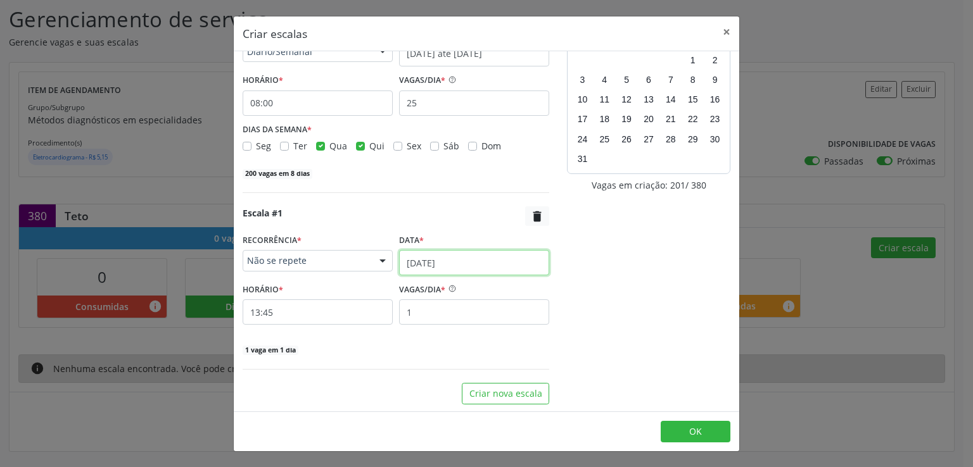
click at [413, 258] on input "30/09/2025" at bounding box center [474, 262] width 150 height 25
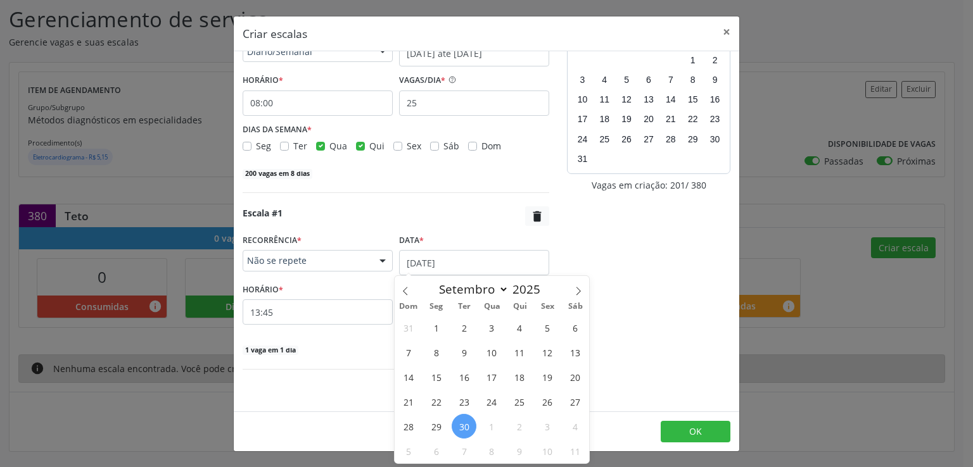
click at [343, 257] on span "Não se repete" at bounding box center [307, 261] width 120 height 13
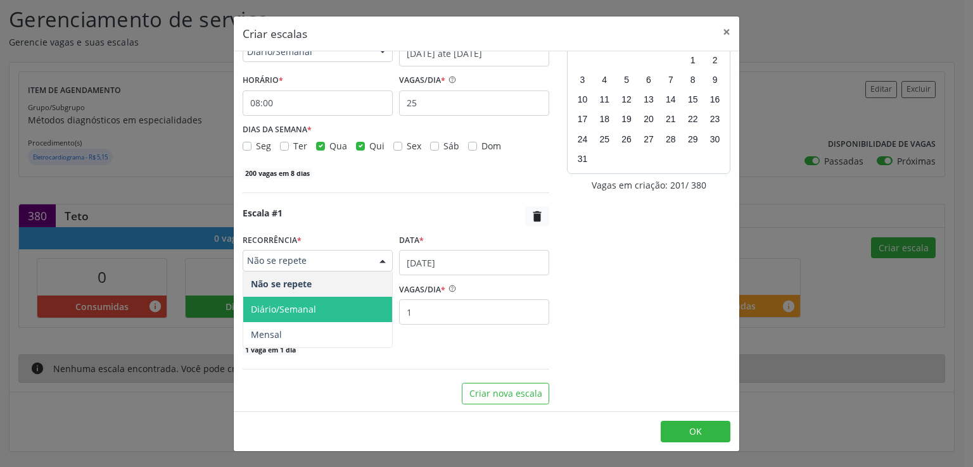
click at [300, 303] on span "Diário/Semanal" at bounding box center [283, 309] width 65 height 12
select select "8"
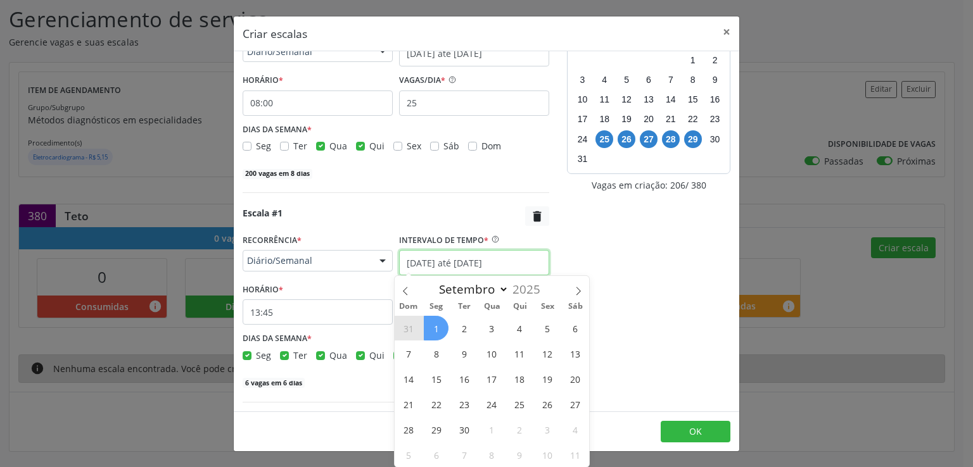
click at [404, 258] on input "25/08/2025 até 01/09/2025" at bounding box center [474, 262] width 150 height 25
click at [436, 325] on span "1" at bounding box center [436, 328] width 25 height 25
type input "01/09/2025"
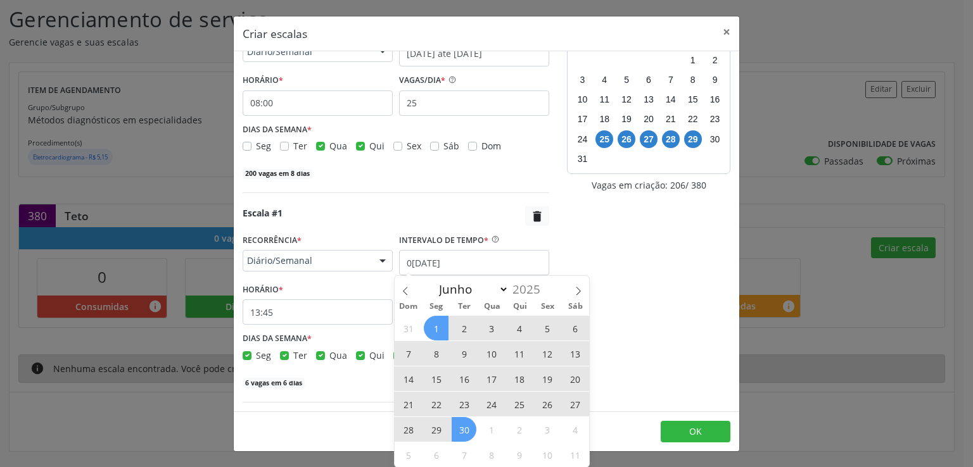
click at [469, 433] on span "30" at bounding box center [464, 429] width 25 height 25
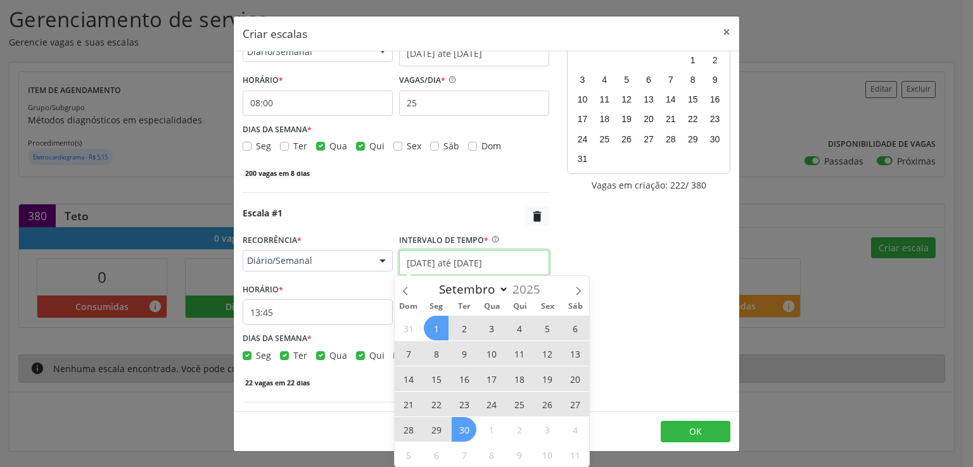
click at [410, 259] on input "01/09/2025 até 30/09/2025" at bounding box center [474, 262] width 150 height 25
click at [296, 287] on div "HORÁRIO * 13:45" at bounding box center [318, 302] width 150 height 45
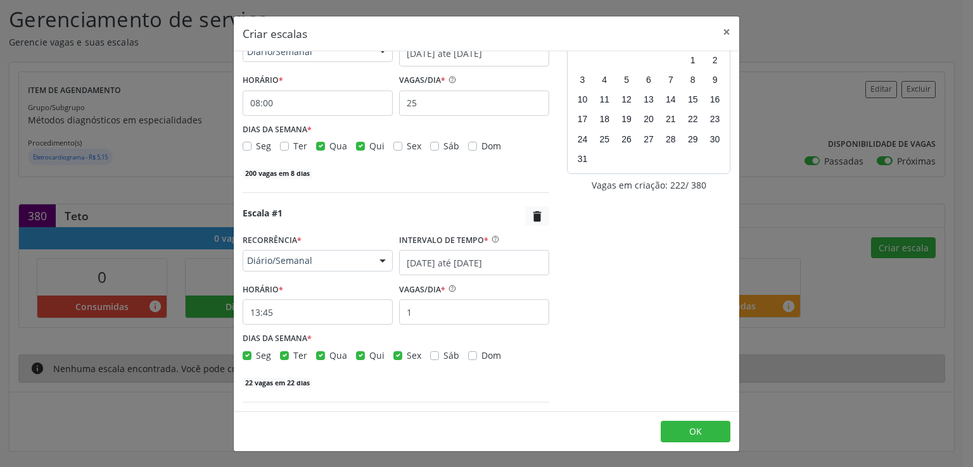
drag, startPoint x: 248, startPoint y: 353, endPoint x: 263, endPoint y: 353, distance: 15.8
click at [256, 353] on label "Seg" at bounding box center [263, 355] width 15 height 13
click at [247, 353] on input "Seg" at bounding box center [247, 354] width 9 height 11
checkbox input "false"
click at [293, 355] on label "Ter" at bounding box center [300, 355] width 14 height 13
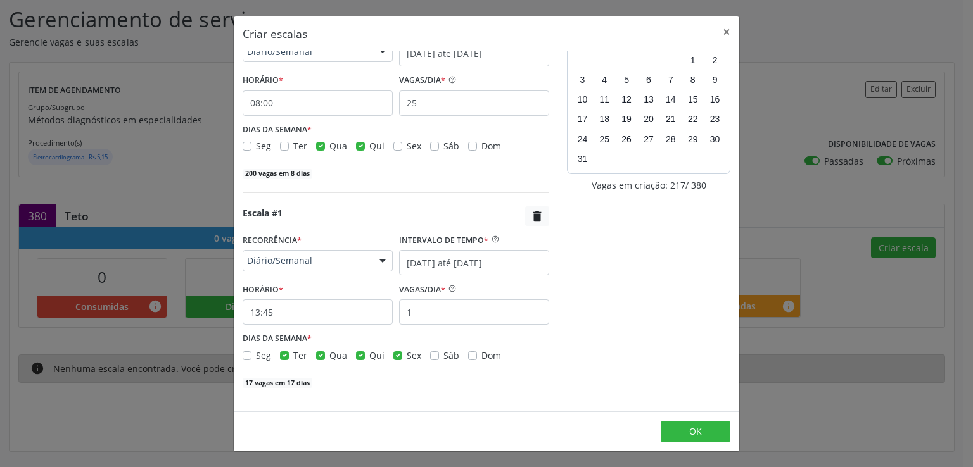
click at [281, 355] on input "Ter" at bounding box center [284, 354] width 9 height 11
checkbox input "false"
drag, startPoint x: 395, startPoint y: 356, endPoint x: 405, endPoint y: 360, distance: 10.2
click at [405, 361] on div "Escala #1  RECORRÊNCIA * Diário/Semanal Não se repete Diário/Semanal Mensal Ne…" at bounding box center [396, 297] width 307 height 182
click at [315, 315] on input "13:45" at bounding box center [318, 312] width 150 height 25
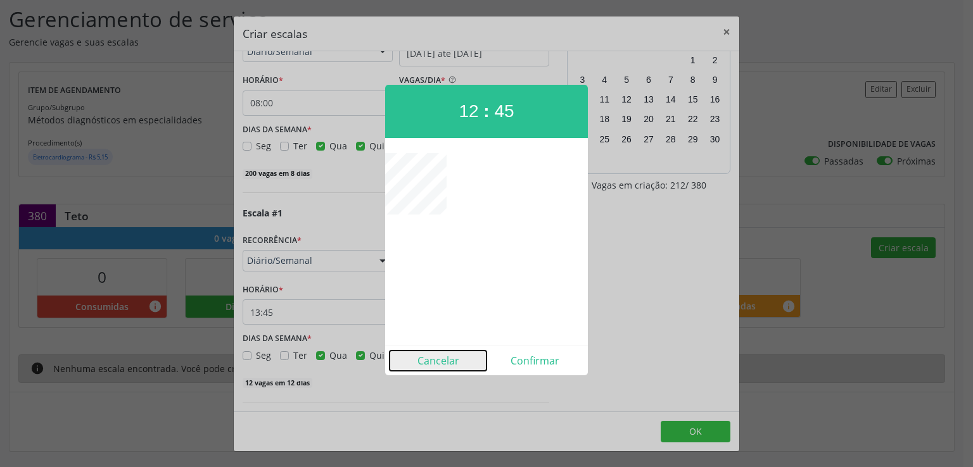
click at [448, 363] on button "Cancelar" at bounding box center [438, 361] width 97 height 20
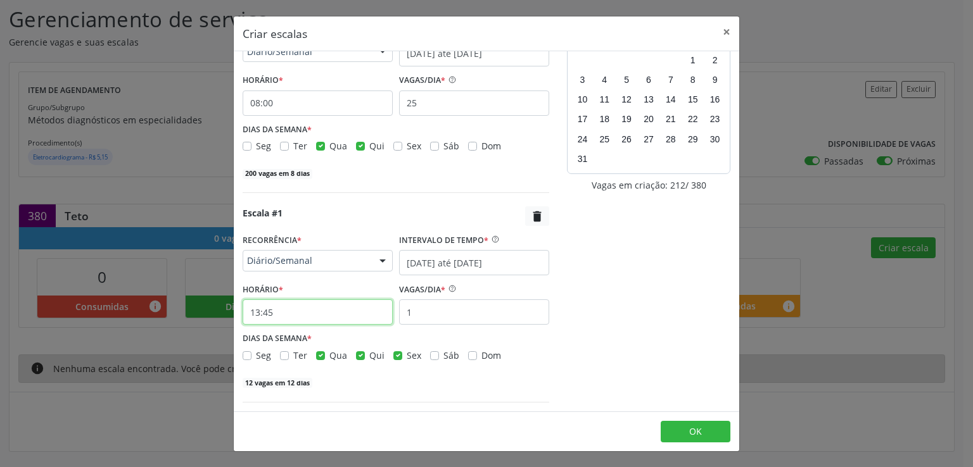
click at [355, 314] on input "13:45" at bounding box center [318, 312] width 150 height 25
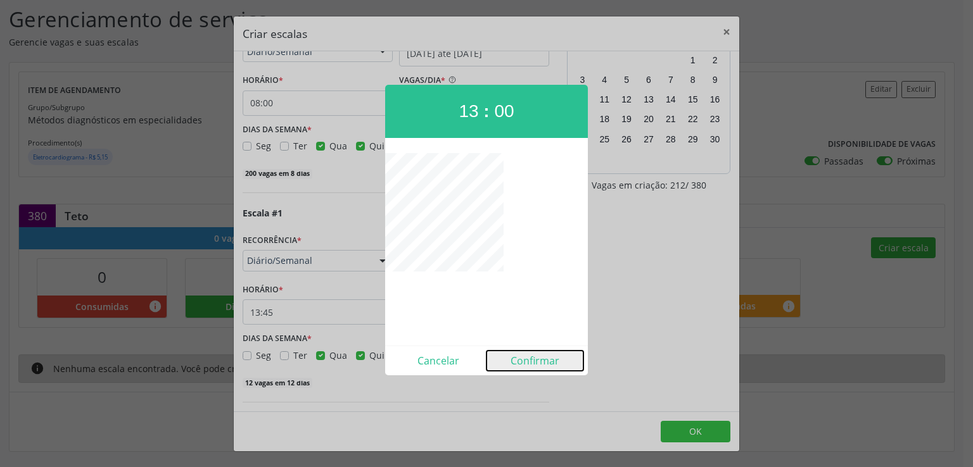
click at [547, 356] on button "Confirmar" at bounding box center [534, 361] width 97 height 20
type input "13:00"
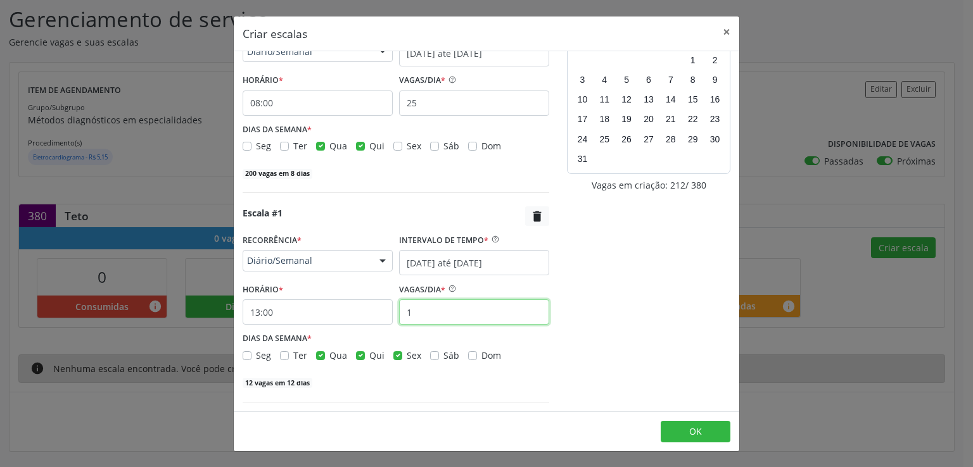
click at [408, 310] on input "1" at bounding box center [474, 312] width 150 height 25
type input "15"
click at [407, 351] on label "Sex" at bounding box center [414, 355] width 15 height 13
click at [393, 351] on input "Sex" at bounding box center [397, 354] width 9 height 11
checkbox input "false"
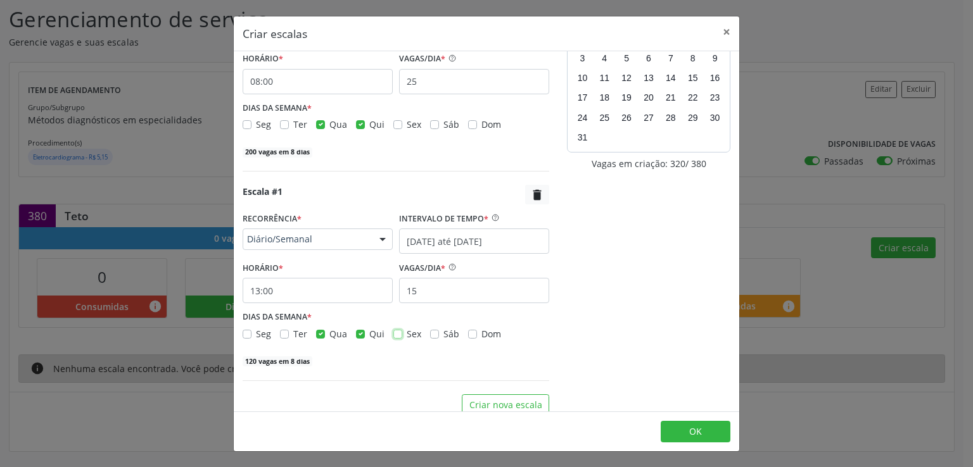
scroll to position [89, 0]
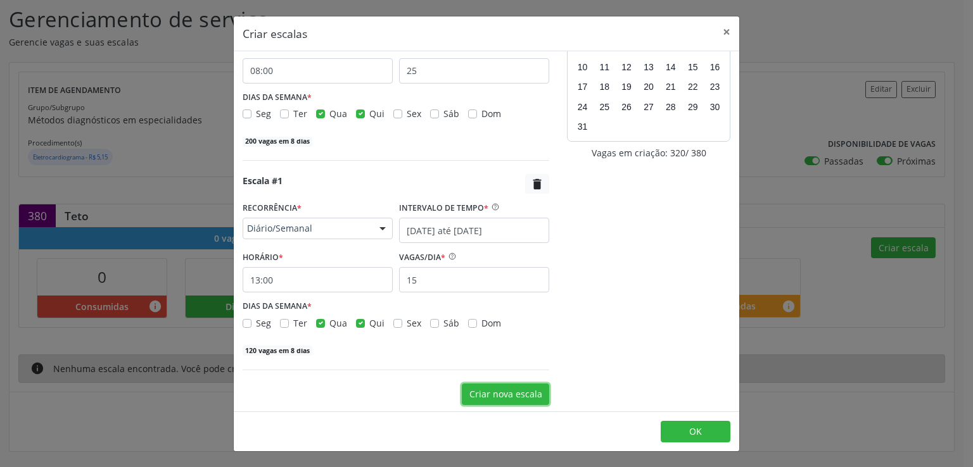
click at [491, 392] on button "Criar nova escala" at bounding box center [505, 395] width 87 height 22
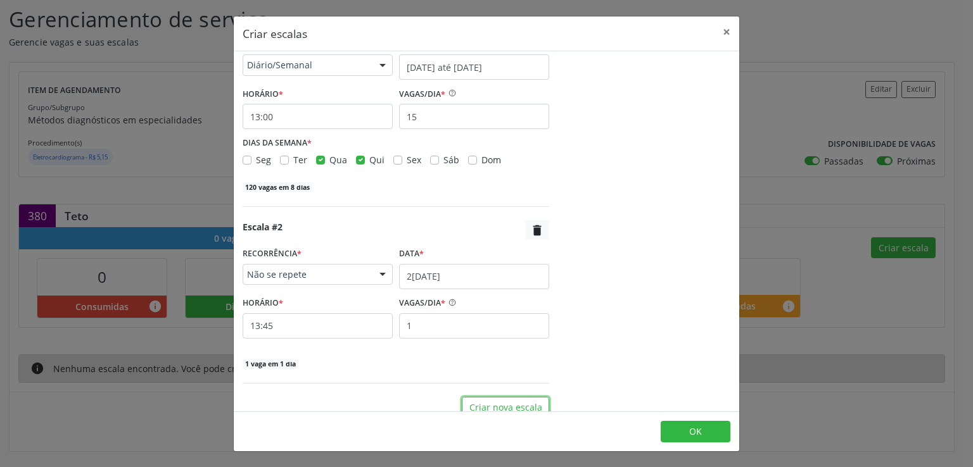
scroll to position [265, 0]
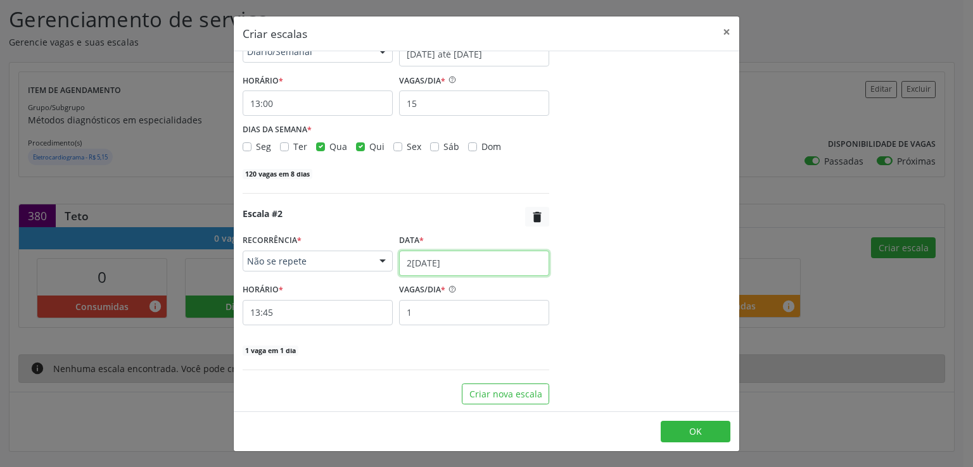
click at [419, 257] on input "25/08/2025" at bounding box center [474, 263] width 150 height 25
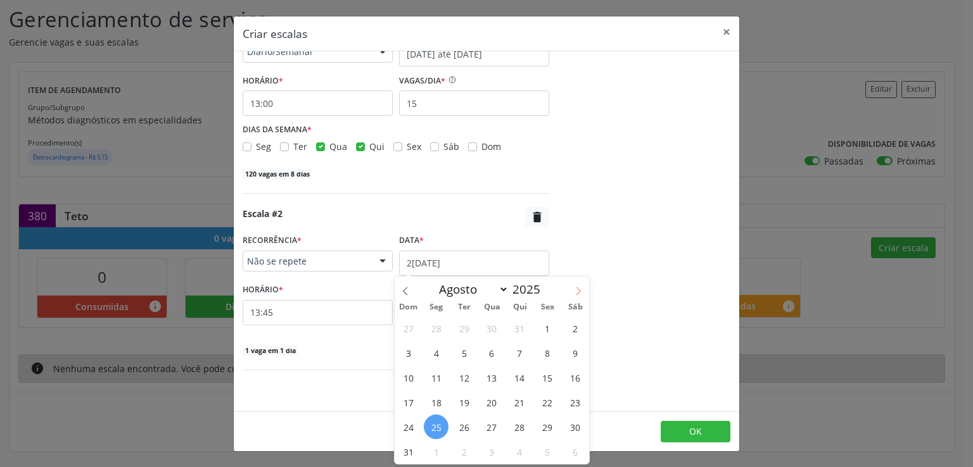
click at [580, 288] on icon at bounding box center [578, 291] width 9 height 9
select select "8"
click at [466, 331] on span "2" at bounding box center [464, 328] width 25 height 25
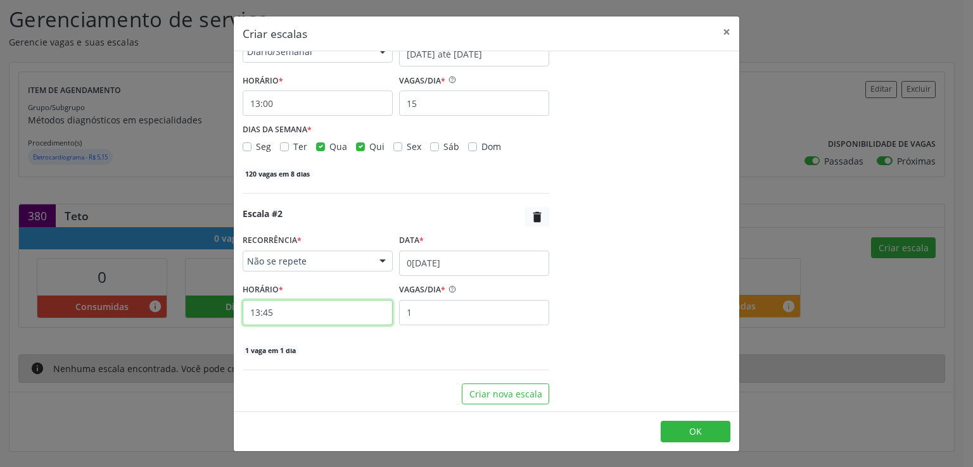
click at [305, 315] on input "13:45" at bounding box center [318, 312] width 150 height 25
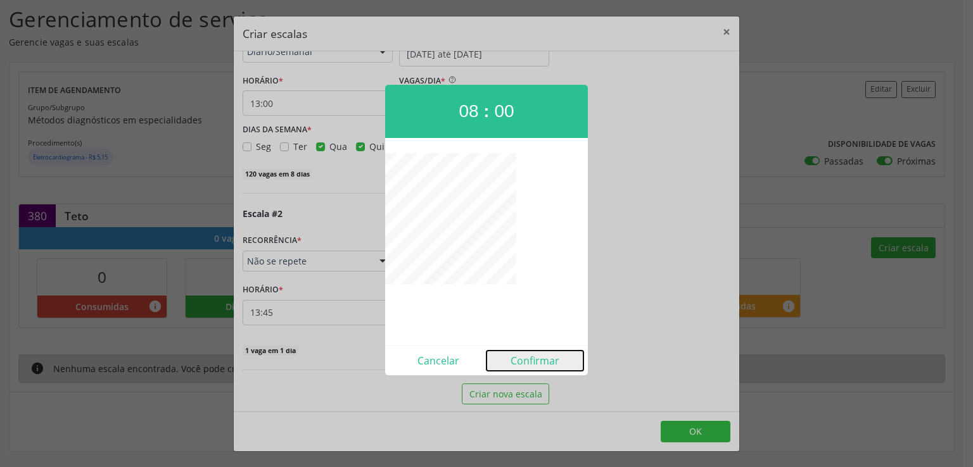
click at [529, 362] on button "Confirmar" at bounding box center [534, 361] width 97 height 20
type input "08:00"
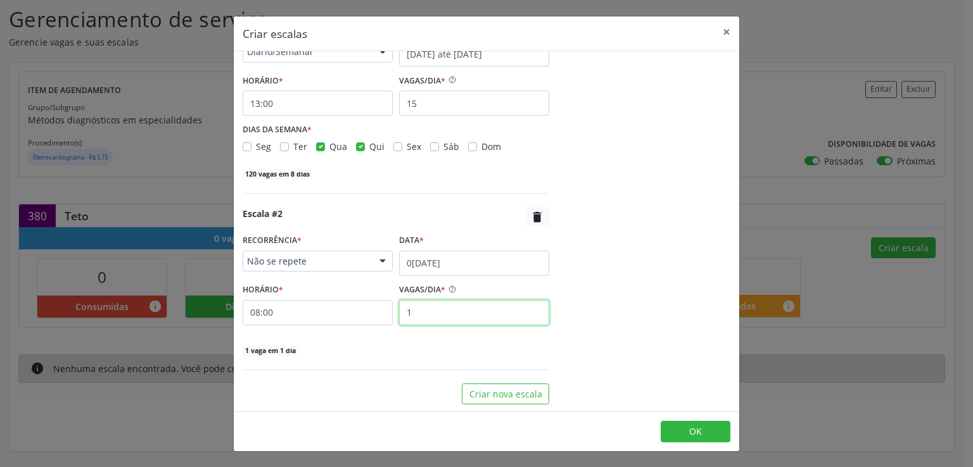
click at [428, 306] on input "1" at bounding box center [474, 312] width 150 height 25
type input "25"
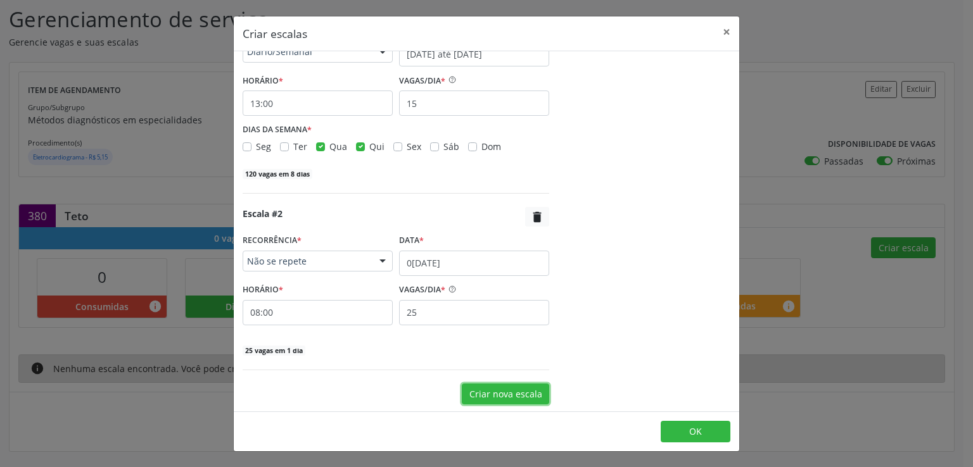
click at [493, 393] on button "Criar nova escala" at bounding box center [505, 395] width 87 height 22
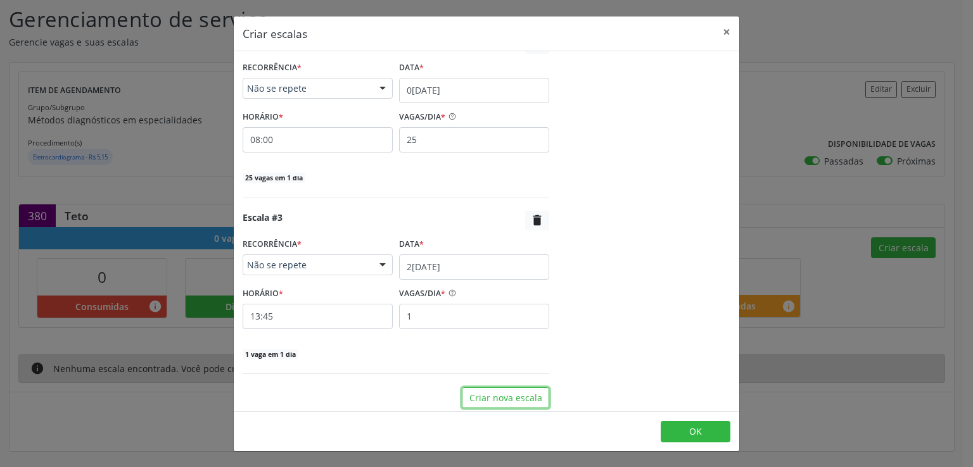
scroll to position [441, 0]
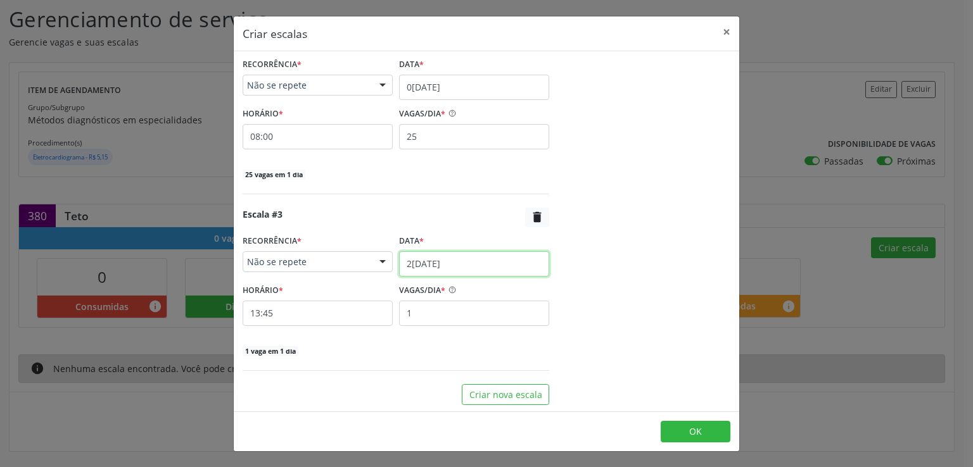
click at [418, 260] on input "25/08/2025" at bounding box center [474, 263] width 150 height 25
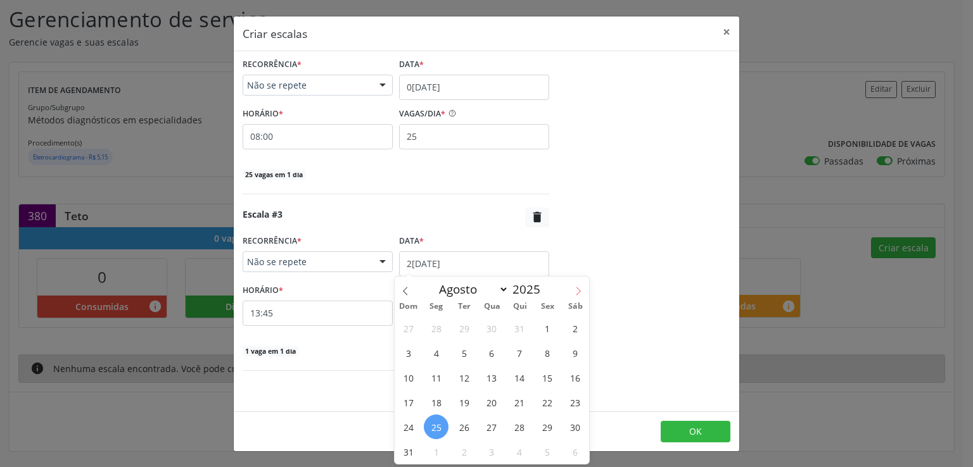
click at [578, 289] on icon at bounding box center [578, 291] width 4 height 8
click at [407, 284] on span at bounding box center [406, 288] width 22 height 22
select select "8"
click at [464, 327] on span "2" at bounding box center [464, 328] width 25 height 25
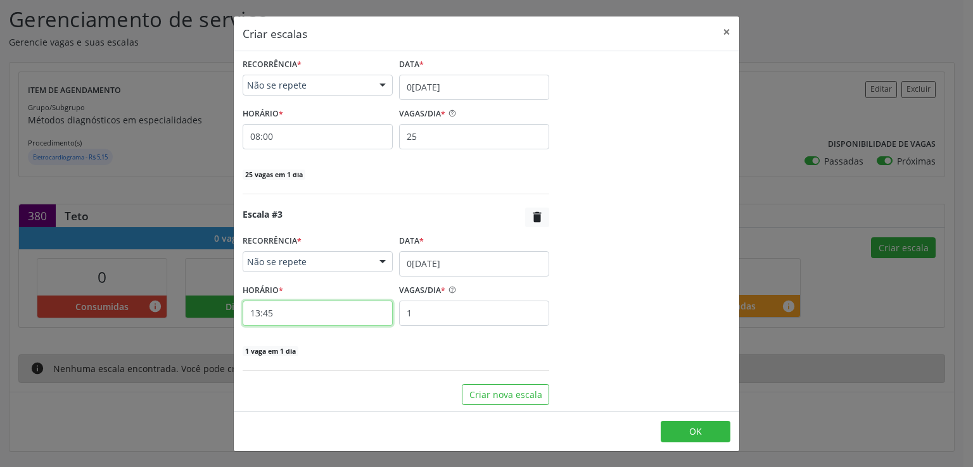
click at [322, 317] on input "13:45" at bounding box center [318, 313] width 150 height 25
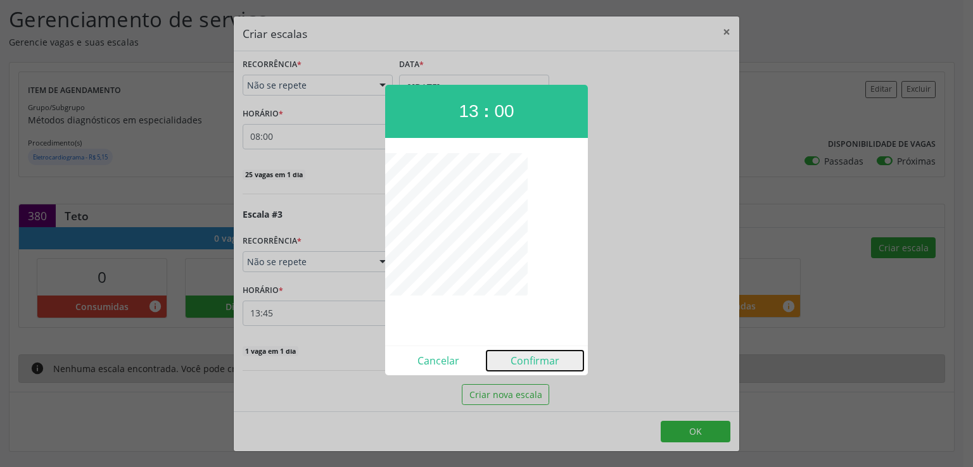
click at [538, 363] on button "Confirmar" at bounding box center [534, 361] width 97 height 20
type input "13:00"
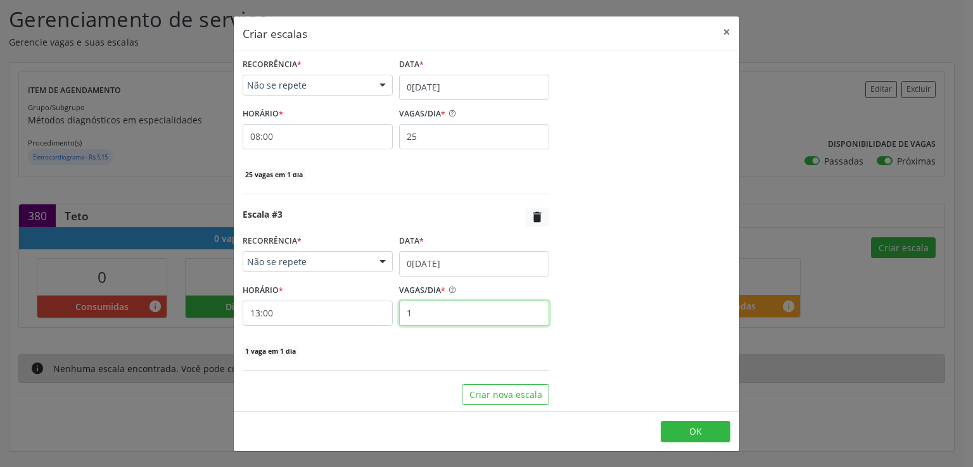
click at [438, 308] on input "1" at bounding box center [474, 313] width 150 height 25
type input "15"
click at [685, 432] on button "OK" at bounding box center [696, 432] width 70 height 22
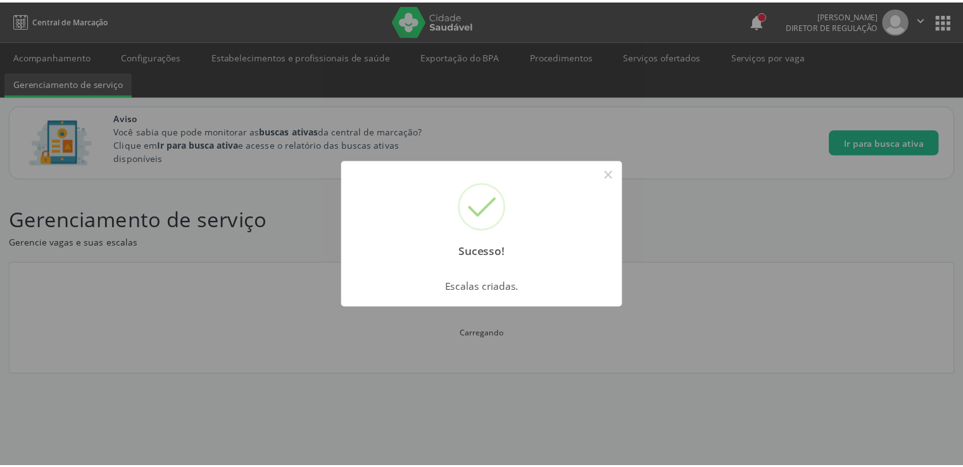
scroll to position [0, 0]
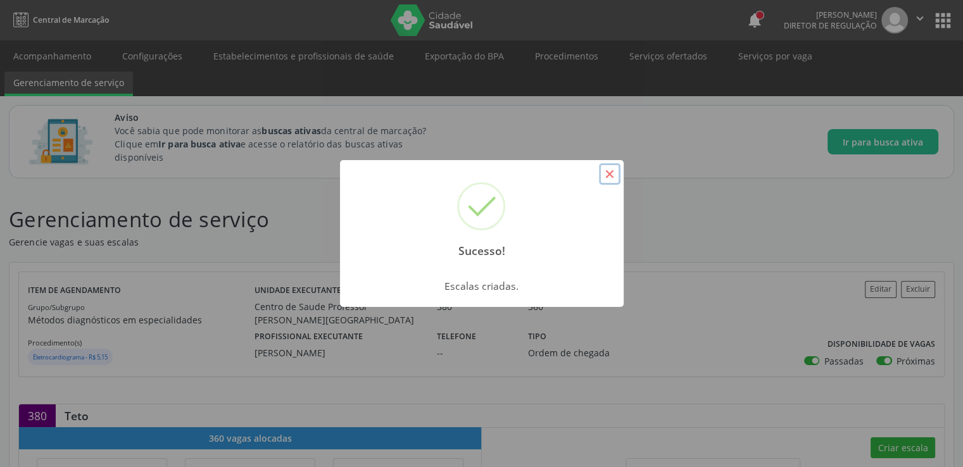
click at [611, 168] on button "×" at bounding box center [610, 174] width 22 height 22
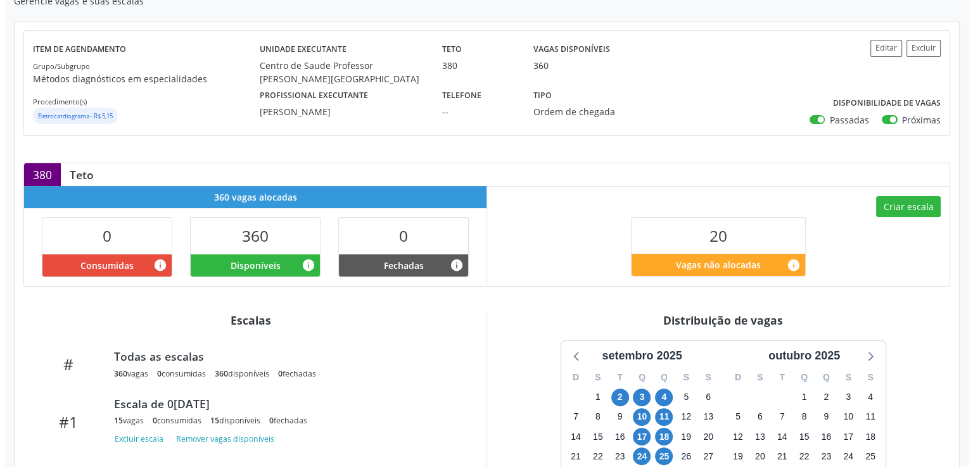
scroll to position [253, 0]
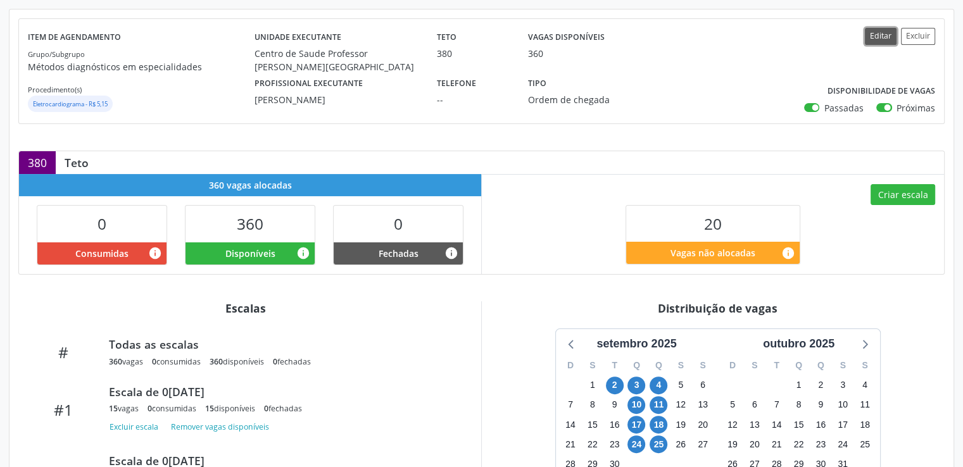
click at [885, 31] on button "Editar" at bounding box center [881, 36] width 32 height 17
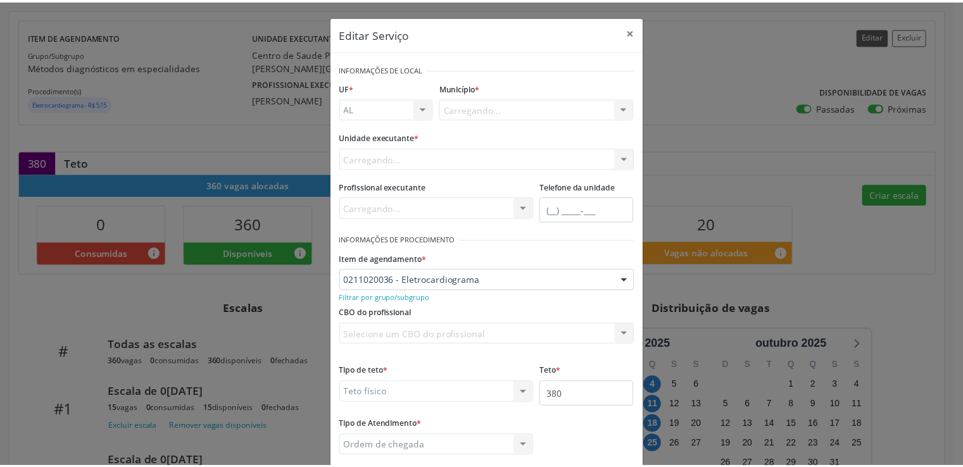
scroll to position [0, 0]
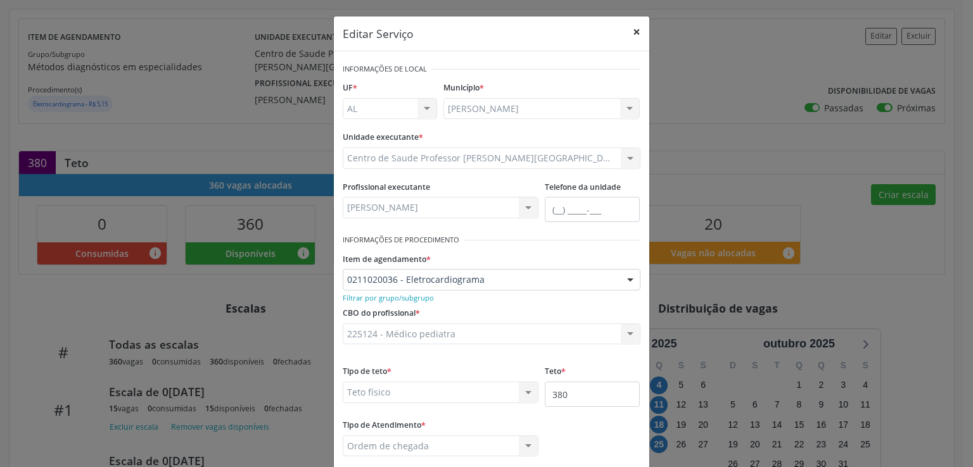
click at [629, 28] on button "×" at bounding box center [636, 31] width 25 height 31
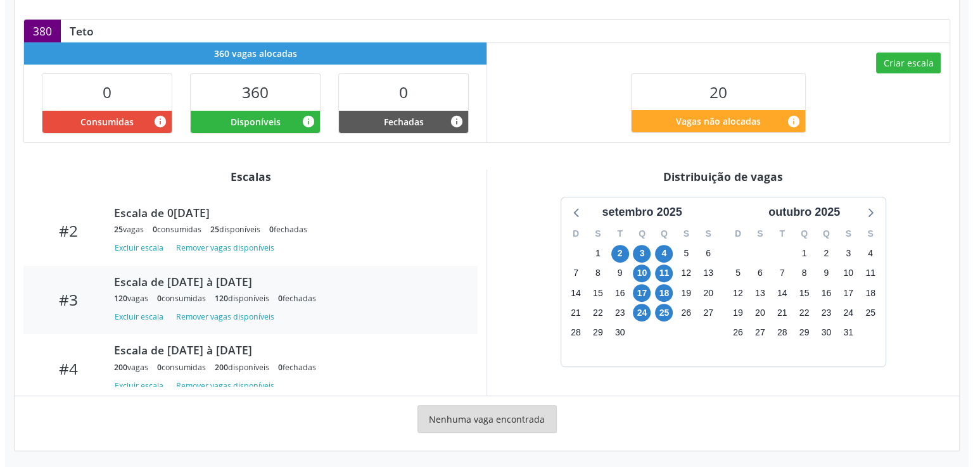
scroll to position [132, 0]
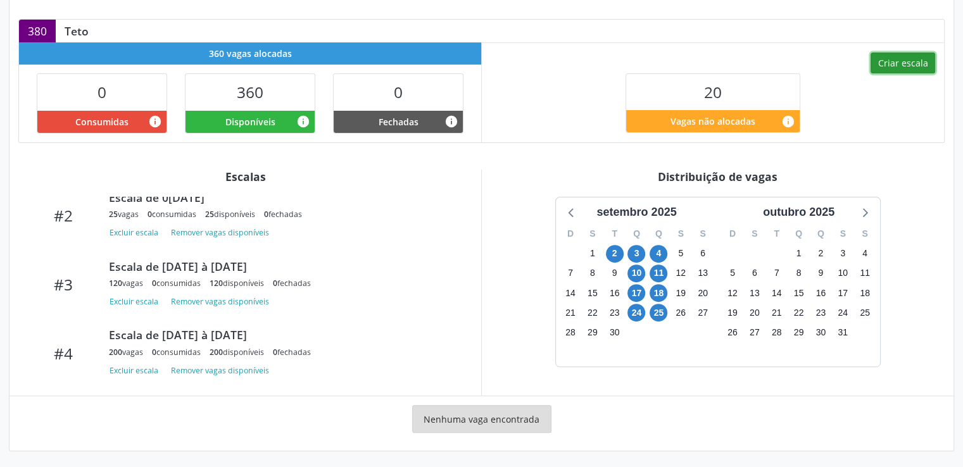
click at [922, 67] on button "Criar escala" at bounding box center [903, 64] width 65 height 22
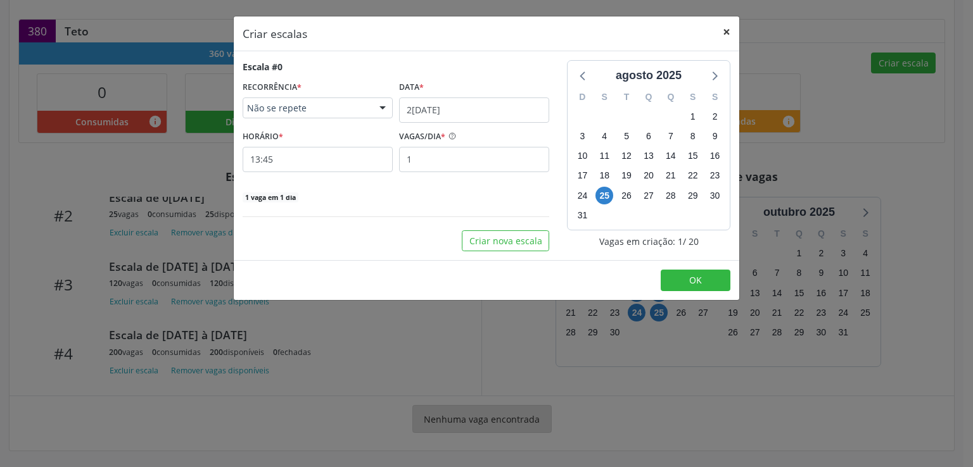
click at [721, 30] on button "×" at bounding box center [726, 31] width 25 height 31
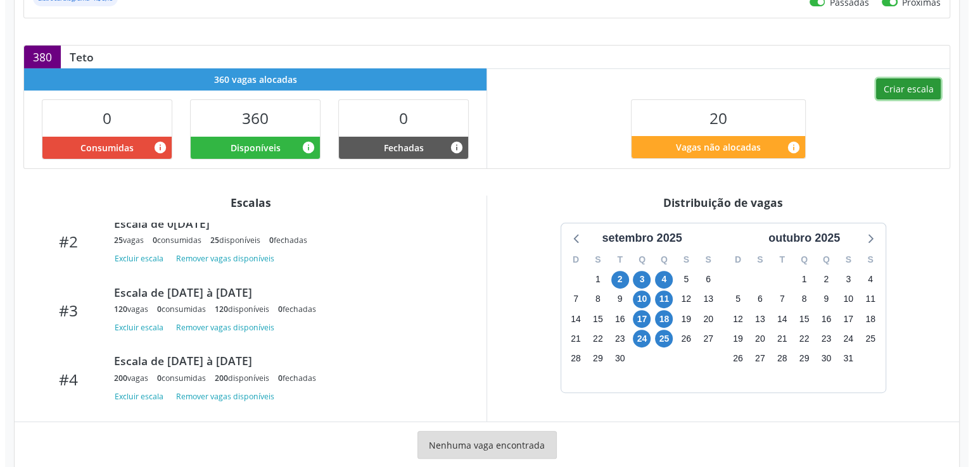
scroll to position [106, 0]
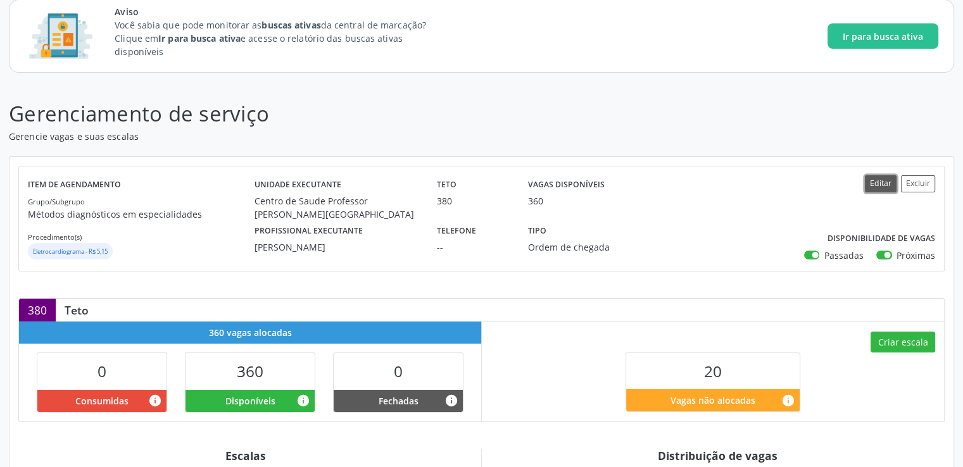
click at [879, 184] on button "Editar" at bounding box center [881, 183] width 32 height 17
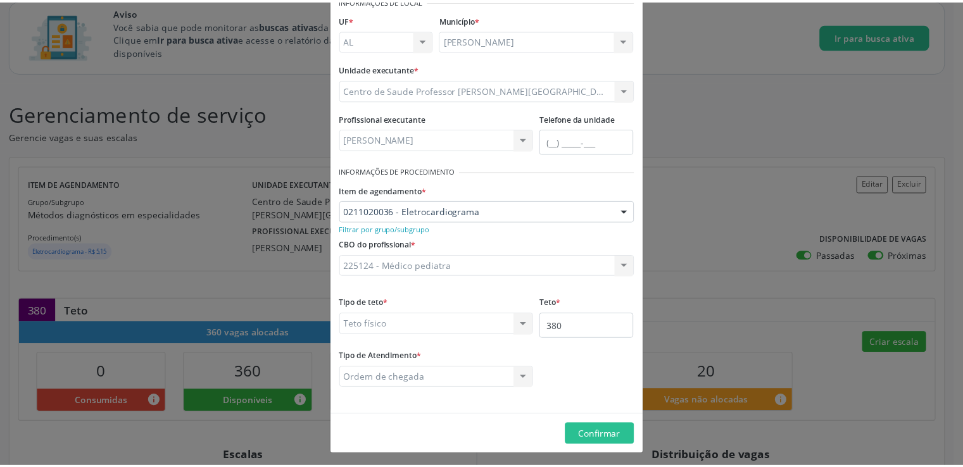
scroll to position [71, 0]
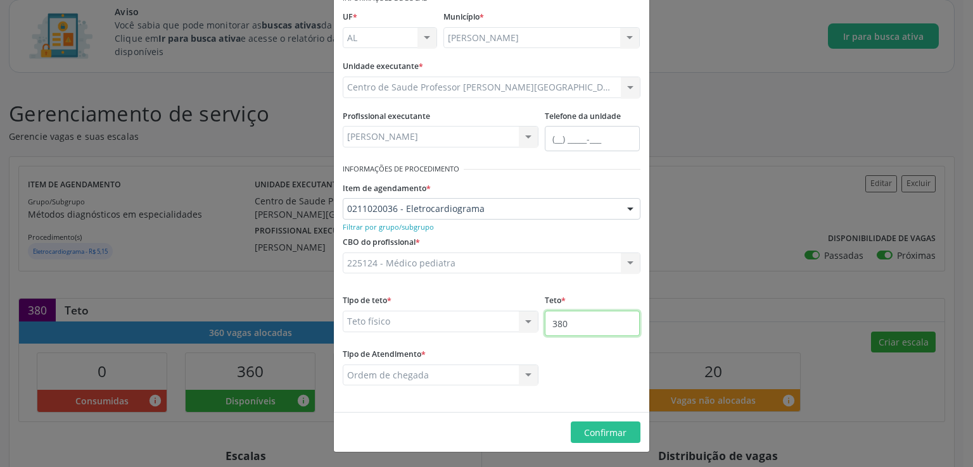
click at [565, 326] on input "380" at bounding box center [592, 323] width 95 height 25
type input "3"
type input "500"
click at [588, 436] on span "Confirmar" at bounding box center [605, 433] width 42 height 12
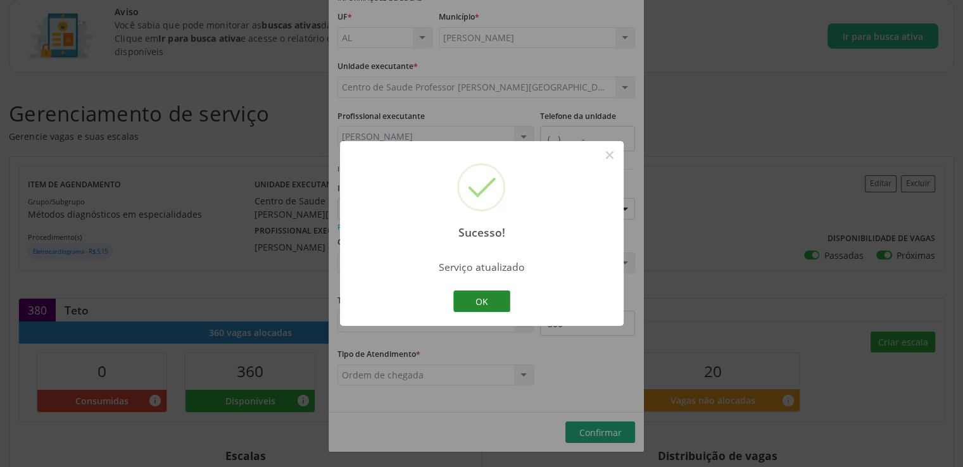
click at [486, 306] on button "OK" at bounding box center [481, 302] width 57 height 22
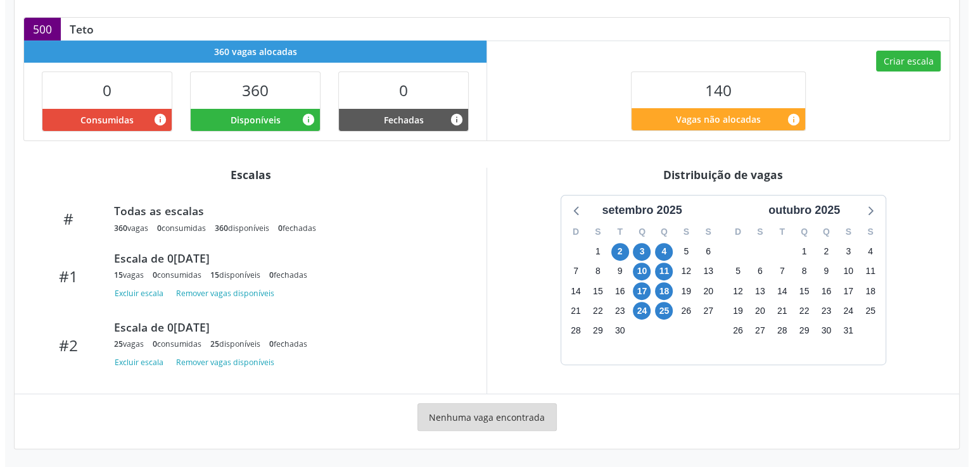
scroll to position [385, 0]
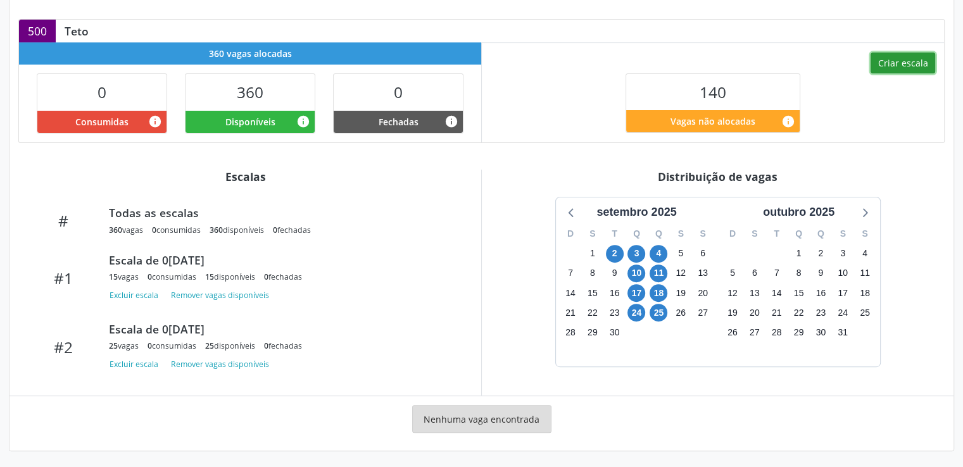
click at [904, 58] on button "Criar escala" at bounding box center [903, 64] width 65 height 22
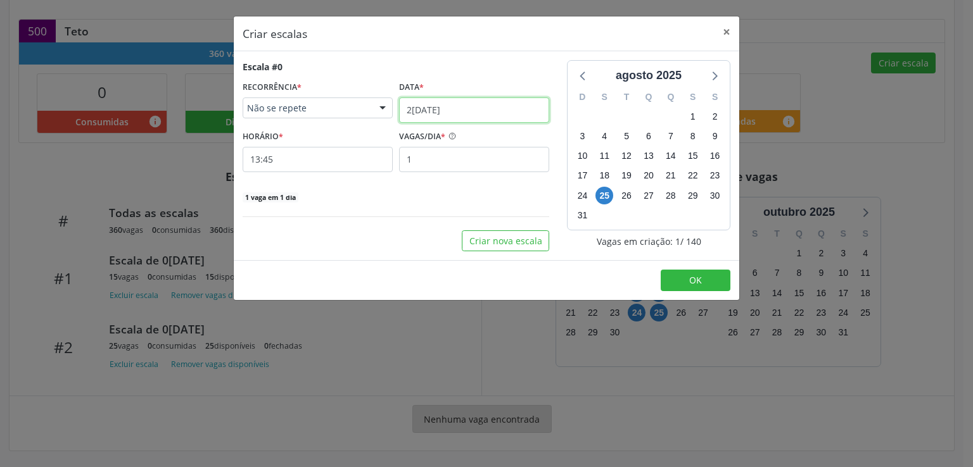
click at [428, 115] on input "25/08/2025" at bounding box center [474, 110] width 150 height 25
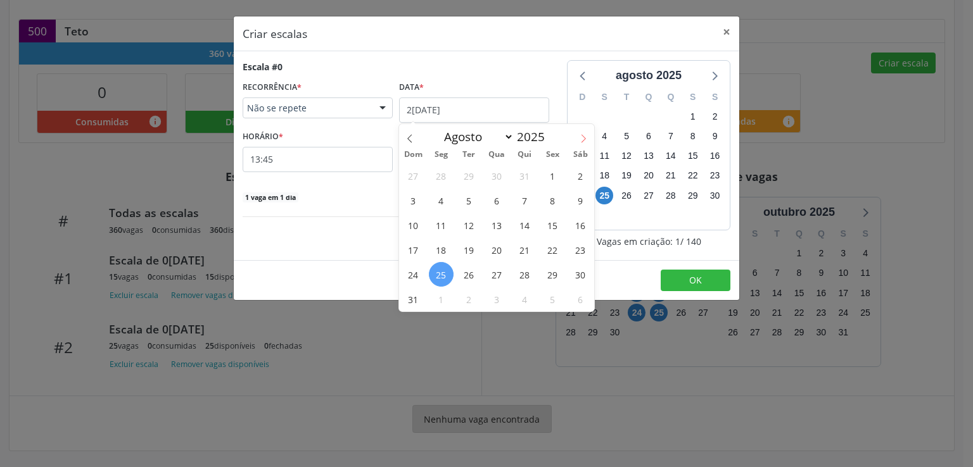
click at [580, 137] on icon at bounding box center [583, 138] width 9 height 9
select select "8"
click at [469, 198] on span "9" at bounding box center [469, 200] width 25 height 25
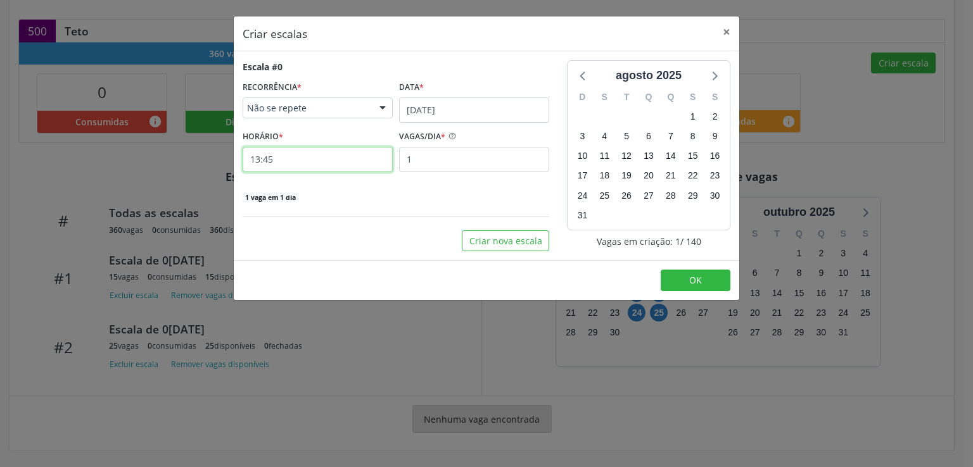
click at [332, 158] on input "13:45" at bounding box center [318, 159] width 150 height 25
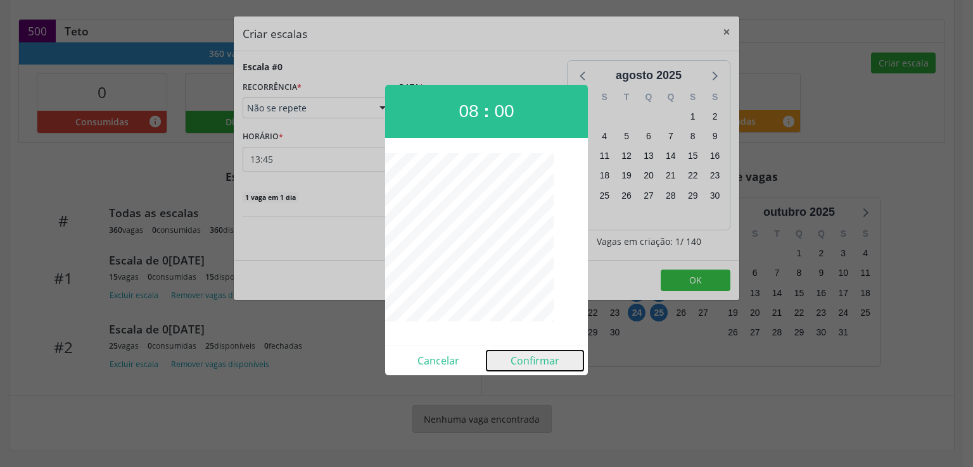
click at [546, 365] on button "Confirmar" at bounding box center [534, 361] width 97 height 20
type input "08:00"
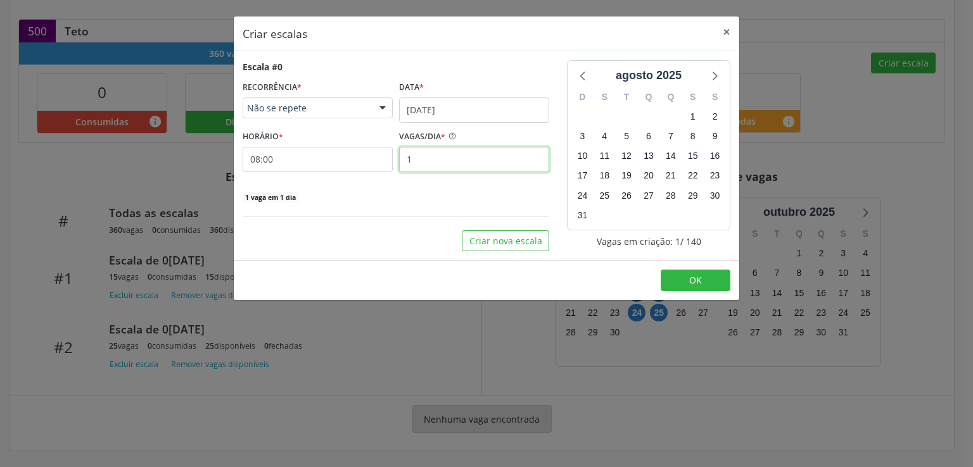
click at [451, 158] on input "1" at bounding box center [474, 159] width 150 height 25
type input "25"
click at [390, 198] on div "25 vagas em 1 dia" at bounding box center [396, 196] width 307 height 13
click at [526, 241] on button "Criar nova escala" at bounding box center [505, 242] width 87 height 22
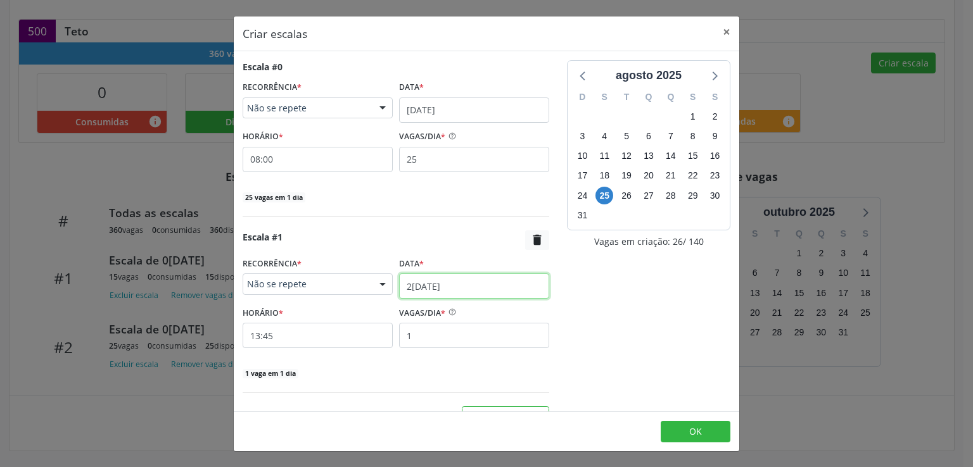
click at [403, 282] on input "25/08/2025" at bounding box center [474, 286] width 150 height 25
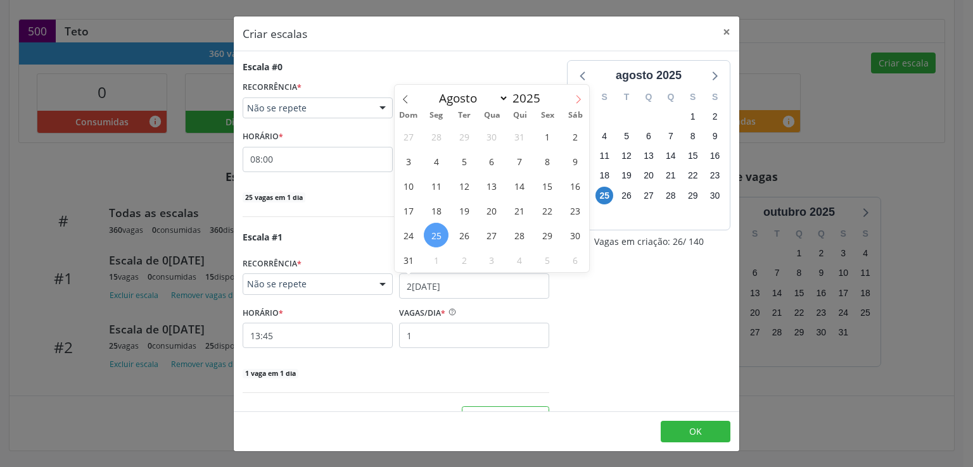
click at [579, 98] on icon at bounding box center [578, 100] width 4 height 8
select select "8"
click at [468, 160] on span "9" at bounding box center [464, 161] width 25 height 25
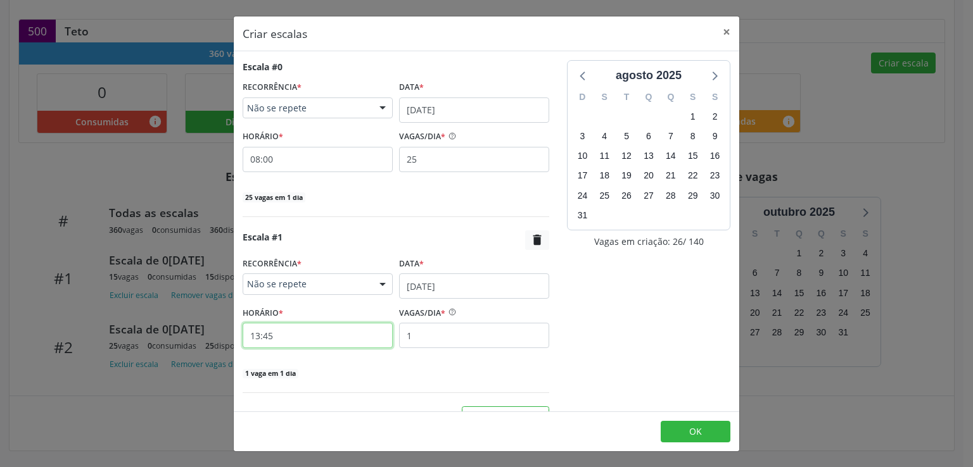
click at [283, 338] on input "13:45" at bounding box center [318, 335] width 150 height 25
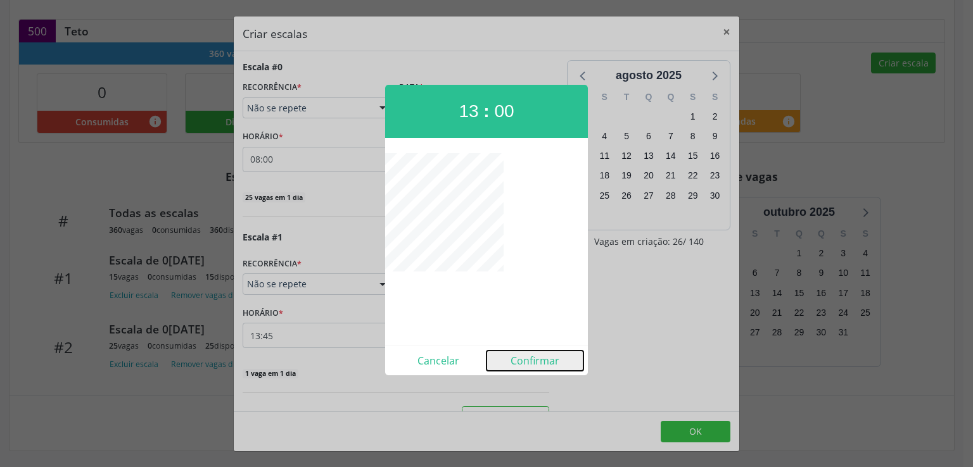
click at [528, 358] on button "Confirmar" at bounding box center [534, 361] width 97 height 20
type input "13:00"
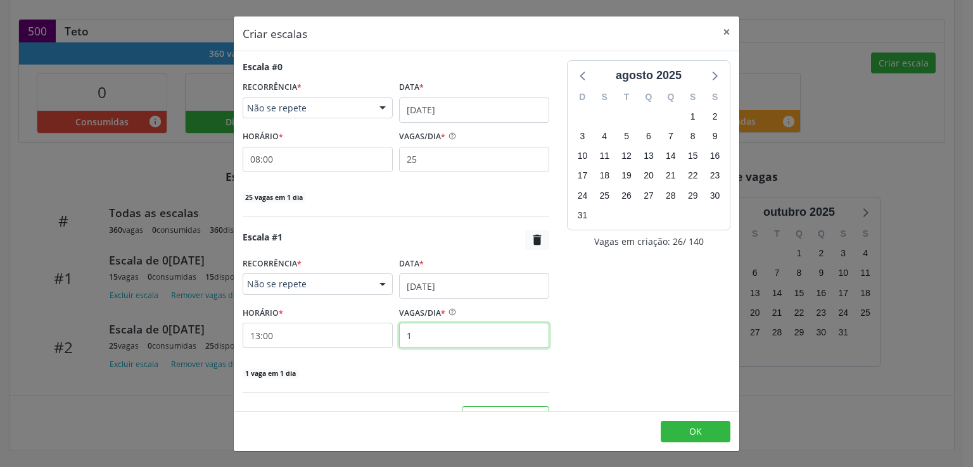
click at [426, 333] on input "1" at bounding box center [474, 335] width 150 height 25
type input "15"
click at [447, 374] on div "15 vagas em 1 dia" at bounding box center [396, 372] width 307 height 13
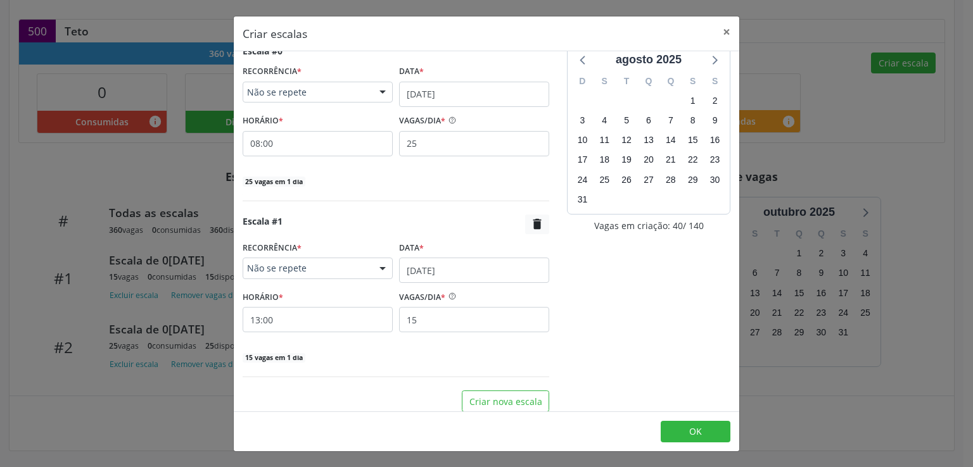
scroll to position [23, 0]
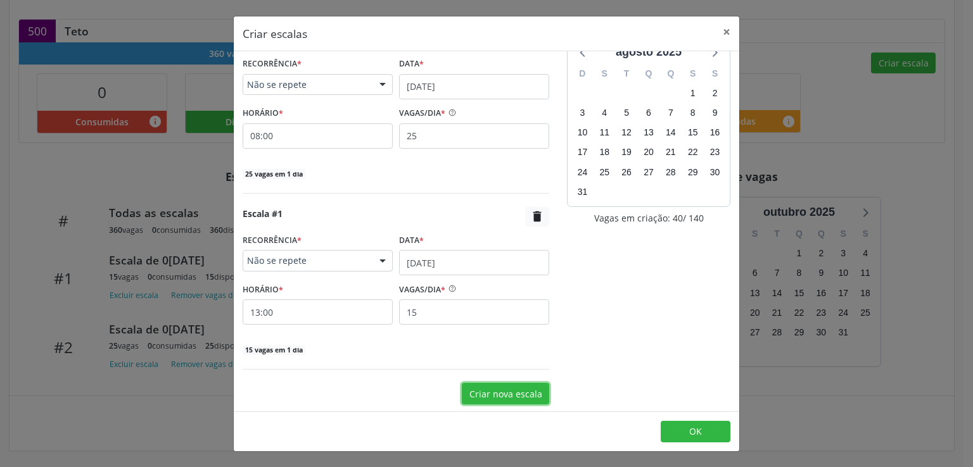
click at [491, 390] on button "Criar nova escala" at bounding box center [505, 394] width 87 height 22
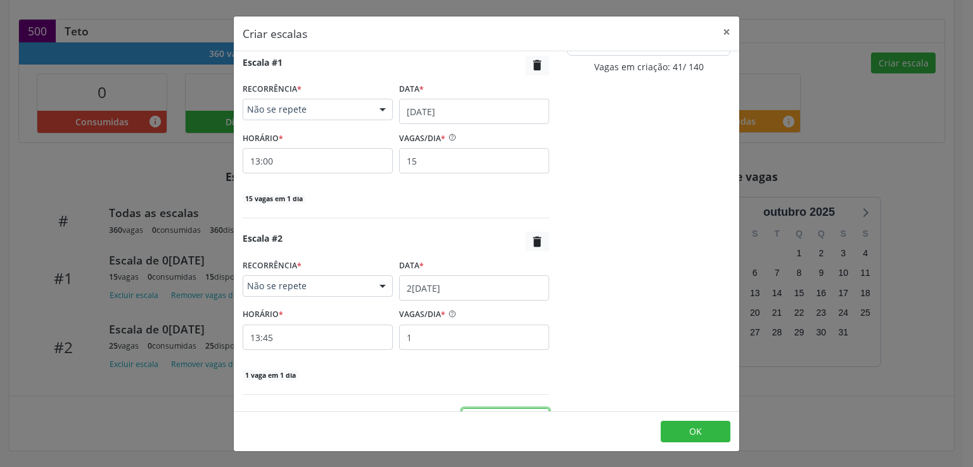
scroll to position [200, 0]
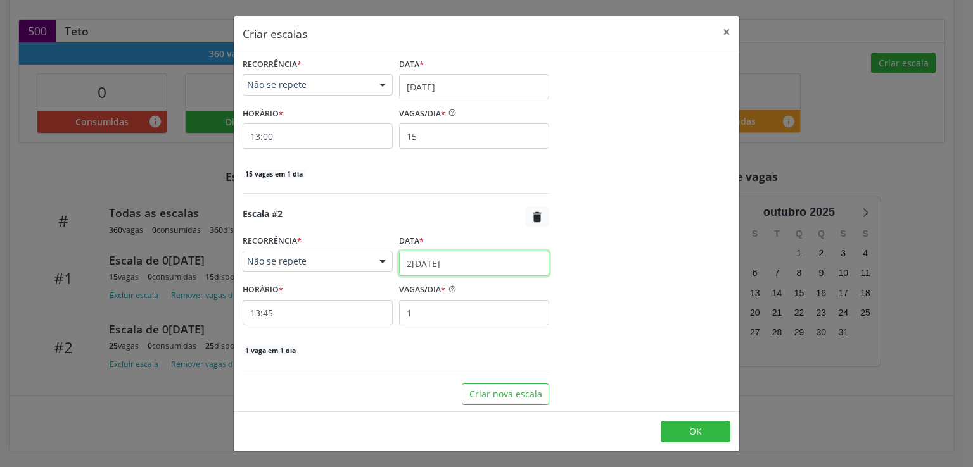
click at [421, 256] on input "25/08/2025" at bounding box center [474, 263] width 150 height 25
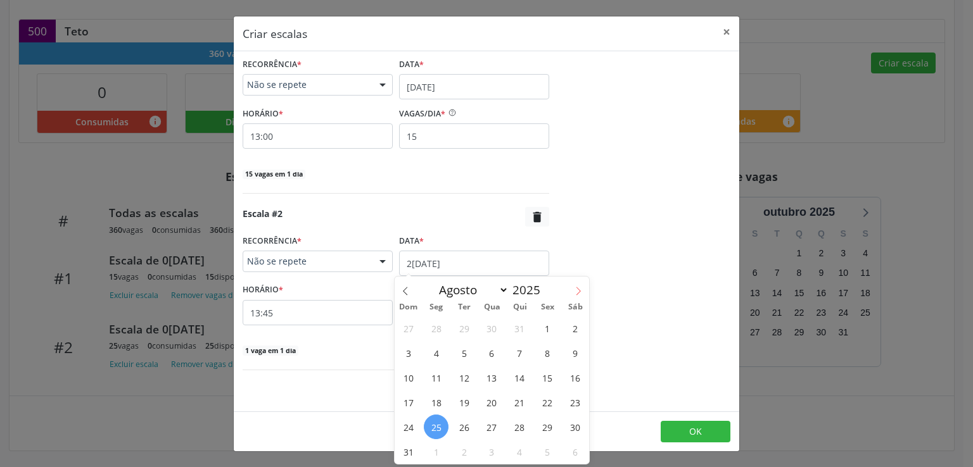
click at [577, 288] on icon at bounding box center [578, 291] width 9 height 9
select select "8"
click at [466, 406] on span "23" at bounding box center [464, 402] width 25 height 25
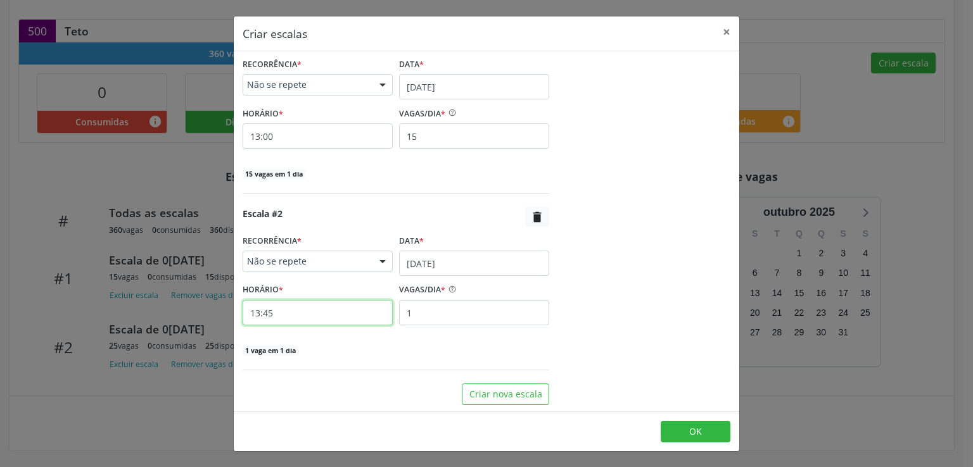
click at [324, 315] on input "13:45" at bounding box center [318, 312] width 150 height 25
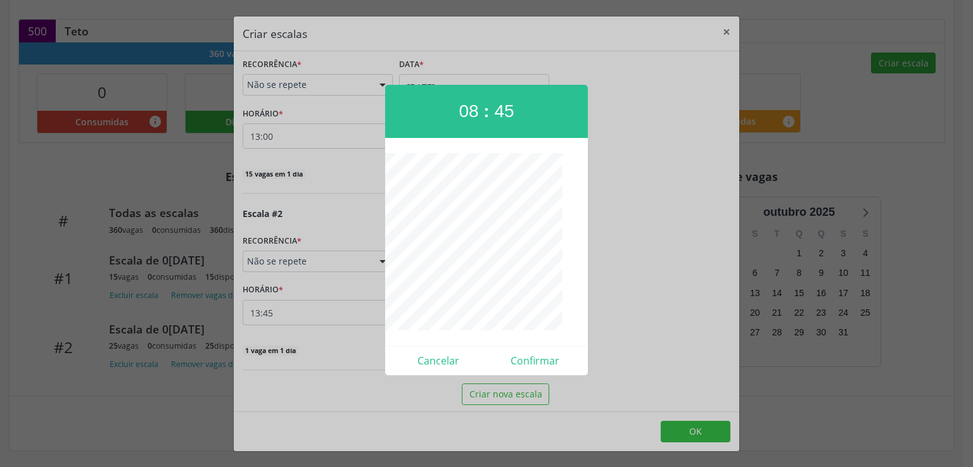
click at [405, 278] on div at bounding box center [486, 241] width 203 height 177
click at [539, 365] on button "Confirmar" at bounding box center [534, 361] width 97 height 20
type input "08:00"
click at [539, 365] on div "Escala #2  RECORRÊNCIA * Não se repete Não se repete Diário/Semanal Mensal Nen…" at bounding box center [396, 288] width 307 height 163
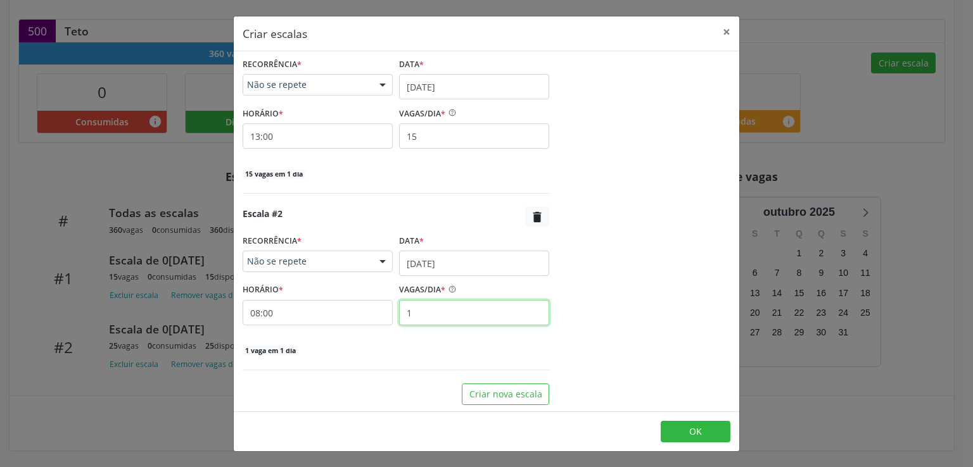
click at [415, 308] on input "1" at bounding box center [474, 312] width 150 height 25
type input "25"
click at [433, 350] on div "25 vagas em 1 dia" at bounding box center [396, 349] width 307 height 13
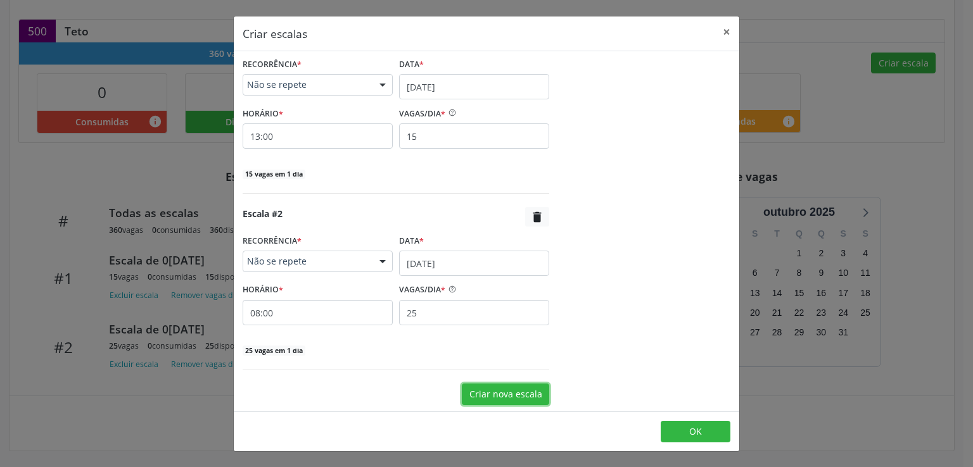
click at [489, 388] on button "Criar nova escala" at bounding box center [505, 395] width 87 height 22
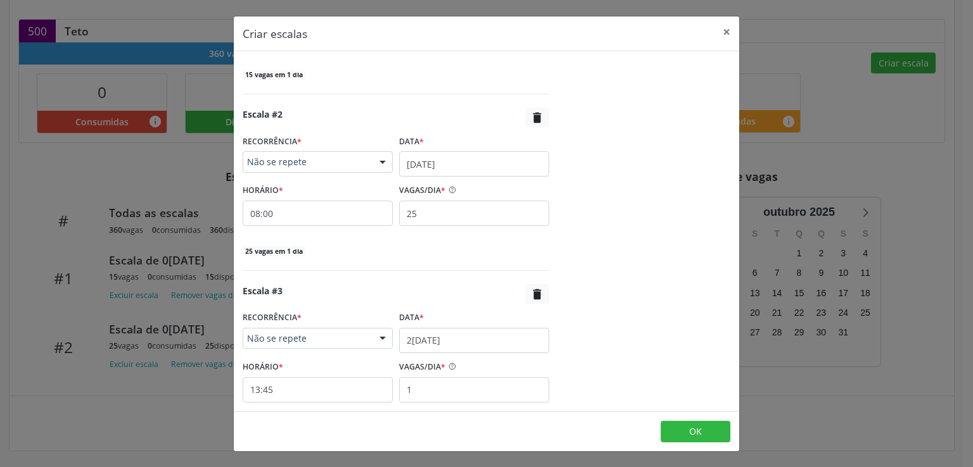
scroll to position [376, 0]
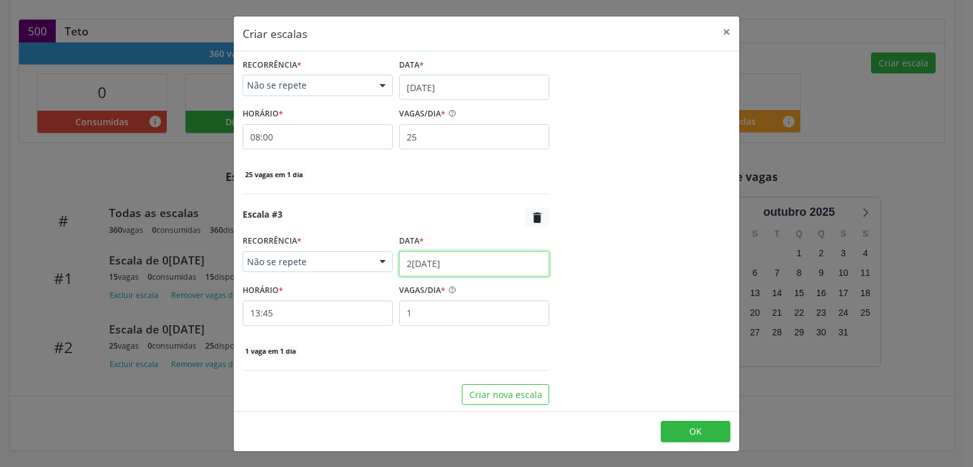
click at [433, 262] on input "25/08/2025" at bounding box center [474, 263] width 150 height 25
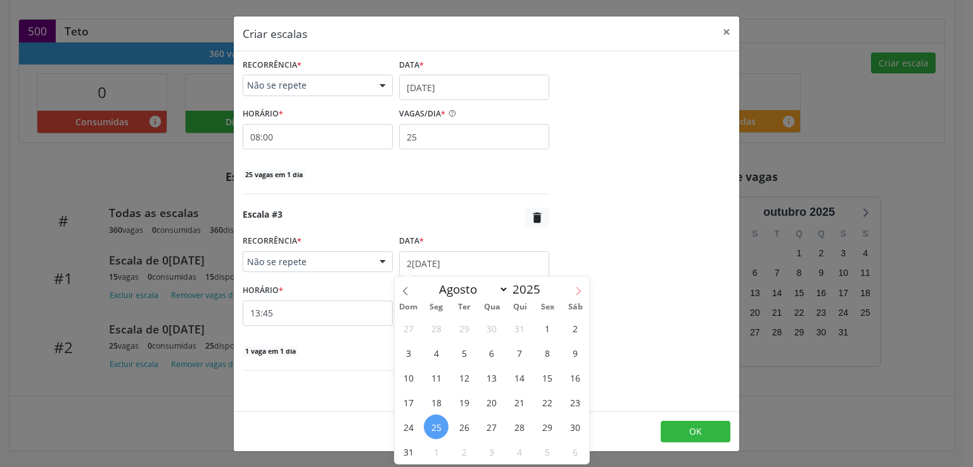
click at [576, 295] on icon at bounding box center [578, 291] width 9 height 9
select select "8"
click at [463, 400] on span "23" at bounding box center [464, 402] width 25 height 25
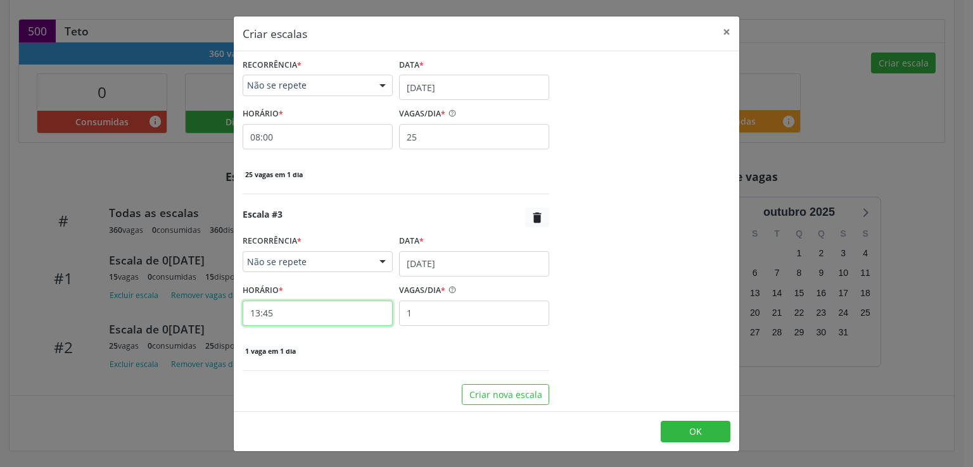
click at [316, 311] on input "13:45" at bounding box center [318, 313] width 150 height 25
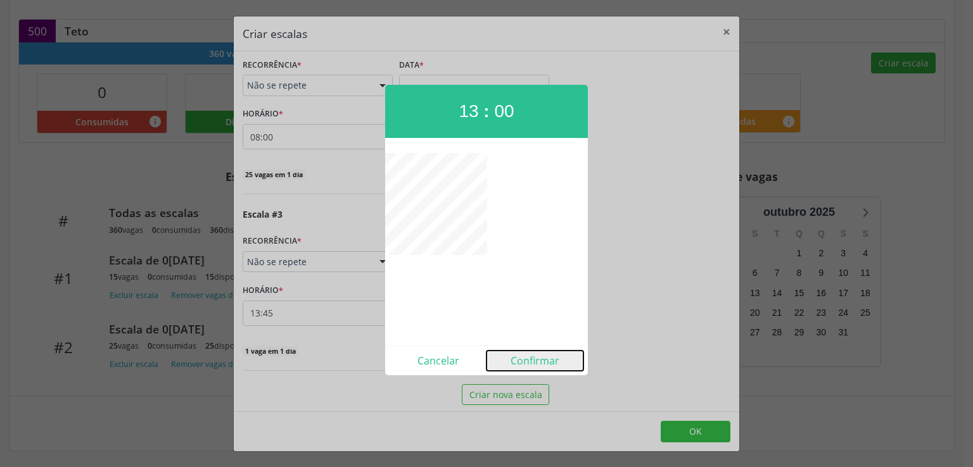
click at [535, 363] on button "Confirmar" at bounding box center [534, 361] width 97 height 20
type input "13:00"
click at [535, 363] on div "Escala #3  RECORRÊNCIA * Não se repete Não se repete Diário/Semanal Mensal Nen…" at bounding box center [396, 289] width 307 height 163
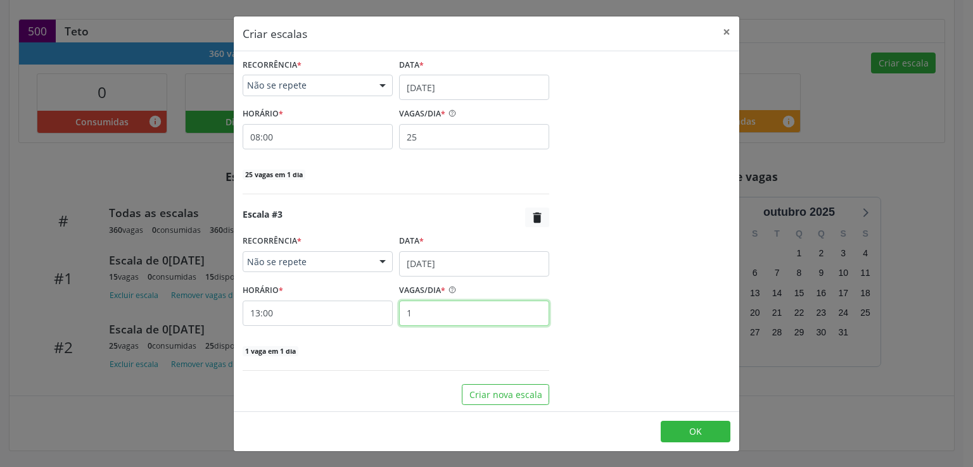
click at [428, 306] on input "1" at bounding box center [474, 313] width 150 height 25
type input "15"
click at [430, 344] on div "15 vagas em 1 dia" at bounding box center [396, 350] width 307 height 13
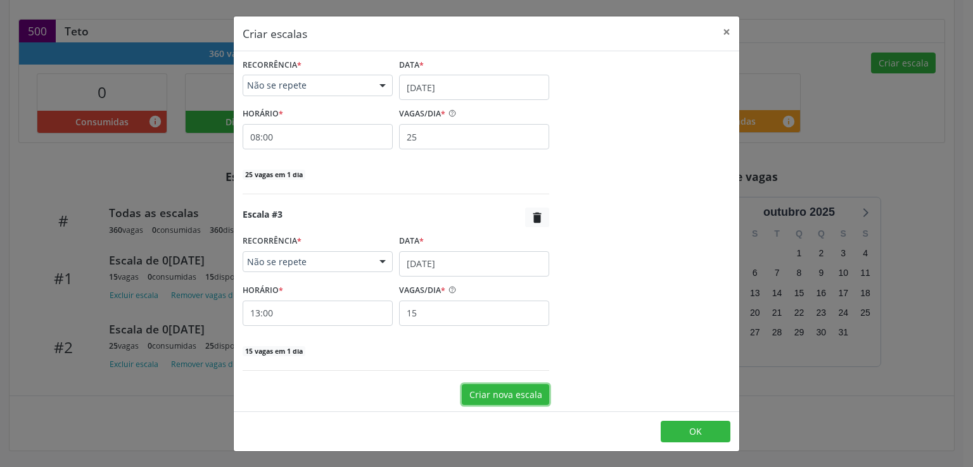
click at [504, 395] on button "Criar nova escala" at bounding box center [505, 395] width 87 height 22
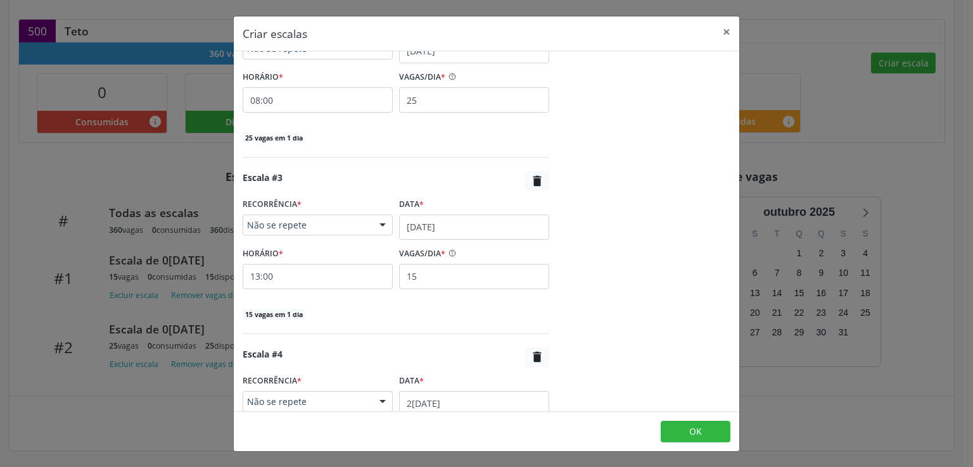
scroll to position [552, 0]
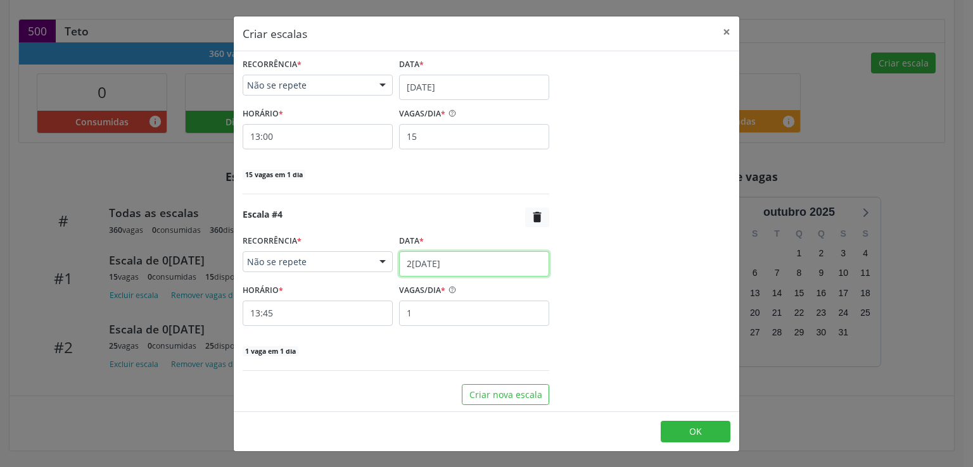
click at [441, 262] on input "25/08/2025" at bounding box center [474, 263] width 150 height 25
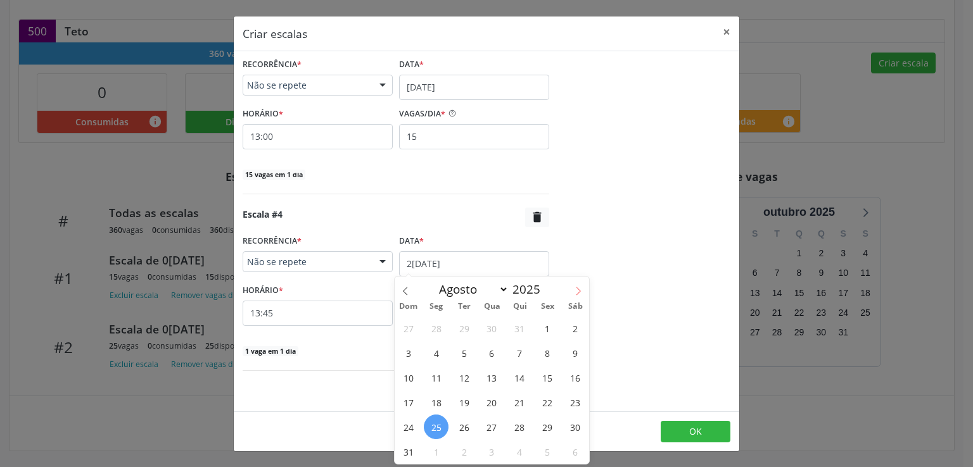
click at [574, 279] on span at bounding box center [578, 288] width 22 height 22
select select "8"
click at [461, 428] on span "30" at bounding box center [464, 427] width 25 height 25
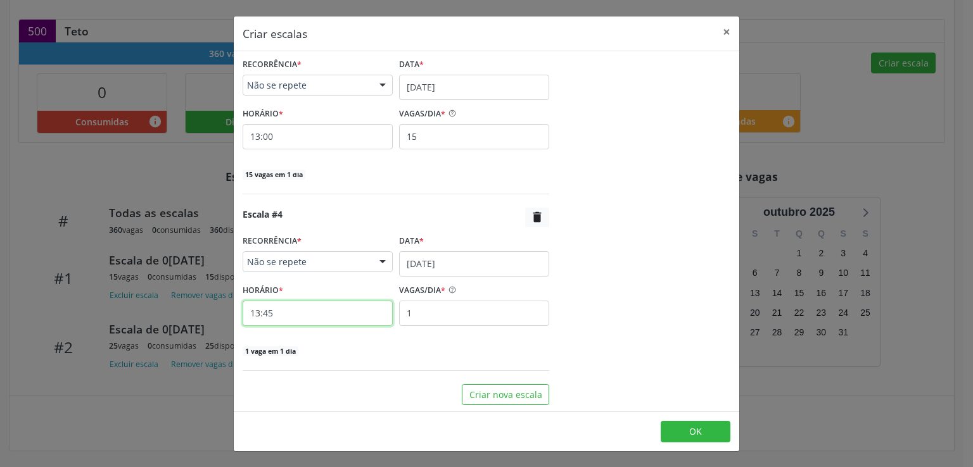
click at [310, 310] on input "13:45" at bounding box center [318, 313] width 150 height 25
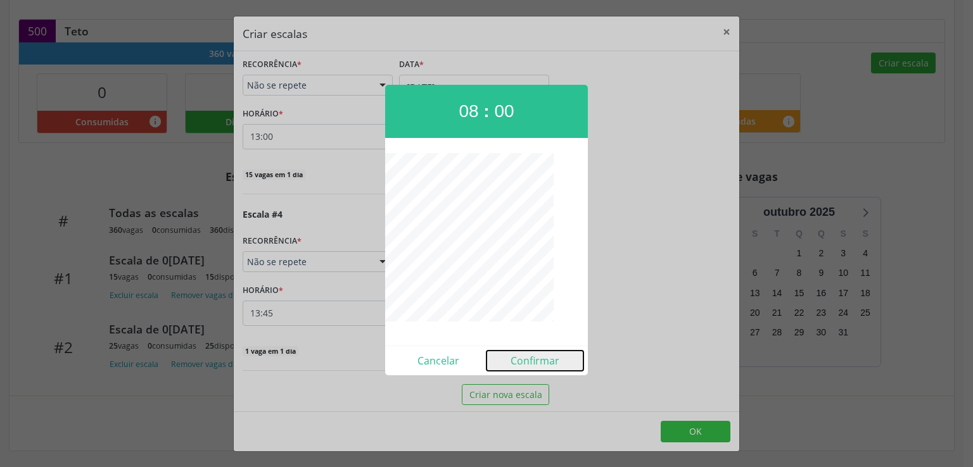
click at [552, 358] on button "Confirmar" at bounding box center [534, 361] width 97 height 20
type input "08:00"
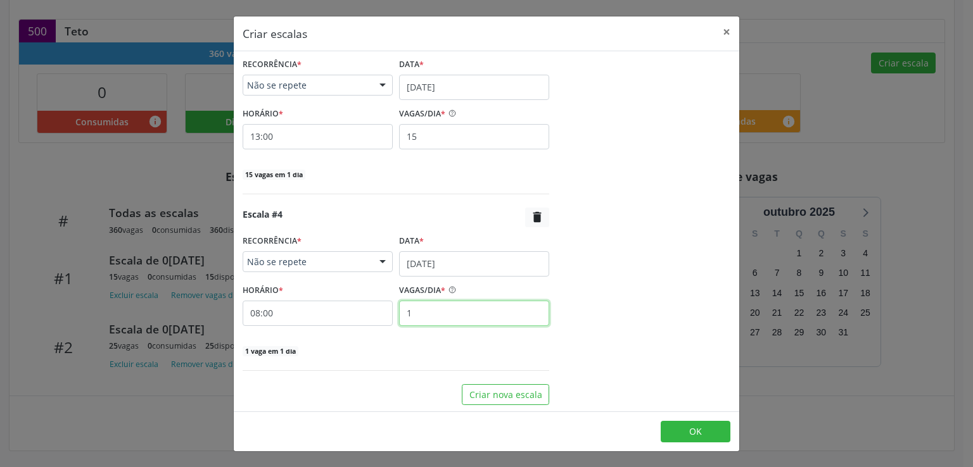
click at [446, 312] on input "1" at bounding box center [474, 313] width 150 height 25
type input "25"
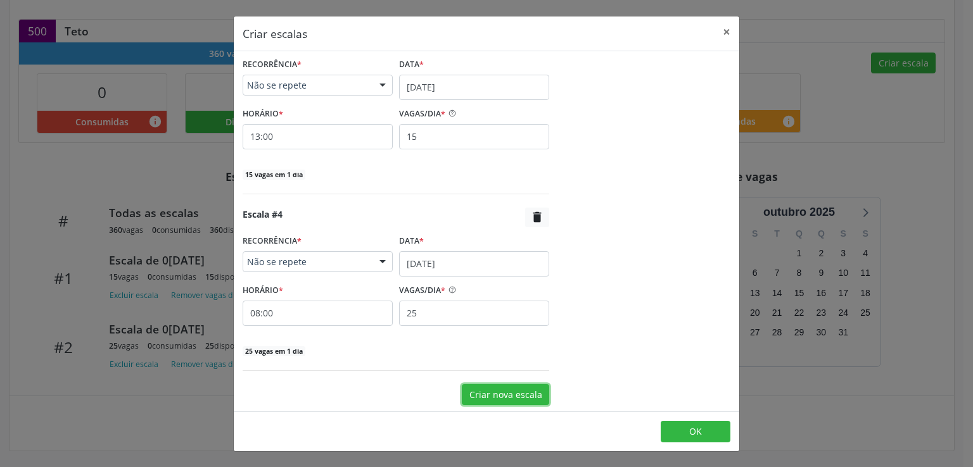
click at [507, 389] on button "Criar nova escala" at bounding box center [505, 395] width 87 height 22
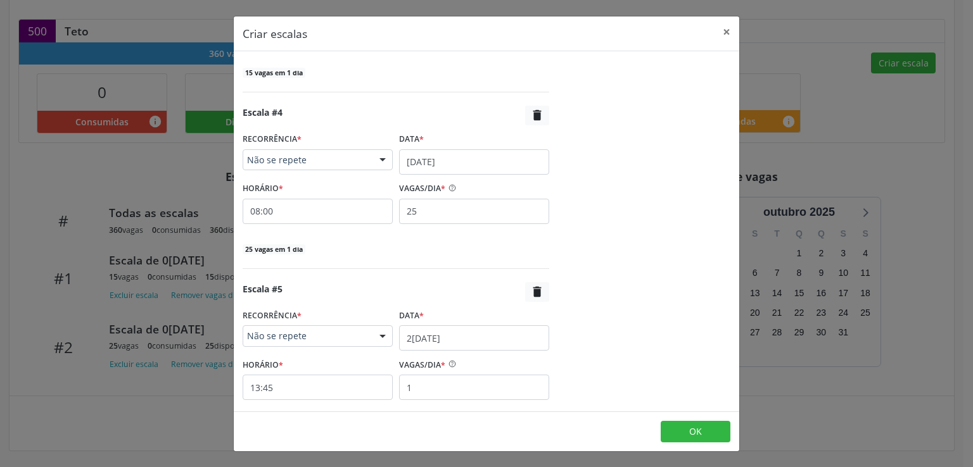
scroll to position [728, 0]
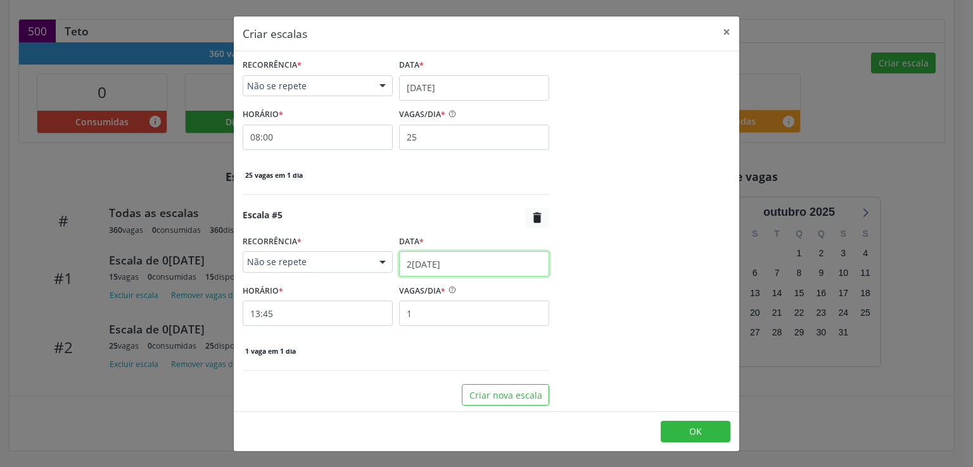
click at [451, 257] on input "25/08/2025" at bounding box center [474, 263] width 150 height 25
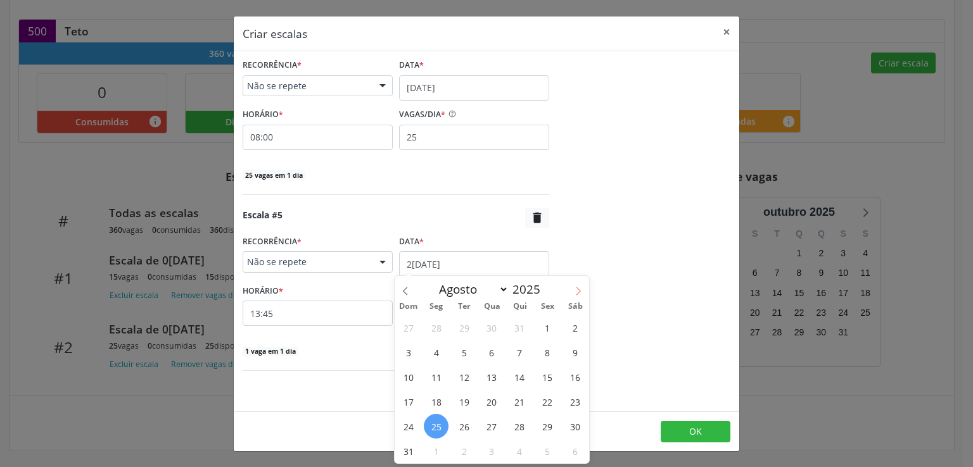
click at [579, 285] on span at bounding box center [578, 287] width 22 height 22
select select "8"
click at [463, 428] on span "30" at bounding box center [464, 426] width 25 height 25
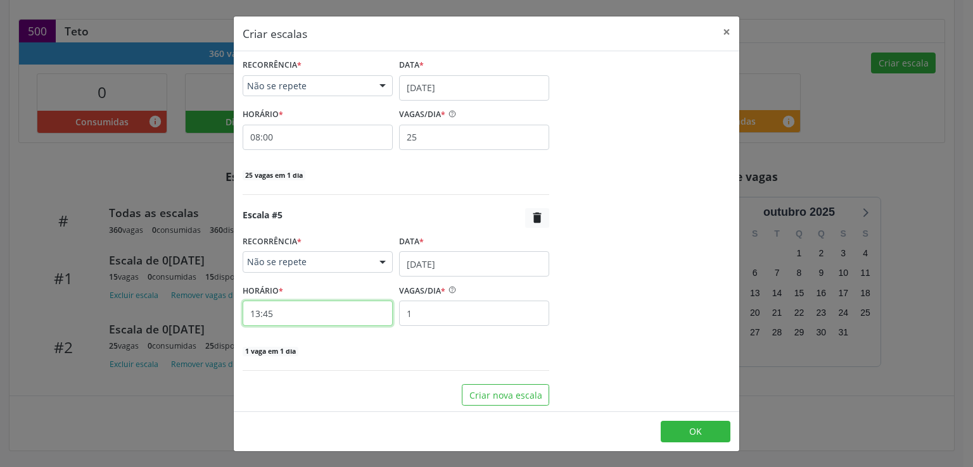
click at [276, 312] on input "13:45" at bounding box center [318, 313] width 150 height 25
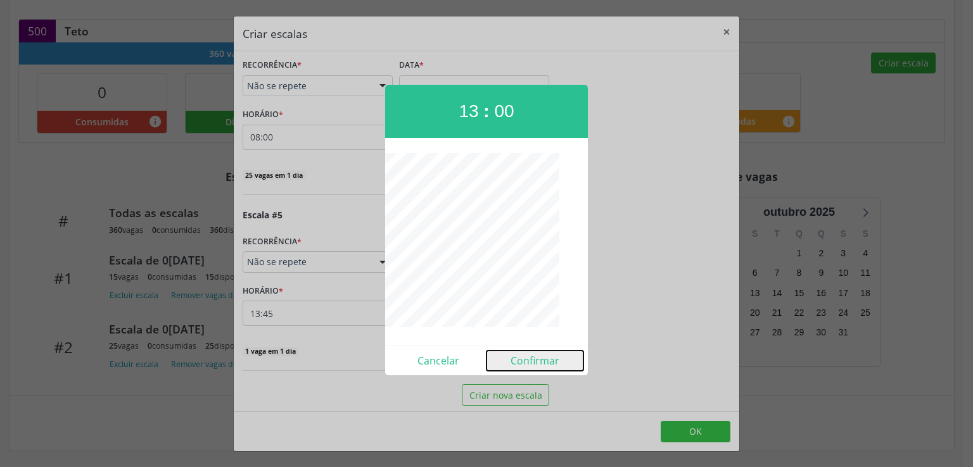
click at [531, 358] on button "Confirmar" at bounding box center [534, 361] width 97 height 20
type input "13:00"
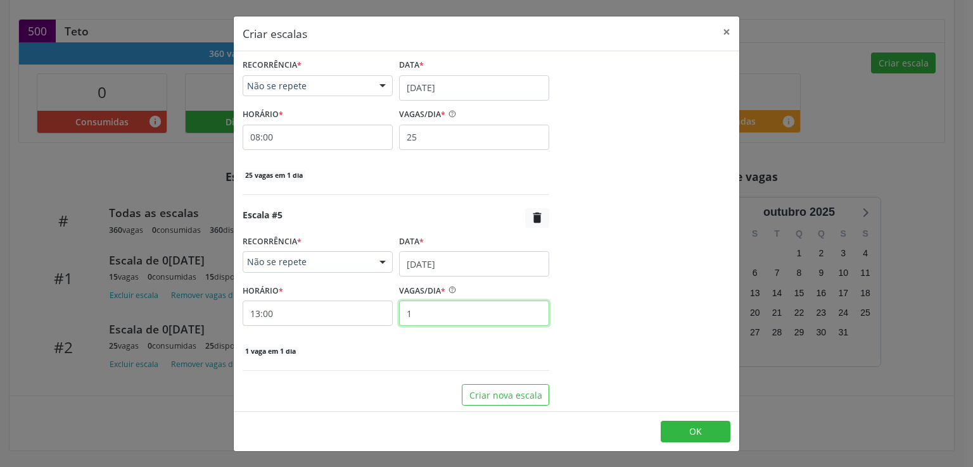
click at [445, 314] on input "1" at bounding box center [474, 313] width 150 height 25
type input "15"
click at [702, 426] on button "OK" at bounding box center [696, 432] width 70 height 22
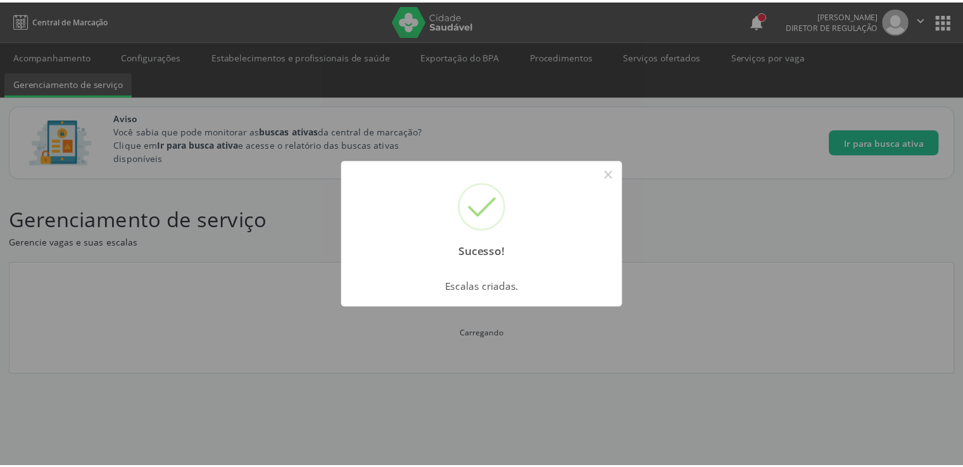
scroll to position [0, 0]
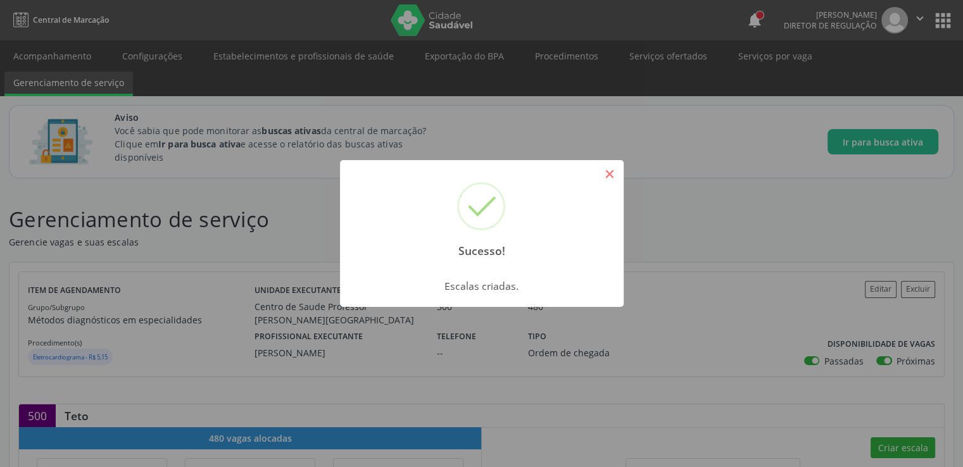
click at [611, 170] on button "×" at bounding box center [610, 174] width 22 height 22
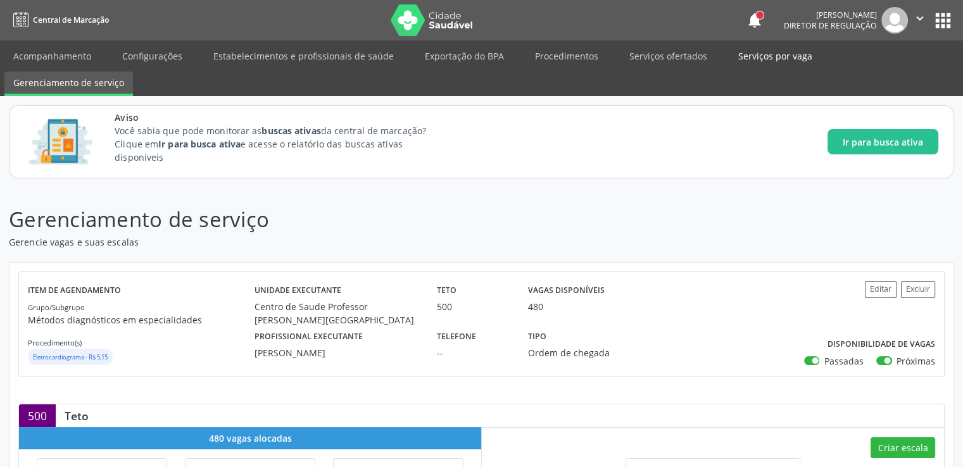
click at [771, 54] on link "Serviços por vaga" at bounding box center [776, 56] width 92 height 22
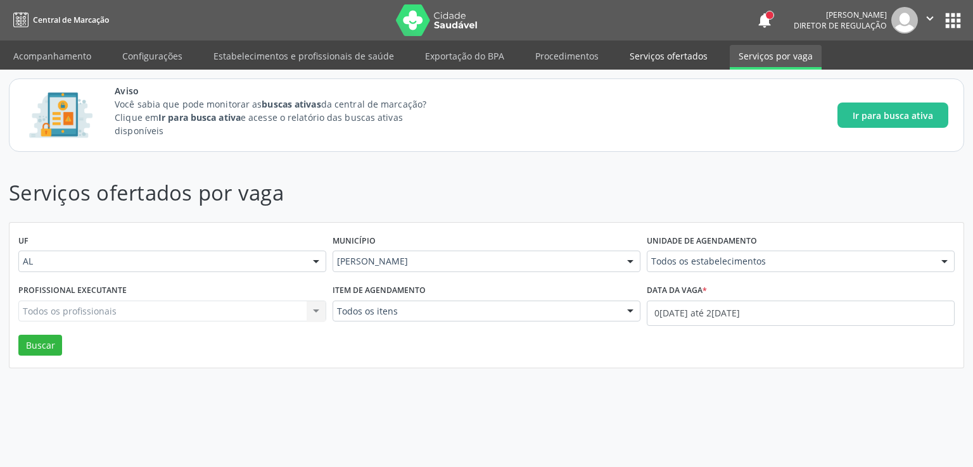
click at [654, 49] on link "Serviços ofertados" at bounding box center [669, 56] width 96 height 22
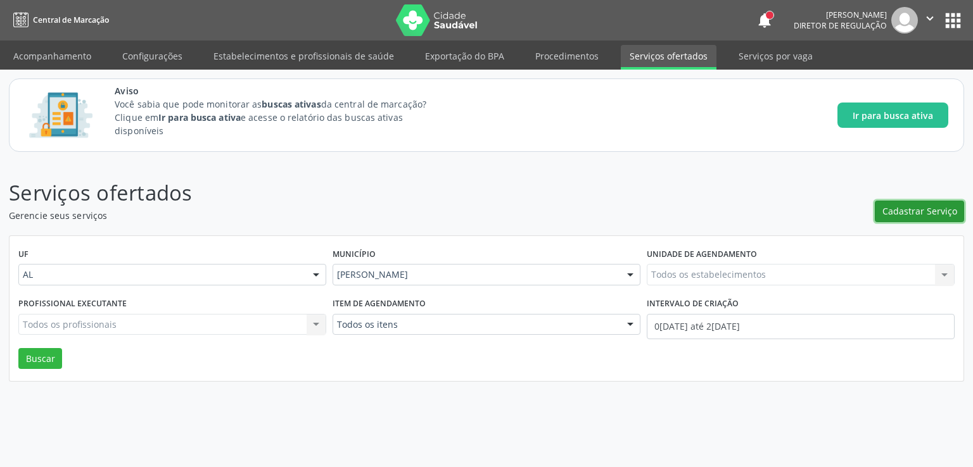
click at [894, 206] on span "Cadastrar Serviço" at bounding box center [919, 211] width 75 height 13
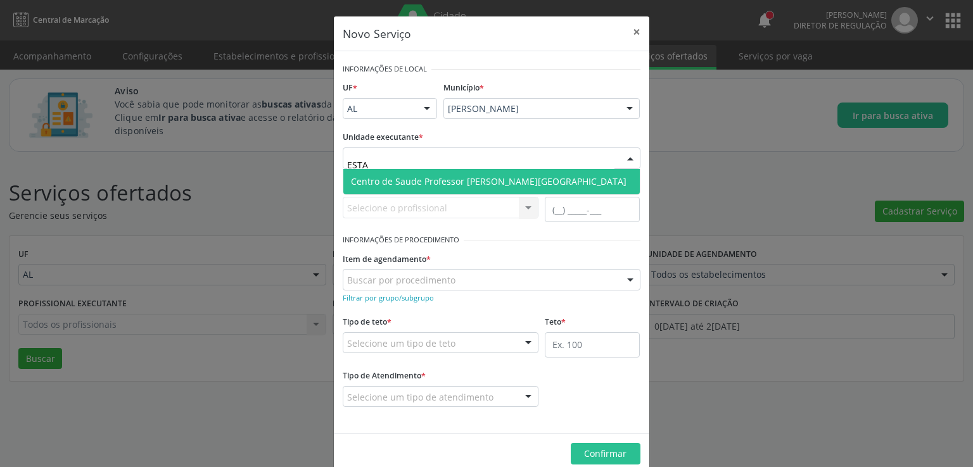
type input "ESTAC"
click at [430, 178] on span "Centro de Saude Professor [PERSON_NAME][GEOGRAPHIC_DATA]" at bounding box center [489, 181] width 276 height 12
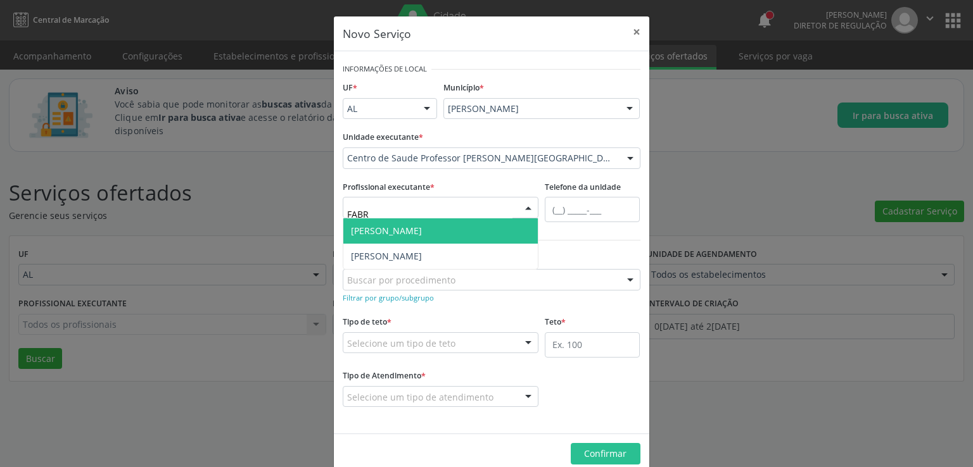
type input "FABRI"
click at [398, 228] on span "Fabricio Avelino de Castro Lopes" at bounding box center [386, 231] width 71 height 12
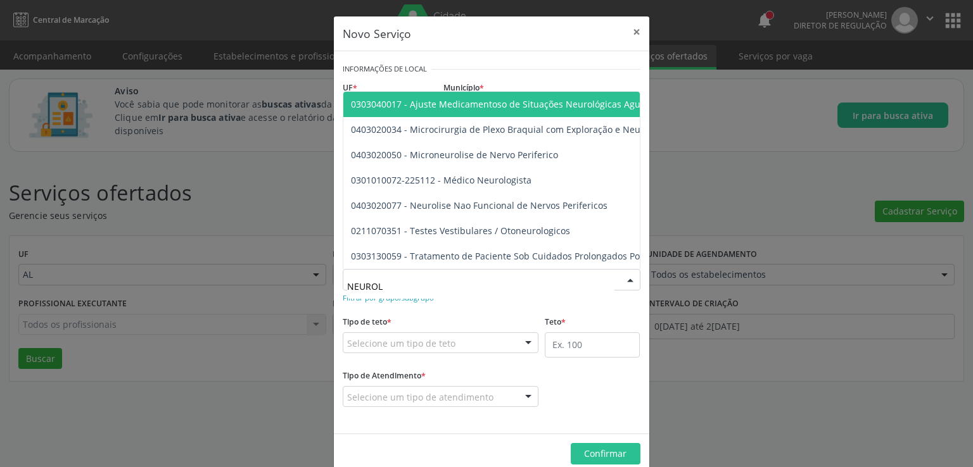
type input "NEUROLO"
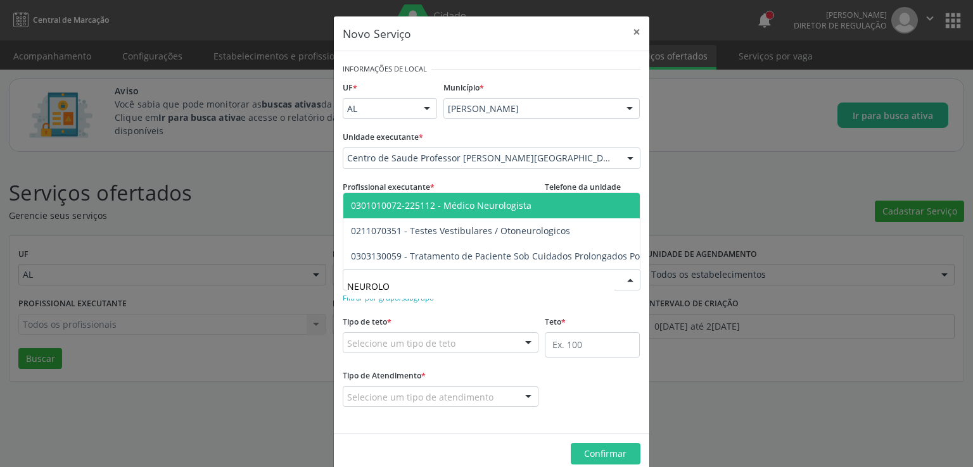
click at [507, 200] on span "0301010072-225112 - Médico Neurologista" at bounding box center [441, 206] width 181 height 12
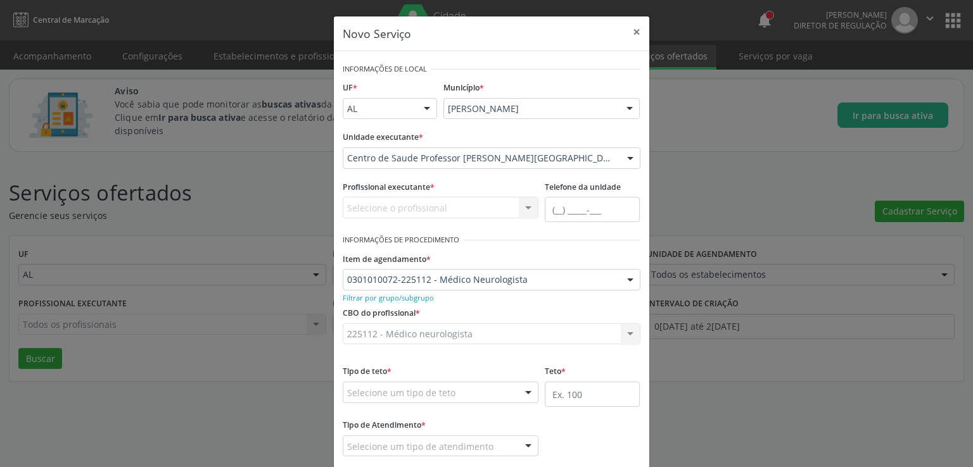
click at [474, 344] on div "CBO do profissional * 225112 - Médico neurologista 225112 - Médico neurologista…" at bounding box center [491, 328] width 304 height 49
click at [474, 396] on div "Selecione um tipo de teto" at bounding box center [441, 393] width 196 height 22
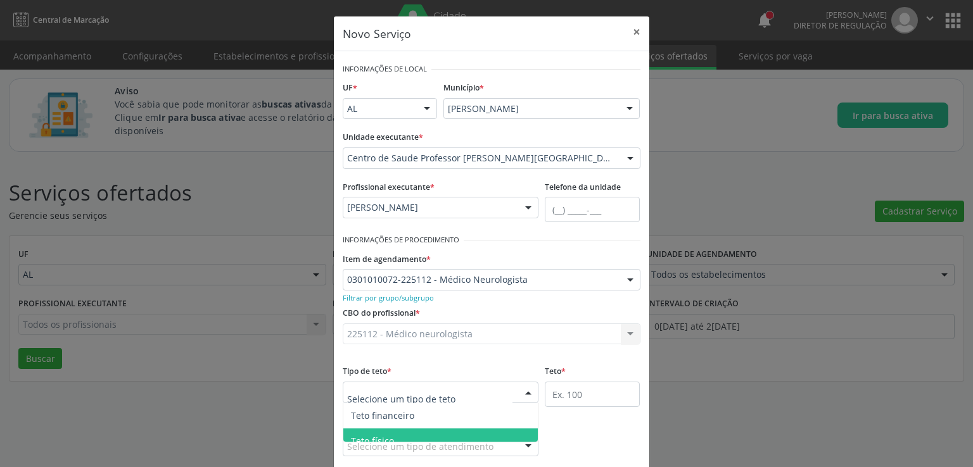
click at [435, 434] on span "Teto físico" at bounding box center [440, 441] width 195 height 25
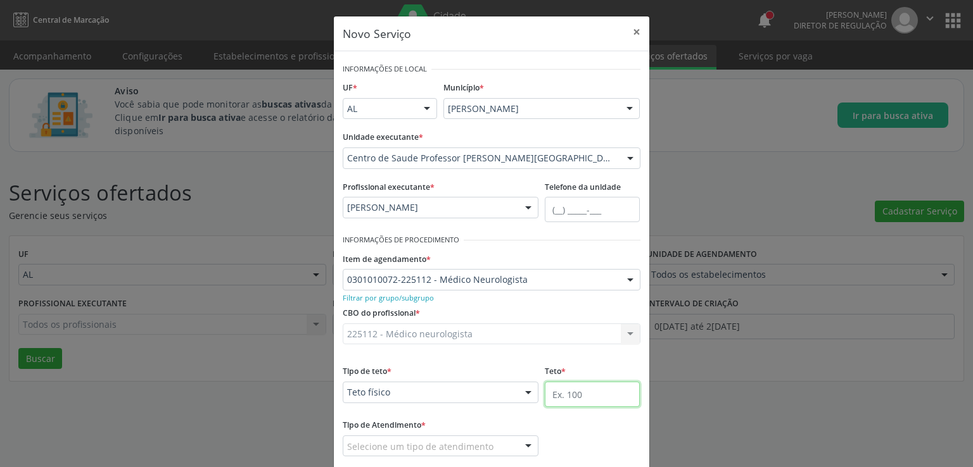
click at [578, 396] on input "text" at bounding box center [592, 394] width 95 height 25
type input "40"
click at [567, 440] on div "Tipo de Atendimento * Selecione um tipo de atendimento Ordem de chegada Horário…" at bounding box center [491, 445] width 304 height 58
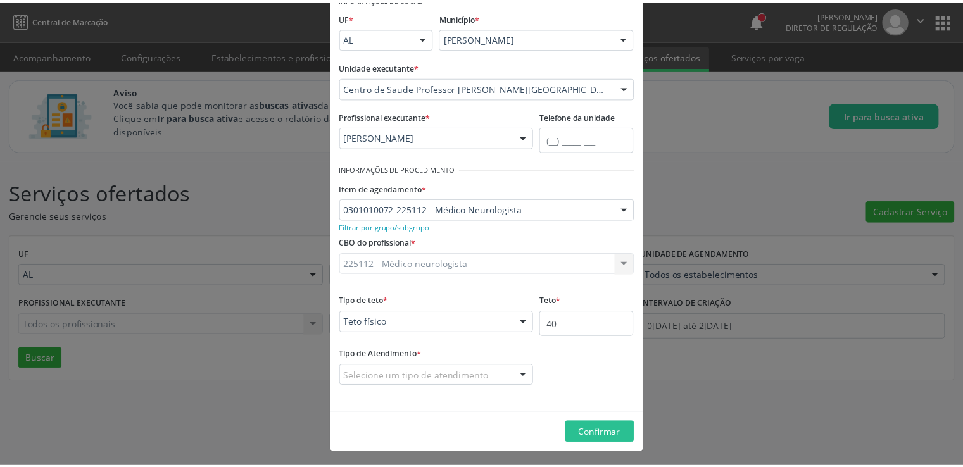
scroll to position [71, 0]
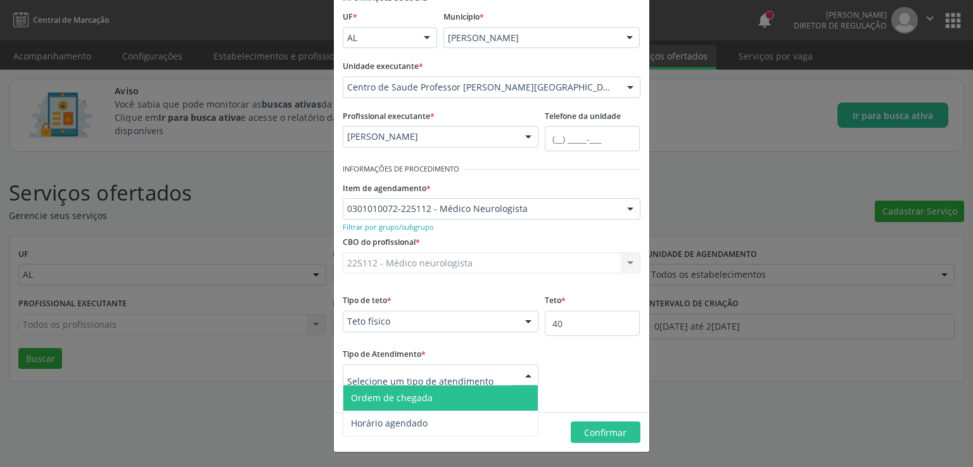
click at [418, 399] on span "Ordem de chegada" at bounding box center [392, 398] width 82 height 12
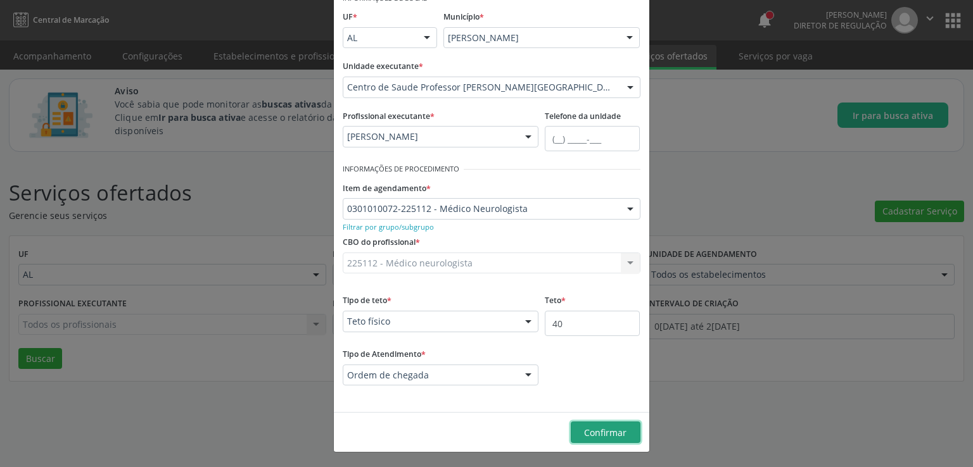
click at [621, 429] on span "Confirmar" at bounding box center [605, 433] width 42 height 12
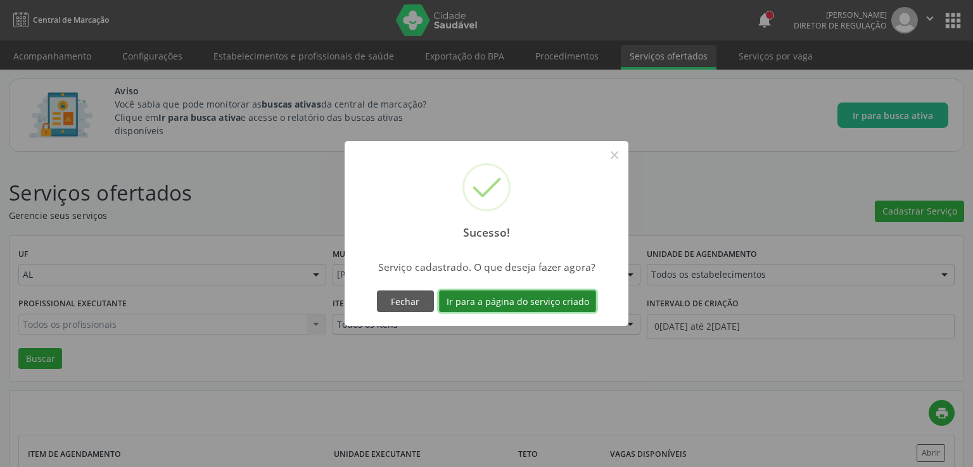
click at [543, 303] on button "Ir para a página do serviço criado" at bounding box center [517, 302] width 157 height 22
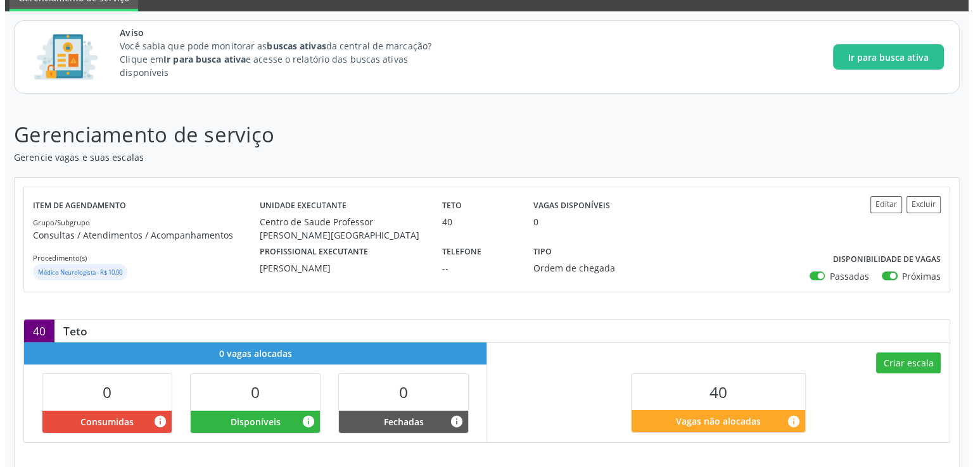
scroll to position [200, 0]
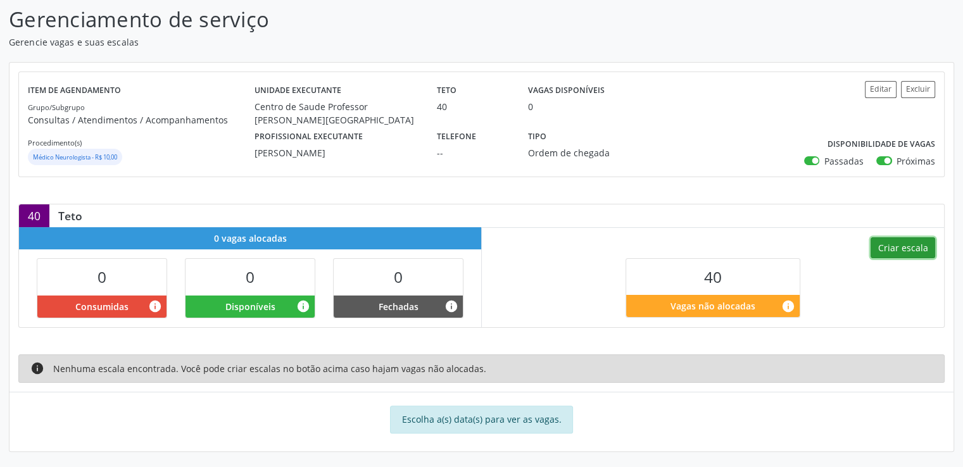
click at [921, 245] on button "Criar escala" at bounding box center [903, 249] width 65 height 22
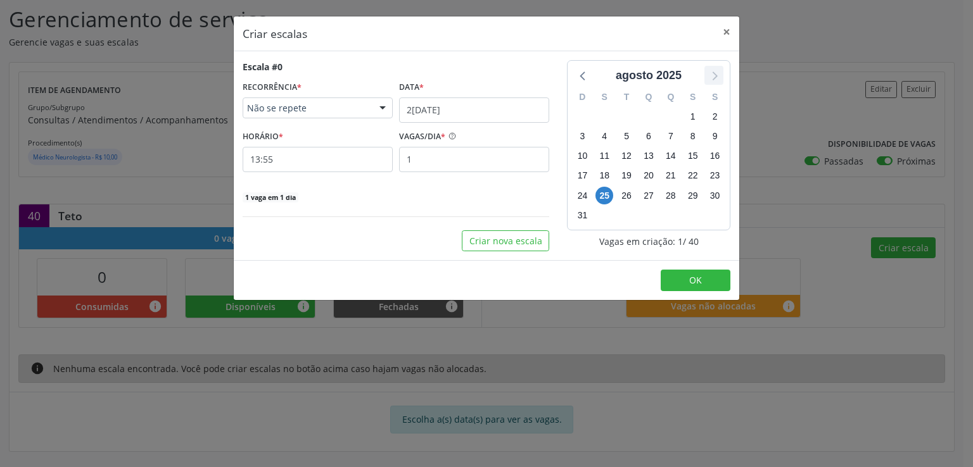
click at [712, 71] on icon at bounding box center [714, 75] width 16 height 16
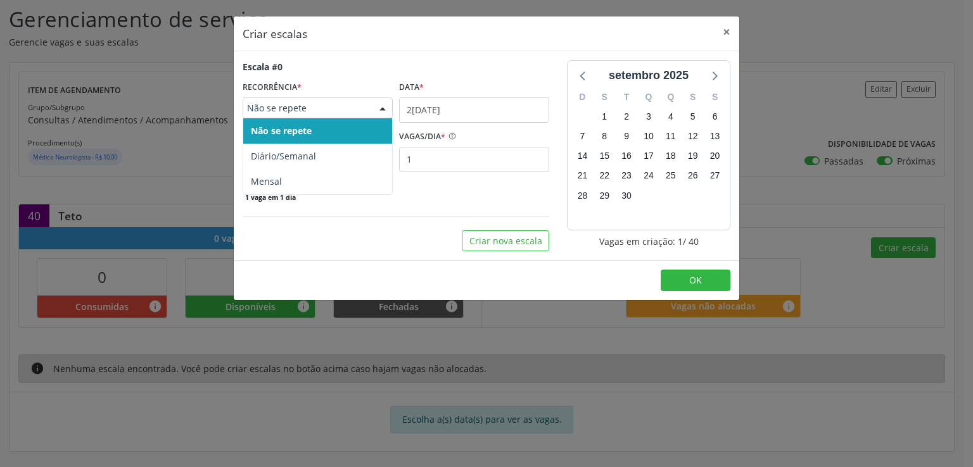
click at [356, 106] on span "Não se repete" at bounding box center [307, 108] width 120 height 13
click at [476, 103] on input "25/08/2025" at bounding box center [474, 110] width 150 height 25
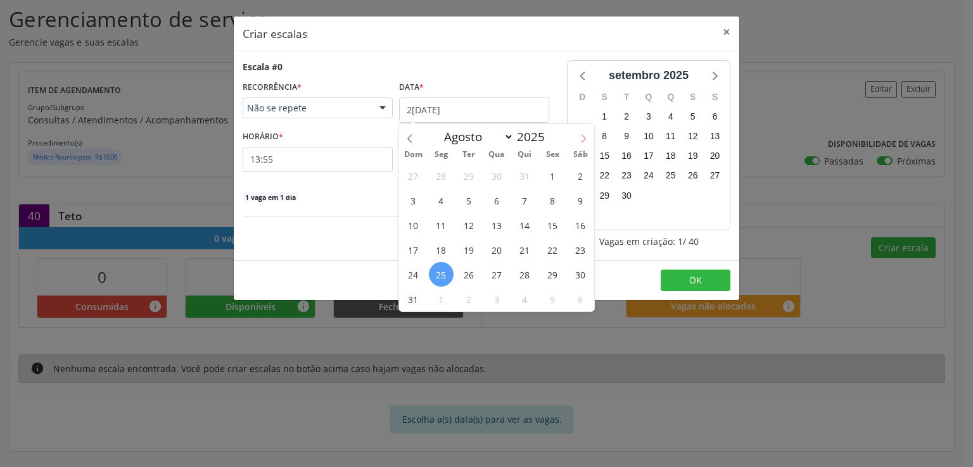
click at [585, 140] on icon at bounding box center [583, 138] width 9 height 9
select select "8"
click at [525, 175] on span "4" at bounding box center [524, 175] width 25 height 25
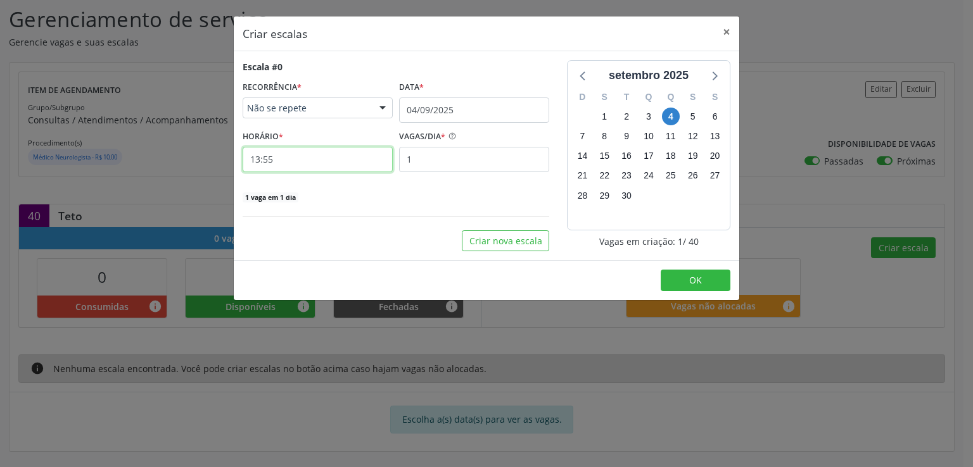
click at [316, 163] on input "13:55" at bounding box center [318, 159] width 150 height 25
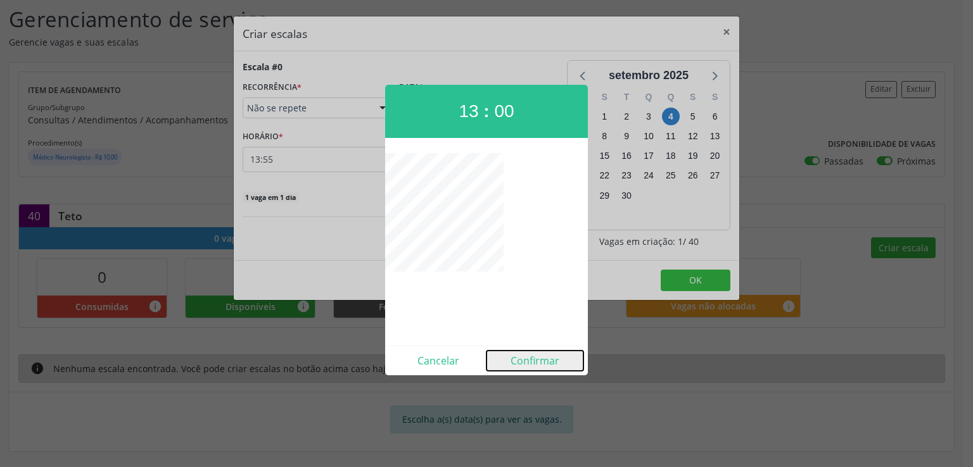
click at [535, 360] on button "Confirmar" at bounding box center [534, 361] width 97 height 20
type input "13:00"
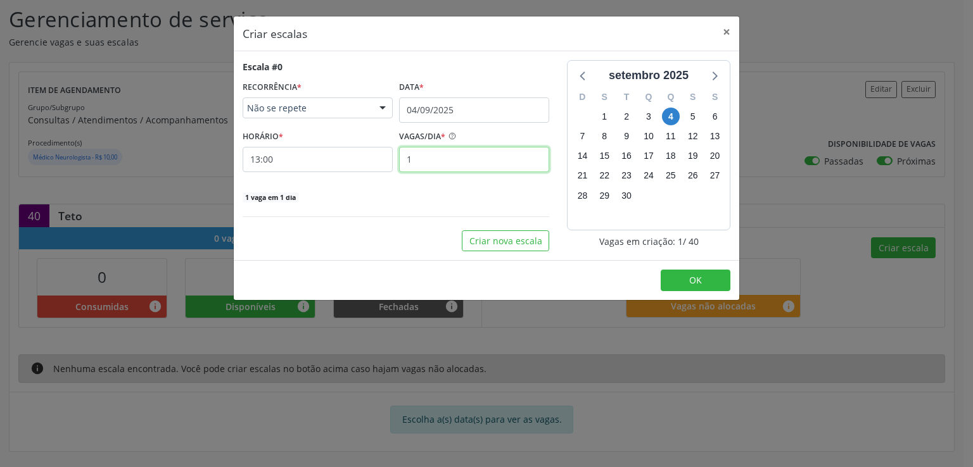
click at [423, 160] on input "1" at bounding box center [474, 159] width 150 height 25
type input "20"
click at [431, 196] on div "20 vagas em 1 dia" at bounding box center [396, 196] width 307 height 13
click at [519, 239] on button "Criar nova escala" at bounding box center [505, 242] width 87 height 22
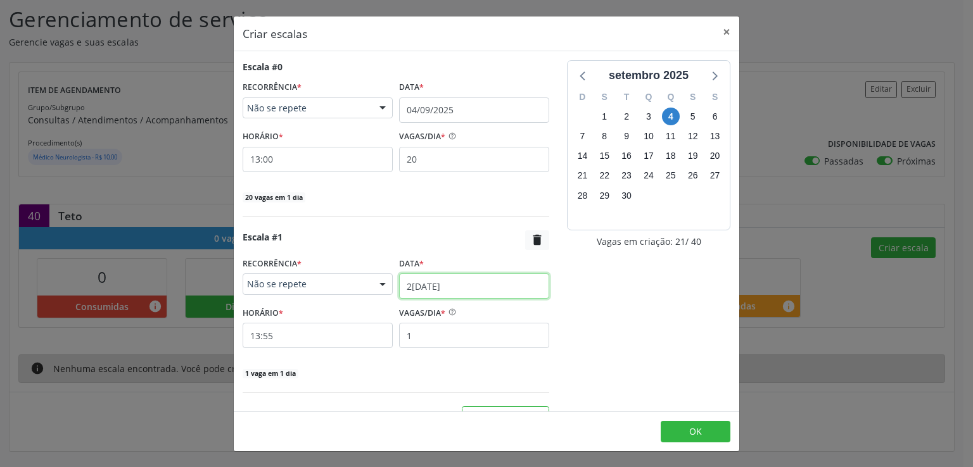
click at [436, 287] on input "25/08/2025" at bounding box center [474, 286] width 150 height 25
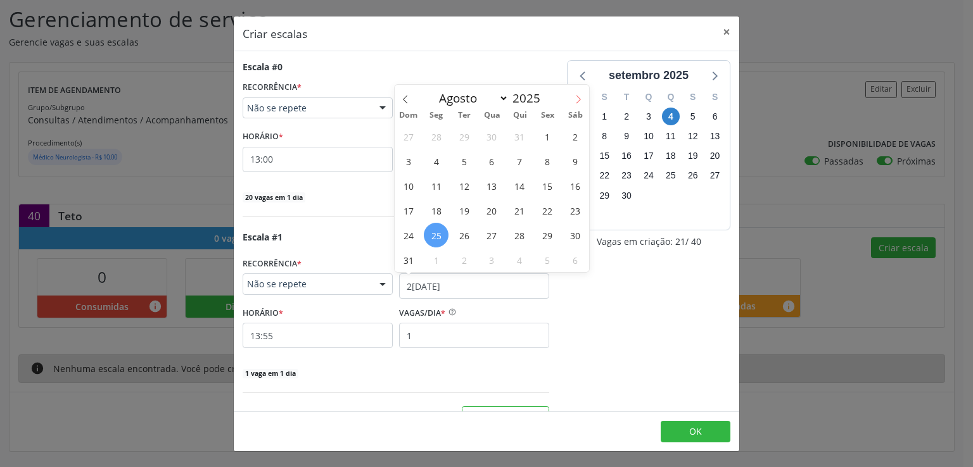
click at [578, 92] on span at bounding box center [578, 96] width 22 height 22
select select "8"
click at [521, 180] on span "18" at bounding box center [519, 186] width 25 height 25
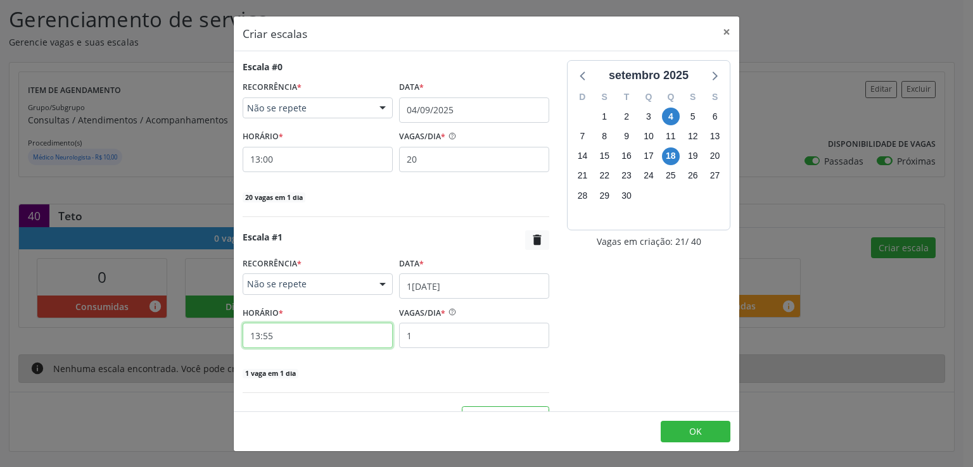
click at [322, 335] on input "13:55" at bounding box center [318, 335] width 150 height 25
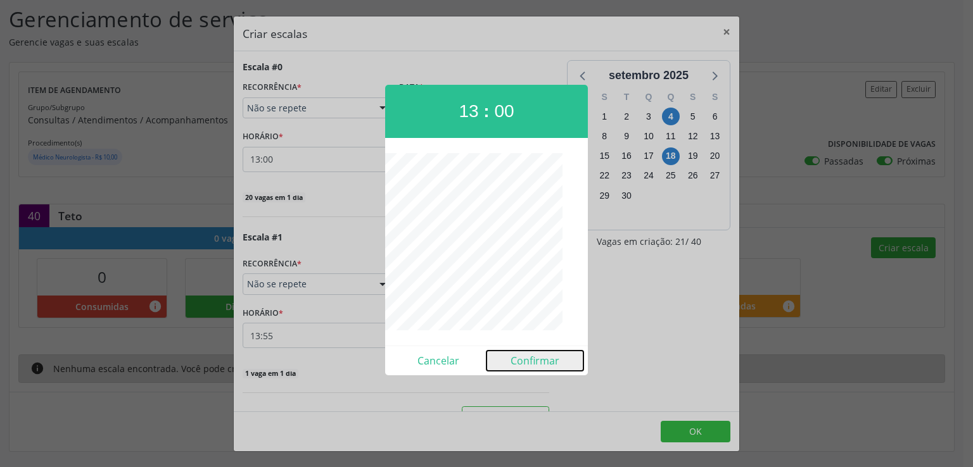
click at [522, 355] on button "Confirmar" at bounding box center [534, 361] width 97 height 20
type input "13:00"
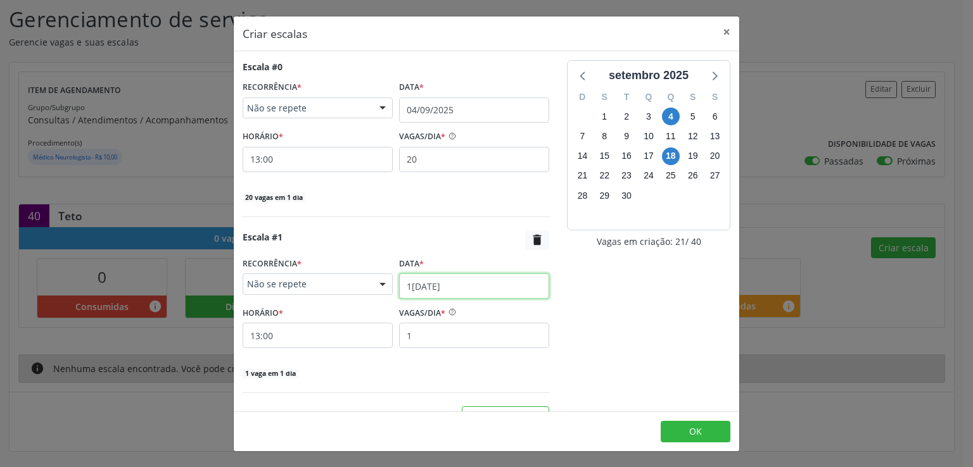
click at [421, 283] on input "18/09/2025" at bounding box center [474, 286] width 150 height 25
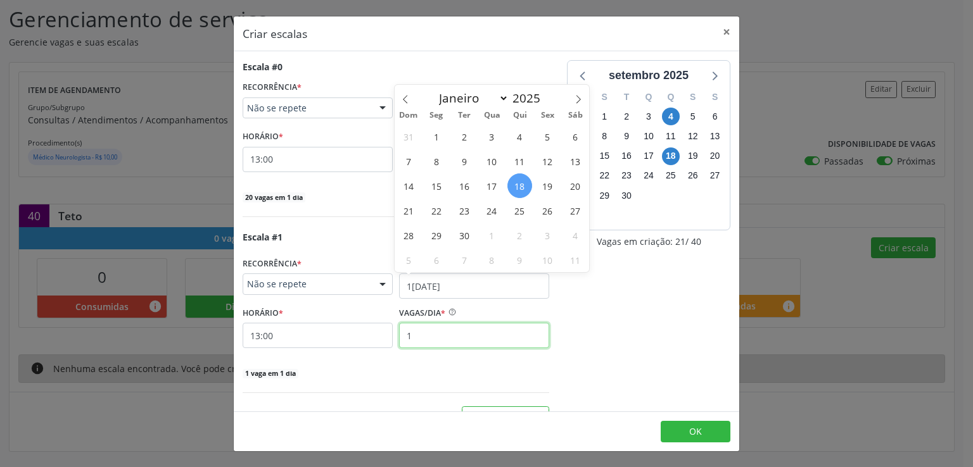
click at [433, 333] on input "1" at bounding box center [474, 335] width 150 height 25
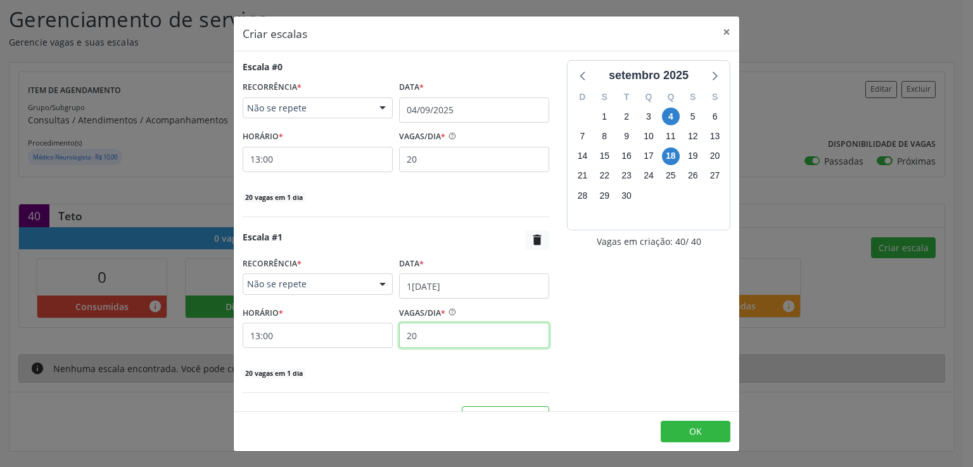
type input "20"
click at [567, 383] on div "setembro 2025 D S T Q Q S S 31 1 2 3 4 5 6 7 8 9 10 11 12 13 14 15 16 17 18 19 …" at bounding box center [648, 244] width 181 height 368
click at [681, 428] on button "OK" at bounding box center [696, 432] width 70 height 22
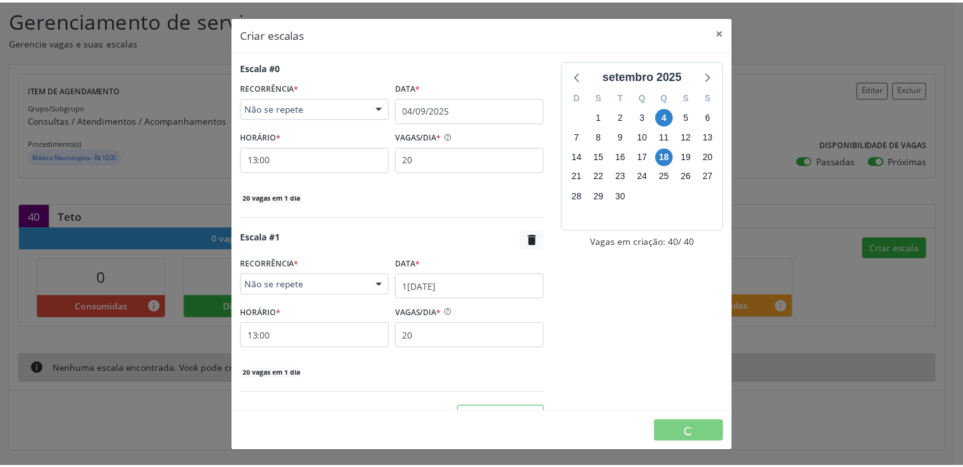
scroll to position [0, 0]
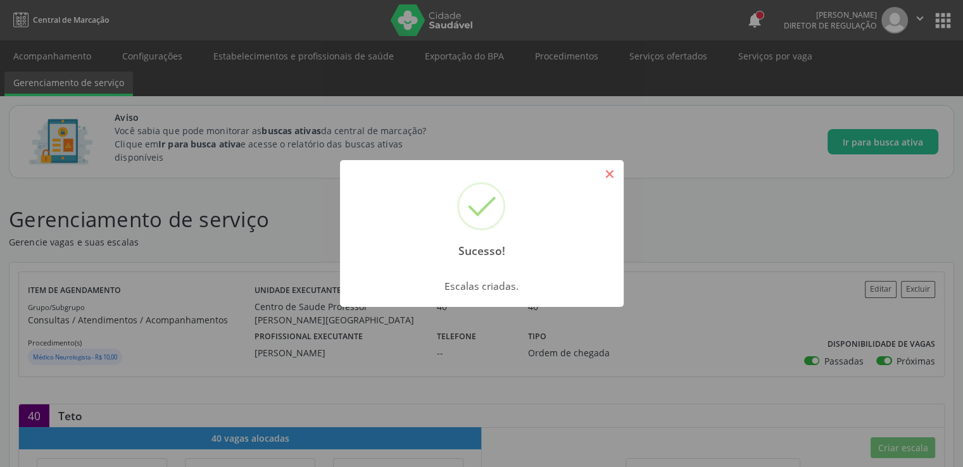
click at [609, 172] on button "×" at bounding box center [610, 174] width 22 height 22
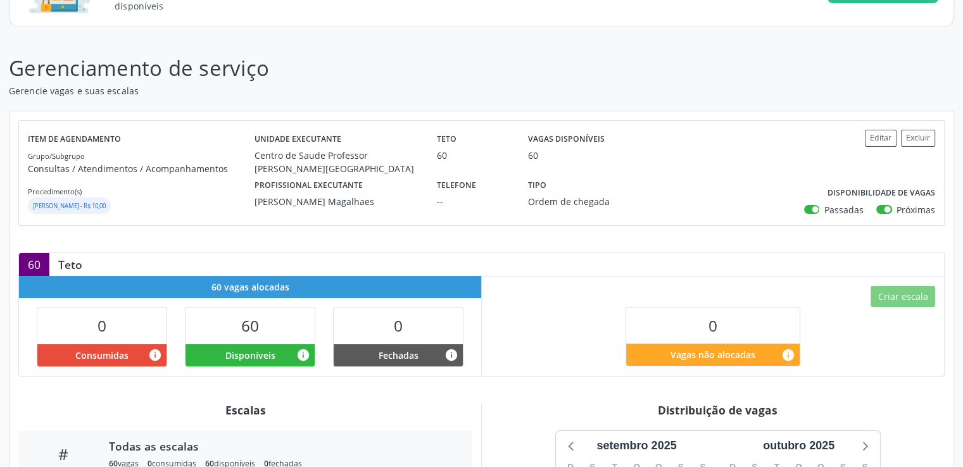
scroll to position [253, 0]
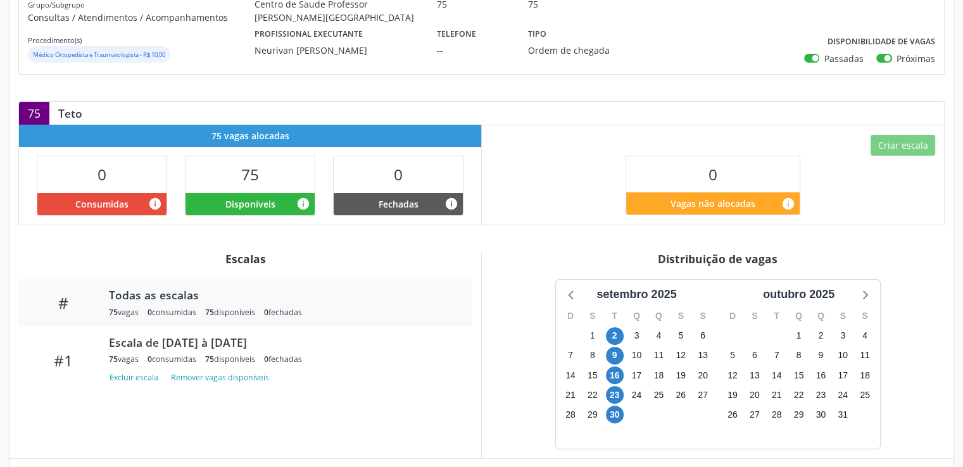
scroll to position [317, 0]
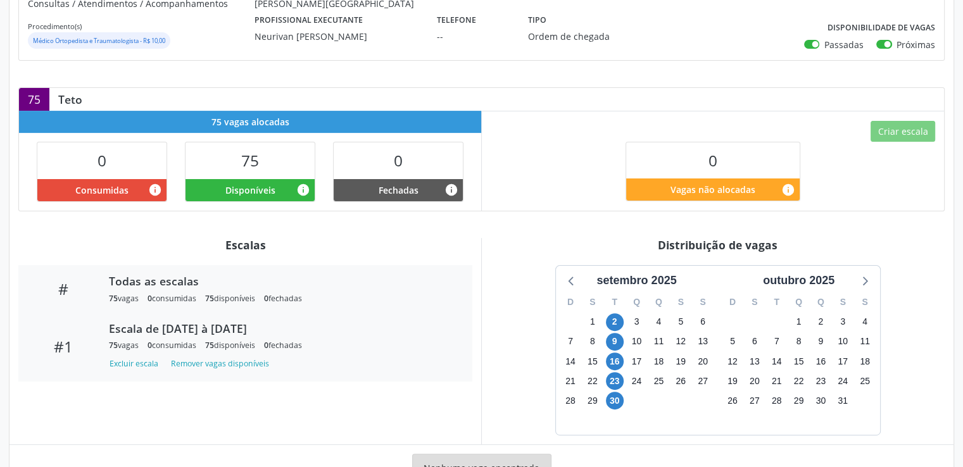
click at [256, 326] on div "Escala de [DATE] à [DATE]" at bounding box center [282, 329] width 346 height 14
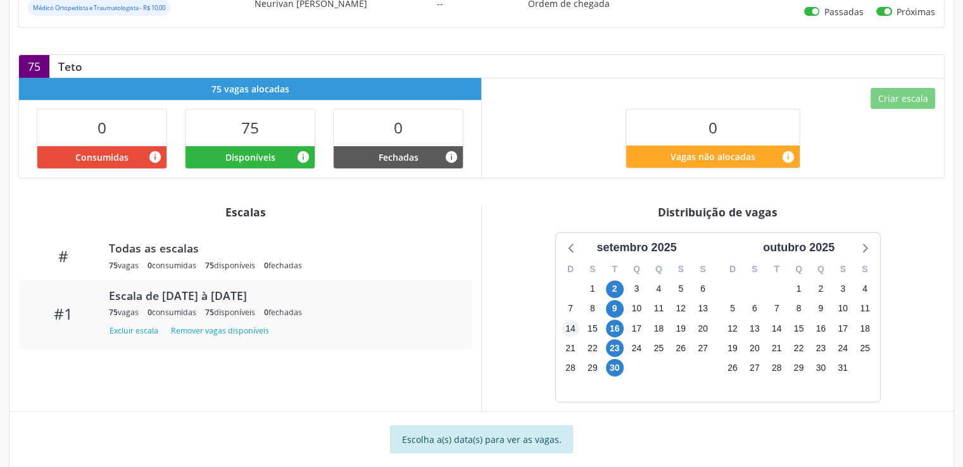
scroll to position [370, 0]
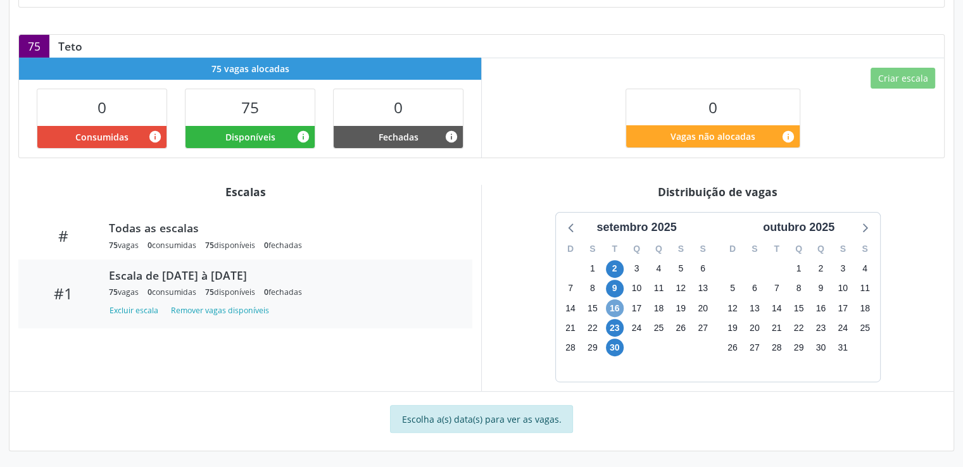
click at [617, 307] on span "16" at bounding box center [615, 309] width 18 height 18
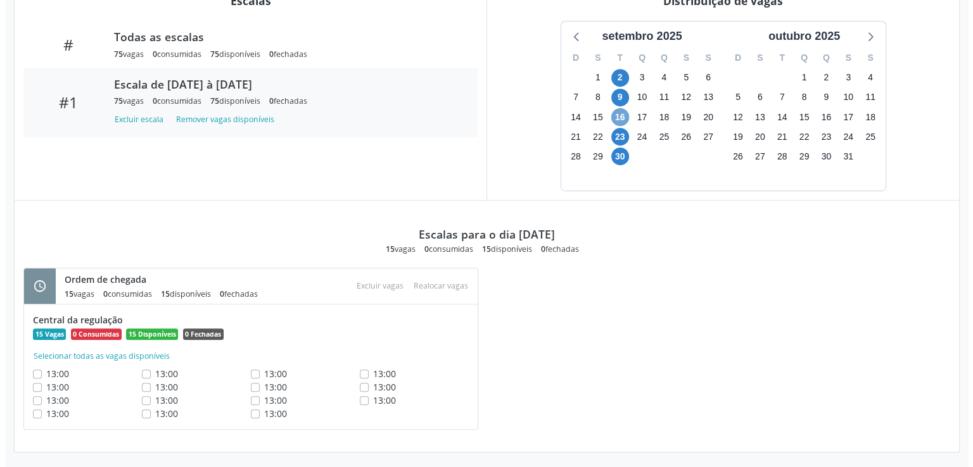
scroll to position [562, 0]
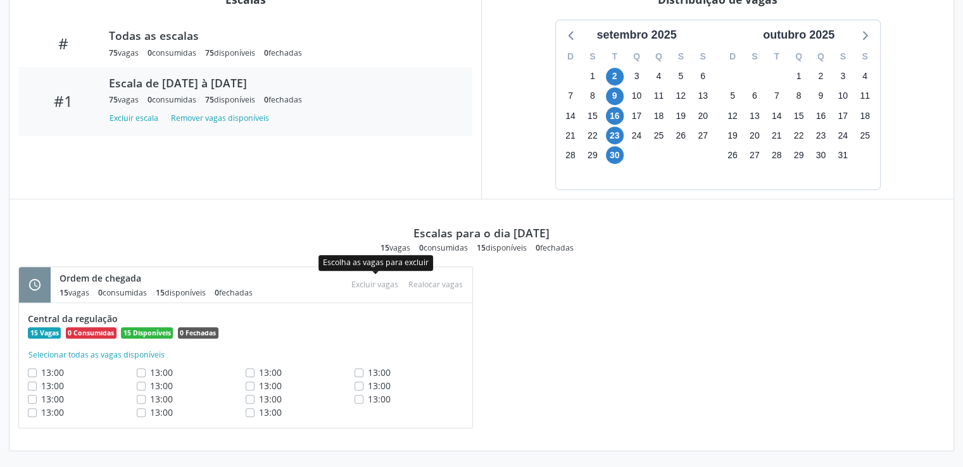
click at [361, 283] on div "Atenção × Tem certeza que deseja excluir as 0 vagas selecionadas dos 0 locais l…" at bounding box center [374, 284] width 57 height 17
click at [82, 355] on button "Selecionar todas as vagas disponíveis" at bounding box center [96, 355] width 137 height 13
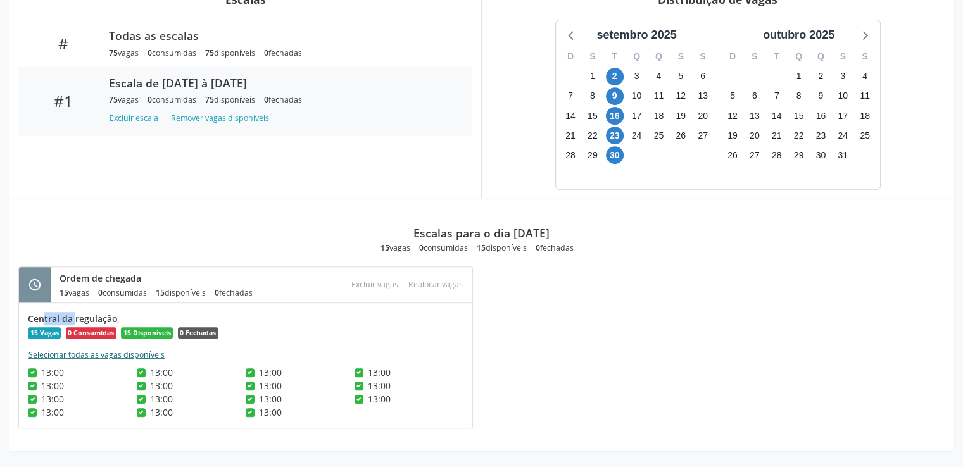
checkbox input "true"
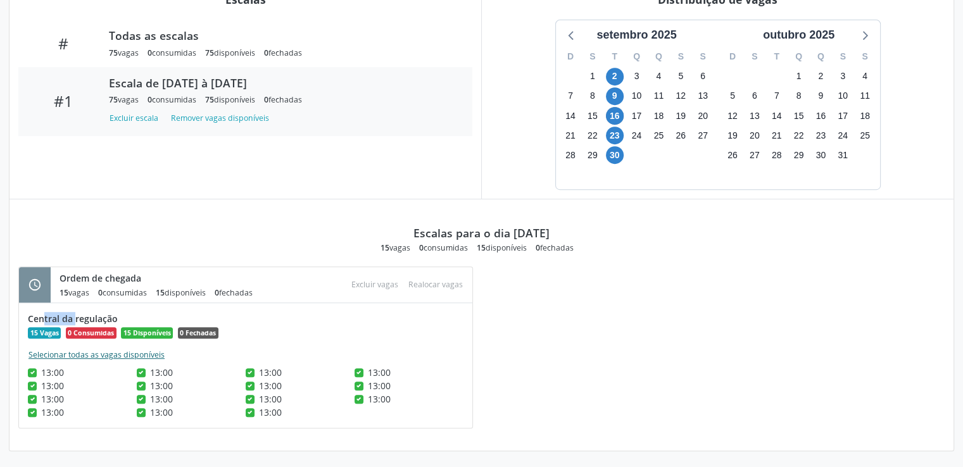
checkbox input "true"
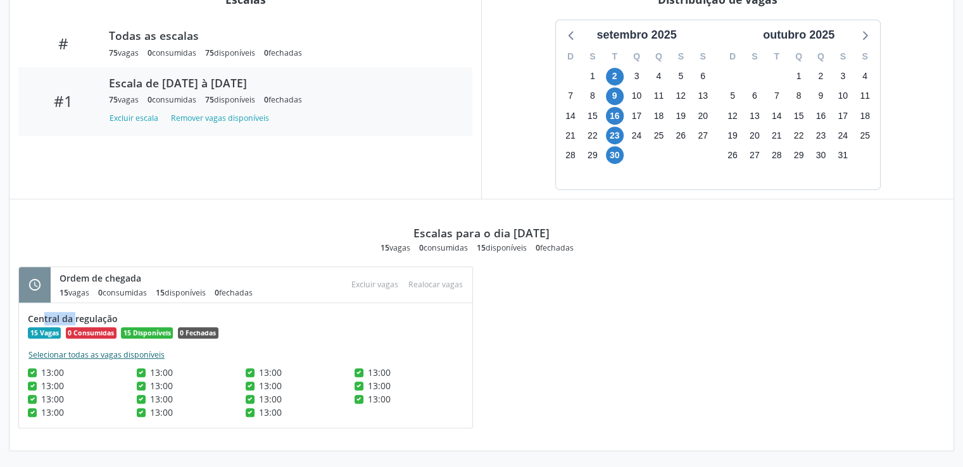
checkbox input "true"
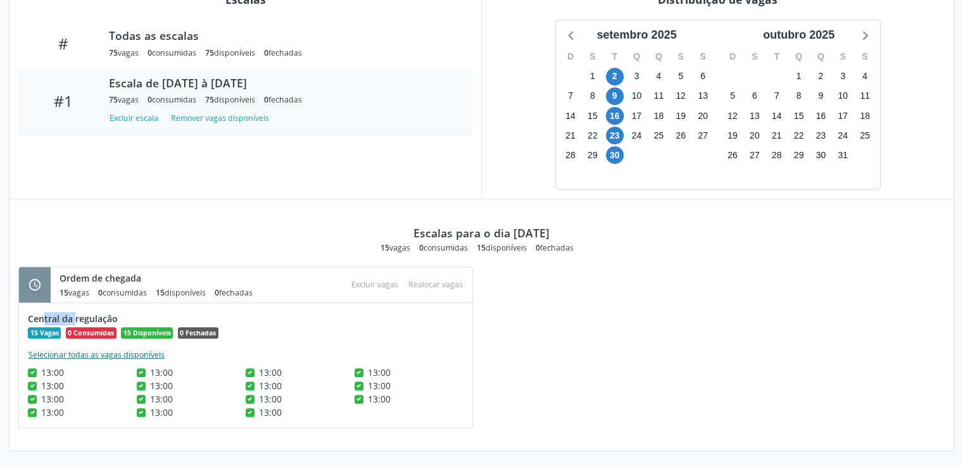
click at [82, 355] on button "Selecionar todas as vagas disponíveis" at bounding box center [96, 355] width 137 height 13
checkbox input "false"
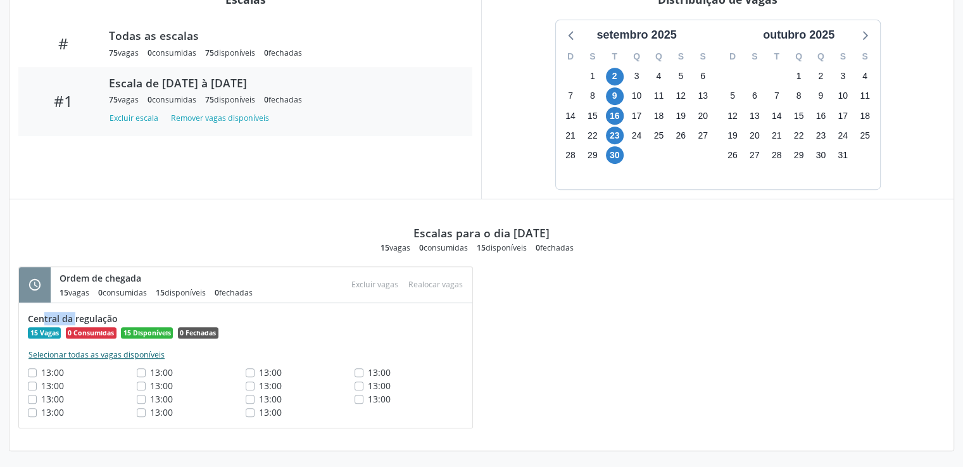
checkbox input "false"
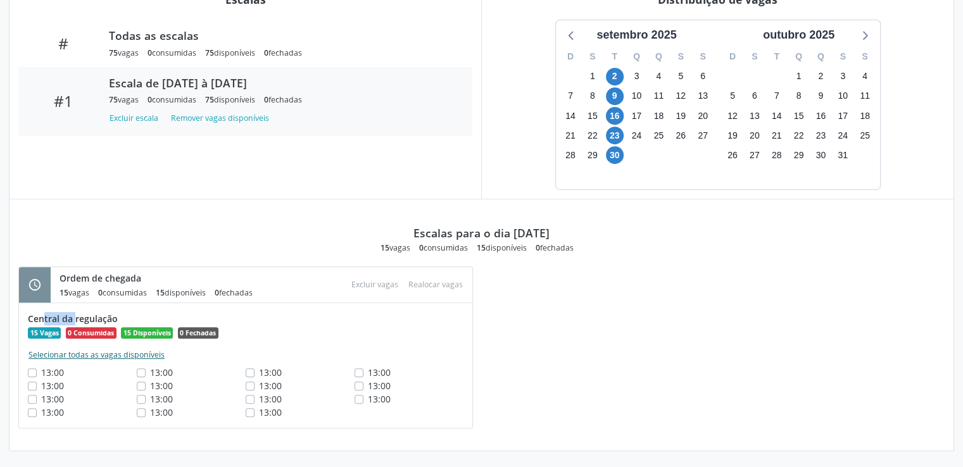
checkbox input "false"
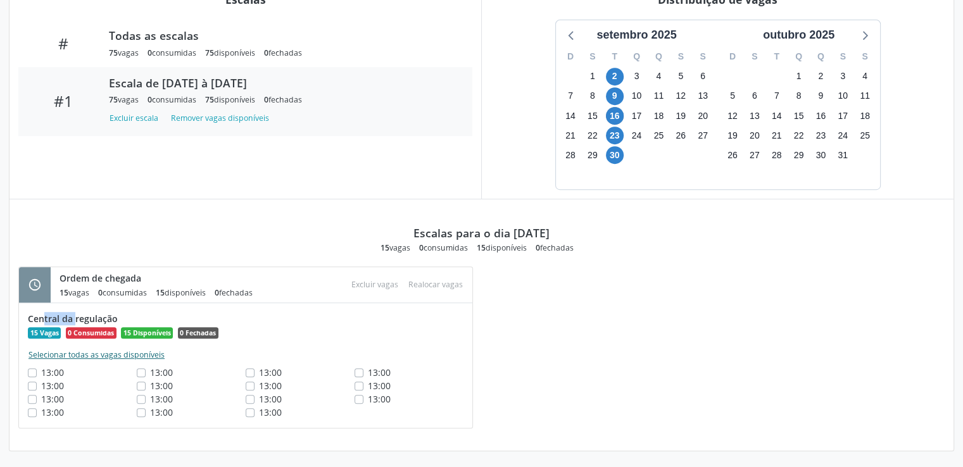
checkbox input "false"
click at [63, 354] on button "Selecionar todas as vagas disponíveis" at bounding box center [96, 355] width 137 height 13
checkbox input "true"
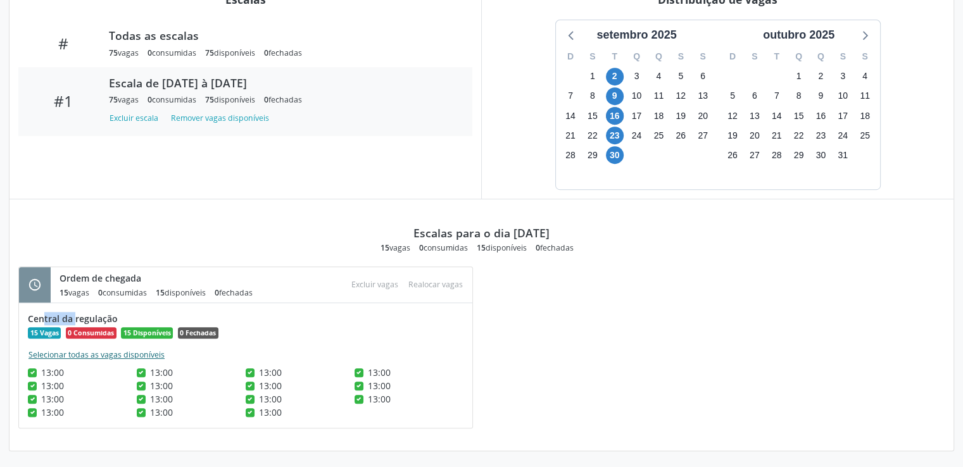
checkbox input "true"
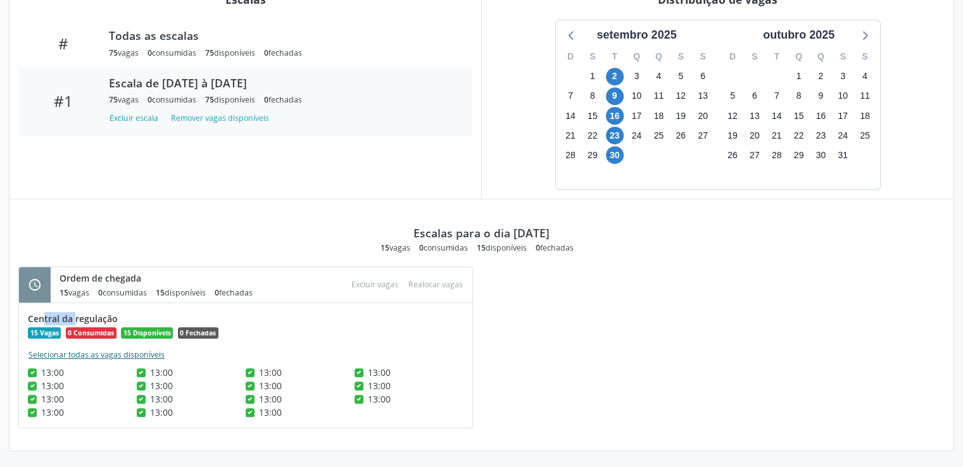
checkbox input "true"
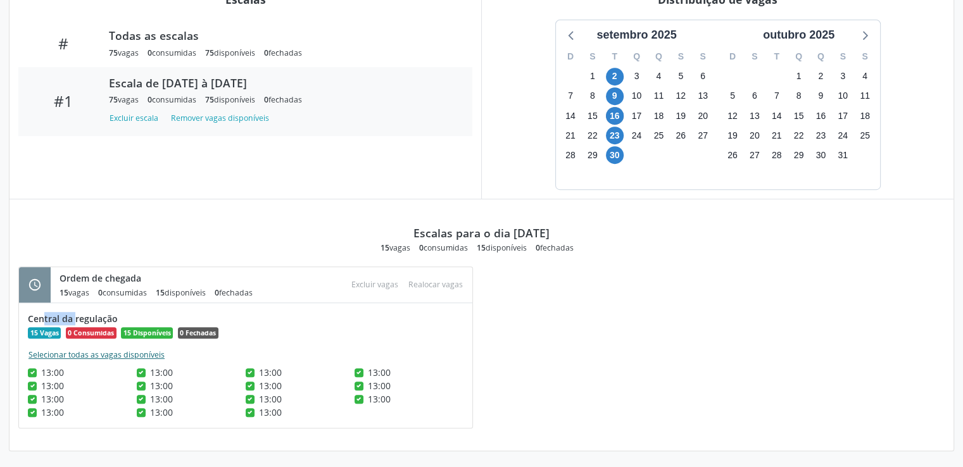
checkbox input "true"
click at [366, 285] on button "Excluir vagas" at bounding box center [374, 284] width 57 height 17
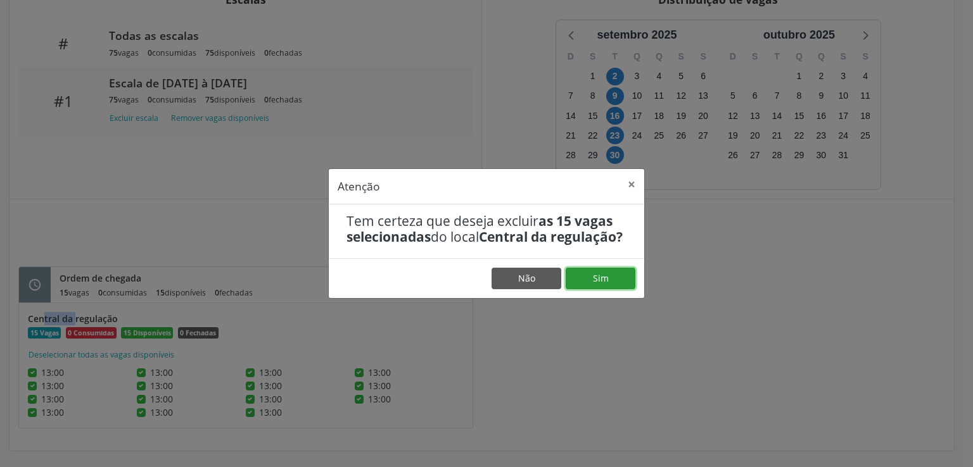
click at [603, 284] on button "Sim" at bounding box center [601, 279] width 70 height 22
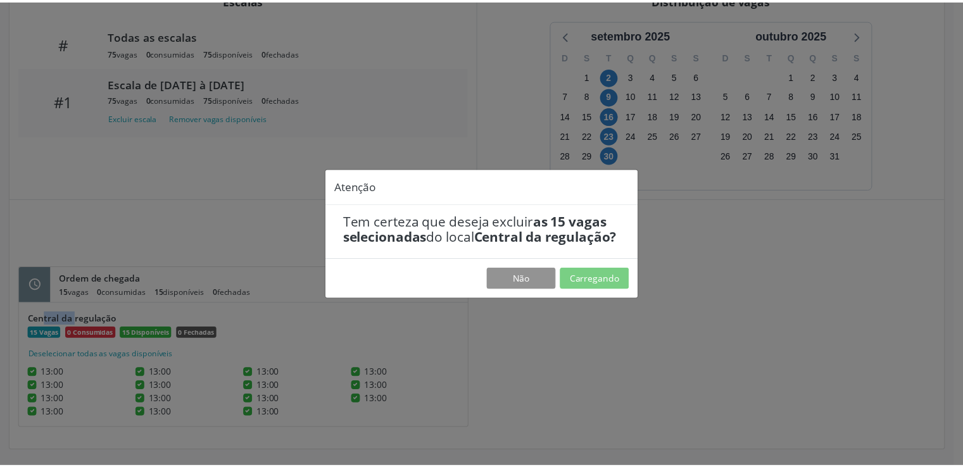
scroll to position [0, 0]
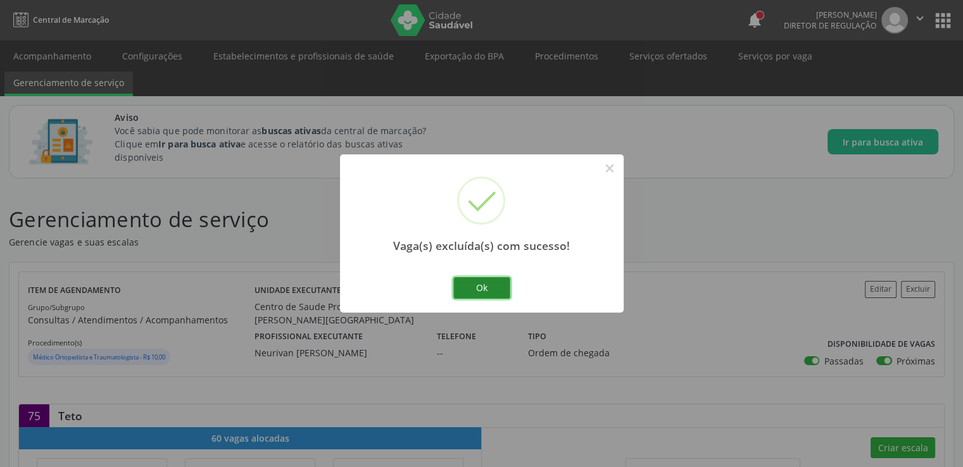
click at [469, 292] on button "Ok" at bounding box center [481, 288] width 57 height 22
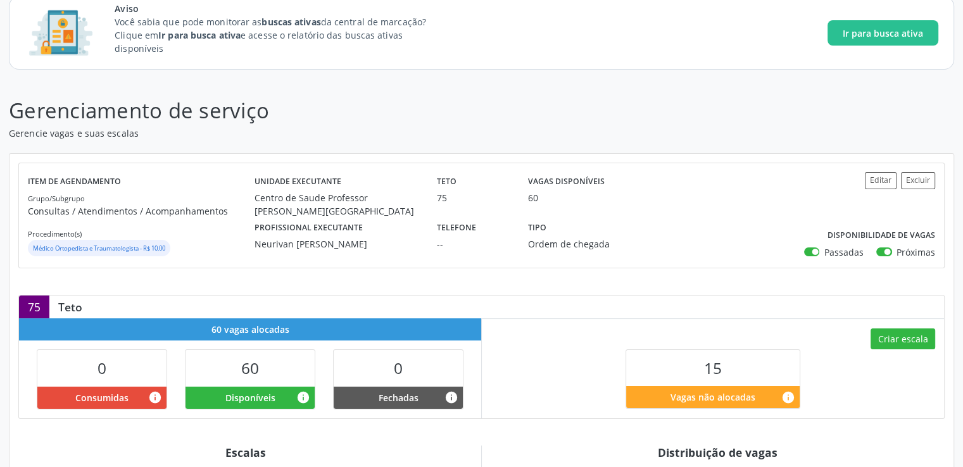
scroll to position [317, 0]
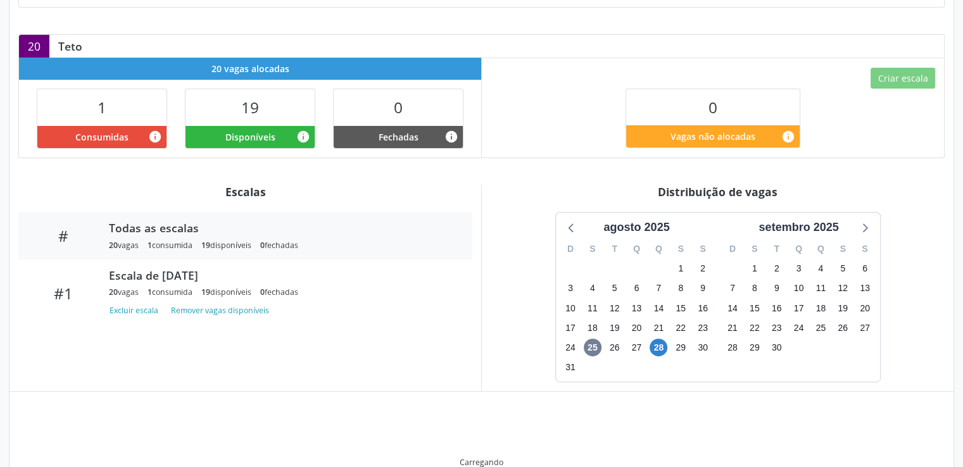
scroll to position [365, 0]
